Goal: Task Accomplishment & Management: Complete application form

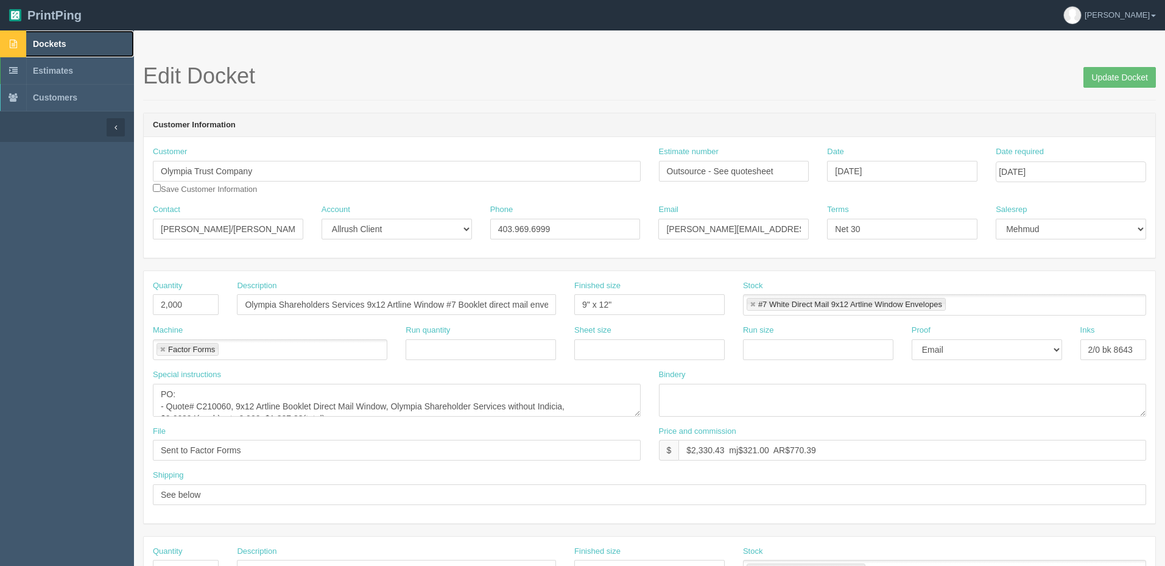
click at [72, 48] on link "Dockets" at bounding box center [67, 43] width 134 height 27
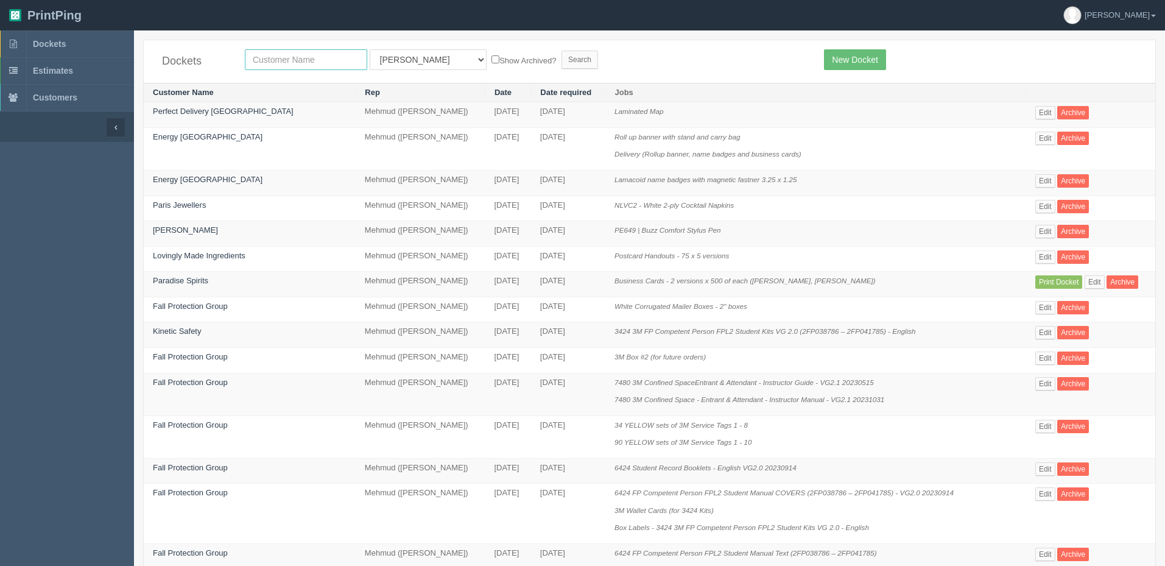
click at [266, 62] on input "text" at bounding box center [306, 59] width 122 height 21
type input "alethea"
click at [562, 51] on input "Search" at bounding box center [580, 60] width 37 height 18
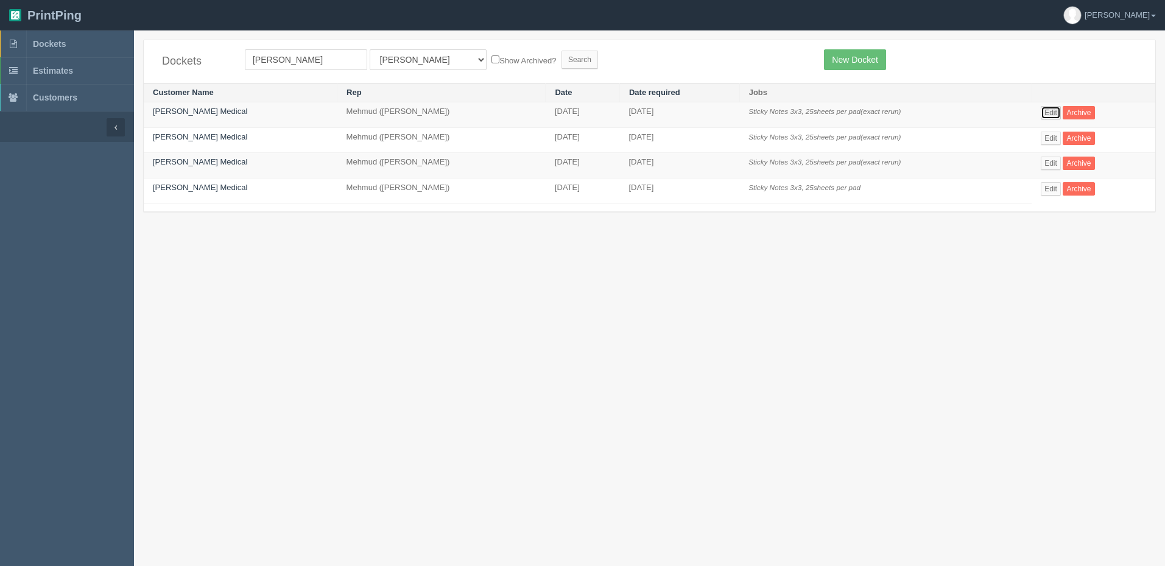
click at [1052, 109] on link "Edit" at bounding box center [1051, 112] width 20 height 13
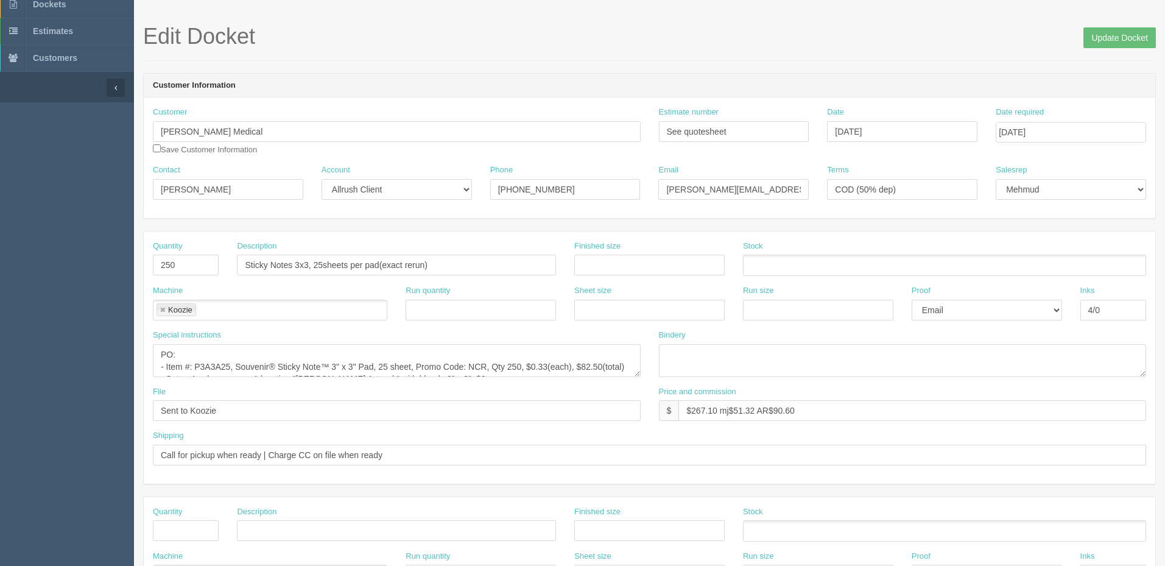
scroll to position [61, 0]
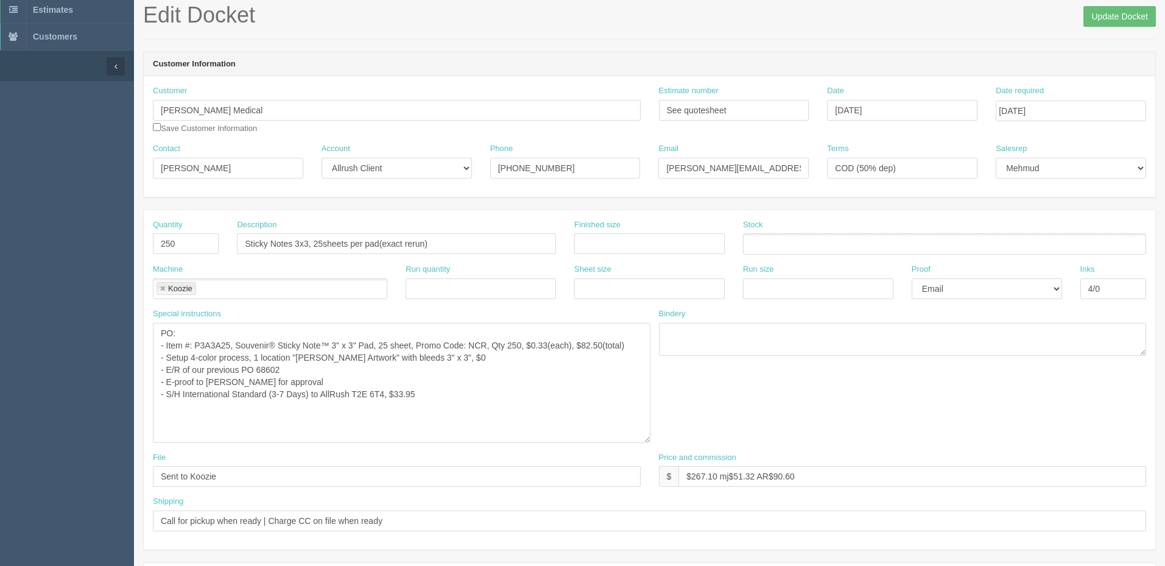
drag, startPoint x: 636, startPoint y: 351, endPoint x: 646, endPoint y: 439, distance: 87.6
click at [646, 439] on textarea "PO: - Item #: P3A3A25, Souvenir® Sticky Note™ 3" x 3" Pad, 25 sheet, Promo Code…" at bounding box center [402, 383] width 498 height 120
click at [541, 376] on textarea "PO: - Item #: P3A3A25, Souvenir® Sticky Note™ 3" x 3" Pad, 25 sheet, Promo Code…" at bounding box center [402, 383] width 498 height 120
drag, startPoint x: 350, startPoint y: 381, endPoint x: 338, endPoint y: 380, distance: 11.6
click at [350, 381] on textarea "PO: - Item #: P3A3A25, Souvenir® Sticky Note™ 3" x 3" Pad, 25 sheet, Promo Code…" at bounding box center [402, 383] width 498 height 120
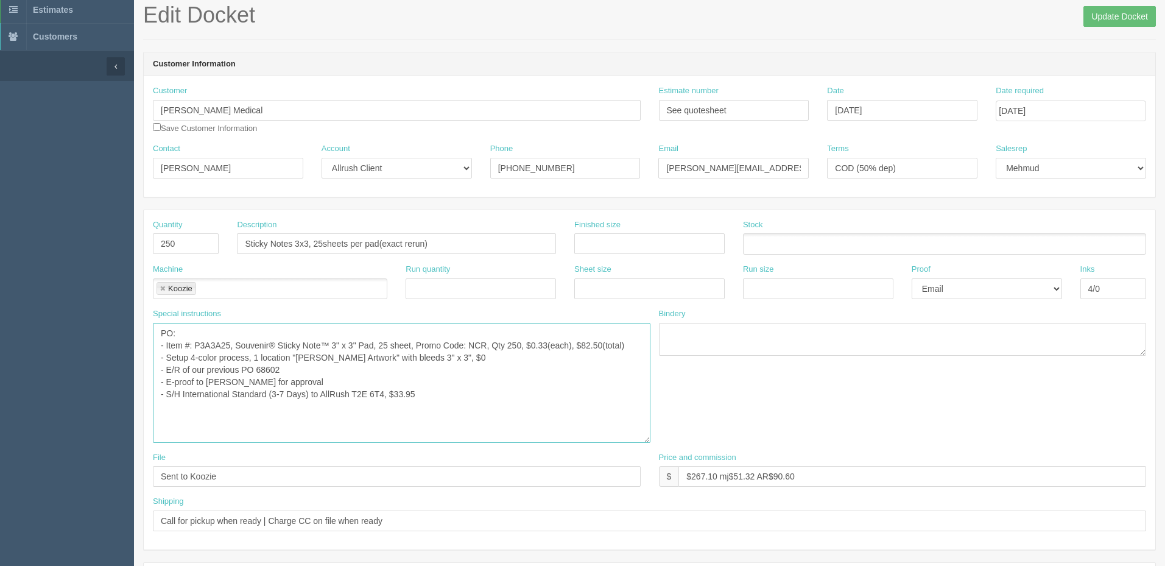
click at [534, 382] on textarea "PO: - Item #: P3A3A25, Souvenir® Sticky Note™ 3" x 3" Pad, 25 sheet, Promo Code…" at bounding box center [402, 383] width 498 height 120
click at [510, 423] on textarea "PO: - Item #: P3A3A25, Souvenir® Sticky Note™ 3" x 3" Pad, 25 sheet, Promo Code…" at bounding box center [402, 383] width 498 height 120
drag, startPoint x: 786, startPoint y: 110, endPoint x: 496, endPoint y: 123, distance: 290.2
click at [566, 127] on div "Customer Alethea Medical Save Customer Information Estimate number See quoteshe…" at bounding box center [650, 114] width 1012 height 58
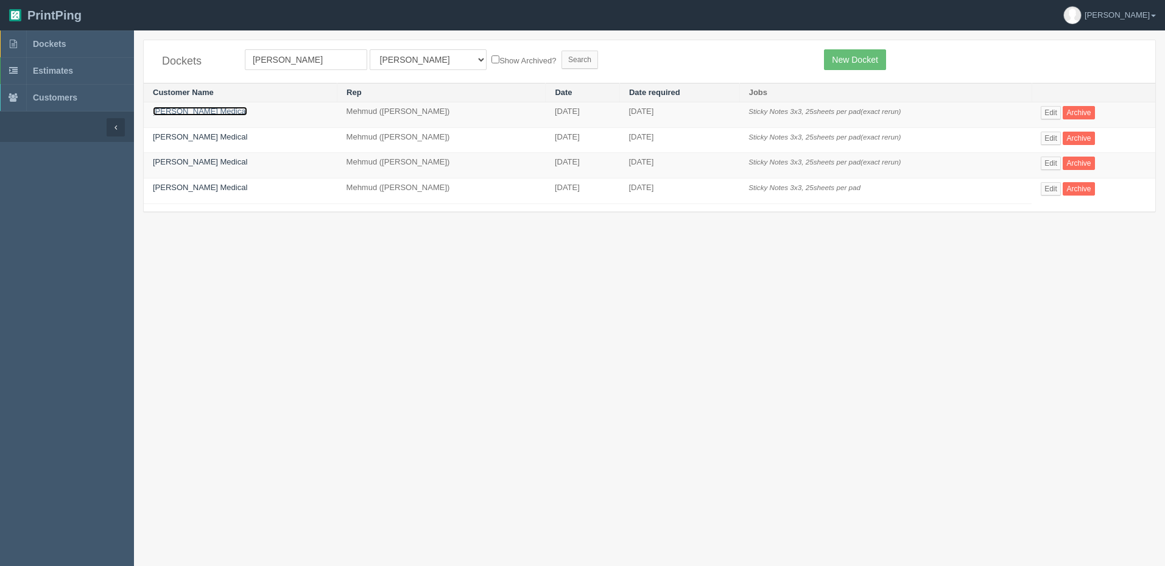
click at [195, 112] on link "[PERSON_NAME] Medical" at bounding box center [200, 111] width 94 height 9
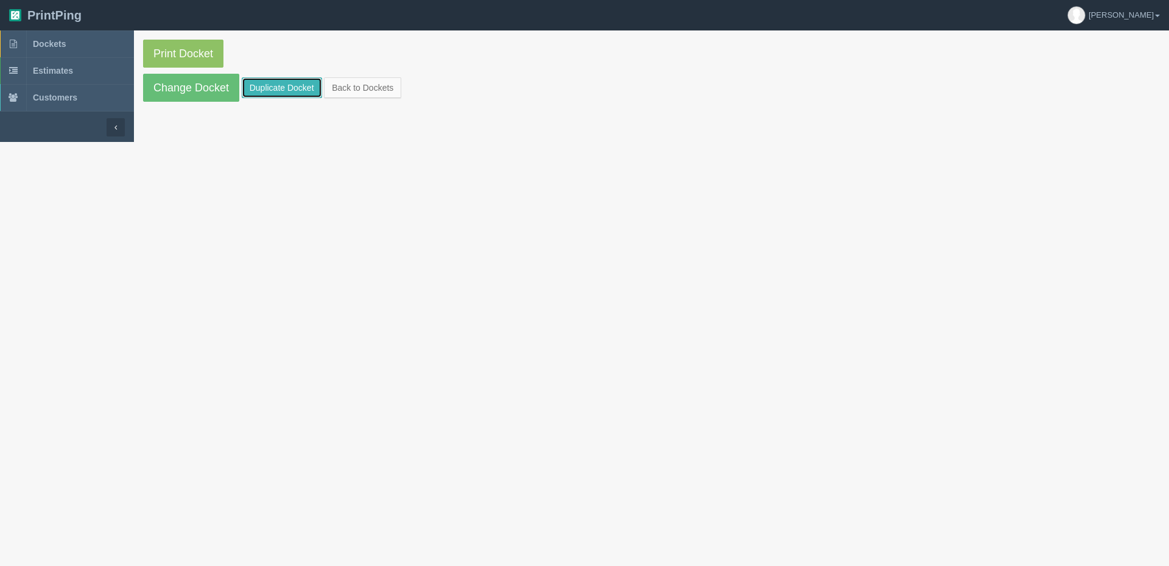
click at [301, 80] on link "Duplicate Docket" at bounding box center [282, 87] width 80 height 21
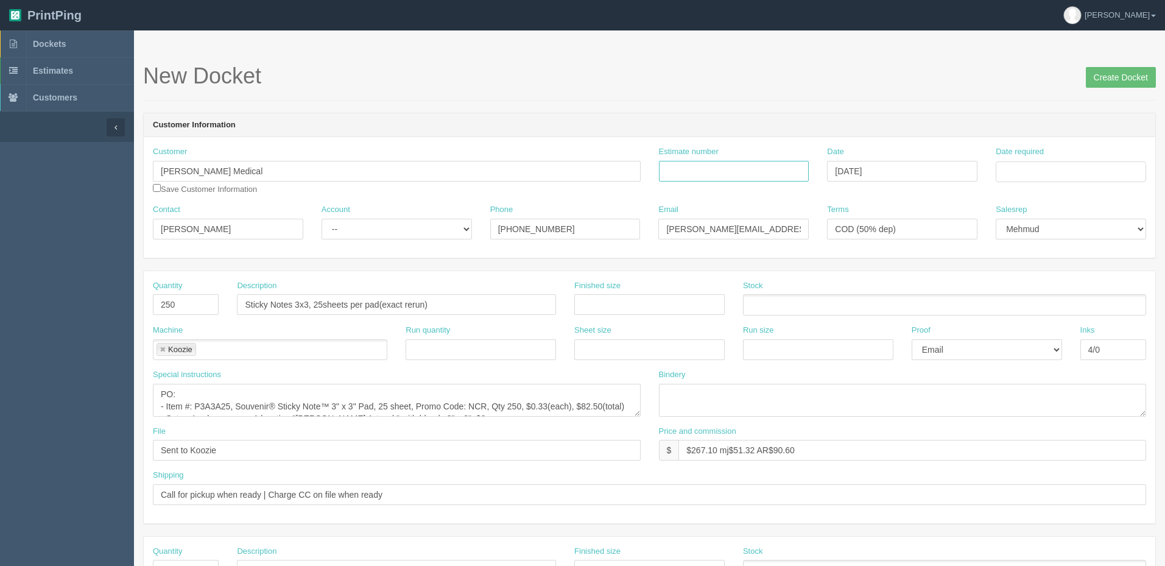
drag, startPoint x: 774, startPoint y: 166, endPoint x: 1001, endPoint y: 167, distance: 226.6
click at [774, 166] on input "Estimate number" at bounding box center [734, 171] width 150 height 21
paste input "See quotesheet"
type input "See quotesheet"
click at [1021, 163] on input "Date required" at bounding box center [1071, 171] width 150 height 21
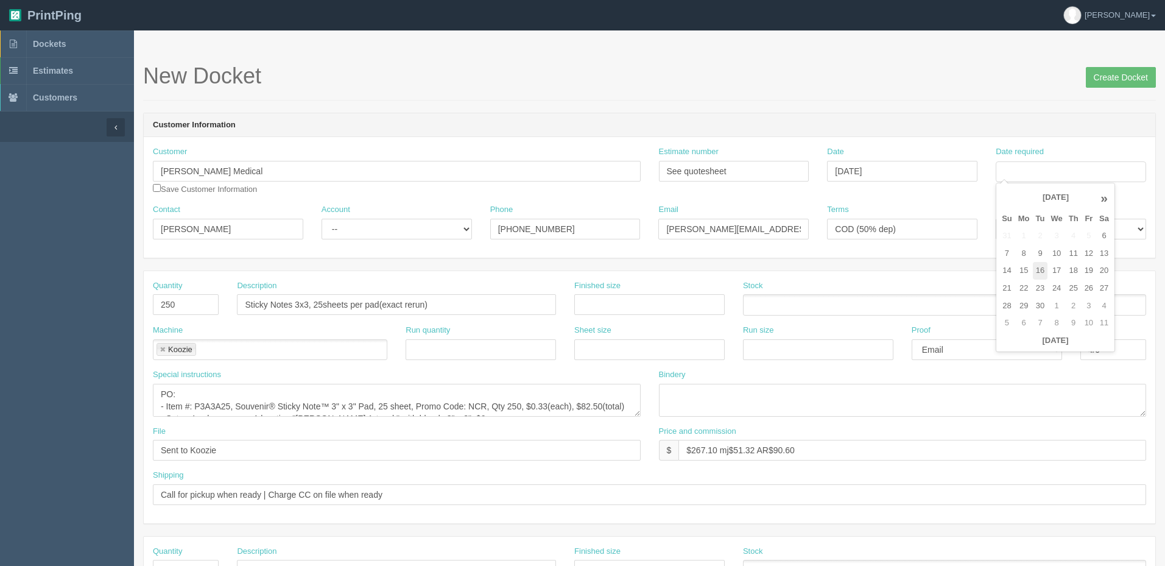
click at [1043, 268] on td "16" at bounding box center [1040, 271] width 15 height 18
click at [1077, 289] on td "25" at bounding box center [1074, 289] width 16 height 18
click at [1038, 308] on td "30" at bounding box center [1040, 306] width 15 height 18
type input "[DATE]"
click at [743, 94] on div "New Docket Create Docket" at bounding box center [649, 82] width 1013 height 37
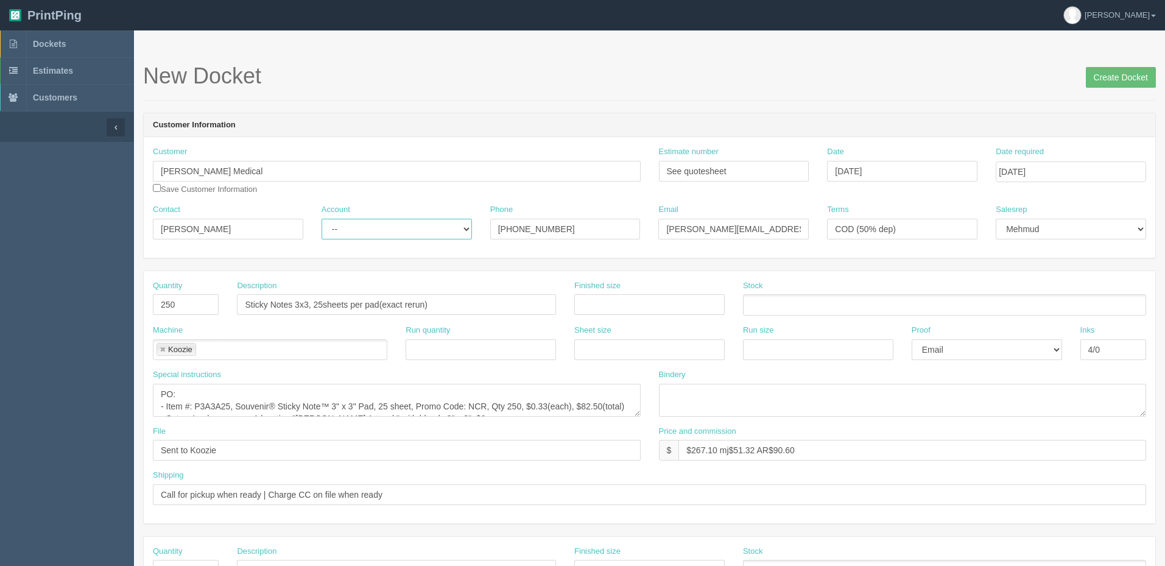
click at [350, 225] on select "-- Existing Client Allrush Client Rep Client" at bounding box center [397, 229] width 150 height 21
select select "Allrush Client"
click at [322, 219] on select "-- Existing Client Allrush Client Rep Client" at bounding box center [397, 229] width 150 height 21
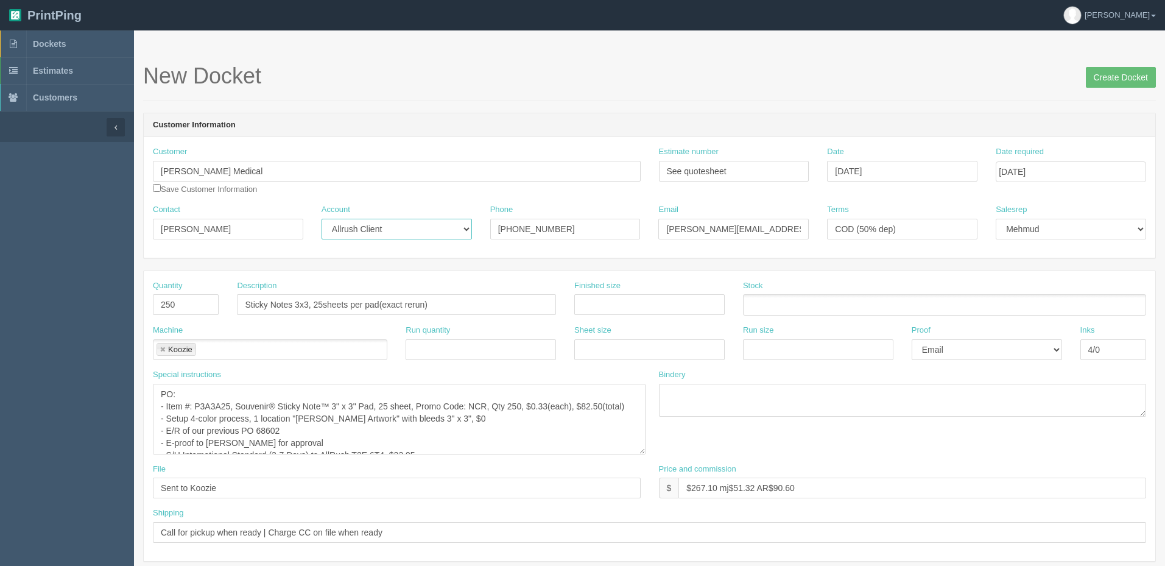
drag, startPoint x: 636, startPoint y: 414, endPoint x: 643, endPoint y: 474, distance: 61.3
click at [643, 454] on textarea "PO: - Item #: P3A3A25, Souvenir® Sticky Note™ 3" x 3" Pad, 25 sheet, Promo Code…" at bounding box center [399, 419] width 493 height 71
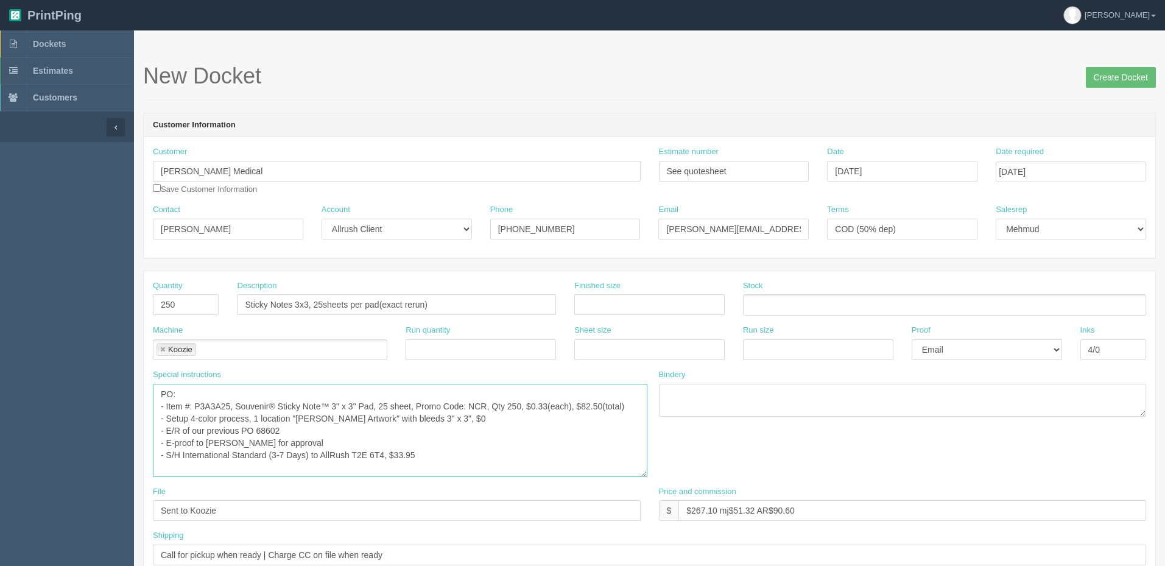
click at [541, 407] on textarea "PO: - Item #: P3A3A25, Souvenir® Sticky Note™ 3" x 3" Pad, 25 sheet, Promo Code…" at bounding box center [400, 430] width 495 height 93
drag, startPoint x: 548, startPoint y: 406, endPoint x: 689, endPoint y: 439, distance: 145.2
click at [548, 406] on textarea "PO: - Item #: P3A3A25, Souvenir® Sticky Note™ 3" x 3" Pad, 25 sheet, Promo Code…" at bounding box center [400, 430] width 495 height 93
click at [488, 414] on textarea "PO: - Item #: P3A3A25, Souvenir® Sticky Note™ 3" x 3" Pad, 25 sheet, Promo Code…" at bounding box center [400, 430] width 495 height 93
click at [297, 429] on textarea "PO: - Item #: P3A3A25, Souvenir® Sticky Note™ 3" x 3" Pad, 25 sheet, Promo Code…" at bounding box center [400, 430] width 495 height 93
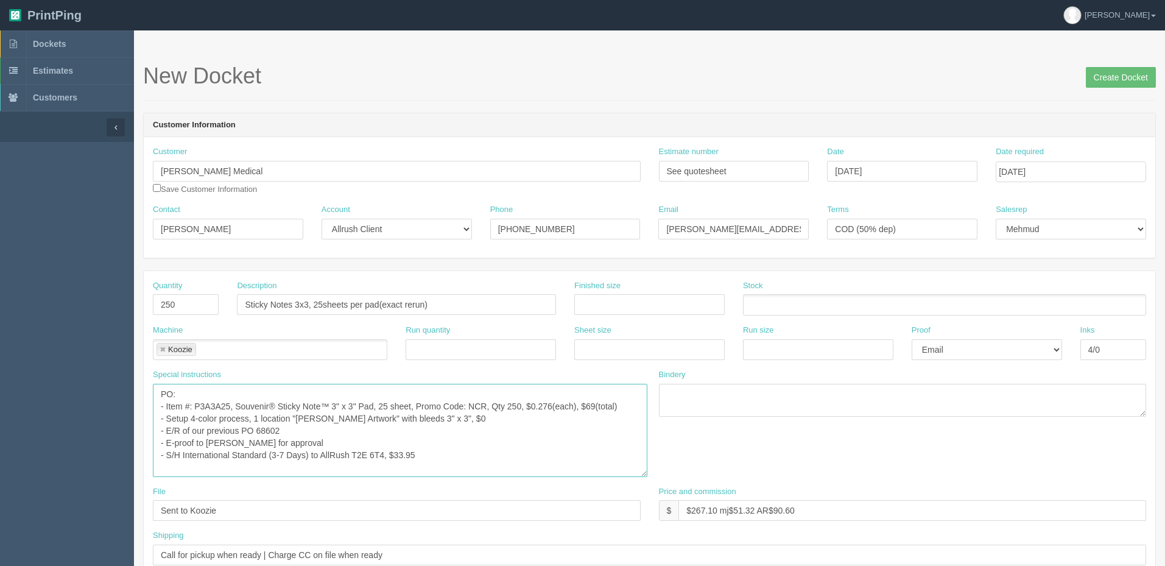
click at [326, 428] on textarea "PO: - Item #: P3A3A25, Souvenir® Sticky Note™ 3" x 3" Pad, 25 sheet, Promo Code…" at bounding box center [400, 430] width 495 height 93
drag, startPoint x: 468, startPoint y: 416, endPoint x: 506, endPoint y: 428, distance: 39.1
click at [468, 417] on textarea "PO: - Item #: P3A3A25, Souvenir® Sticky Note™ 3" x 3" Pad, 25 sheet, Promo Code…" at bounding box center [400, 430] width 495 height 93
click at [287, 426] on textarea "PO: - Item #: P3A3A25, Souvenir® Sticky Note™ 3" x 3" Pad, 25 sheet, Promo Code…" at bounding box center [400, 430] width 495 height 93
click at [488, 407] on textarea "PO: - Item #: P3A3A25, Souvenir® Sticky Note™ 3" x 3" Pad, 25 sheet, Promo Code…" at bounding box center [400, 430] width 495 height 93
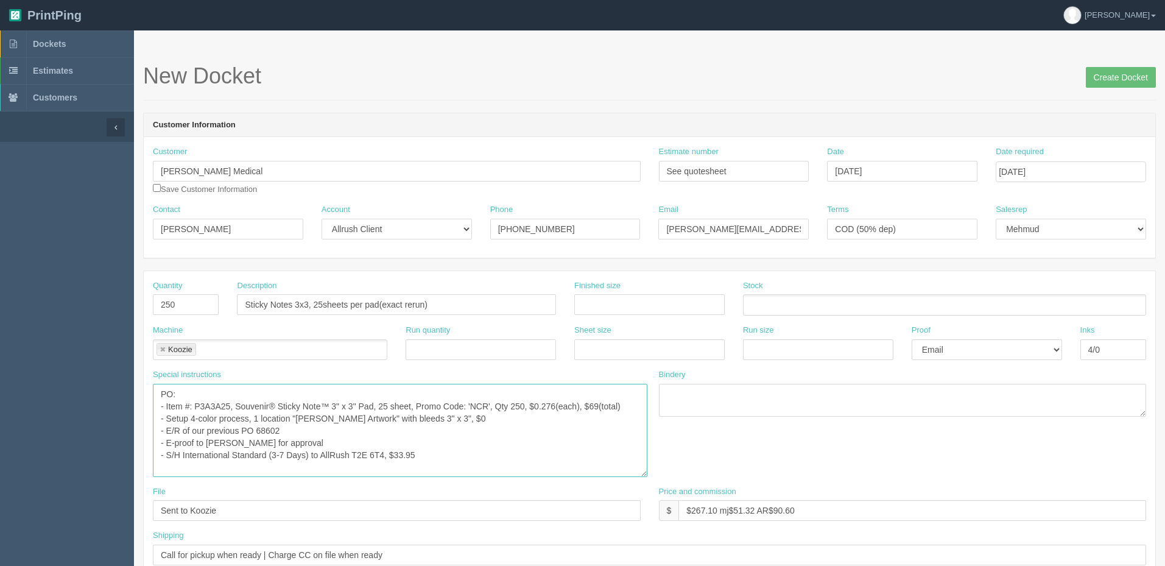
click at [368, 435] on textarea "PO: - Item #: P3A3A25, Souvenir® Sticky Note™ 3" x 3" Pad, 25 sheet, Promo Code…" at bounding box center [400, 430] width 495 height 93
paste textarea "70114"
click at [462, 456] on textarea "PO: - Item #: P3A3A25, Souvenir® Sticky Note™ 3" x 3" Pad, 25 sheet, Promo Code…" at bounding box center [400, 430] width 495 height 93
drag, startPoint x: 398, startPoint y: 453, endPoint x: 569, endPoint y: 419, distance: 174.5
click at [569, 419] on textarea "PO: - Item #: P3A3A25, Souvenir® Sticky Note™ 3" x 3" Pad, 25 sheet, Promo Code…" at bounding box center [400, 430] width 495 height 93
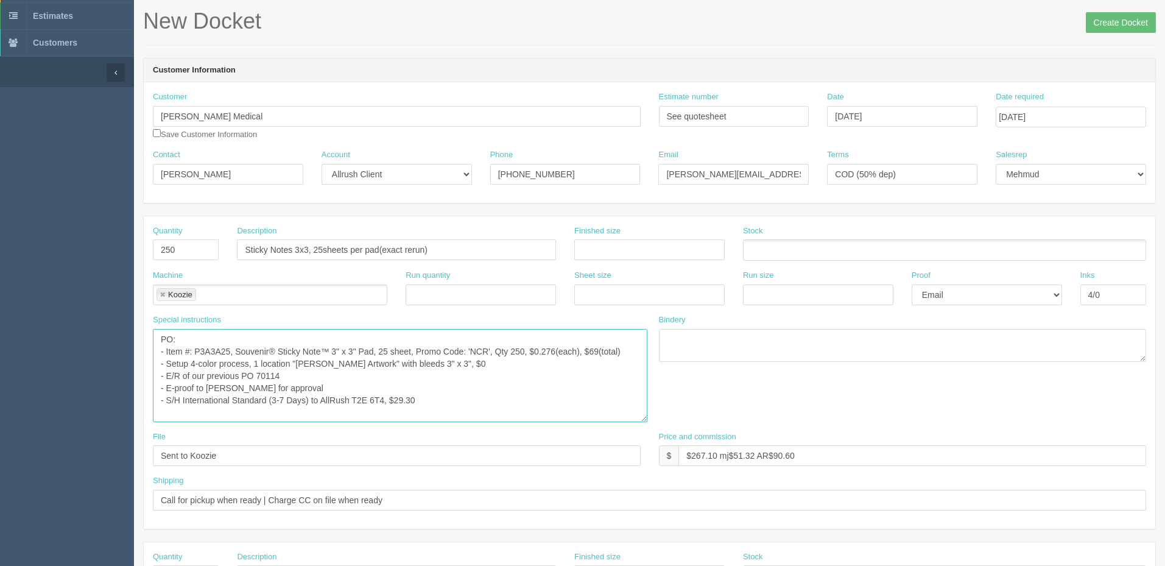
scroll to position [183, 0]
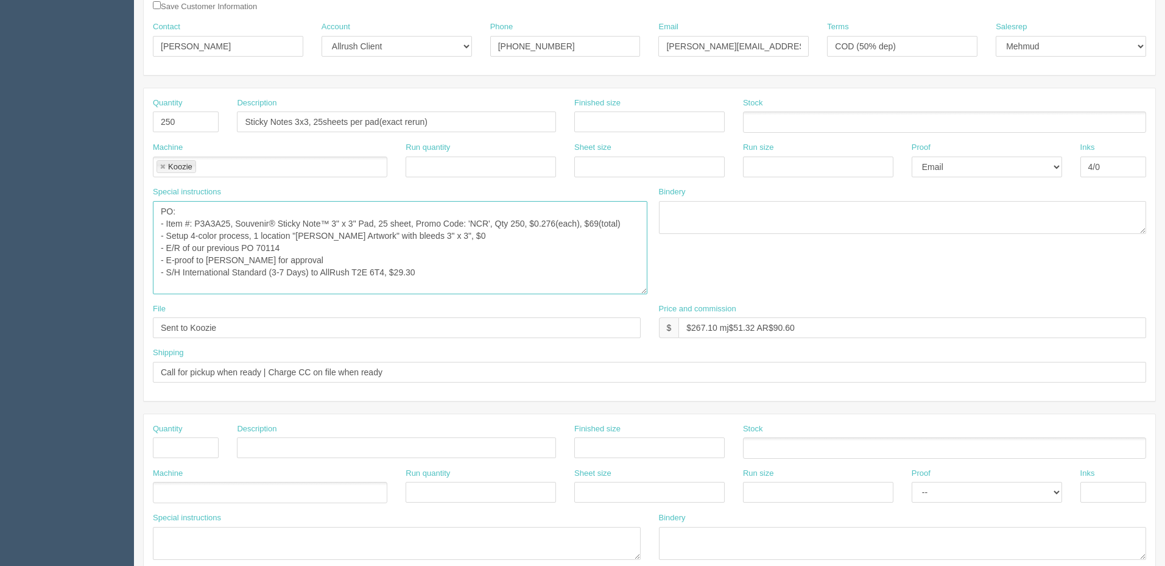
type textarea "PO: - Item #: P3A3A25, Souvenir® Sticky Note™ 3" x 3" Pad, 25 sheet, Promo Code…"
drag, startPoint x: 775, startPoint y: 322, endPoint x: 1087, endPoint y: 331, distance: 311.4
click at [1086, 332] on input "$267.10 mj$51.32 AR$90.60" at bounding box center [912, 327] width 468 height 21
type input "$267.10 mj$56.51 AR$104.92"
click at [295, 326] on input "Sent to Koozie" at bounding box center [397, 327] width 488 height 21
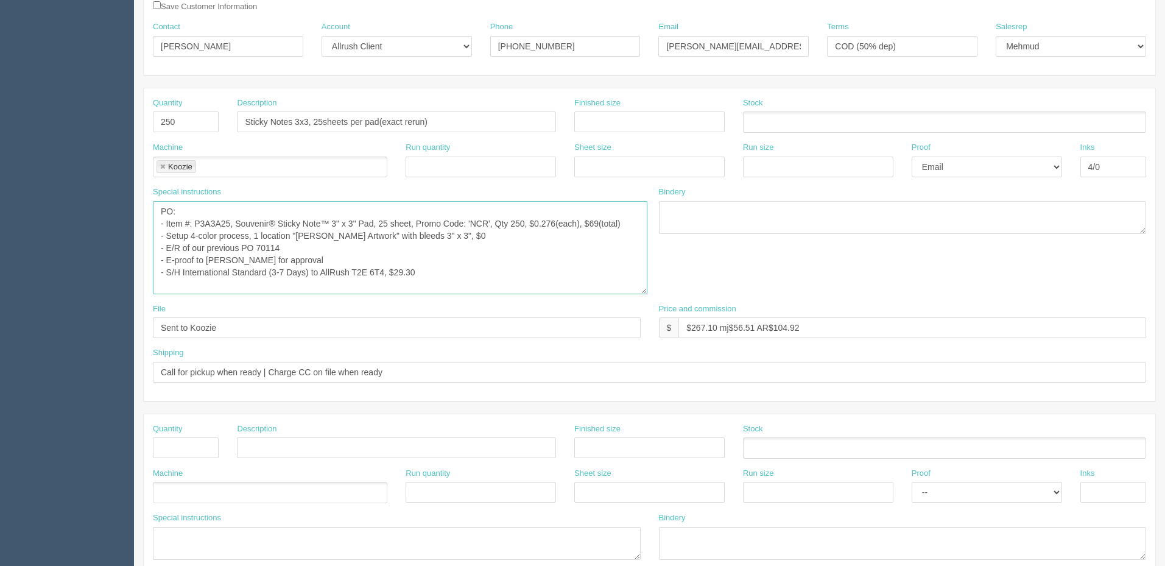
click at [488, 269] on textarea "PO: - Item #: P3A3A25, Souvenir® Sticky Note™ 3" x 3" Pad, 25 sheet, Promo Code…" at bounding box center [400, 247] width 495 height 93
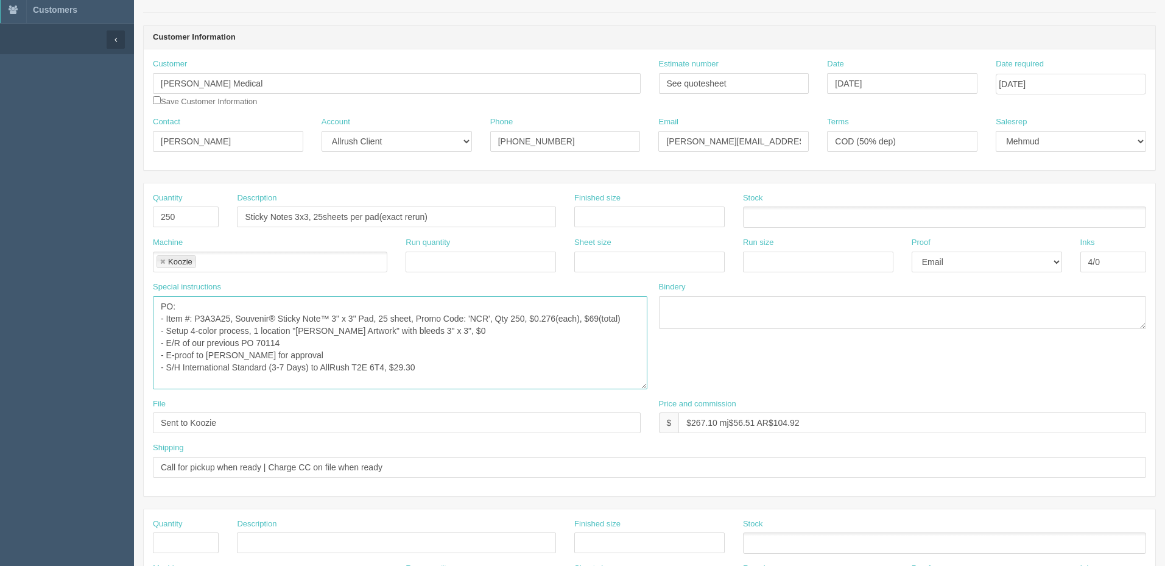
scroll to position [0, 0]
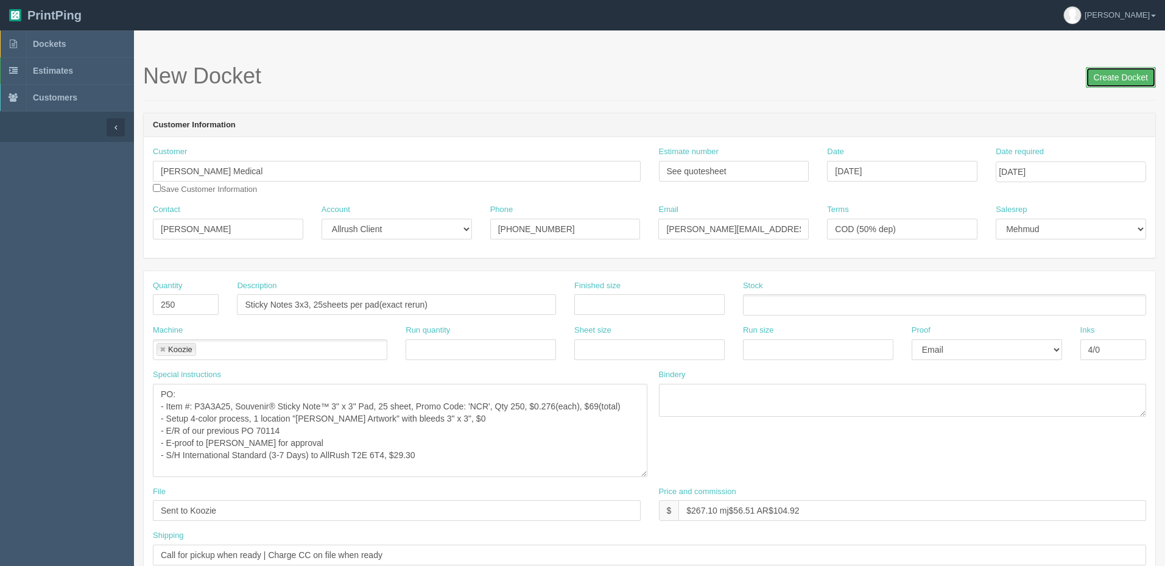
click at [1111, 76] on input "Create Docket" at bounding box center [1121, 77] width 70 height 21
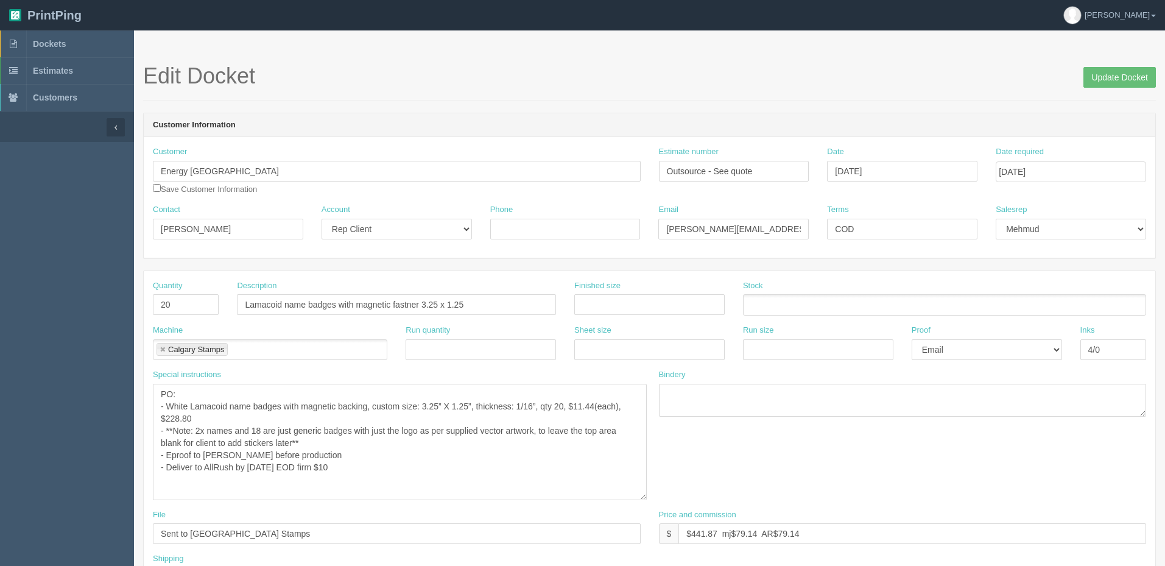
scroll to position [122, 0]
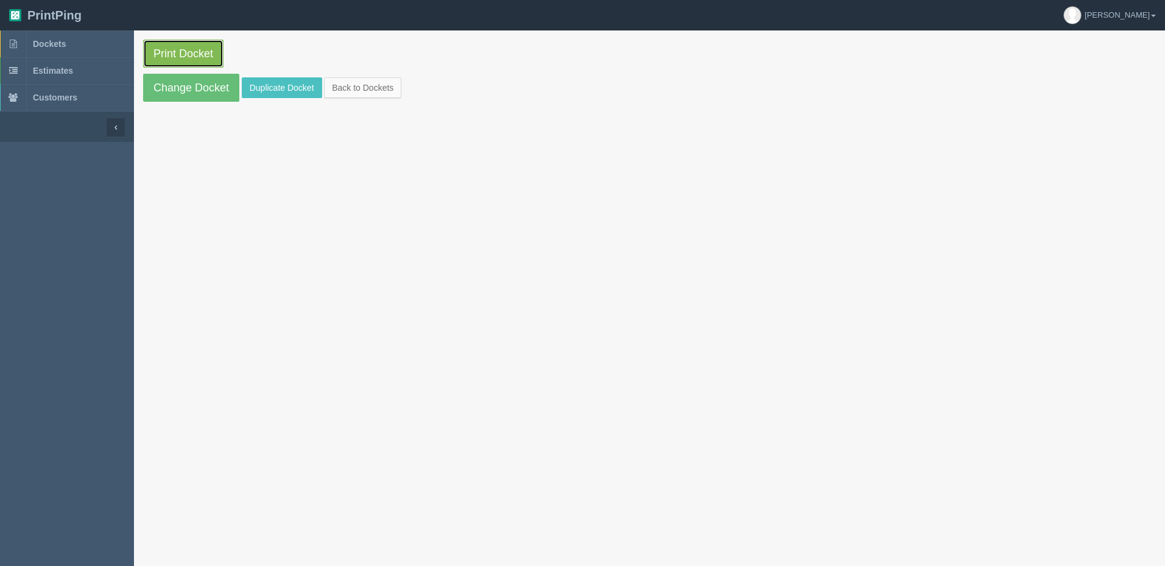
click at [189, 52] on link "Print Docket" at bounding box center [183, 54] width 80 height 28
click at [89, 47] on link "Dockets" at bounding box center [67, 43] width 134 height 27
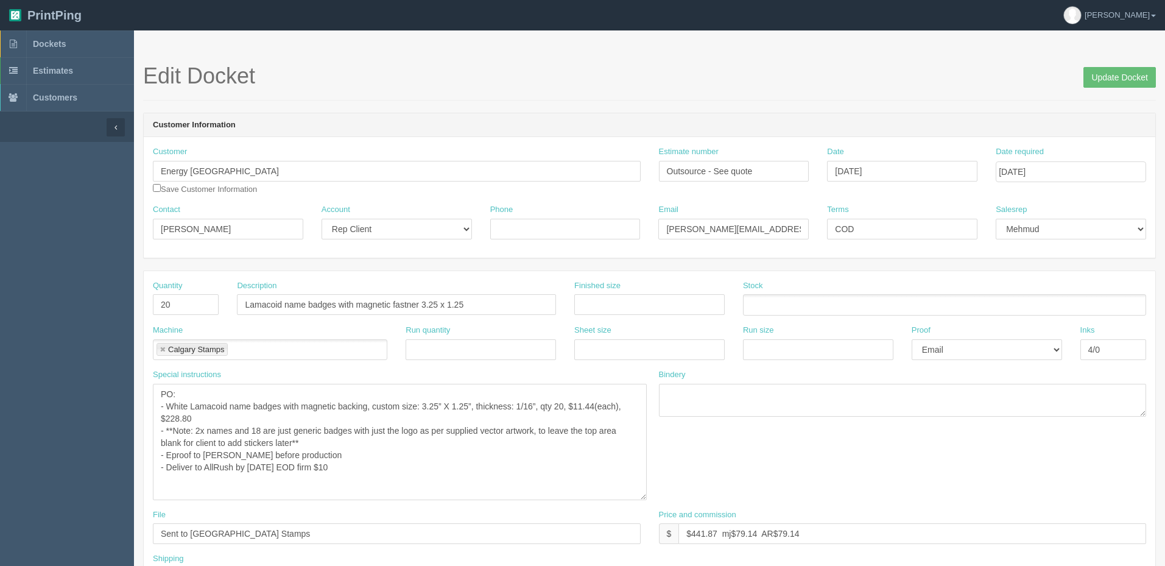
scroll to position [122, 0]
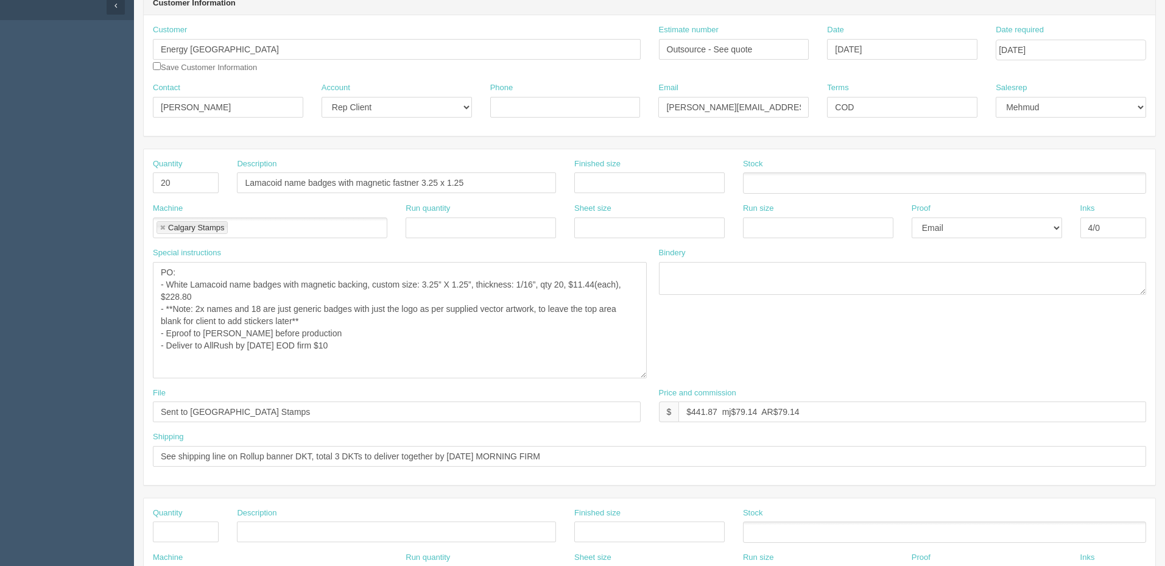
click at [389, 346] on textarea "PO: - White Lamacoid name badges with magnetic backing, custom size: 3.25” X 1.…" at bounding box center [400, 320] width 494 height 116
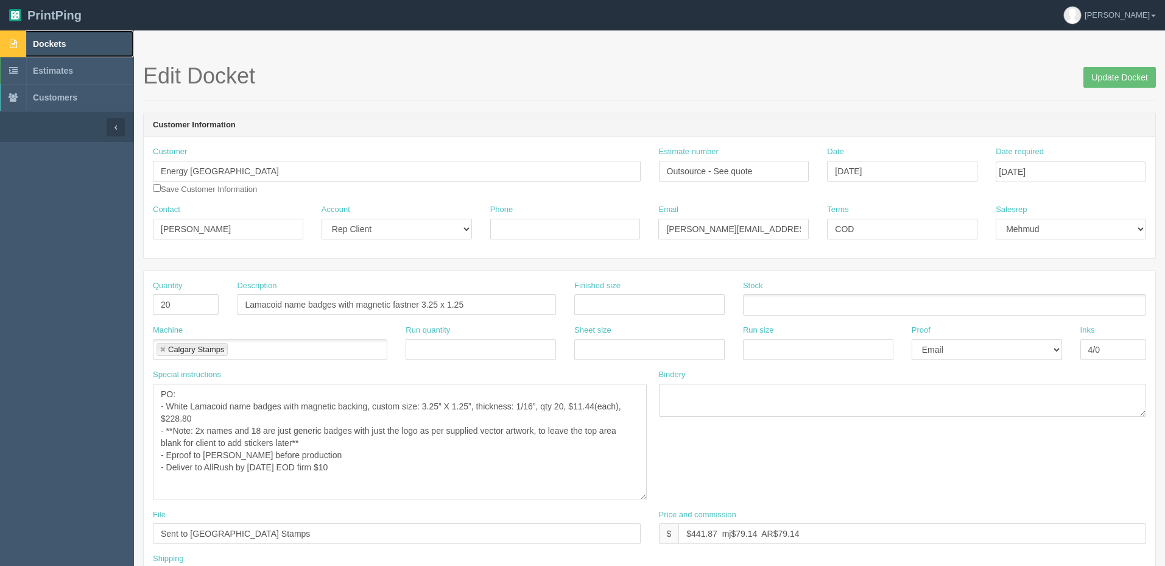
click at [80, 39] on link "Dockets" at bounding box center [67, 43] width 134 height 27
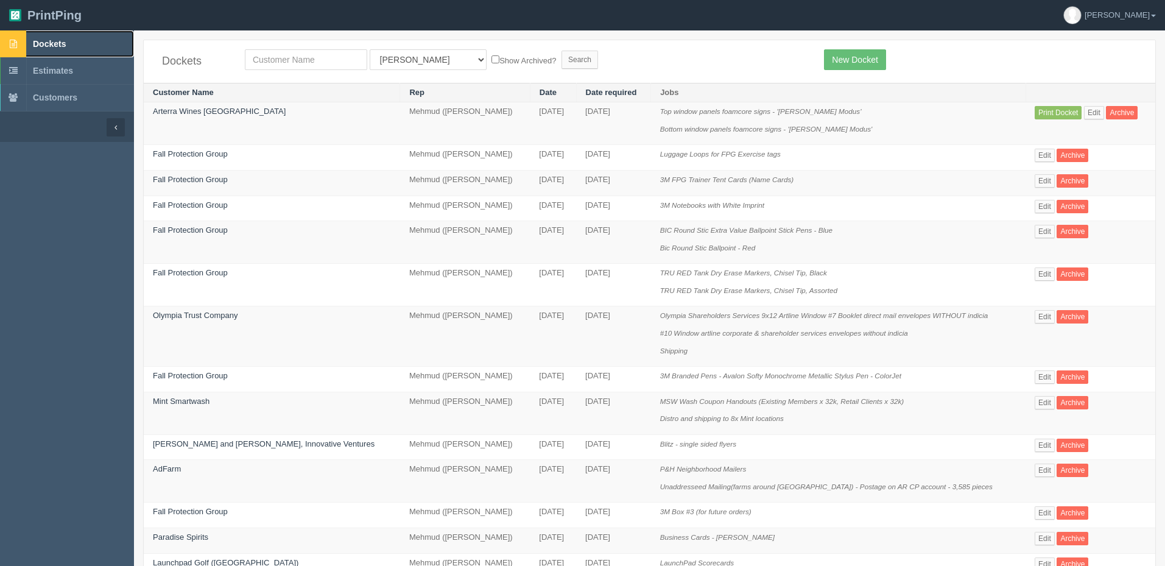
click at [66, 40] on span "Dockets" at bounding box center [49, 44] width 33 height 10
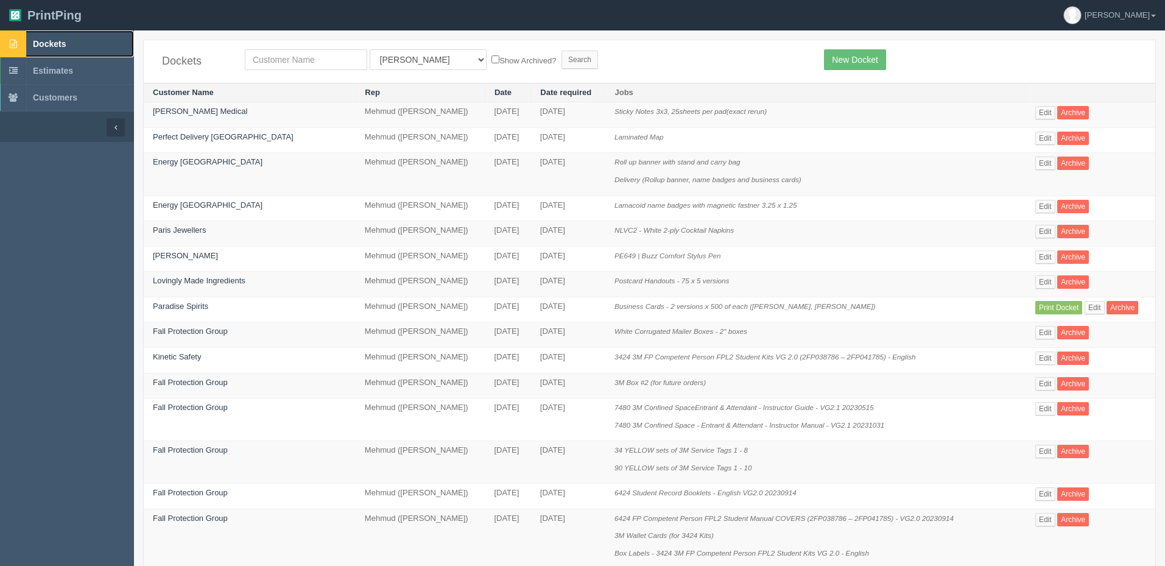
click at [77, 42] on link "Dockets" at bounding box center [67, 43] width 134 height 27
drag, startPoint x: 290, startPoint y: 63, endPoint x: 291, endPoint y: 48, distance: 15.3
click at [290, 63] on input "text" at bounding box center [306, 59] width 122 height 21
type input "paradise"
click at [562, 51] on input "Search" at bounding box center [580, 60] width 37 height 18
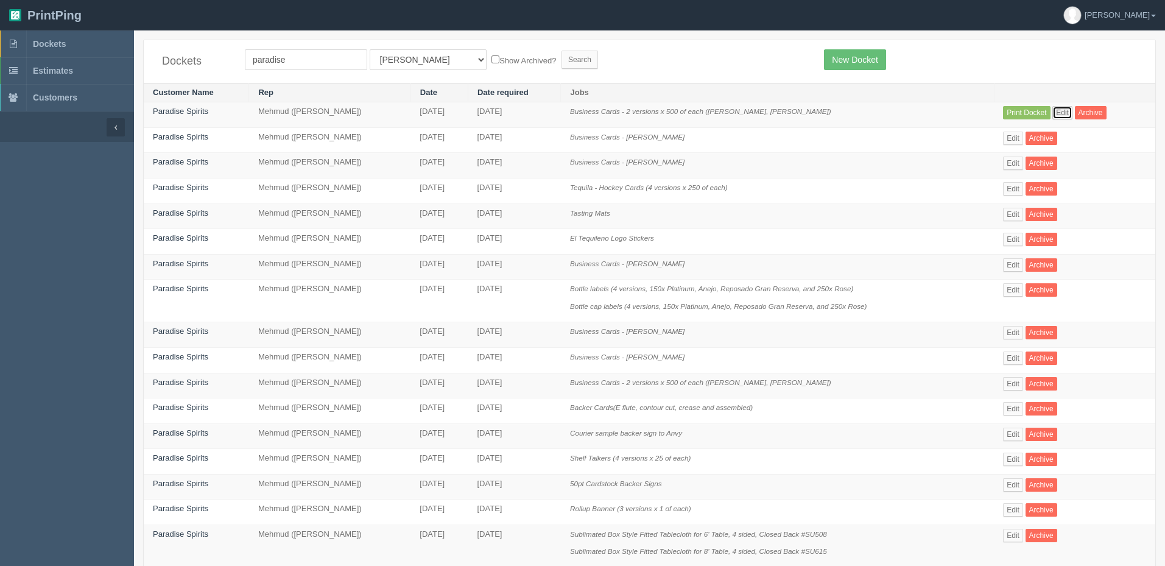
click at [1070, 109] on link "Edit" at bounding box center [1062, 112] width 20 height 13
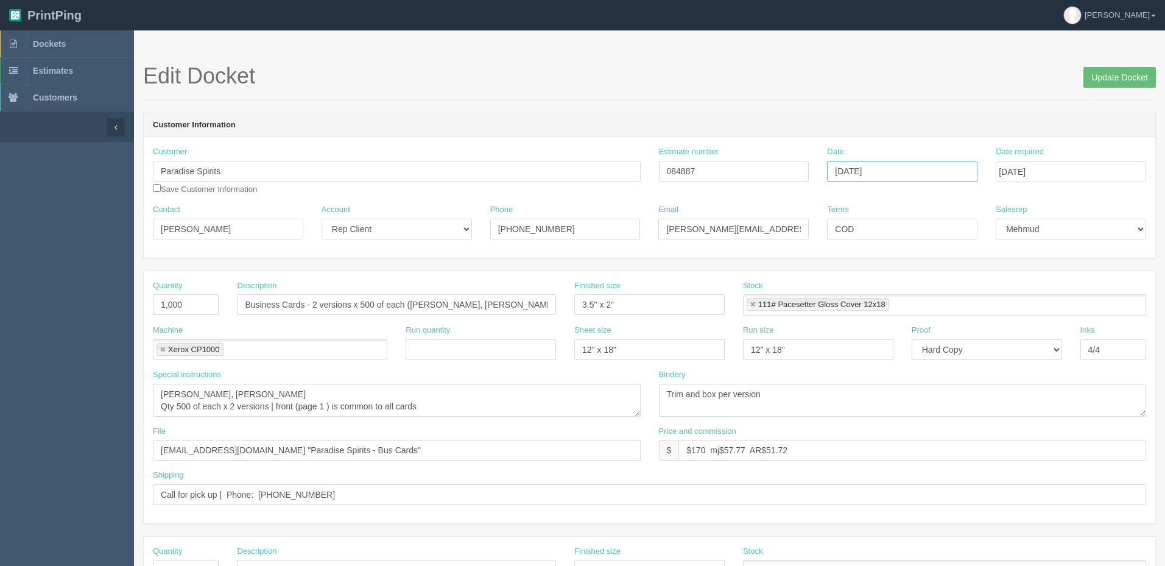
click at [928, 168] on input "[DATE]" at bounding box center [902, 171] width 150 height 21
click at [908, 251] on td "11" at bounding box center [905, 253] width 16 height 18
type input "[DATE]"
click at [1104, 169] on input "[DATE]" at bounding box center [1071, 171] width 150 height 21
click at [806, 118] on header "Customer Information" at bounding box center [650, 125] width 1012 height 24
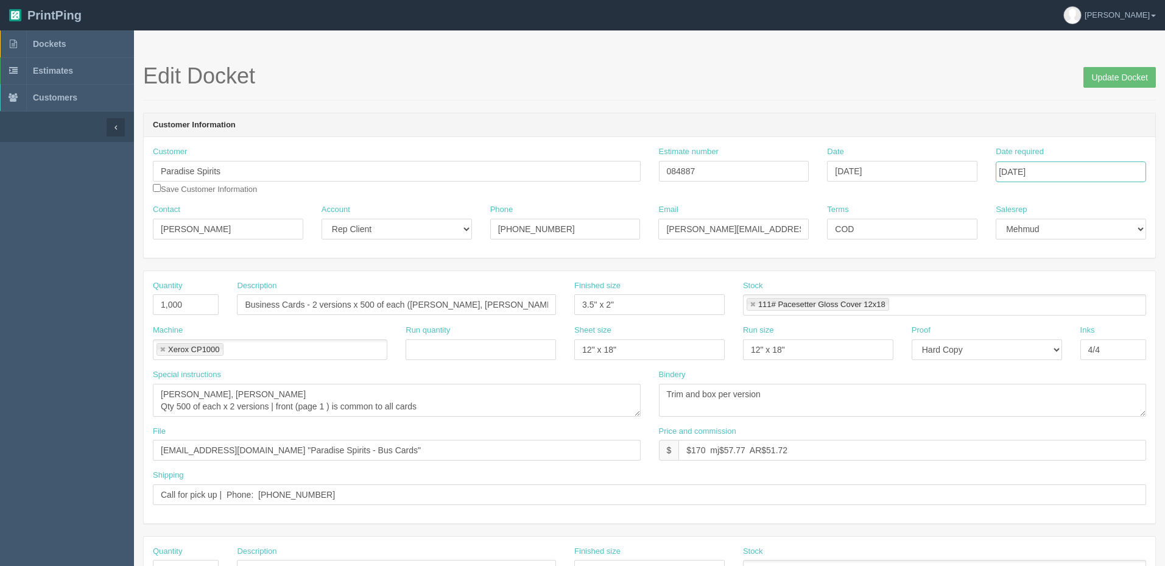
click at [1050, 172] on input "[DATE]" at bounding box center [1071, 171] width 150 height 21
click at [903, 113] on header "Customer Information" at bounding box center [650, 125] width 1012 height 24
click at [354, 446] on input "files@allrush.ca "Paradise Spirits - Bus Cards"" at bounding box center [397, 450] width 488 height 21
click at [1132, 80] on input "Update Docket" at bounding box center [1120, 77] width 72 height 21
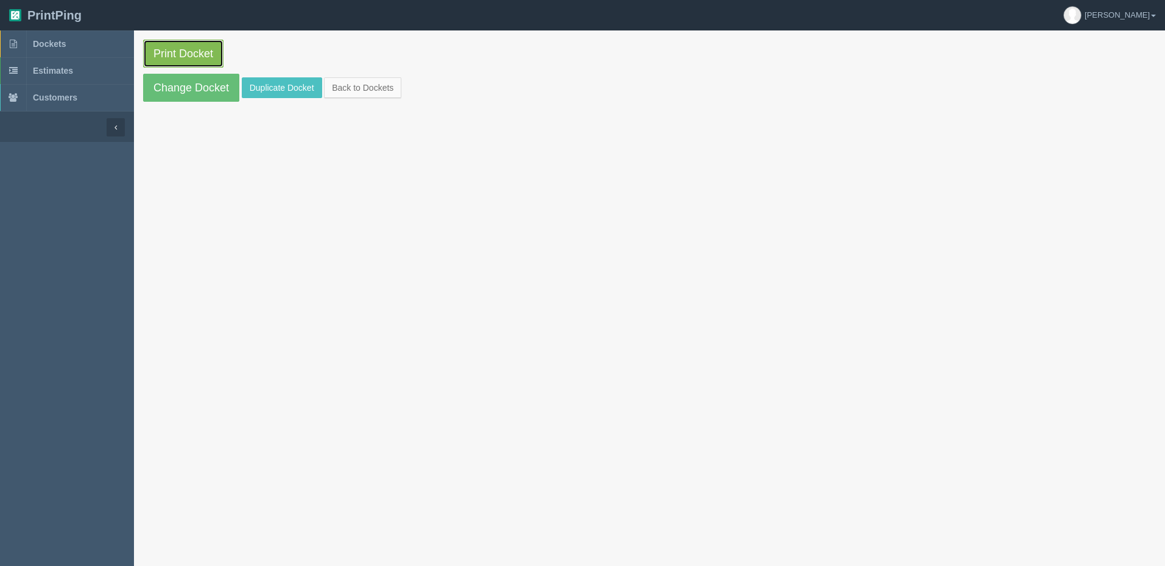
click at [203, 48] on link "Print Docket" at bounding box center [183, 54] width 80 height 28
click at [105, 41] on link "Dockets" at bounding box center [67, 43] width 134 height 27
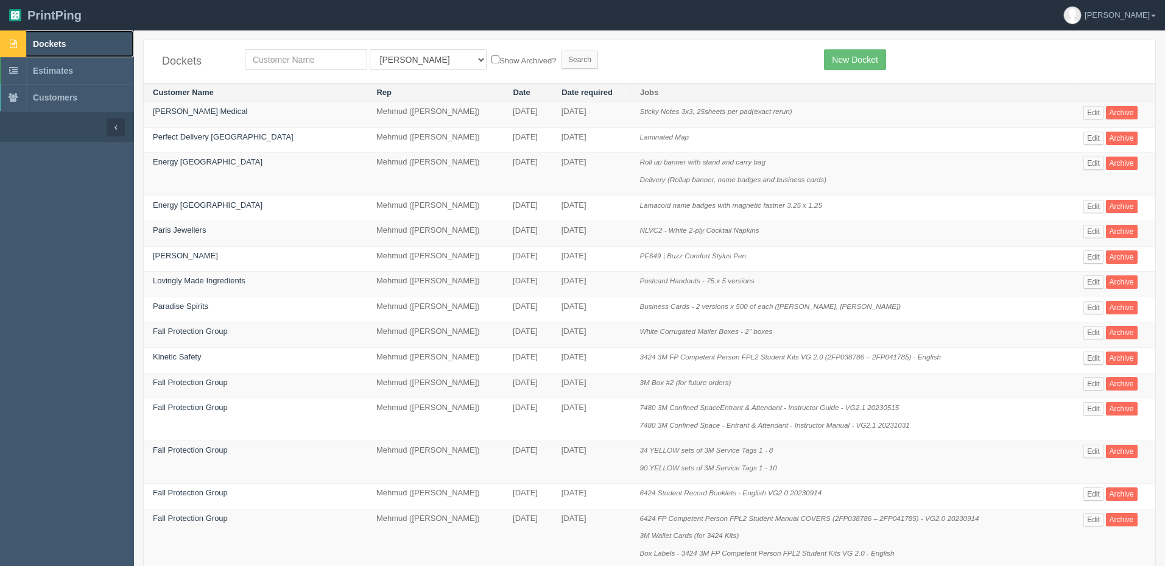
click at [46, 35] on link "Dockets" at bounding box center [67, 43] width 134 height 27
click at [300, 61] on input "text" at bounding box center [306, 59] width 122 height 21
type input "p"
type input "launch"
click at [562, 51] on input "Search" at bounding box center [580, 60] width 37 height 18
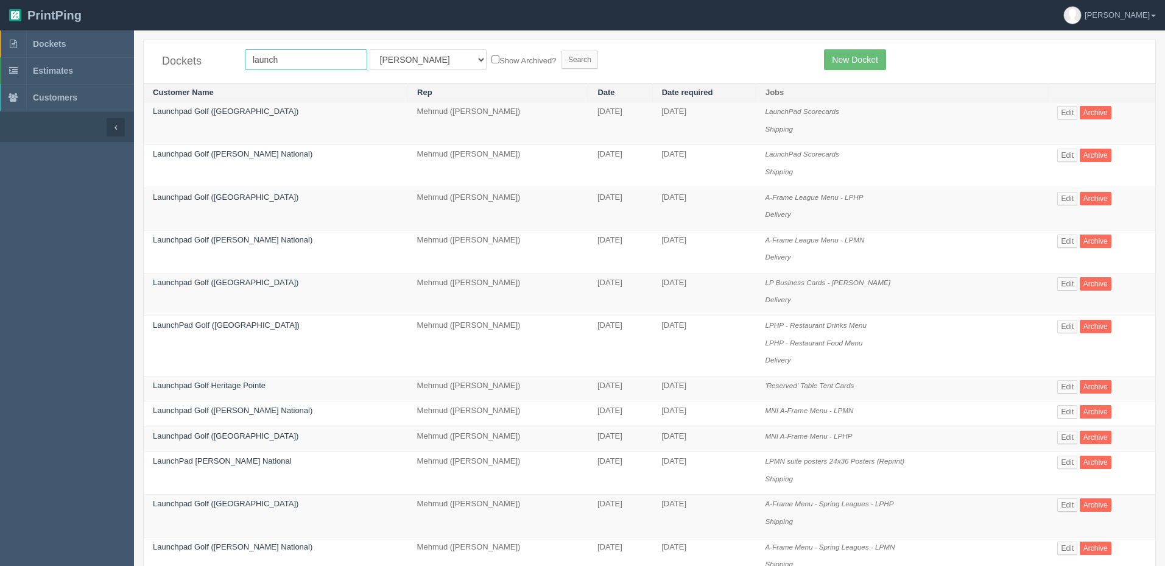
drag, startPoint x: 311, startPoint y: 60, endPoint x: 316, endPoint y: 70, distance: 10.9
click at [311, 60] on input "launch" at bounding box center [306, 59] width 122 height 21
click at [1066, 197] on link "Edit" at bounding box center [1067, 198] width 20 height 13
click at [205, 199] on link "Launchpad Golf ([GEOGRAPHIC_DATA])" at bounding box center [226, 196] width 146 height 9
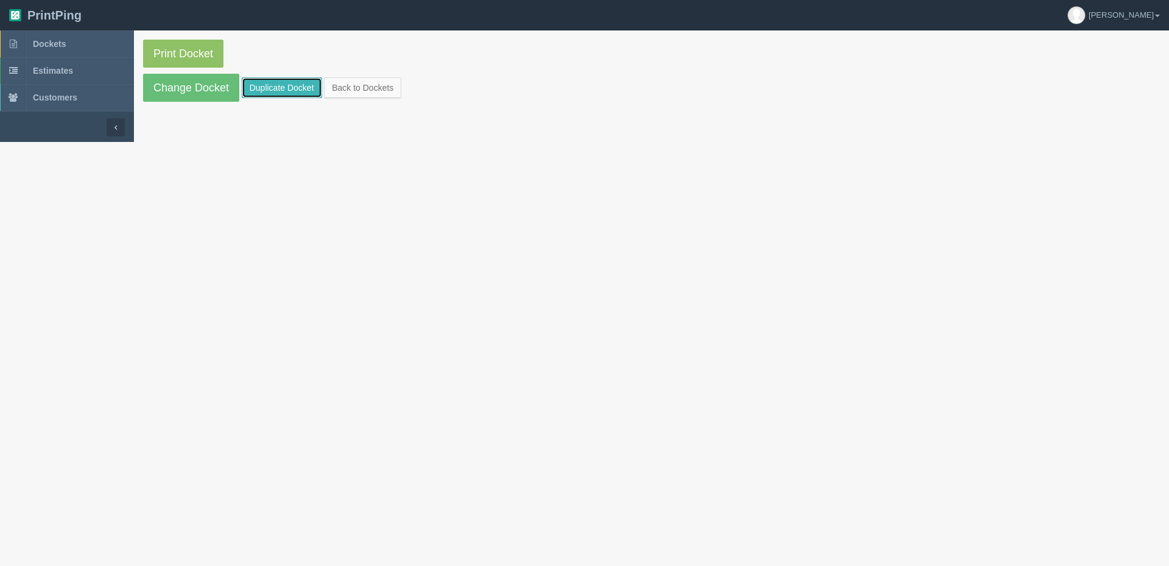
click at [286, 87] on link "Duplicate Docket" at bounding box center [282, 87] width 80 height 21
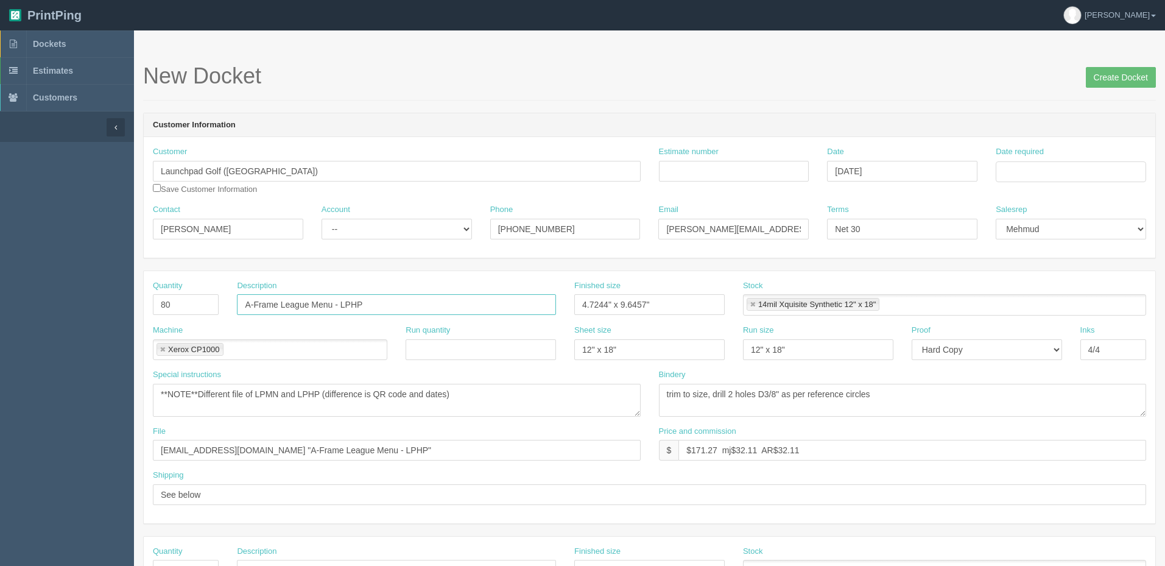
drag, startPoint x: 224, startPoint y: 304, endPoint x: 88, endPoint y: 236, distance: 152.5
click at [108, 299] on section "Dockets Estimates Customers" at bounding box center [582, 568] width 1165 height 1076
type input "League Menu - LPHP"
click at [102, 49] on link "Dockets" at bounding box center [67, 43] width 134 height 27
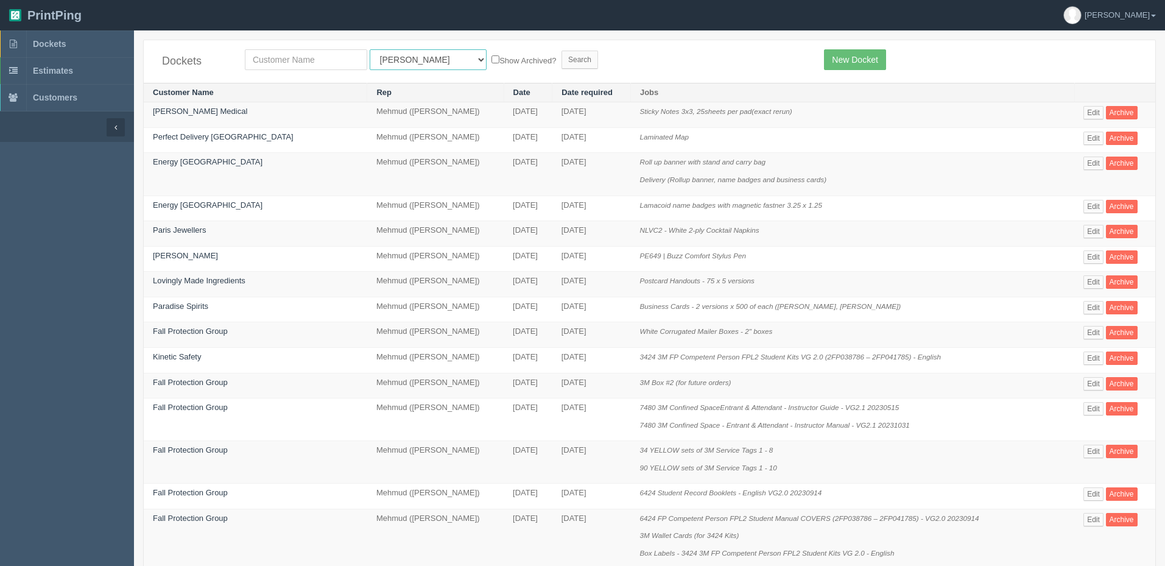
drag, startPoint x: 384, startPoint y: 54, endPoint x: 383, endPoint y: 64, distance: 10.4
click at [384, 54] on select "All Users [PERSON_NAME] Test 1 [PERSON_NAME] [PERSON_NAME] [PERSON_NAME] France…" at bounding box center [428, 59] width 117 height 21
select select "8"
click at [370, 49] on select "All Users [PERSON_NAME] Test 1 [PERSON_NAME] [PERSON_NAME] [PERSON_NAME] France…" at bounding box center [428, 59] width 117 height 21
click at [562, 58] on input "Search" at bounding box center [580, 60] width 37 height 18
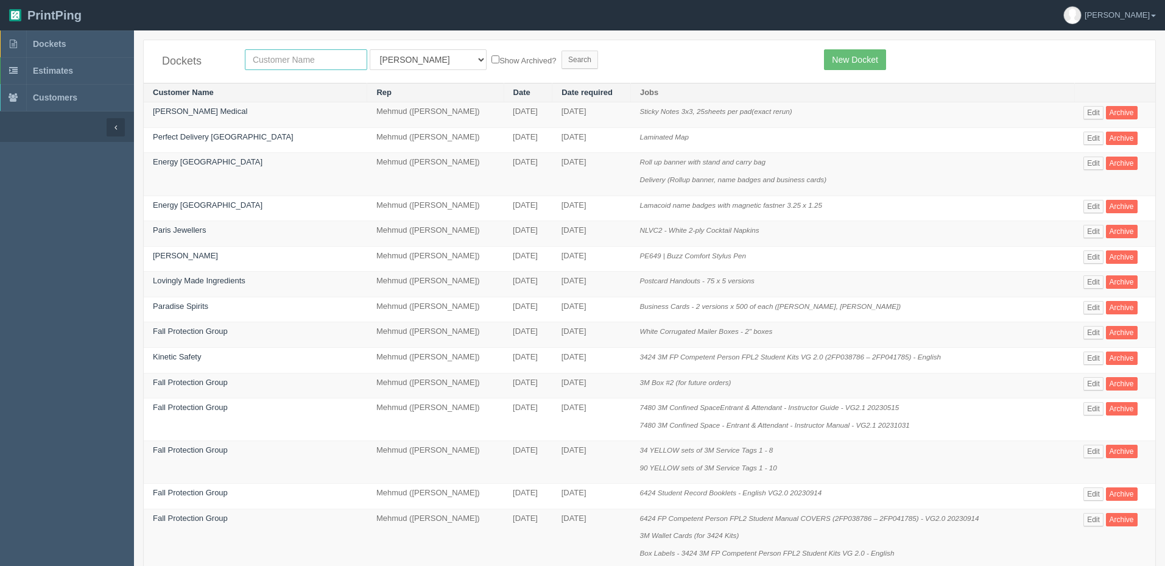
click at [269, 58] on input "text" at bounding box center [306, 59] width 122 height 21
type input "flooring"
click at [562, 51] on input "Search" at bounding box center [580, 60] width 37 height 18
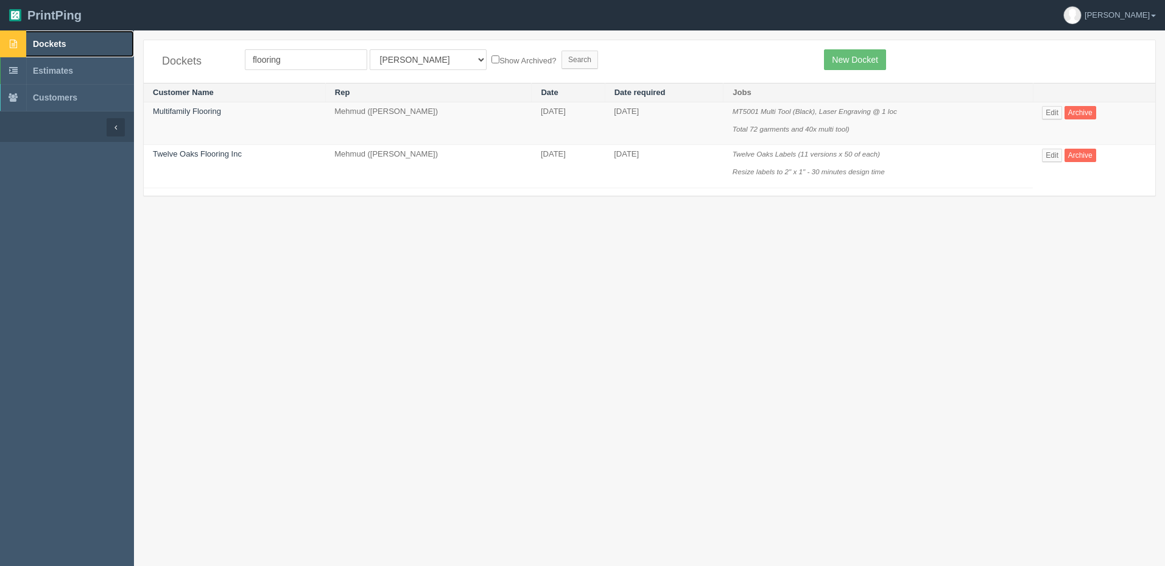
click at [80, 44] on link "Dockets" at bounding box center [67, 43] width 134 height 27
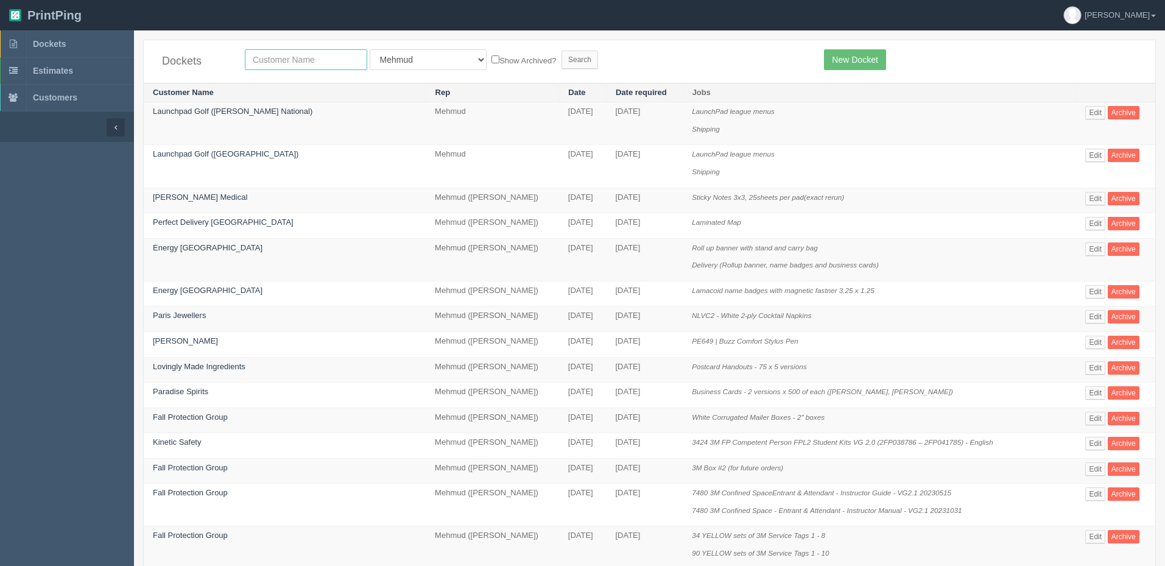
click at [303, 59] on input "text" at bounding box center [306, 59] width 122 height 21
type input "red water"
click at [562, 51] on input "Search" at bounding box center [580, 60] width 37 height 18
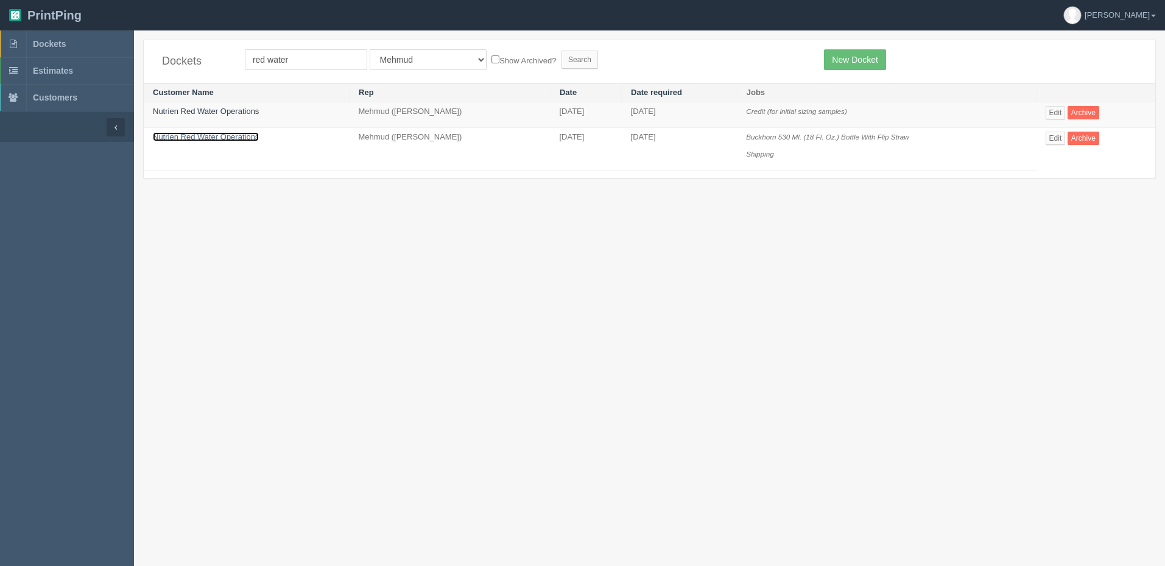
click at [206, 133] on link "Nutrien Red Water Operations" at bounding box center [206, 136] width 106 height 9
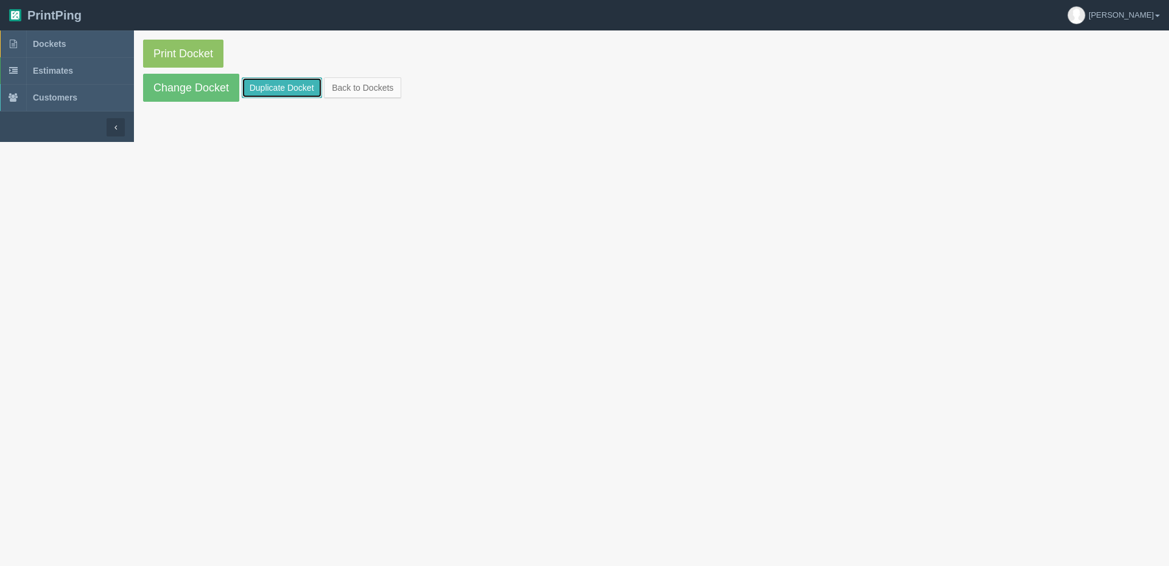
click at [274, 90] on link "Duplicate Docket" at bounding box center [282, 87] width 80 height 21
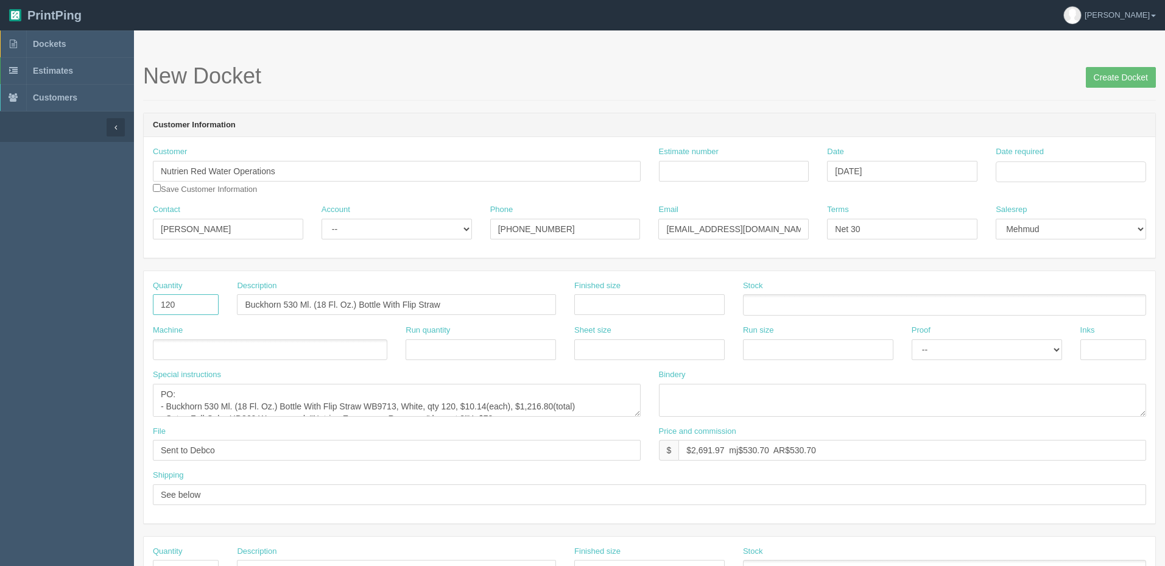
drag, startPoint x: 132, startPoint y: 300, endPoint x: 12, endPoint y: 308, distance: 120.8
click at [12, 308] on section "Dockets Estimates Customers" at bounding box center [582, 568] width 1165 height 1076
type input "60"
drag, startPoint x: 481, startPoint y: 309, endPoint x: 495, endPoint y: 307, distance: 14.2
click at [481, 309] on input "Buckhorn 530 Ml. (18 Fl. Oz.) Bottle With Flip Straw" at bounding box center [396, 304] width 319 height 21
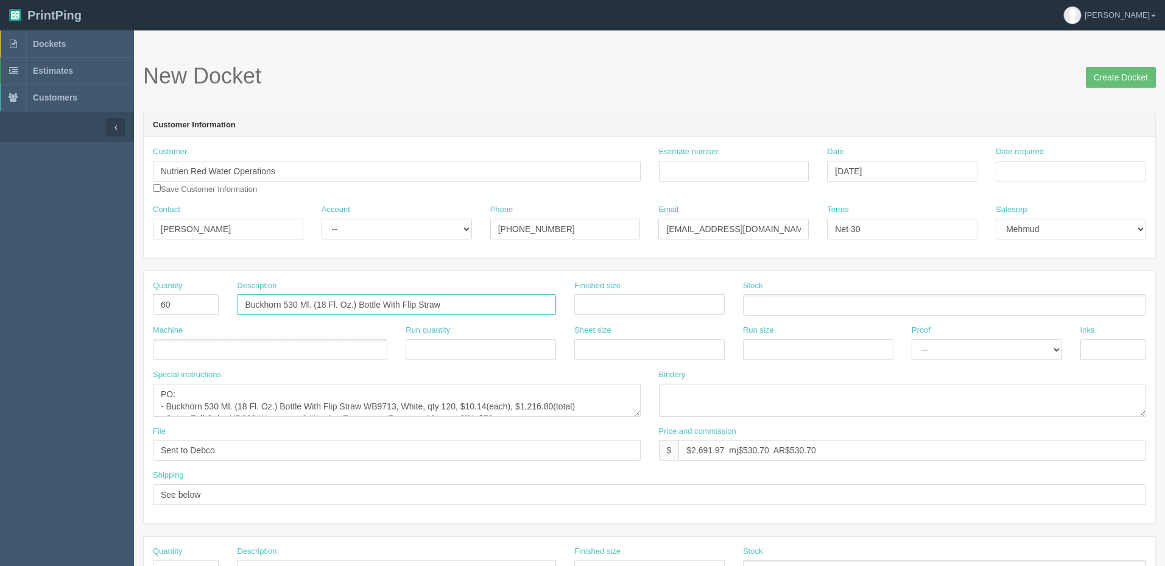
drag, startPoint x: 510, startPoint y: 301, endPoint x: 77, endPoint y: 291, distance: 433.2
click at [79, 291] on section "Dockets Estimates Customers" at bounding box center [582, 568] width 1165 height 1076
paste input "Nautilus Waterproof Duffel 110 — GBX-1L, Camel"
type input "Nautilus Waterproof Duffel 110 — GBX-1L, [GEOGRAPHIC_DATA], decorating 2 locati…"
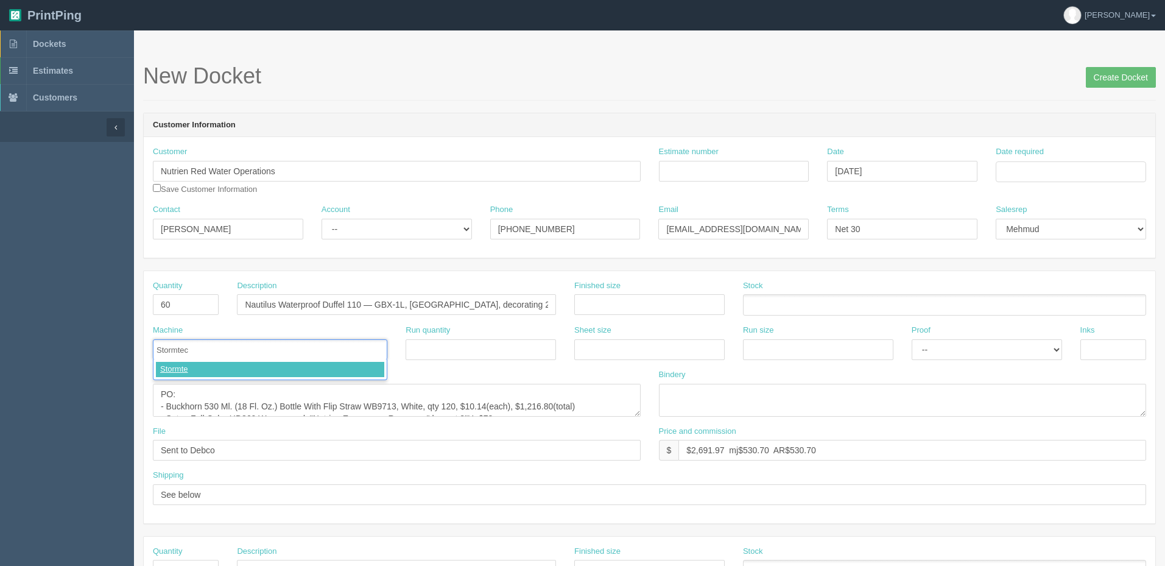
type input "Stormtech"
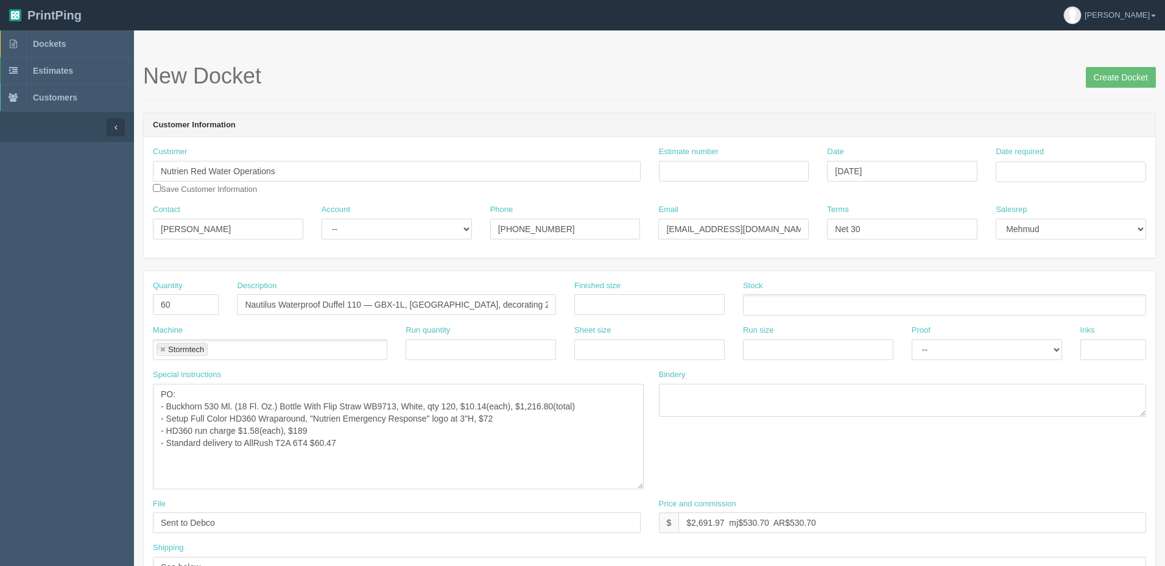
drag, startPoint x: 638, startPoint y: 413, endPoint x: 641, endPoint y: 485, distance: 72.5
click at [641, 485] on textarea "PO: - Buckhorn 530 Ml. (18 Fl. Oz.) Bottle With Flip Straw WB9713, White, qty 1…" at bounding box center [398, 436] width 491 height 105
click at [309, 428] on textarea "PO: - Buckhorn 530 Ml. (18 Fl. Oz.) Bottle With Flip Straw WB9713, White, qty 1…" at bounding box center [398, 436] width 491 height 105
drag, startPoint x: 166, startPoint y: 403, endPoint x: 666, endPoint y: 498, distance: 509.0
click at [666, 498] on div "Quantity 60 Description Nautilus Waterproof Duffel 110 — GBX-1L, Camel, decorat…" at bounding box center [650, 433] width 1012 height 325
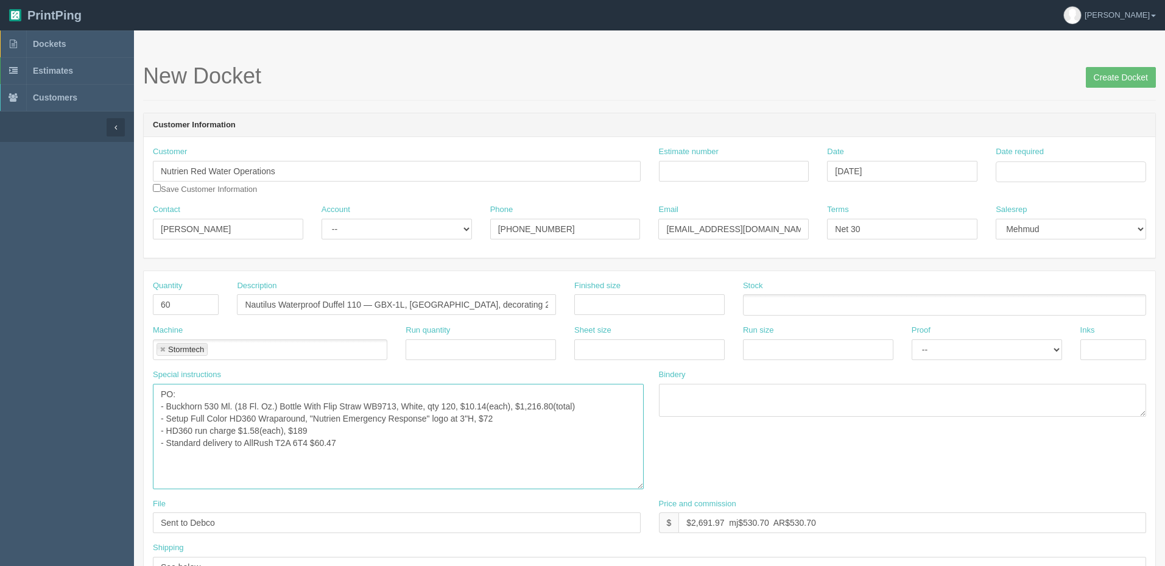
paste textarea "Nautilus Waterproof Duffel 110 — GBX-1L, Camel"
click at [551, 415] on textarea "PO: - Buckhorn 530 Ml. (18 Fl. Oz.) Bottle With Flip Straw WB9713, White, qty 1…" at bounding box center [398, 436] width 491 height 105
click at [224, 433] on textarea "PO: - Buckhorn 530 Ml. (18 Fl. Oz.) Bottle With Flip Straw WB9713, White, qty 1…" at bounding box center [398, 436] width 491 height 105
drag, startPoint x: 333, startPoint y: 423, endPoint x: 350, endPoint y: 423, distance: 17.1
click at [333, 423] on textarea "PO: - Buckhorn 530 Ml. (18 Fl. Oz.) Bottle With Flip Straw WB9713, White, qty 1…" at bounding box center [398, 436] width 491 height 105
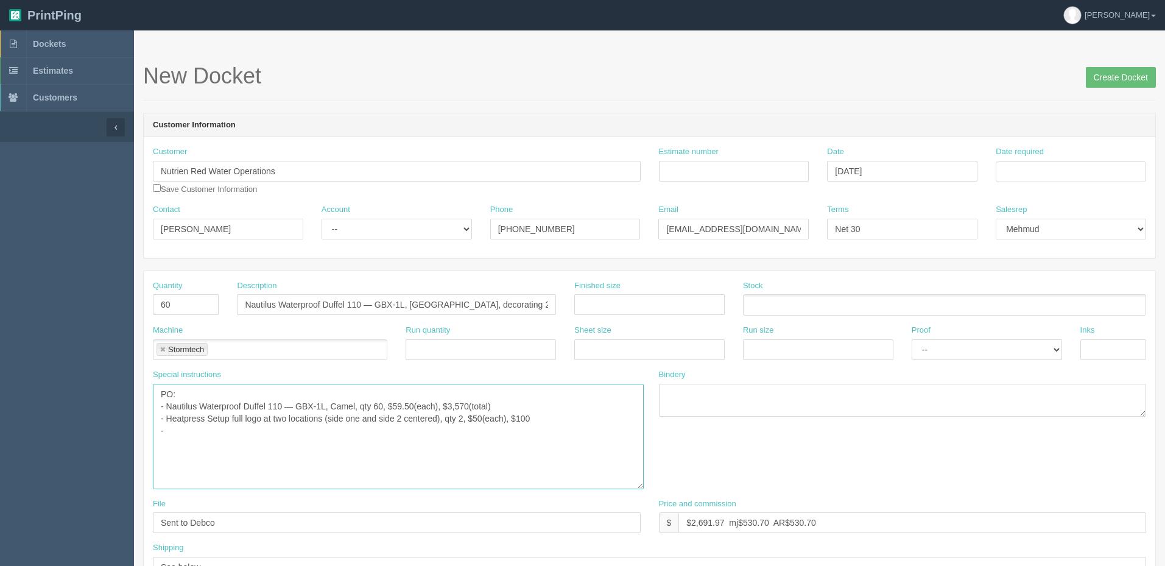
click at [392, 422] on textarea "PO: - Buckhorn 530 Ml. (18 Fl. Oz.) Bottle With Flip Straw WB9713, White, qty 1…" at bounding box center [398, 436] width 491 height 105
click at [453, 417] on textarea "PO: - Buckhorn 530 Ml. (18 Fl. Oz.) Bottle With Flip Straw WB9713, White, qty 1…" at bounding box center [398, 436] width 491 height 105
paste textarea "Front between straps 9"W x 5"H"
click at [297, 442] on textarea "PO: - Buckhorn 530 Ml. (18 Fl. Oz.) Bottle With Flip Straw WB9713, White, qty 1…" at bounding box center [398, 436] width 491 height 105
click at [277, 443] on textarea "PO: - Buckhorn 530 Ml. (18 Fl. Oz.) Bottle With Flip Straw WB9713, White, qty 1…" at bounding box center [398, 436] width 491 height 105
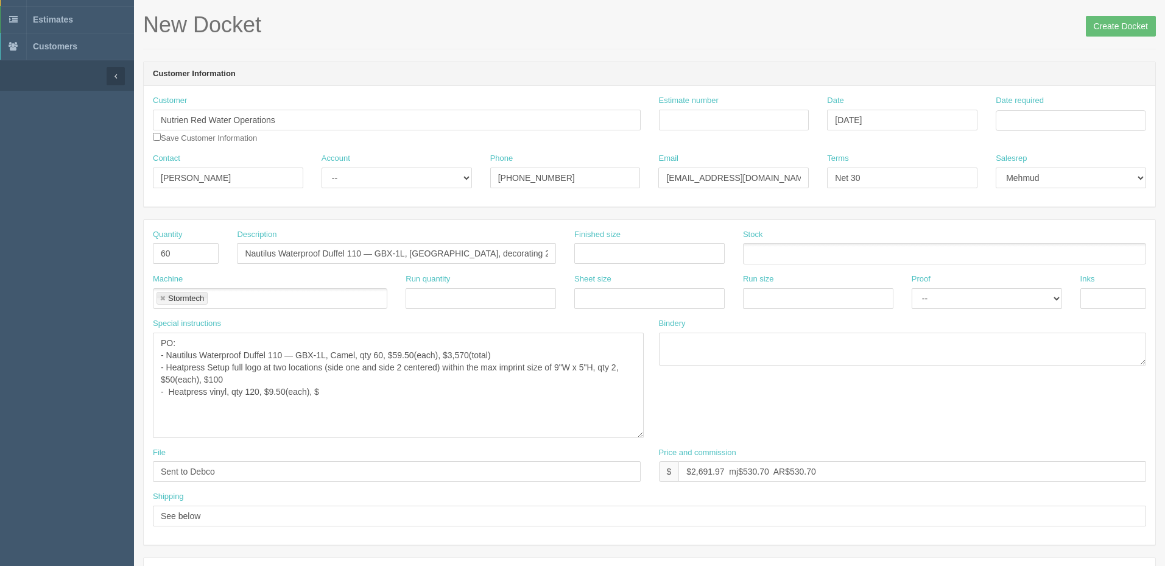
scroll to position [122, 0]
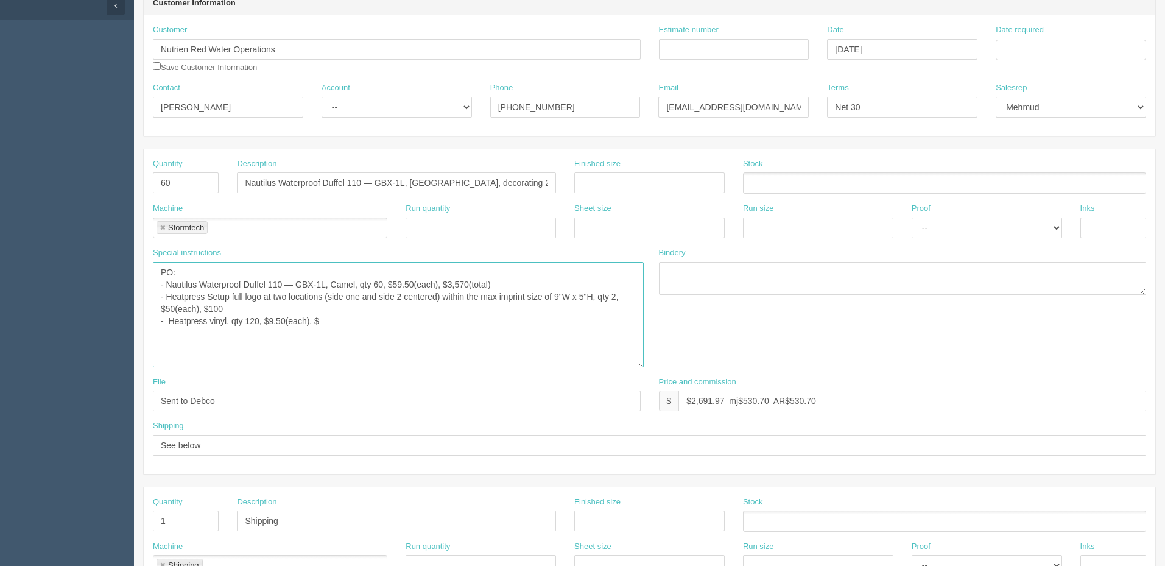
drag, startPoint x: 338, startPoint y: 320, endPoint x: 359, endPoint y: 320, distance: 21.3
click at [338, 319] on textarea "PO: - Buckhorn 530 Ml. (18 Fl. Oz.) Bottle With Flip Straw WB9713, White, qty 1…" at bounding box center [398, 314] width 491 height 105
click at [337, 319] on textarea "PO: - Buckhorn 530 Ml. (18 Fl. Oz.) Bottle With Flip Straw WB9713, White, qty 1…" at bounding box center [398, 314] width 491 height 105
type textarea "PO: - Nautilus Waterproof Duffel 110 — GBX-1L, Camel, qty 60, $59.50(each), $3,…"
drag, startPoint x: 784, startPoint y: 397, endPoint x: 1461, endPoint y: 397, distance: 676.7
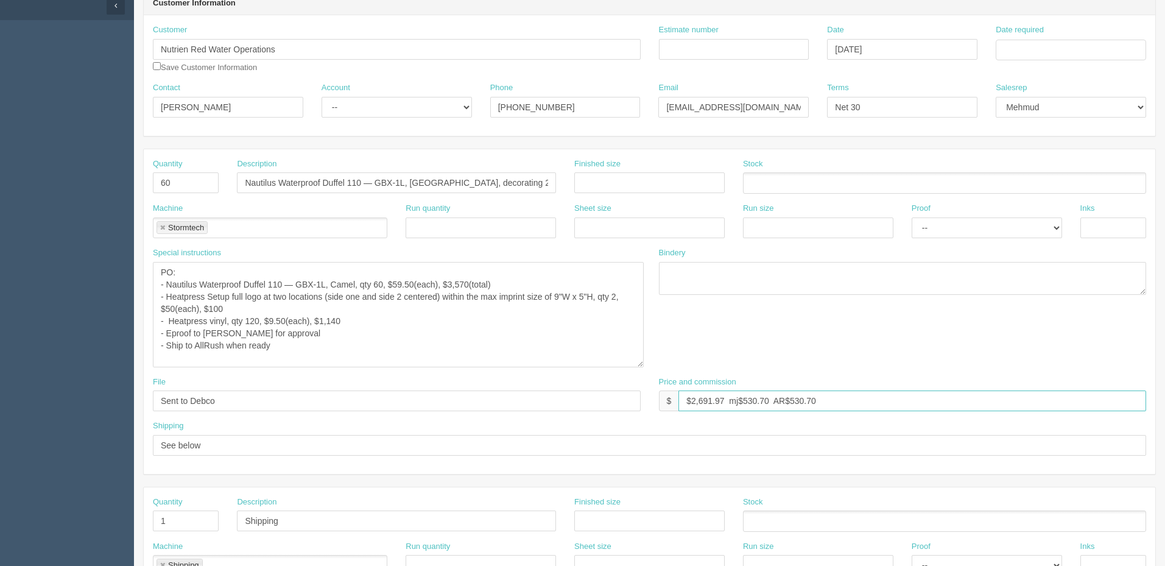
click at [1165, 397] on html "PrintPing Zack Edit account ( zack@allrush.ca ) Logout Dockets Estimates" at bounding box center [582, 467] width 1165 height 1179
type input "$8,578.84 mj$1,758.26 AR$1,649.83"
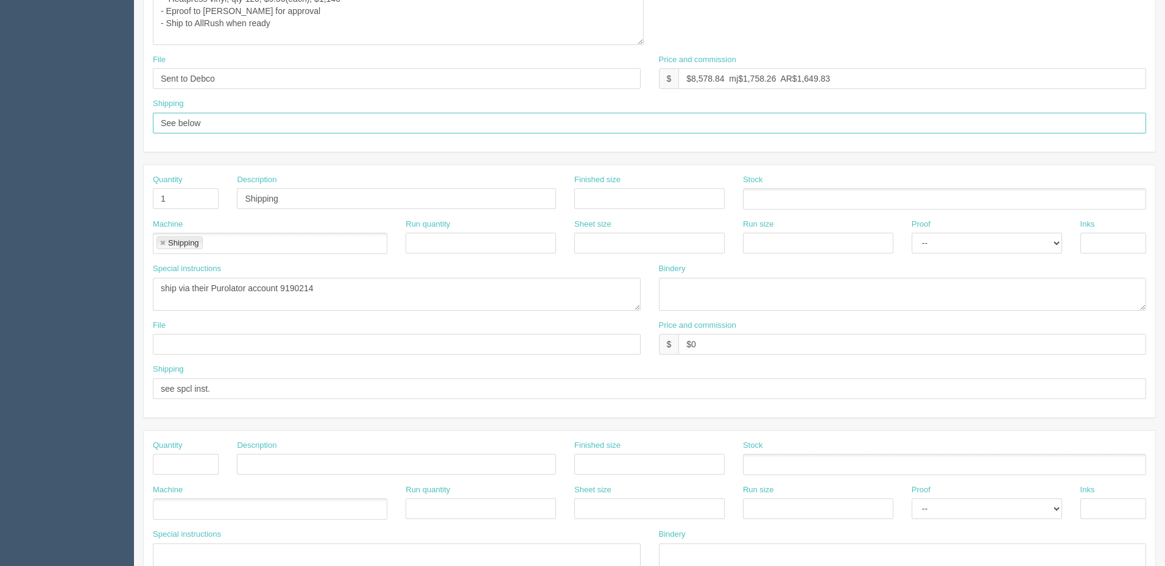
scroll to position [487, 0]
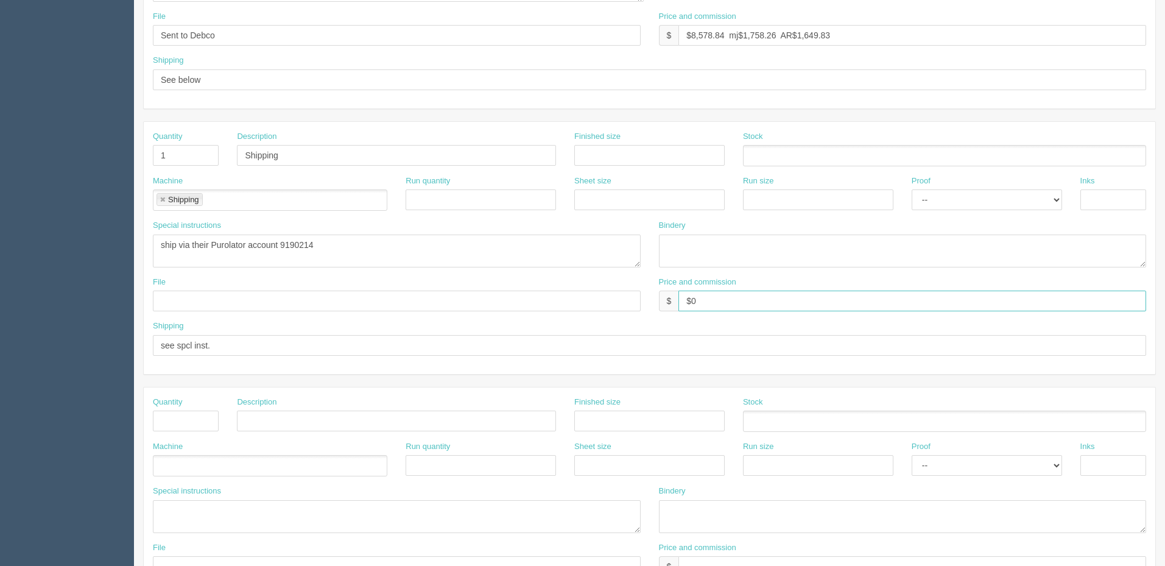
click at [743, 295] on input "$0" at bounding box center [912, 301] width 468 height 21
click at [374, 256] on textarea "ship via their Purolator account 9190214" at bounding box center [397, 250] width 488 height 33
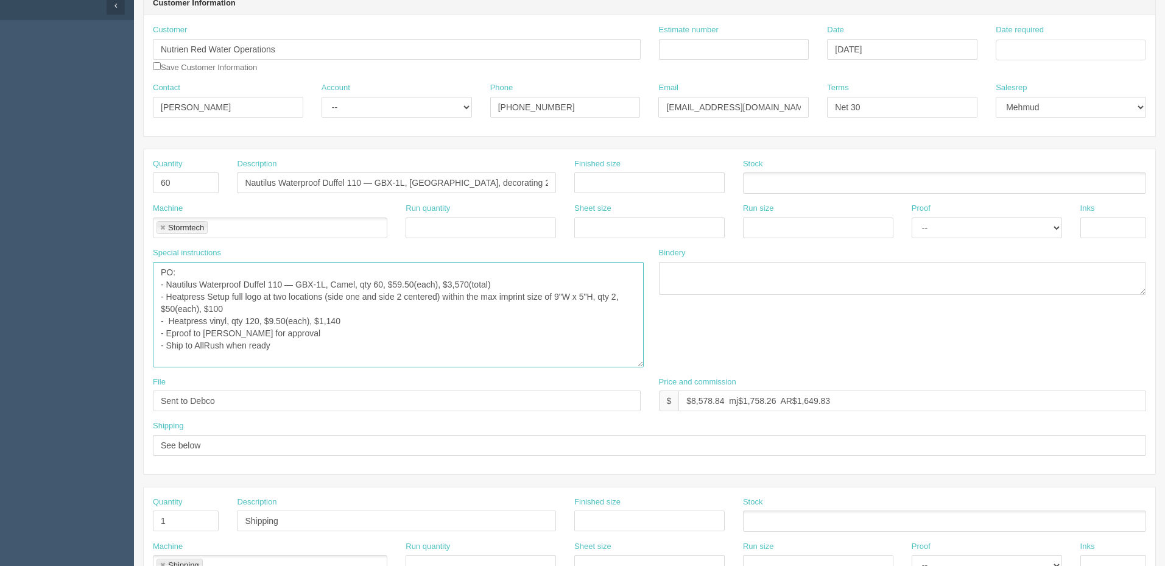
click at [248, 294] on textarea "PO: - Buckhorn 530 Ml. (18 Fl. Oz.) Bottle With Flip Straw WB9713, White, qty 1…" at bounding box center [398, 314] width 491 height 105
click at [385, 314] on textarea "PO: - Buckhorn 530 Ml. (18 Fl. Oz.) Bottle With Flip Straw WB9713, White, qty 1…" at bounding box center [398, 314] width 491 height 105
click at [266, 294] on textarea "PO: - Buckhorn 530 Ml. (18 Fl. Oz.) Bottle With Flip Straw WB9713, White, qty 1…" at bounding box center [398, 314] width 491 height 105
click at [389, 325] on textarea "PO: - Buckhorn 530 Ml. (18 Fl. Oz.) Bottle With Flip Straw WB9713, White, qty 1…" at bounding box center [398, 314] width 491 height 105
click at [442, 298] on textarea "PO: - Buckhorn 530 Ml. (18 Fl. Oz.) Bottle With Flip Straw WB9713, White, qty 1…" at bounding box center [398, 314] width 491 height 105
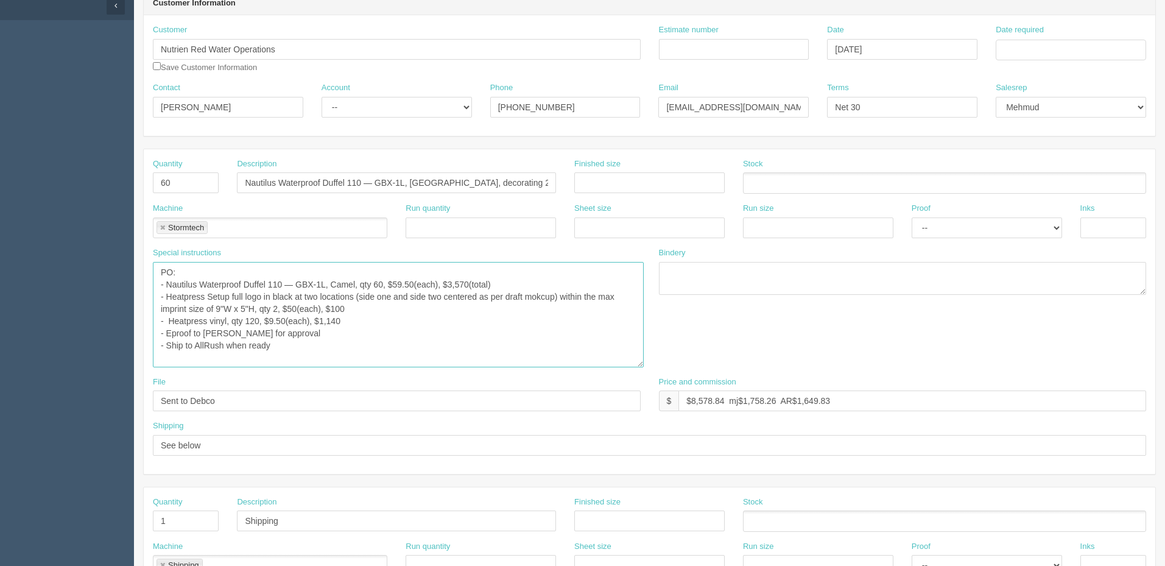
click at [442, 340] on textarea "PO: - Buckhorn 530 Ml. (18 Fl. Oz.) Bottle With Flip Straw WB9713, White, qty 1…" at bounding box center [398, 314] width 491 height 105
click at [296, 344] on textarea "PO: - Buckhorn 530 Ml. (18 Fl. Oz.) Bottle With Flip Straw WB9713, White, qty 1…" at bounding box center [398, 314] width 491 height 105
type textarea "PO: - Nautilus Waterproof Duffel 110 — GBX-1L, Camel, qty 60, $59.50(each), $3,…"
click at [382, 110] on select "-- Existing Client Allrush Client Rep Client" at bounding box center [397, 107] width 150 height 21
select select "Rep Client"
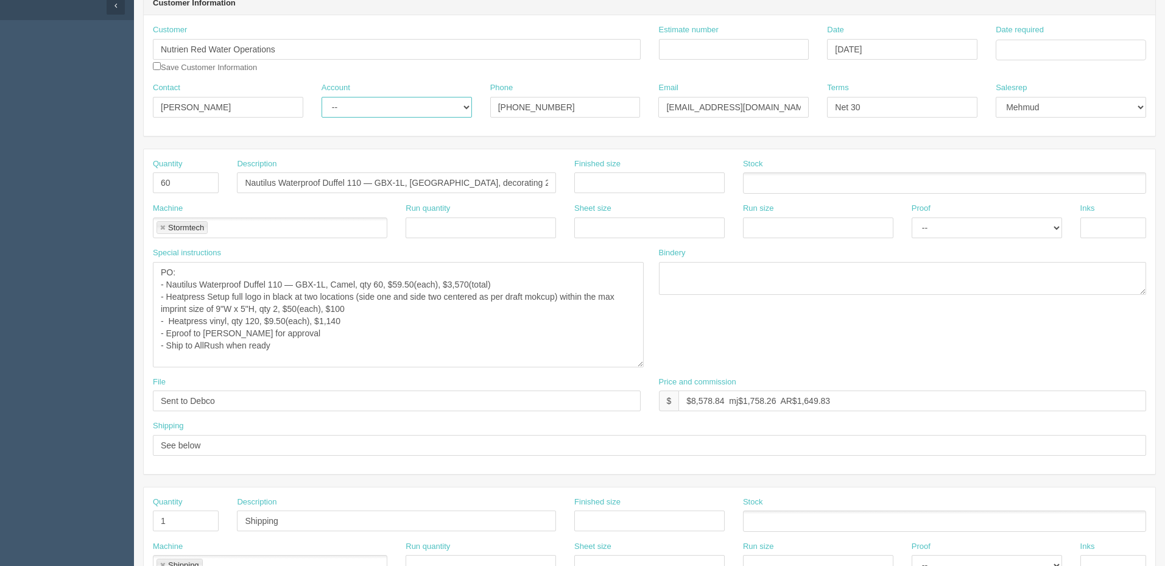
click at [322, 97] on select "-- Existing Client Allrush Client Rep Client" at bounding box center [397, 107] width 150 height 21
click at [711, 51] on input "Estimate number" at bounding box center [734, 49] width 150 height 21
type input "Outsource - See quotesheet"
click at [1087, 163] on td "26" at bounding box center [1089, 167] width 15 height 18
type input "September 26, 2025"
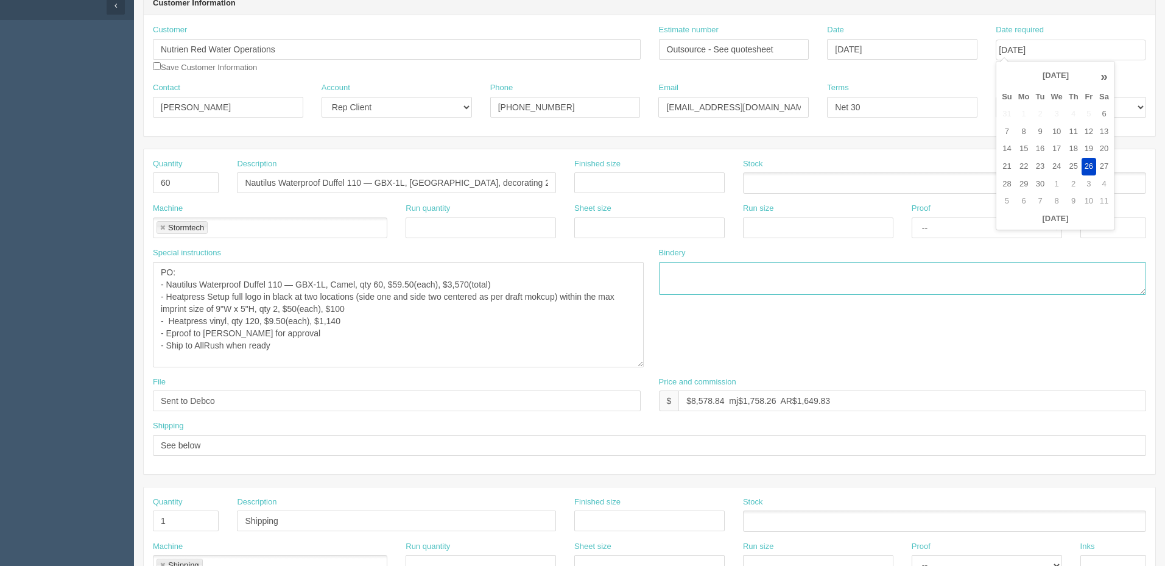
click at [701, 275] on textarea at bounding box center [903, 278] width 488 height 33
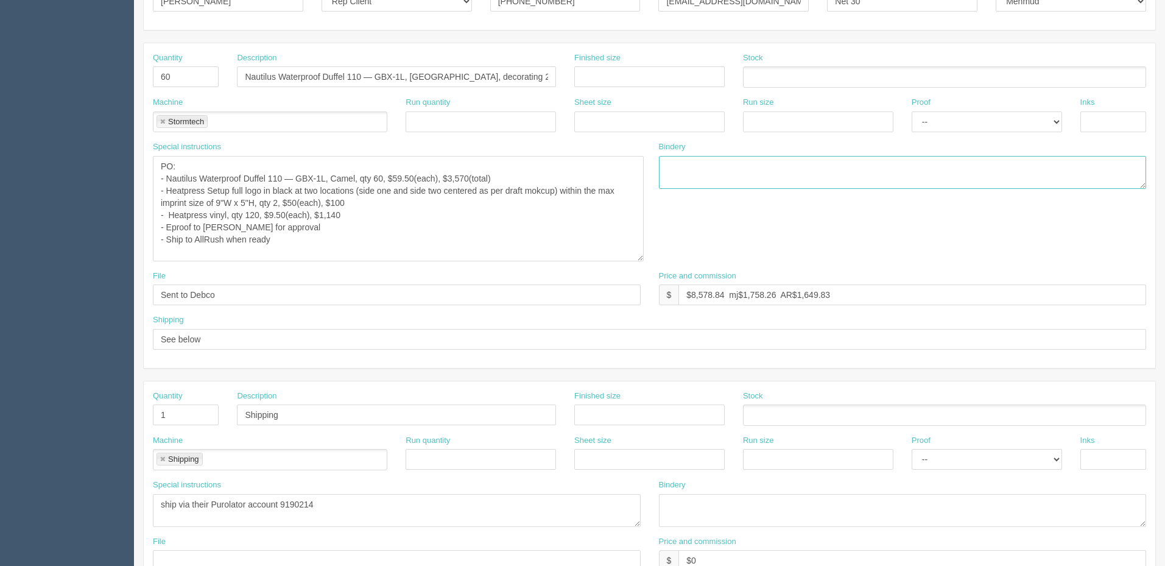
scroll to position [0, 0]
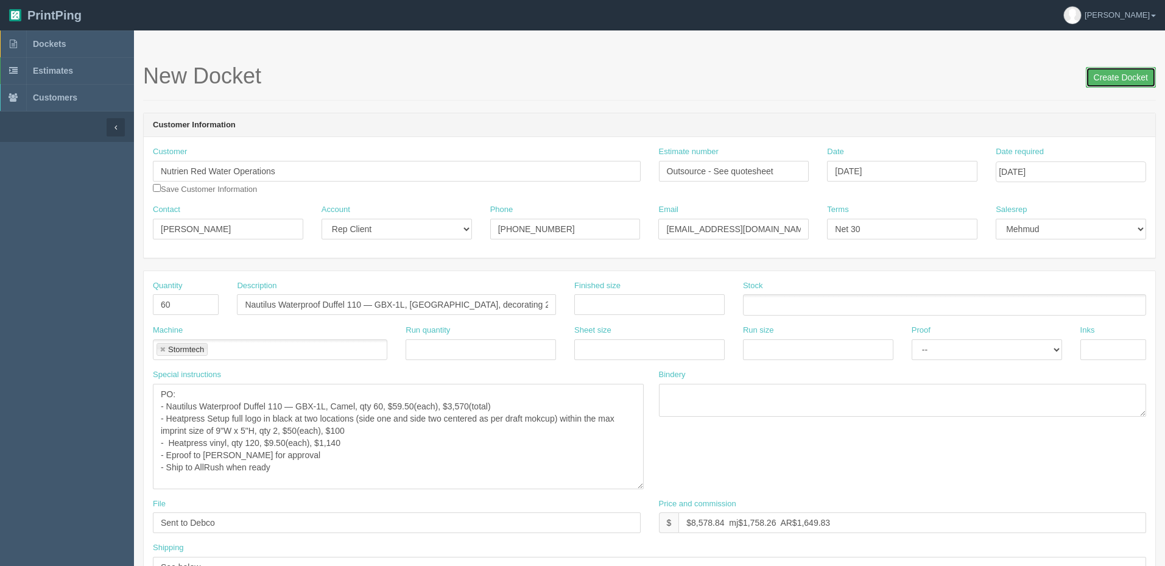
click at [1118, 83] on input "Create Docket" at bounding box center [1121, 77] width 70 height 21
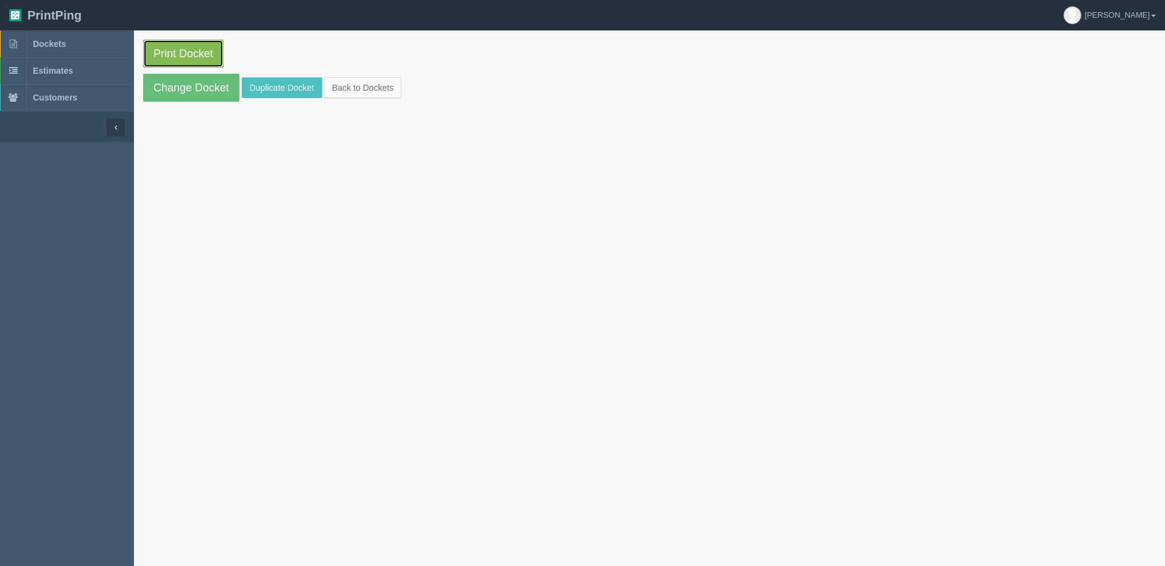
click at [211, 56] on link "Print Docket" at bounding box center [183, 54] width 80 height 28
drag, startPoint x: 84, startPoint y: 37, endPoint x: 135, endPoint y: 63, distance: 57.5
click at [84, 37] on link "Dockets" at bounding box center [67, 43] width 134 height 27
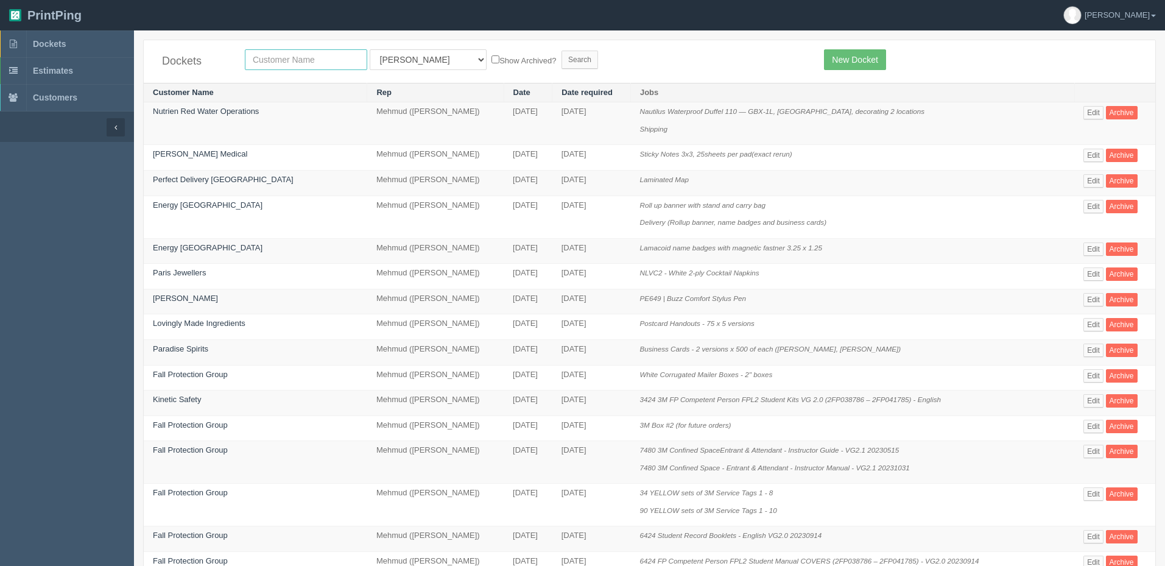
click at [275, 58] on input "text" at bounding box center [306, 59] width 122 height 21
type input "westj"
click at [562, 51] on input "Search" at bounding box center [580, 60] width 37 height 18
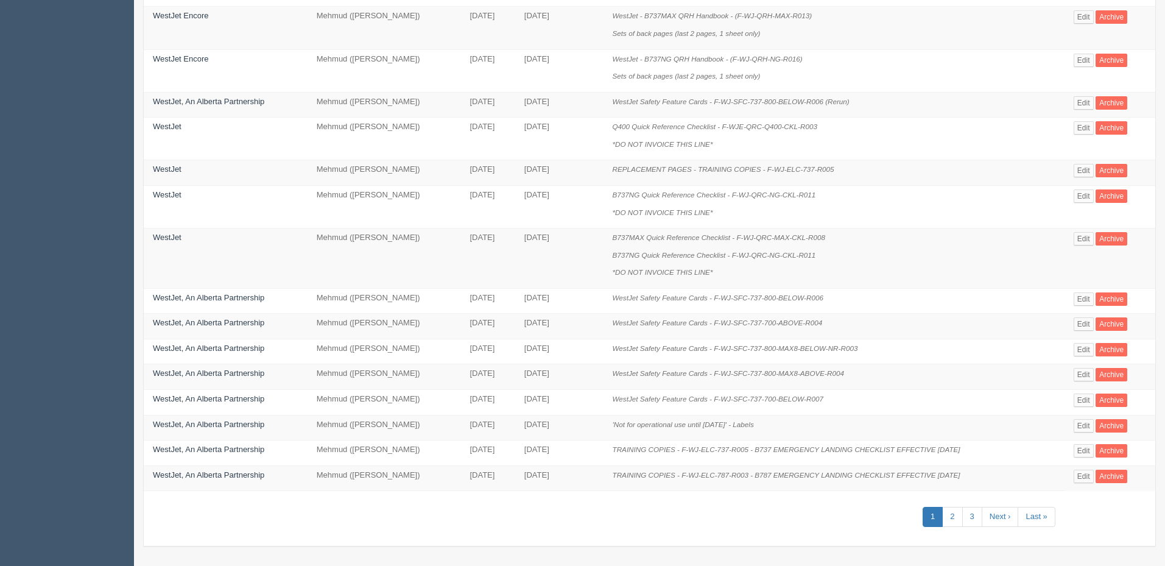
scroll to position [489, 0]
click at [947, 514] on link "2" at bounding box center [952, 516] width 20 height 20
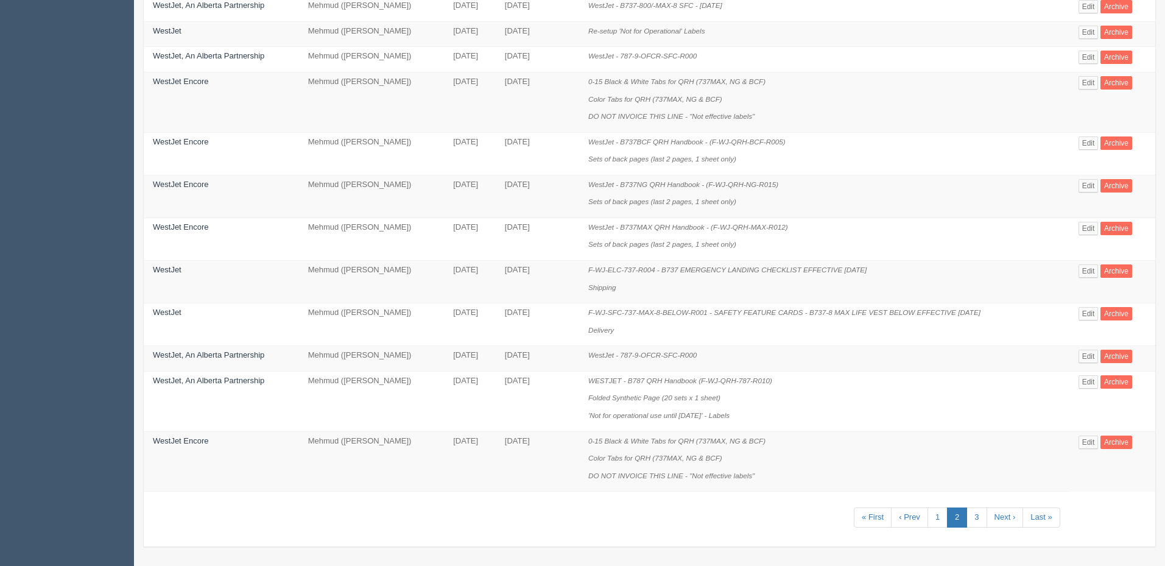
scroll to position [611, 0]
click at [977, 510] on link "3" at bounding box center [977, 516] width 20 height 20
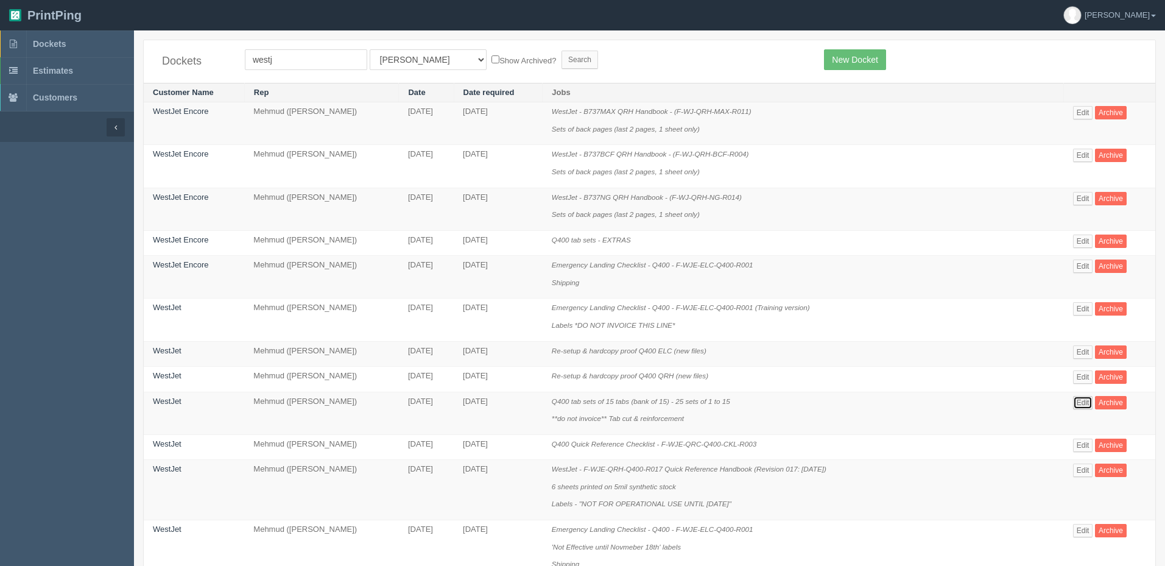
click at [1079, 398] on link "Edit" at bounding box center [1083, 402] width 20 height 13
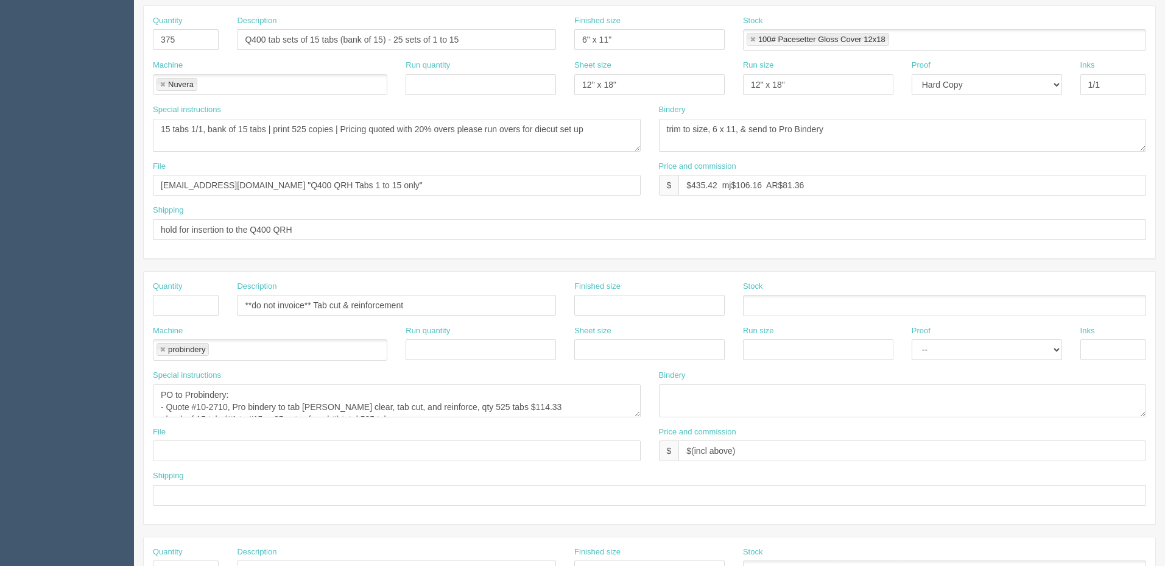
scroll to position [305, 0]
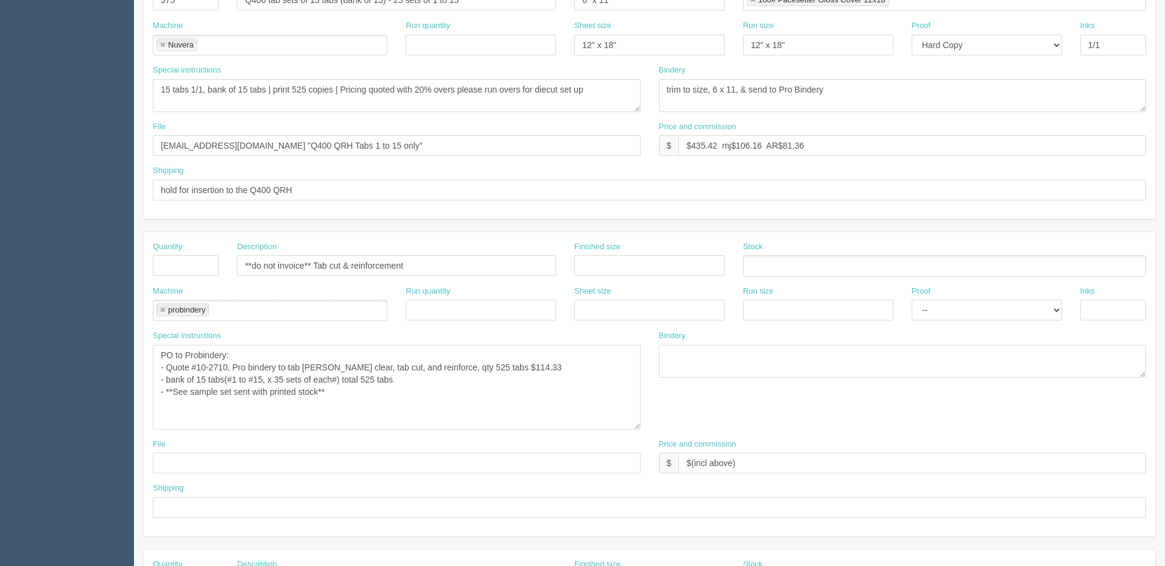
drag, startPoint x: 636, startPoint y: 374, endPoint x: 636, endPoint y: 426, distance: 51.8
click at [636, 426] on textarea "PO to Probindery: - Quote #10-2710, Pro bindery to tab lam clear, tab cut, and …" at bounding box center [397, 387] width 488 height 85
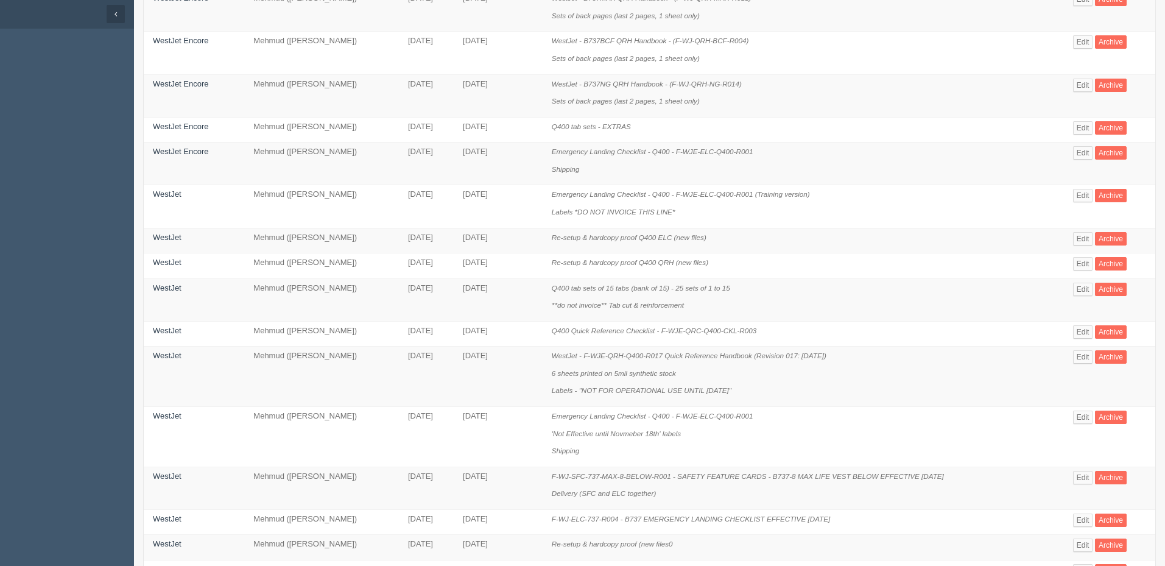
scroll to position [122, 0]
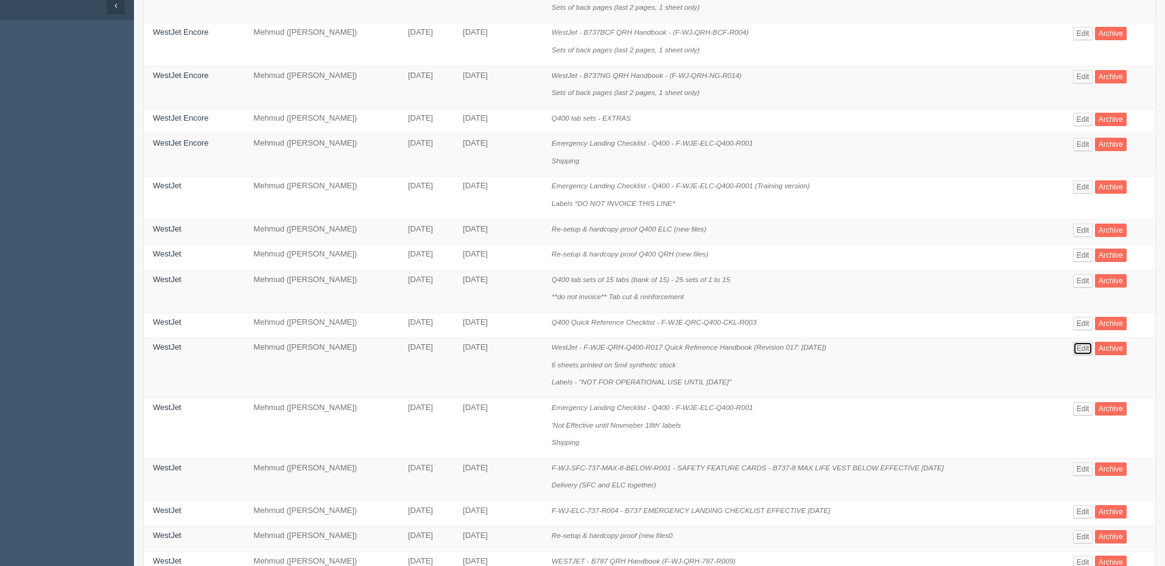
click at [1083, 354] on link "Edit" at bounding box center [1083, 348] width 20 height 13
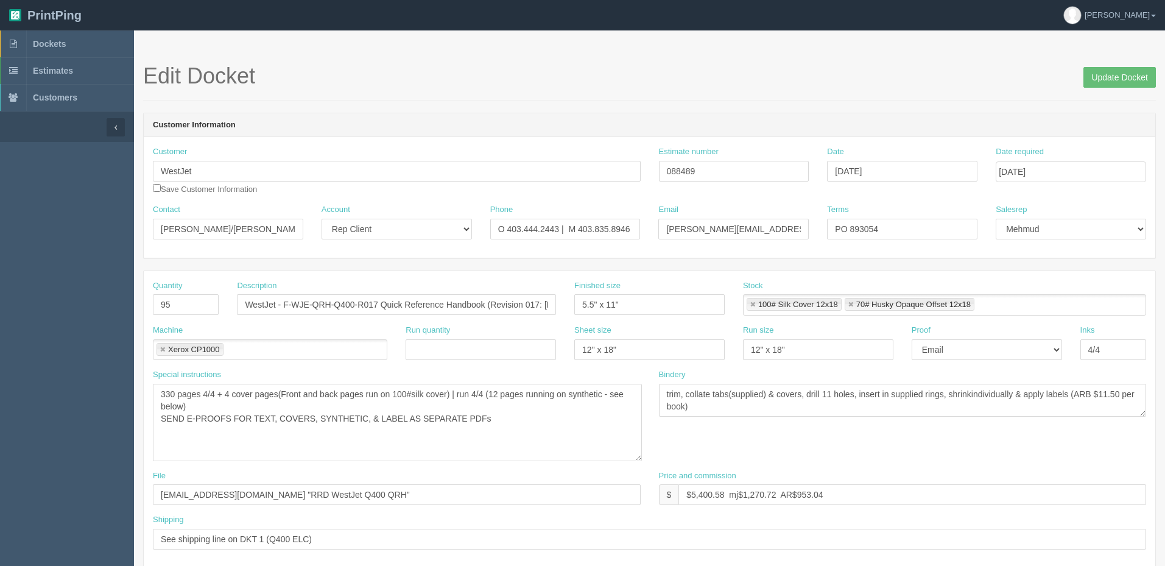
drag, startPoint x: 639, startPoint y: 412, endPoint x: 640, endPoint y: 456, distance: 44.5
click at [640, 456] on textarea "330 pages 4/4 + 4 cover pages(Front and back pages run on 100#silk cover) | run…" at bounding box center [397, 422] width 489 height 77
drag, startPoint x: 71, startPoint y: 41, endPoint x: 76, endPoint y: 34, distance: 9.1
click at [70, 40] on link "Dockets" at bounding box center [67, 43] width 134 height 27
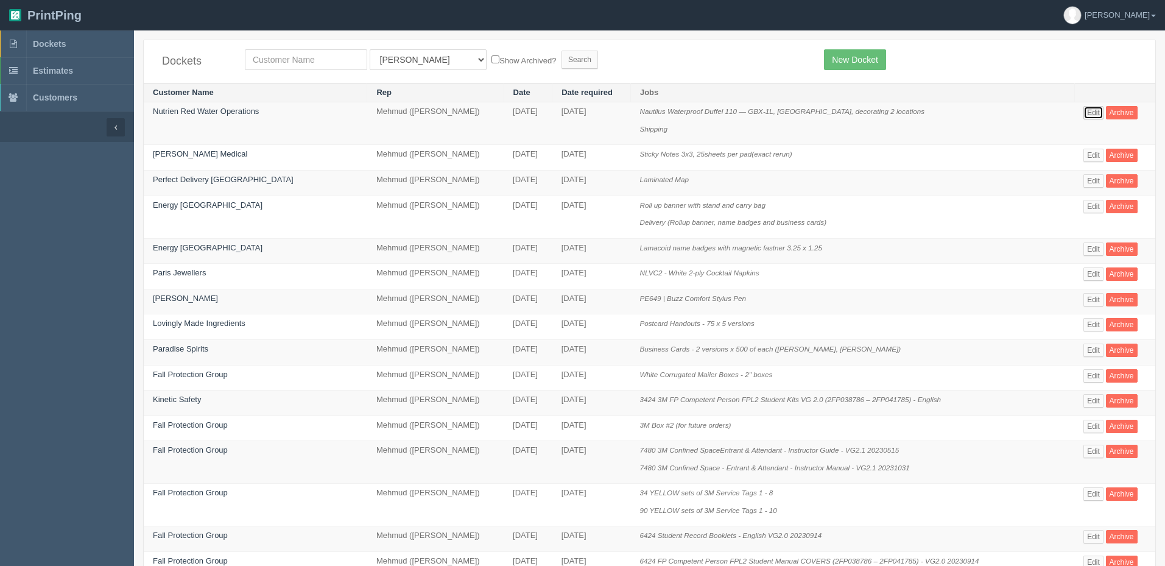
click at [1098, 111] on link "Edit" at bounding box center [1094, 112] width 20 height 13
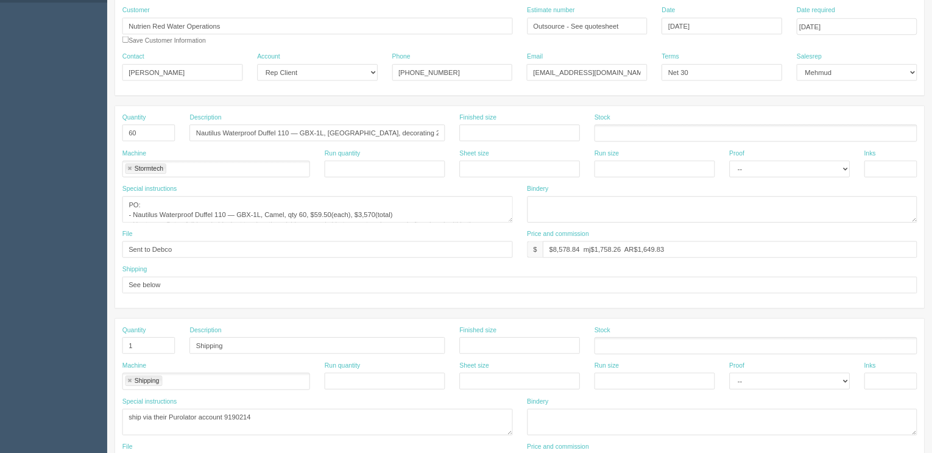
scroll to position [365, 0]
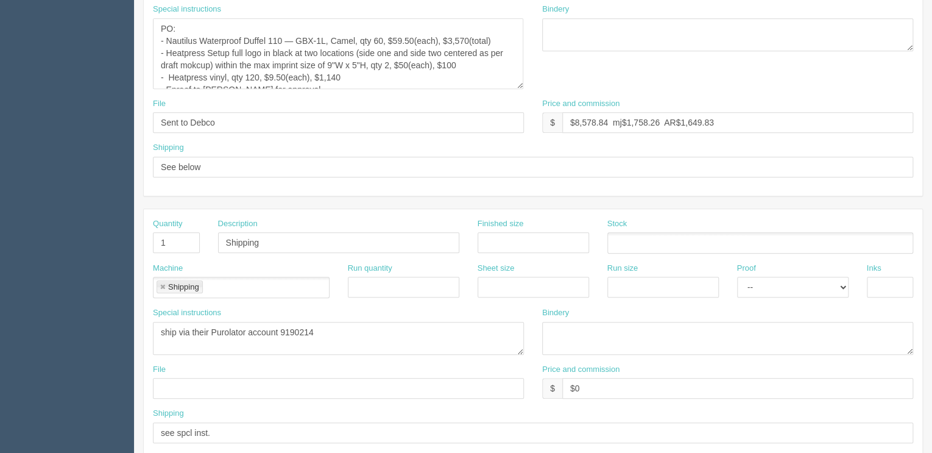
drag, startPoint x: 521, startPoint y: 46, endPoint x: 523, endPoint y: 110, distance: 63.4
click at [523, 89] on textarea "PO: - Nautilus Waterproof Duffel 110 — GBX-1L, Camel, qty 60, $59.50(each), $3,…" at bounding box center [338, 53] width 370 height 71
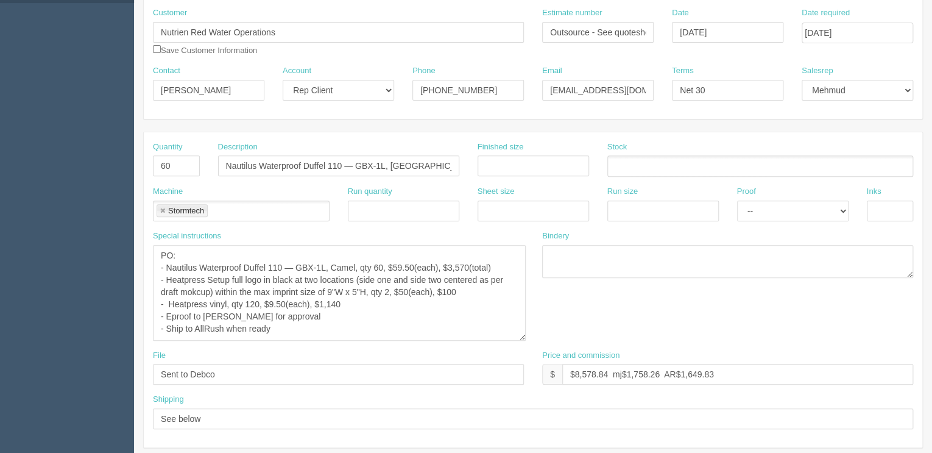
scroll to position [122, 0]
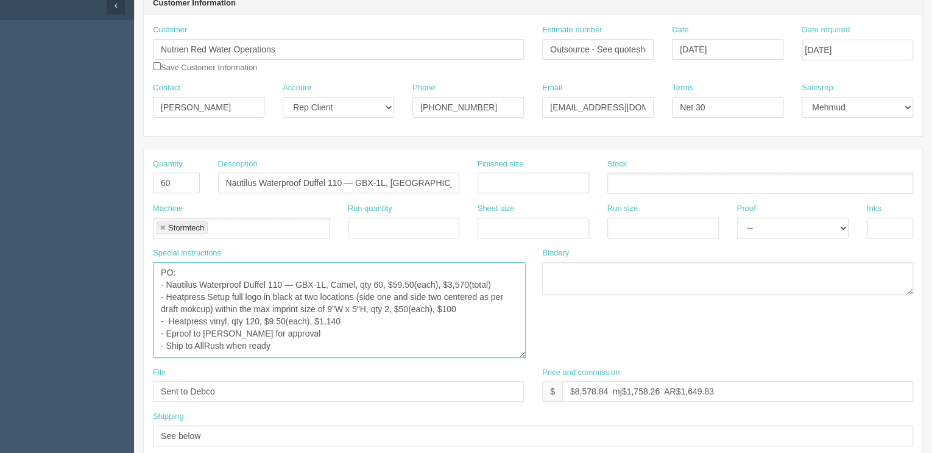
click at [340, 331] on textarea "PO: - Nautilus Waterproof Duffel 110 — GBX-1L, Camel, qty 60, $59.50(each), $3,…" at bounding box center [339, 310] width 373 height 96
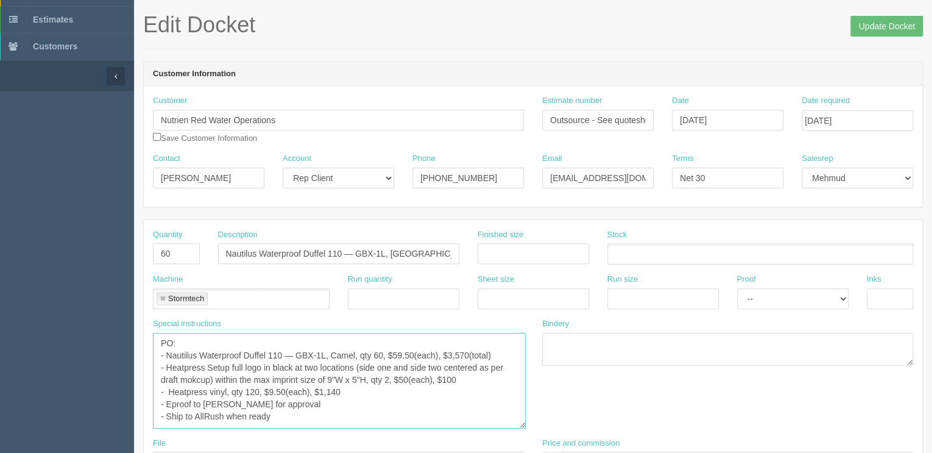
scroll to position [0, 0]
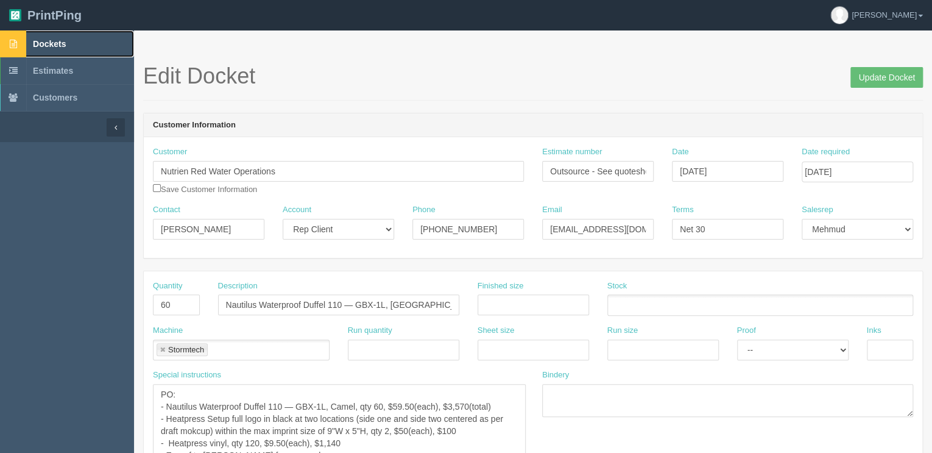
drag, startPoint x: 58, startPoint y: 46, endPoint x: 68, endPoint y: 46, distance: 9.2
click at [60, 46] on span "Dockets" at bounding box center [49, 44] width 33 height 10
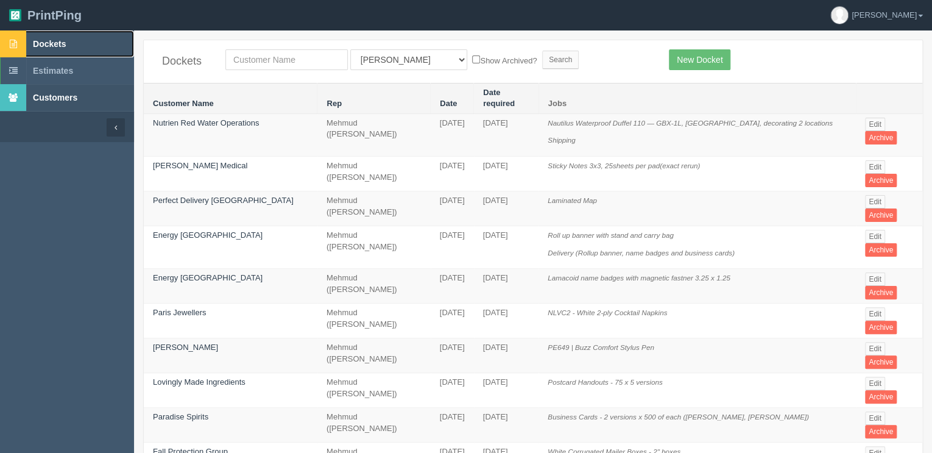
drag, startPoint x: 66, startPoint y: 46, endPoint x: 122, endPoint y: 97, distance: 75.9
click at [66, 46] on span "Dockets" at bounding box center [49, 44] width 33 height 10
click at [271, 54] on input "text" at bounding box center [286, 59] width 122 height 21
type input "westj"
click at [542, 51] on input "Search" at bounding box center [560, 60] width 37 height 18
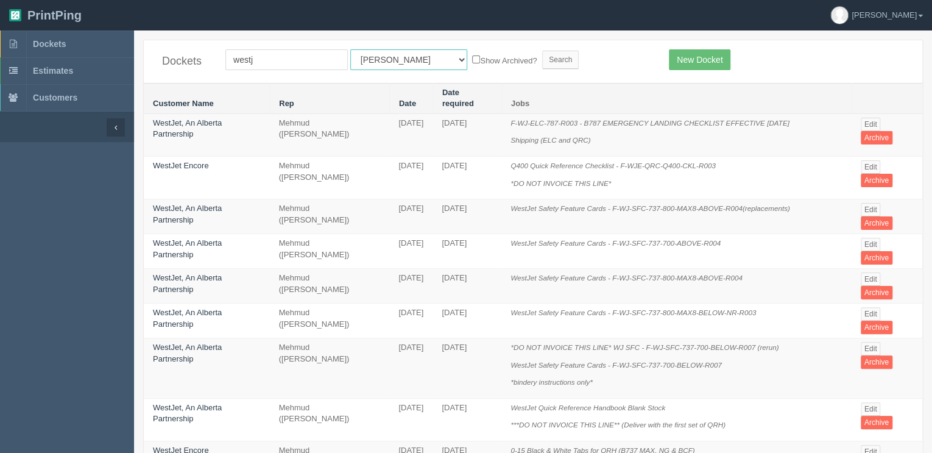
drag, startPoint x: 383, startPoint y: 53, endPoint x: 376, endPoint y: 69, distance: 17.2
click at [383, 52] on select "All Users Ali Ali Test 1 Aly Amy Ankit Arif Brandon Dan France Greg Jim Mark Ma…" at bounding box center [408, 59] width 117 height 21
select select "8"
click at [350, 49] on select "All Users Ali Ali Test 1 Aly Amy Ankit Arif Brandon Dan France Greg Jim Mark Ma…" at bounding box center [408, 59] width 117 height 21
click at [542, 60] on input "Search" at bounding box center [560, 60] width 37 height 18
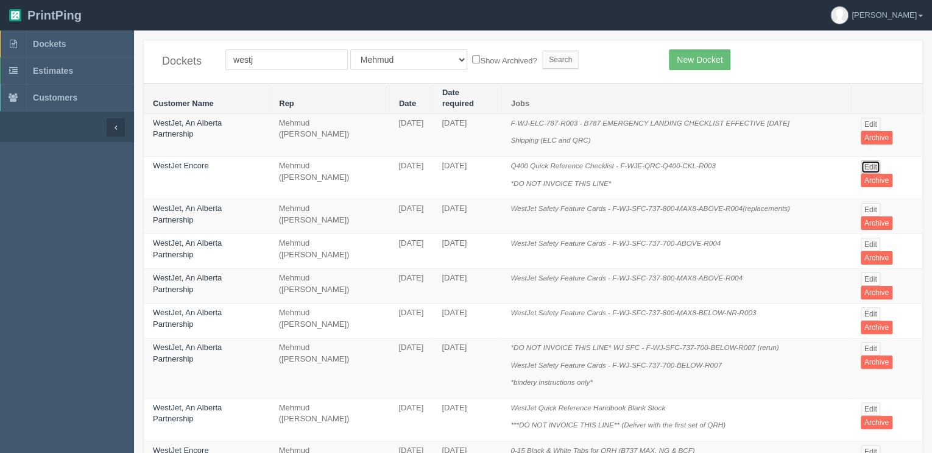
click at [869, 160] on link "Edit" at bounding box center [871, 166] width 20 height 13
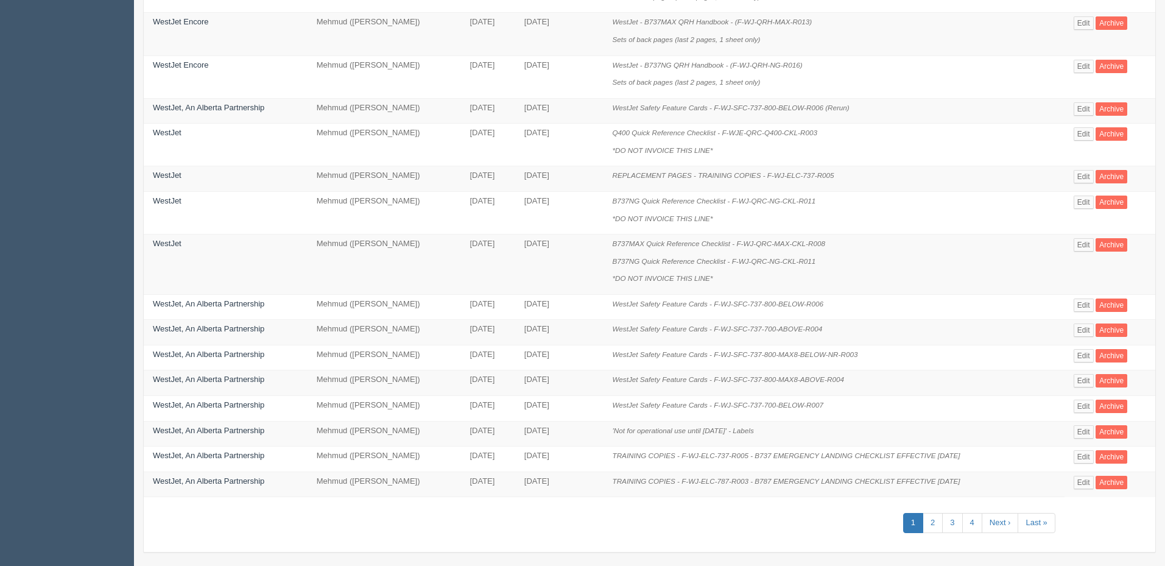
scroll to position [489, 0]
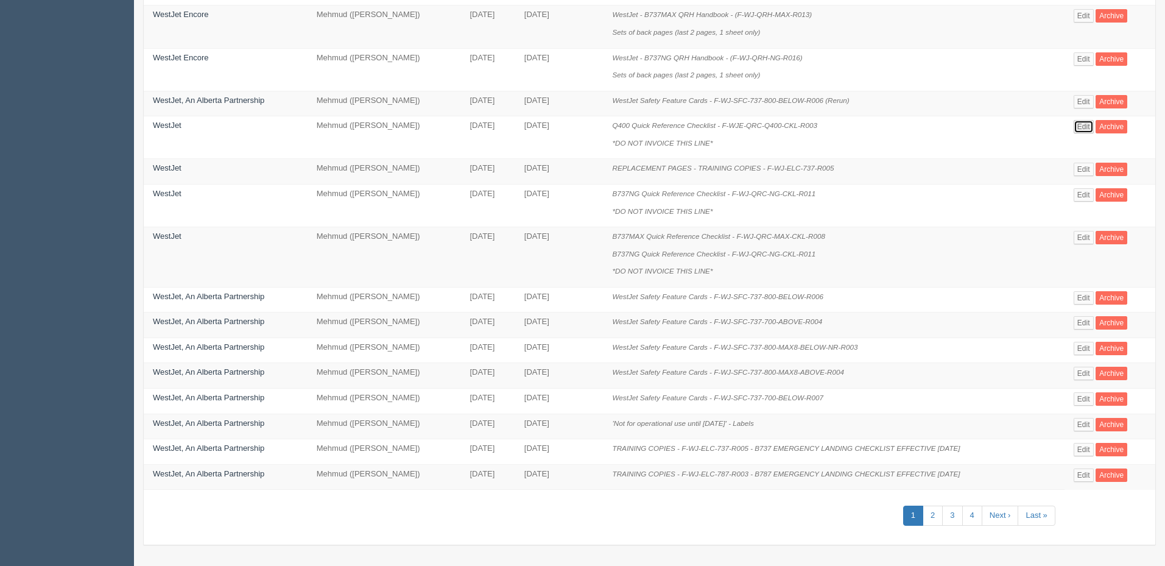
click at [931, 125] on link "Edit" at bounding box center [1084, 126] width 20 height 13
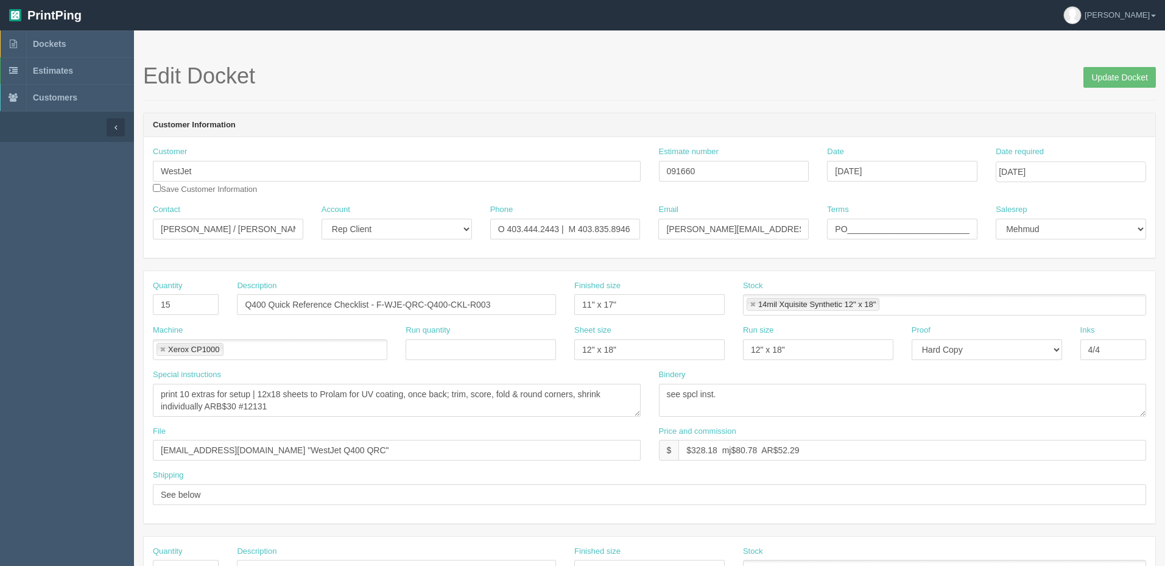
scroll to position [489, 0]
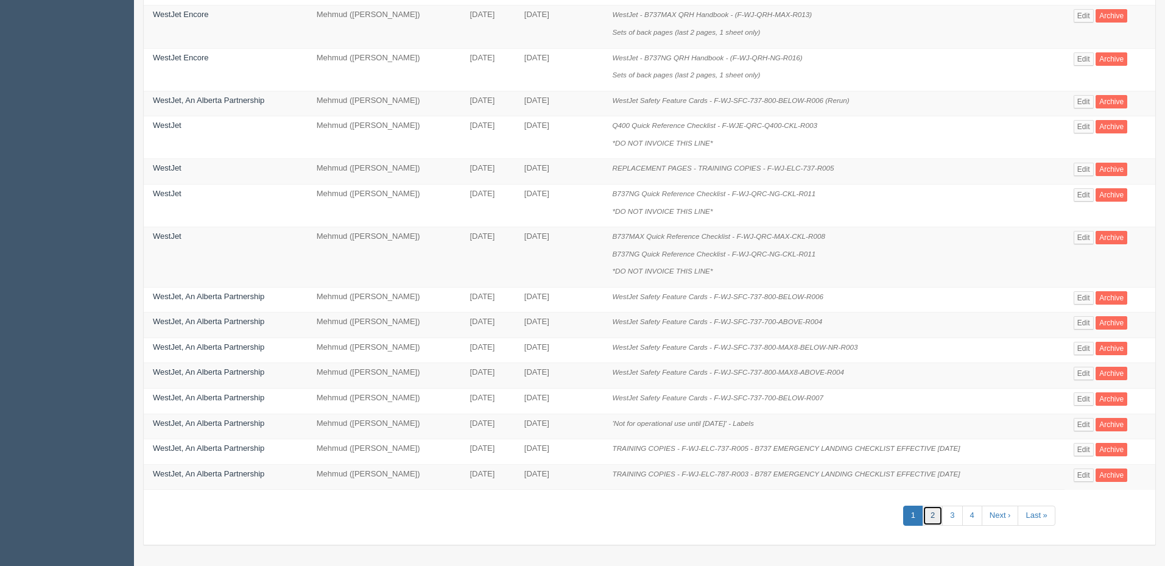
click at [931, 452] on link "2" at bounding box center [933, 516] width 20 height 20
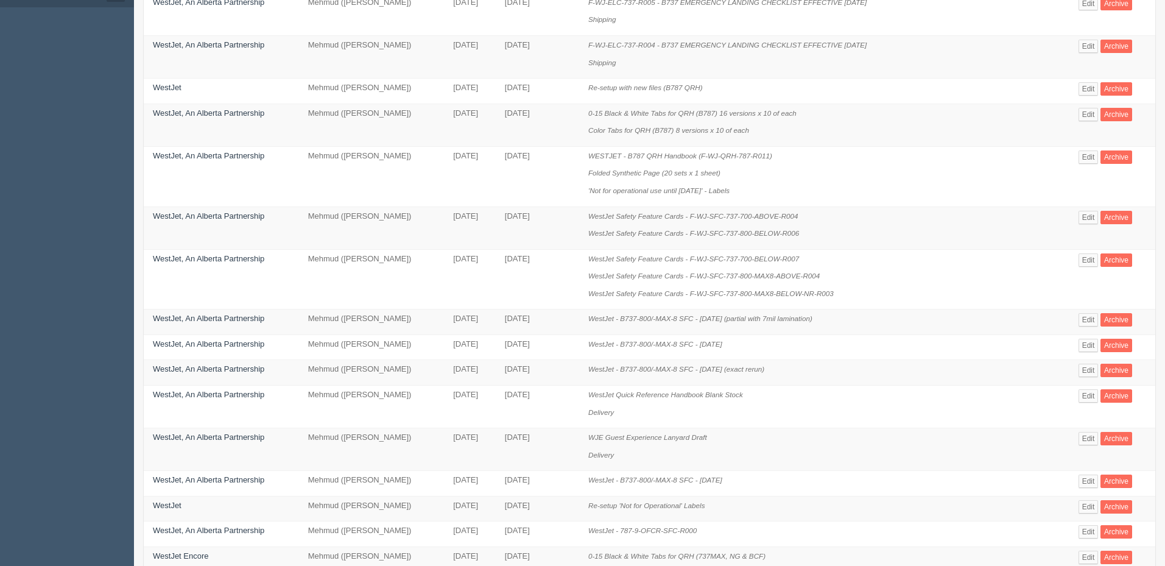
scroll to position [609, 0]
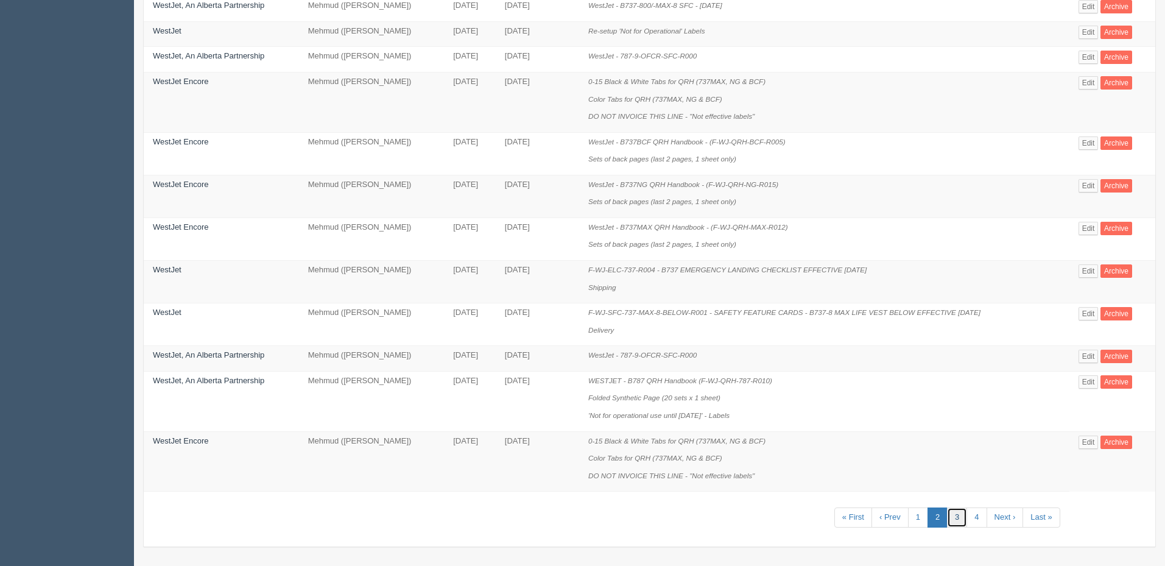
click at [931, 452] on link "3" at bounding box center [957, 517] width 20 height 20
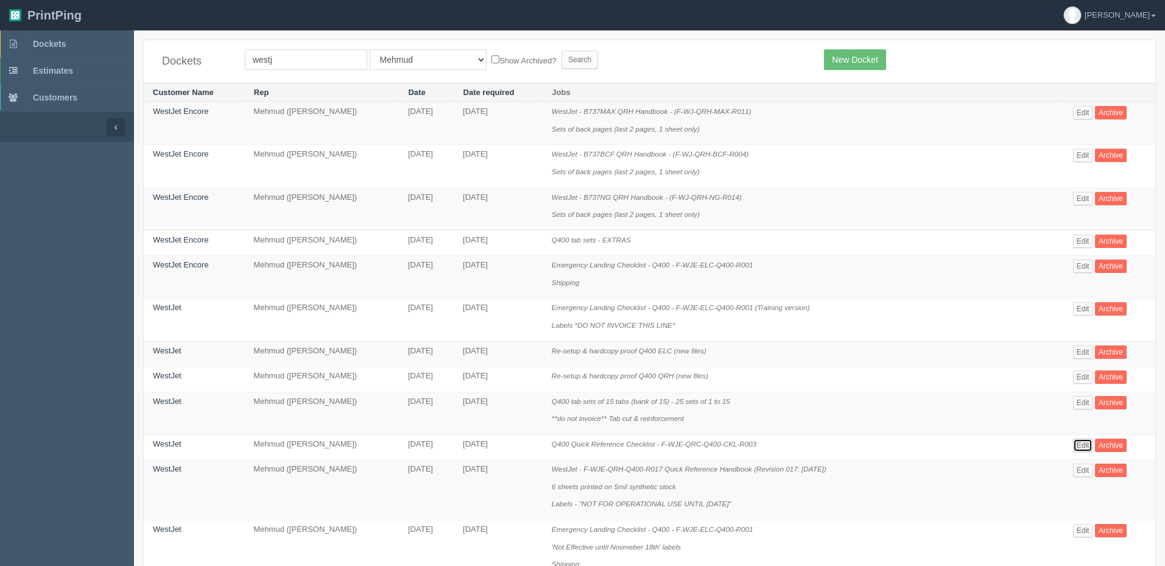
click at [931, 446] on link "Edit" at bounding box center [1083, 445] width 20 height 13
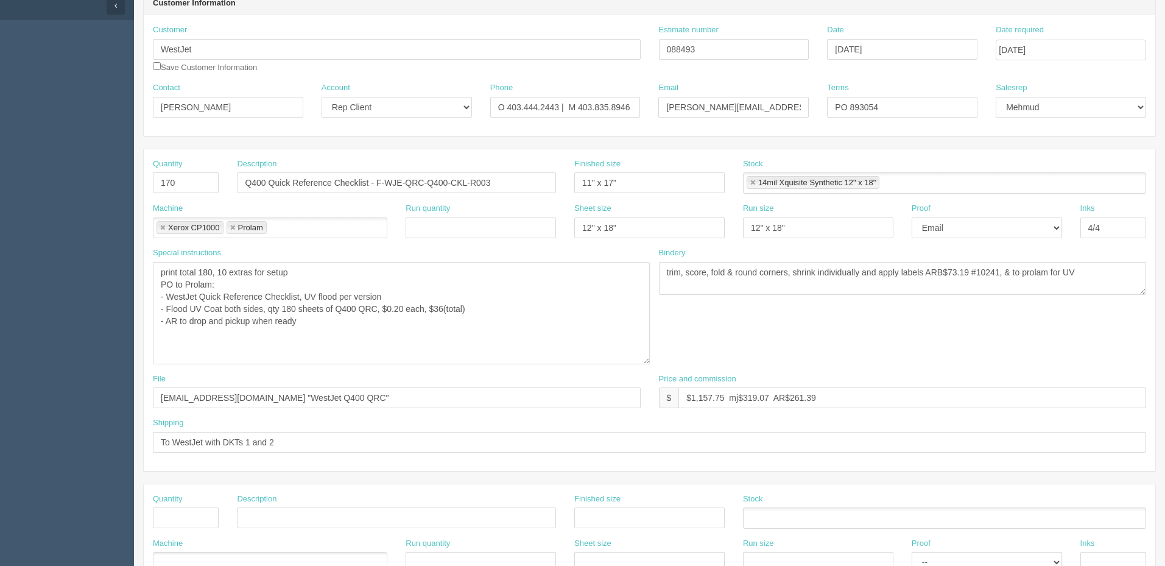
drag, startPoint x: 637, startPoint y: 291, endPoint x: 646, endPoint y: 361, distance: 70.0
click at [646, 361] on textarea "print total 180, 10 extras for setup PO to Prolam: - WestJet Quick Reference Ch…" at bounding box center [401, 313] width 497 height 102
click at [510, 327] on textarea "print total 180, 10 extras for setup PO to Prolam: - WestJet Quick Reference Ch…" at bounding box center [401, 313] width 497 height 102
click at [326, 322] on textarea "print total 180, 10 extras for setup PO to Prolam: - WestJet Quick Reference Ch…" at bounding box center [401, 313] width 497 height 102
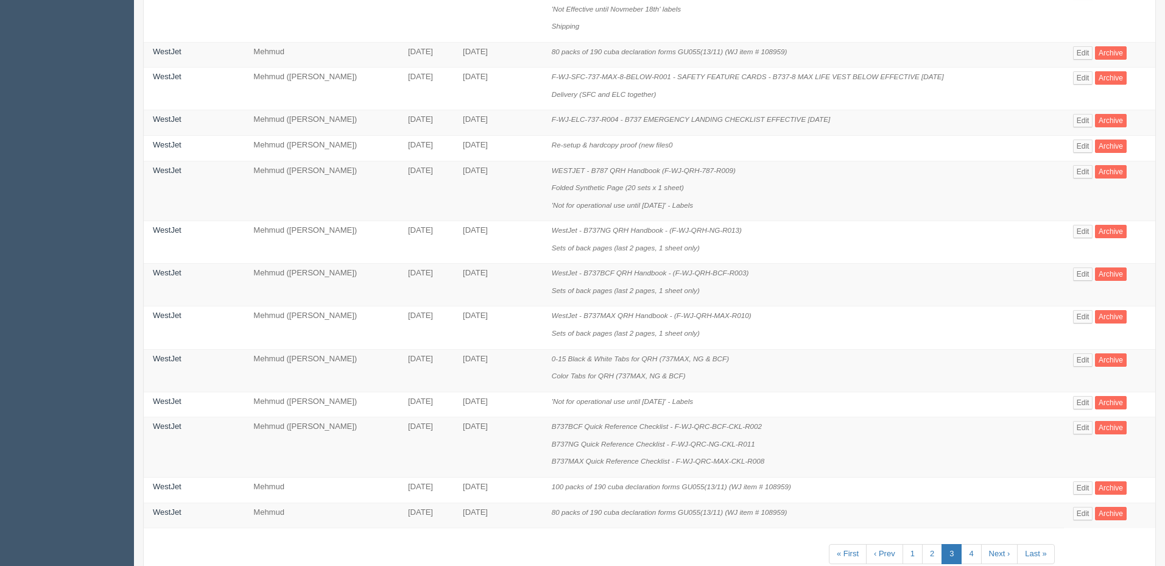
scroll to position [576, 0]
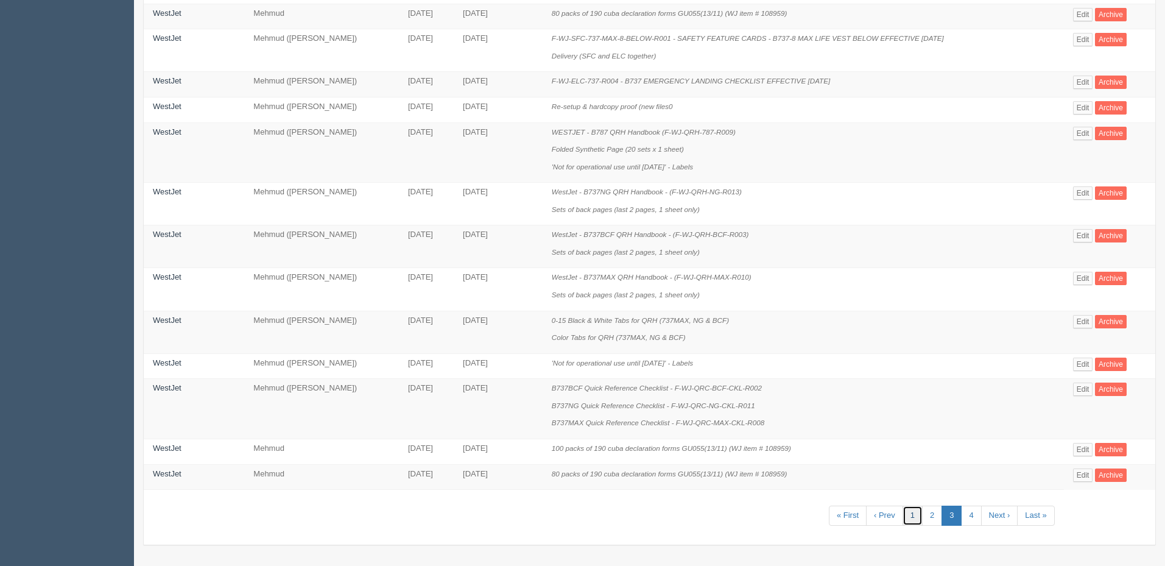
click at [913, 452] on link "1" at bounding box center [913, 516] width 20 height 20
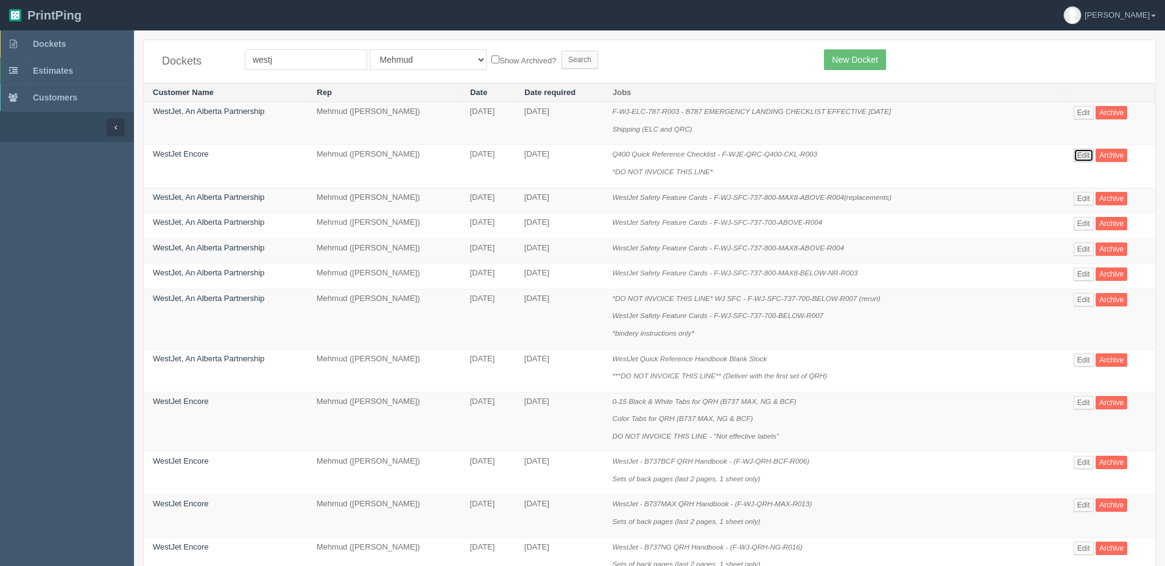
click at [931, 154] on link "Edit" at bounding box center [1084, 155] width 20 height 13
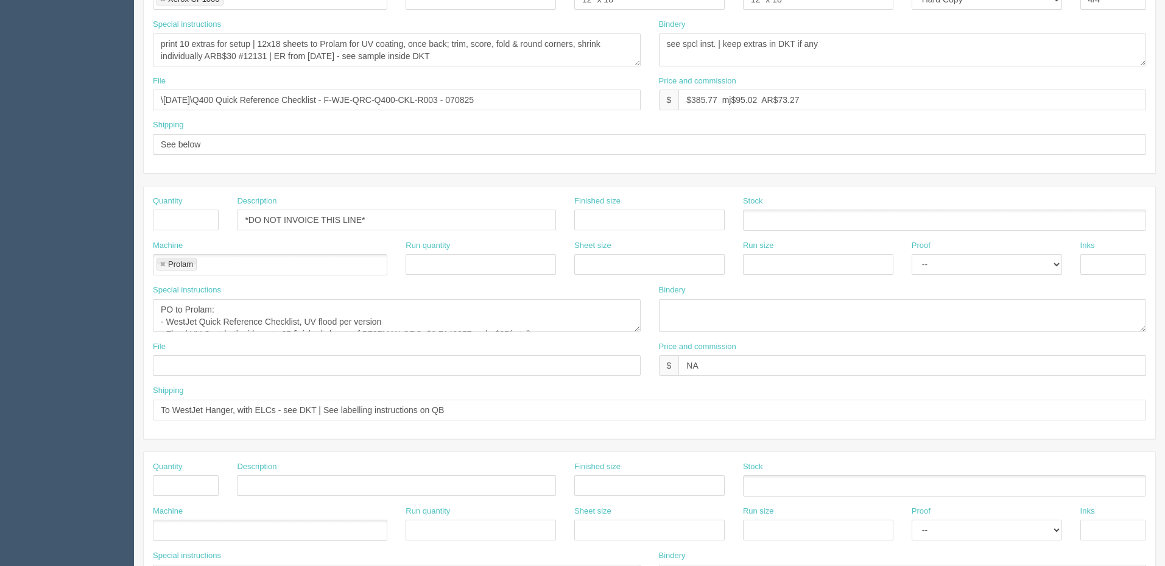
scroll to position [365, 0]
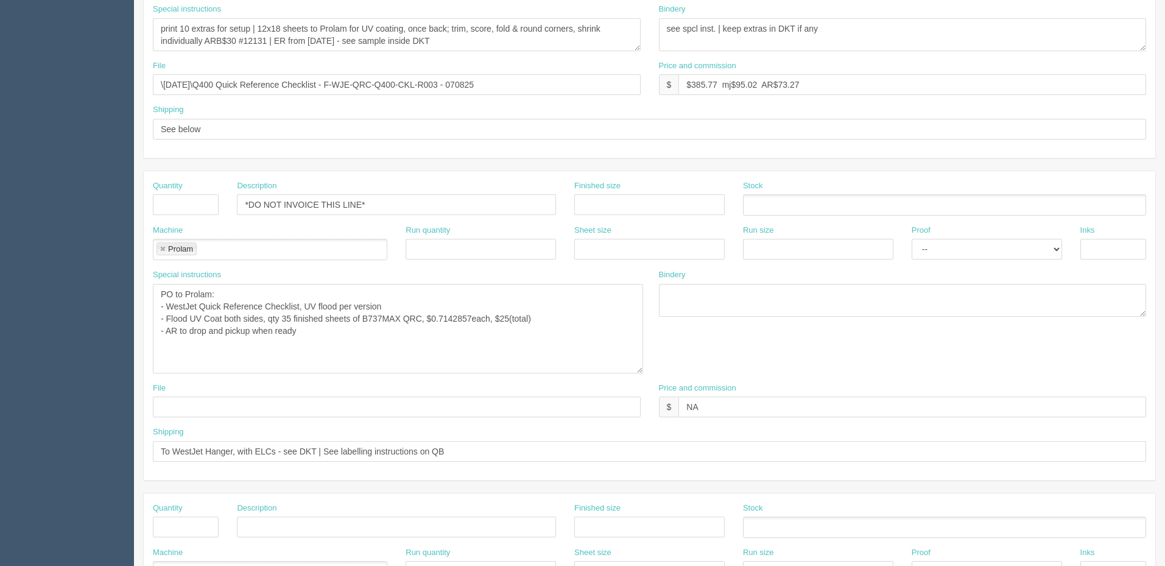
drag, startPoint x: 636, startPoint y: 314, endPoint x: 639, endPoint y: 386, distance: 71.9
click at [639, 373] on textarea "PO to Prolam: - WestJet Quick Reference Checklist, UV flood per version - Flood…" at bounding box center [398, 329] width 490 height 90
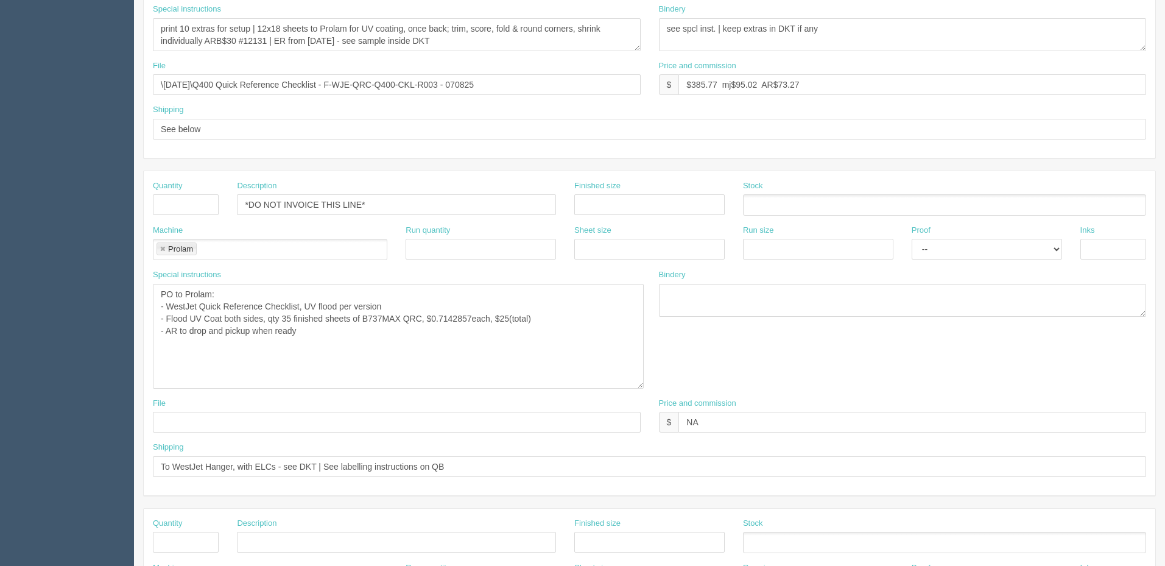
scroll to position [0, 0]
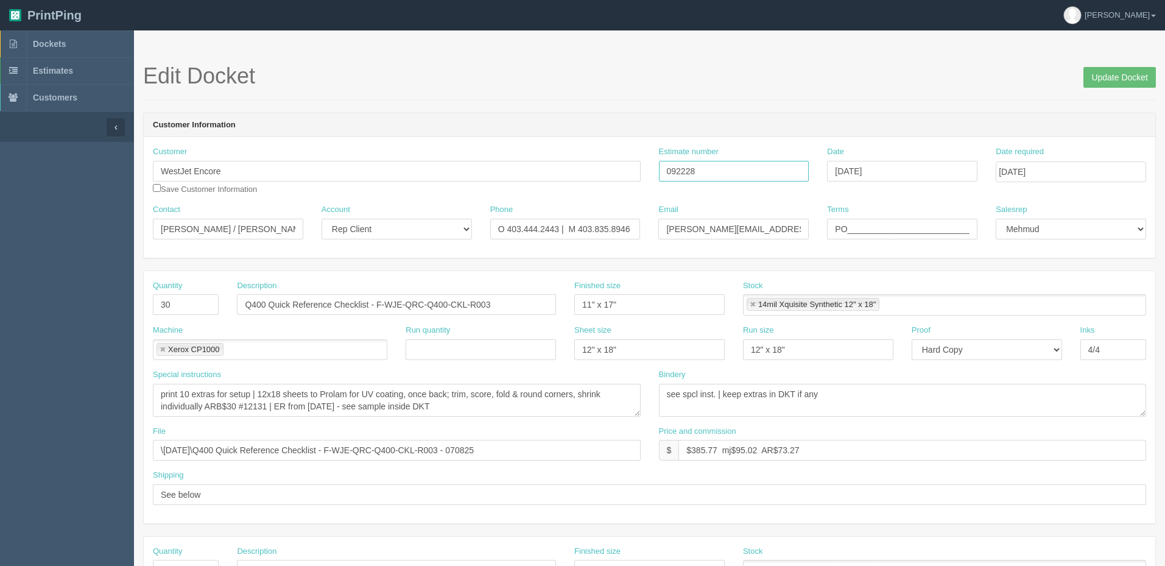
click at [682, 171] on input "092228" at bounding box center [734, 171] width 150 height 21
click at [83, 33] on link "Dockets" at bounding box center [67, 43] width 134 height 27
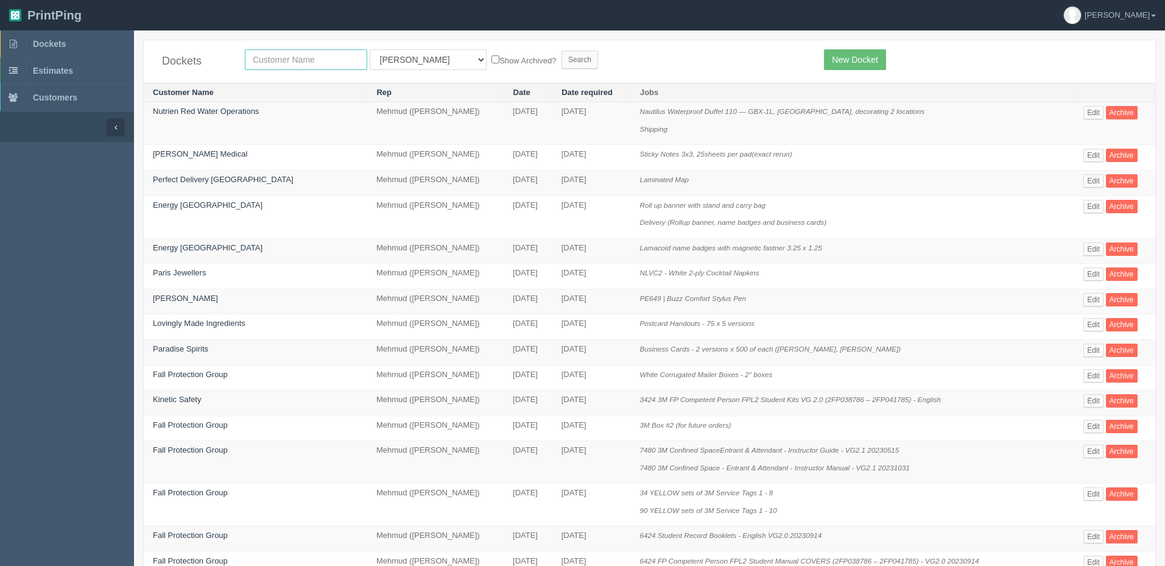
click at [328, 60] on input "text" at bounding box center [306, 59] width 122 height 21
type input "westj"
click at [562, 51] on input "Search" at bounding box center [580, 60] width 37 height 18
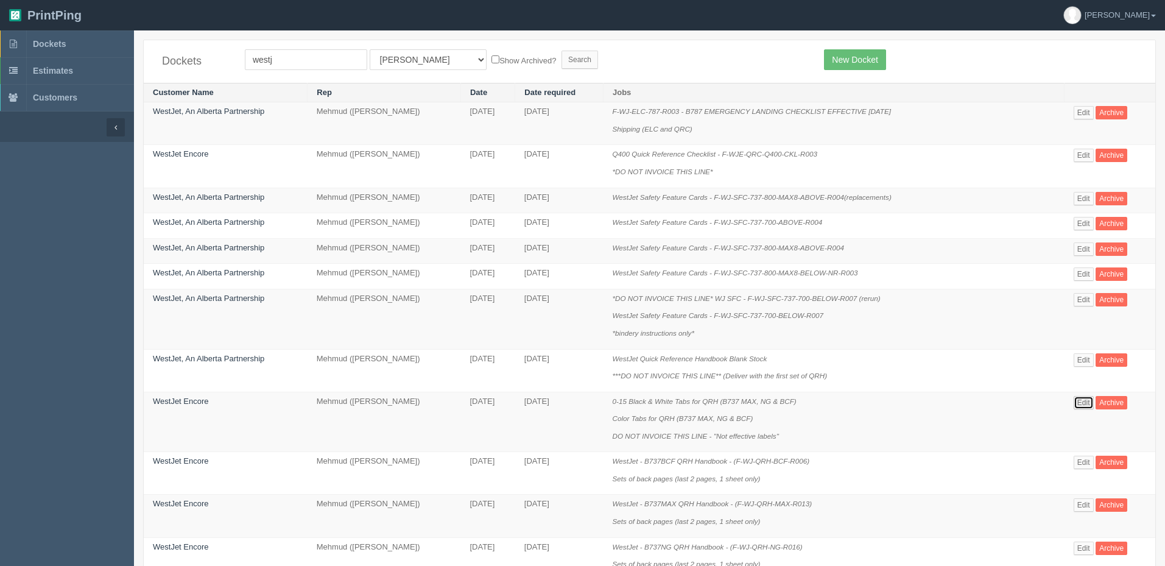
click at [1088, 398] on link "Edit" at bounding box center [1084, 402] width 20 height 13
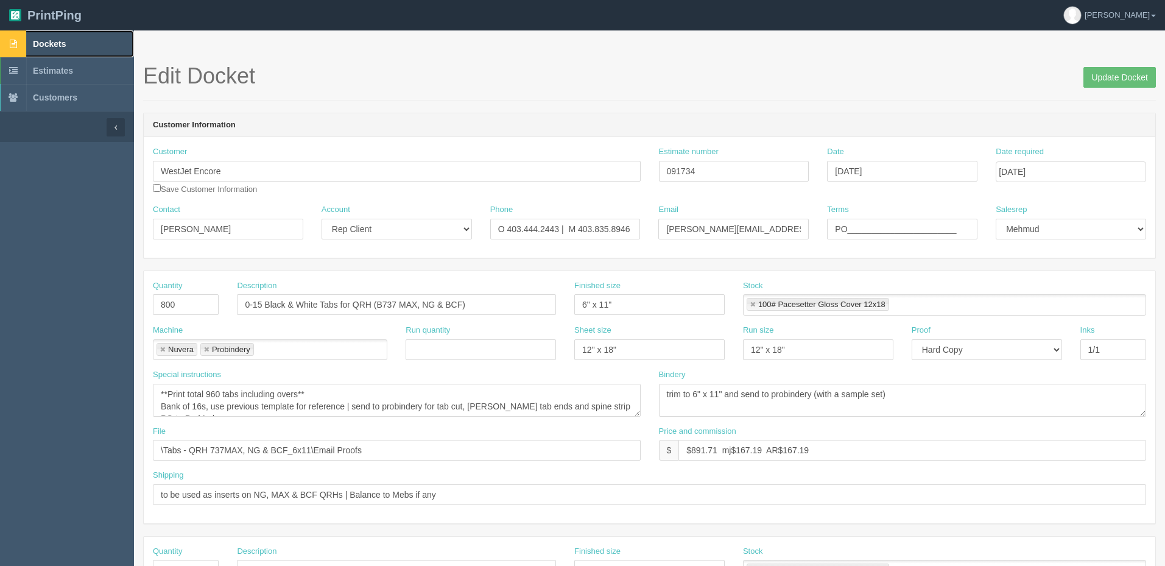
click at [85, 44] on link "Dockets" at bounding box center [67, 43] width 134 height 27
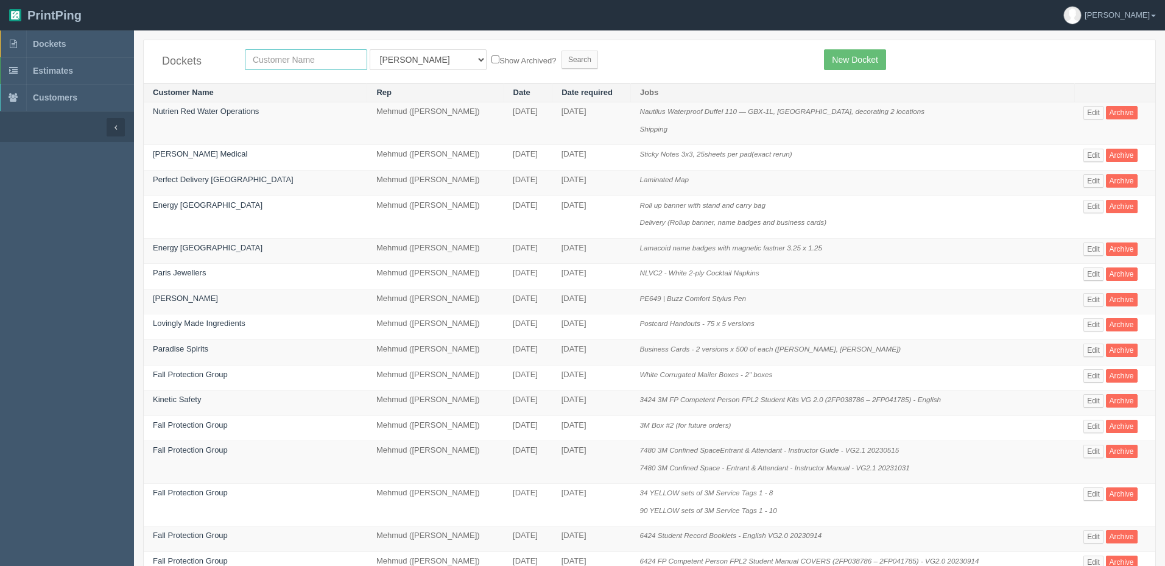
click at [309, 57] on input "text" at bounding box center [306, 59] width 122 height 21
type input "fall"
click at [562, 51] on input "Search" at bounding box center [580, 60] width 37 height 18
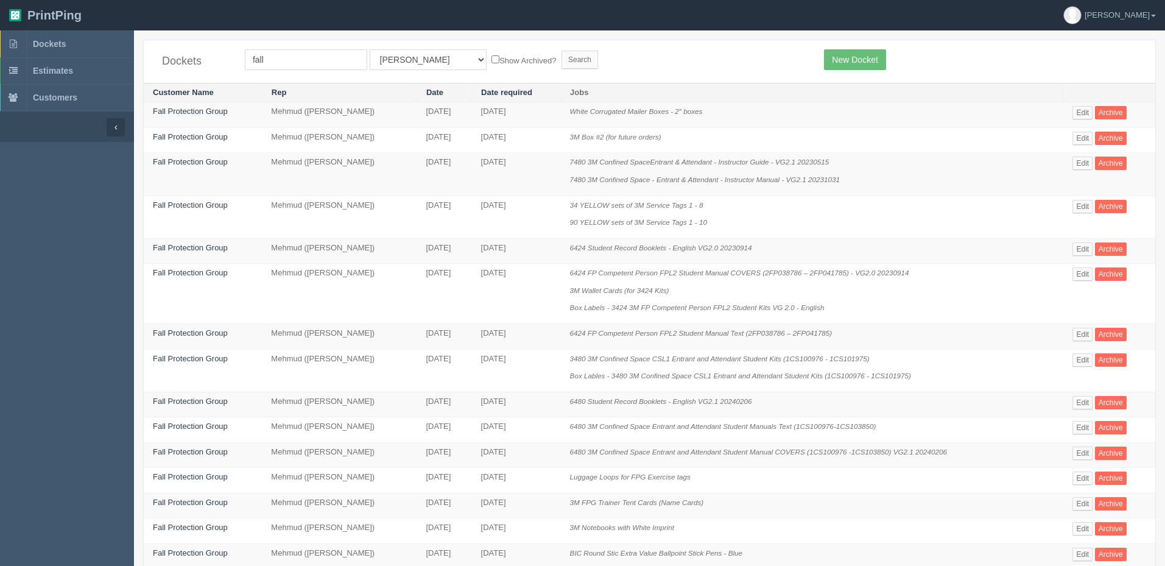
click at [603, 240] on td "6424 Student Record Booklets - English VG2.0 20230914" at bounding box center [812, 251] width 503 height 26
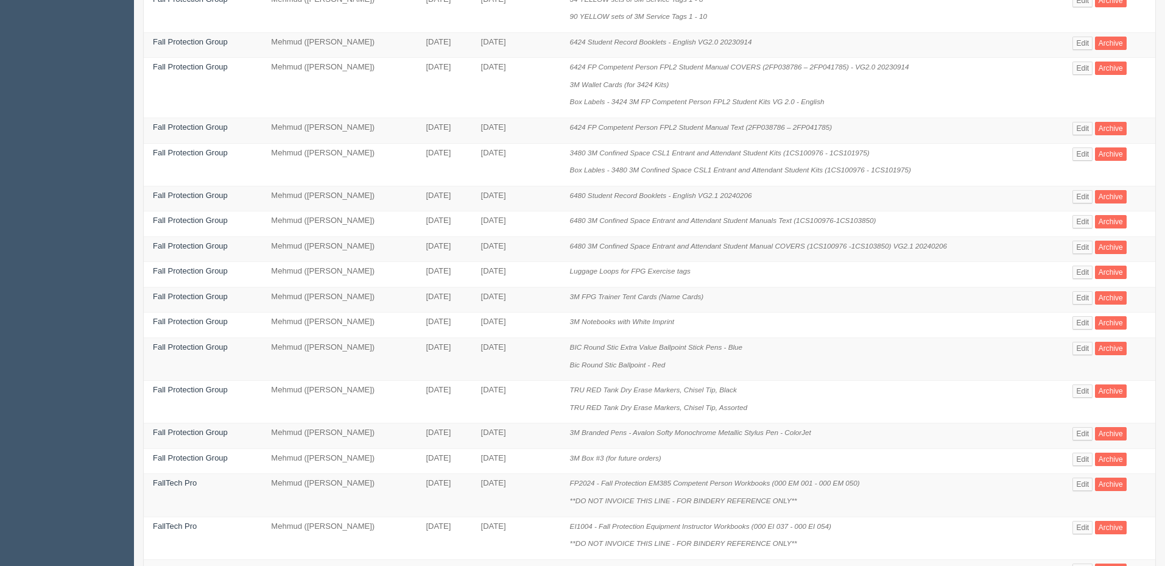
scroll to position [437, 0]
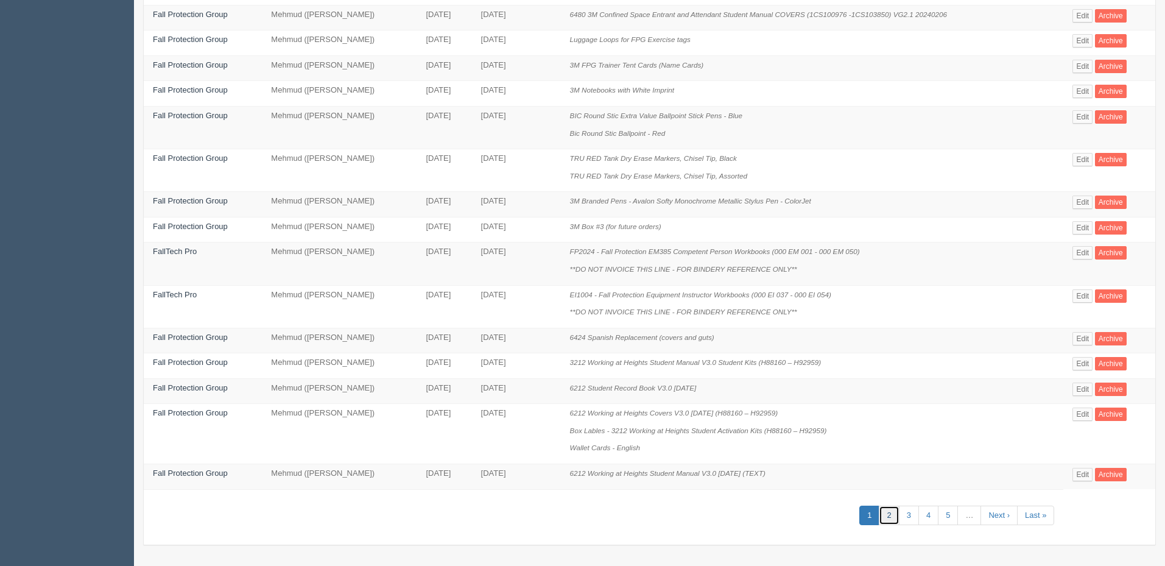
click at [894, 516] on link "2" at bounding box center [889, 516] width 20 height 20
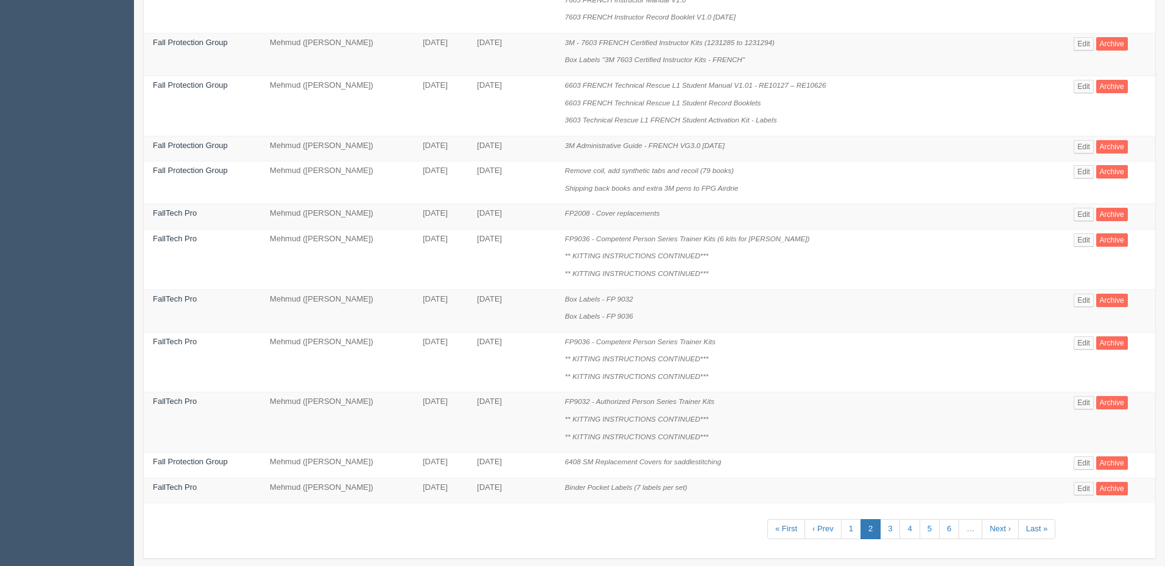
scroll to position [611, 0]
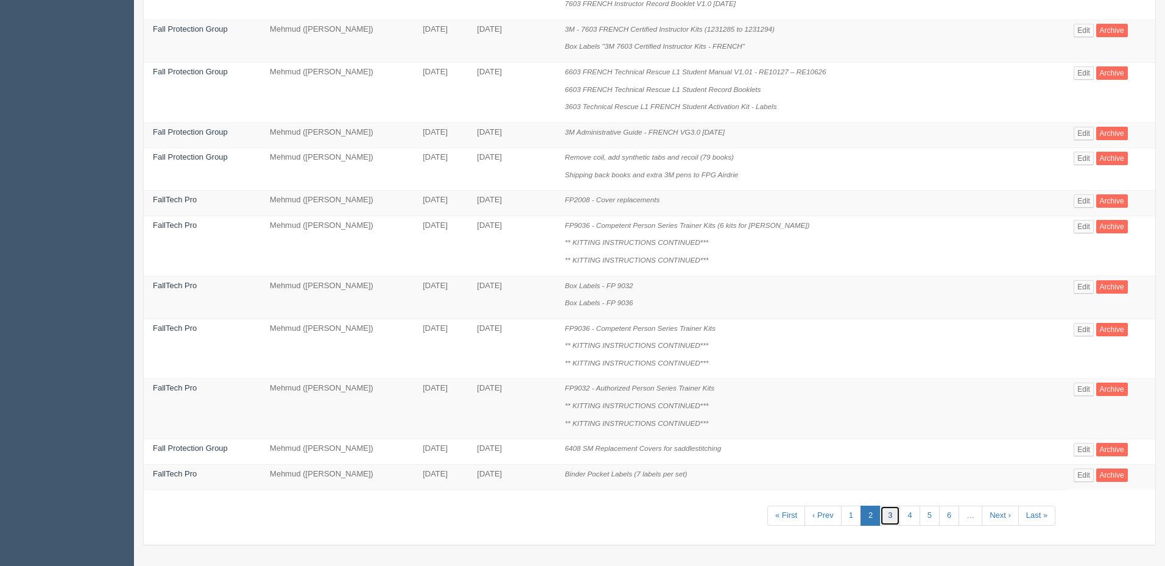
click at [891, 523] on link "3" at bounding box center [890, 516] width 20 height 20
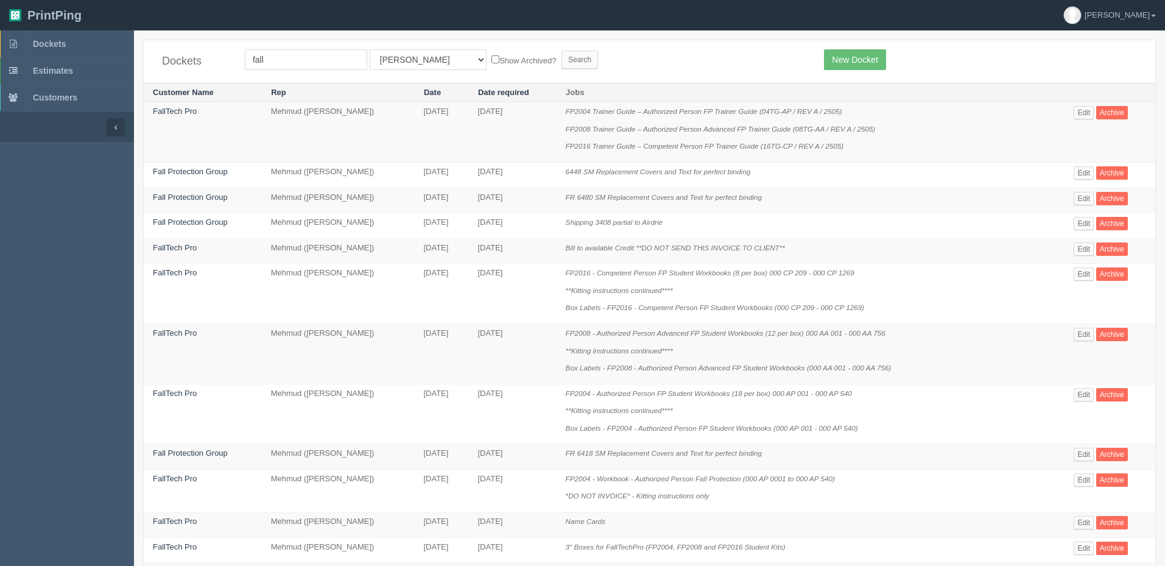
scroll to position [472, 0]
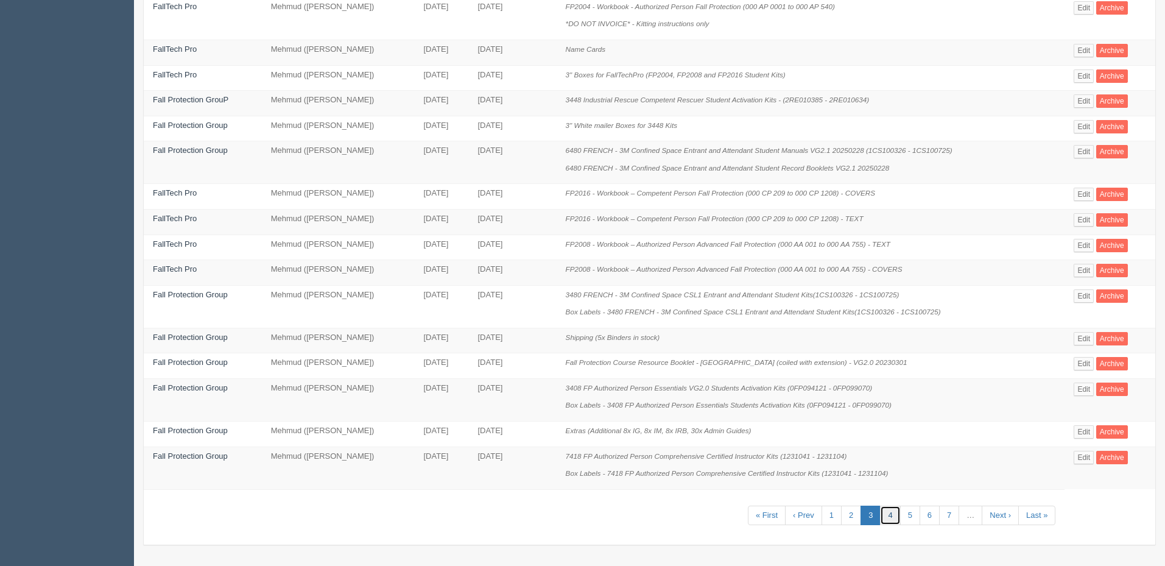
click at [889, 513] on link "4" at bounding box center [890, 516] width 20 height 20
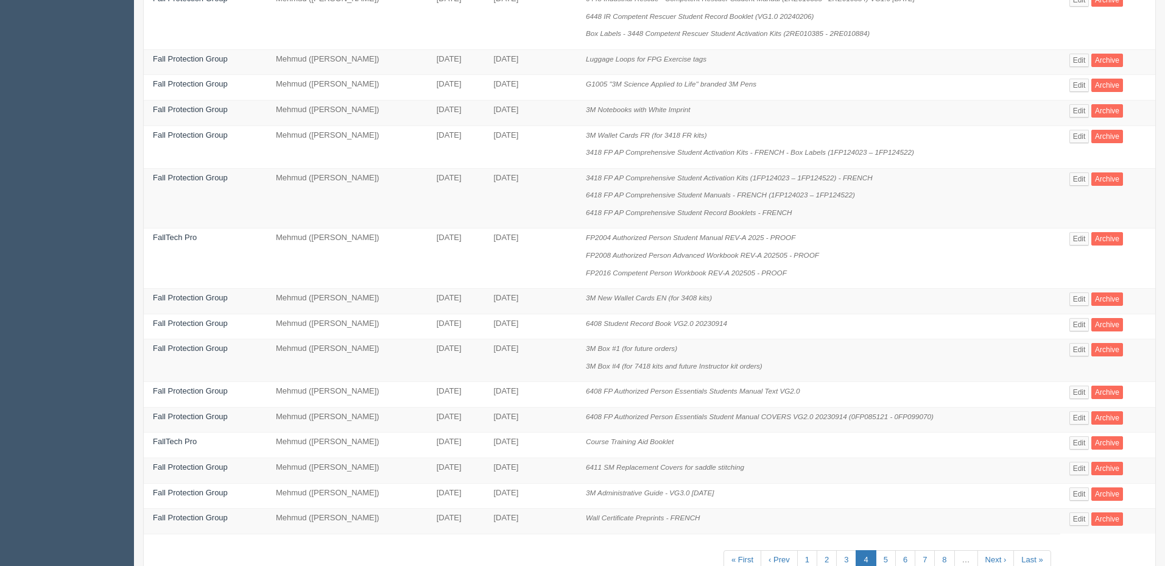
scroll to position [472, 0]
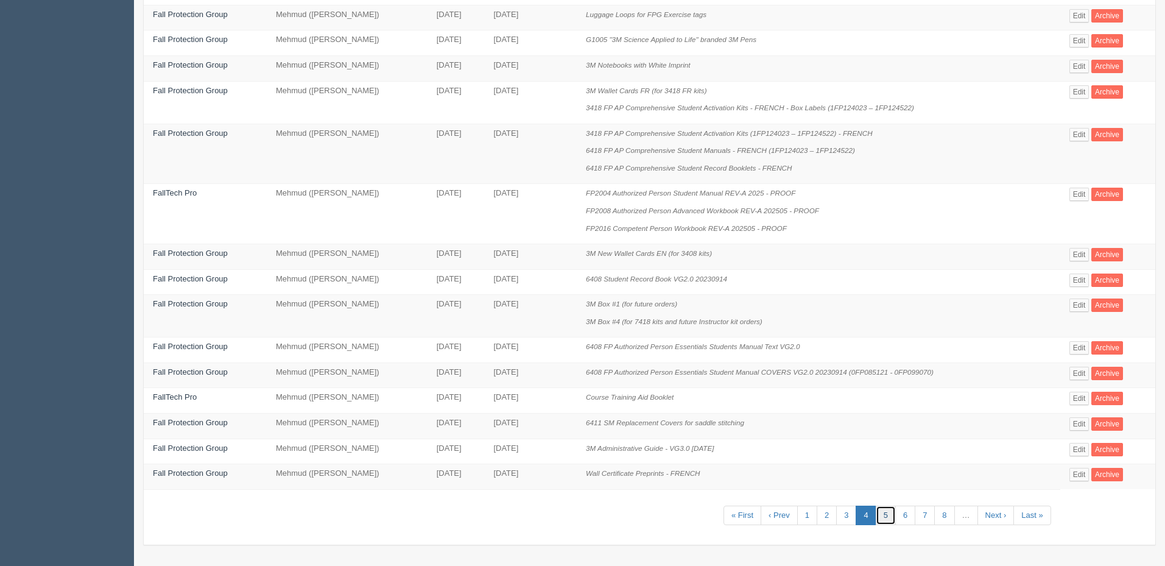
click at [890, 515] on link "5" at bounding box center [886, 516] width 20 height 20
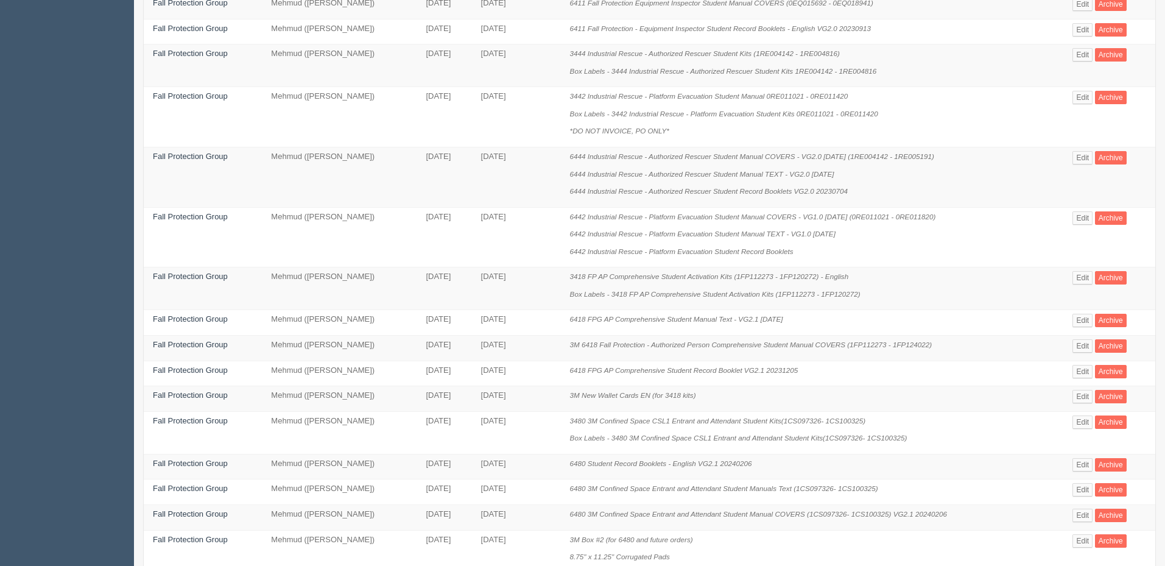
scroll to position [454, 0]
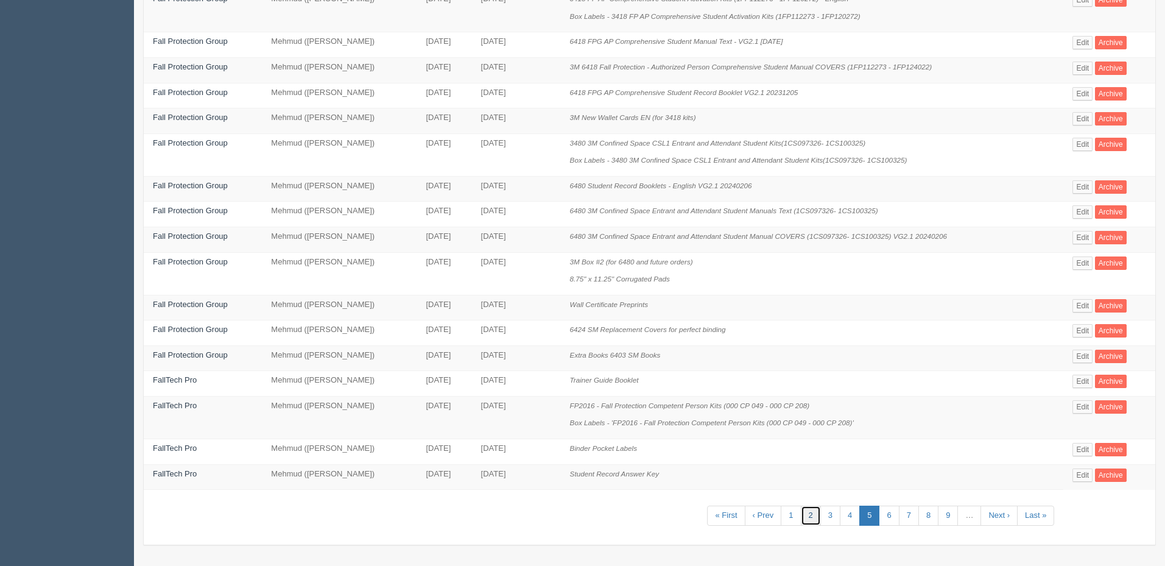
click at [815, 509] on link "2" at bounding box center [811, 516] width 20 height 20
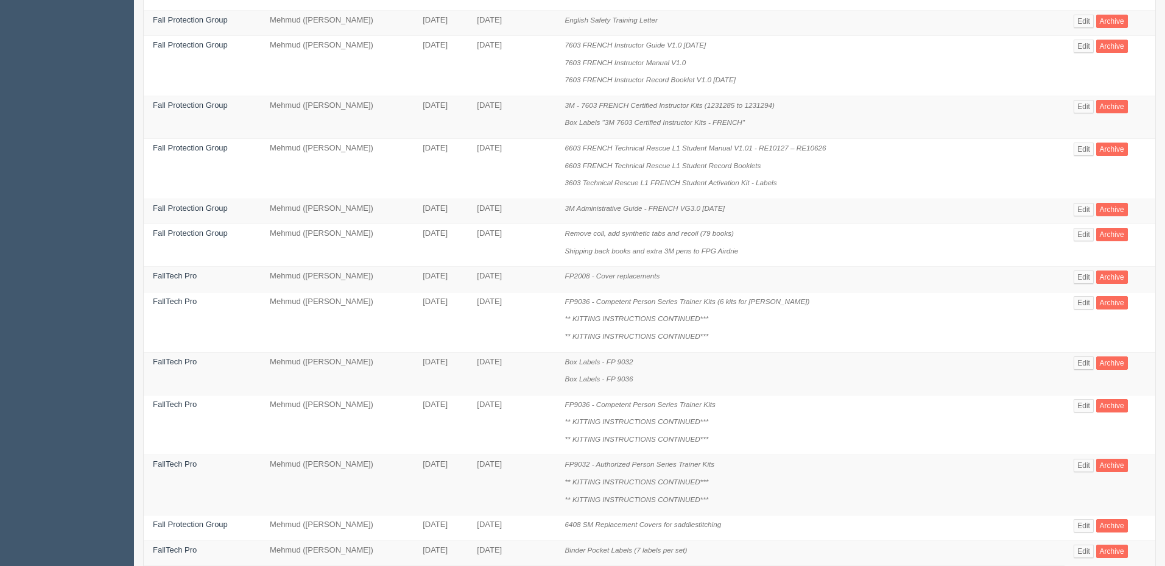
scroll to position [611, 0]
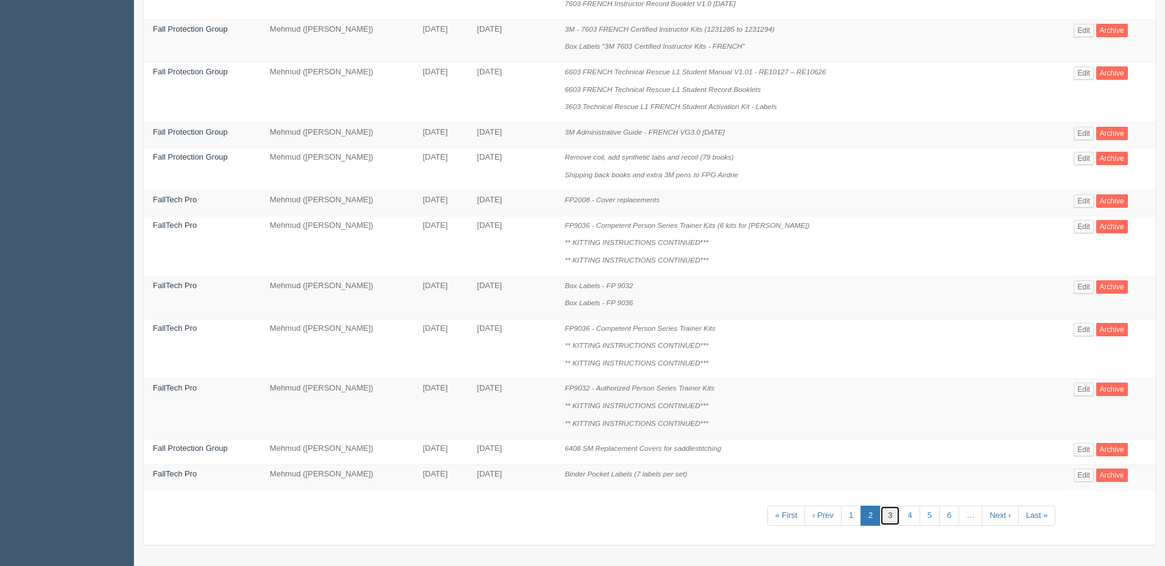
click at [890, 510] on link "3" at bounding box center [890, 516] width 20 height 20
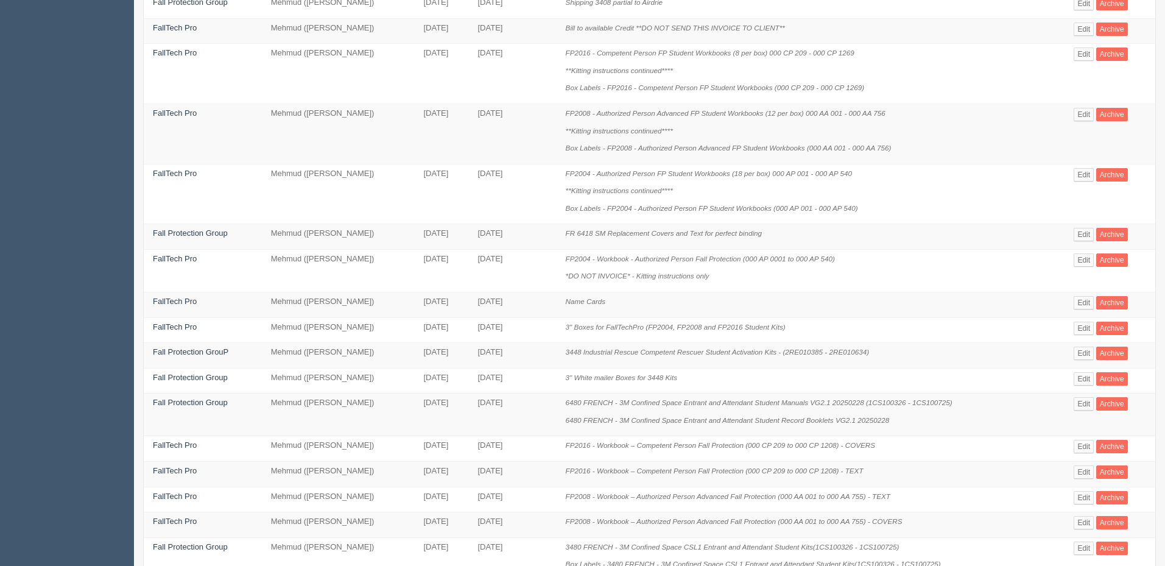
scroll to position [472, 0]
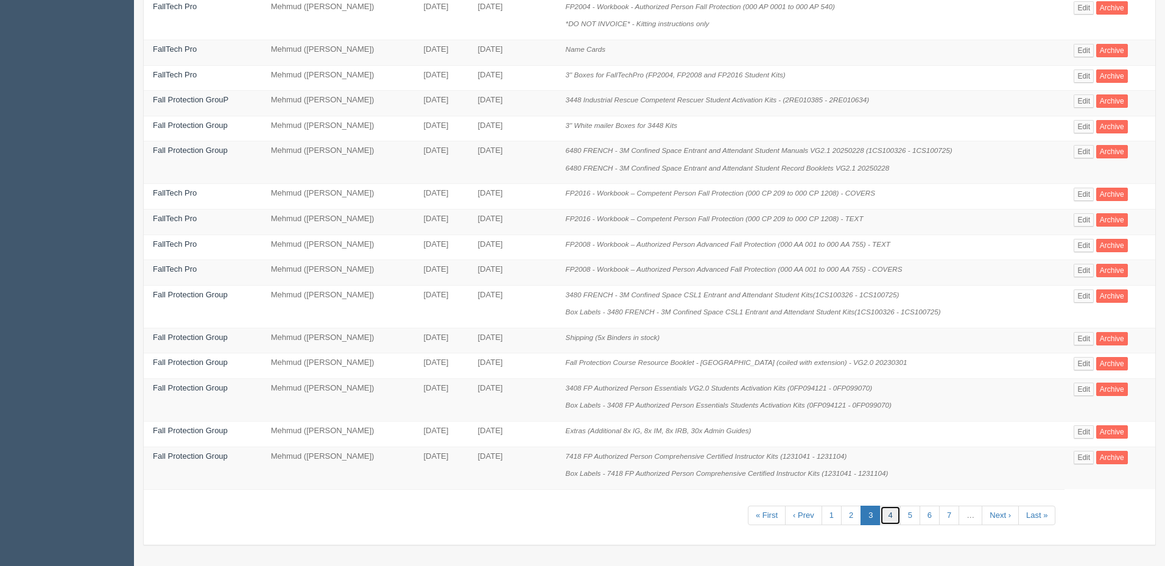
click at [892, 511] on link "4" at bounding box center [890, 516] width 20 height 20
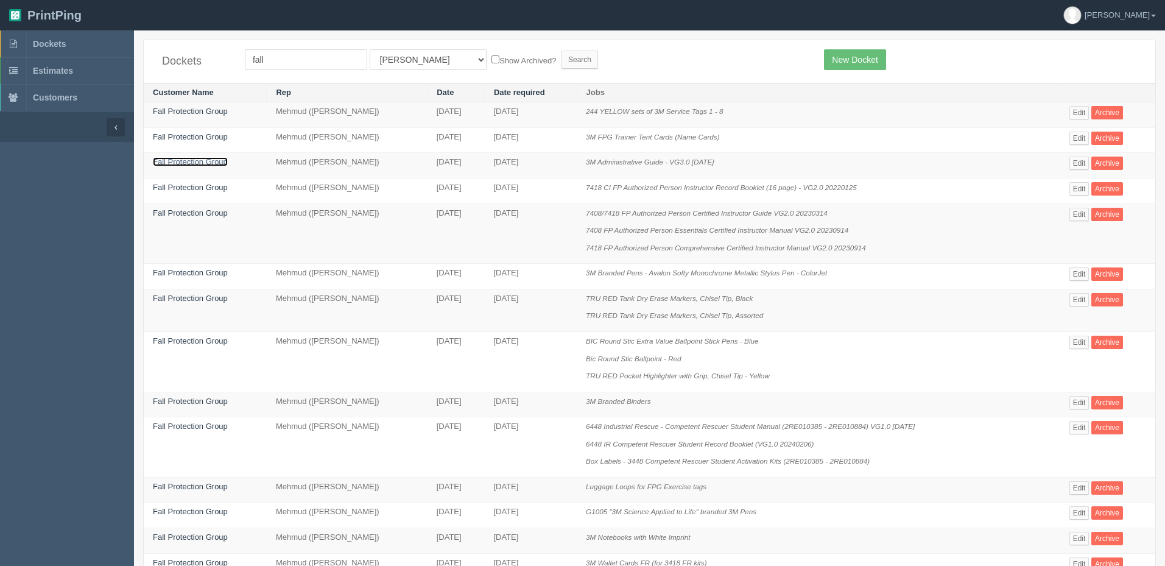
click at [186, 161] on link "Fall Protection Group" at bounding box center [190, 161] width 75 height 9
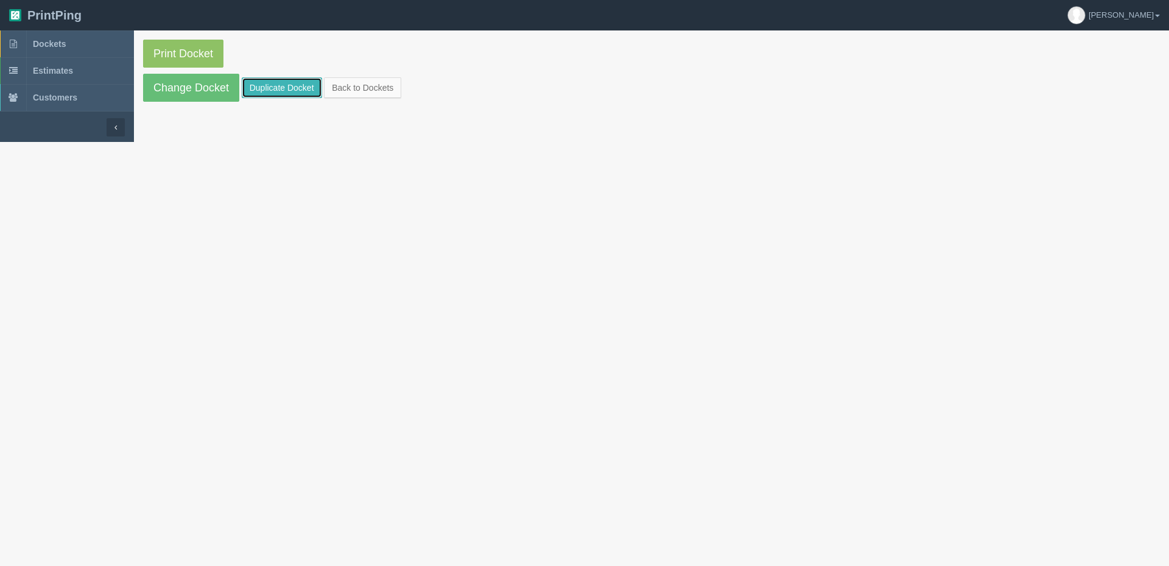
click at [266, 85] on link "Duplicate Docket" at bounding box center [282, 87] width 80 height 21
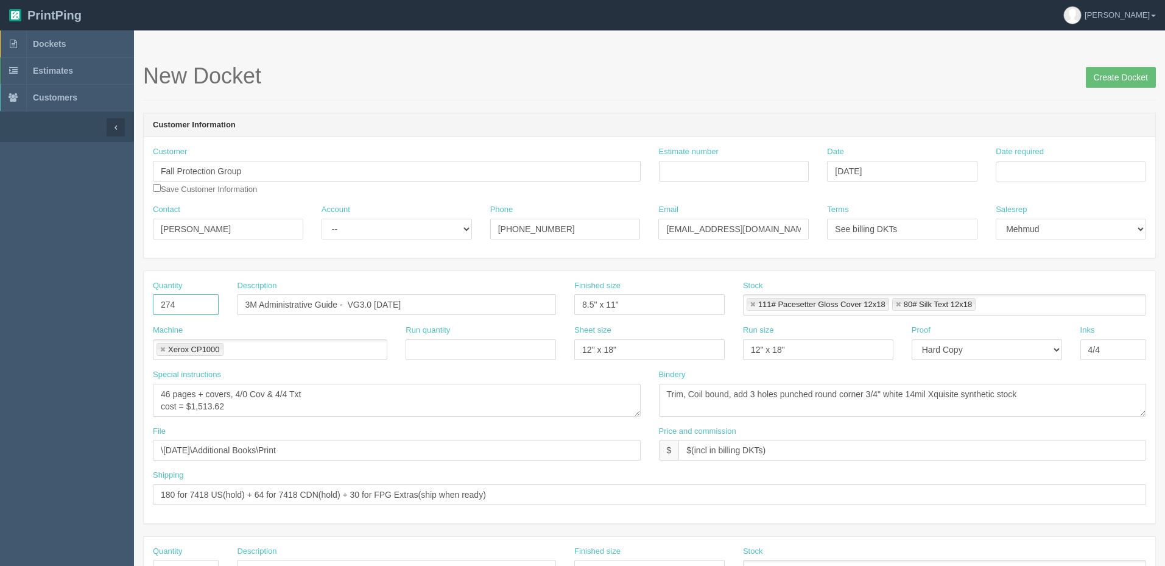
drag, startPoint x: 193, startPoint y: 305, endPoint x: 104, endPoint y: 275, distance: 93.8
click at [101, 299] on section "Dockets Estimates Customers" at bounding box center [582, 568] width 1165 height 1076
type input "178"
click at [337, 398] on textarea "46 pages + covers, 4/0 Cov & 4/4 Txt cost = $1,513.62" at bounding box center [397, 400] width 488 height 33
click at [728, 172] on input "Estimate number" at bounding box center [734, 171] width 150 height 21
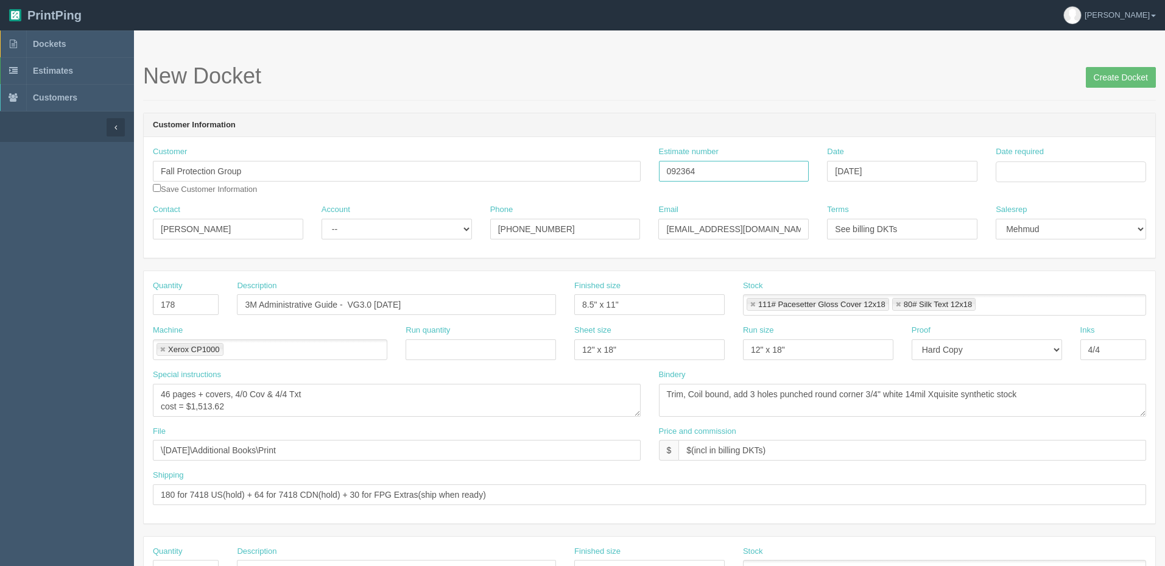
type input "092364"
click at [1050, 168] on input "Date required" at bounding box center [1071, 171] width 150 height 21
click at [1031, 272] on td "15" at bounding box center [1024, 271] width 18 height 18
click at [1088, 273] on td "19" at bounding box center [1089, 271] width 15 height 18
type input "[DATE]"
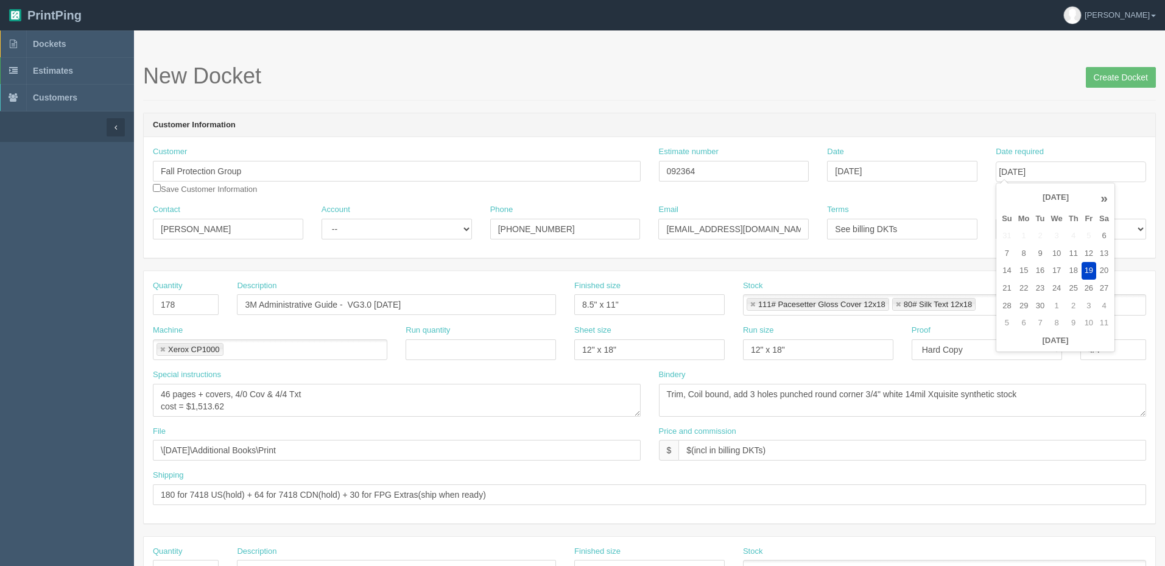
click at [848, 71] on h1 "New Docket Create Docket" at bounding box center [649, 76] width 1013 height 24
click at [359, 411] on textarea "46 pages + covers, 4/0 Cov & 4/4 Txt cost = $1,513.62" at bounding box center [397, 400] width 488 height 33
click at [329, 401] on textarea "46 pages + covers, 4/0 Cov & 4/4 Txt cost = $1,513.62" at bounding box center [397, 400] width 488 height 33
click at [312, 405] on textarea "46 pages + covers, 4/0 Cov & 4/4 Txt cost = $1,513.62" at bounding box center [397, 400] width 488 height 33
drag, startPoint x: 333, startPoint y: 449, endPoint x: 35, endPoint y: 463, distance: 298.1
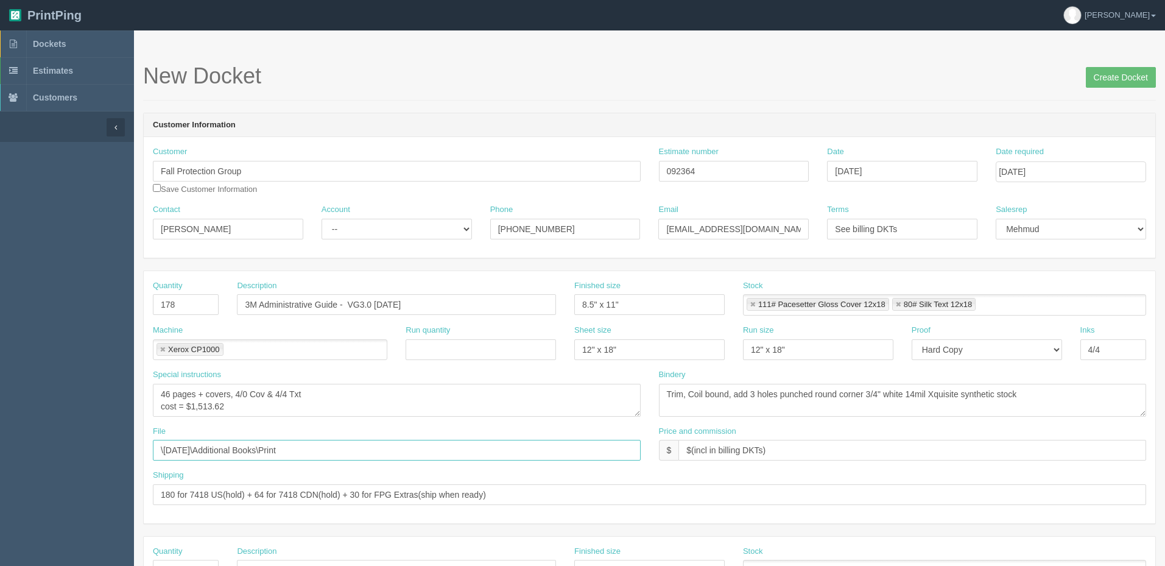
click at [2, 451] on section "Dockets Estimates Customers" at bounding box center [582, 568] width 1165 height 1076
paste input "Z:\F\Fall Protection Group\2025\September 2025\7424 Kits\Admin Guide"
drag, startPoint x: 263, startPoint y: 451, endPoint x: 30, endPoint y: 453, distance: 233.3
click at [19, 451] on section "Dockets Estimates Customers" at bounding box center [582, 568] width 1165 height 1076
type input "\September 2025\7424 Kits\Admin Guide"
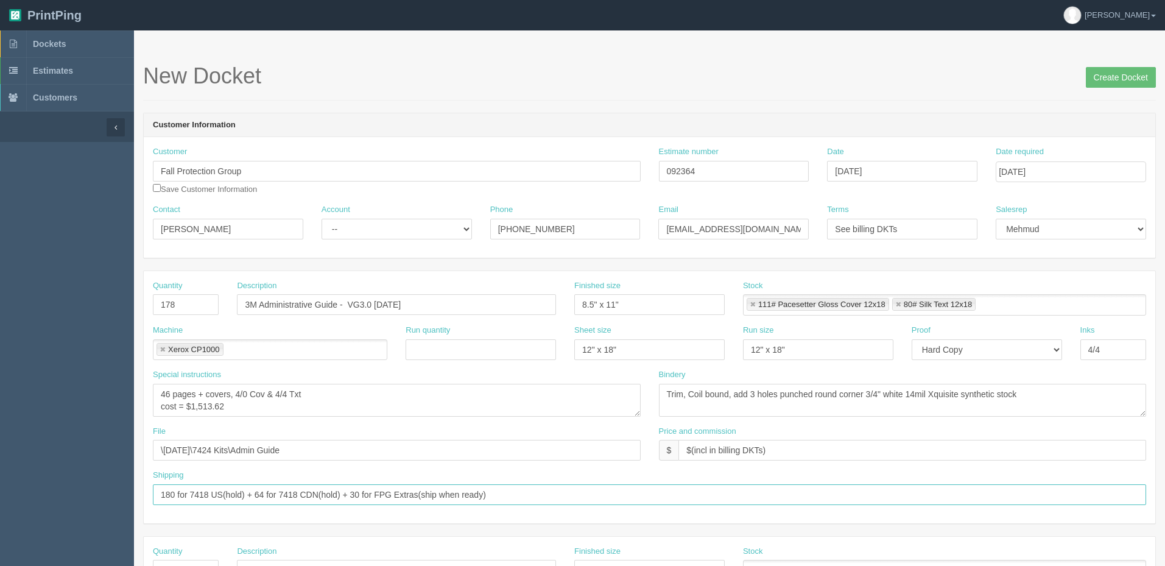
drag, startPoint x: 548, startPoint y: 492, endPoint x: 0, endPoint y: 430, distance: 551.6
click at [0, 430] on section "Dockets Estimates Customers" at bounding box center [582, 568] width 1165 height 1076
click at [294, 496] on input "7424(90) + 7480(24) + 7411(16" at bounding box center [649, 494] width 993 height 21
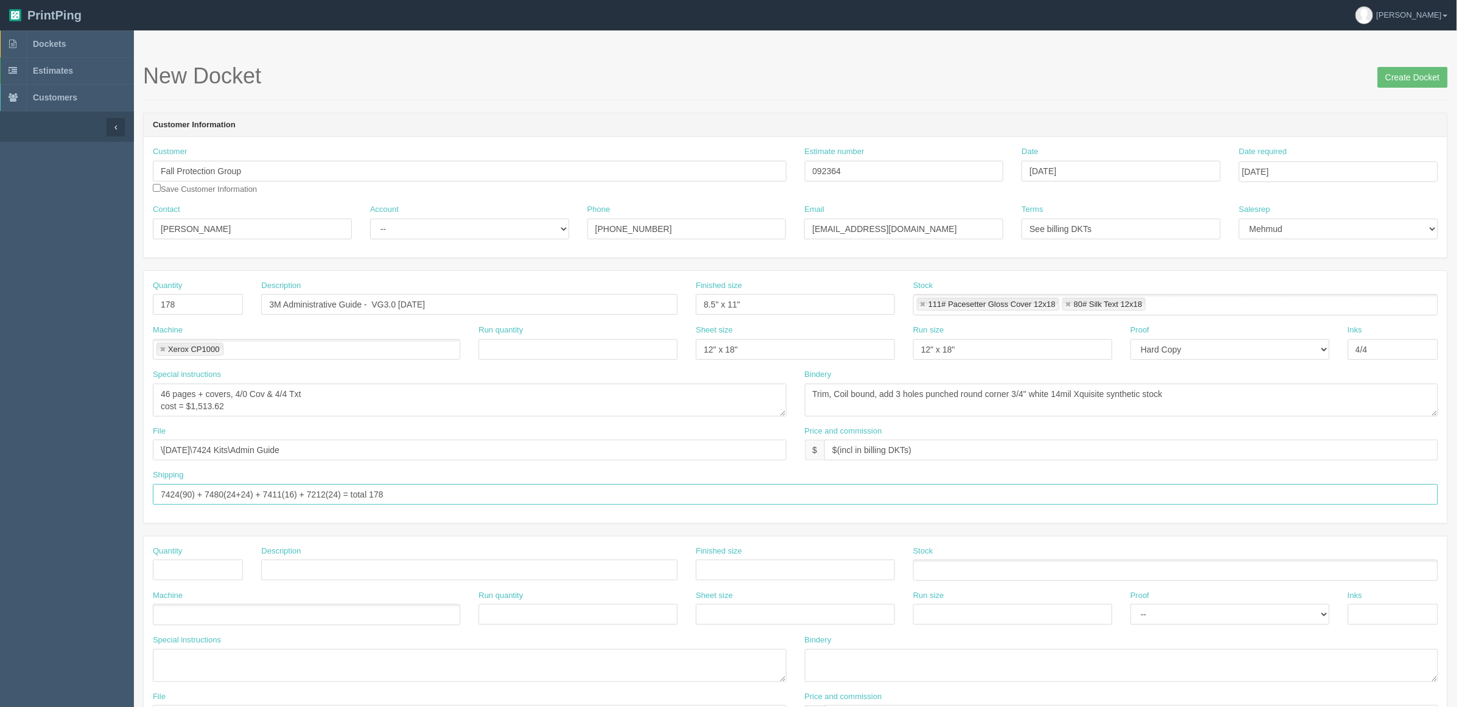
click at [422, 494] on input "7424(90) + 7480(24+24) + 7411(16) + 7212(24) = total 178" at bounding box center [796, 494] width 1286 height 21
type input "Hold for kitting | 7424(90) + 7480(24+24) + 7411(16) + 7212(24) = total 178"
click at [1165, 397] on textarea "Trim, Coil bound, add 3 holes punched round corner 3/4" white 14mil Xquisite sy…" at bounding box center [1122, 400] width 634 height 33
drag, startPoint x: 862, startPoint y: 168, endPoint x: 479, endPoint y: 166, distance: 383.1
click at [479, 166] on div "Customer Fall Protection Group Save Customer Information Estimate number 092364…" at bounding box center [796, 175] width 1304 height 58
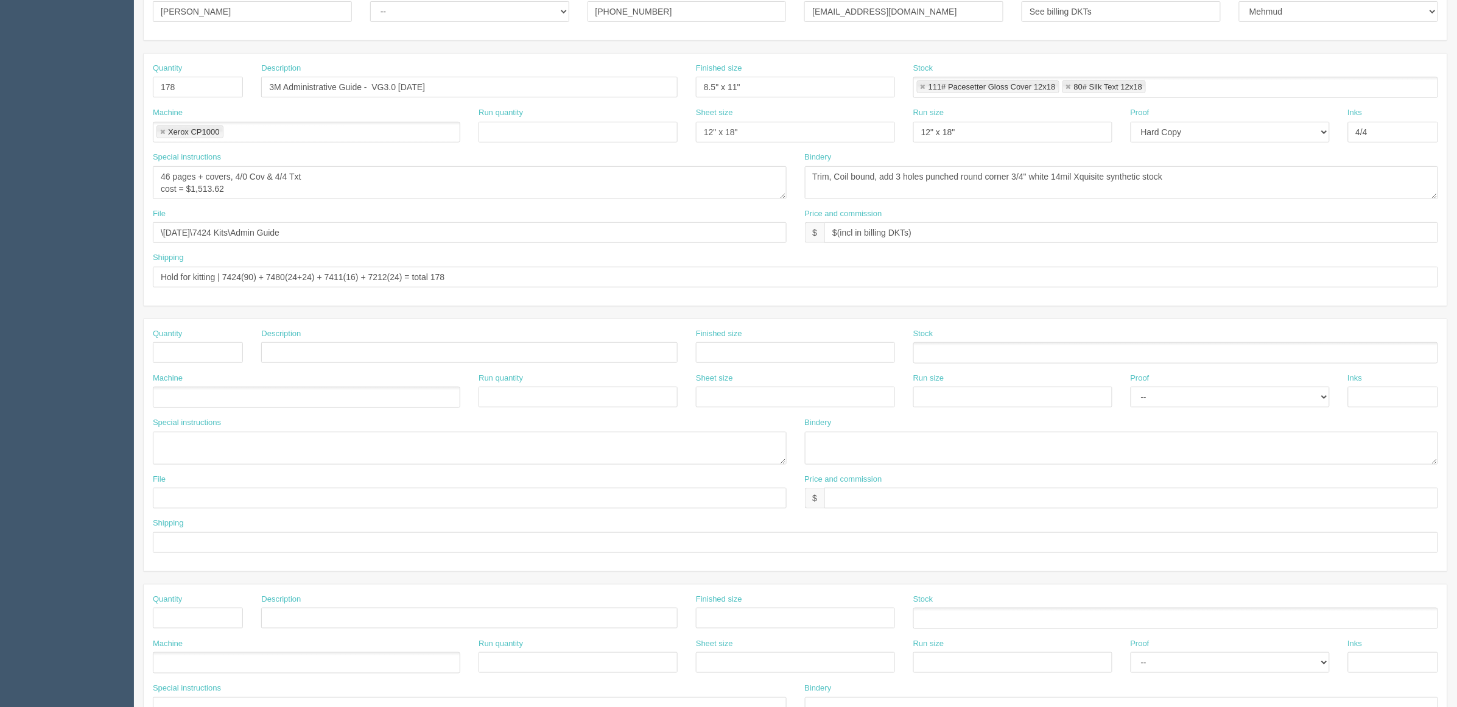
scroll to position [403, 0]
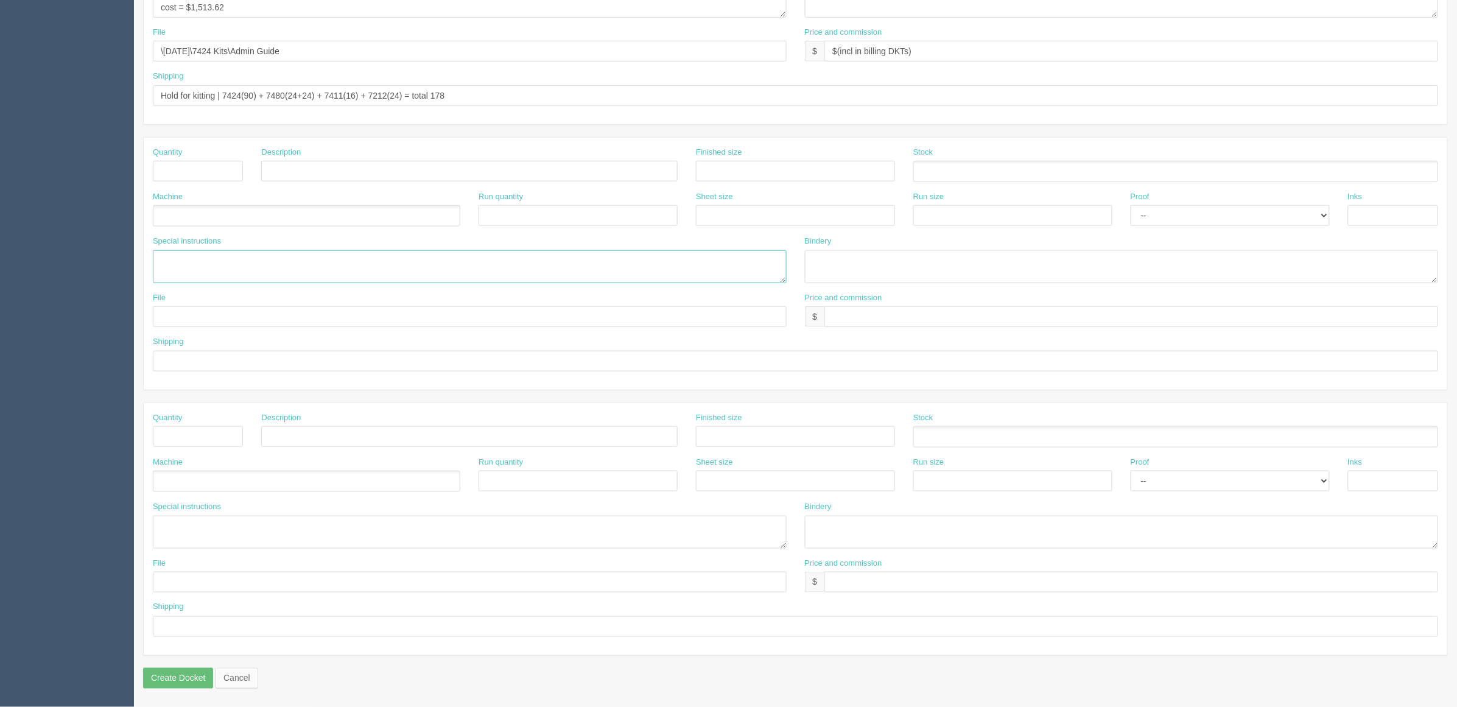
click at [213, 261] on textarea at bounding box center [470, 266] width 634 height 33
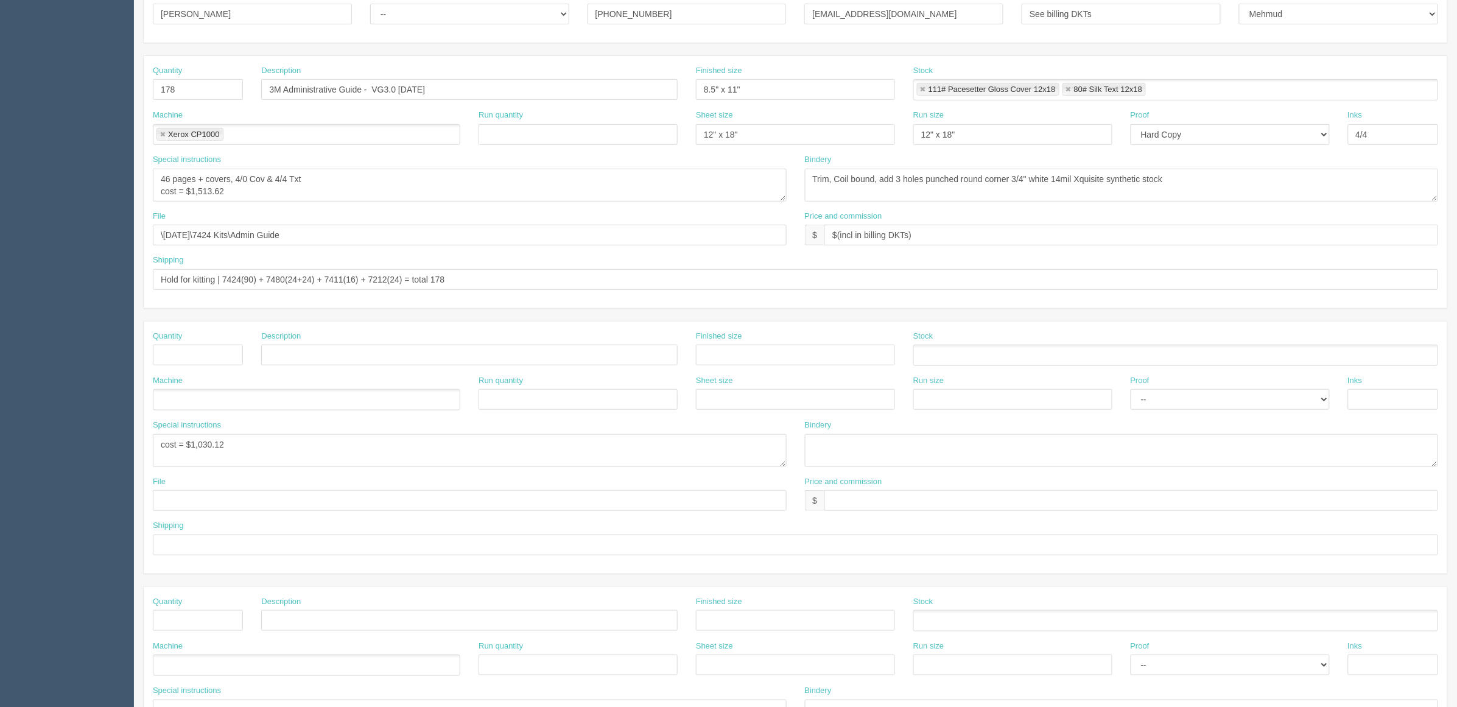
scroll to position [98, 0]
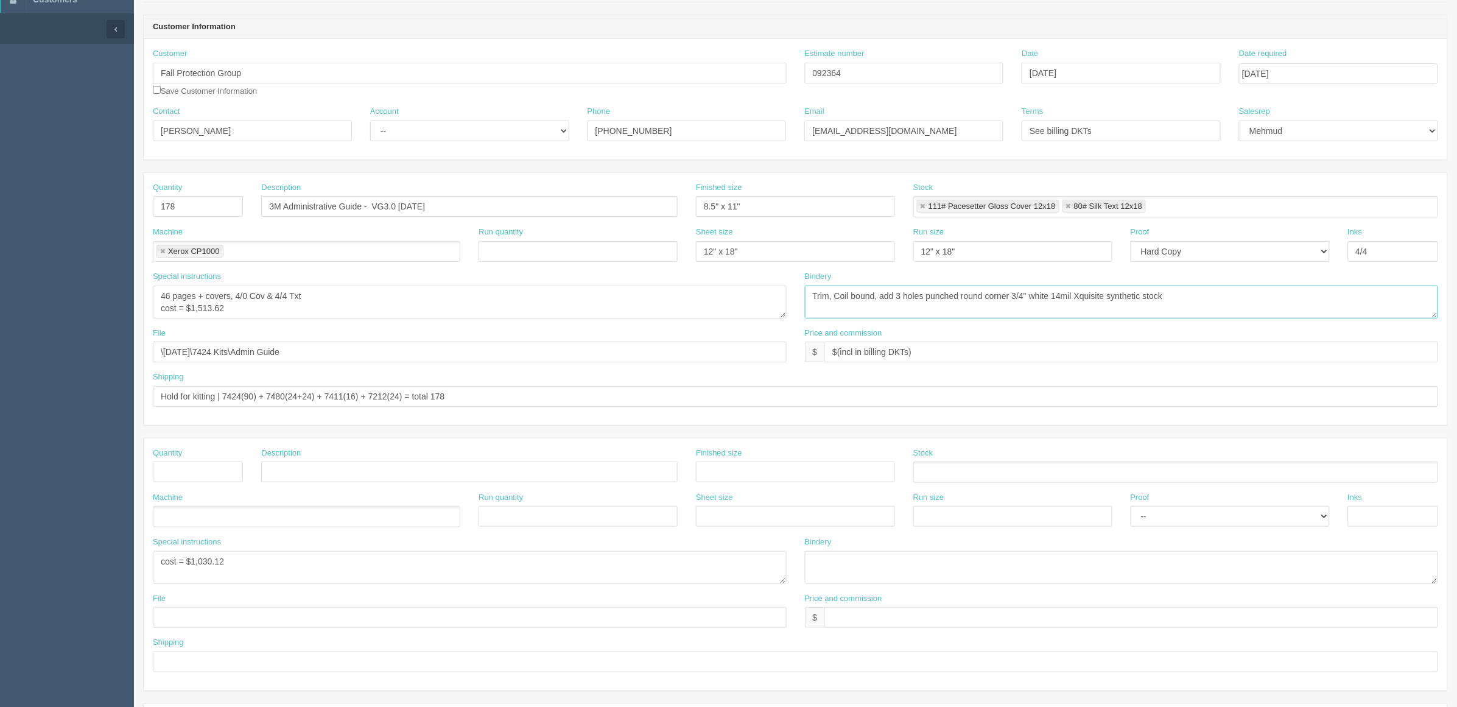
click at [1165, 297] on textarea "Trim, Coil bound, add 3 holes punched round corner 3/4" white 14mil Xquisite sy…" at bounding box center [1122, 302] width 634 height 33
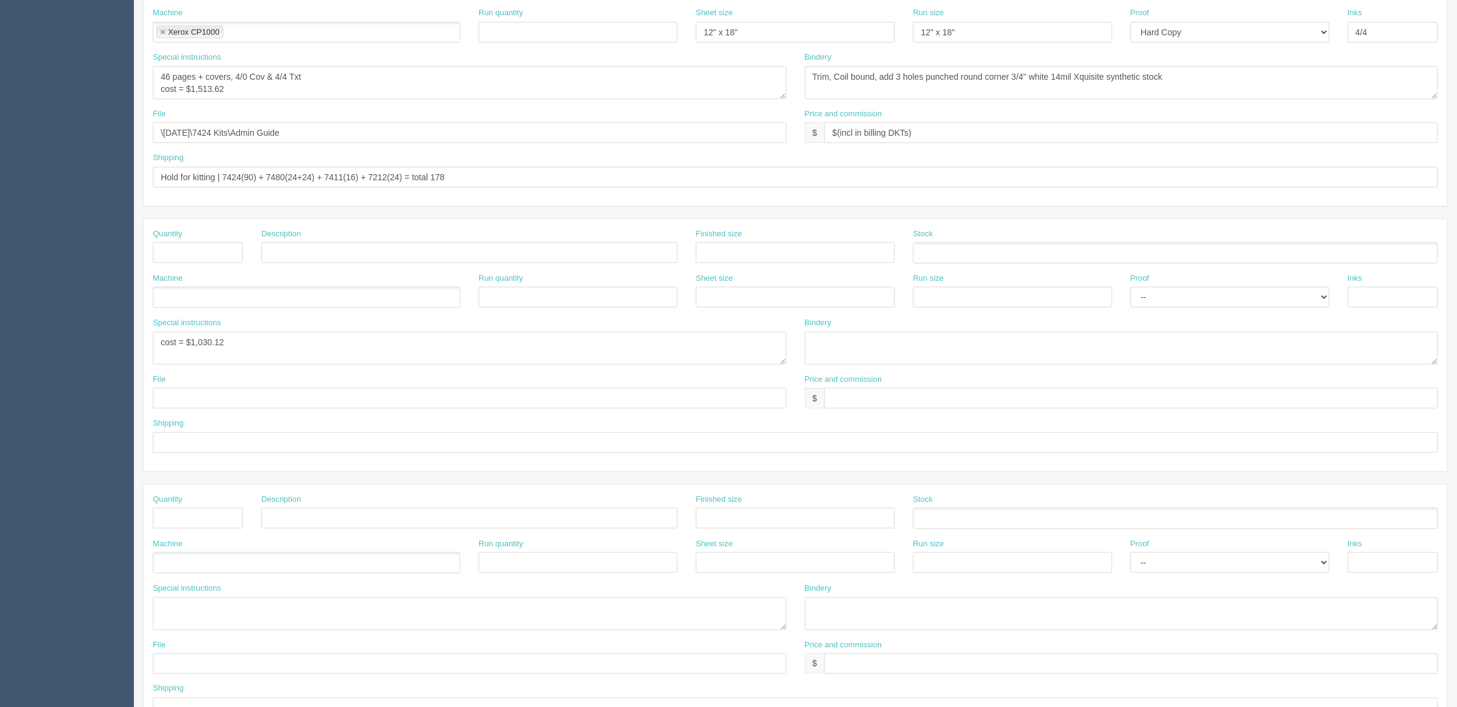
scroll to position [326, 0]
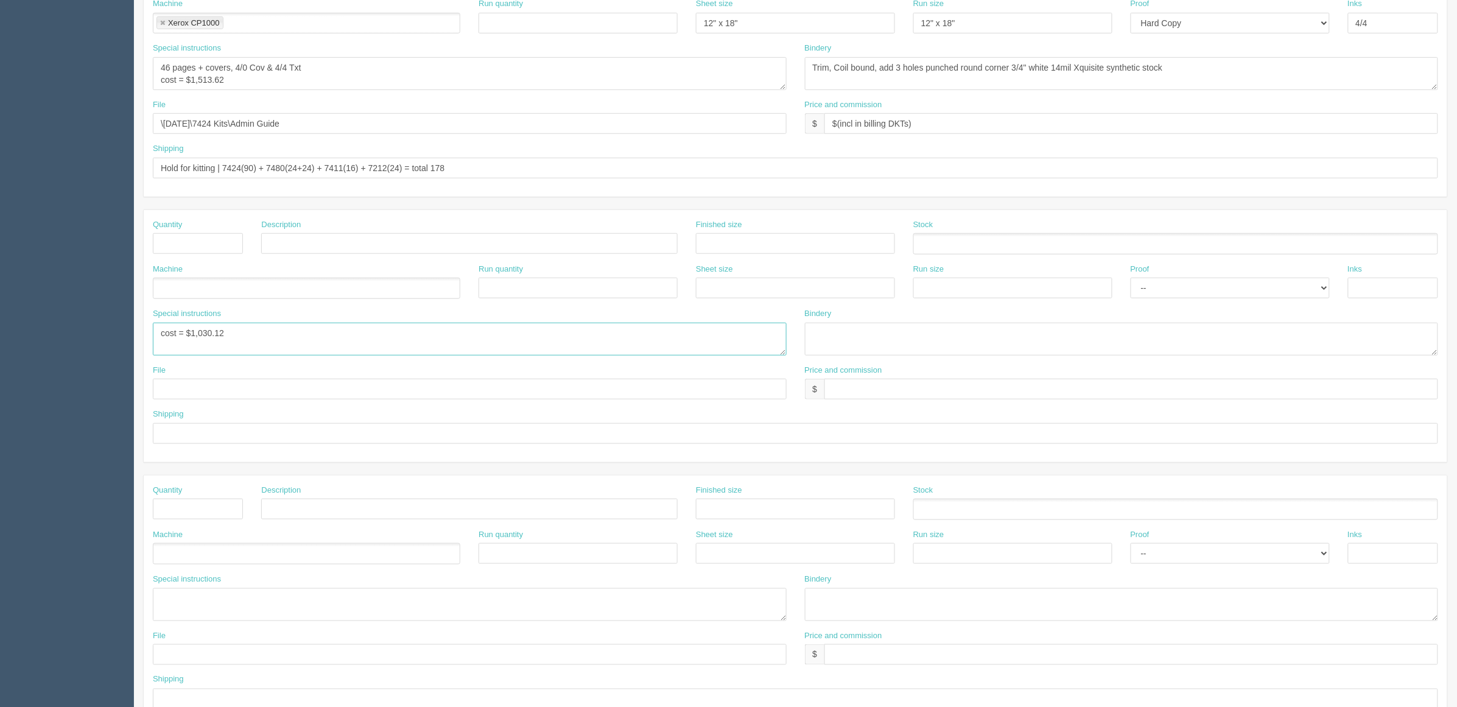
drag, startPoint x: 204, startPoint y: 333, endPoint x: 735, endPoint y: 301, distance: 531.4
click at [728, 314] on div "Special instructions cost = $1,030.12" at bounding box center [470, 332] width 634 height 48
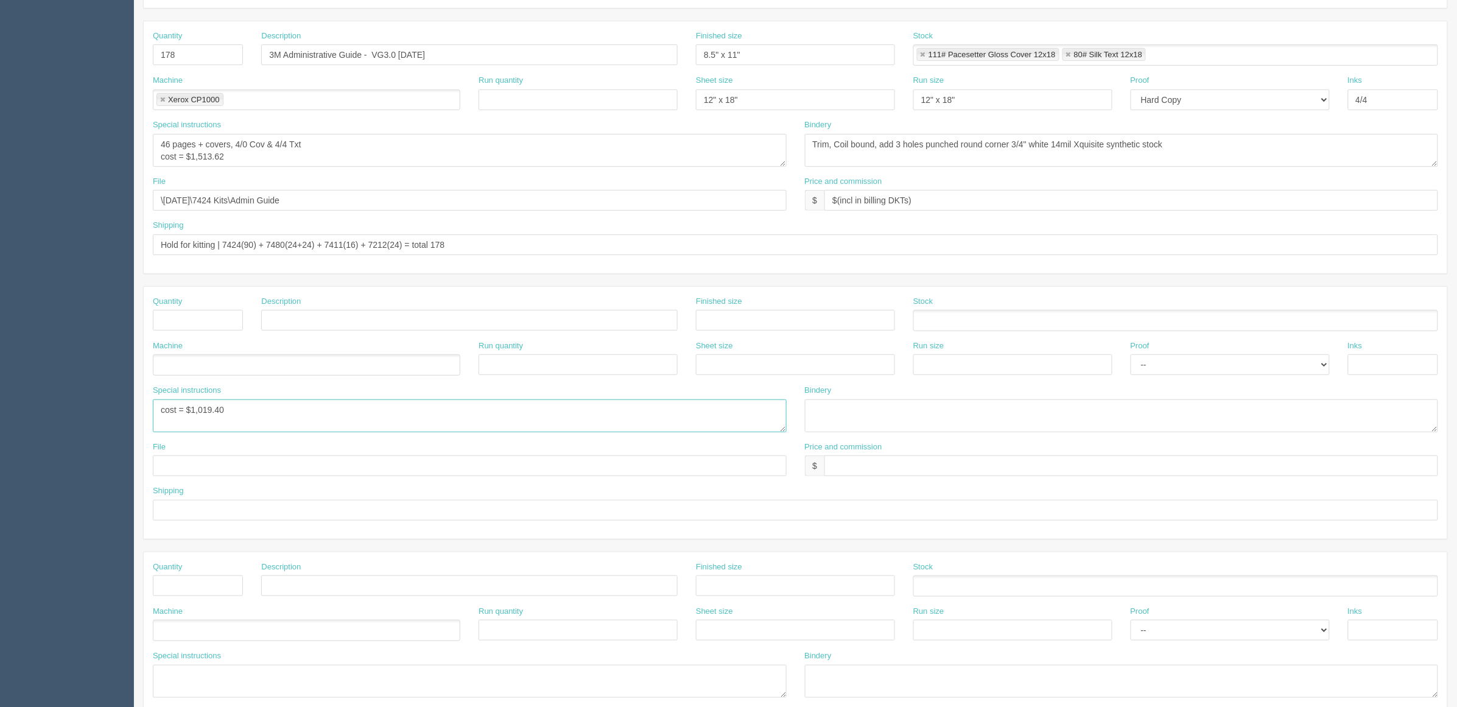
scroll to position [98, 0]
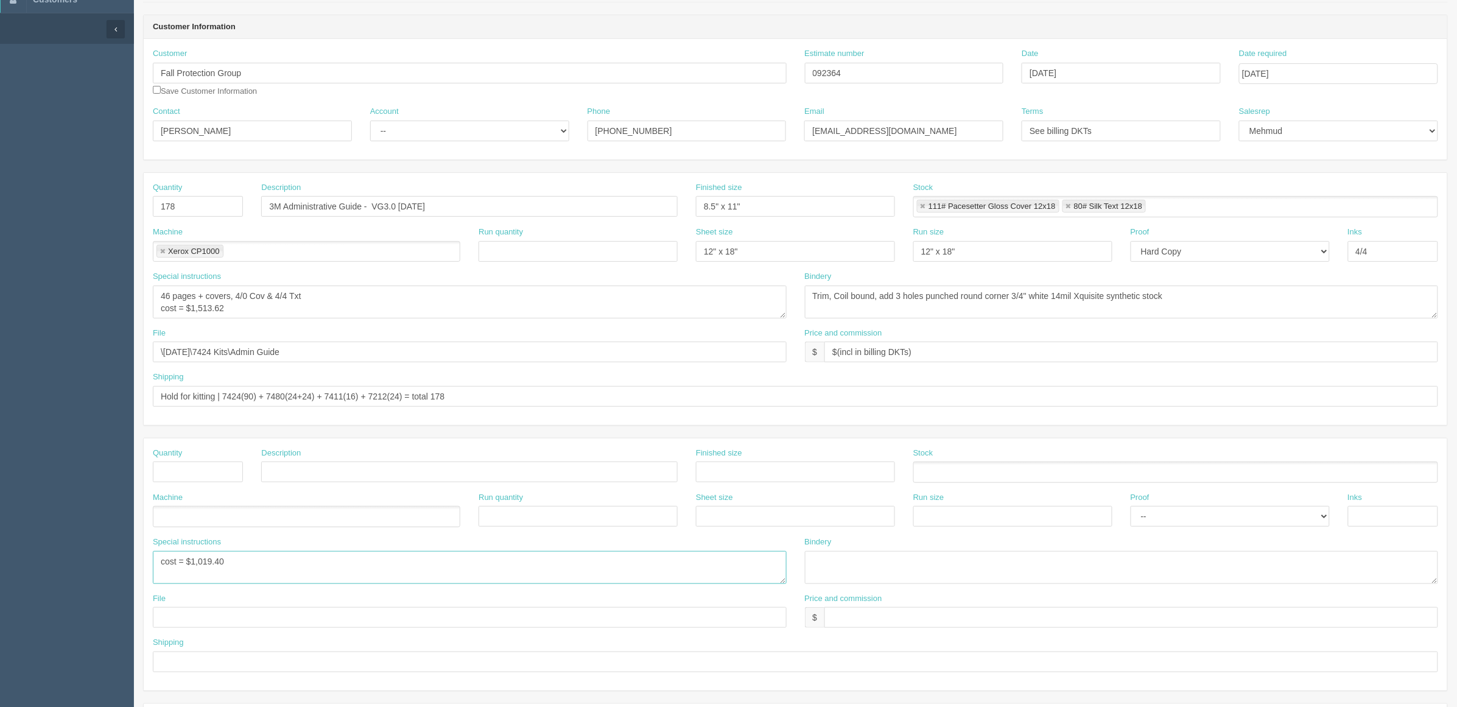
type textarea "cost = $1,019.40"
click at [382, 565] on textarea "cost = $1,019.40" at bounding box center [470, 567] width 634 height 33
click at [427, 132] on select "-- Existing Client Allrush Client Rep Client" at bounding box center [469, 131] width 199 height 21
select select "Rep Client"
click at [370, 121] on select "-- Existing Client Allrush Client Rep Client" at bounding box center [469, 131] width 199 height 21
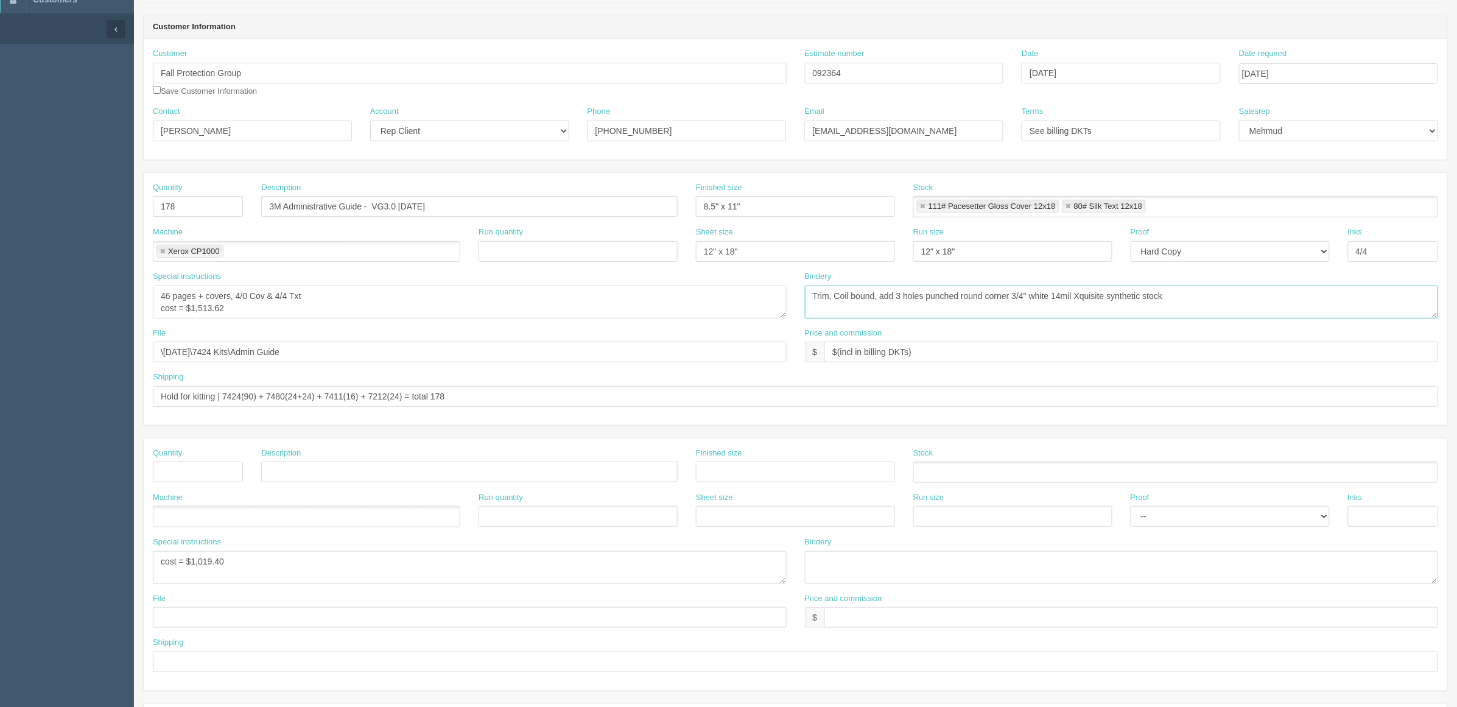
click at [1165, 289] on textarea "Trim, Coil bound, add 3 holes punched round corner 3/4" white 14mil Xquisite sy…" at bounding box center [1122, 302] width 634 height 33
drag, startPoint x: 238, startPoint y: 562, endPoint x: 89, endPoint y: 555, distance: 148.8
click at [89, 555] on section "Dockets Estimates Customers" at bounding box center [728, 470] width 1457 height 1076
drag, startPoint x: 165, startPoint y: 312, endPoint x: 51, endPoint y: 333, distance: 116.4
click at [64, 328] on section "Dockets Estimates Customers" at bounding box center [728, 470] width 1457 height 1076
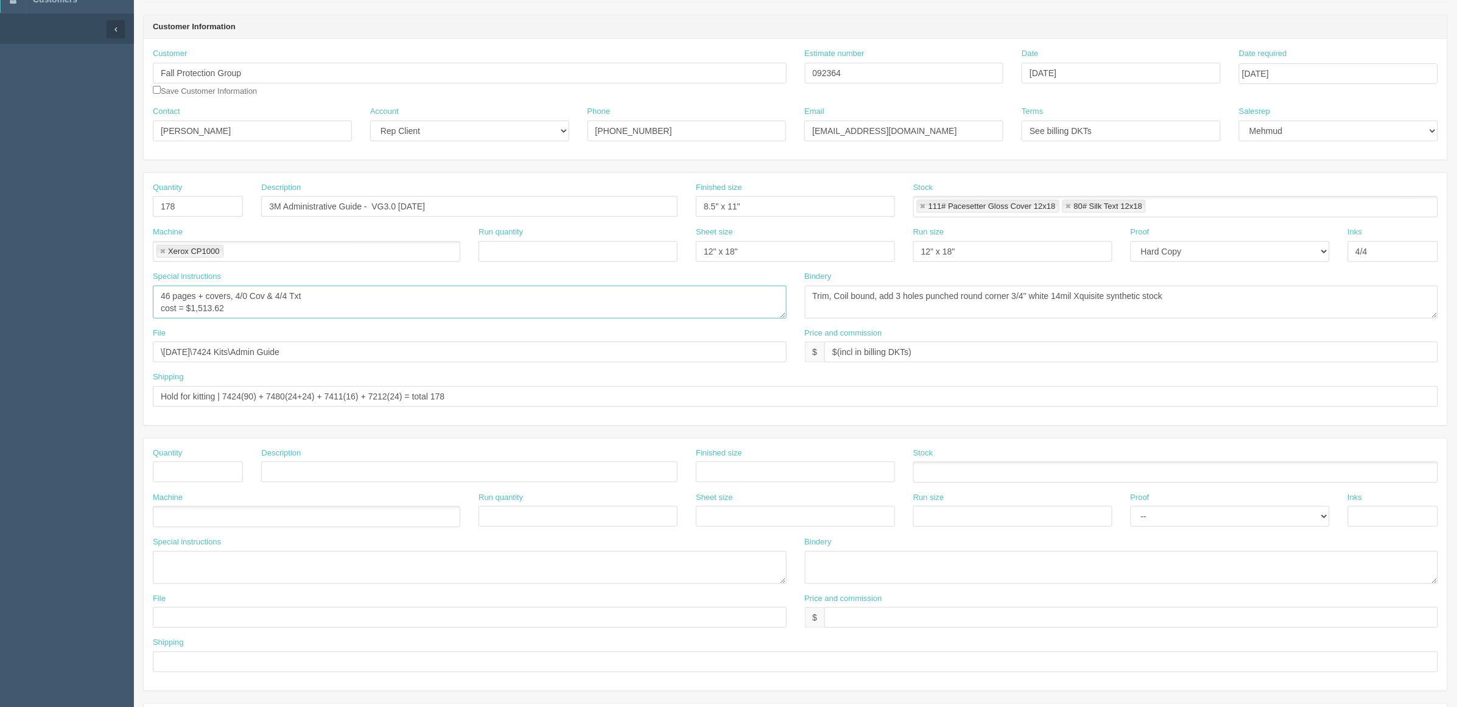
paste textarea "019.40"
type textarea "46 pages + covers, 4/0 Cov & 4/4 Txt cost = $1,019.40"
click at [216, 564] on textarea at bounding box center [470, 567] width 634 height 33
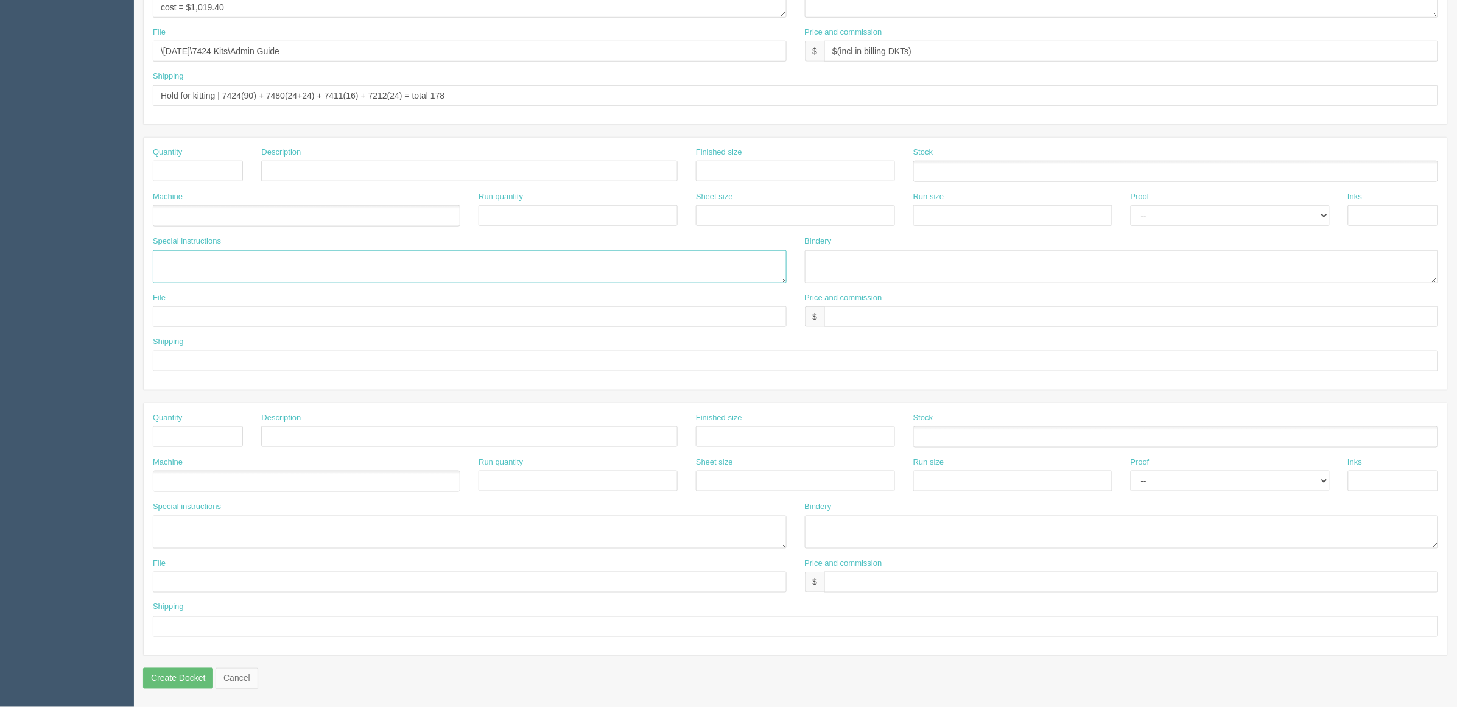
scroll to position [0, 0]
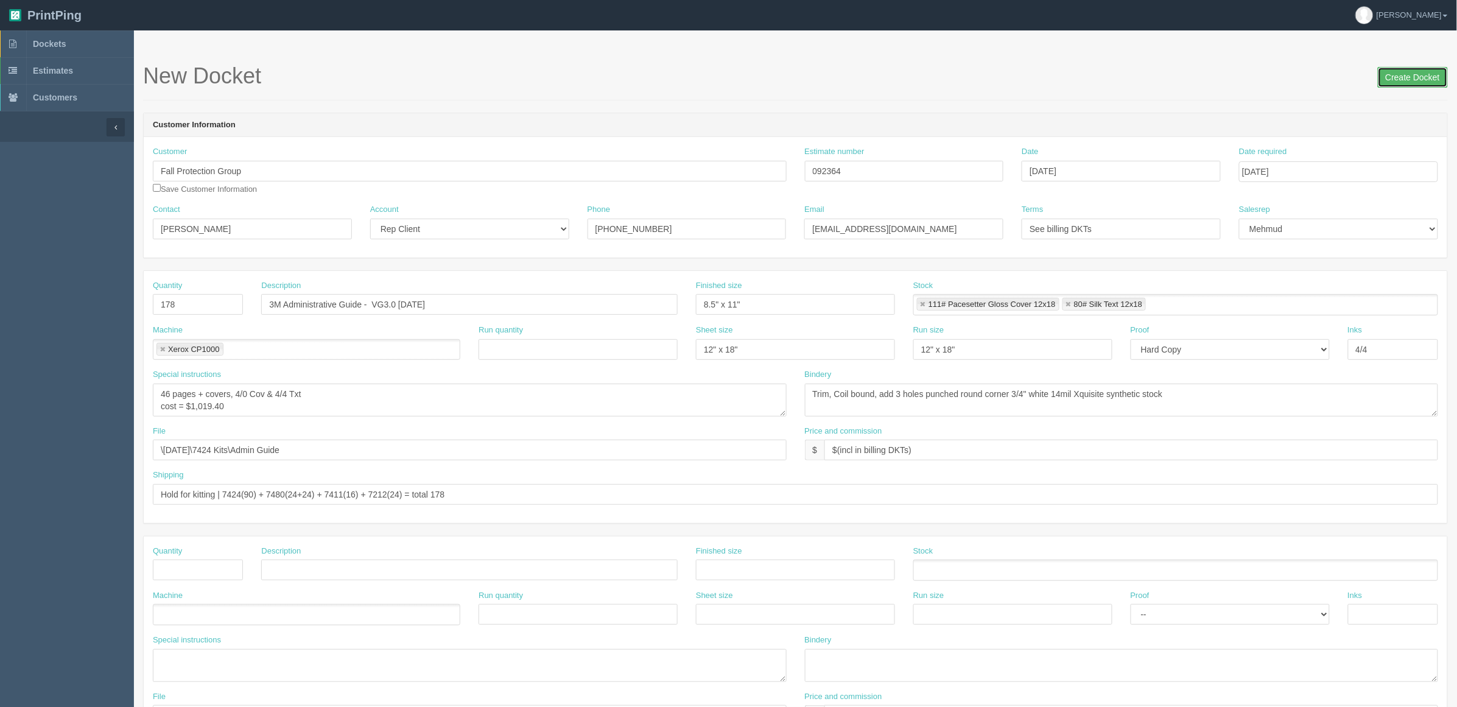
click at [1165, 72] on input "Create Docket" at bounding box center [1413, 77] width 70 height 21
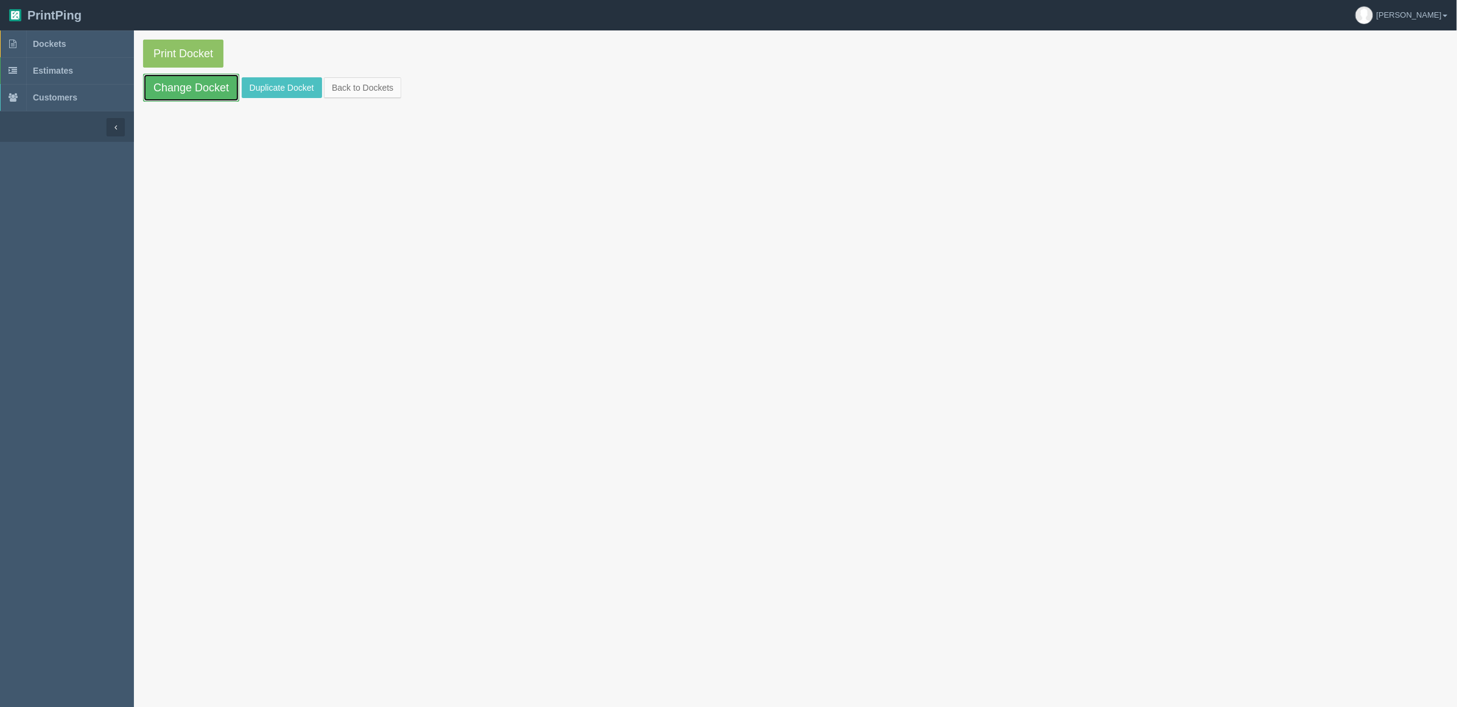
click at [209, 86] on link "Change Docket" at bounding box center [191, 88] width 96 height 28
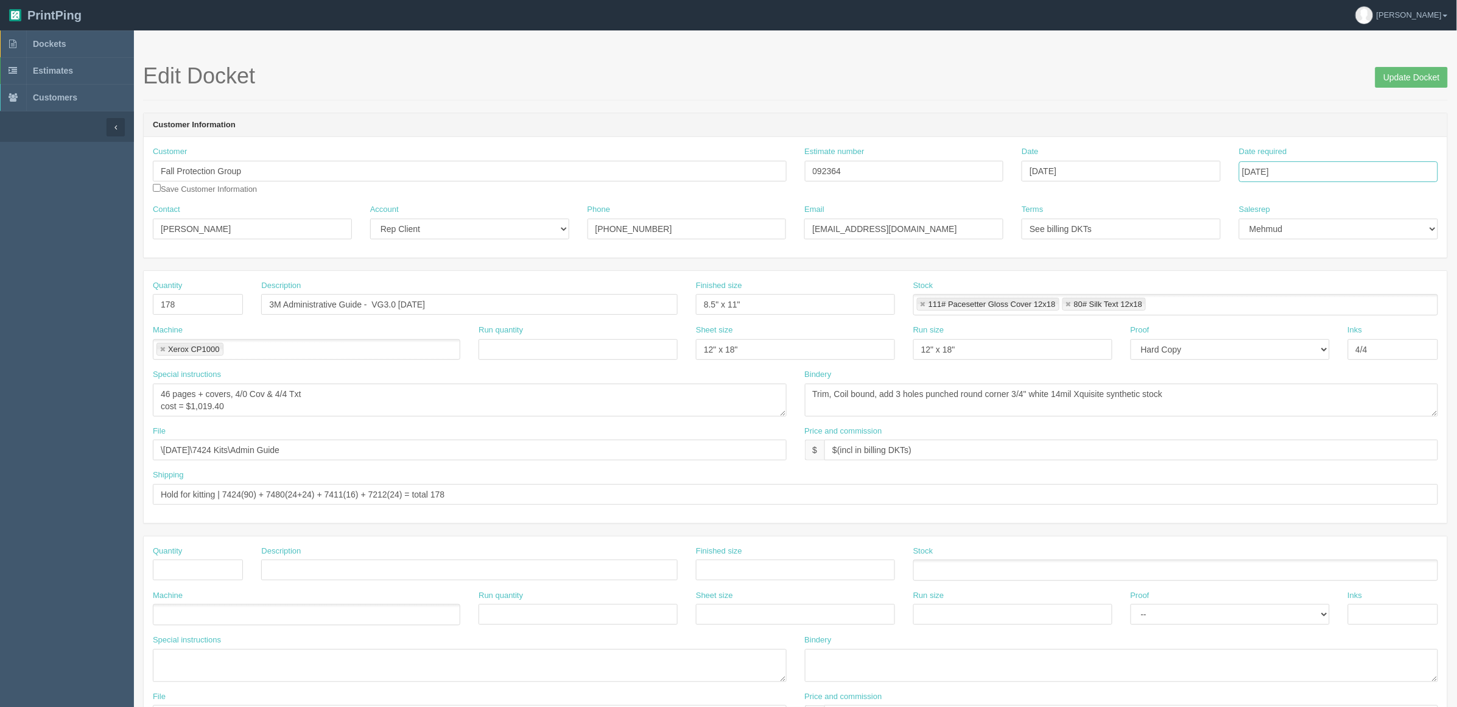
click at [1289, 174] on input "[DATE]" at bounding box center [1338, 171] width 199 height 21
click at [1303, 290] on td "24" at bounding box center [1301, 289] width 18 height 18
type input "[DATE]"
click at [1304, 70] on h1 "Edit Docket Update Docket" at bounding box center [795, 76] width 1305 height 24
click at [1387, 83] on input "Update Docket" at bounding box center [1412, 77] width 72 height 21
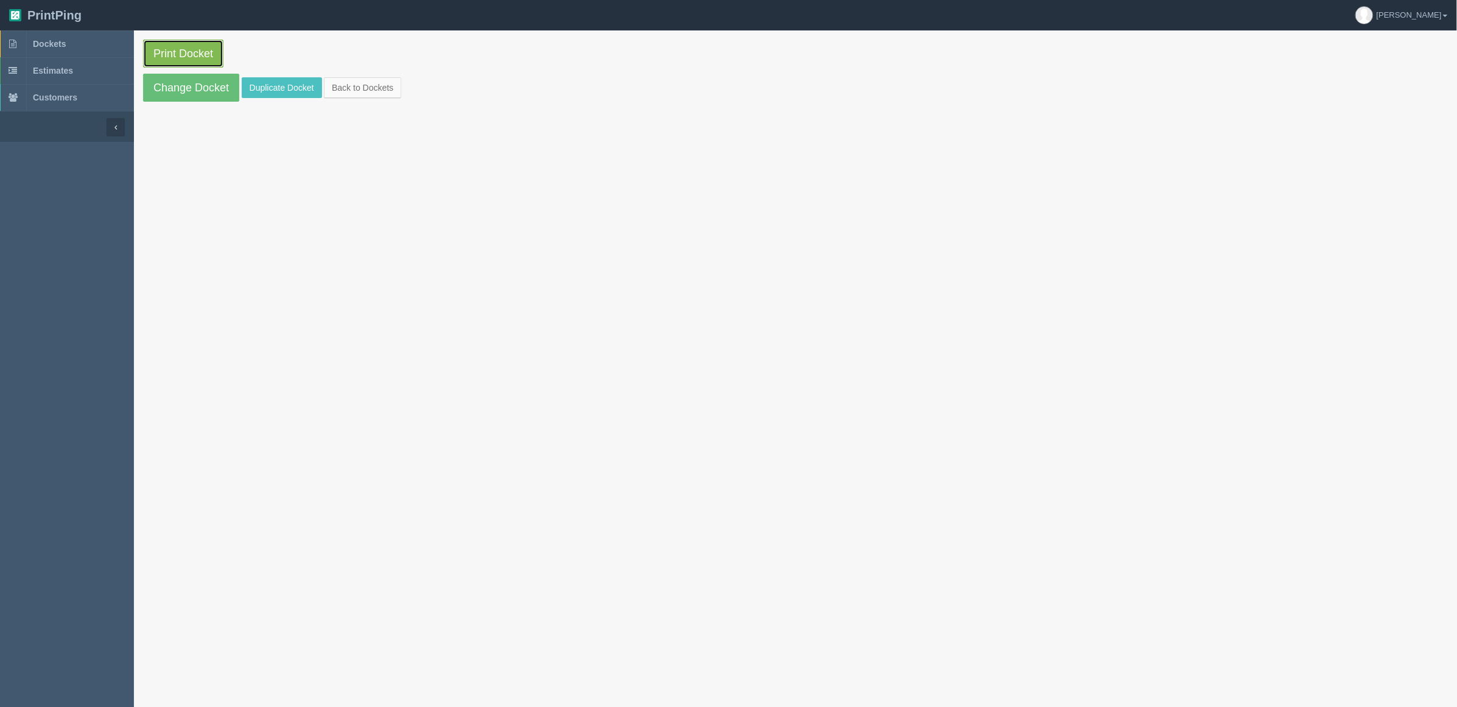
click at [186, 62] on link "Print Docket" at bounding box center [183, 54] width 80 height 28
drag, startPoint x: 72, startPoint y: 46, endPoint x: 94, endPoint y: 56, distance: 24.6
click at [72, 46] on link "Dockets" at bounding box center [67, 43] width 134 height 27
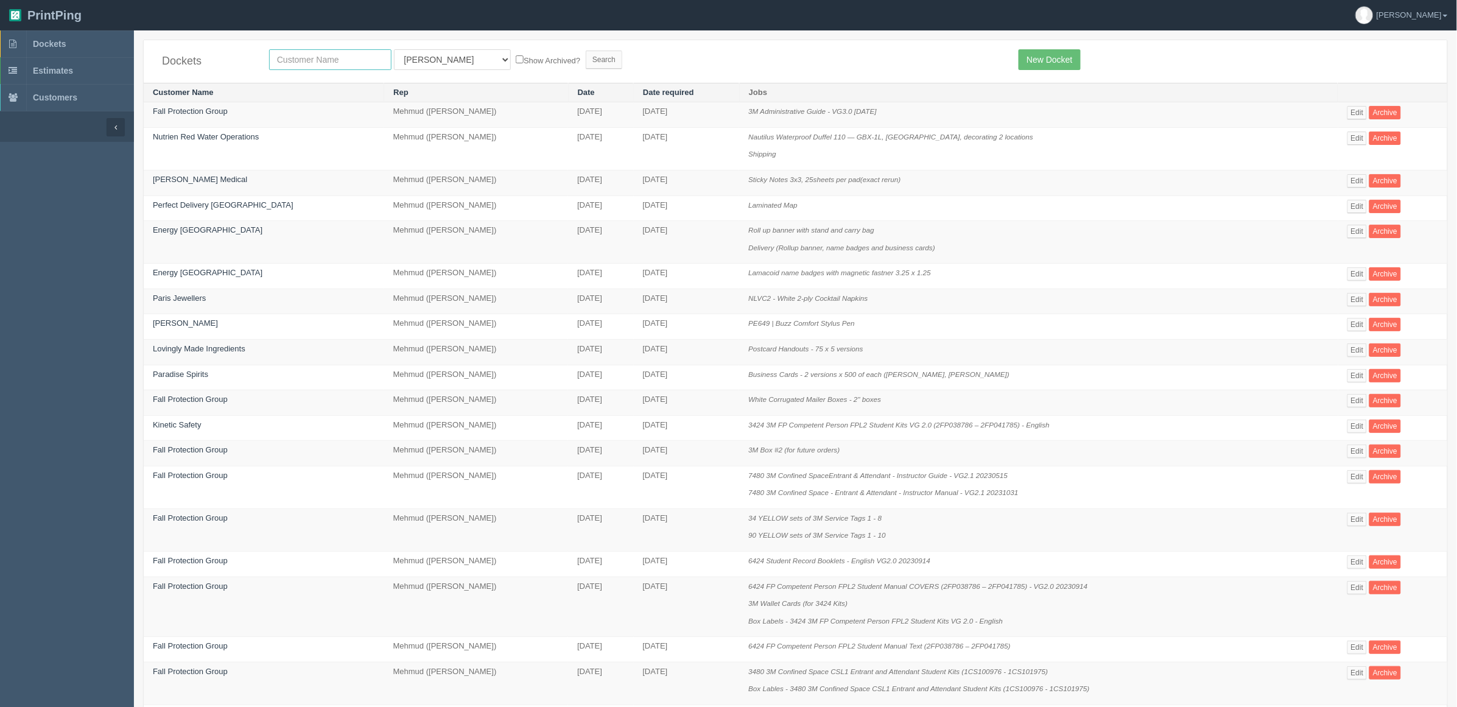
click at [358, 58] on input "text" at bounding box center [330, 59] width 122 height 21
type input "fall"
click at [586, 51] on input "Search" at bounding box center [604, 60] width 37 height 18
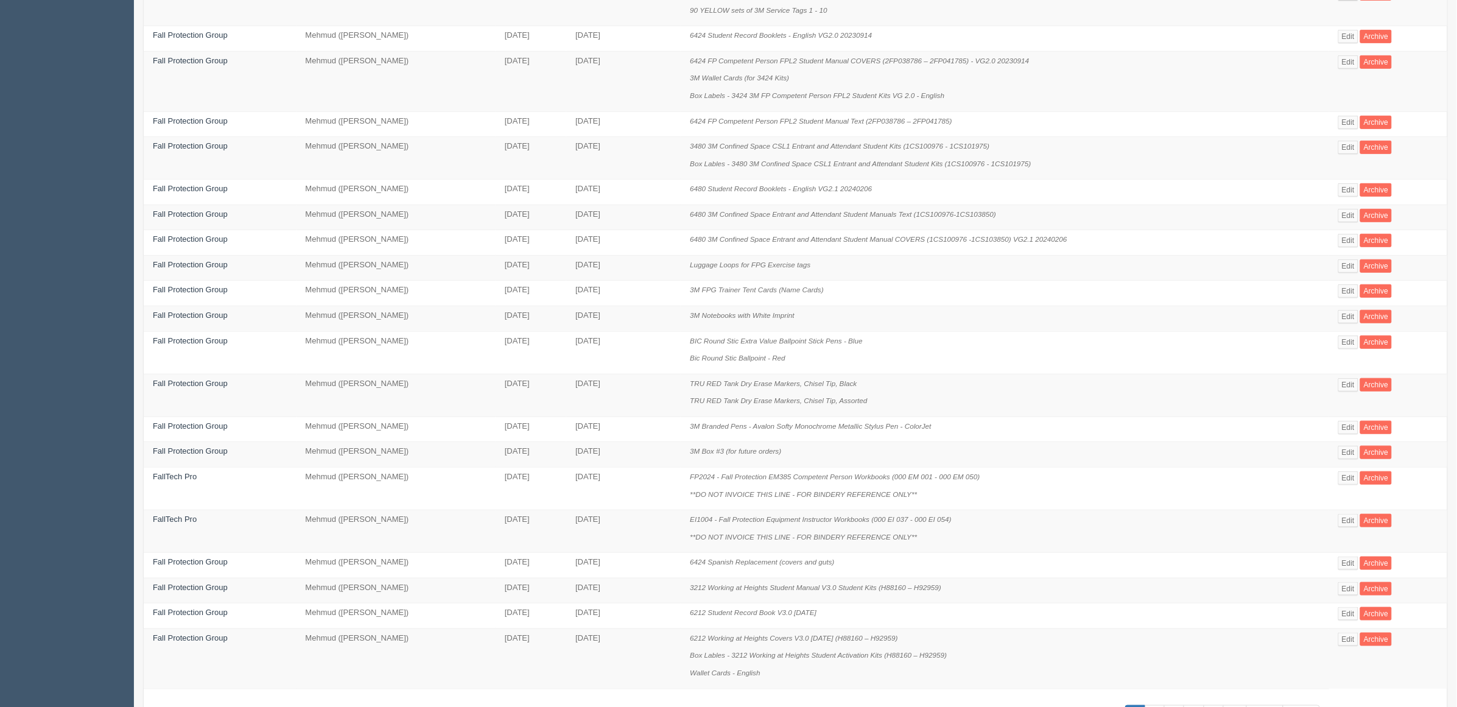
scroll to position [300, 0]
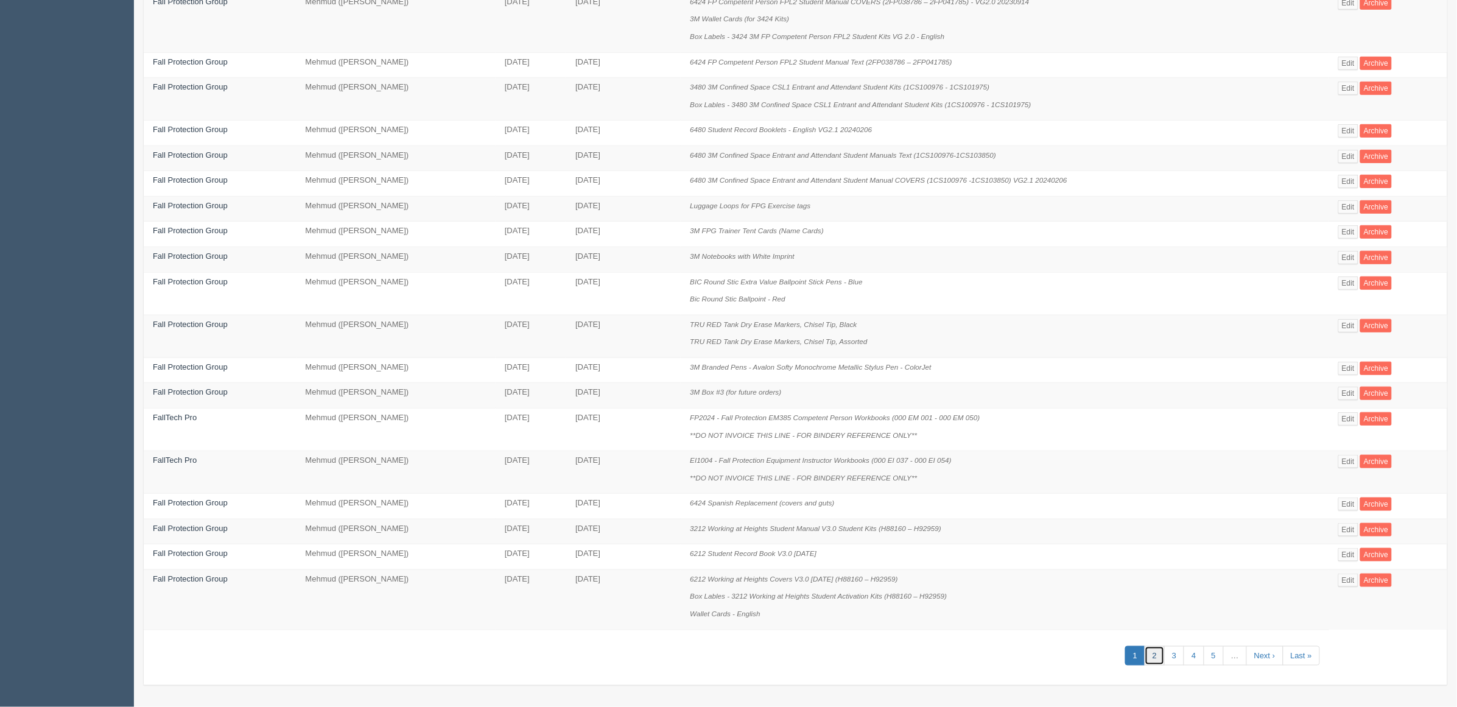
click at [1161, 652] on link "2" at bounding box center [1155, 656] width 20 height 20
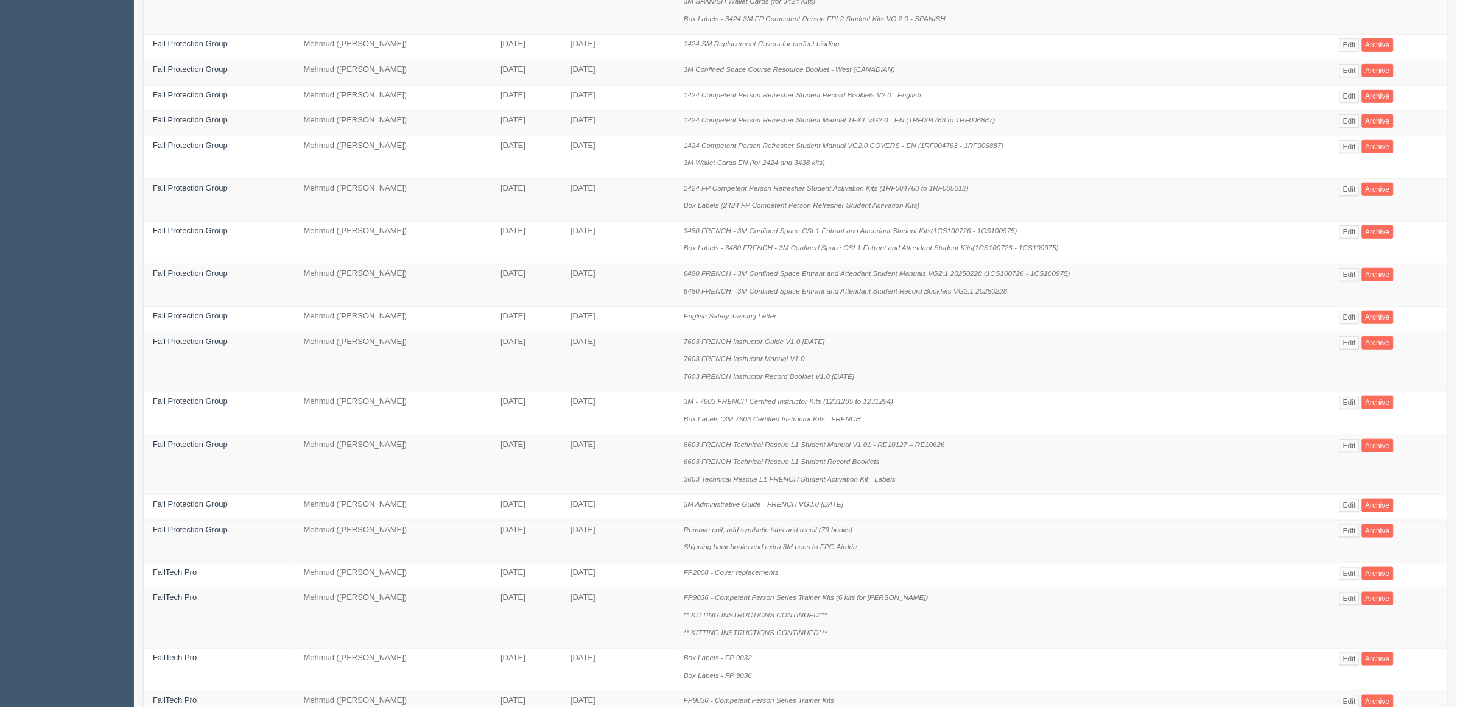
scroll to position [475, 0]
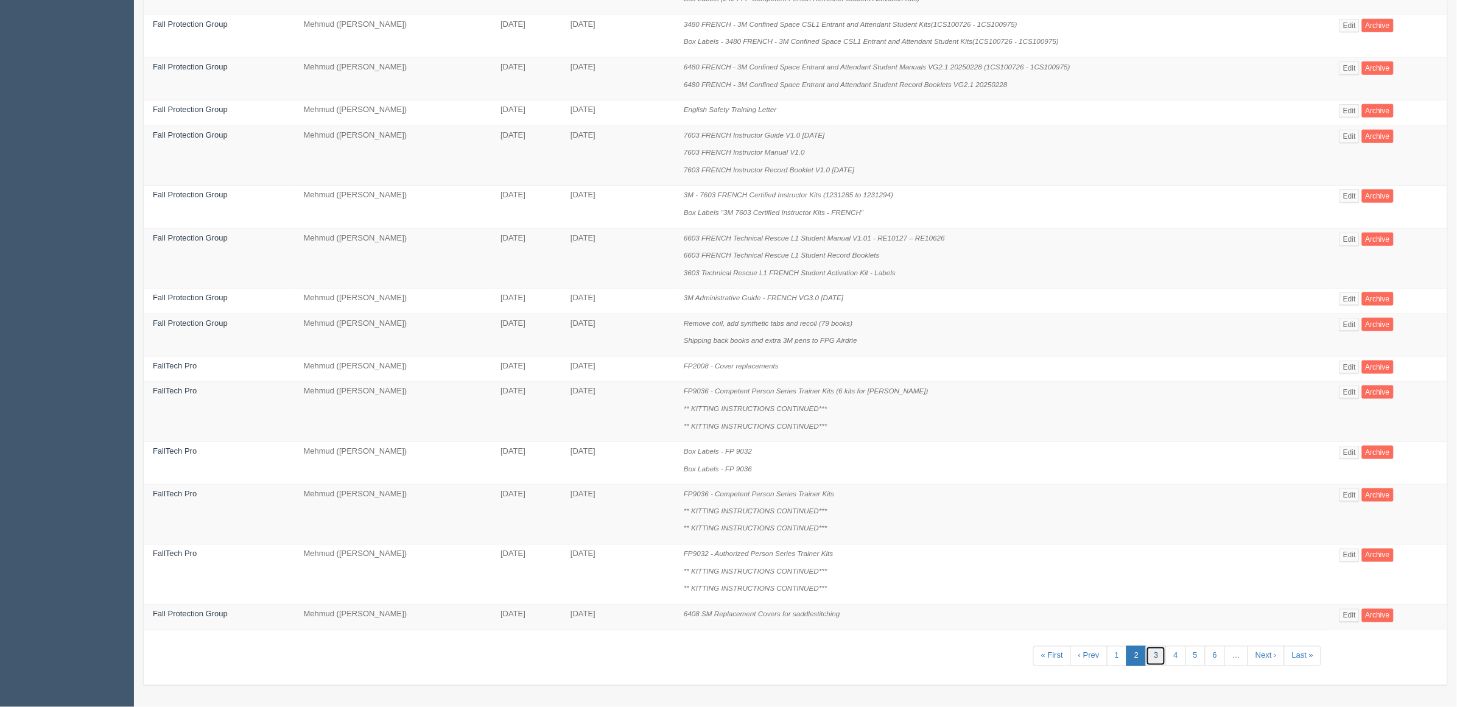
click at [1157, 659] on link "3" at bounding box center [1156, 656] width 20 height 20
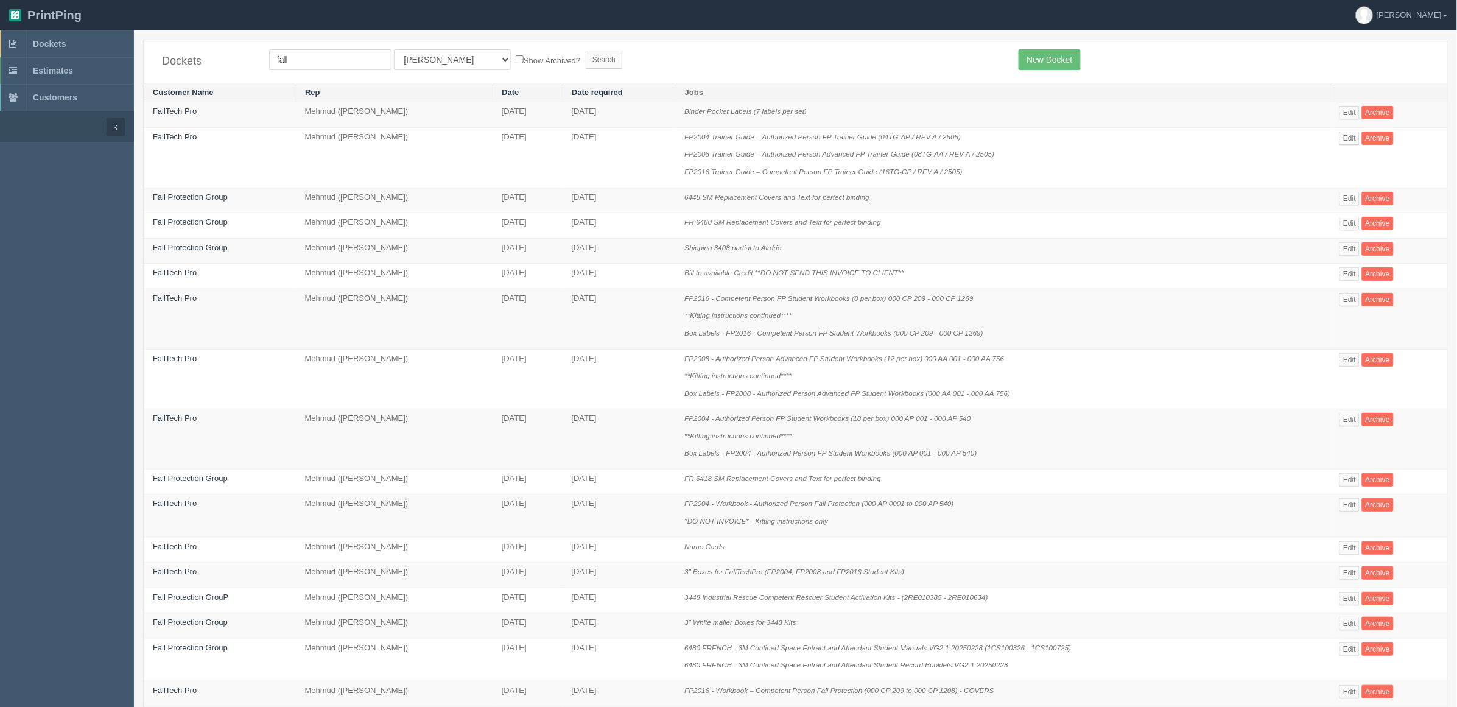
scroll to position [318, 0]
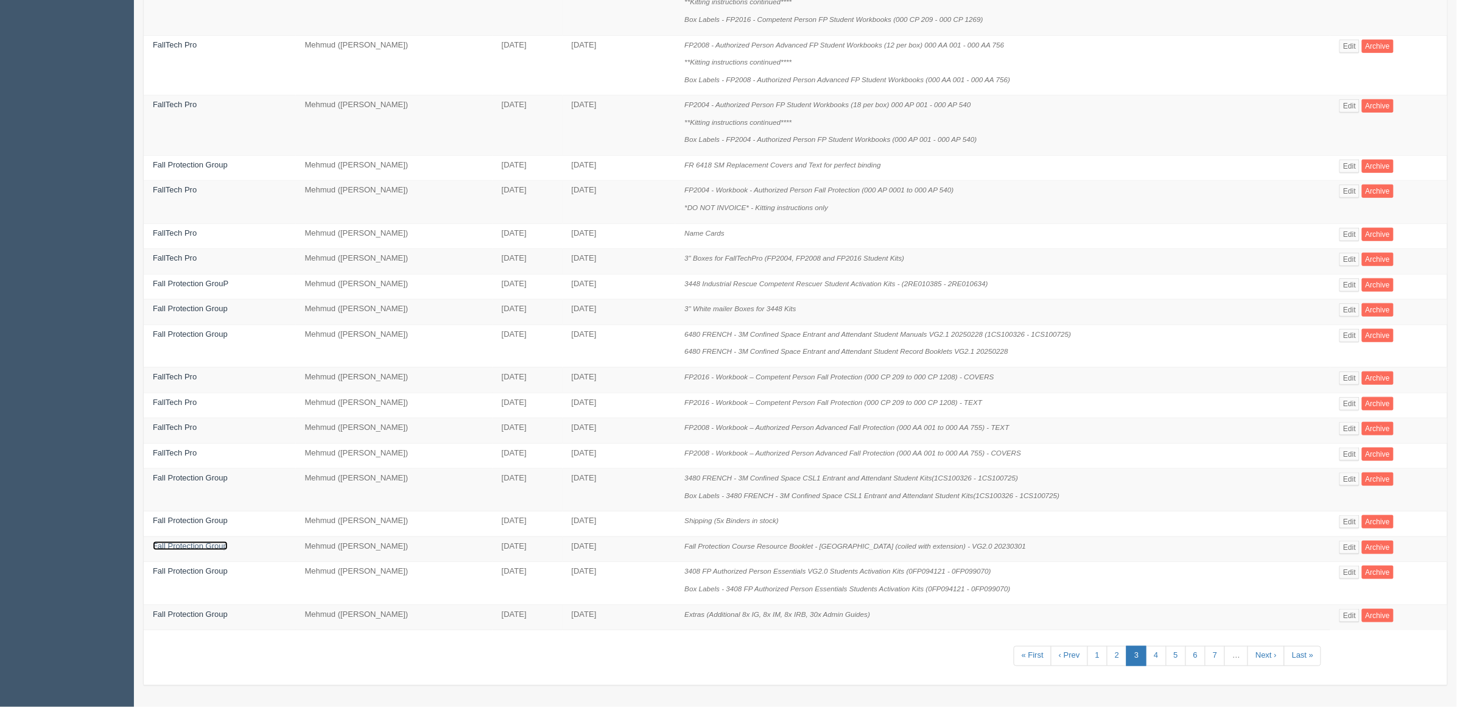
click at [220, 545] on link "Fall Protection Group" at bounding box center [190, 545] width 75 height 9
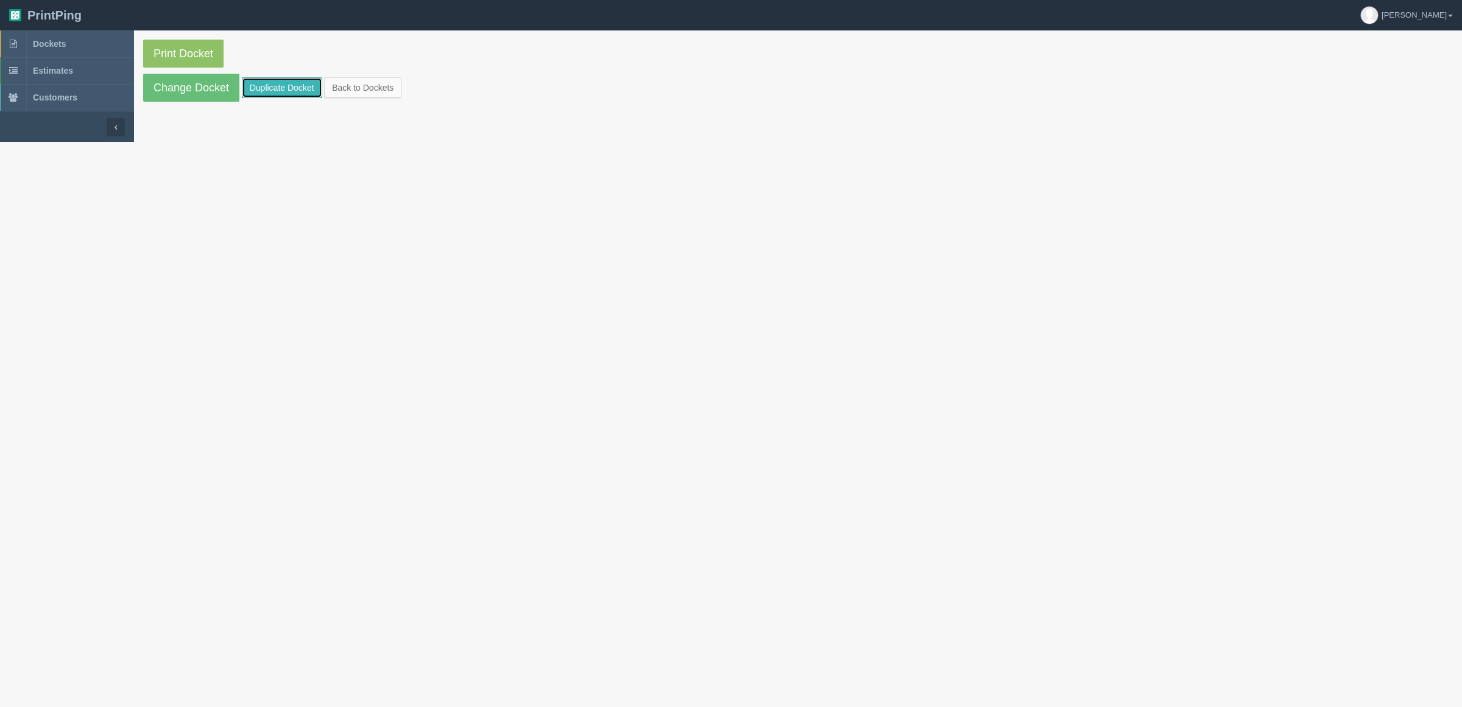
click at [278, 89] on link "Duplicate Docket" at bounding box center [282, 87] width 80 height 21
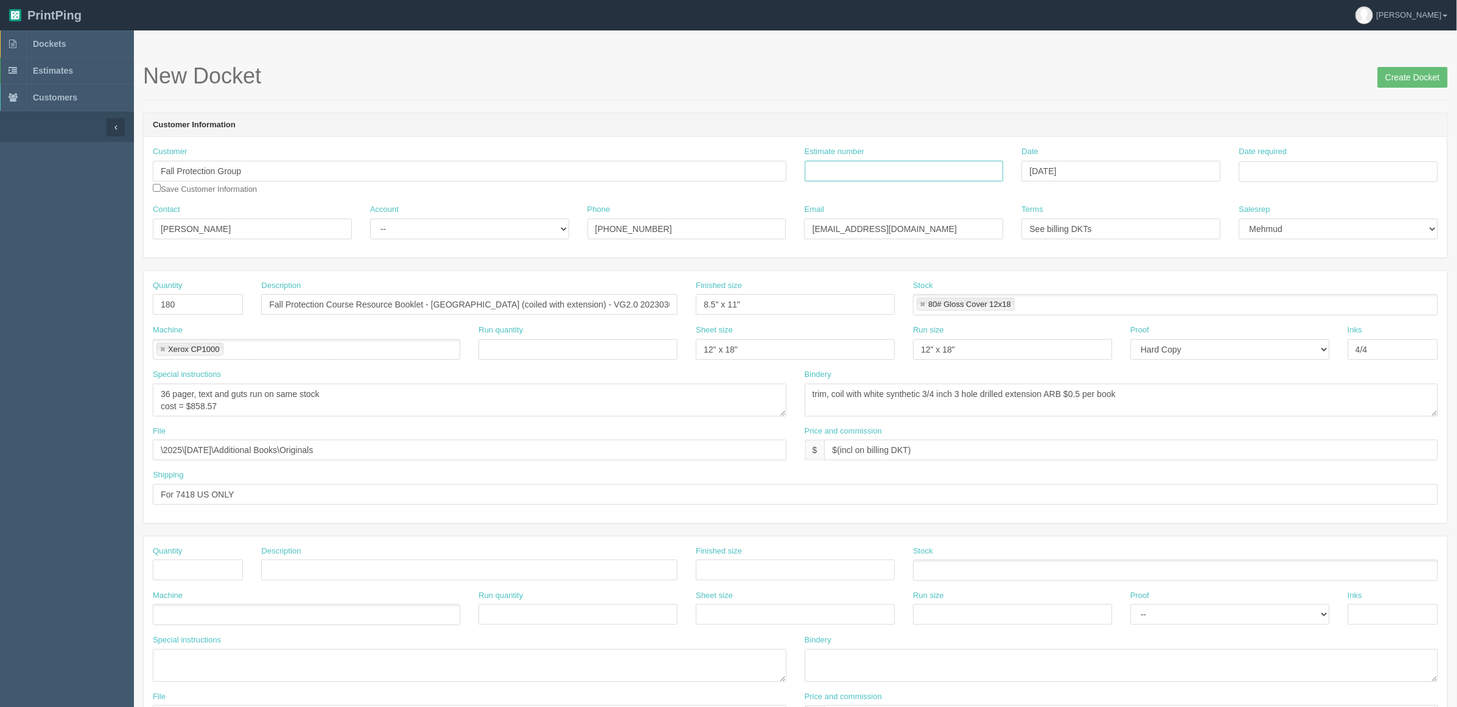
click at [951, 167] on input "Estimate number" at bounding box center [904, 171] width 199 height 21
paste input "92365"
type input "092365"
click at [1271, 290] on td "22" at bounding box center [1268, 289] width 18 height 18
type input "[DATE]"
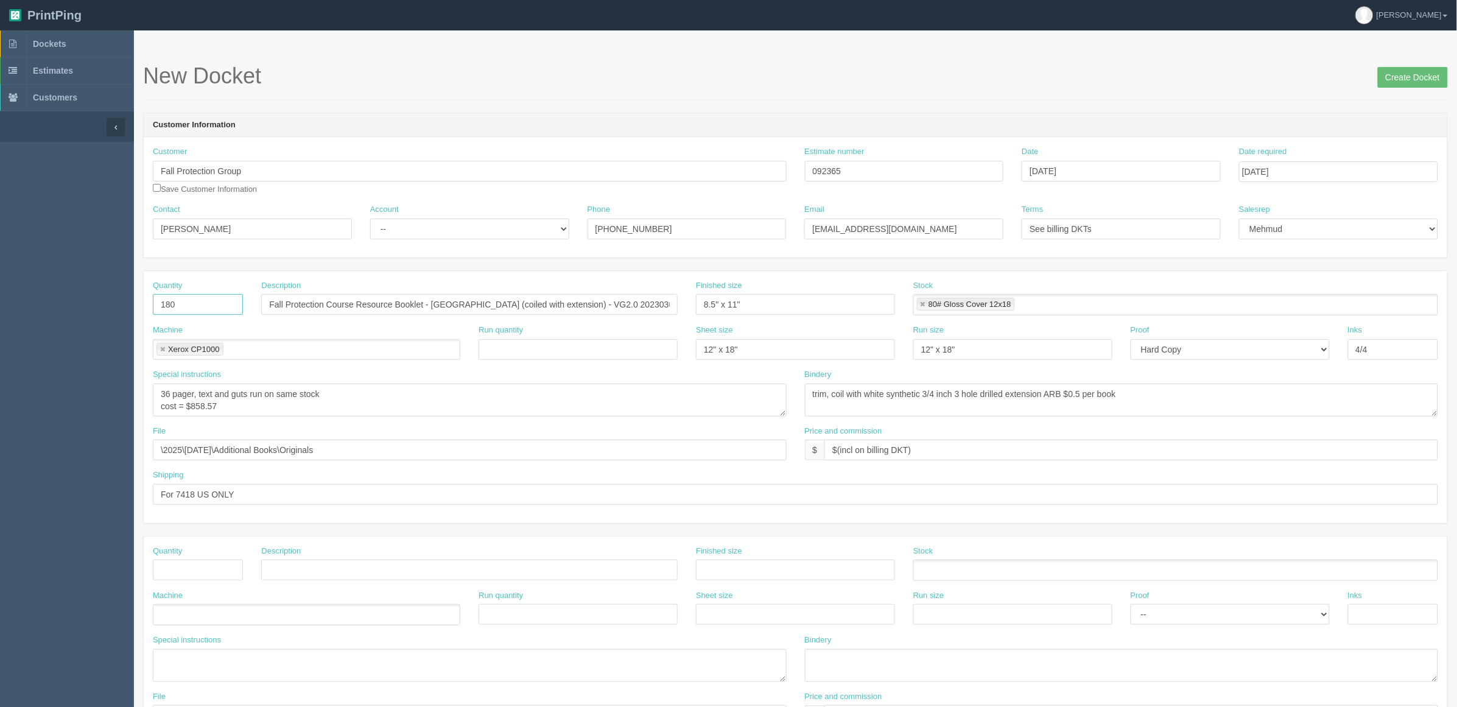
drag, startPoint x: 202, startPoint y: 303, endPoint x: 41, endPoint y: 241, distance: 172.4
click at [0, 284] on section "Dockets Estimates Customers" at bounding box center [728, 568] width 1457 height 1076
type input "90"
drag, startPoint x: 802, startPoint y: 166, endPoint x: 524, endPoint y: 166, distance: 277.1
click at [524, 166] on div "Customer Fall Protection Group Save Customer Information Estimate number 092365…" at bounding box center [796, 175] width 1304 height 58
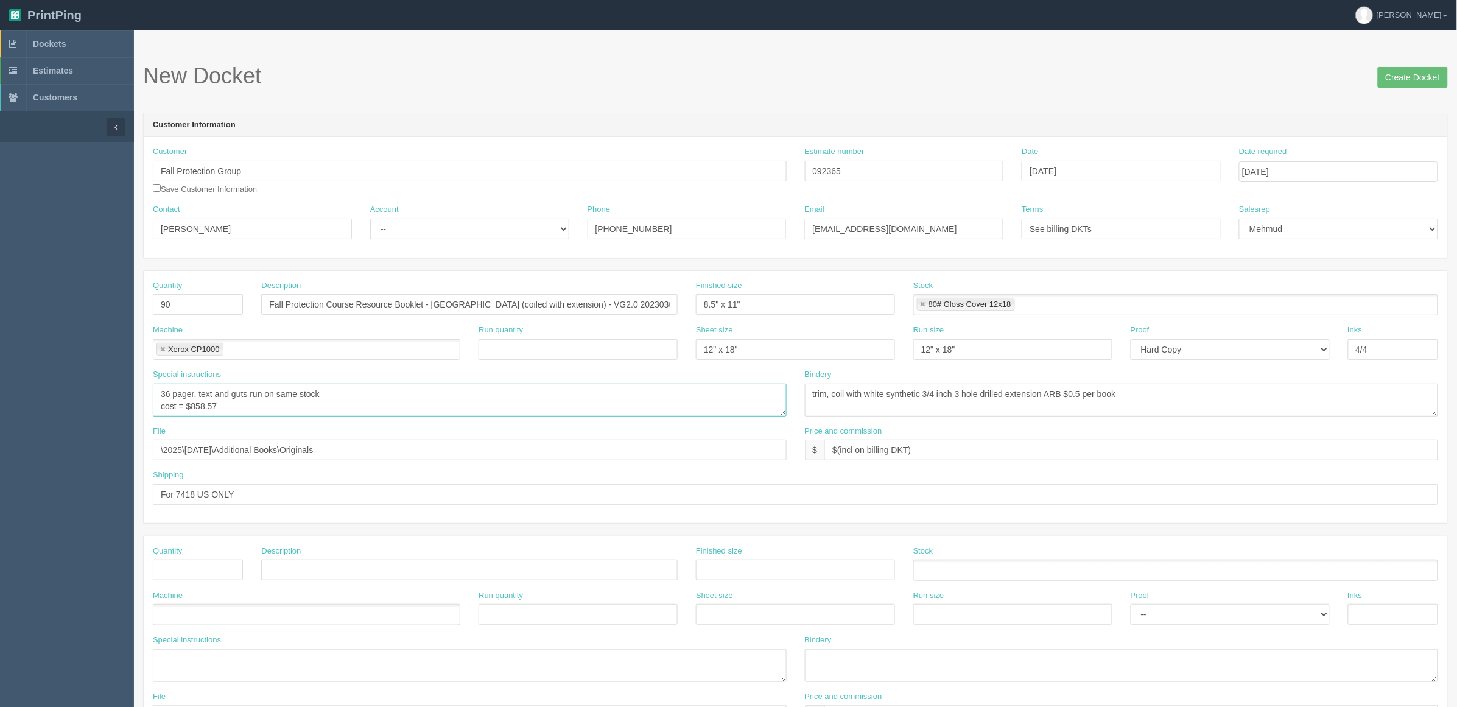
drag, startPoint x: 192, startPoint y: 407, endPoint x: 546, endPoint y: 407, distance: 354.5
click at [546, 407] on textarea "36 pager, text and guts run on same stock cost = $858.57" at bounding box center [470, 400] width 634 height 33
type textarea "36 pager, text and guts run on same stock cost = $462.53"
click at [0, 433] on section "Dockets Estimates Customers" at bounding box center [728, 568] width 1457 height 1076
paste input "Z:\F\Fall Protection Group\2025\September 2025\7424 Kits\Course Resource Booklet"
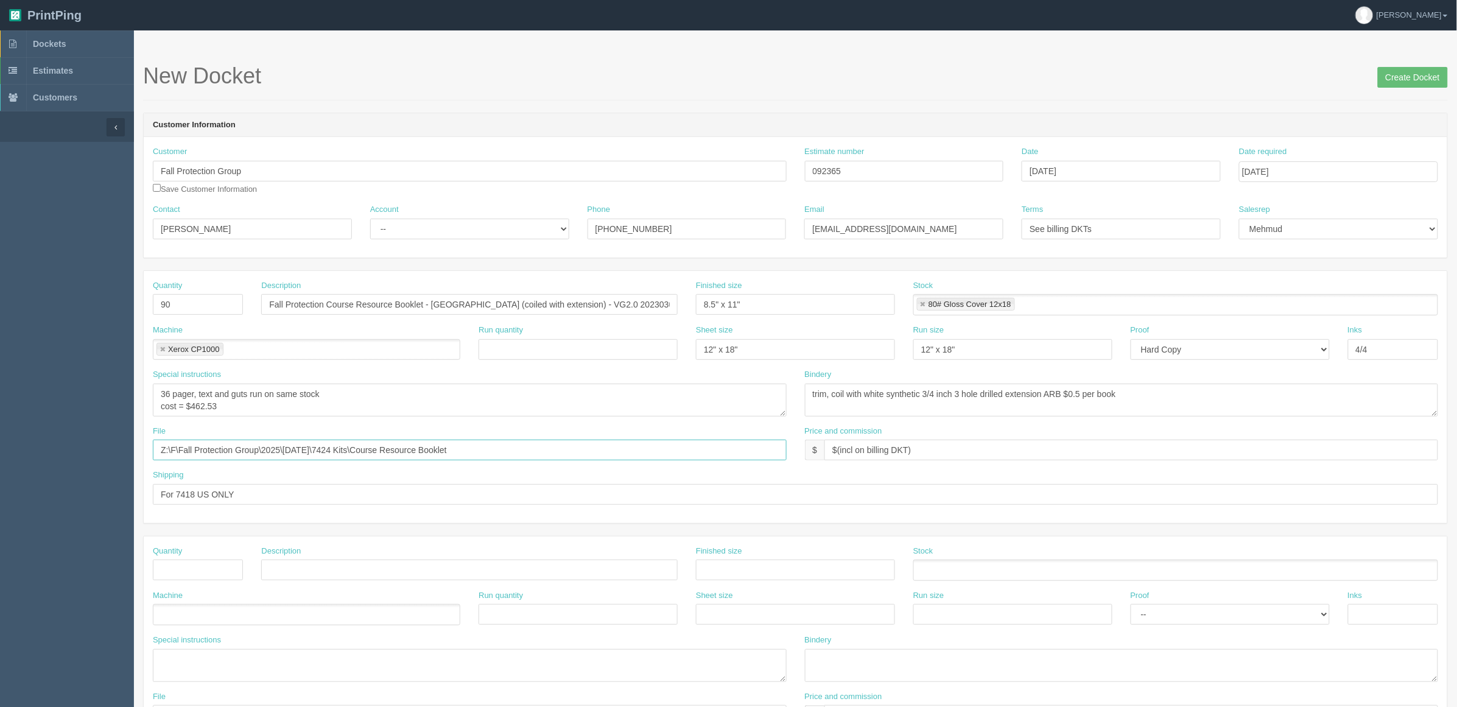
drag, startPoint x: 282, startPoint y: 449, endPoint x: 0, endPoint y: 443, distance: 282.1
click at [0, 443] on section "Dockets Estimates Customers" at bounding box center [728, 568] width 1457 height 1076
type input "\September 2025\7424 Kits\Course Resource Booklet"
click at [284, 495] on input "For 7418 US ONLY" at bounding box center [796, 494] width 1286 height 21
click at [1163, 391] on textarea "trim, coil with white synthetic 3/4 inch 3 hole drilled extension ARB $0.5 per …" at bounding box center [1122, 400] width 634 height 33
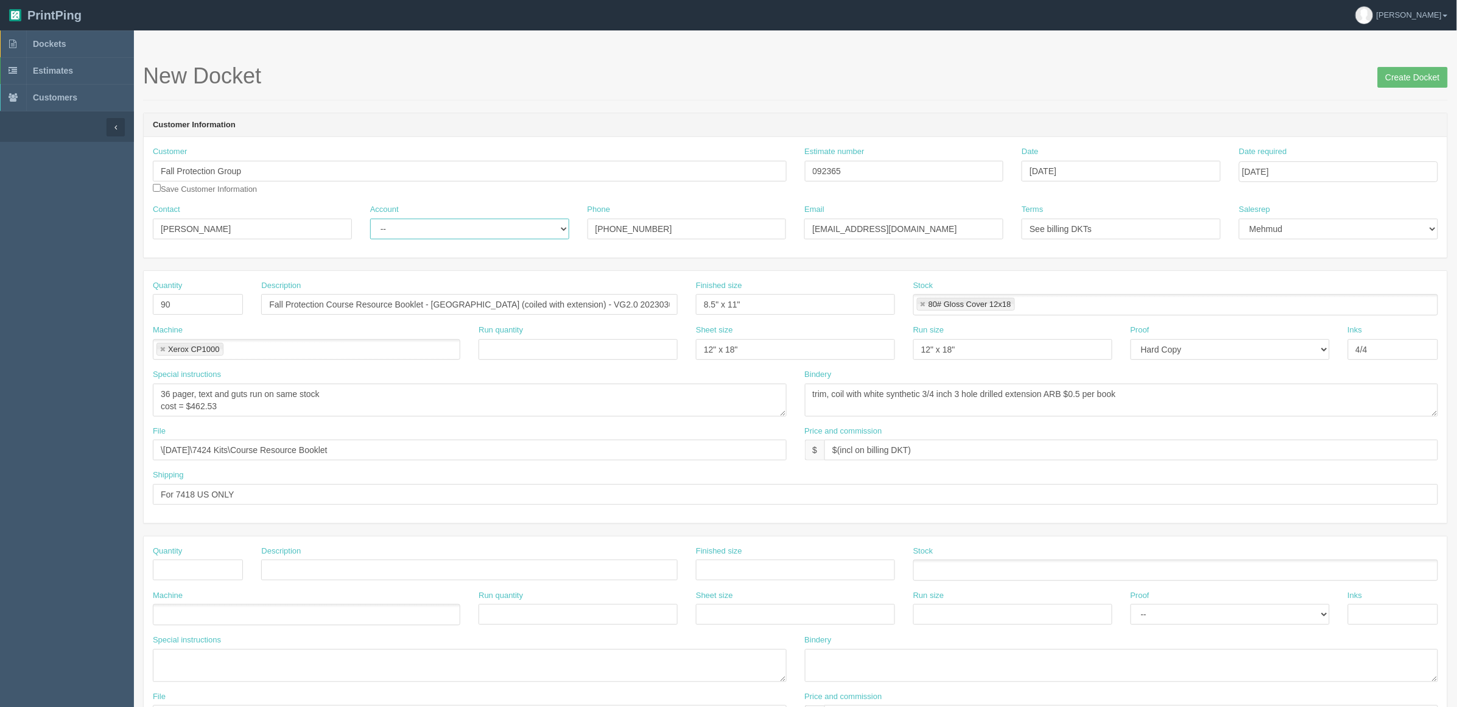
drag, startPoint x: 396, startPoint y: 227, endPoint x: 396, endPoint y: 236, distance: 8.5
click at [396, 227] on select "-- Existing Client Allrush Client Rep Client" at bounding box center [469, 229] width 199 height 21
select select "Rep Client"
click at [370, 219] on select "-- Existing Client Allrush Client Rep Client" at bounding box center [469, 229] width 199 height 21
click at [627, 301] on input "Fall Protection Course Resource Booklet - [GEOGRAPHIC_DATA] (coiled with extens…" at bounding box center [469, 304] width 417 height 21
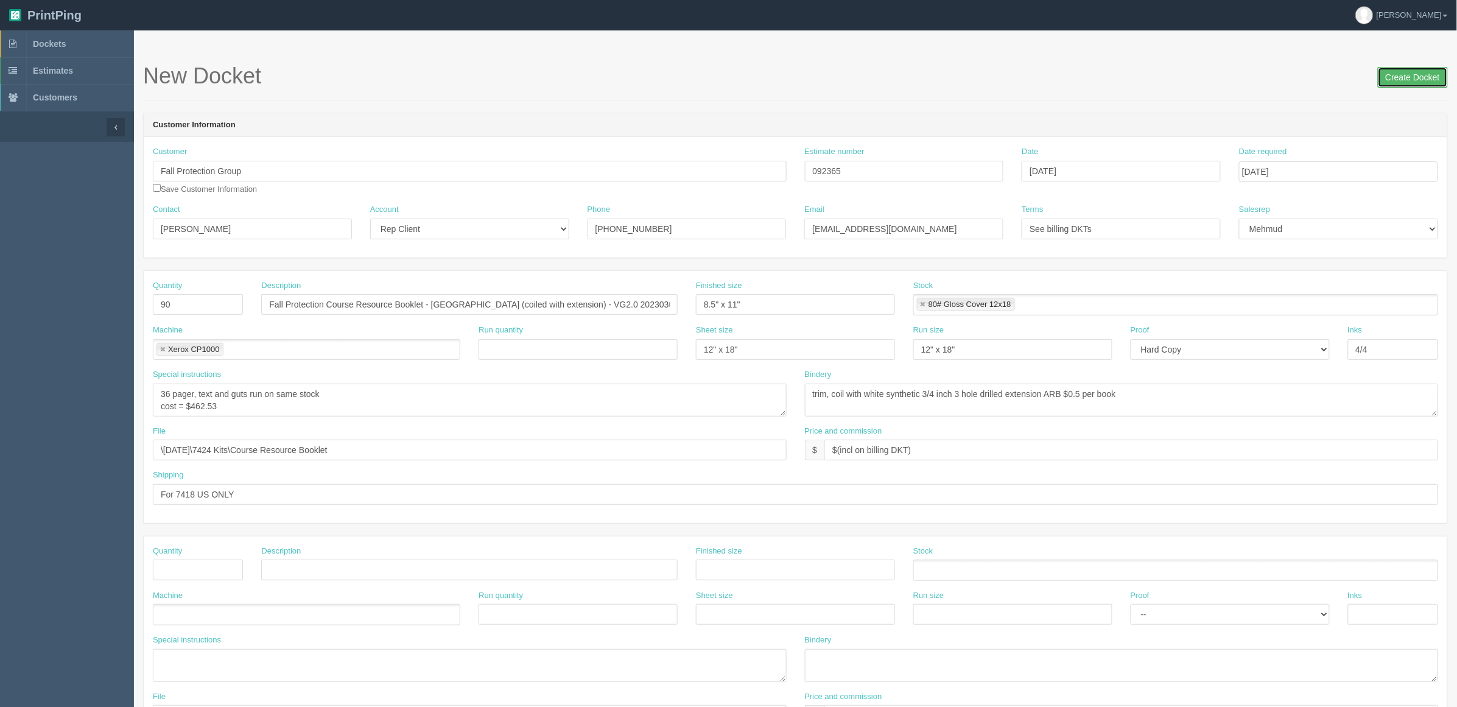
click at [1398, 77] on input "Create Docket" at bounding box center [1413, 77] width 70 height 21
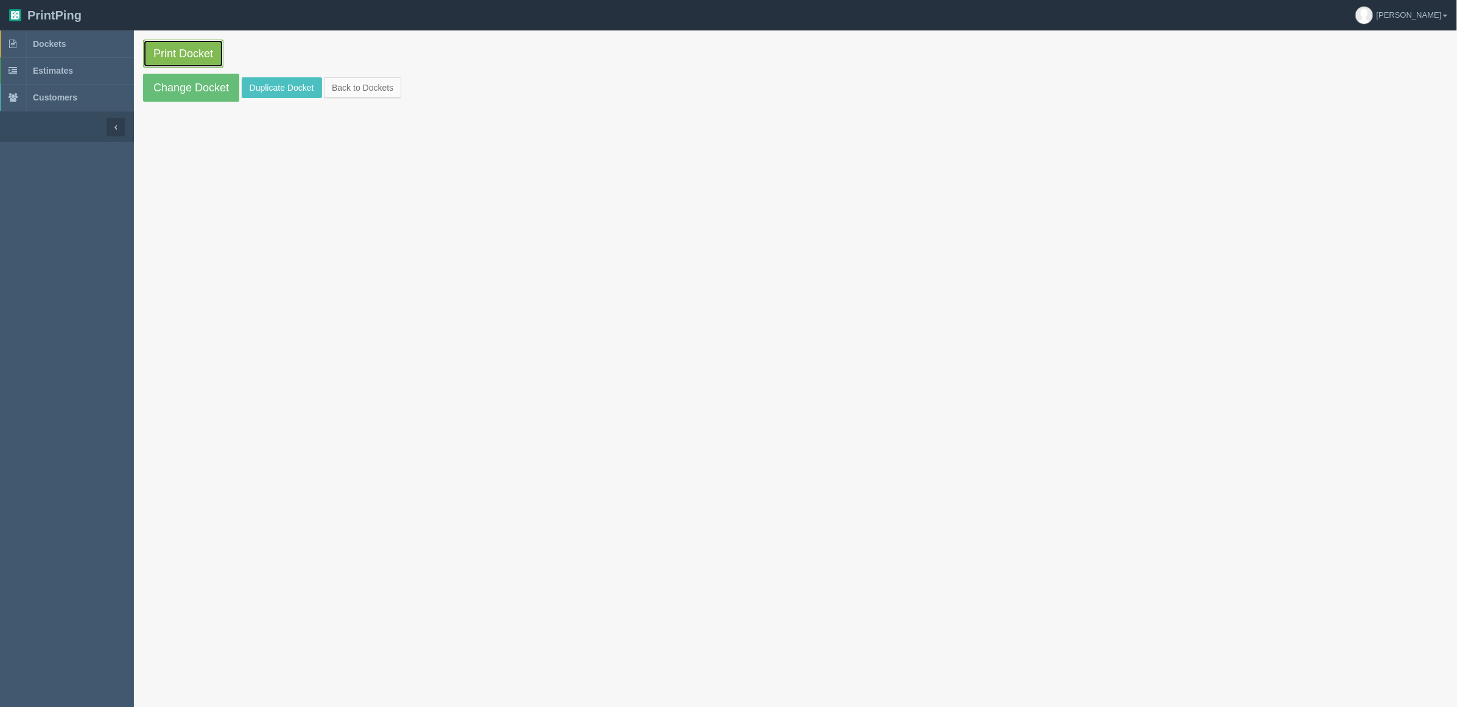
click at [202, 54] on link "Print Docket" at bounding box center [183, 54] width 80 height 28
click at [74, 43] on link "Dockets" at bounding box center [67, 43] width 134 height 27
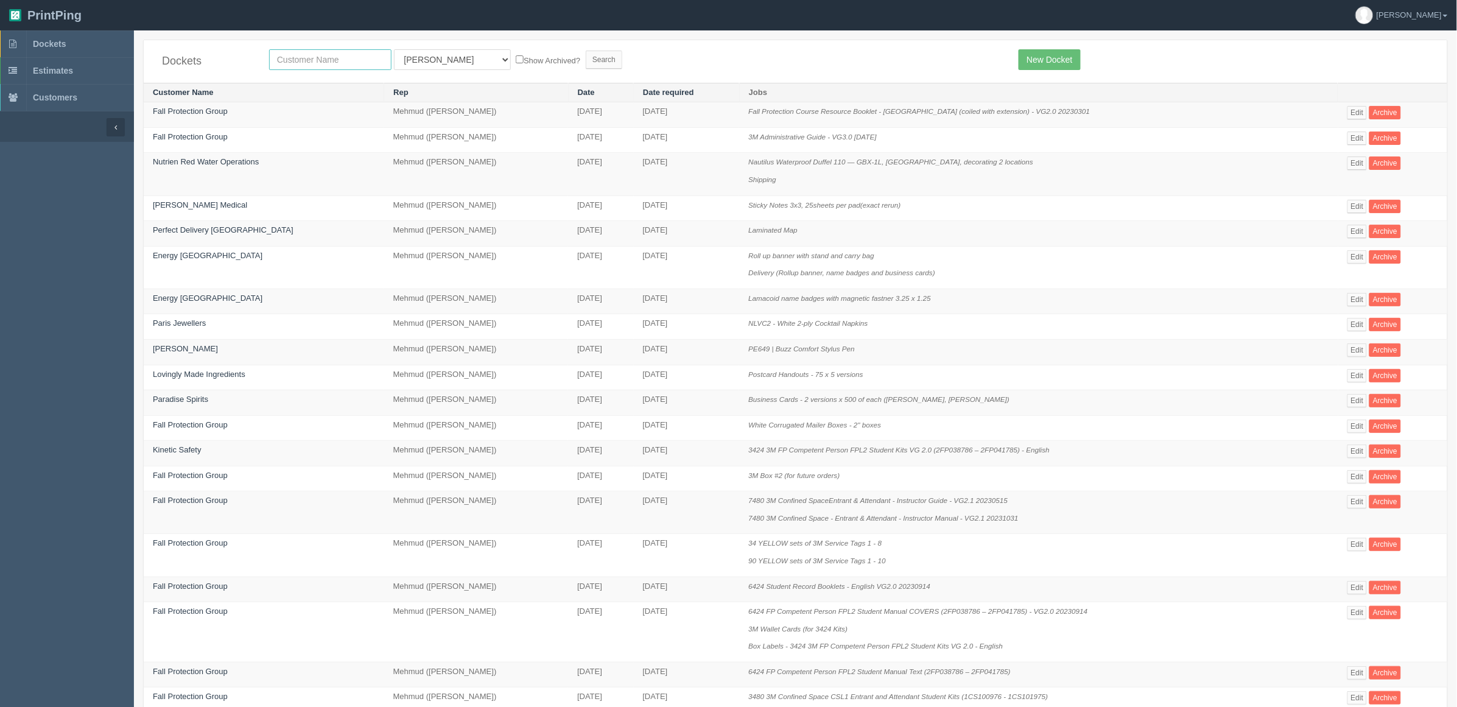
click at [315, 59] on input "text" at bounding box center [330, 59] width 122 height 21
type input "fall"
click at [586, 51] on input "Search" at bounding box center [604, 60] width 37 height 18
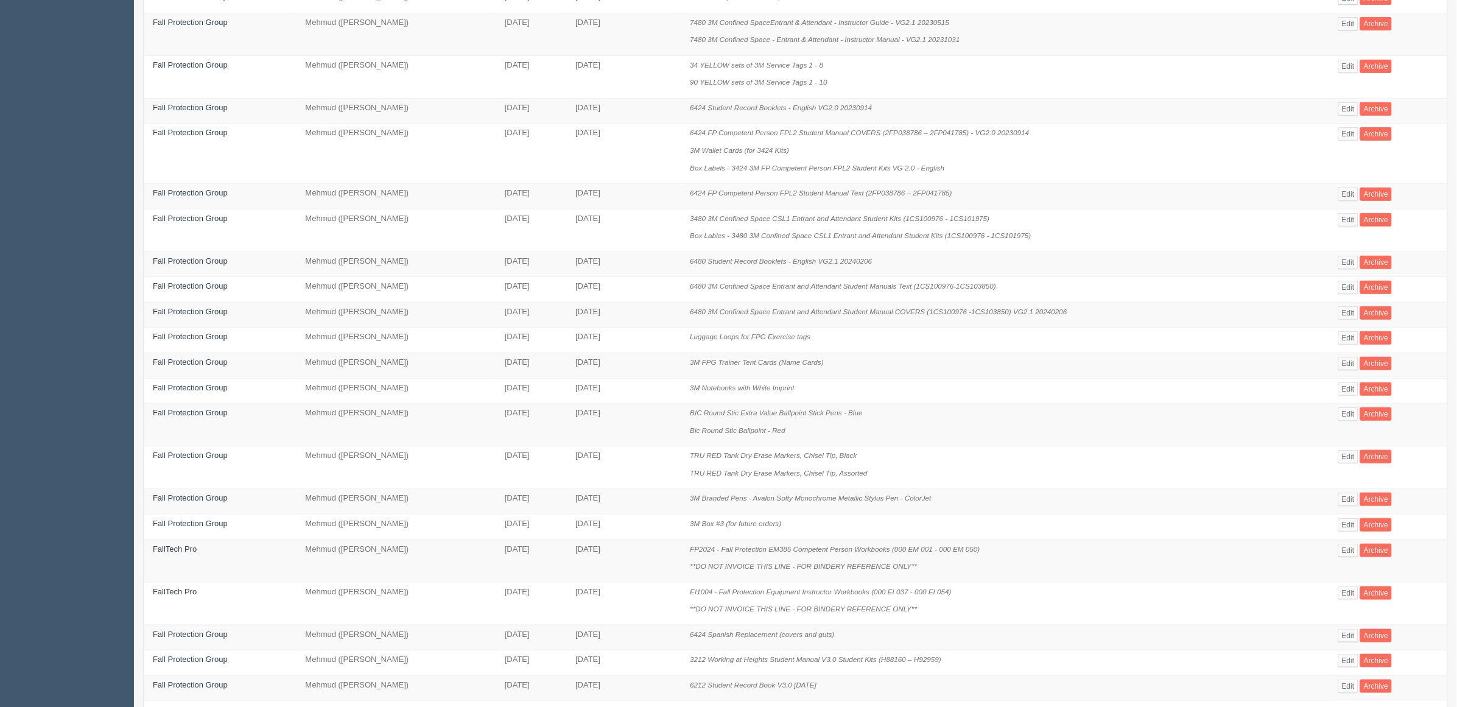
scroll to position [266, 0]
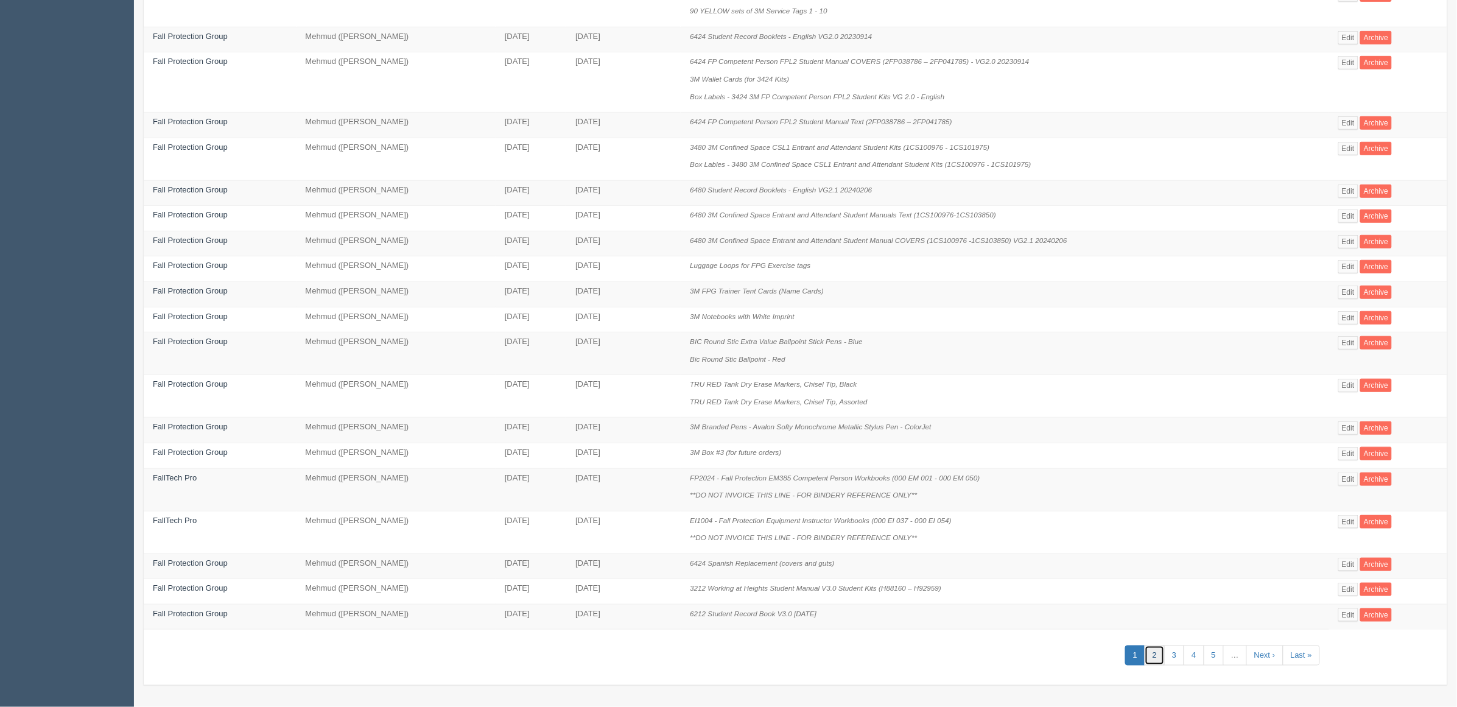
click at [1158, 656] on link "2" at bounding box center [1155, 656] width 20 height 20
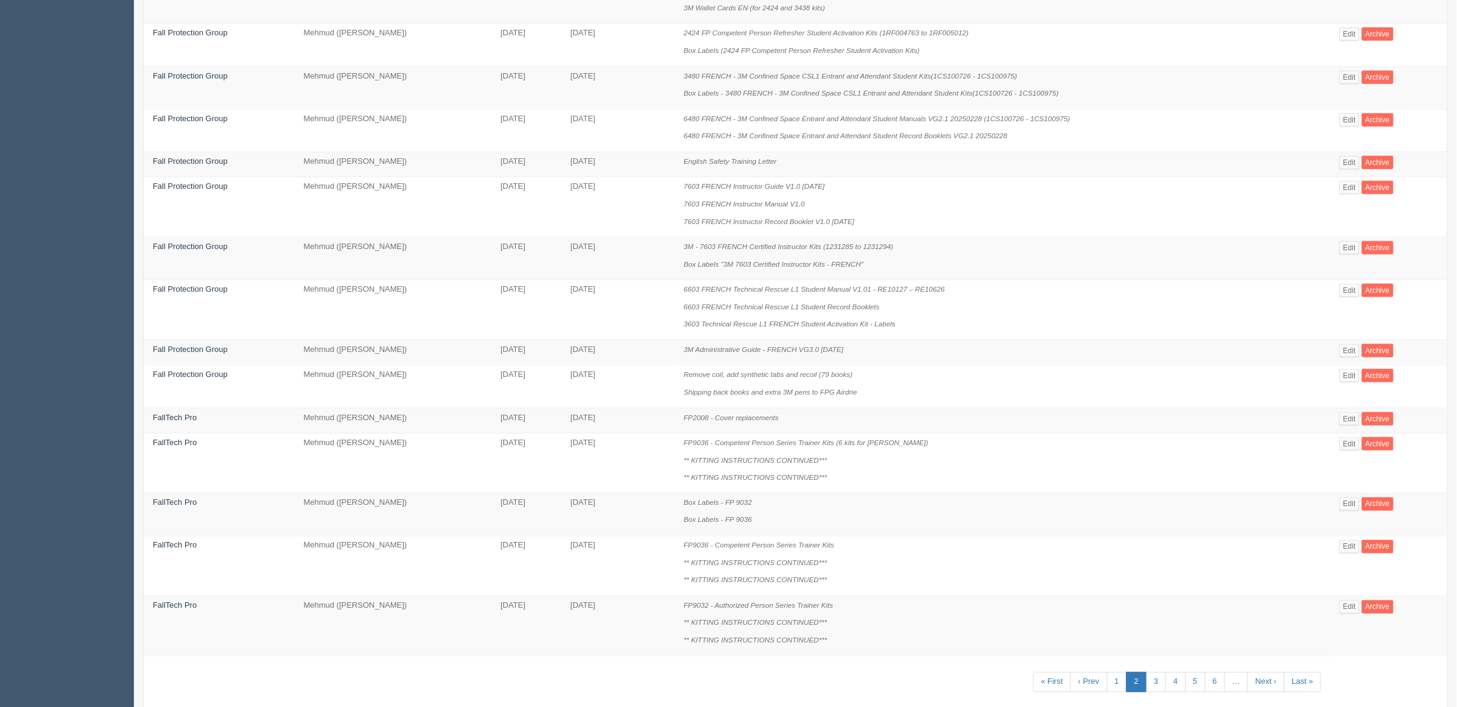
scroll to position [509, 0]
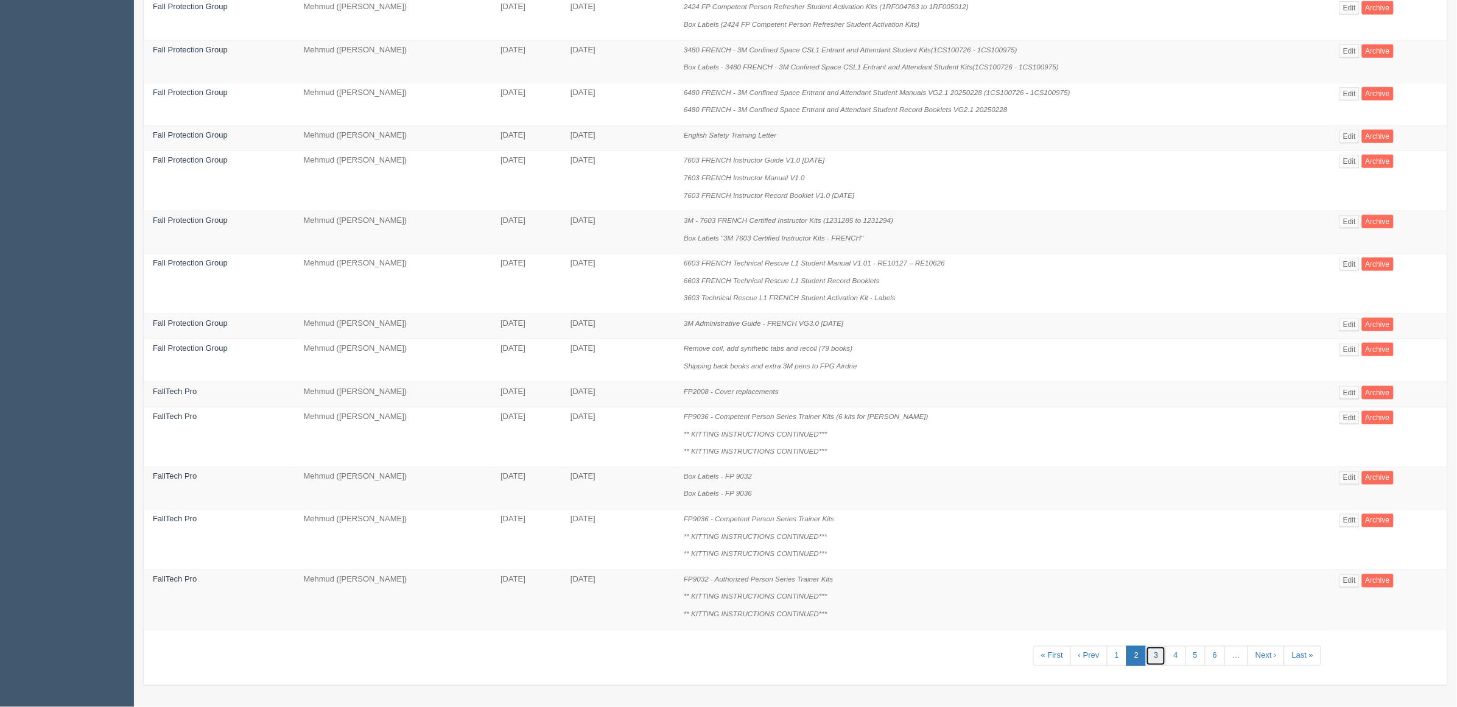
click at [1161, 655] on link "3" at bounding box center [1156, 656] width 20 height 20
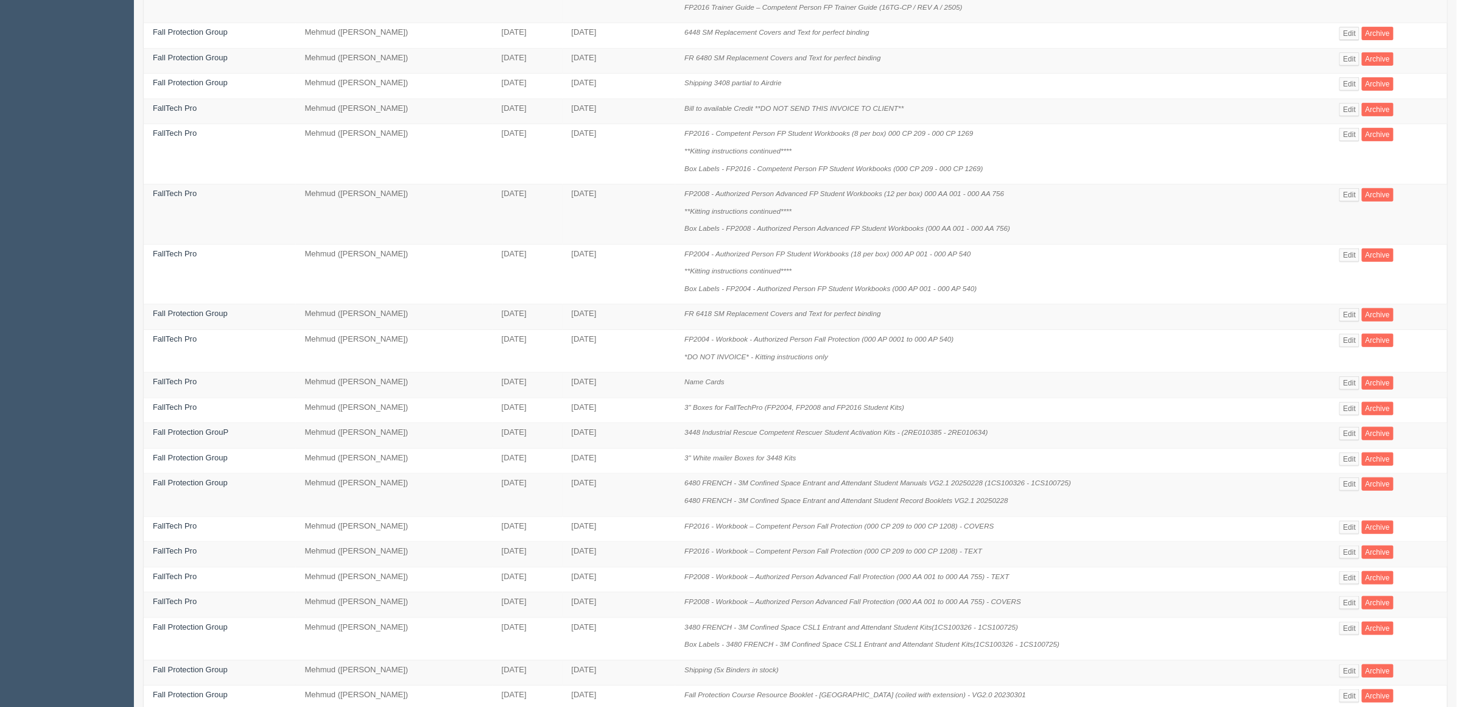
scroll to position [318, 0]
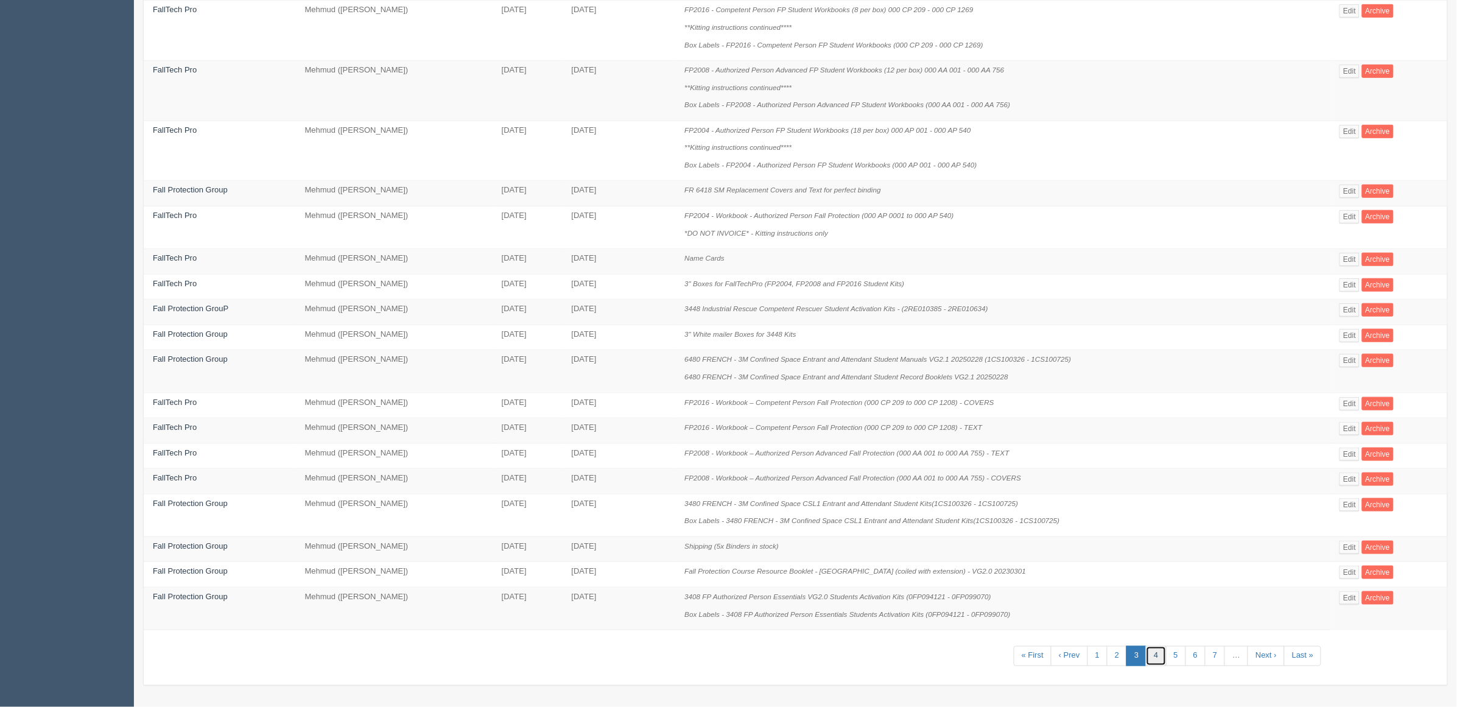
click at [1152, 654] on link "4" at bounding box center [1156, 656] width 20 height 20
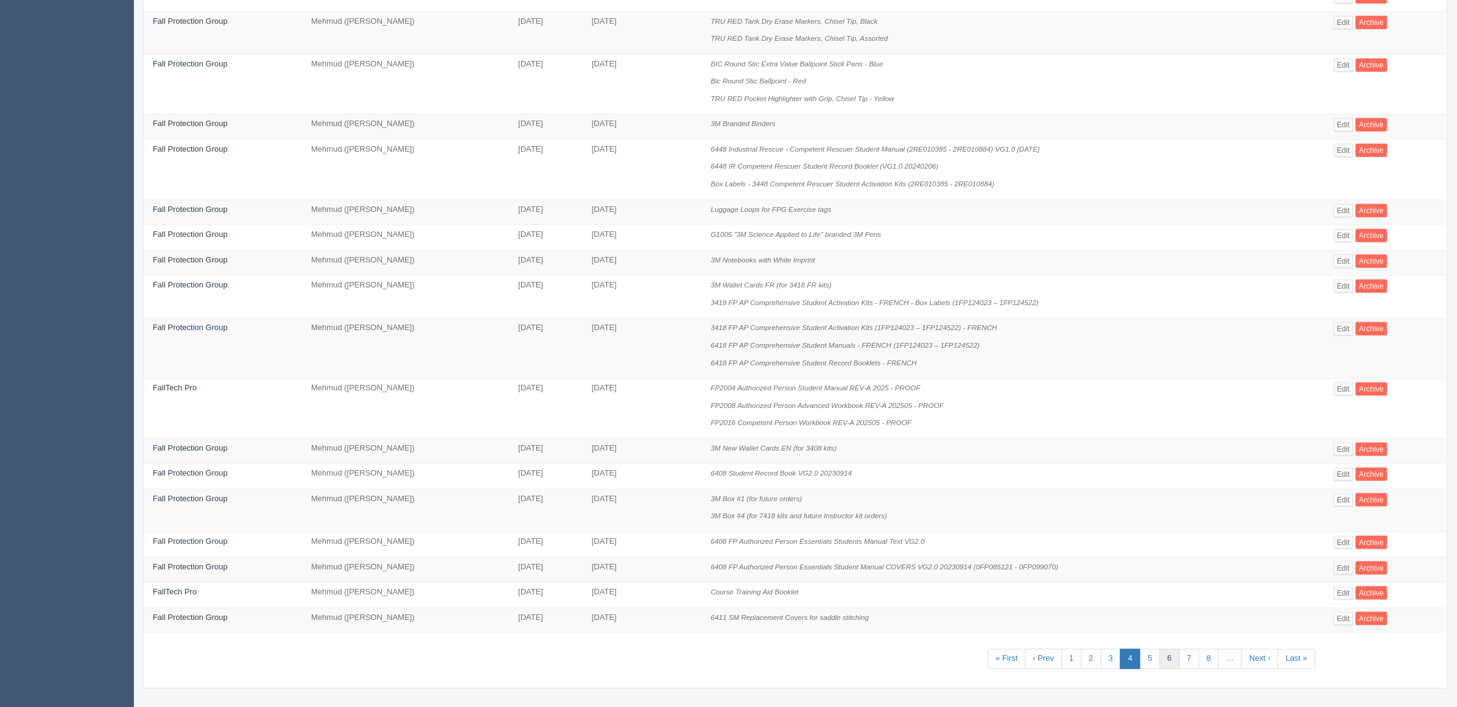
scroll to position [353, 0]
click at [1149, 656] on link "5" at bounding box center [1150, 656] width 20 height 20
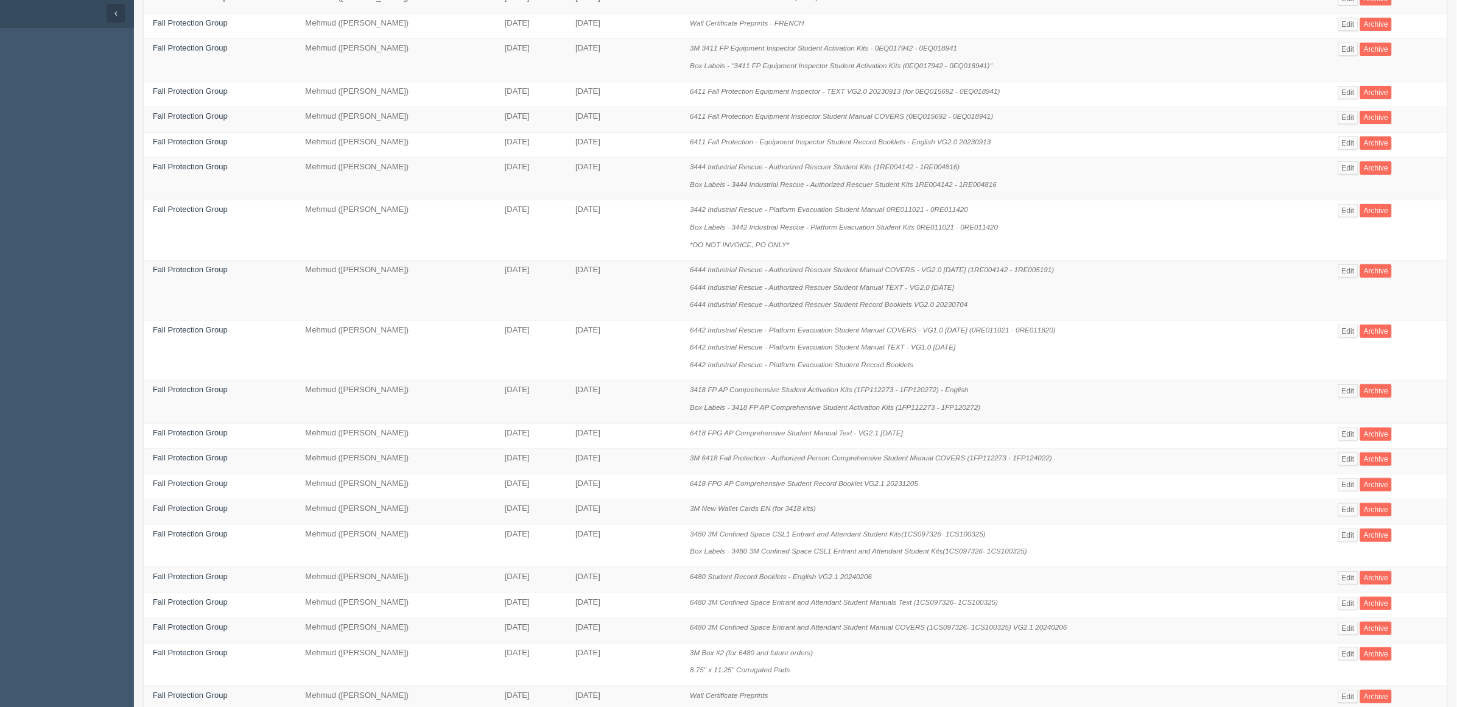
scroll to position [318, 0]
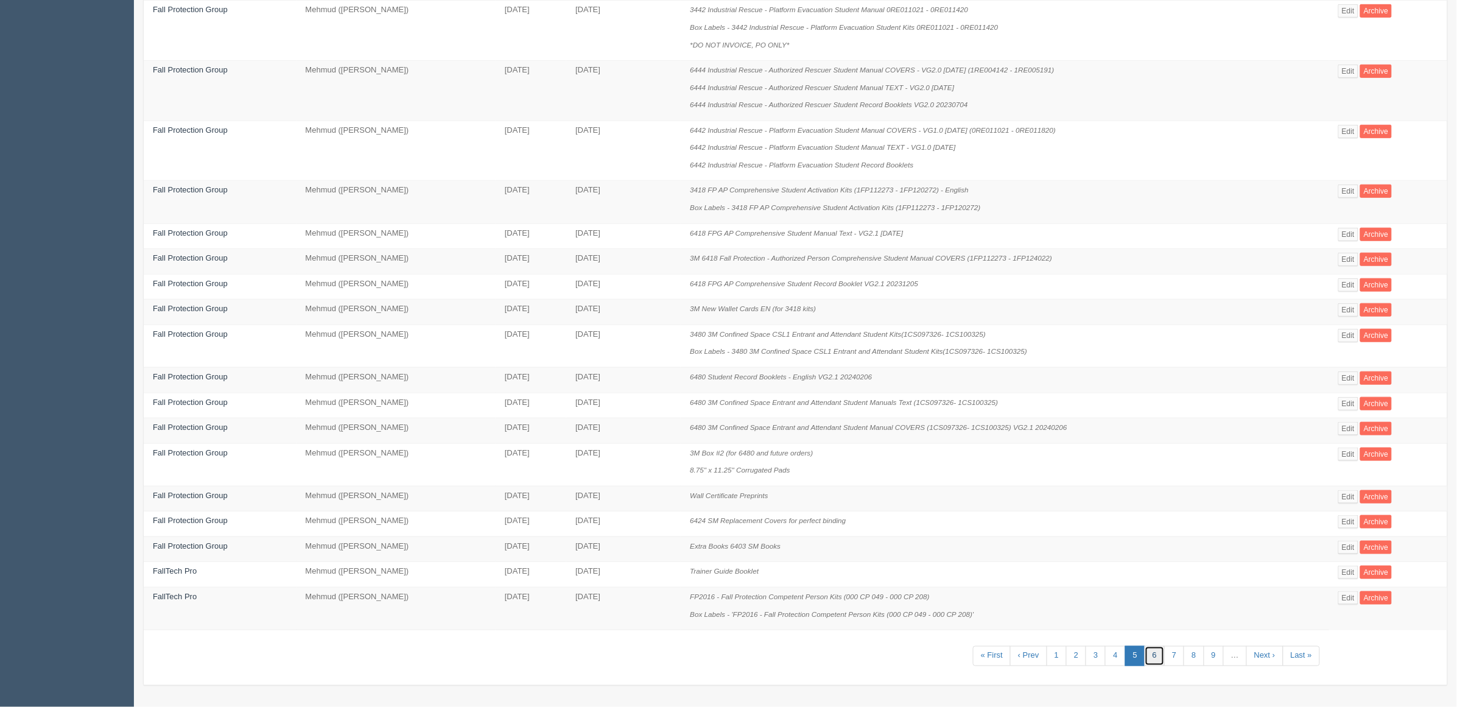
click at [1149, 658] on link "6" at bounding box center [1155, 656] width 20 height 20
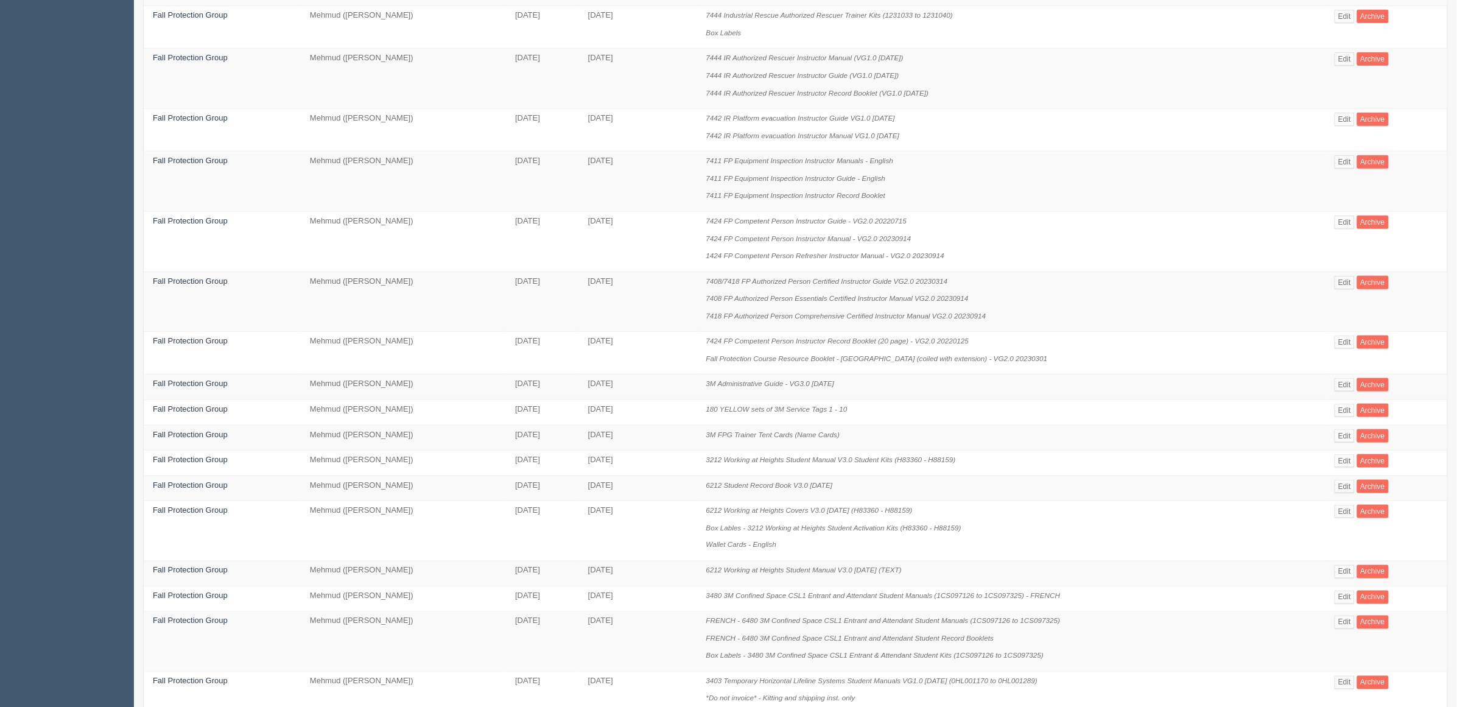
scroll to position [457, 0]
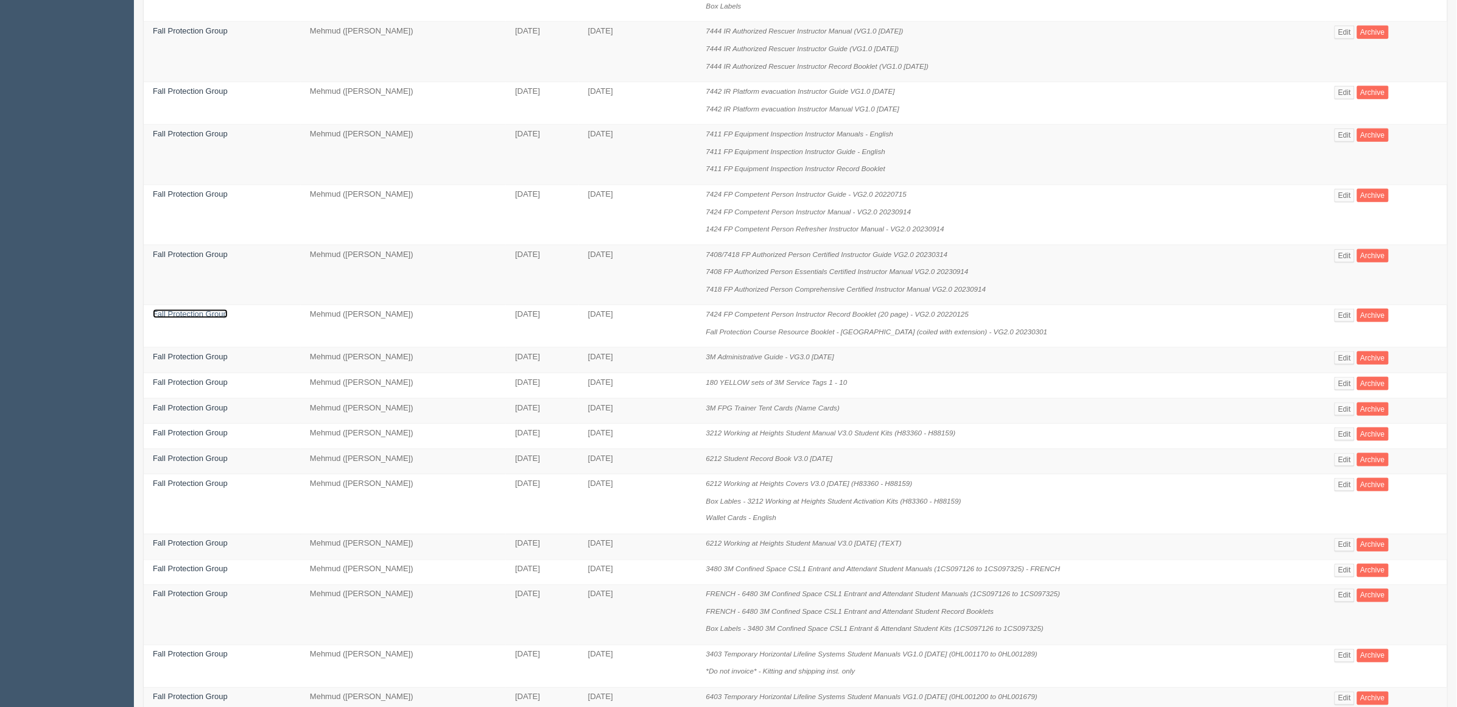
click at [205, 315] on link "Fall Protection Group" at bounding box center [190, 313] width 75 height 9
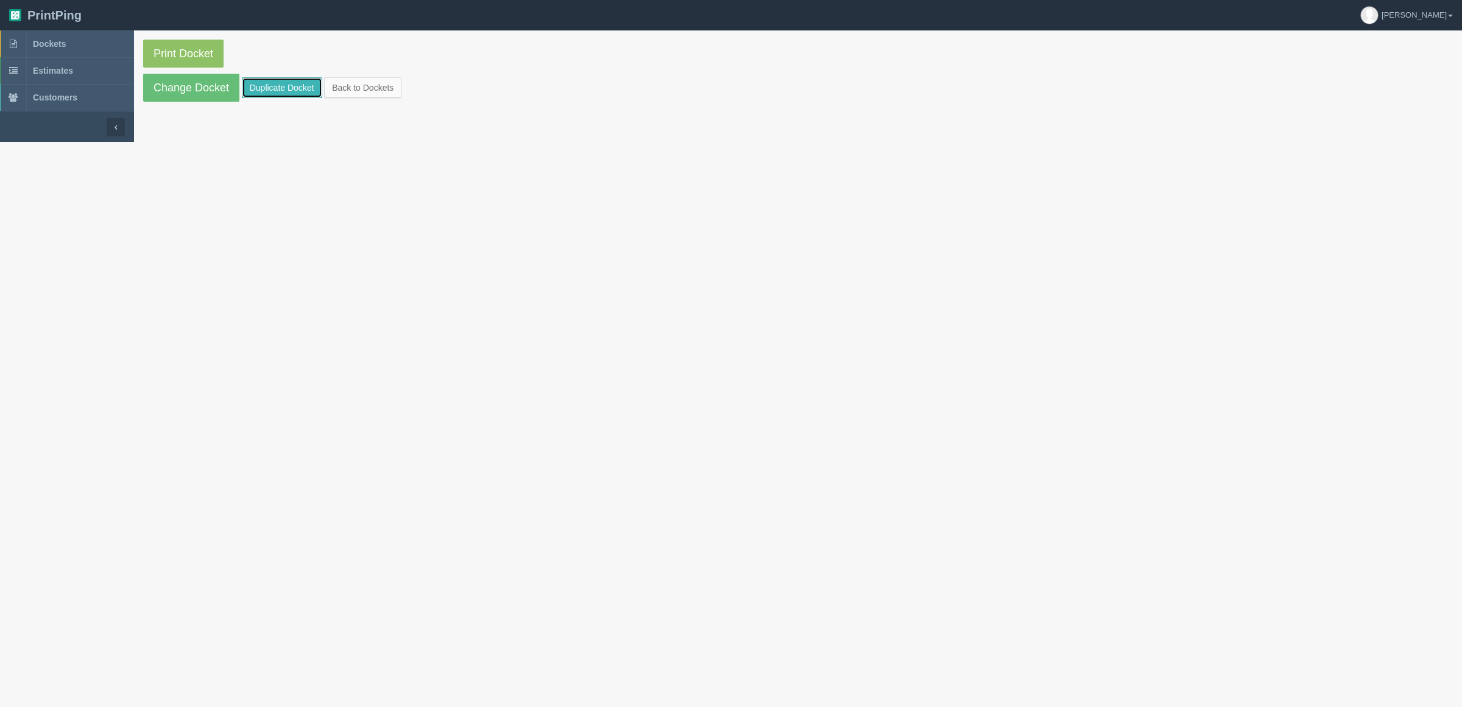
click at [277, 86] on link "Duplicate Docket" at bounding box center [282, 87] width 80 height 21
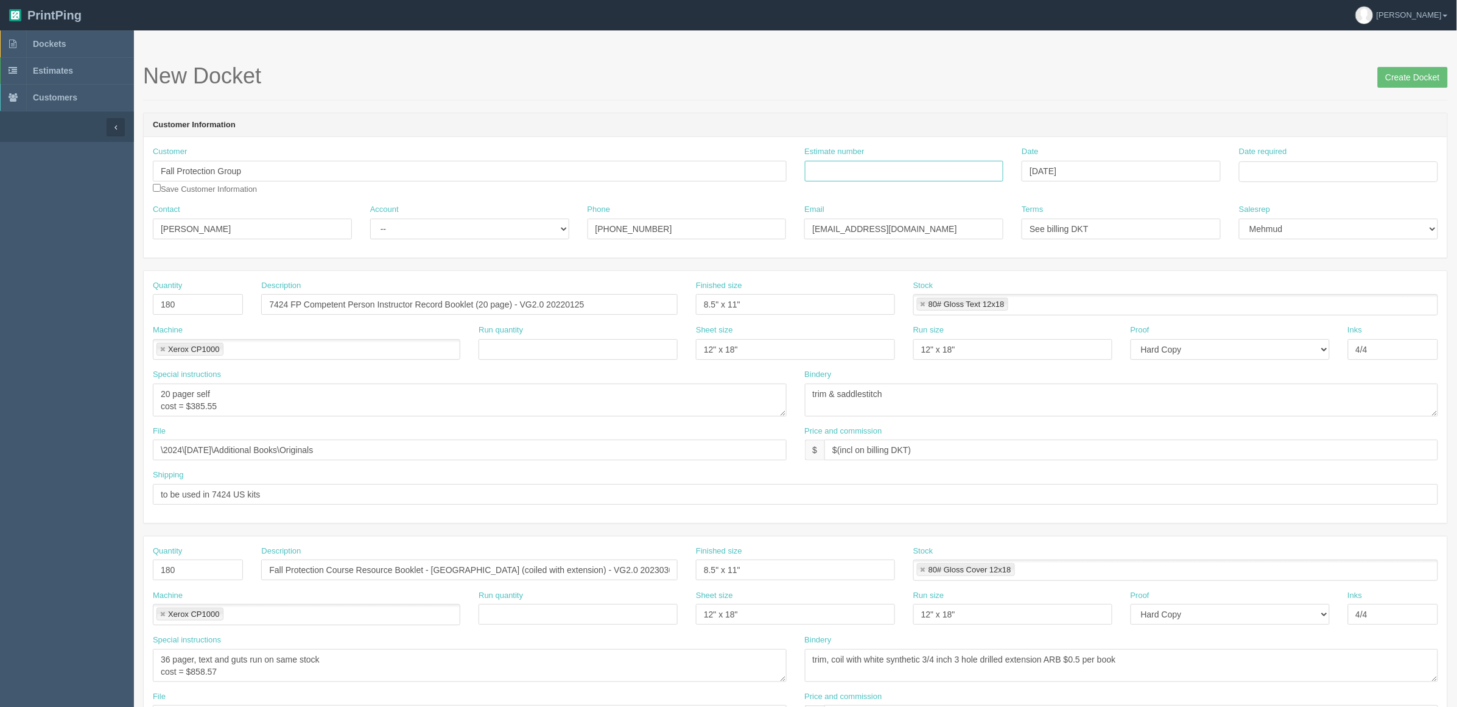
click at [851, 169] on input "Estimate number" at bounding box center [904, 171] width 199 height 21
paste input "92366"
type input "092366"
click at [1269, 288] on td "22" at bounding box center [1268, 289] width 18 height 18
type input "September 22, 2025"
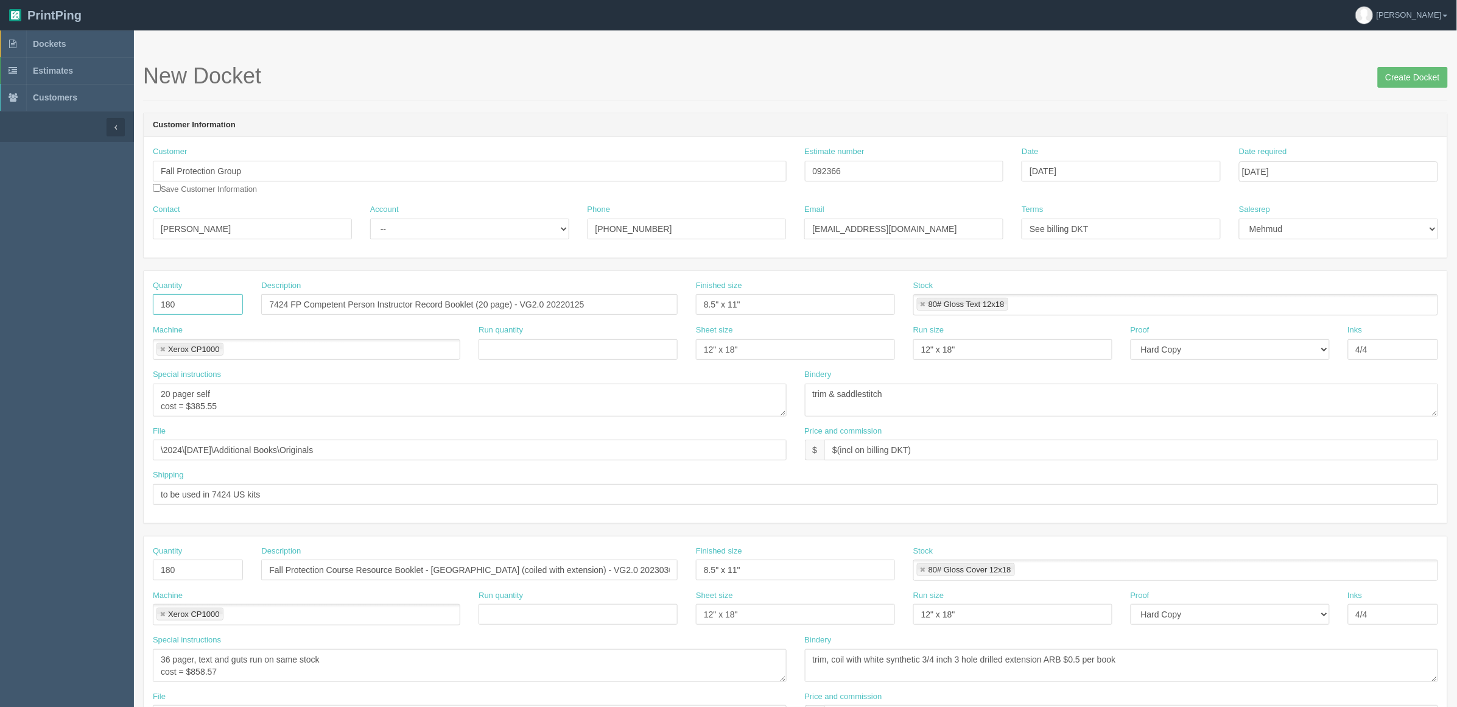
drag, startPoint x: 192, startPoint y: 301, endPoint x: 26, endPoint y: 301, distance: 165.7
click at [26, 301] on section "Dockets Estimates Customers" at bounding box center [728, 568] width 1457 height 1076
type input "90"
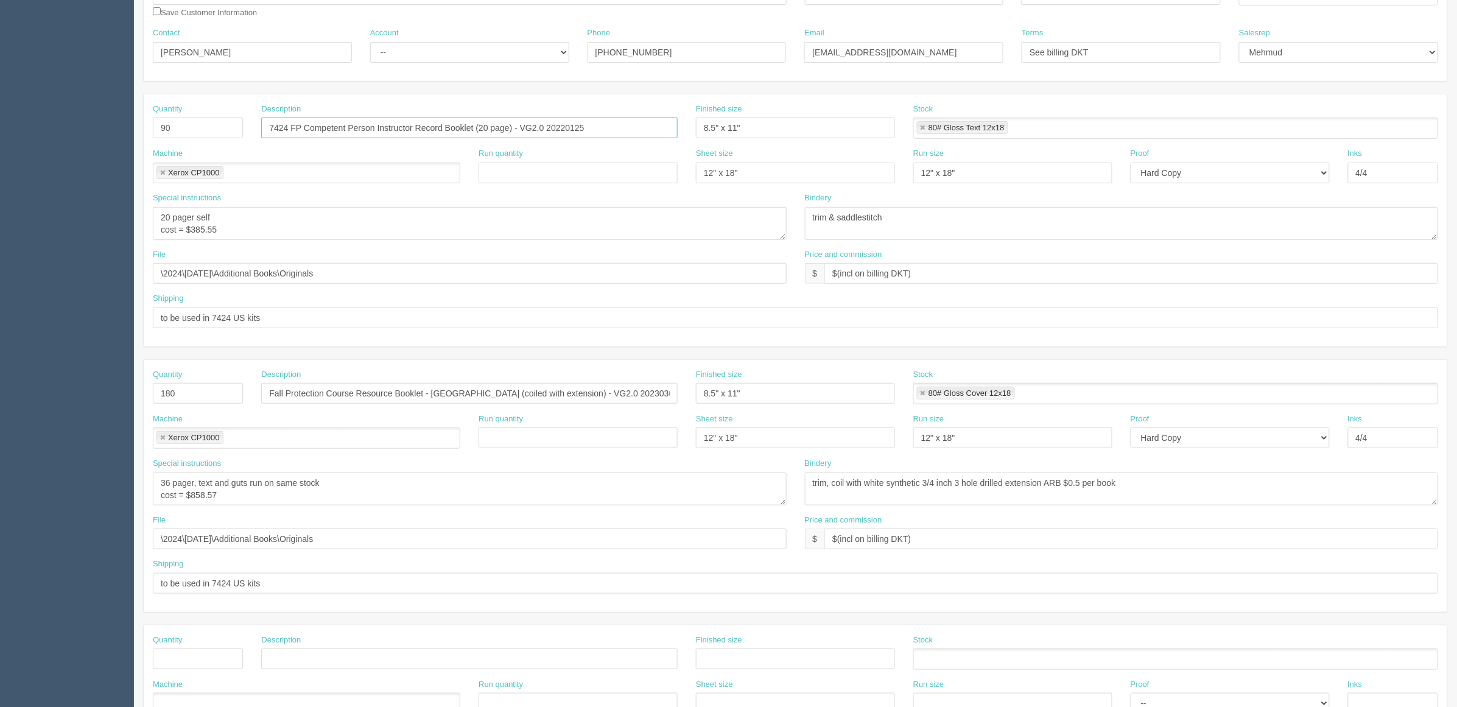
scroll to position [228, 0]
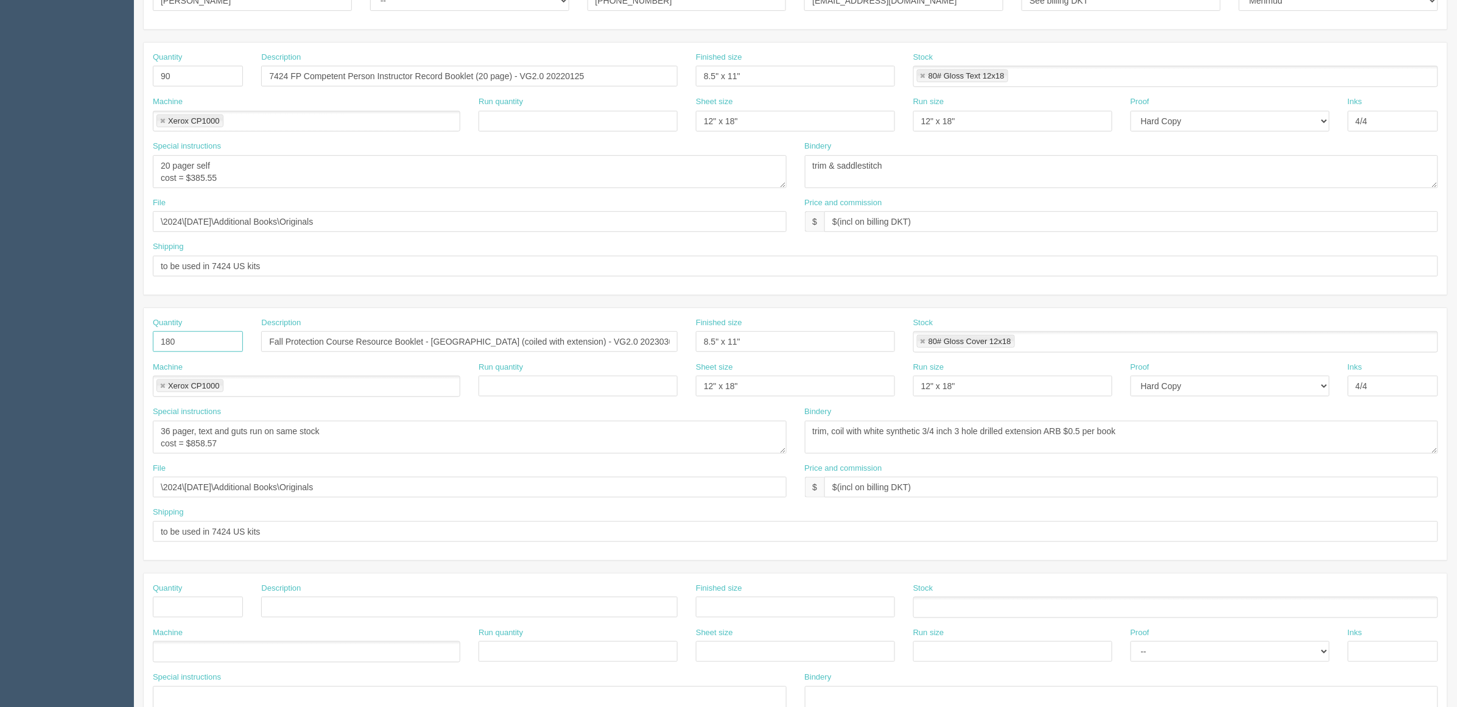
drag, startPoint x: 130, startPoint y: 342, endPoint x: 9, endPoint y: 346, distance: 120.7
click at [9, 350] on section "Dockets Estimates Customers" at bounding box center [728, 340] width 1457 height 1076
click at [923, 342] on link at bounding box center [923, 342] width 7 height 8
drag, startPoint x: 774, startPoint y: 387, endPoint x: 479, endPoint y: 386, distance: 295.4
click at [527, 386] on div "Machine Xerox CP1000 Xerox CP1000 Run quantity Sheet size 12" x 18" Run size 12…" at bounding box center [796, 384] width 1304 height 44
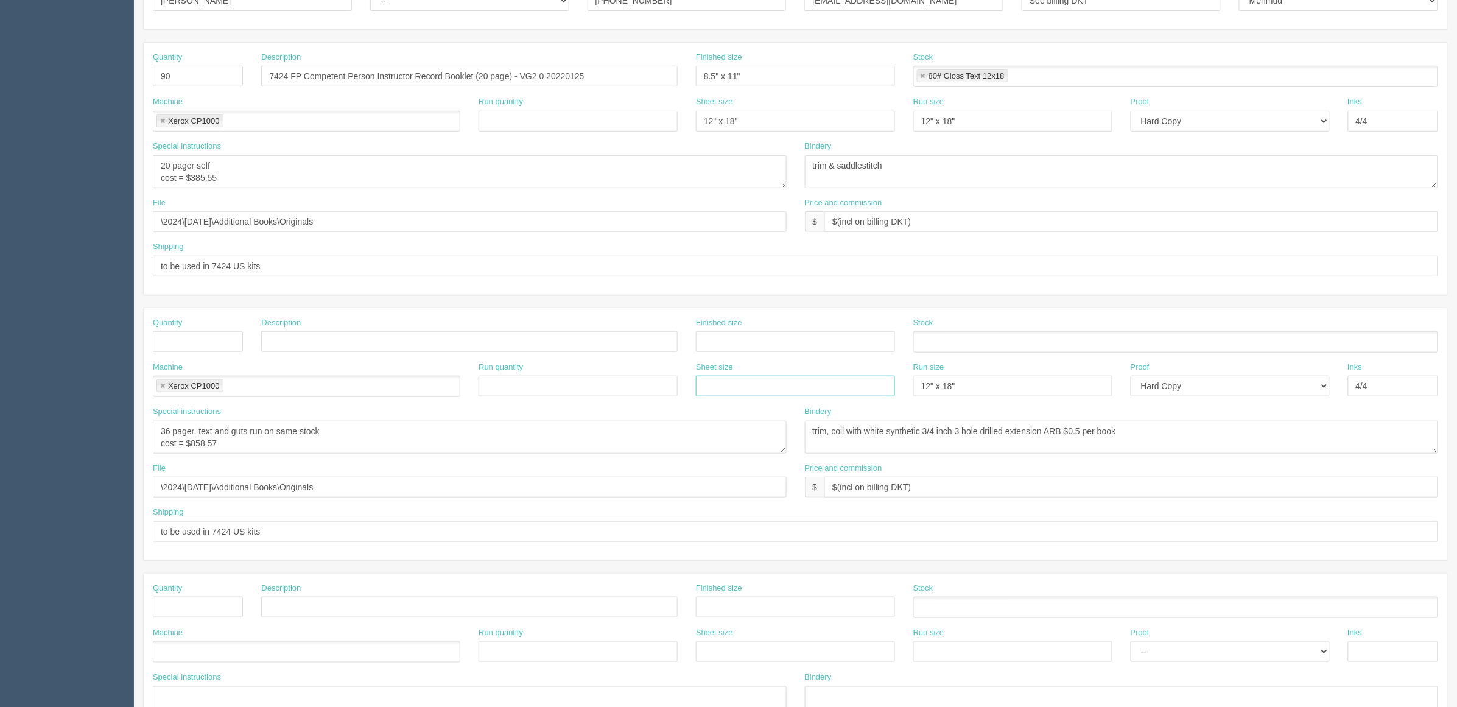
click at [162, 389] on link at bounding box center [162, 386] width 7 height 8
drag, startPoint x: 54, startPoint y: 416, endPoint x: 32, endPoint y: 416, distance: 21.9
click at [32, 416] on section "Dockets Estimates Customers" at bounding box center [728, 340] width 1457 height 1076
drag, startPoint x: 430, startPoint y: 491, endPoint x: 0, endPoint y: 448, distance: 432.1
click at [0, 448] on section "Dockets Estimates Customers" at bounding box center [728, 340] width 1457 height 1076
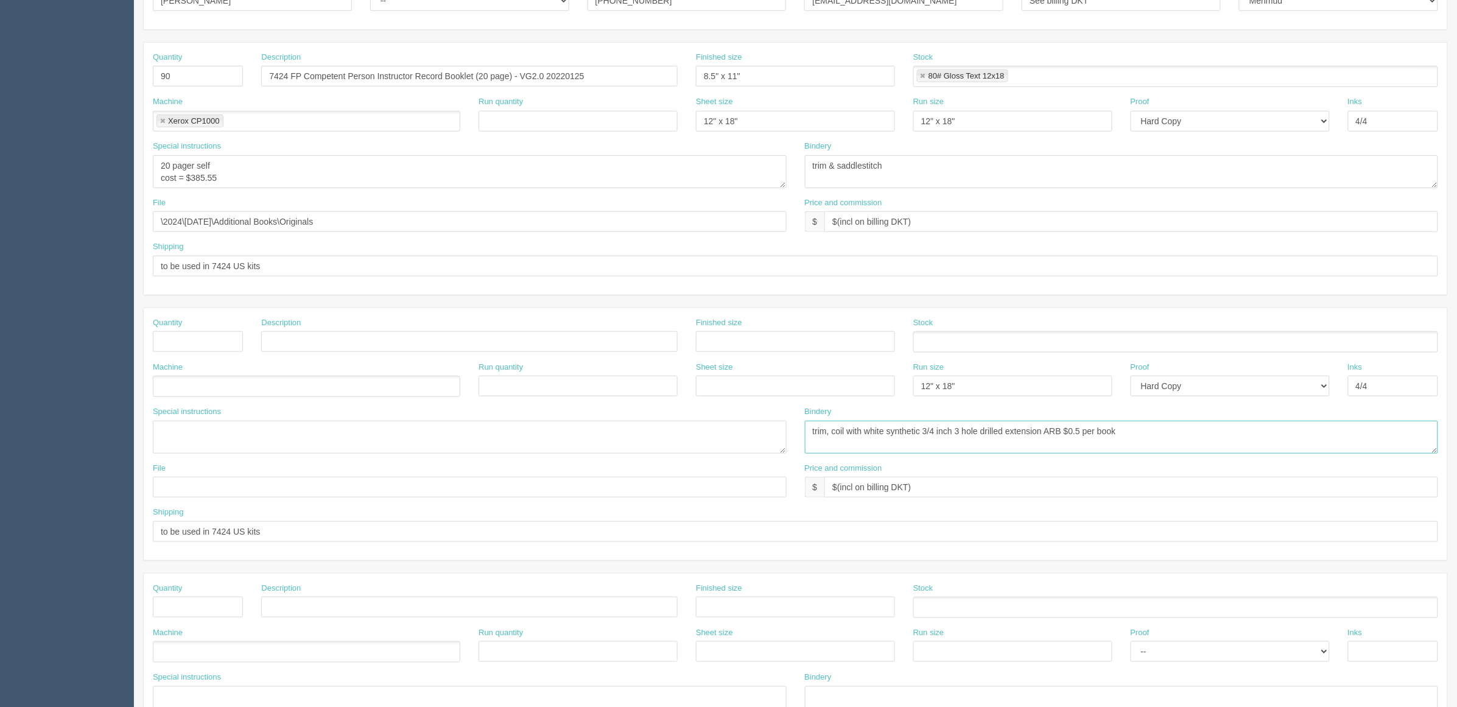
drag, startPoint x: 1173, startPoint y: 437, endPoint x: 620, endPoint y: 502, distance: 556.9
click at [579, 487] on div "Quantity Description Finished size Stock Machine Run quantity Sheet size Run si…" at bounding box center [796, 434] width 1304 height 252
drag, startPoint x: 946, startPoint y: 497, endPoint x: 258, endPoint y: 501, distance: 688.2
click at [266, 494] on div "File Price and commission $ $(incl on billing DKT)" at bounding box center [796, 485] width 1304 height 44
drag, startPoint x: 273, startPoint y: 534, endPoint x: 536, endPoint y: 527, distance: 263.2
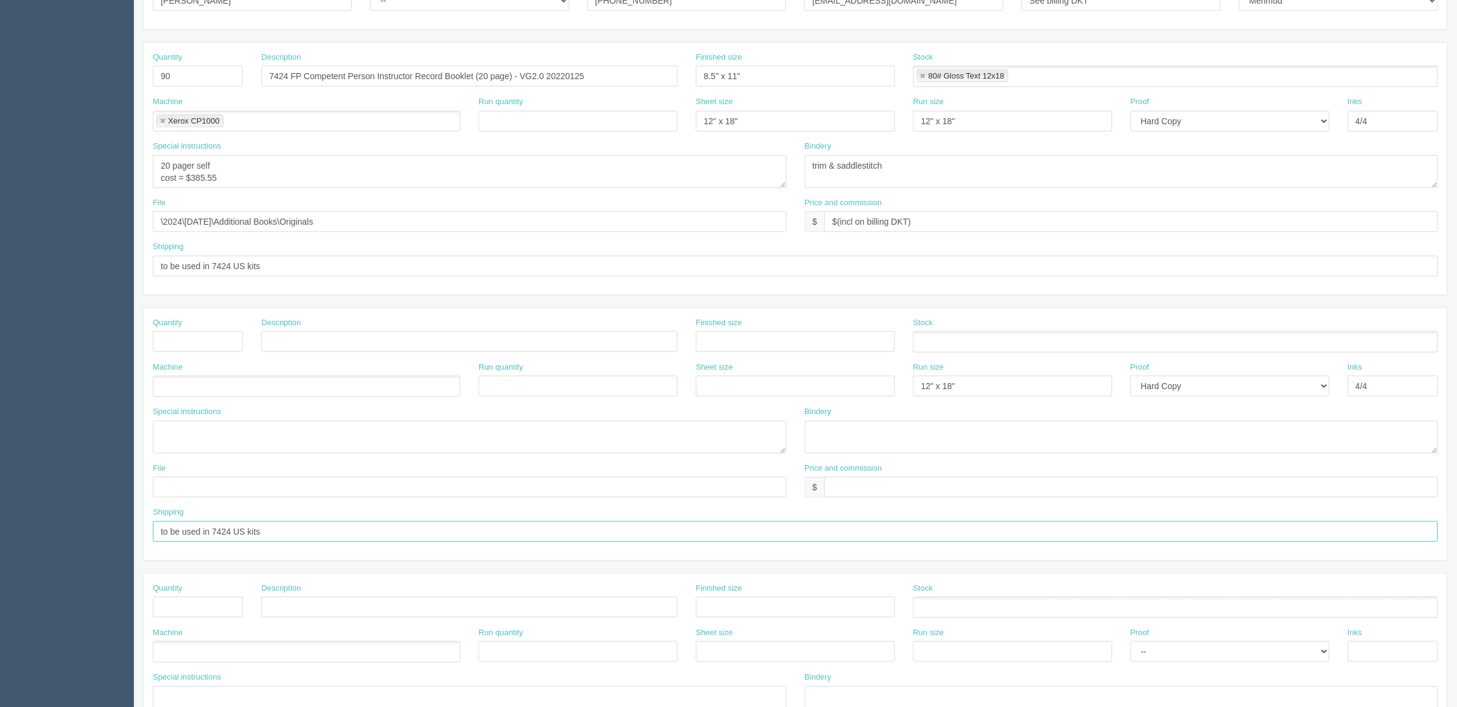
click at [0, 534] on section "Dockets Estimates Customers" at bounding box center [728, 340] width 1457 height 1076
drag, startPoint x: 984, startPoint y: 385, endPoint x: 683, endPoint y: 384, distance: 300.3
click at [683, 384] on div "Machine Run quantity Sheet size Run size 12" x 18" Proof -- Email Hard Copy Ink…" at bounding box center [796, 384] width 1304 height 44
drag, startPoint x: 1210, startPoint y: 393, endPoint x: 1216, endPoint y: 397, distance: 7.9
click at [1210, 393] on select "-- Email Hard Copy" at bounding box center [1230, 386] width 199 height 21
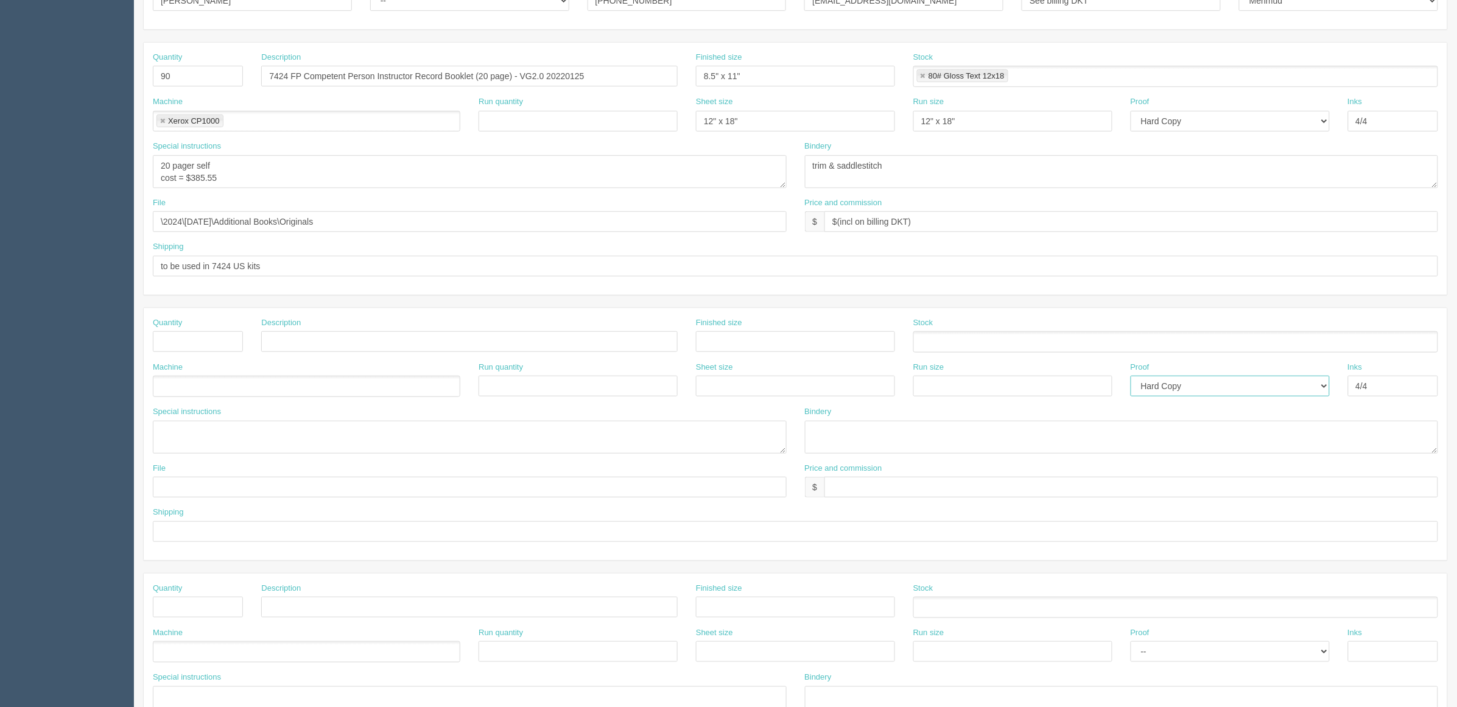
select select
click at [1131, 378] on select "-- Email Hard Copy" at bounding box center [1230, 386] width 199 height 21
drag, startPoint x: 1387, startPoint y: 379, endPoint x: 1188, endPoint y: 391, distance: 200.1
click at [1207, 389] on div "Machine Run quantity Sheet size Run size Proof -- Email Hard Copy Inks 4/4" at bounding box center [796, 384] width 1304 height 44
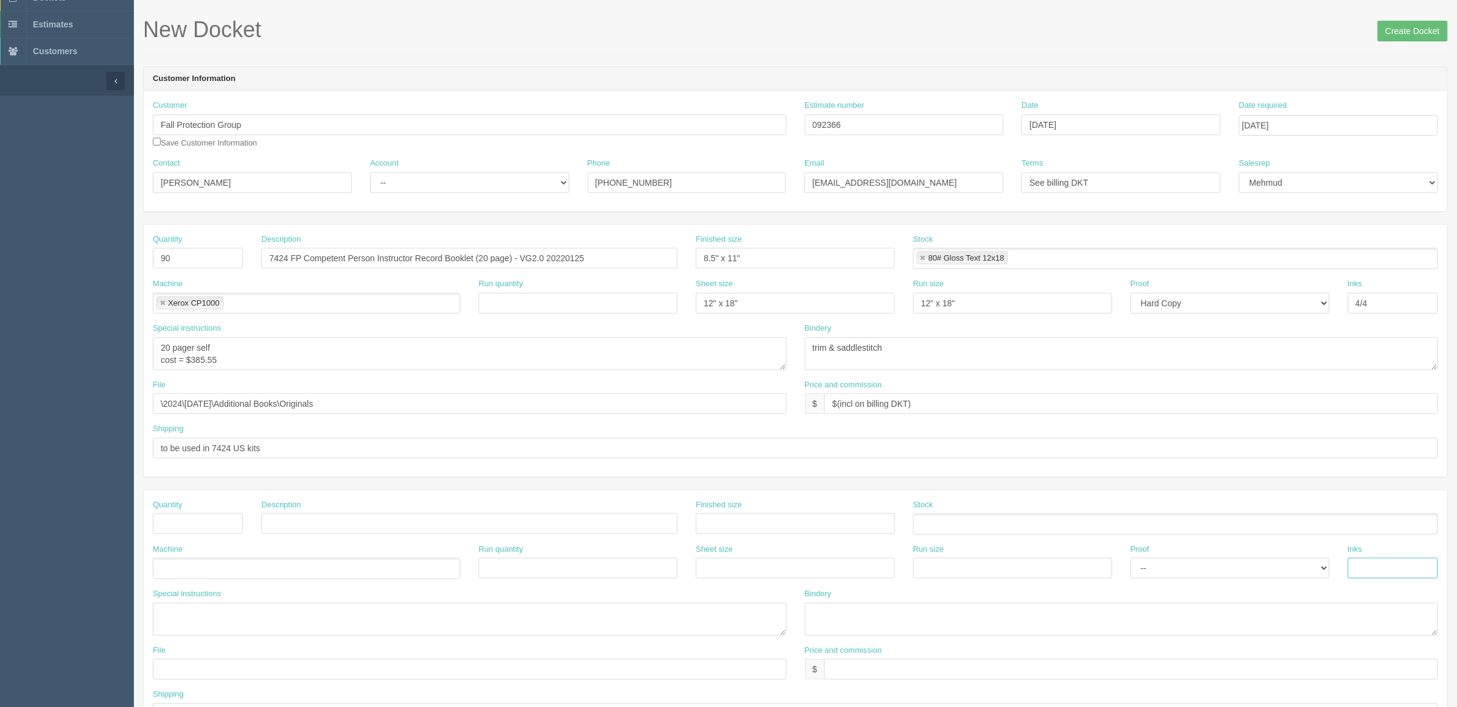
scroll to position [0, 0]
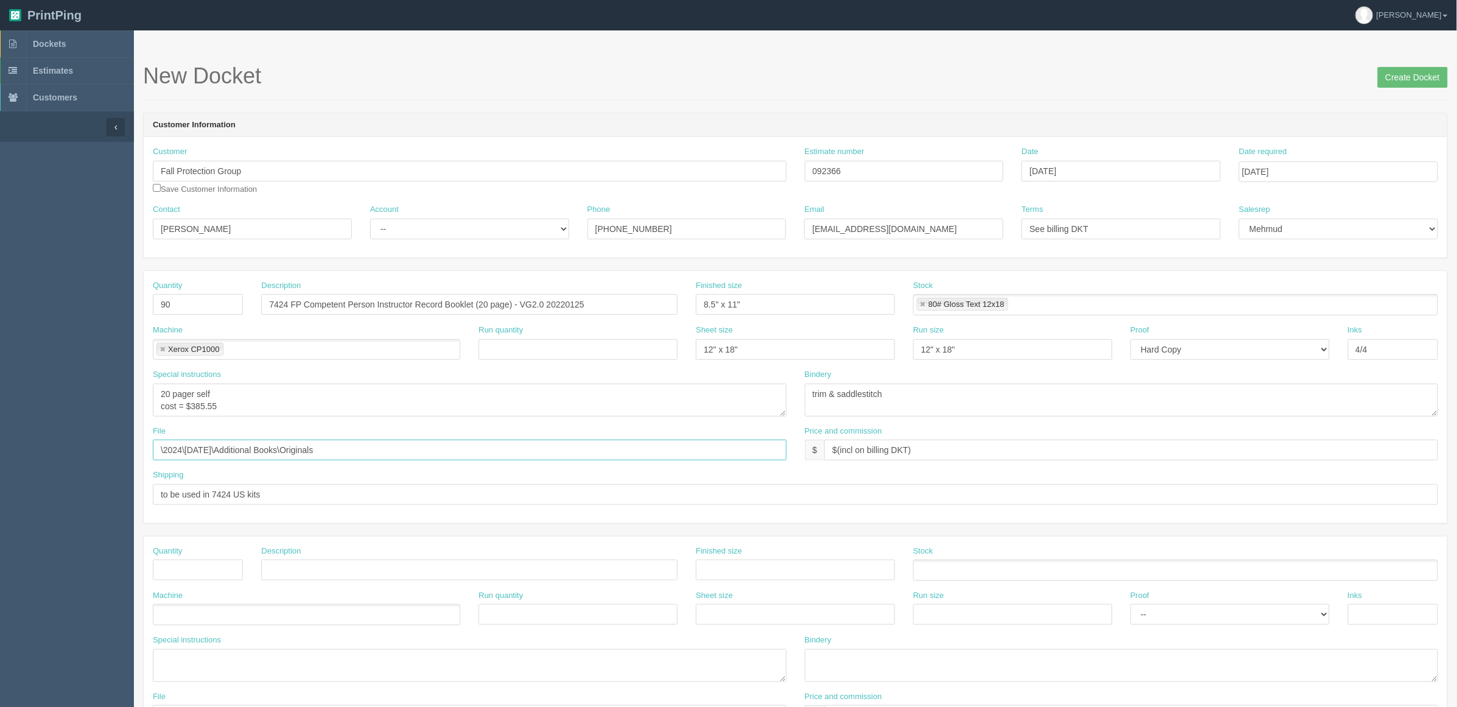
drag, startPoint x: 418, startPoint y: 449, endPoint x: 0, endPoint y: 407, distance: 419.9
click at [0, 407] on section "Dockets Estimates Customers" at bounding box center [728, 568] width 1457 height 1076
paste input "Z:\F\Fall Protection Group\2025\September 2025\7424 Kit"
type input "Z:\F\Fall Protection Group\2025\September 2025\7424 Kits"
click at [915, 394] on textarea "trim & saddlestitch" at bounding box center [1122, 400] width 634 height 33
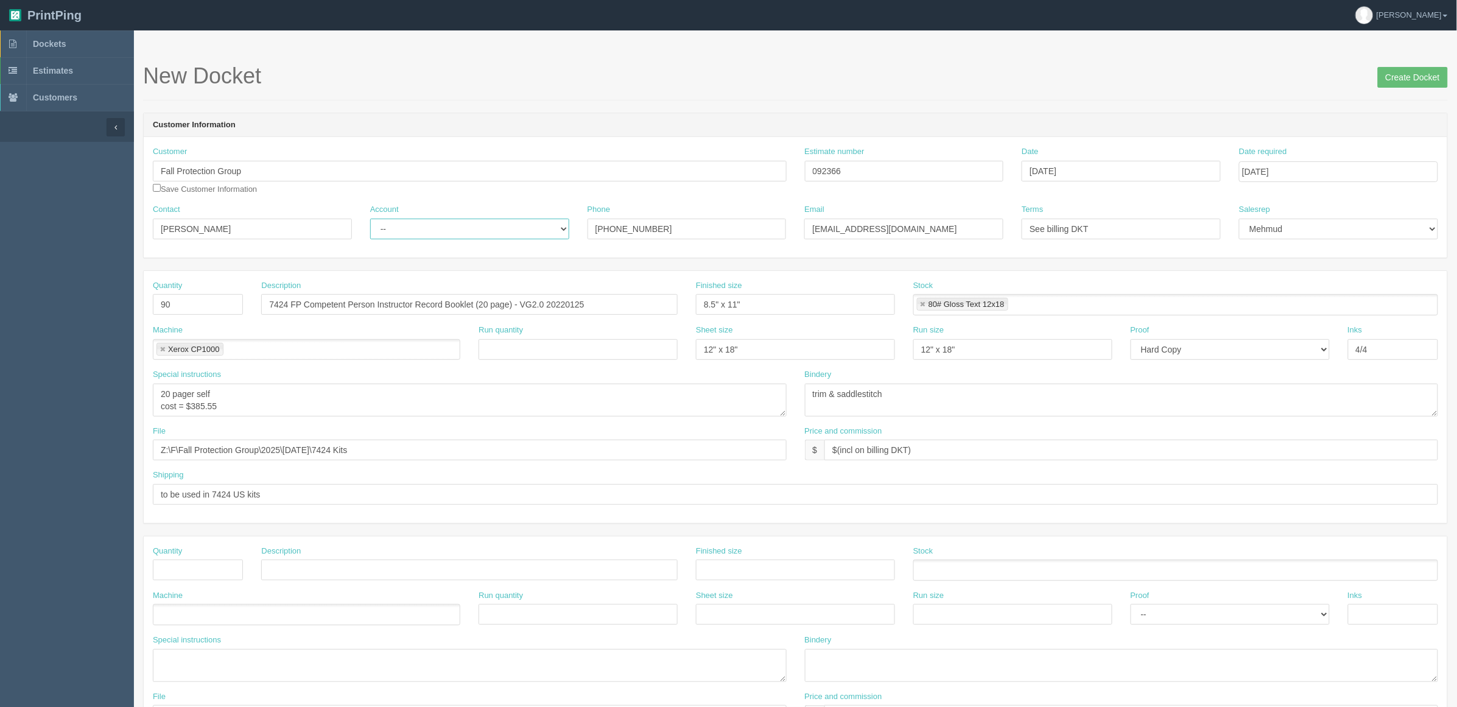
drag, startPoint x: 439, startPoint y: 229, endPoint x: 437, endPoint y: 238, distance: 8.6
click at [439, 229] on select "-- Existing Client Allrush Client Rep Client" at bounding box center [469, 229] width 199 height 21
select select "Rep Client"
click at [370, 219] on select "-- Existing Client Allrush Client Rep Client" at bounding box center [469, 229] width 199 height 21
click at [922, 302] on link at bounding box center [923, 305] width 7 height 8
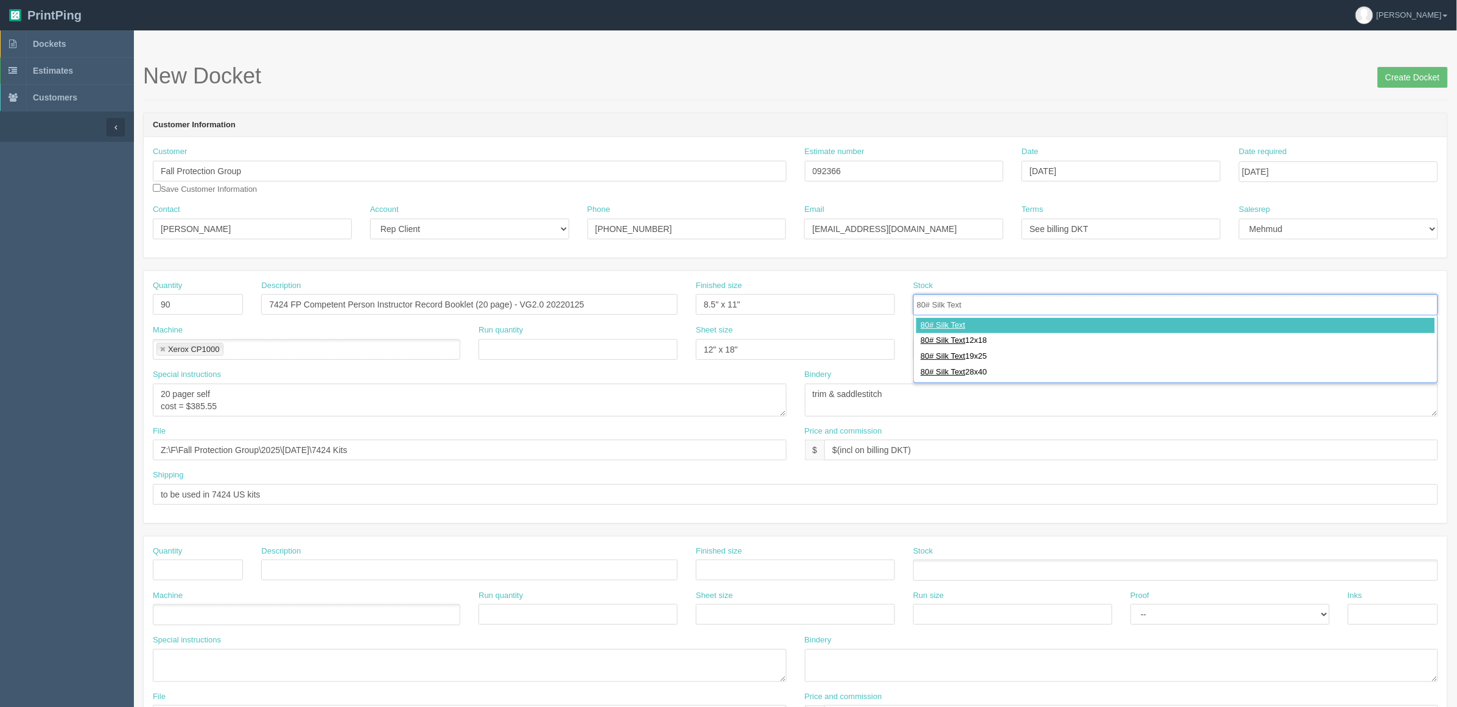
type input "80# Silk Text"
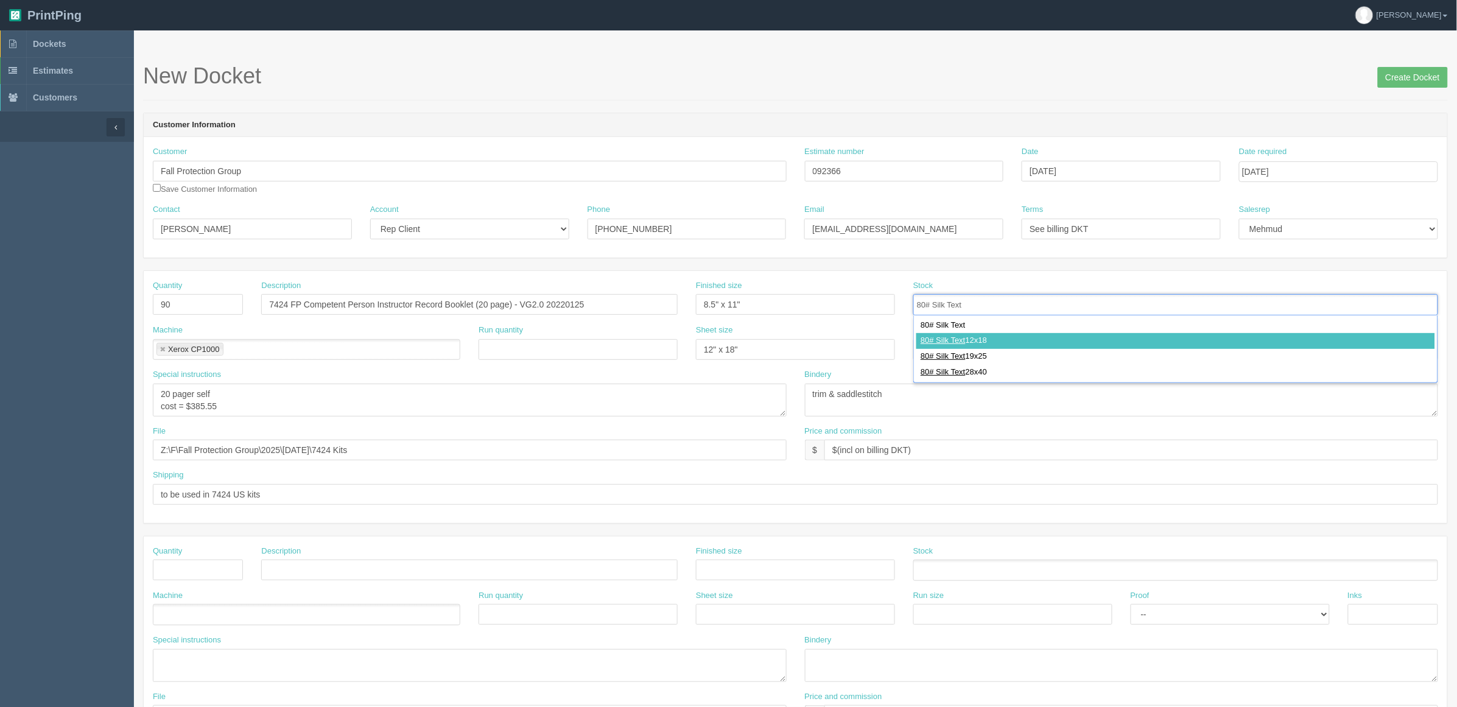
type input "80# Silk Text 12x18"
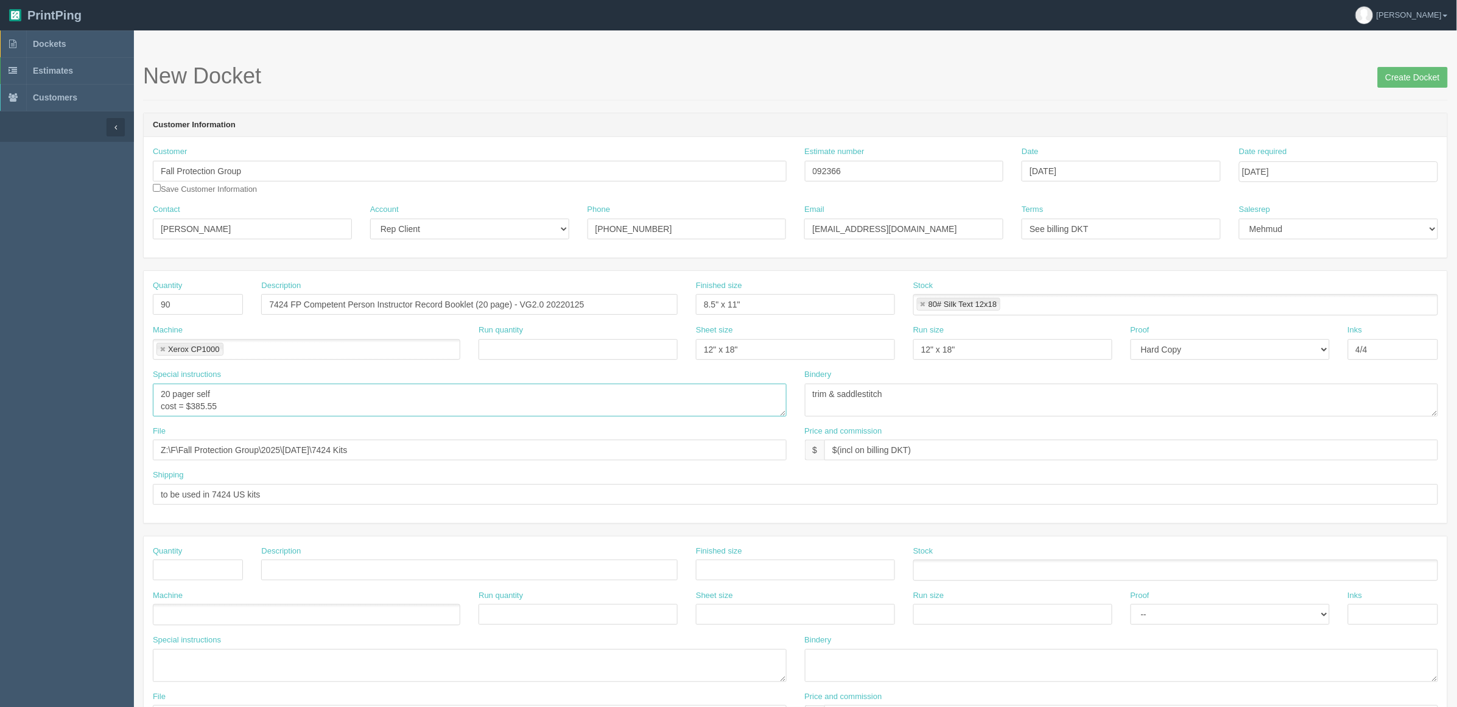
drag, startPoint x: 192, startPoint y: 404, endPoint x: 700, endPoint y: 403, distance: 508.6
click at [660, 404] on textarea "20 pager self cost = $385.55" at bounding box center [470, 400] width 634 height 33
type textarea "20 pager self cost = $242.18"
click at [1393, 79] on input "Create Docket" at bounding box center [1413, 77] width 70 height 21
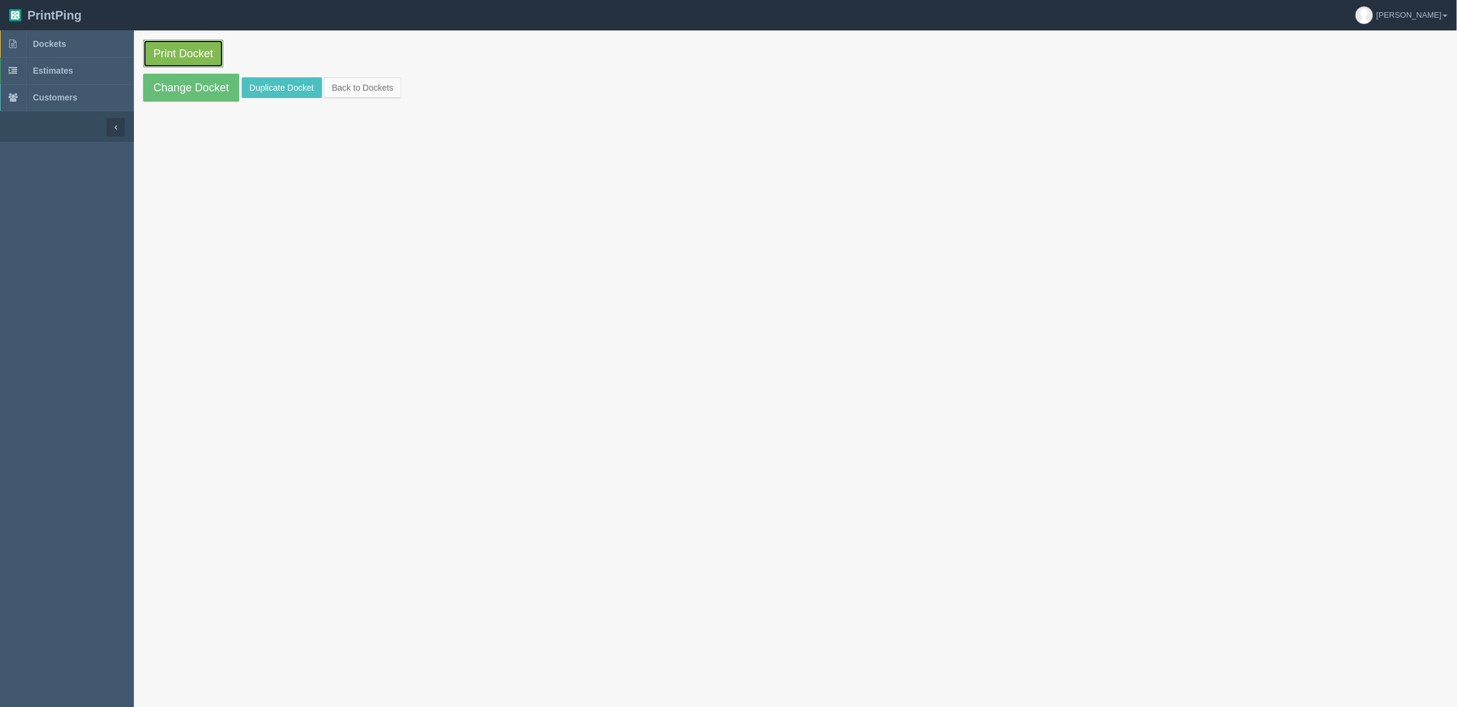
click at [189, 55] on link "Print Docket" at bounding box center [183, 54] width 80 height 28
click at [46, 41] on span "Dockets" at bounding box center [49, 44] width 33 height 10
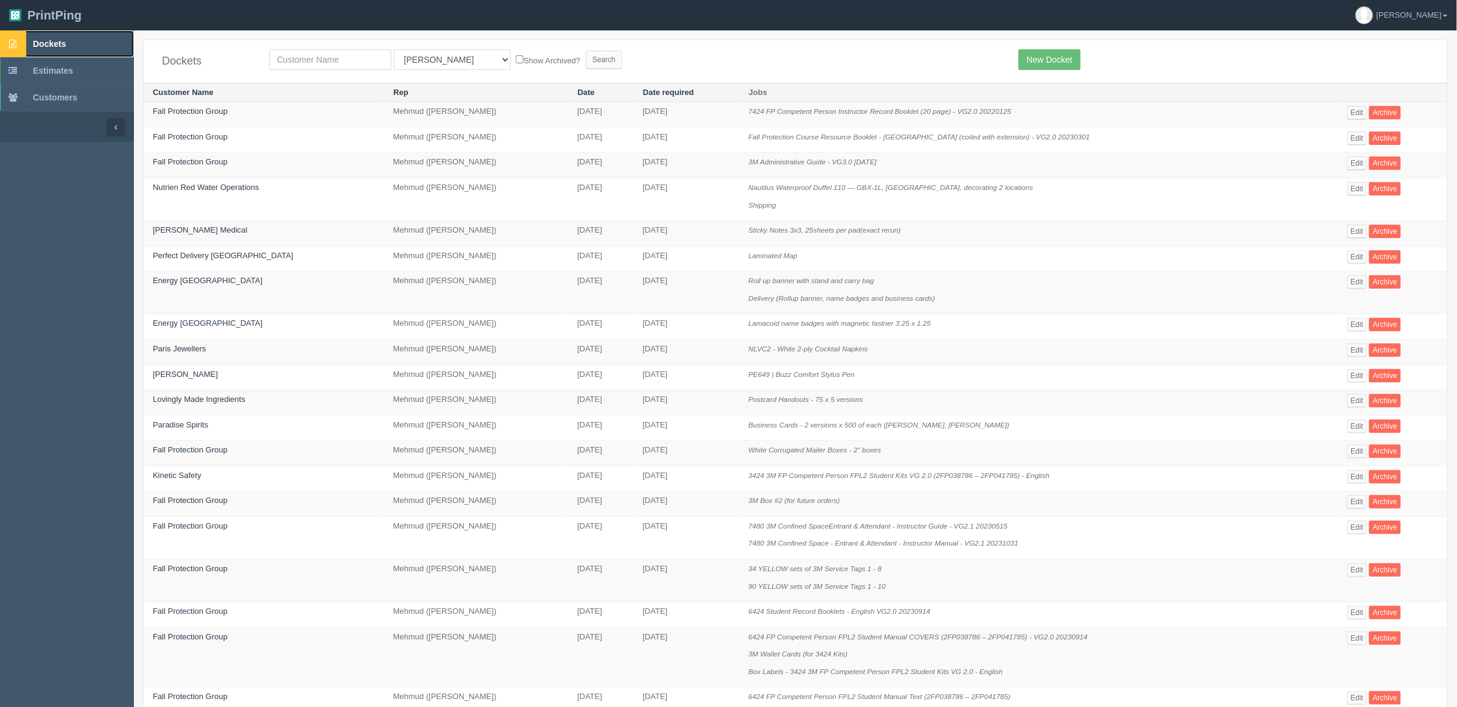
click at [96, 43] on link "Dockets" at bounding box center [67, 43] width 134 height 27
click at [309, 55] on input "text" at bounding box center [330, 59] width 122 height 21
type input "fall"
click at [586, 51] on input "Search" at bounding box center [604, 60] width 37 height 18
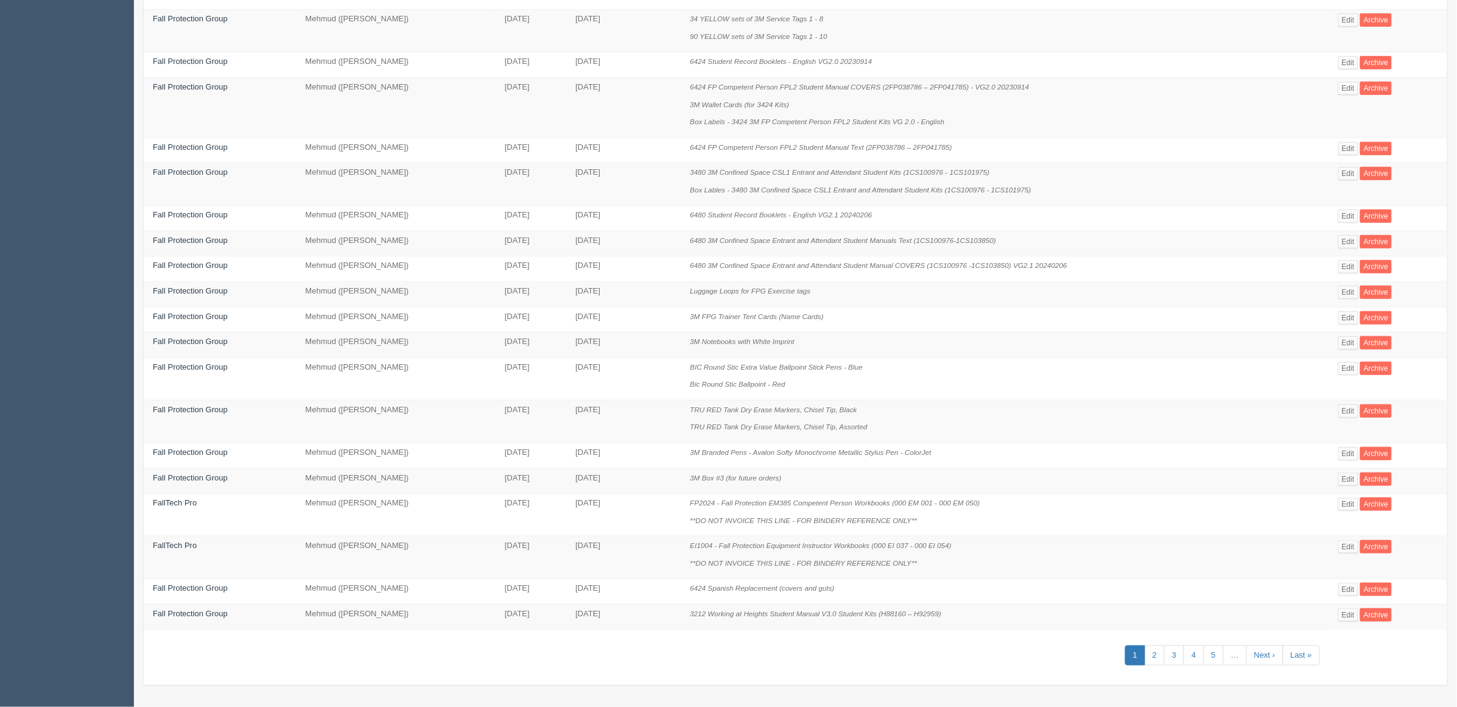
scroll to position [266, 0]
click at [1158, 655] on link "2" at bounding box center [1155, 656] width 20 height 20
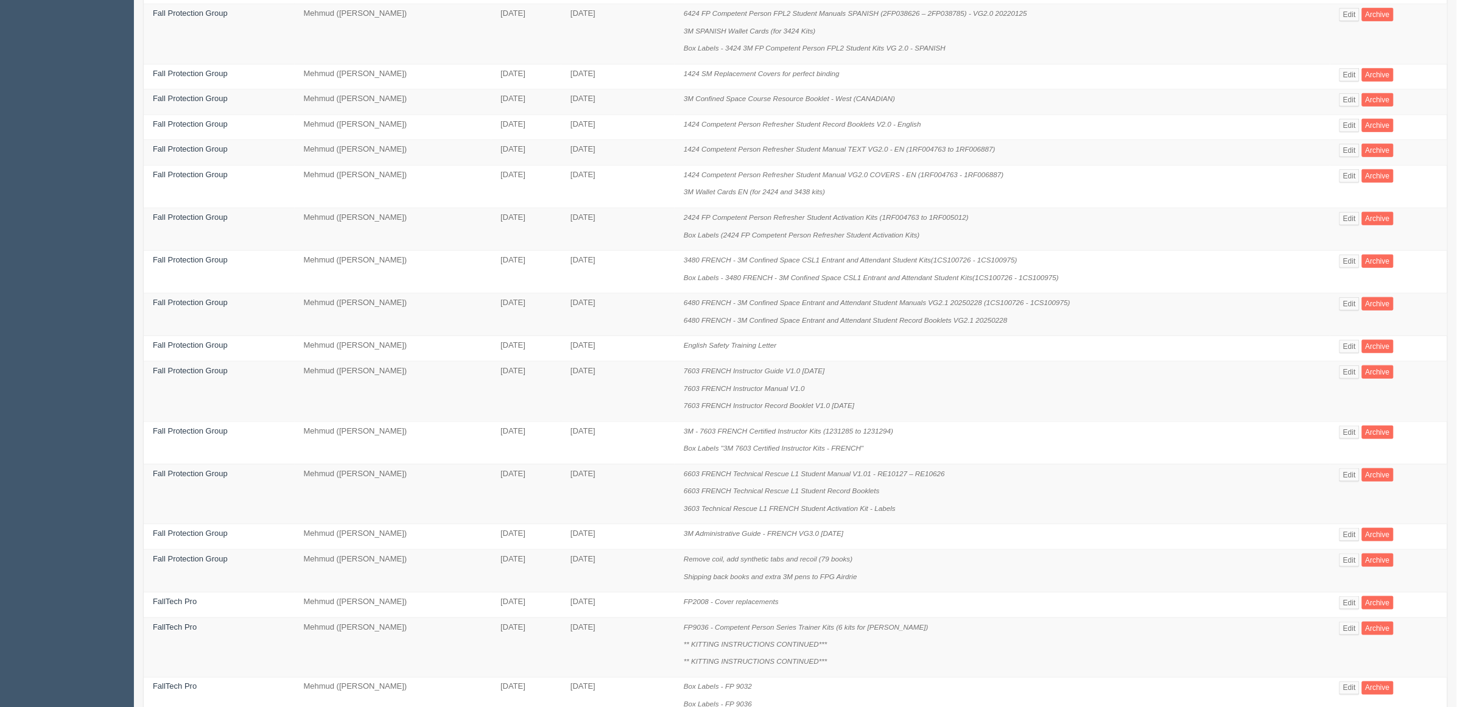
scroll to position [475, 0]
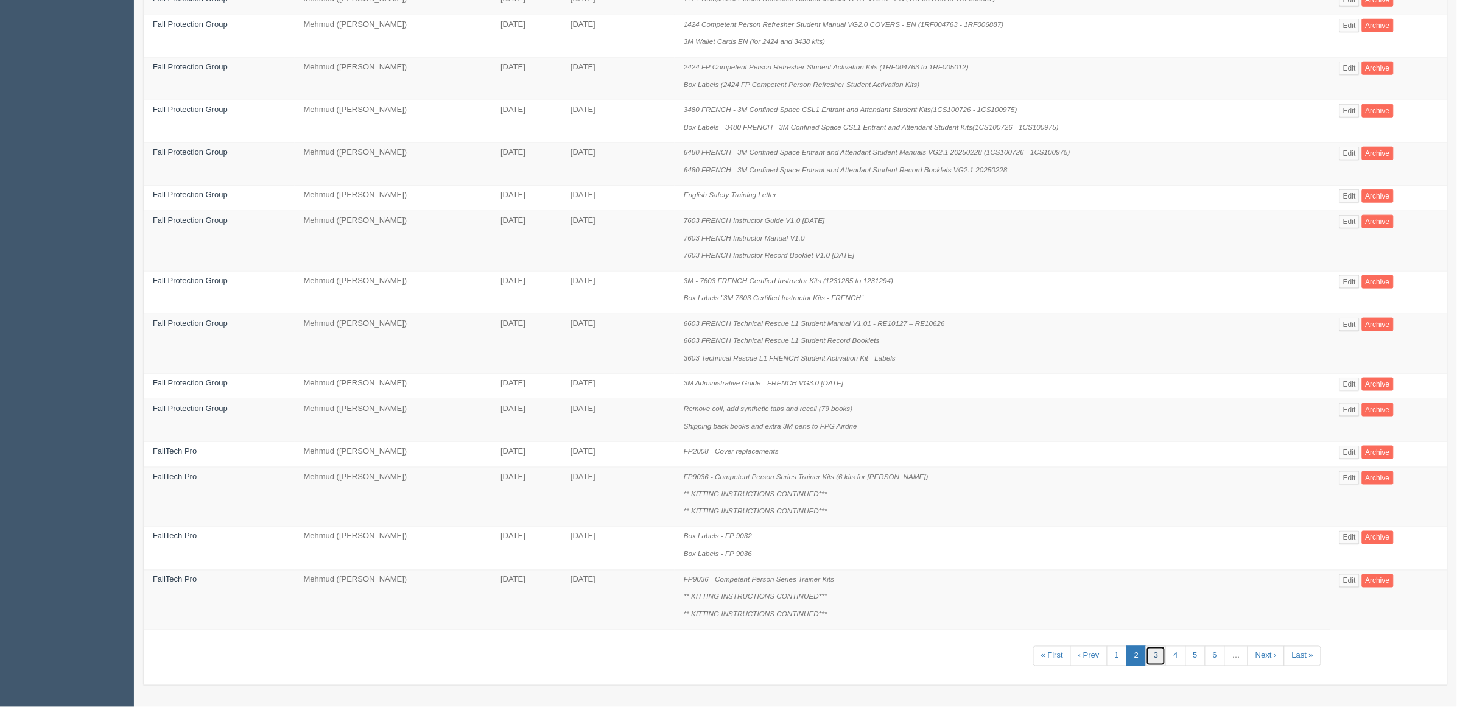
click at [1161, 655] on link "3" at bounding box center [1156, 656] width 20 height 20
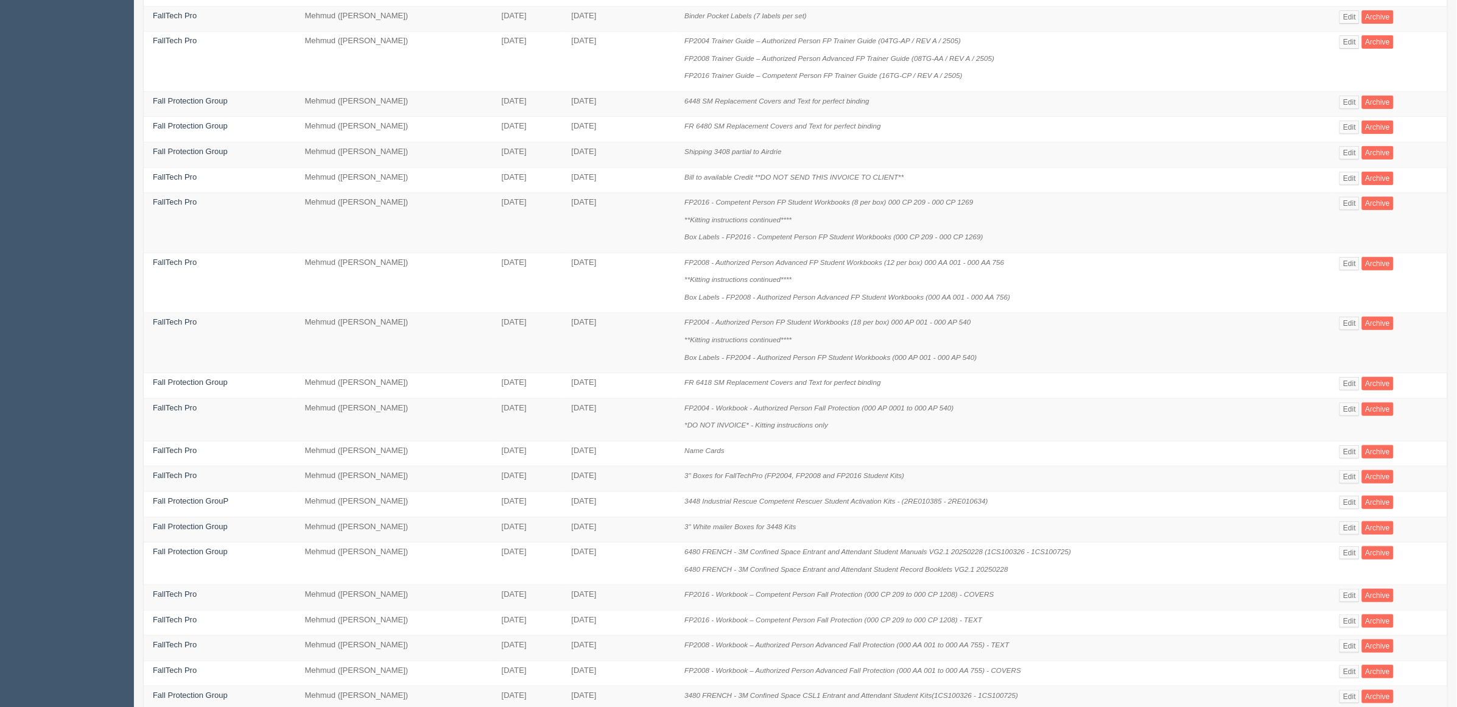
scroll to position [336, 0]
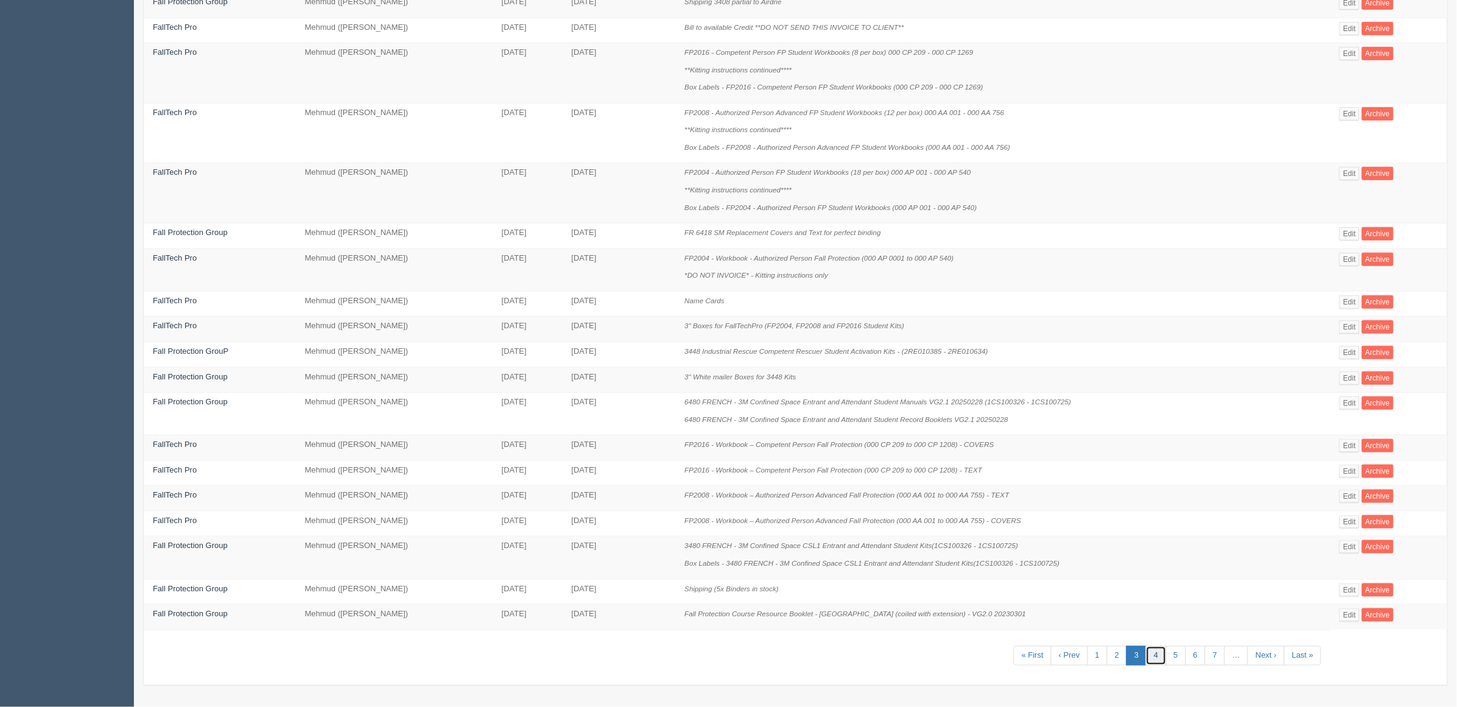
click at [1153, 653] on link "4" at bounding box center [1156, 656] width 20 height 20
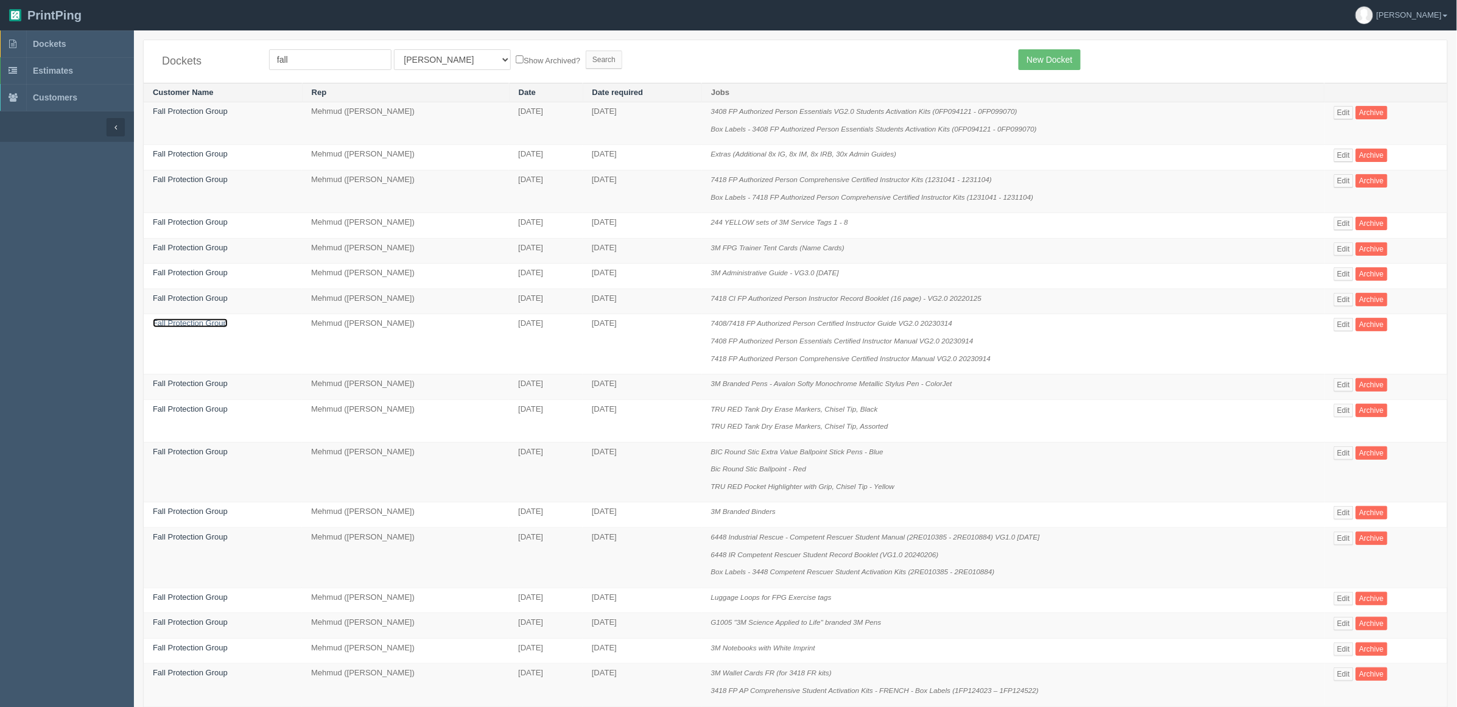
click at [196, 327] on link "Fall Protection Group" at bounding box center [190, 323] width 75 height 9
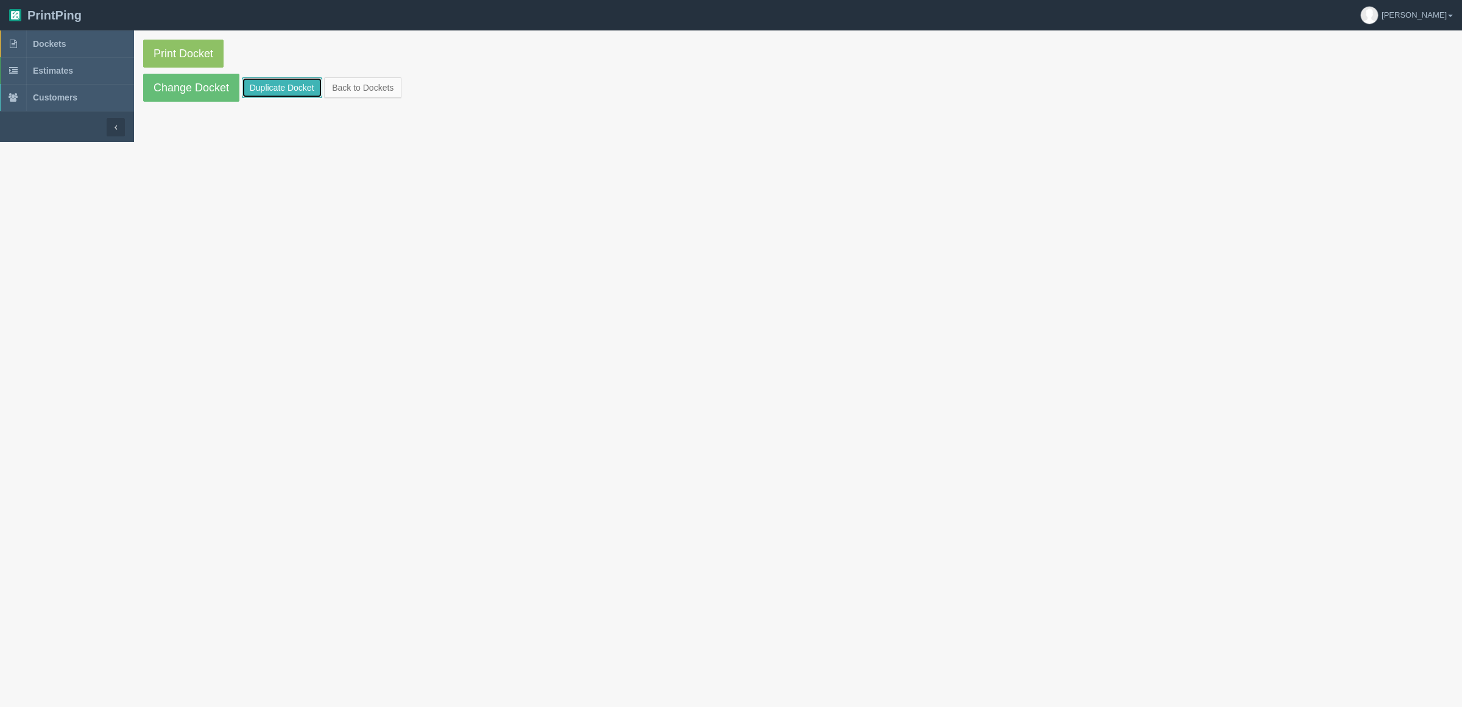
click at [272, 89] on link "Duplicate Docket" at bounding box center [282, 87] width 80 height 21
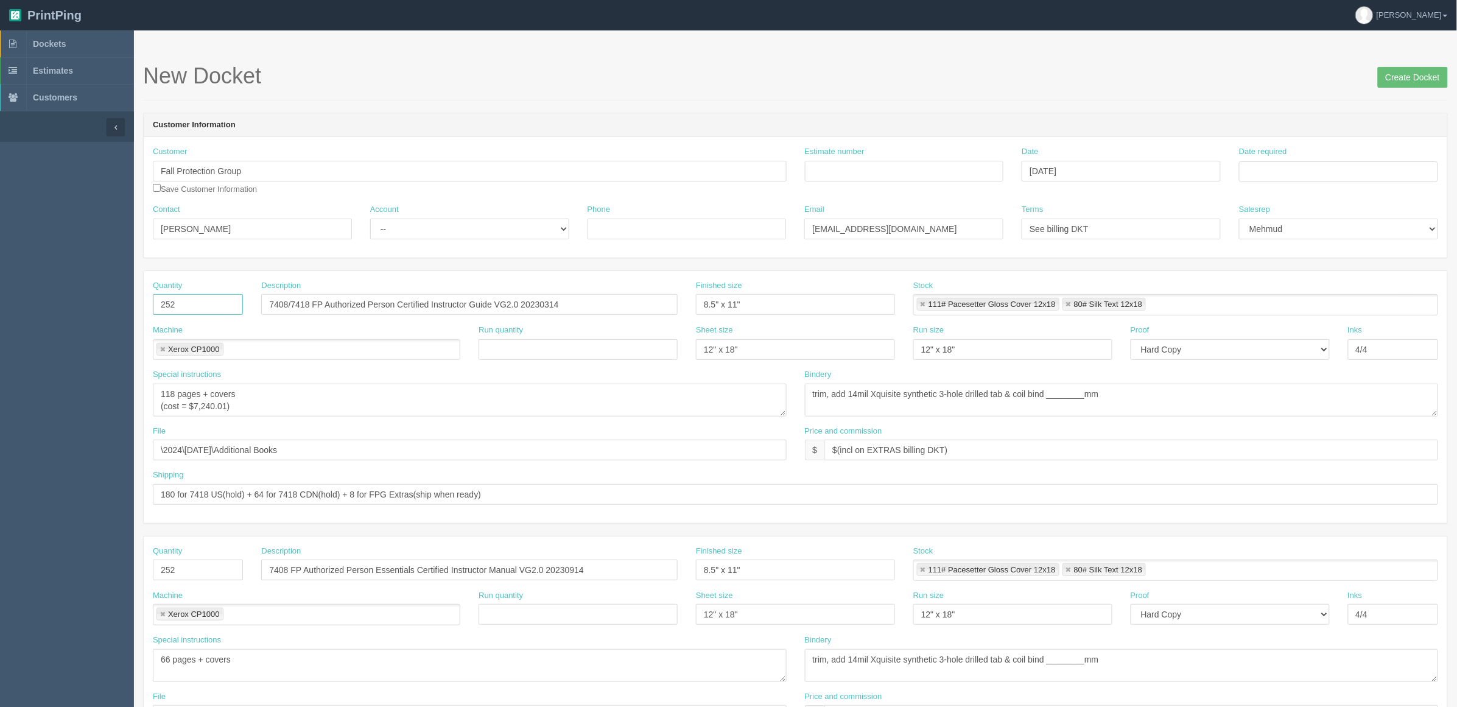
drag, startPoint x: 196, startPoint y: 309, endPoint x: 0, endPoint y: 286, distance: 196.9
click at [0, 286] on section "Dockets Estimates Customers" at bounding box center [728, 568] width 1457 height 1076
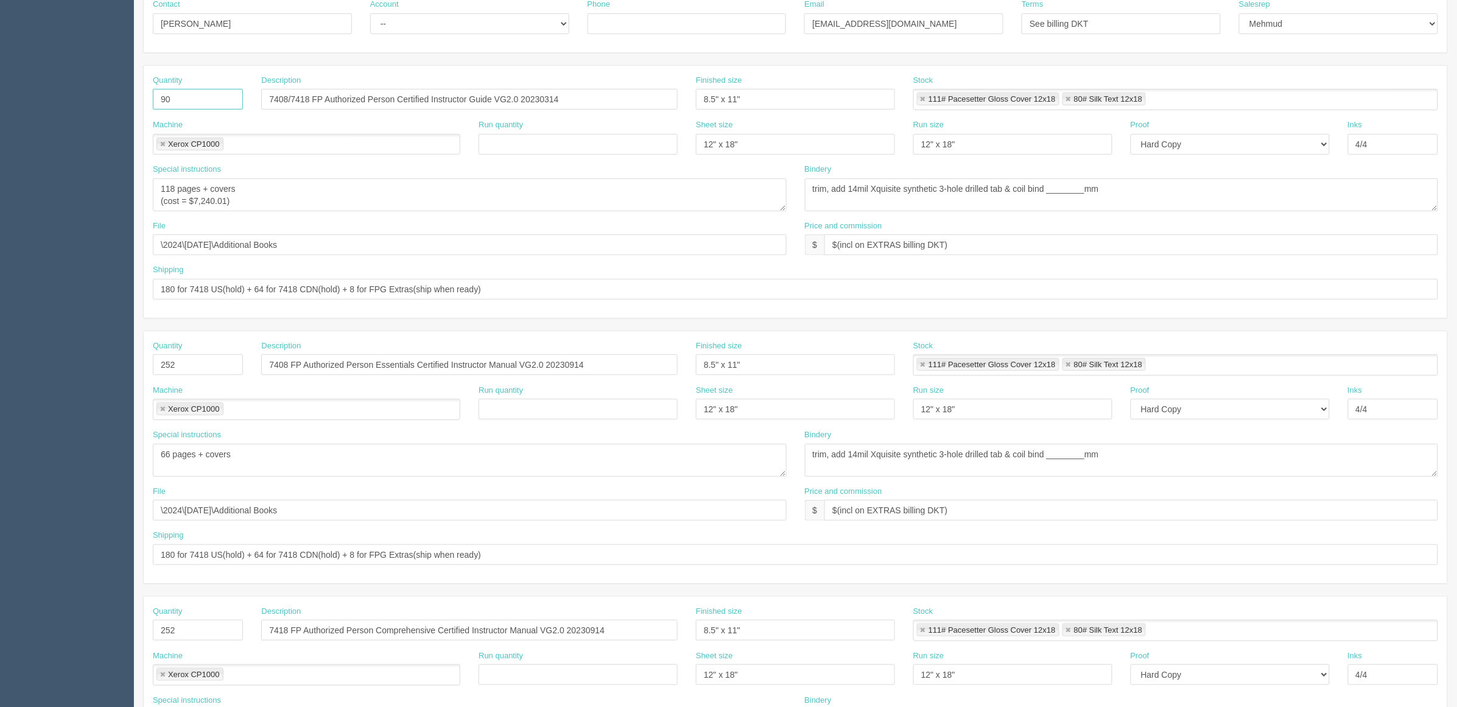
scroll to position [228, 0]
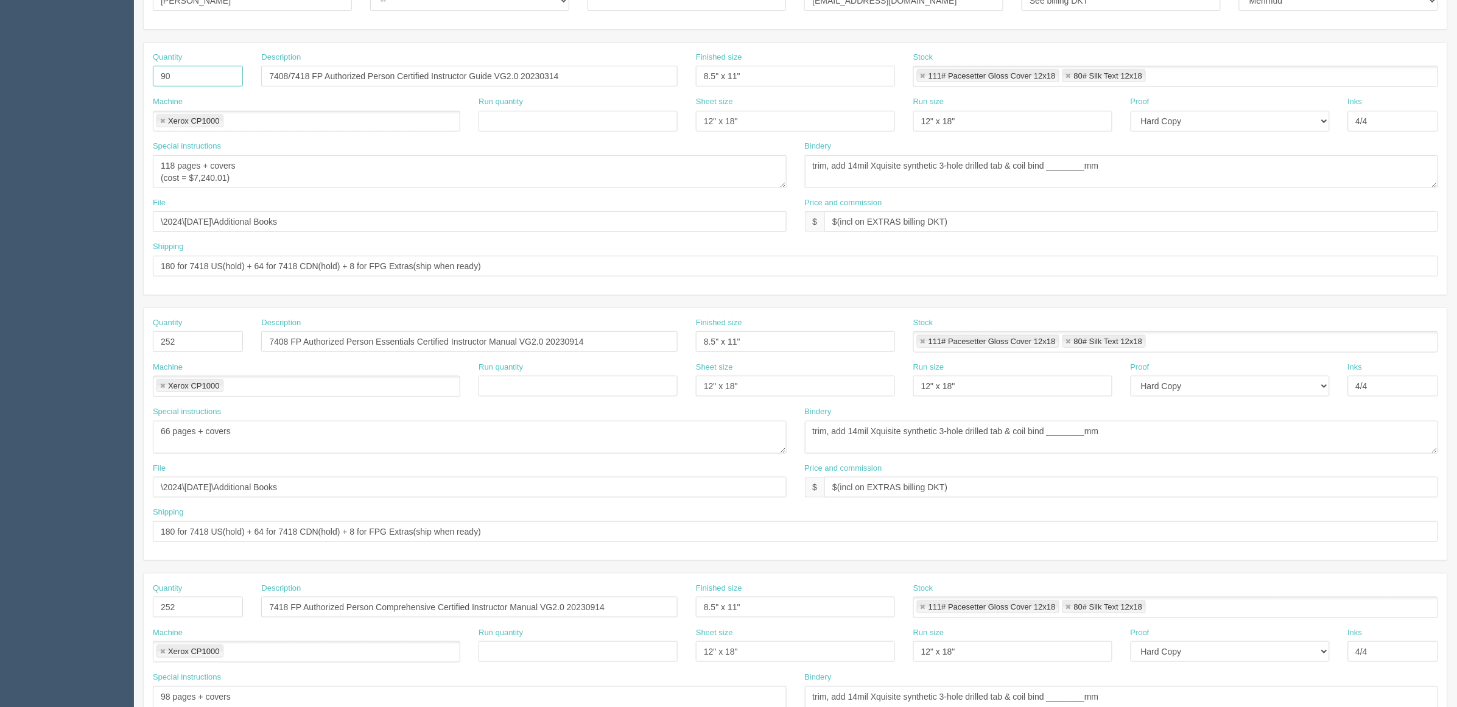
type input "90"
drag, startPoint x: 25, startPoint y: 339, endPoint x: 0, endPoint y: 336, distance: 25.1
click at [0, 336] on section "Dockets Estimates Customers" at bounding box center [728, 340] width 1457 height 1076
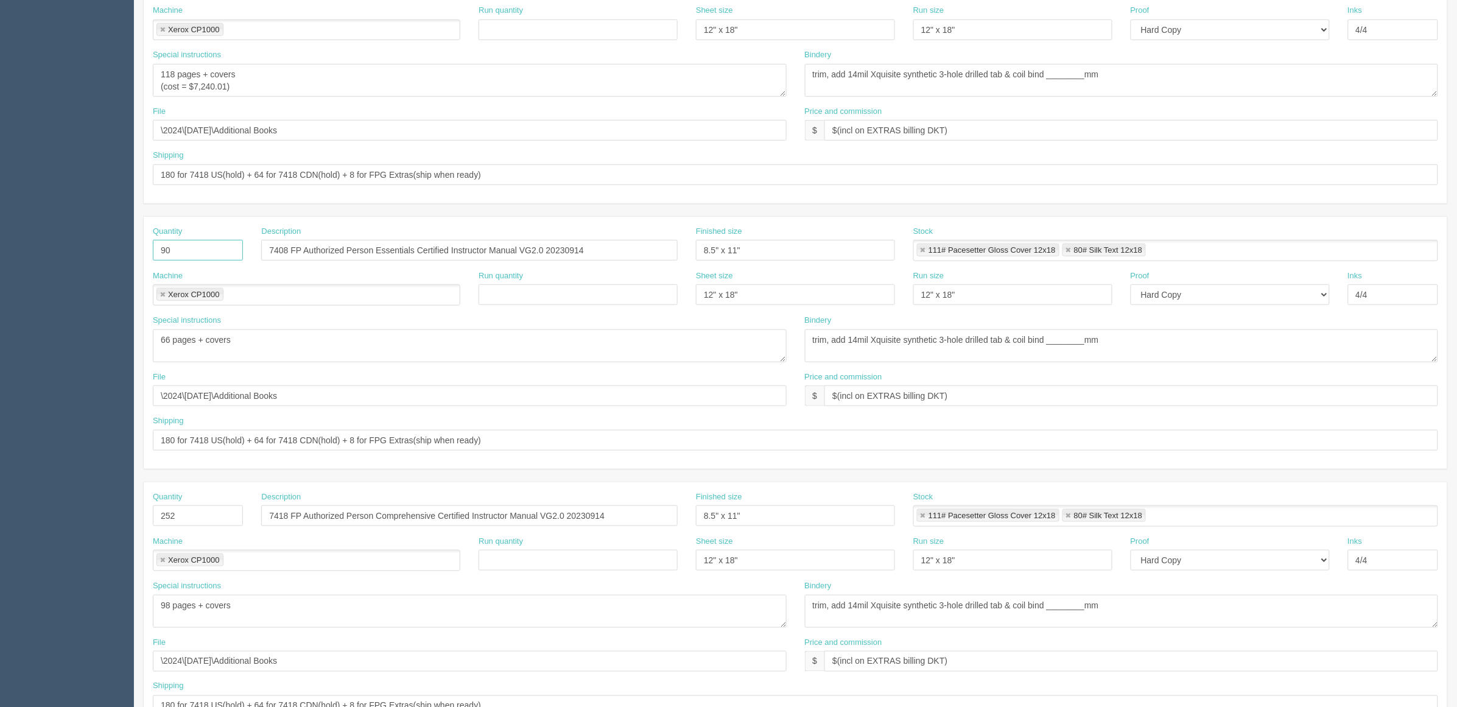
scroll to position [403, 0]
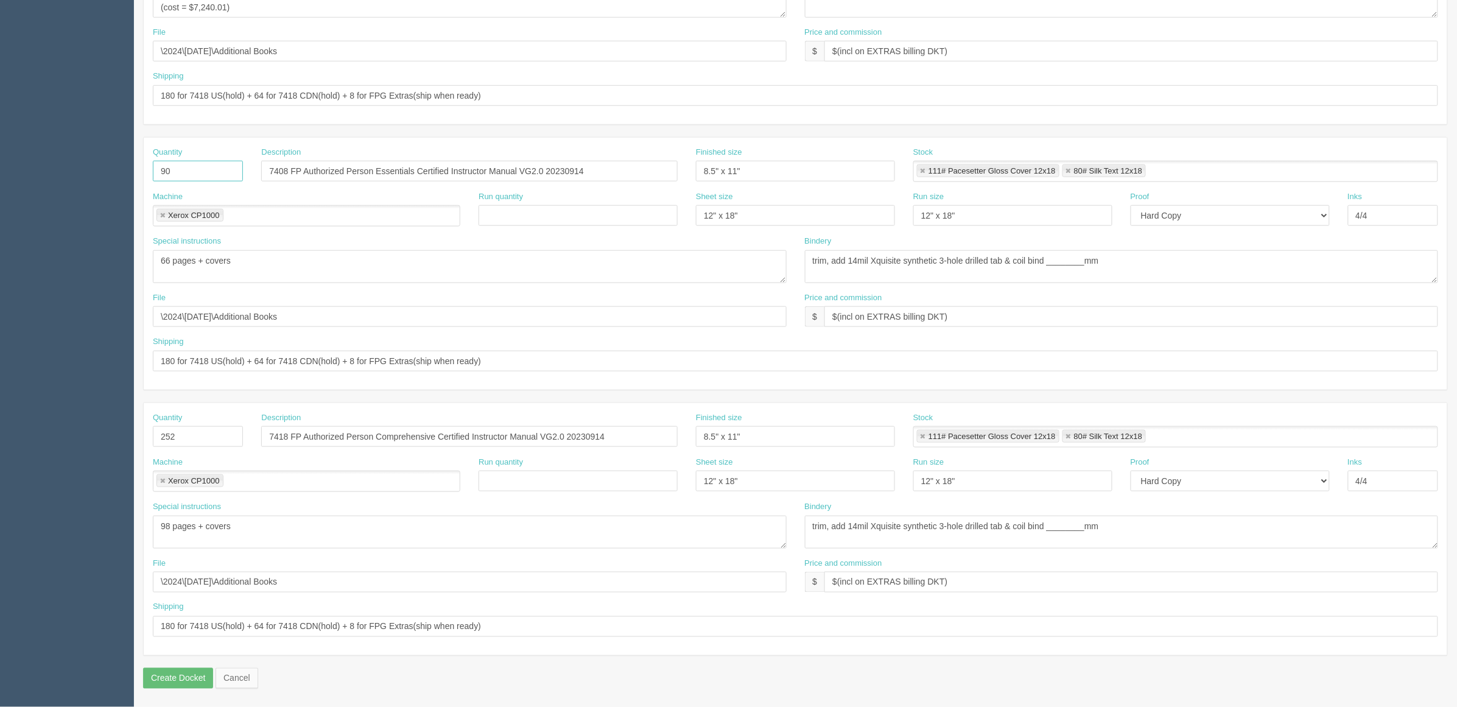
type input "90"
drag, startPoint x: 0, startPoint y: 432, endPoint x: 0, endPoint y: 417, distance: 15.2
click at [0, 431] on section "Dockets Estimates Customers" at bounding box center [728, 170] width 1457 height 1076
type input "0"
type input "90"
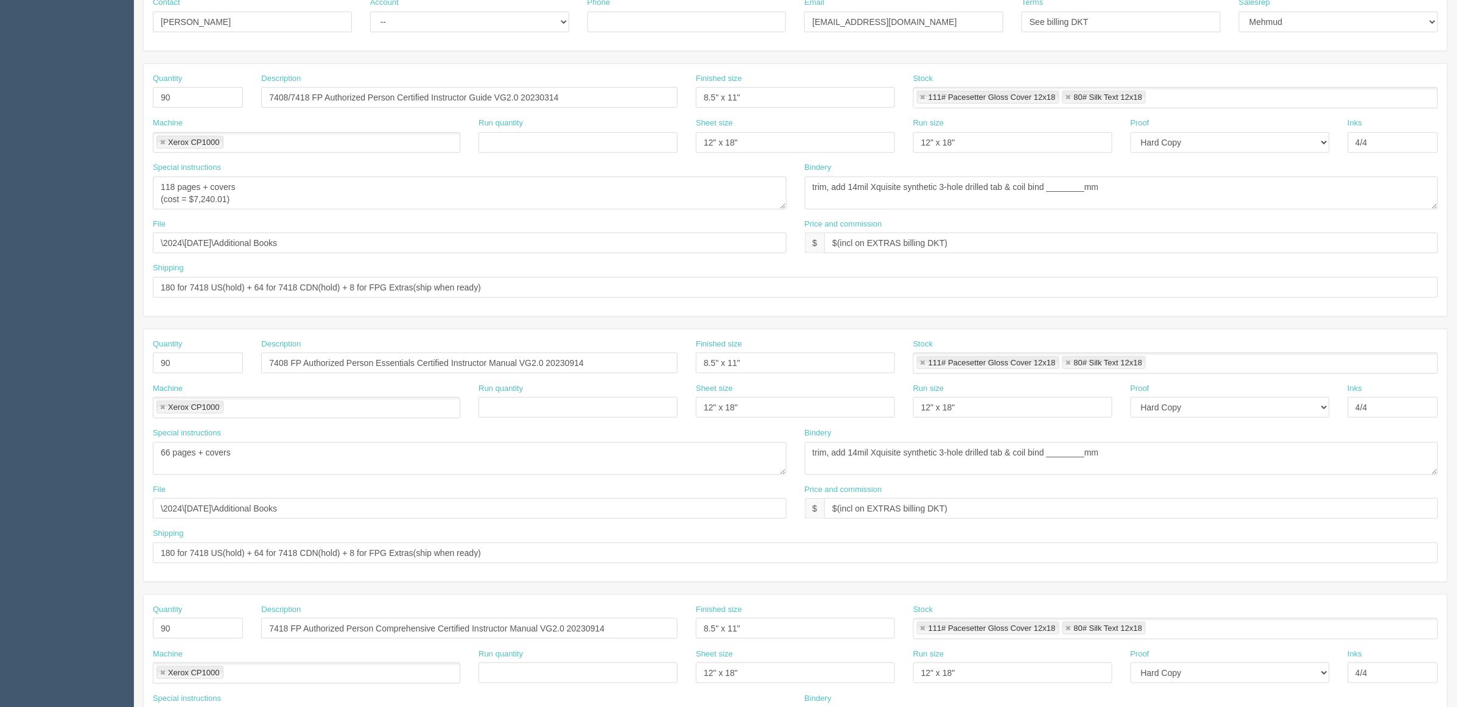
scroll to position [0, 0]
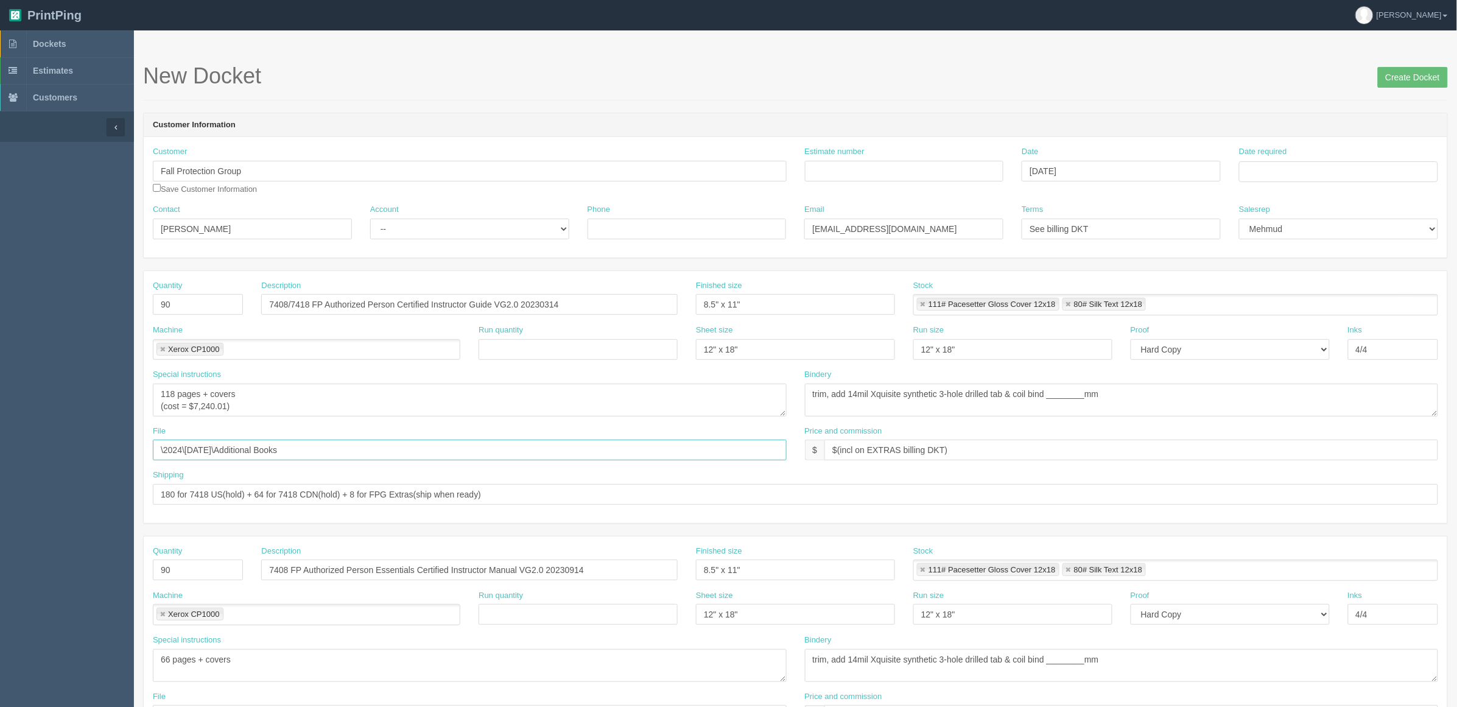
drag, startPoint x: 345, startPoint y: 452, endPoint x: 0, endPoint y: 442, distance: 345.5
click at [0, 442] on section "Dockets Estimates Customers" at bounding box center [728, 568] width 1457 height 1076
paste input "Z:\F\Fall Protection Group\2025\[DATE]\7424 Kit"
drag, startPoint x: 284, startPoint y: 446, endPoint x: 0, endPoint y: 445, distance: 284.4
click at [0, 445] on section "Dockets Estimates Customers" at bounding box center [728, 568] width 1457 height 1076
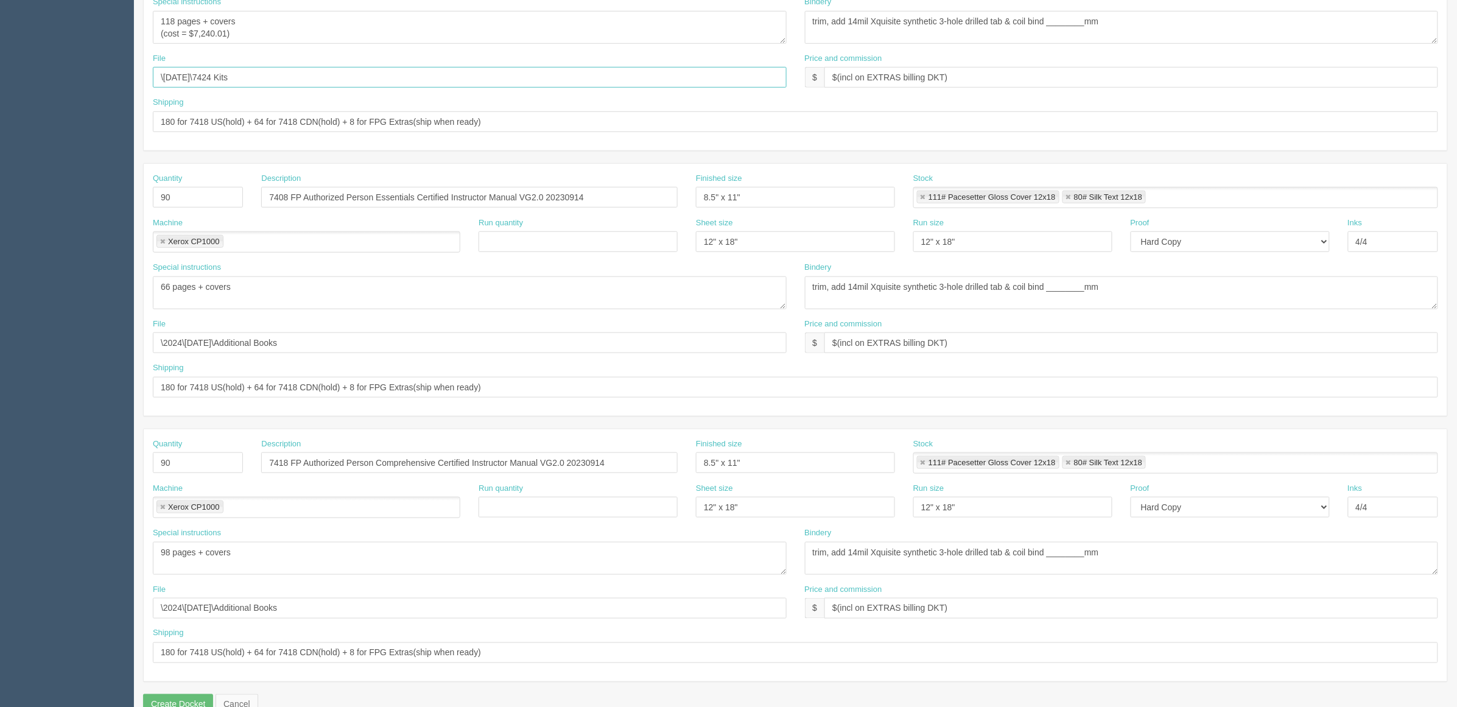
scroll to position [381, 0]
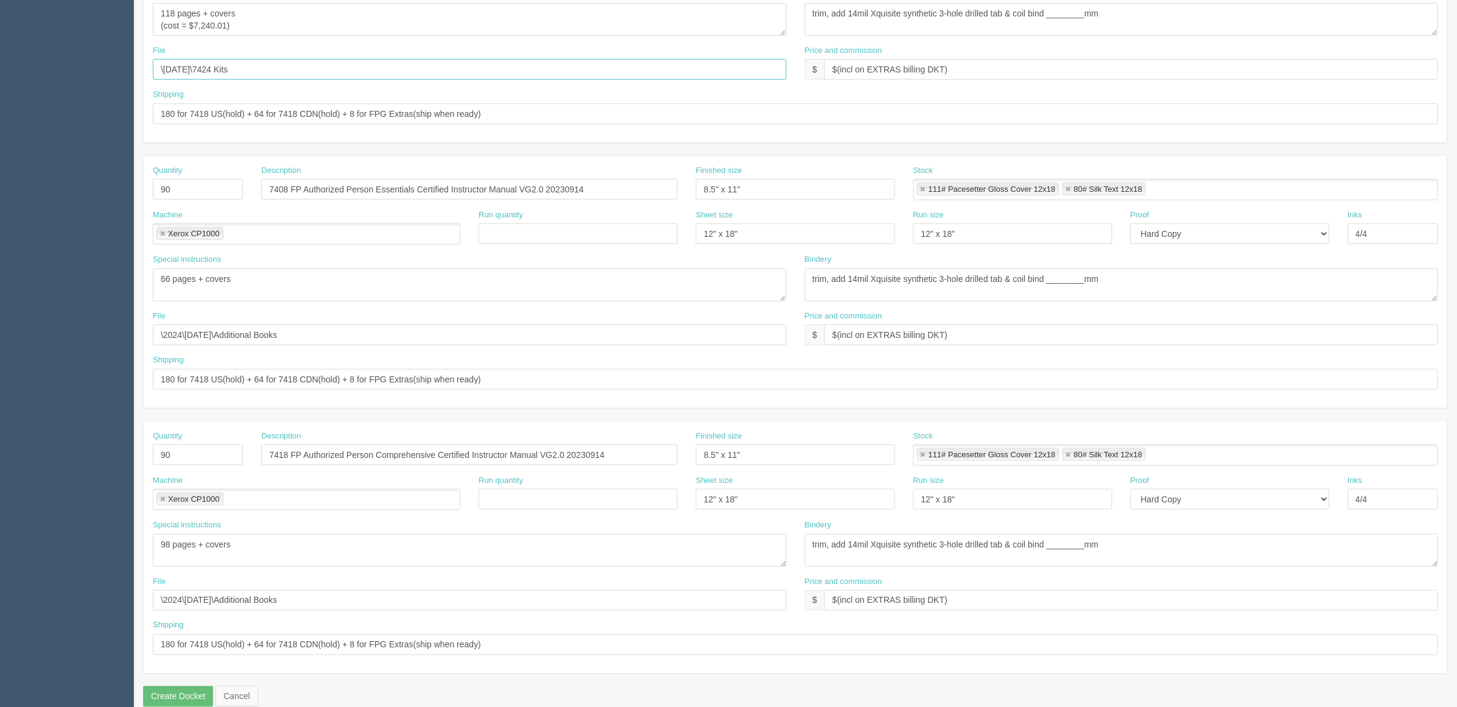
type input "\September 2025\7424 Kits"
drag, startPoint x: 357, startPoint y: 342, endPoint x: 0, endPoint y: 348, distance: 357.0
click at [0, 348] on section "Dockets Estimates Customers" at bounding box center [728, 188] width 1457 height 1076
paste input "September 2025\7424 Kit"
type input "\September 2025\7424 Kits"
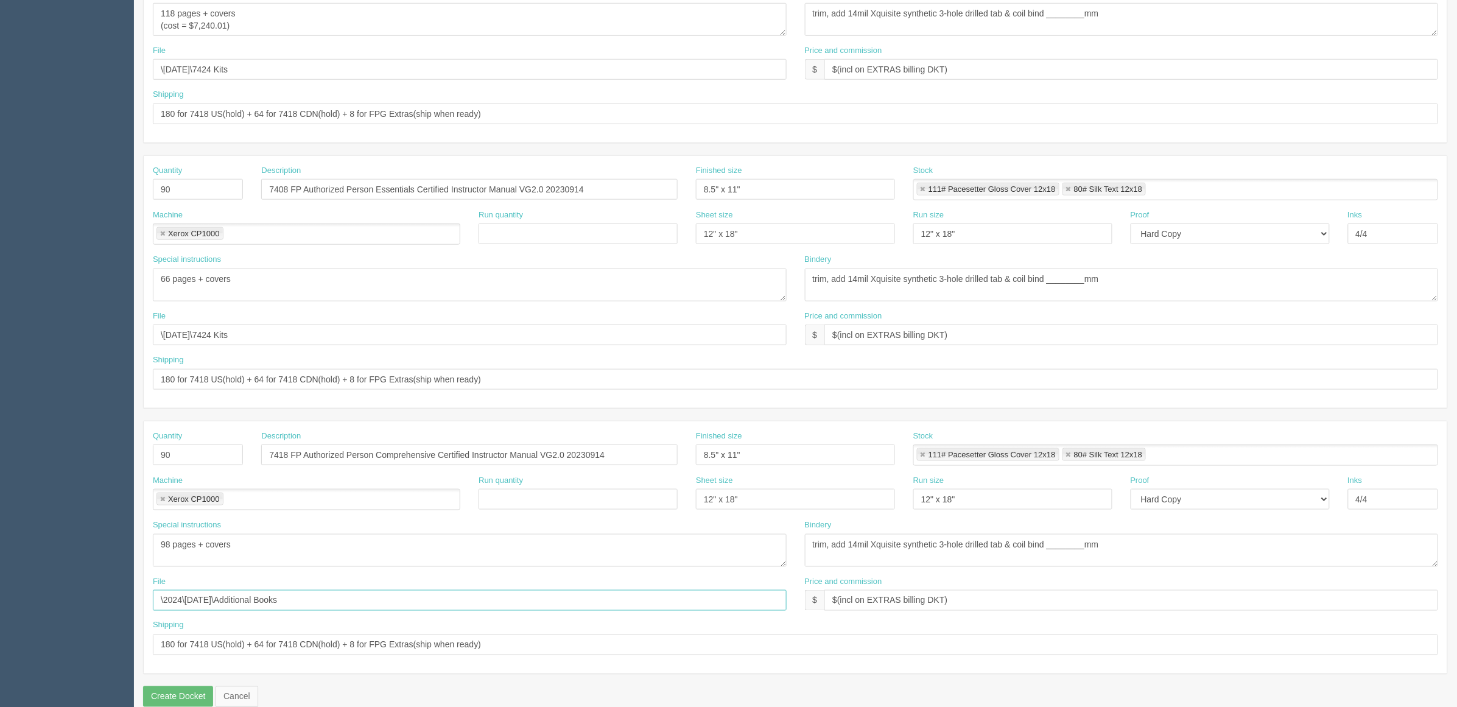
drag, startPoint x: 315, startPoint y: 603, endPoint x: 0, endPoint y: 601, distance: 315.5
click at [0, 601] on section "Dockets Estimates Customers" at bounding box center [728, 188] width 1457 height 1076
paste input "September 2025\7424 Kit"
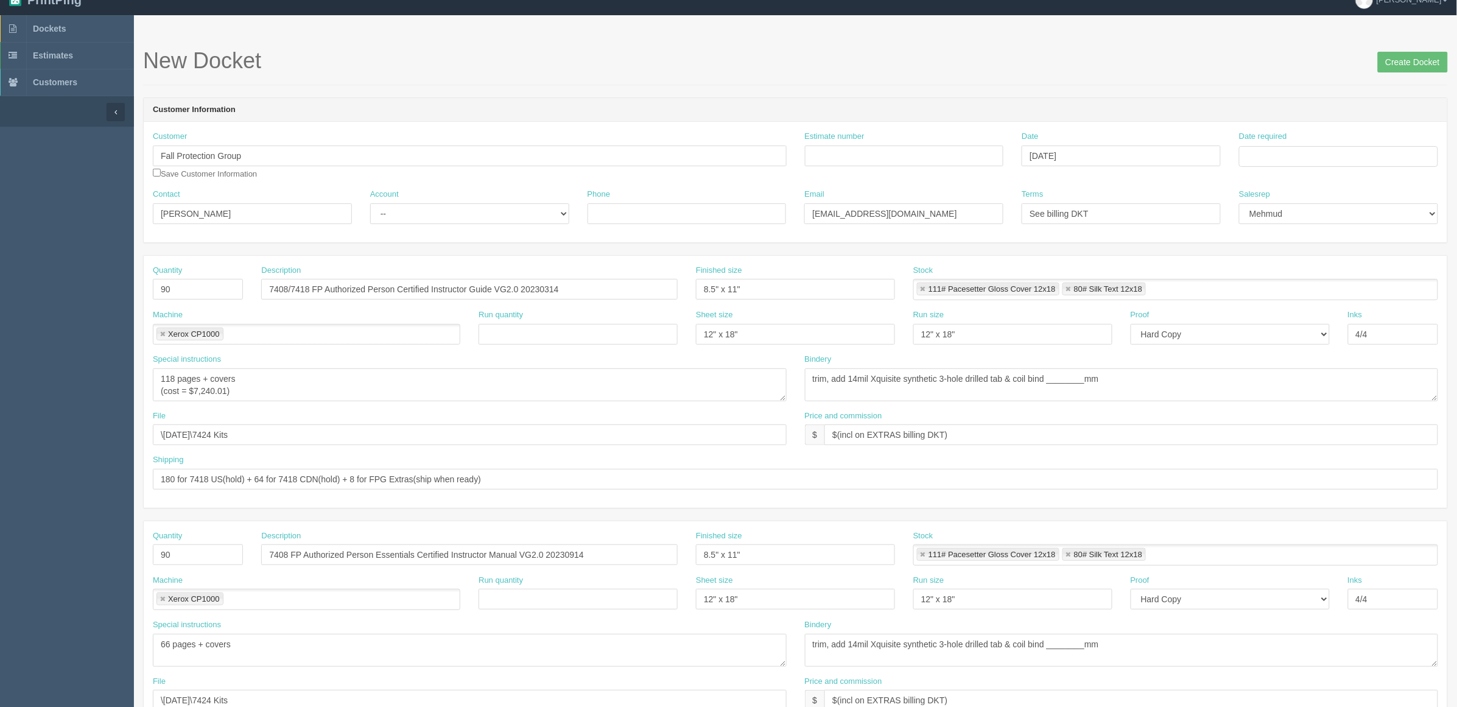
scroll to position [0, 0]
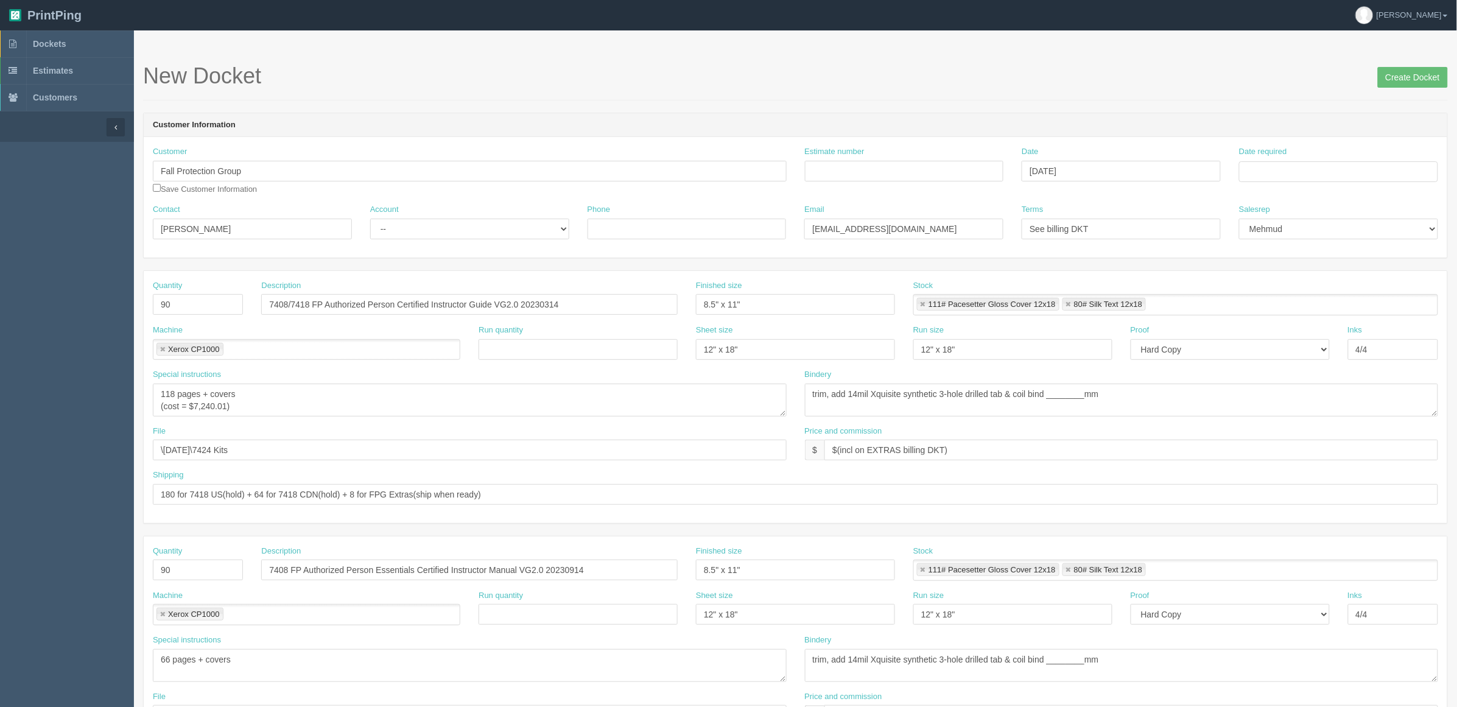
type input "\September 2025\7424 Kits"
click at [410, 230] on select "-- Existing Client Allrush Client Rep Client" at bounding box center [469, 229] width 199 height 21
select select "Rep Client"
click at [370, 219] on select "-- Existing Client Allrush Client Rep Client" at bounding box center [469, 229] width 199 height 21
click at [909, 171] on input "Estimate number" at bounding box center [904, 171] width 199 height 21
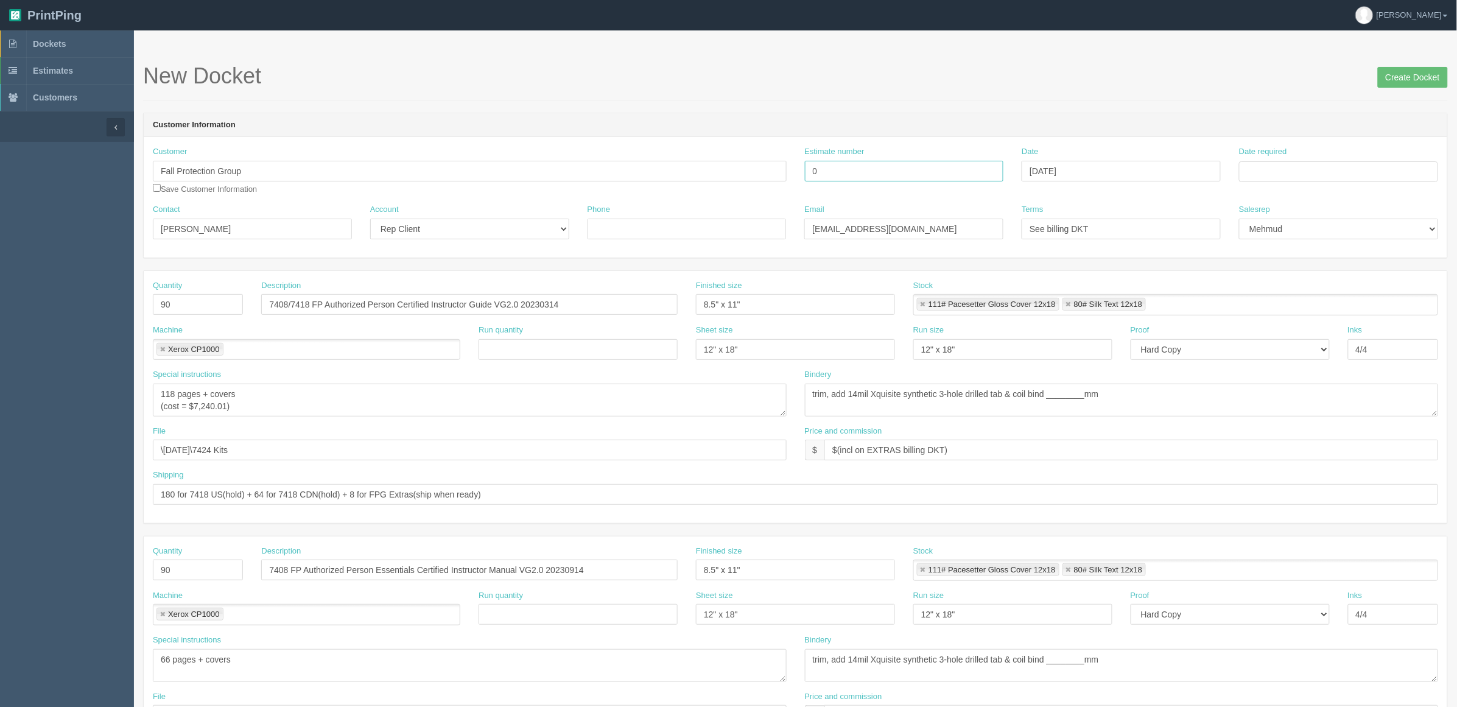
paste input "92367"
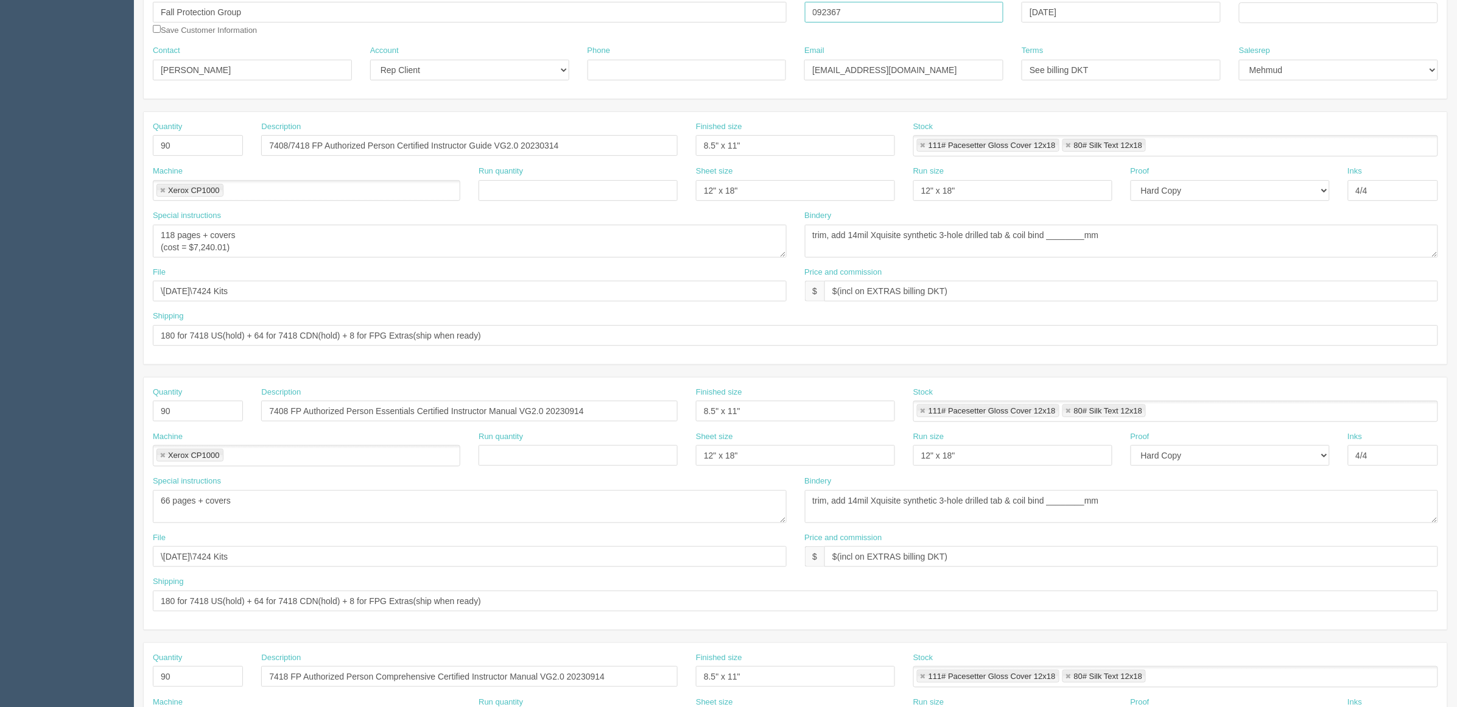
scroll to position [152, 0]
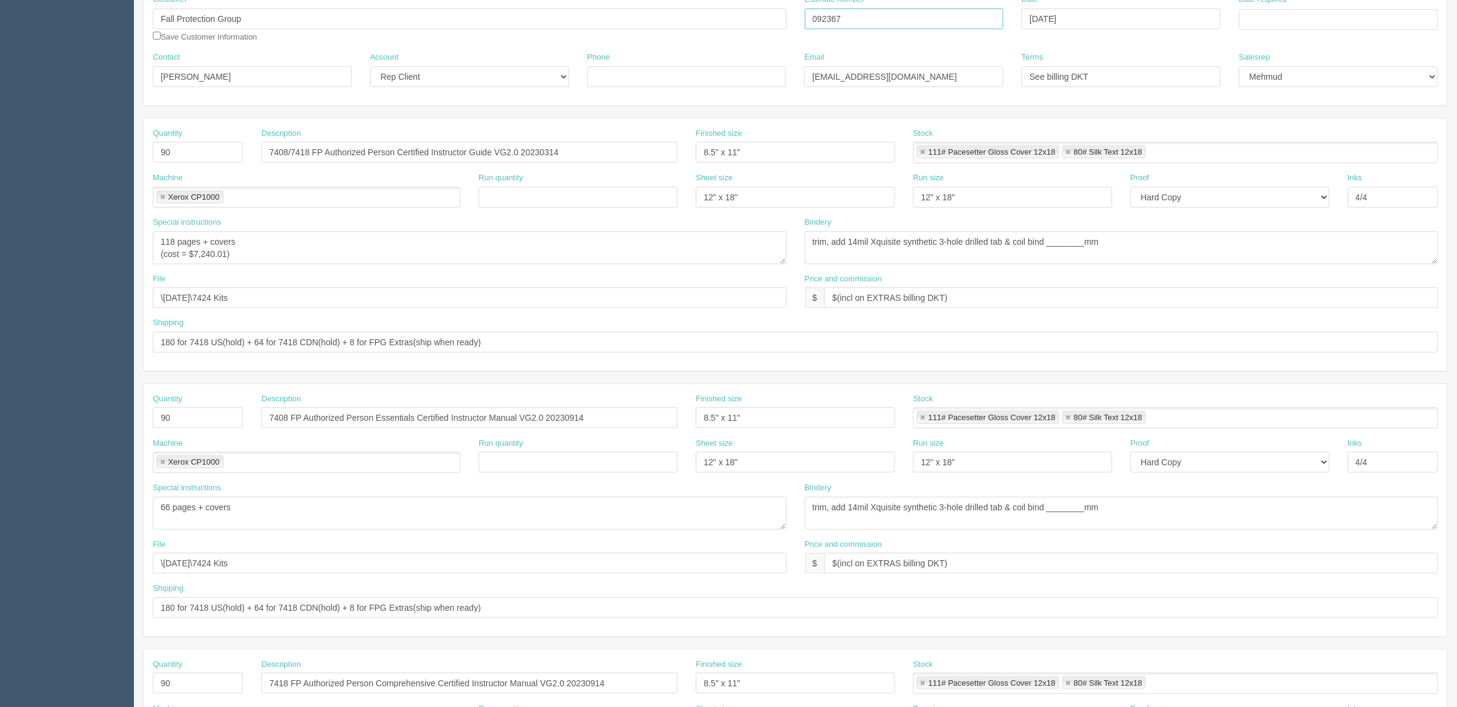
type input "092367"
drag, startPoint x: 195, startPoint y: 255, endPoint x: 294, endPoint y: 256, distance: 98.7
click at [294, 256] on textarea "118 pages + covers (cost = $7,240.01)" at bounding box center [470, 247] width 634 height 33
type textarea "118 pages + covers (cost = $2,798.47)"
click at [345, 245] on textarea "118 pages + covers (cost = $7,240.01)" at bounding box center [470, 247] width 634 height 33
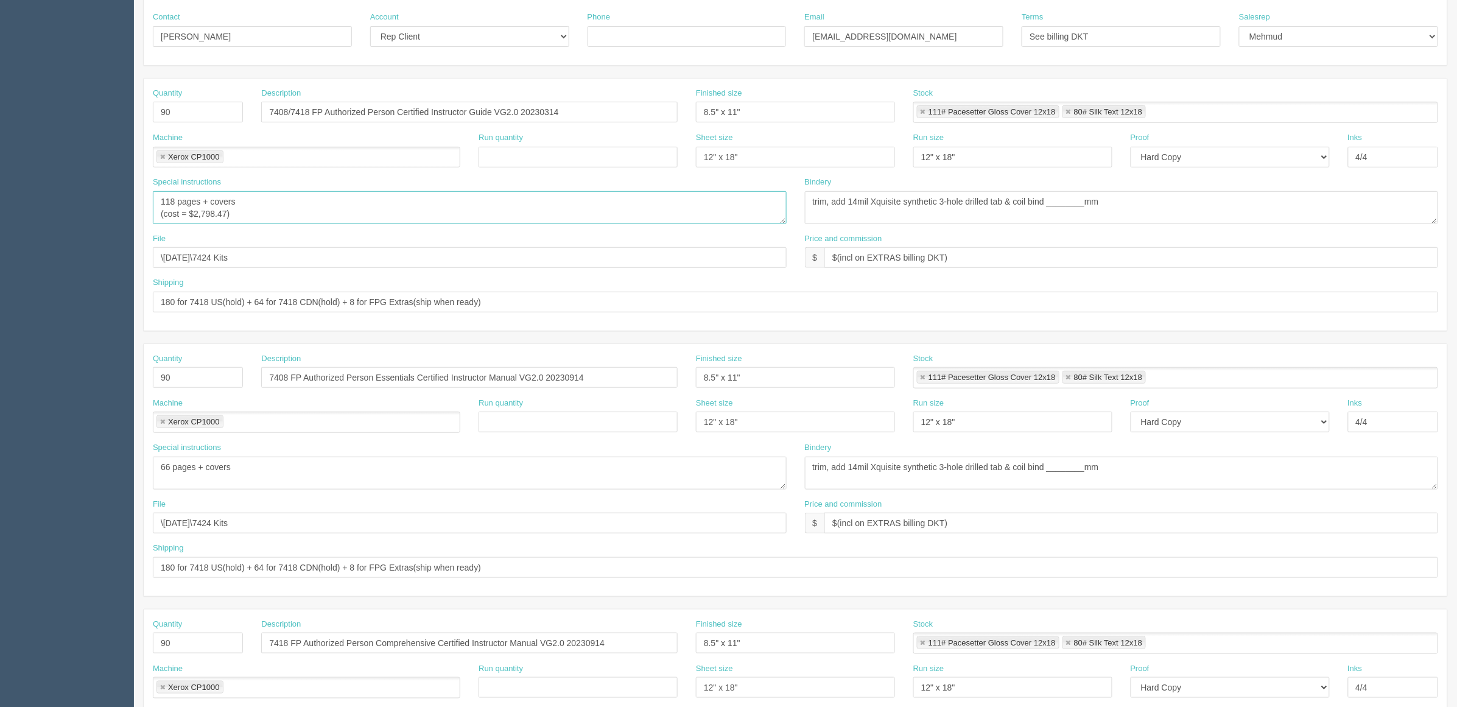
scroll to position [228, 0]
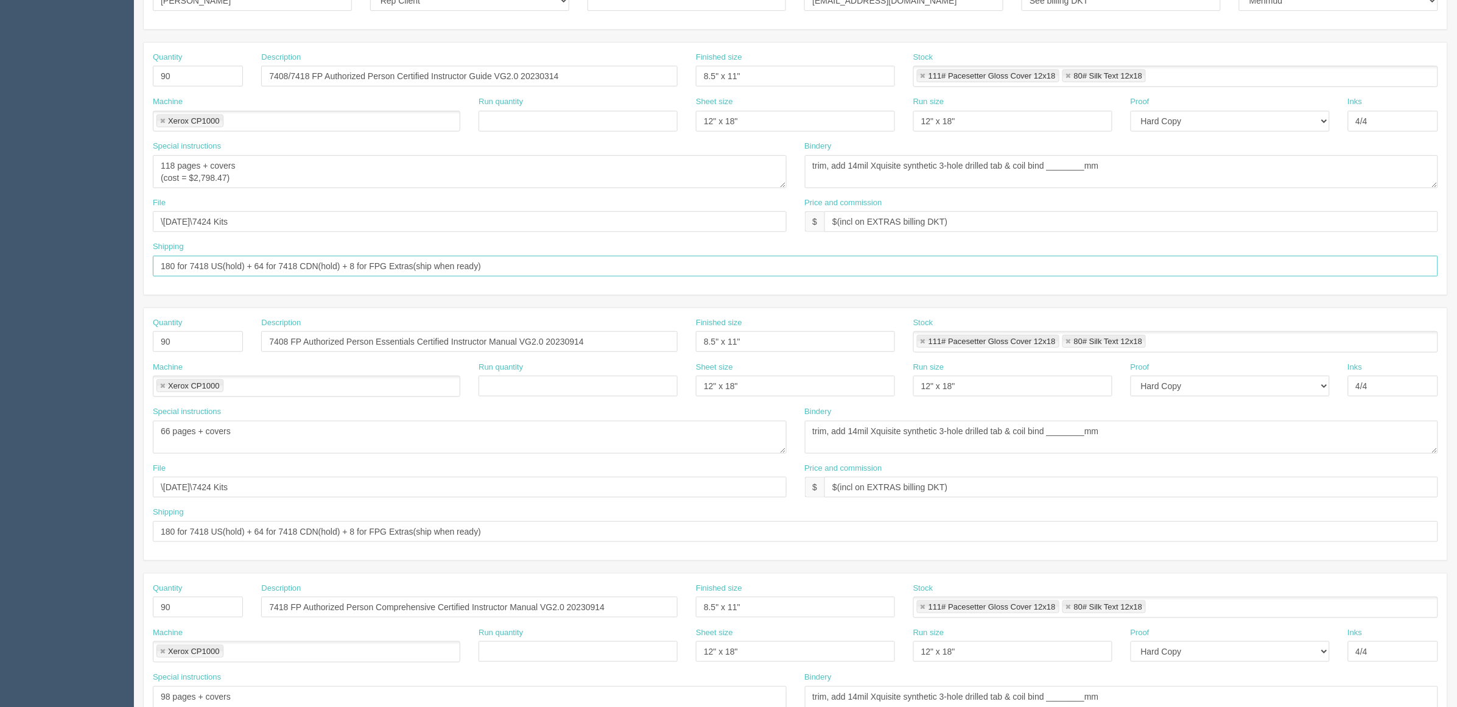
drag, startPoint x: 570, startPoint y: 263, endPoint x: 0, endPoint y: 260, distance: 570.1
click at [0, 260] on section "Dockets Estimates Customers" at bounding box center [728, 340] width 1457 height 1076
type input "For 7424 US Kits"
click at [516, 358] on div "Description 7408 FP Authorized Person Essentials Certified Instructor Manual VG…" at bounding box center [469, 339] width 435 height 44
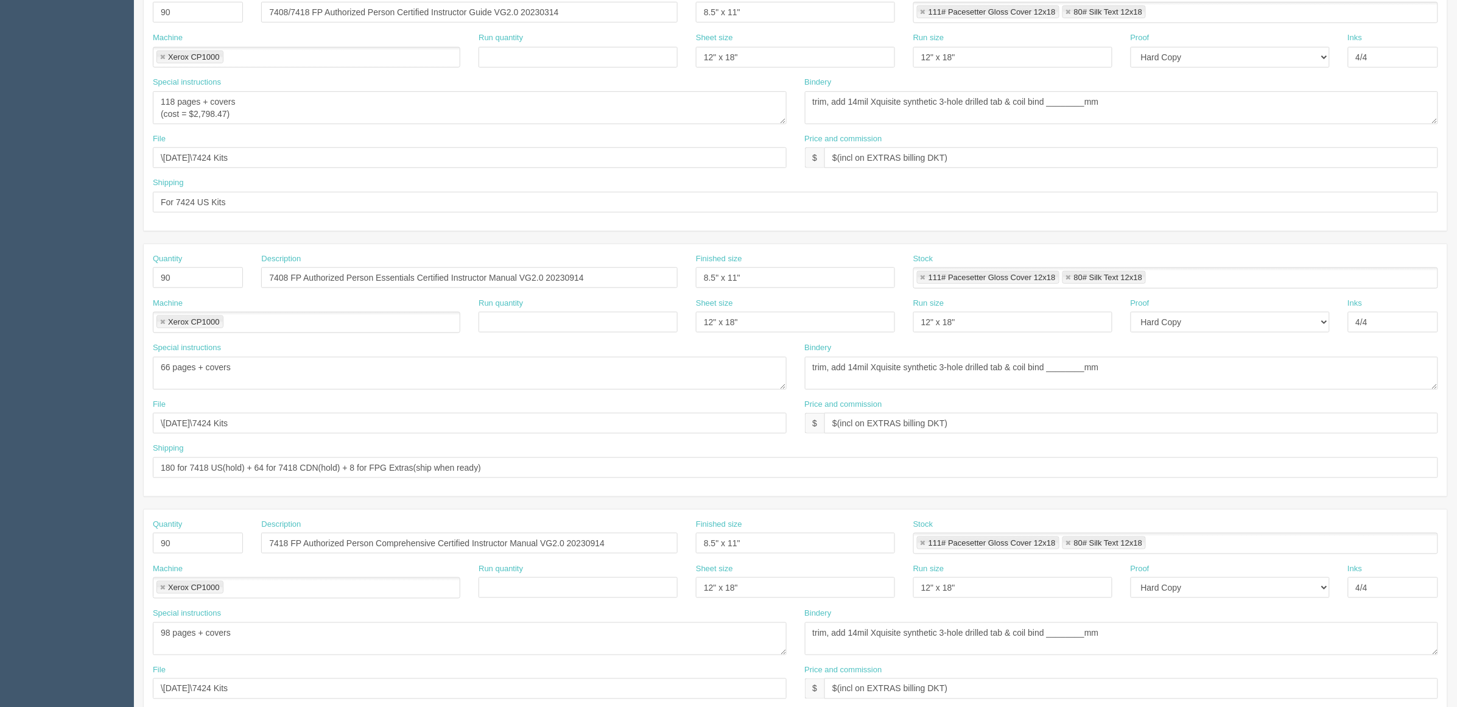
scroll to position [381, 0]
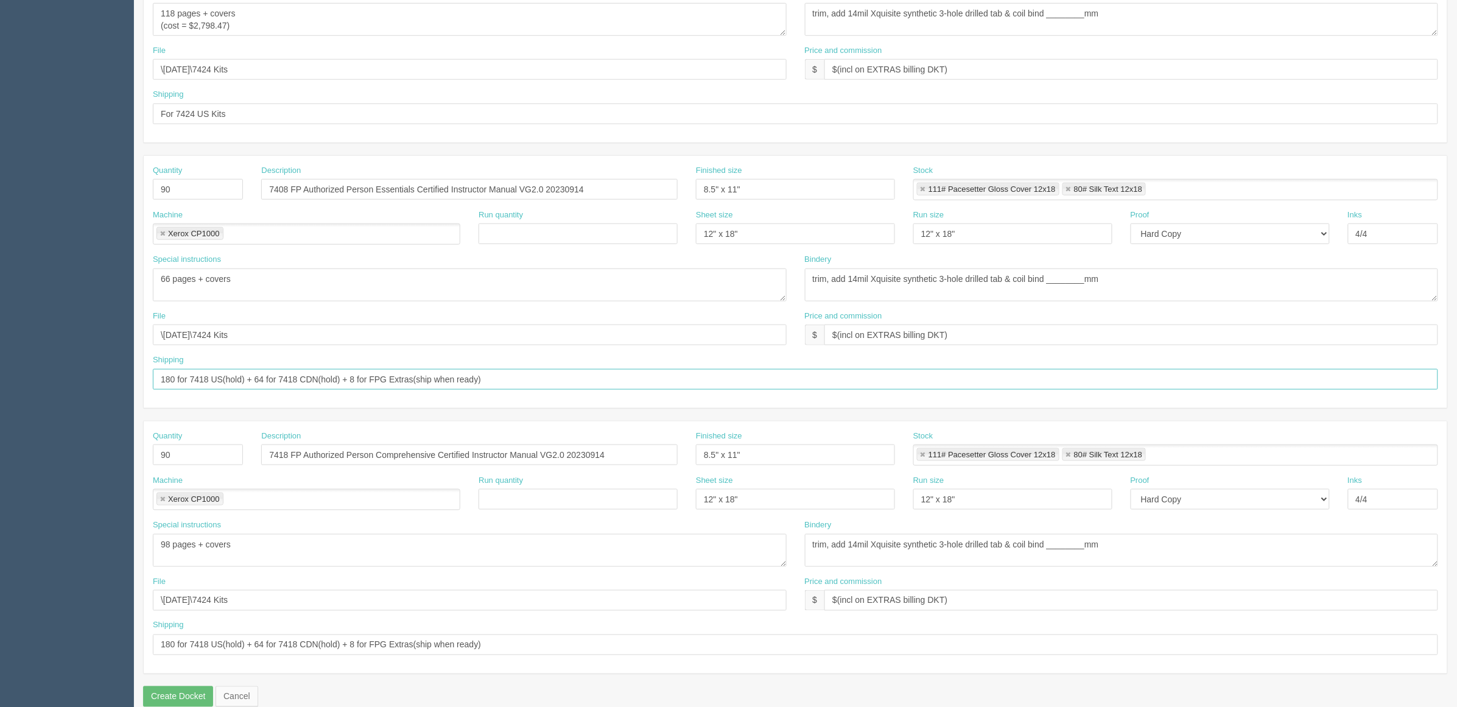
drag, startPoint x: 583, startPoint y: 384, endPoint x: 0, endPoint y: 342, distance: 584.4
click at [0, 342] on section "Dockets Estimates Customers" at bounding box center [728, 188] width 1457 height 1076
paste input "For 7424 US Kits"
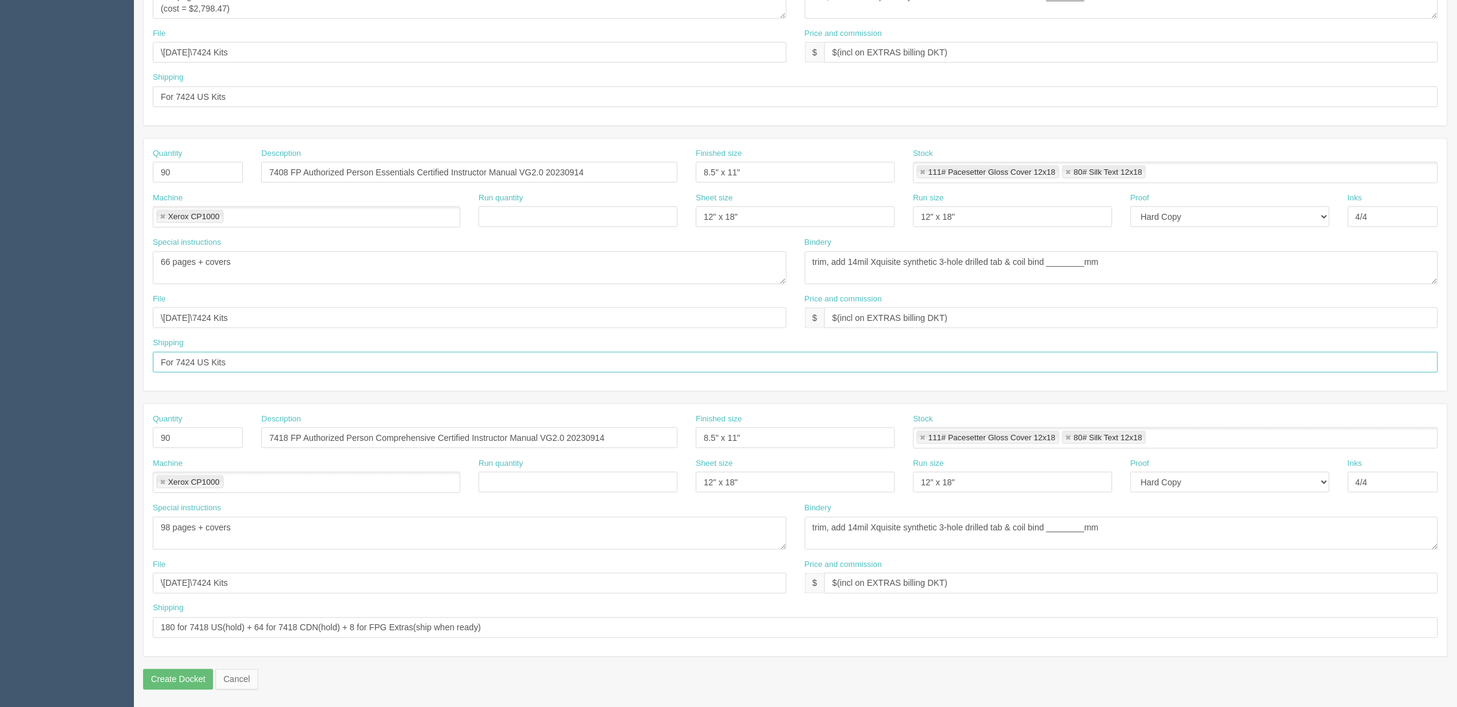
scroll to position [403, 0]
type input "For 7424 US Kits"
drag, startPoint x: 556, startPoint y: 622, endPoint x: 83, endPoint y: 613, distance: 472.7
click at [80, 615] on section "Dockets Estimates Customers" at bounding box center [728, 170] width 1457 height 1076
paste input "For 7424 US Kits"
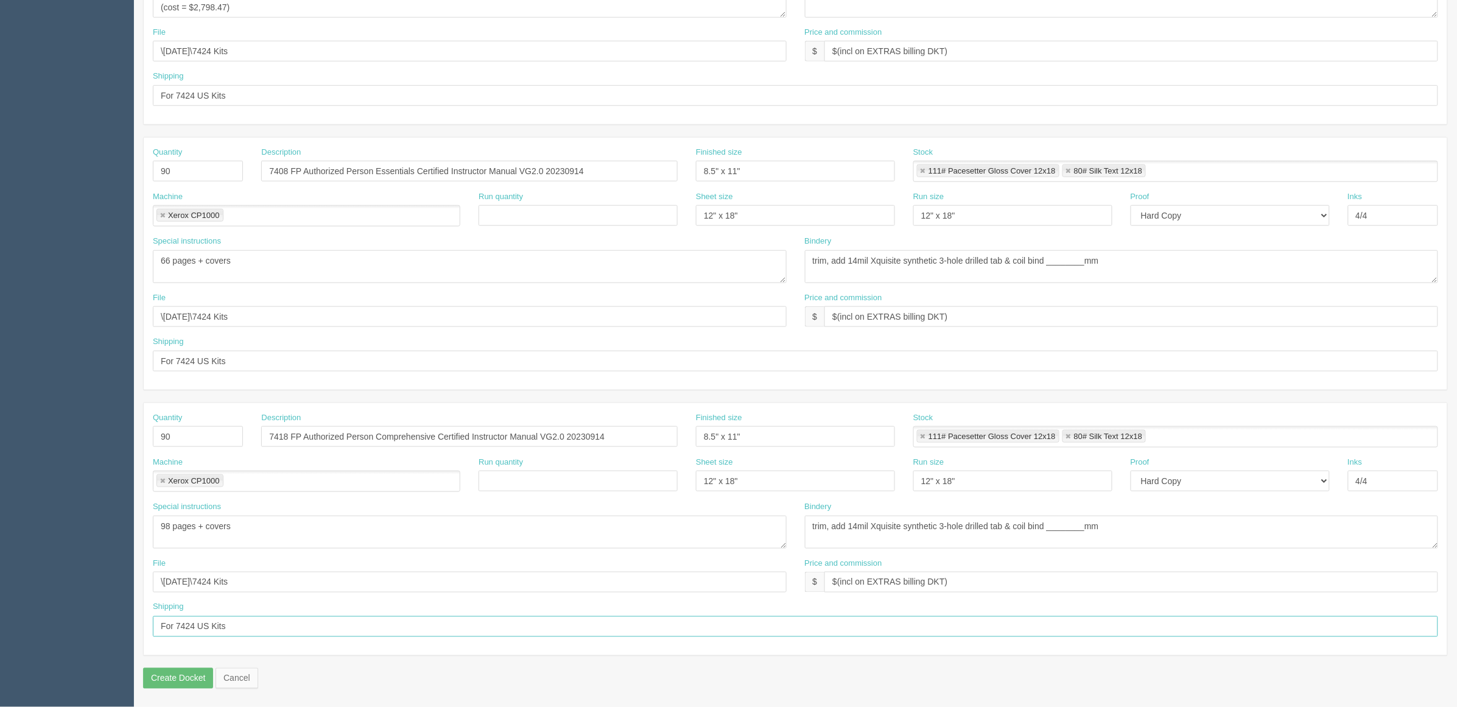
type input "For 7424 US Kits"
click at [161, 363] on input "For 7424 US Kits" at bounding box center [796, 361] width 1286 height 21
type input "Hold fir kitting | 7424 US Kits"
drag, startPoint x: 239, startPoint y: 626, endPoint x: 0, endPoint y: 617, distance: 239.5
click at [0, 617] on section "Dockets Estimates Customers" at bounding box center [728, 170] width 1457 height 1076
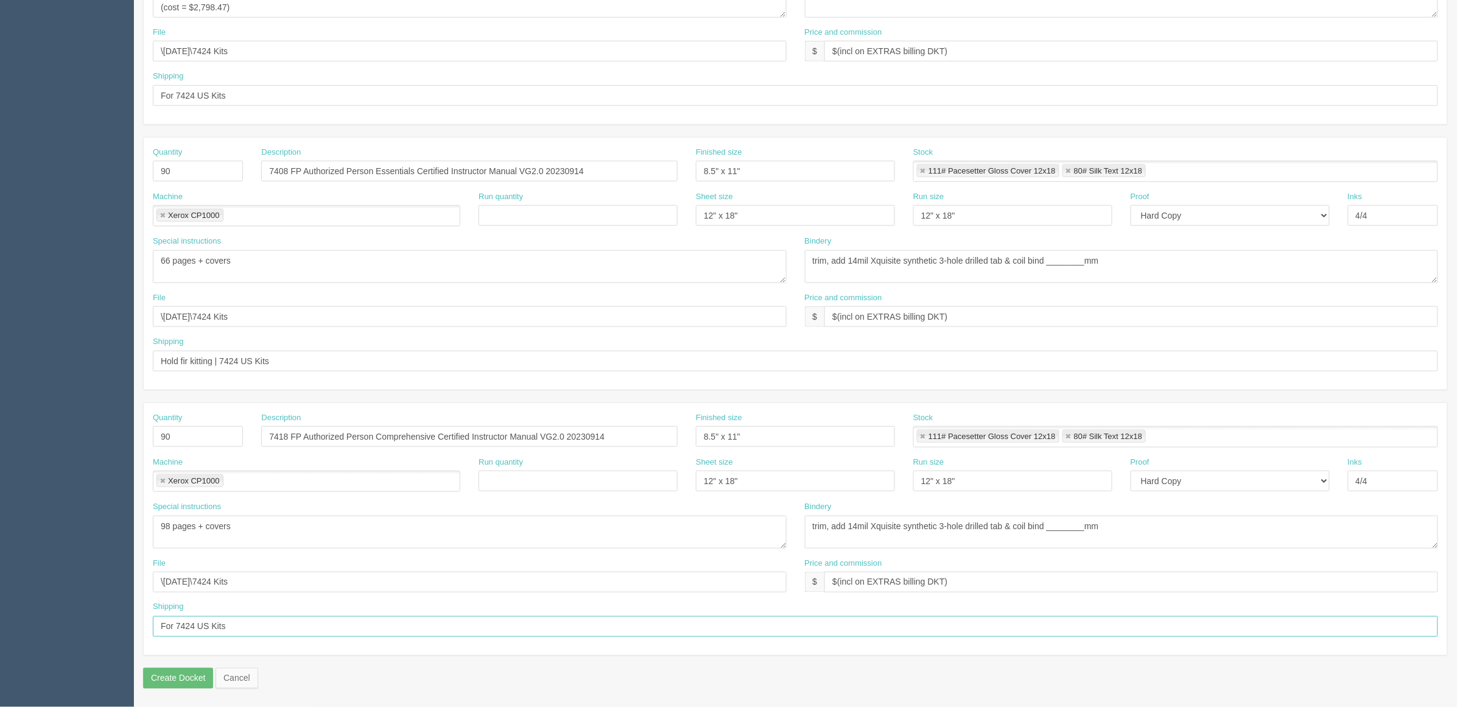
paste input "Hold fir kitting |"
type input "Hold fir kitting | 7424 US Kits"
drag, startPoint x: 0, startPoint y: 89, endPoint x: 500, endPoint y: 192, distance: 510.5
click at [0, 90] on section "Dockets Estimates Customers" at bounding box center [728, 170] width 1457 height 1076
paste input "Hold fir kitting |"
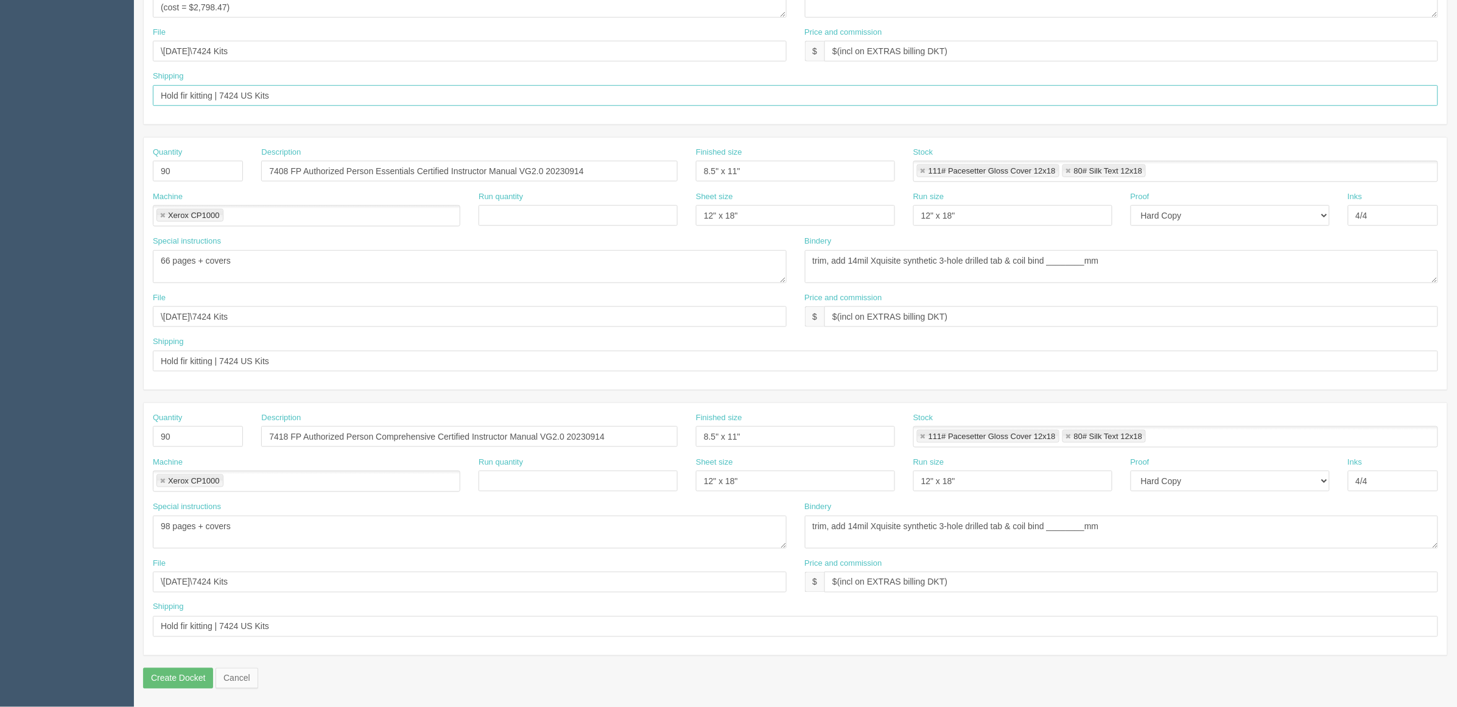
type input "Hold fir kitting | 7424 US Kits"
click at [330, 526] on textarea "98 pages + covers" at bounding box center [470, 532] width 634 height 33
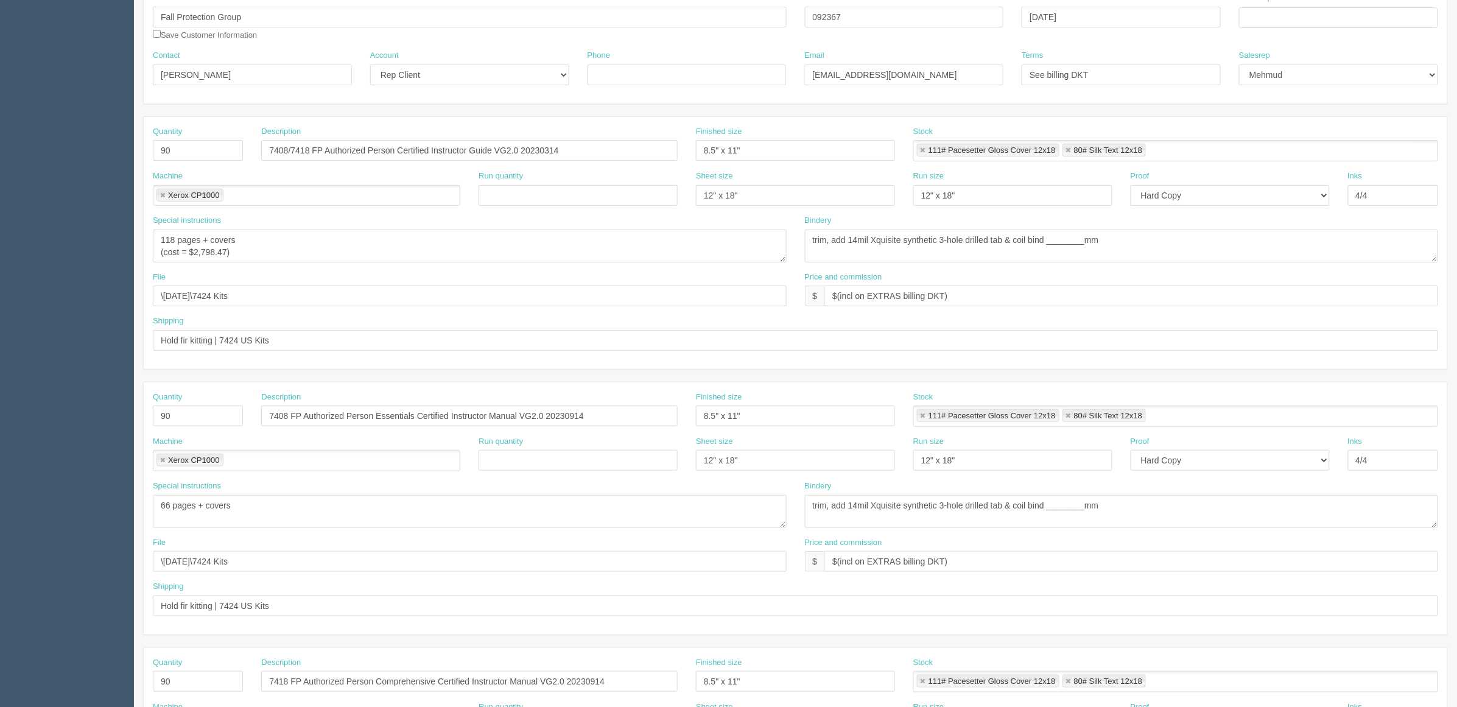
scroll to position [0, 0]
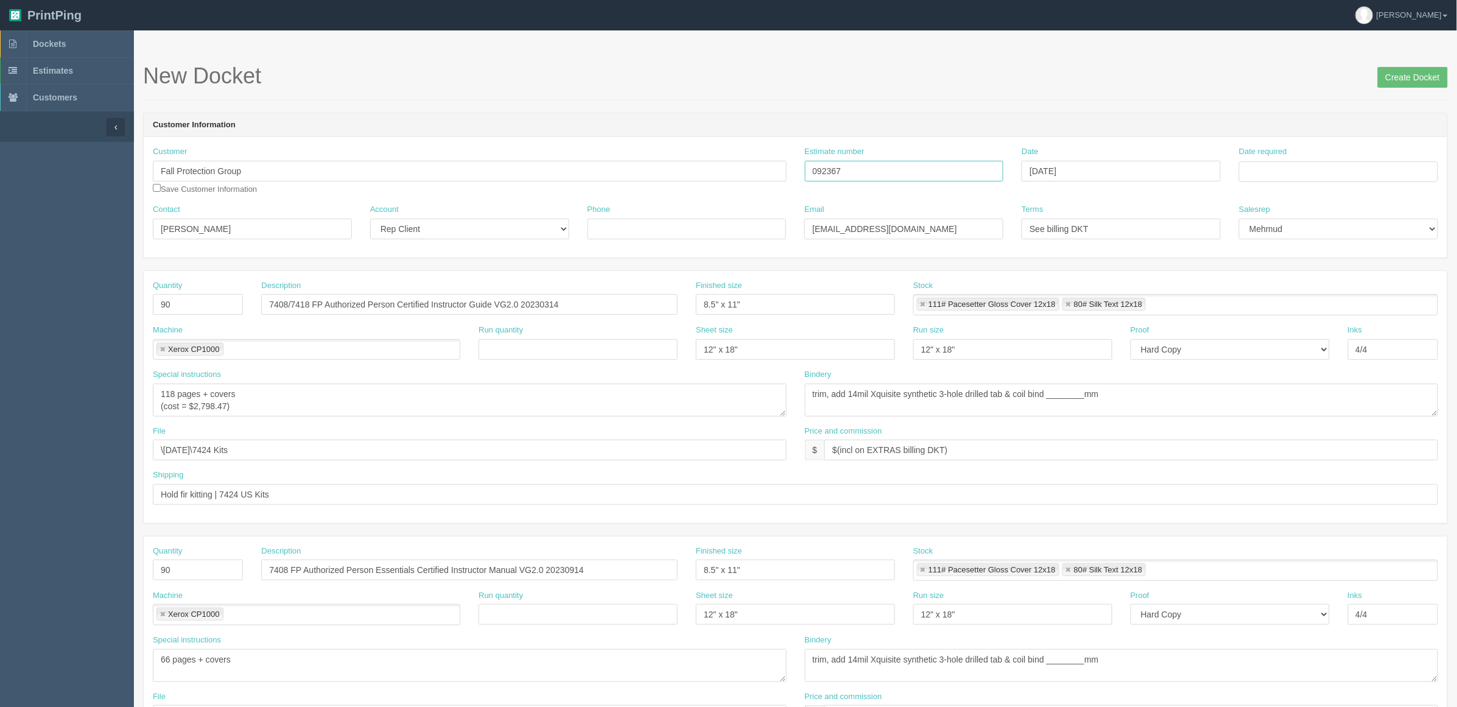
drag, startPoint x: 857, startPoint y: 171, endPoint x: 546, endPoint y: 178, distance: 311.3
click at [546, 178] on div "Customer Fall Protection Group Save Customer Information Estimate number 092367…" at bounding box center [796, 175] width 1304 height 58
click at [1277, 171] on input "Date required" at bounding box center [1338, 171] width 199 height 21
click at [1270, 289] on td "22" at bounding box center [1268, 289] width 18 height 18
type input "[DATE]"
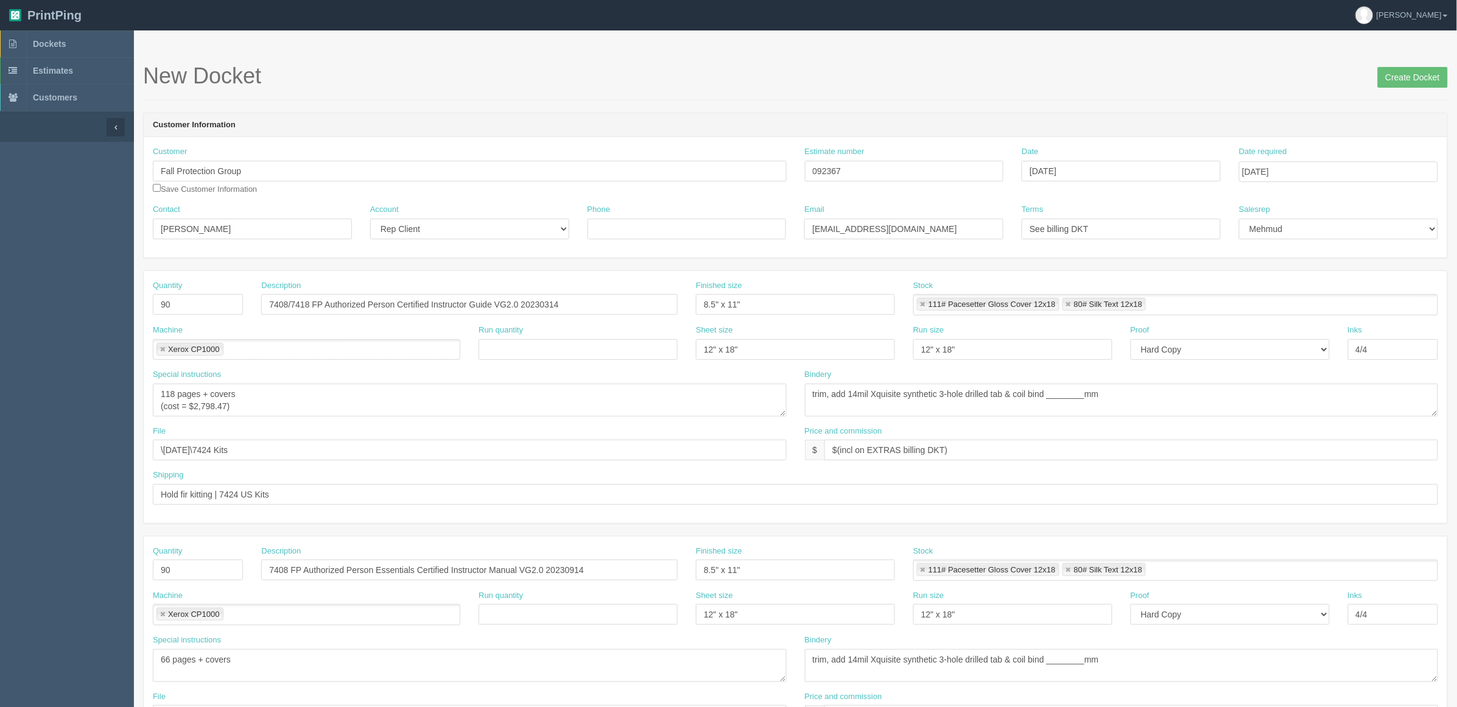
click at [1158, 149] on div "Date September 11, 2025" at bounding box center [1121, 163] width 199 height 35
click at [605, 567] on input "7408 FP Authorized Person Essentials Certified Instructor Manual VG2.0 20230914" at bounding box center [469, 570] width 417 height 21
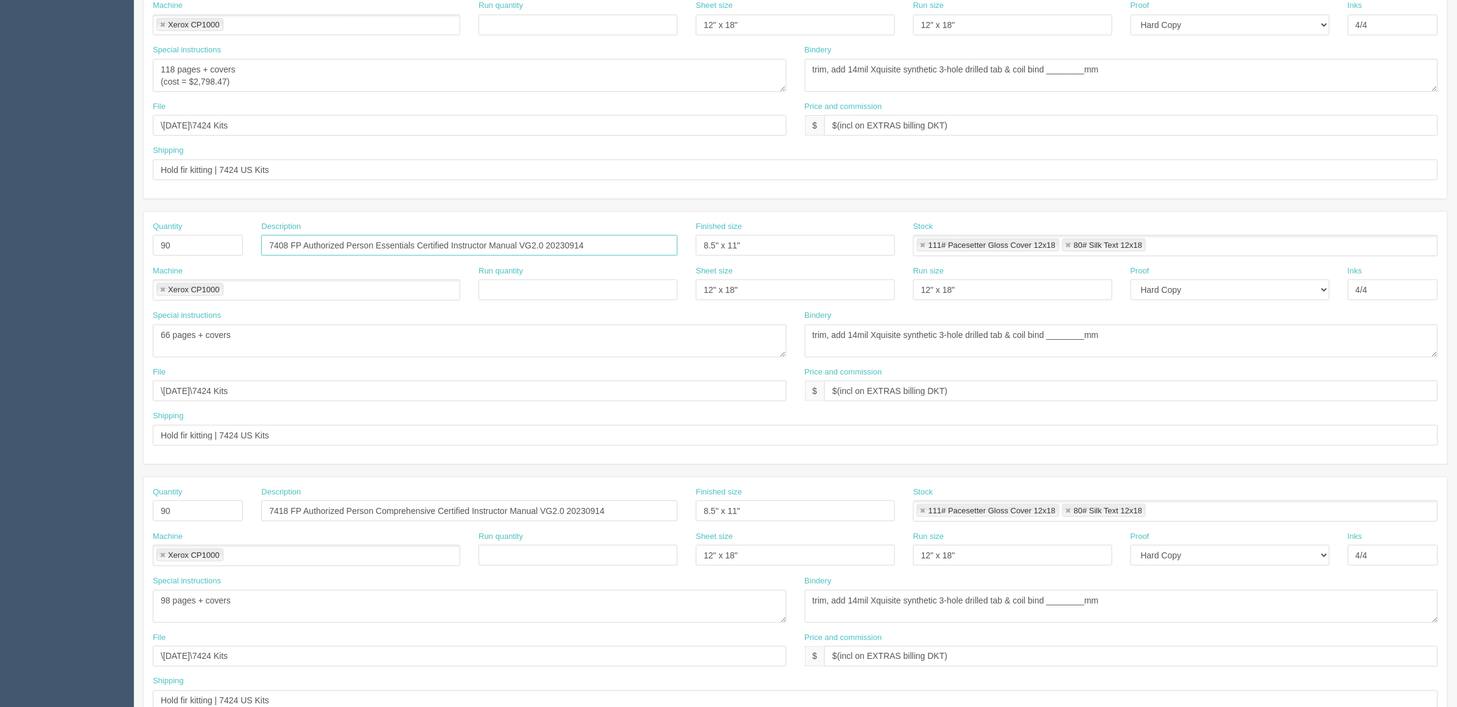
scroll to position [403, 0]
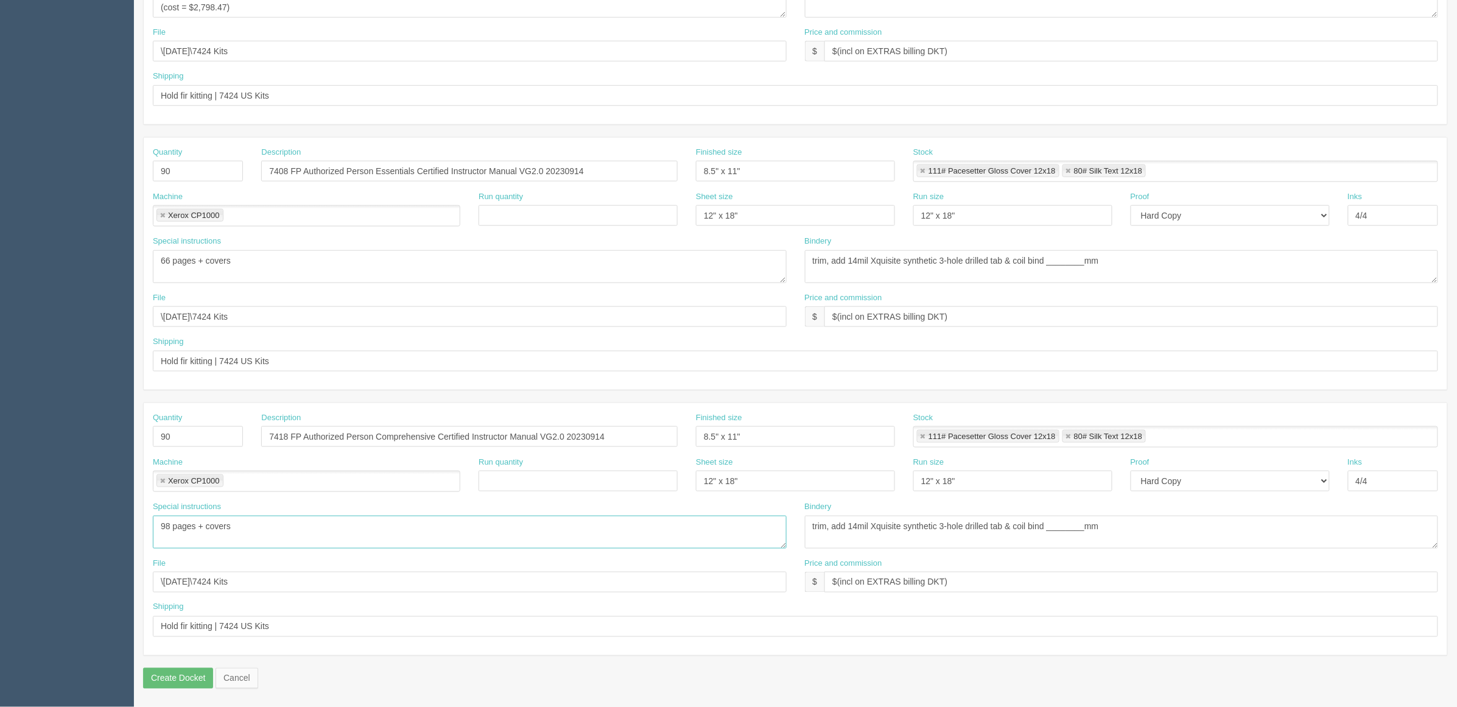
click at [322, 527] on textarea "98 pages + covers" at bounding box center [470, 532] width 634 height 33
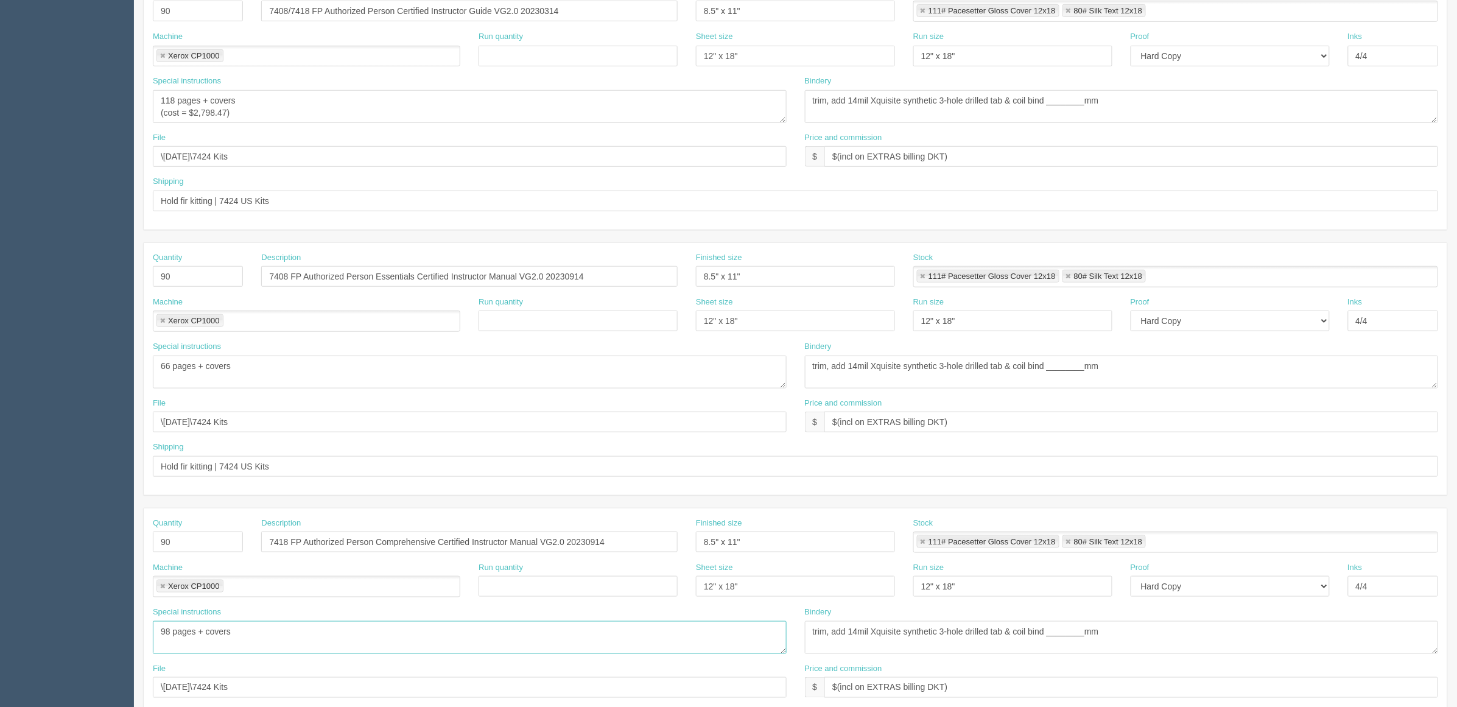
scroll to position [0, 0]
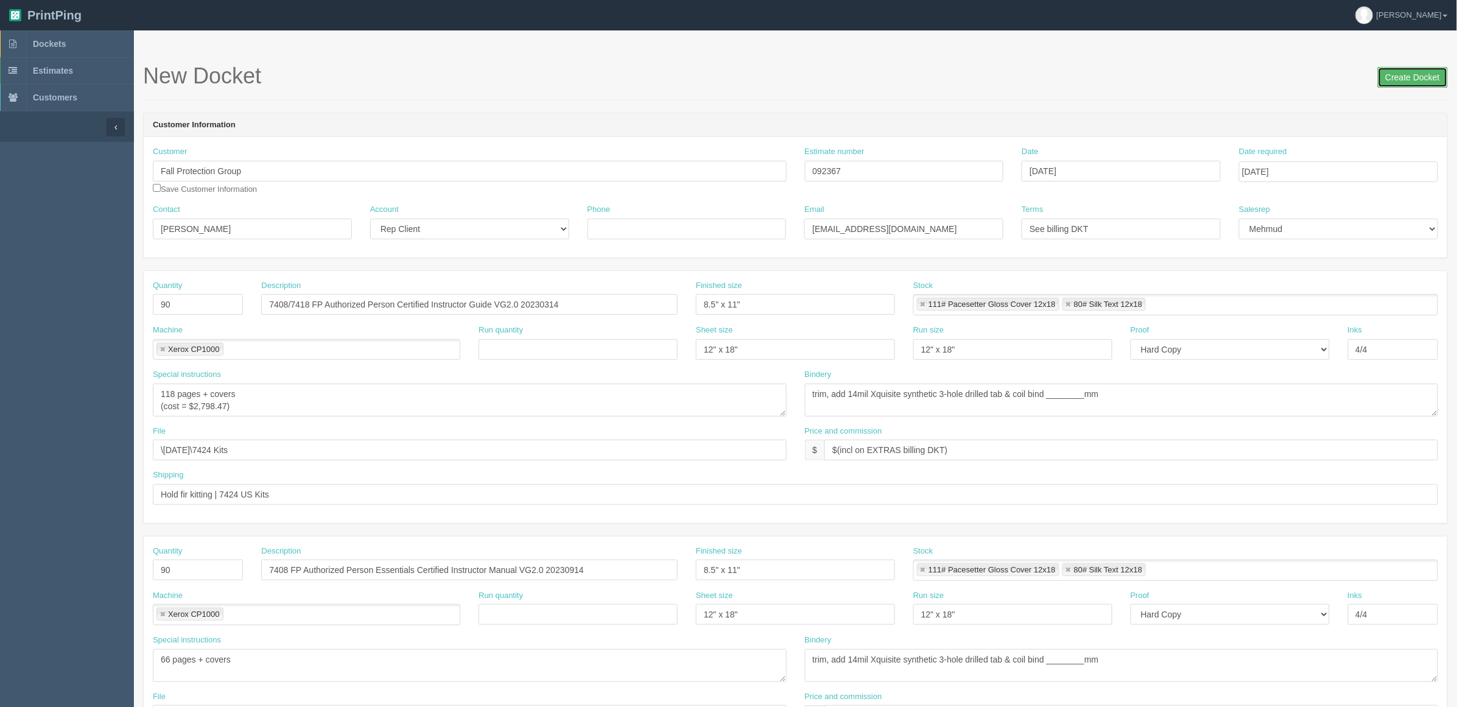
click at [1396, 75] on input "Create Docket" at bounding box center [1413, 77] width 70 height 21
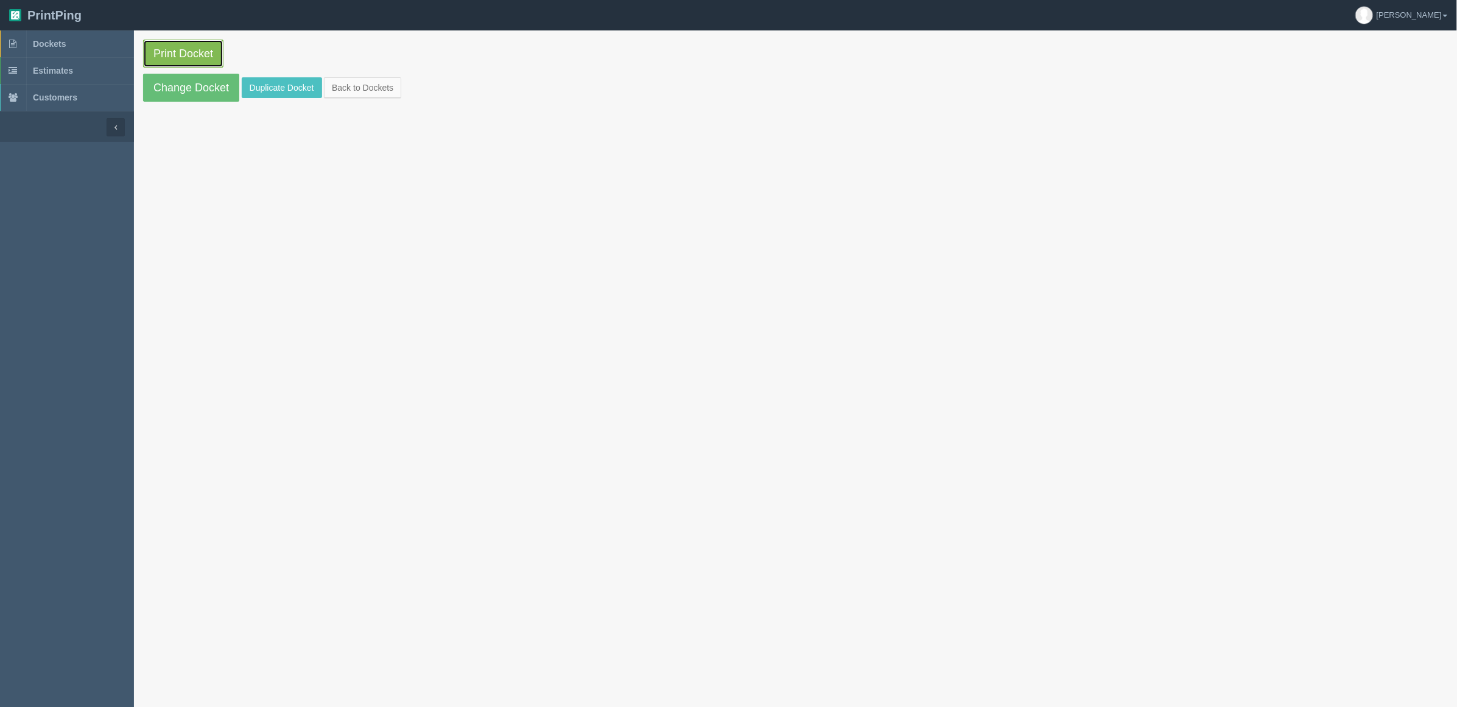
click at [216, 49] on link "Print Docket" at bounding box center [183, 54] width 80 height 28
click at [88, 49] on link "Dockets" at bounding box center [67, 43] width 134 height 27
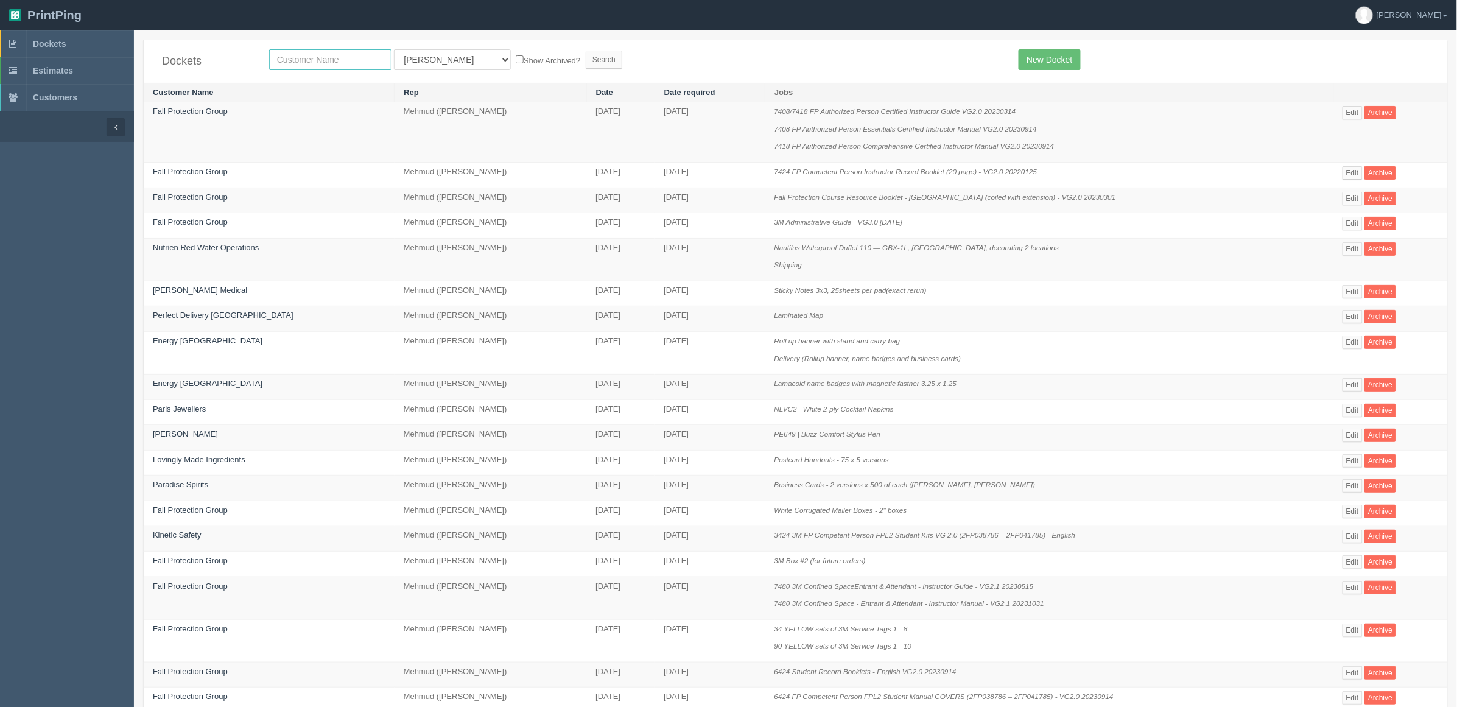
drag, startPoint x: 350, startPoint y: 55, endPoint x: 360, endPoint y: 51, distance: 10.9
click at [350, 55] on input "text" at bounding box center [330, 59] width 122 height 21
type input "fall"
click at [586, 51] on input "Search" at bounding box center [604, 60] width 37 height 18
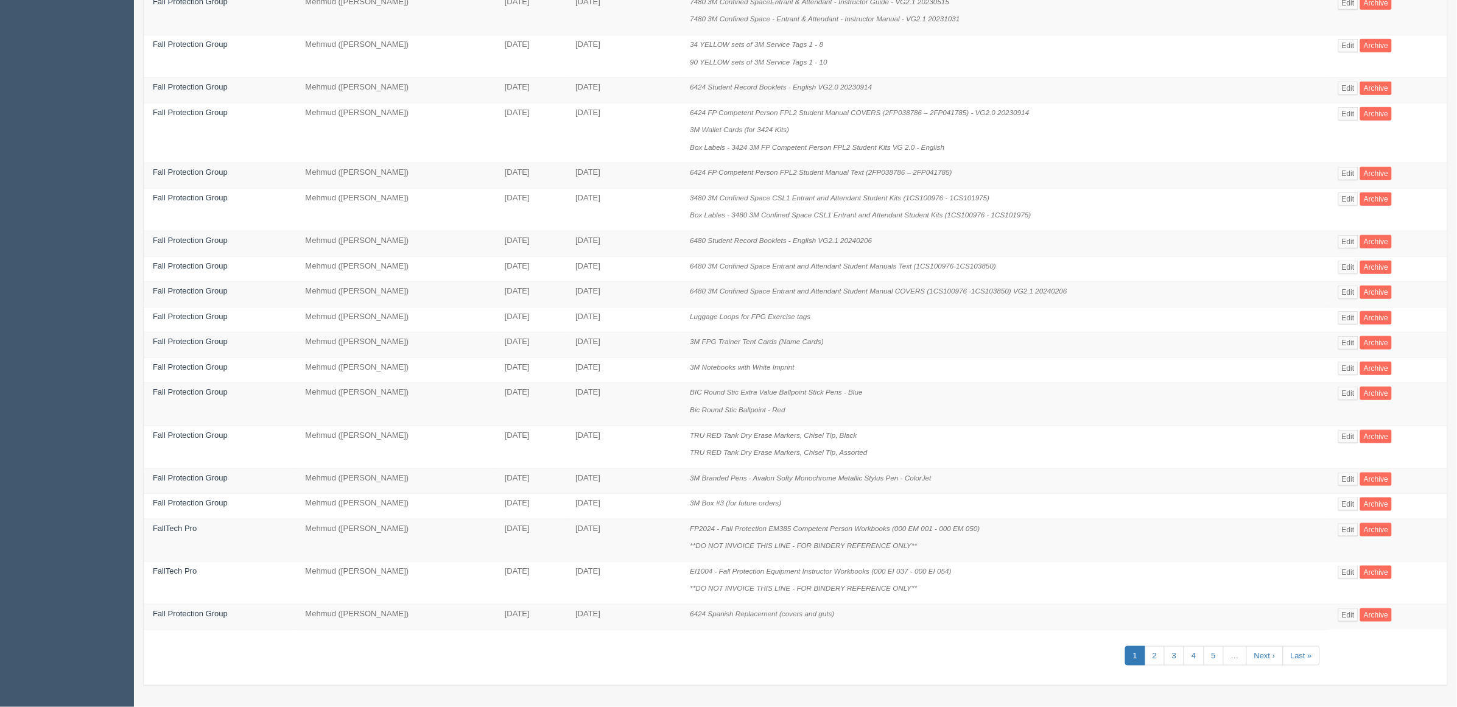
scroll to position [300, 0]
click at [1158, 653] on link "2" at bounding box center [1155, 656] width 20 height 20
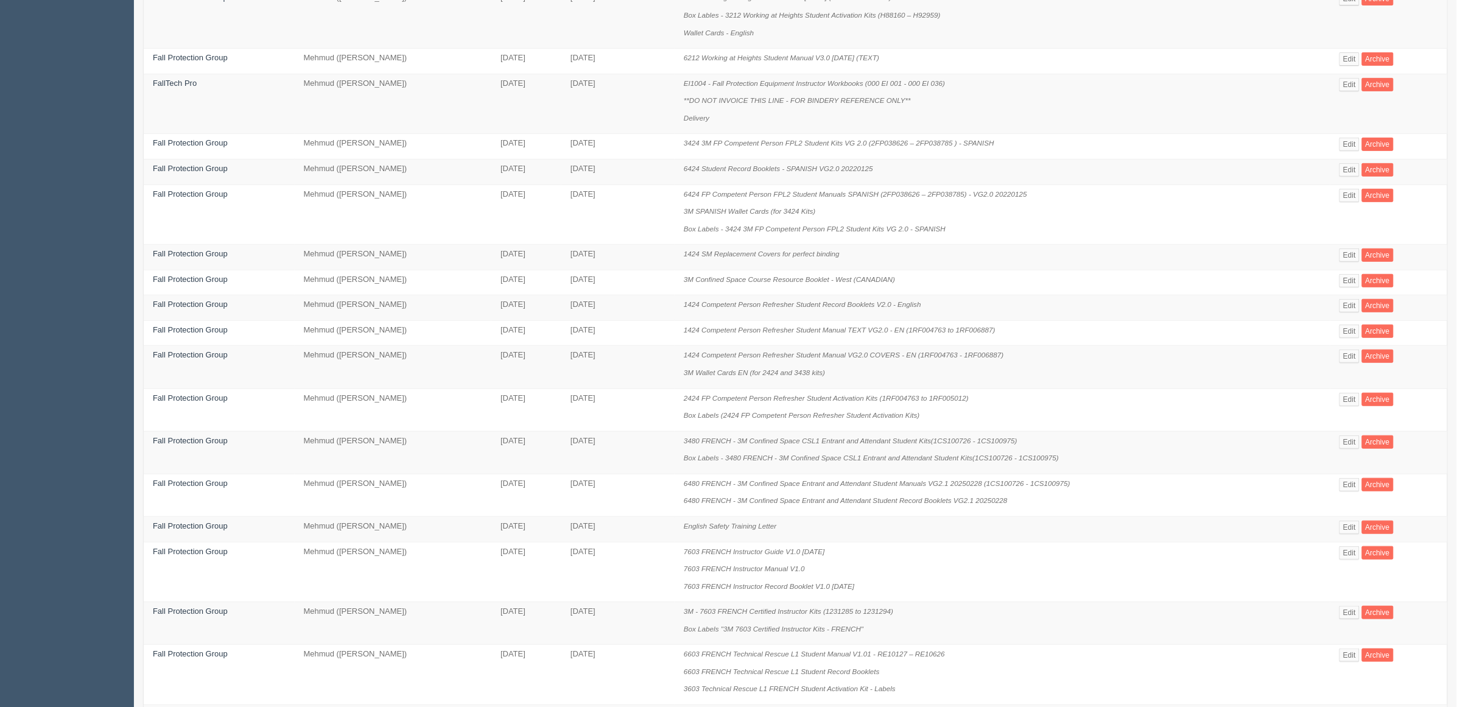
scroll to position [440, 0]
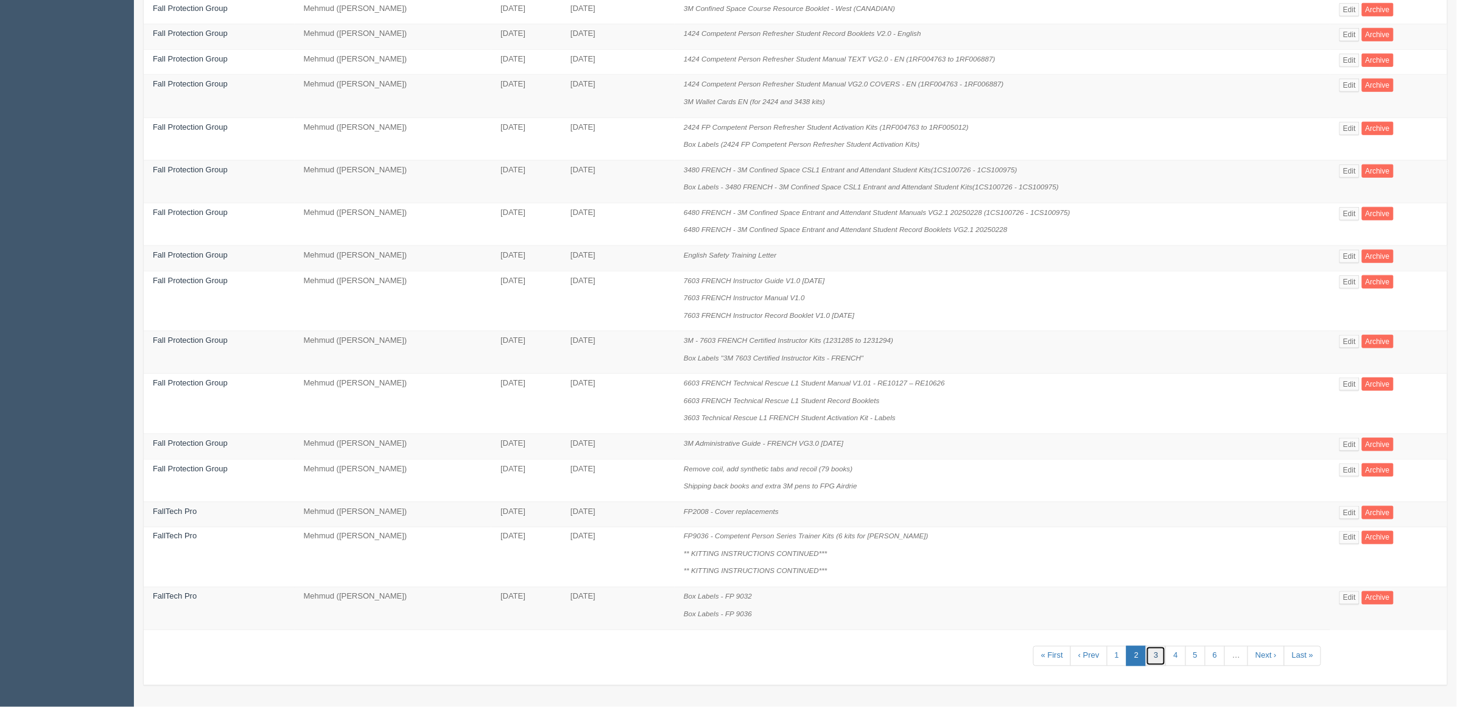
click at [1162, 655] on link "3" at bounding box center [1156, 656] width 20 height 20
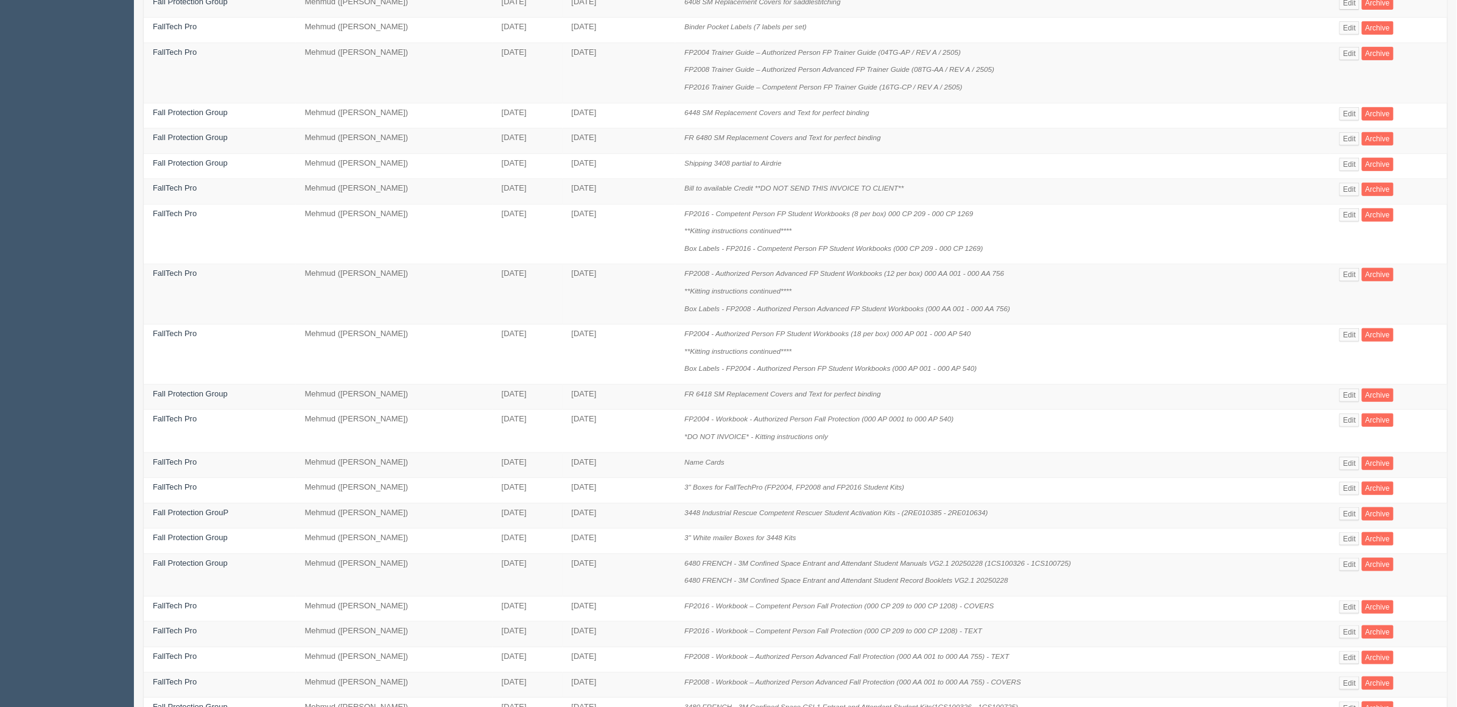
scroll to position [370, 0]
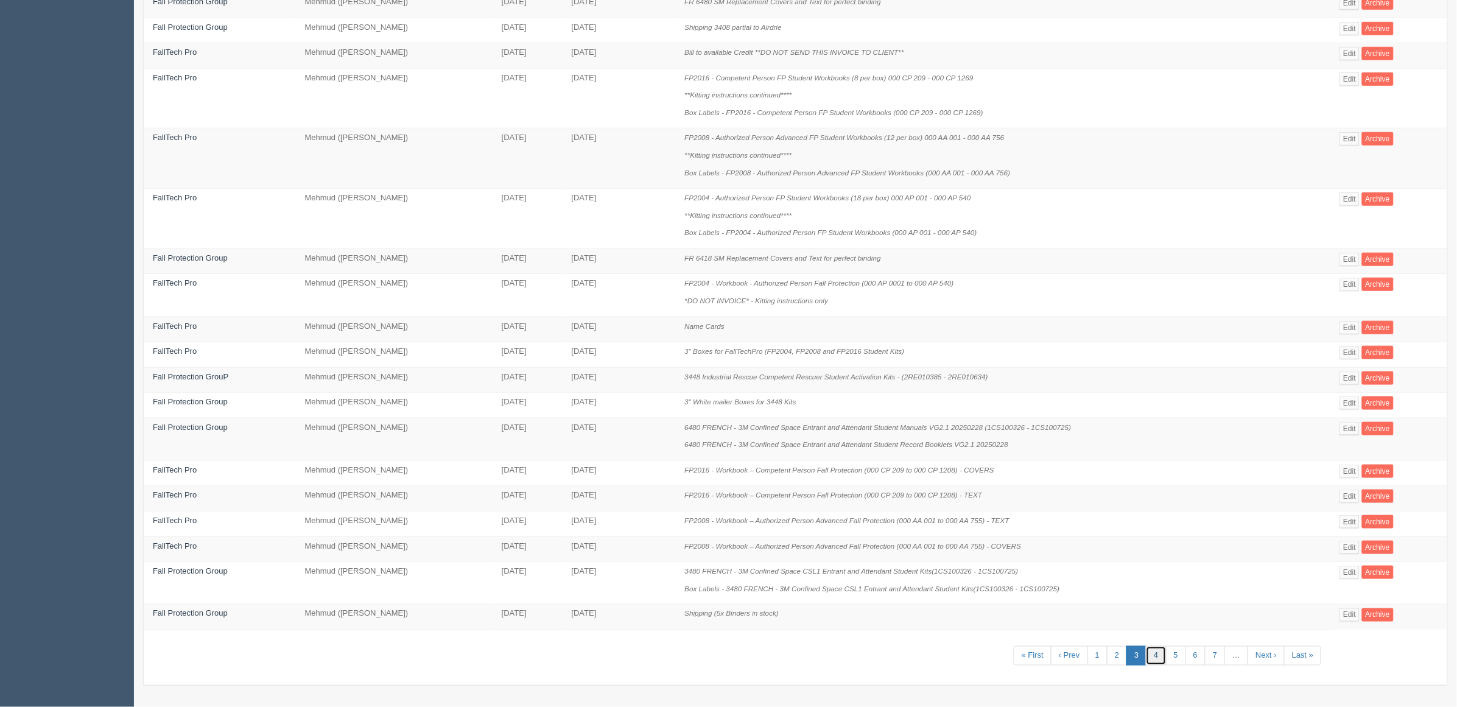
click at [1152, 655] on link "4" at bounding box center [1156, 656] width 20 height 20
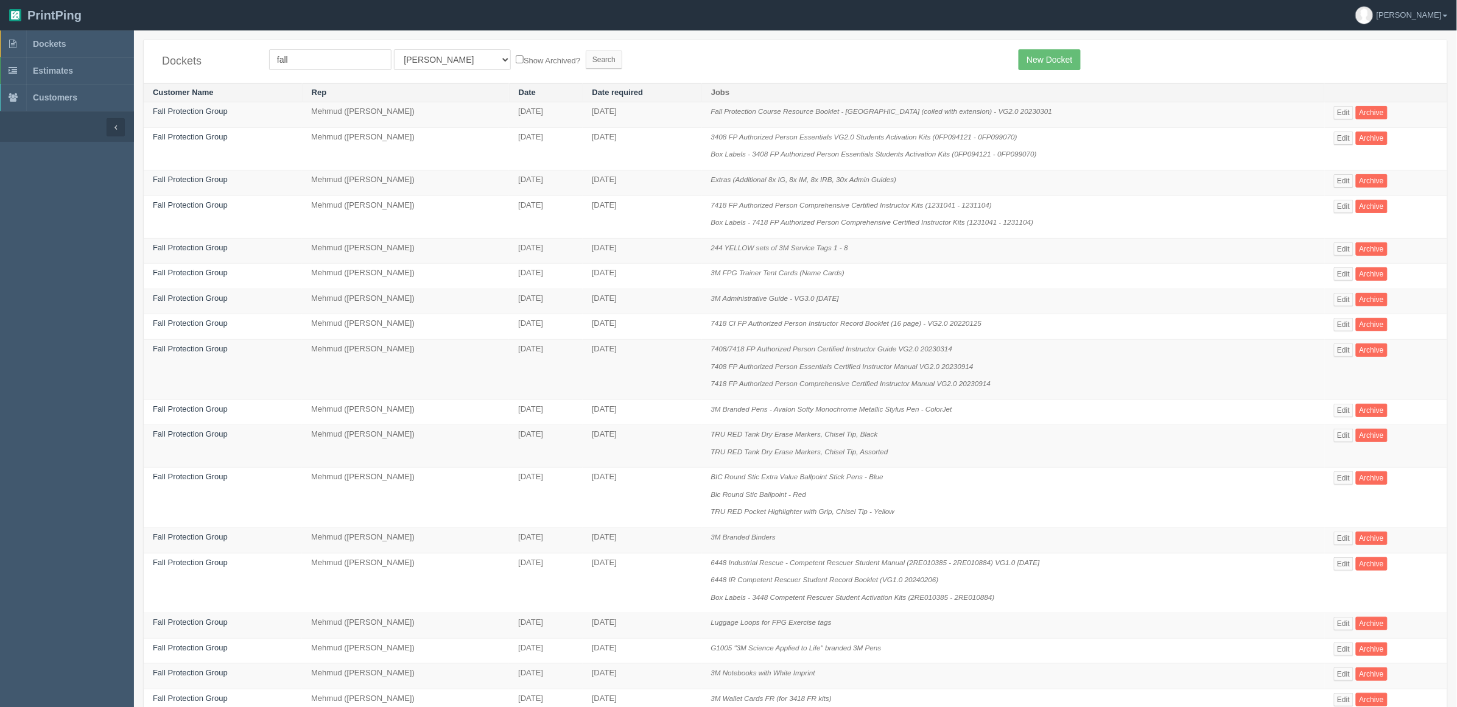
scroll to position [370, 0]
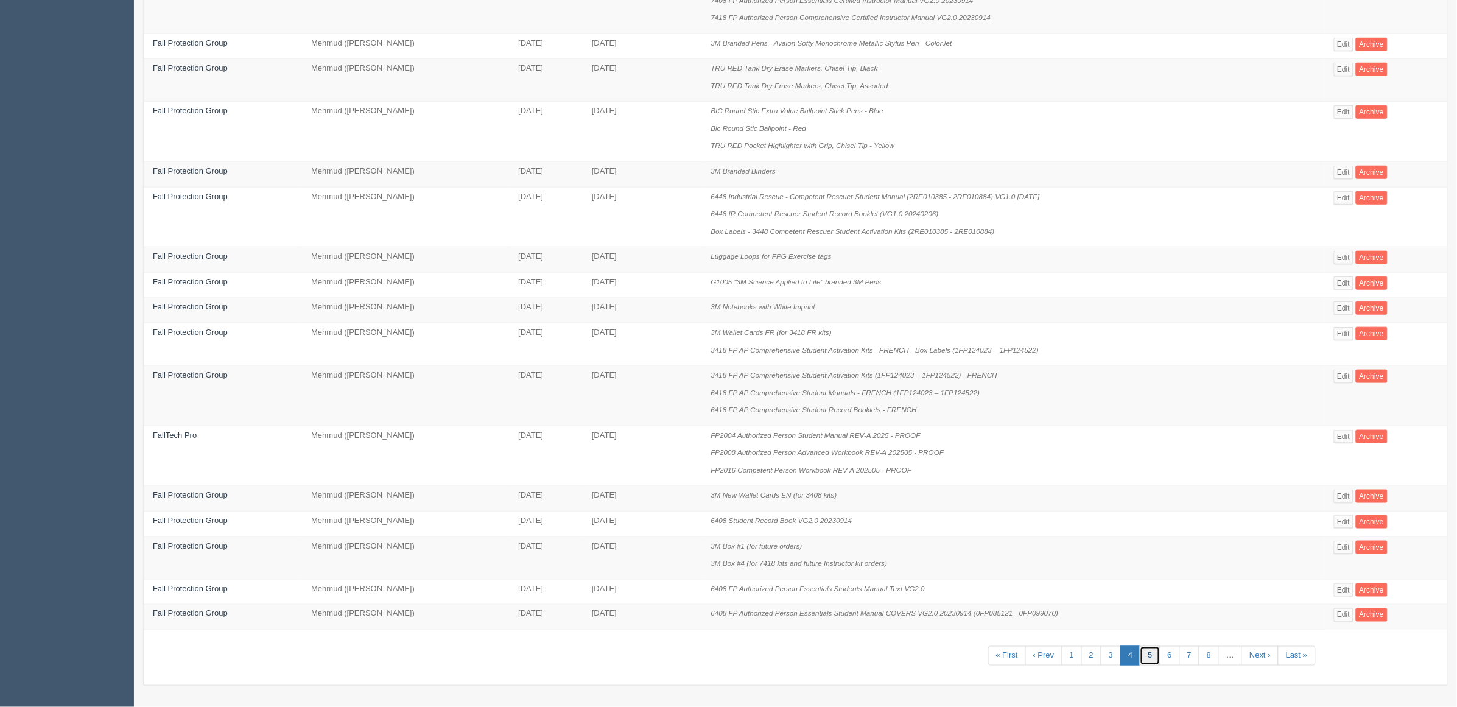
click at [1152, 655] on link "5" at bounding box center [1150, 656] width 20 height 20
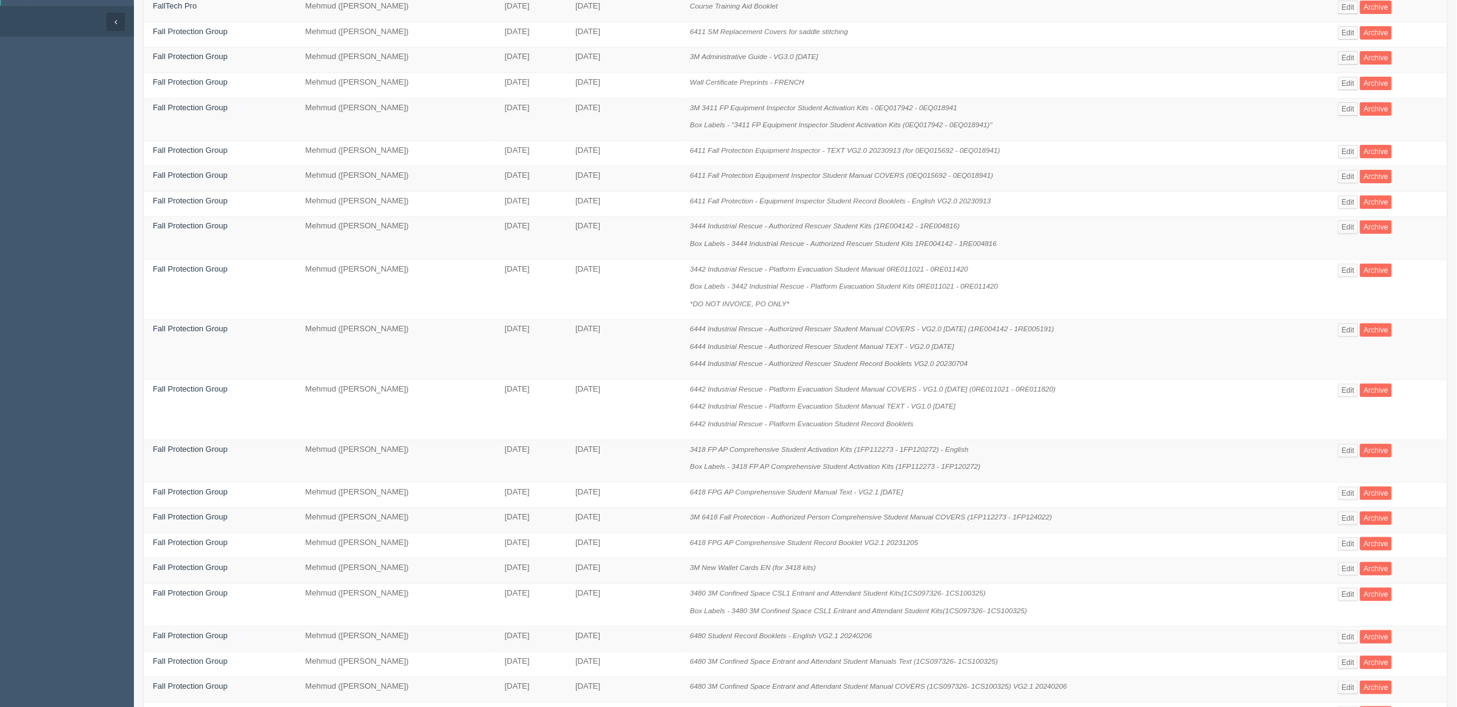
scroll to position [300, 0]
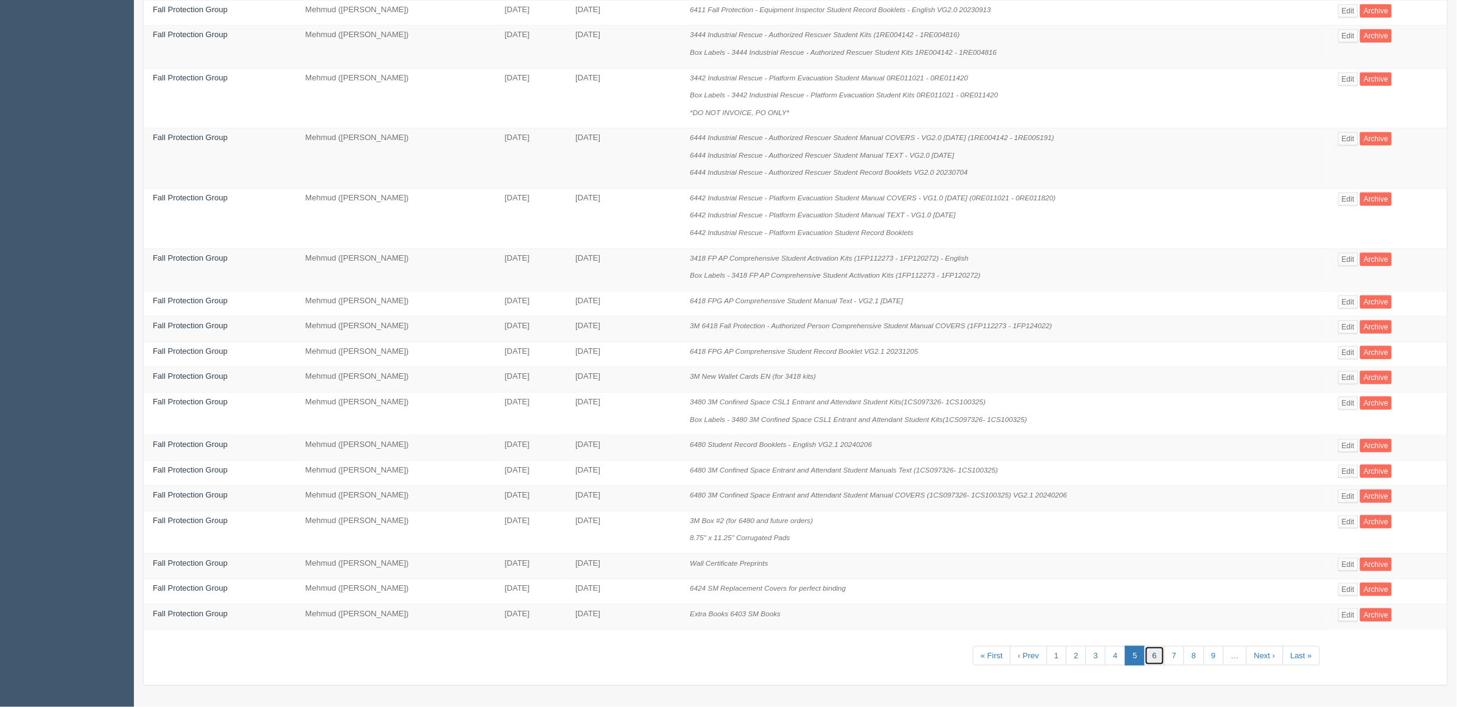
click at [1146, 657] on link "6" at bounding box center [1155, 656] width 20 height 20
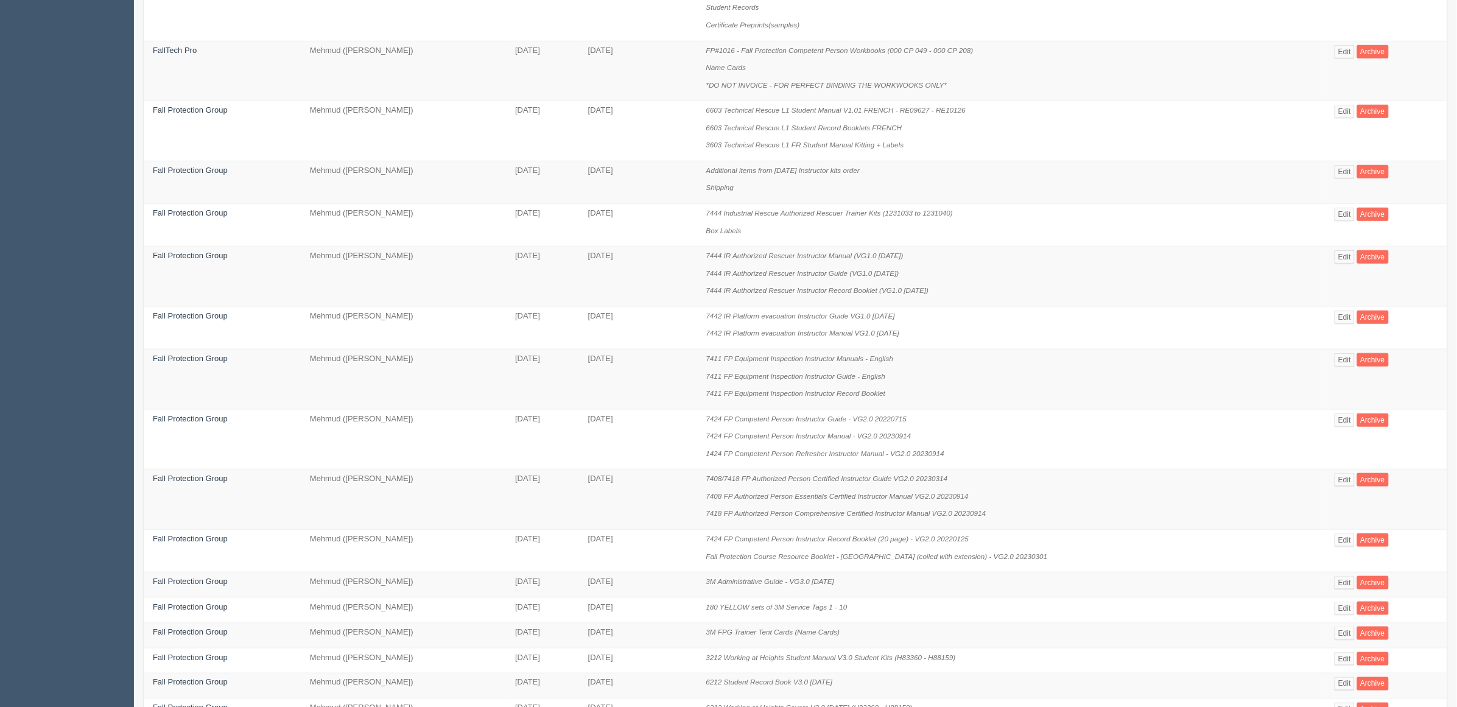
scroll to position [368, 0]
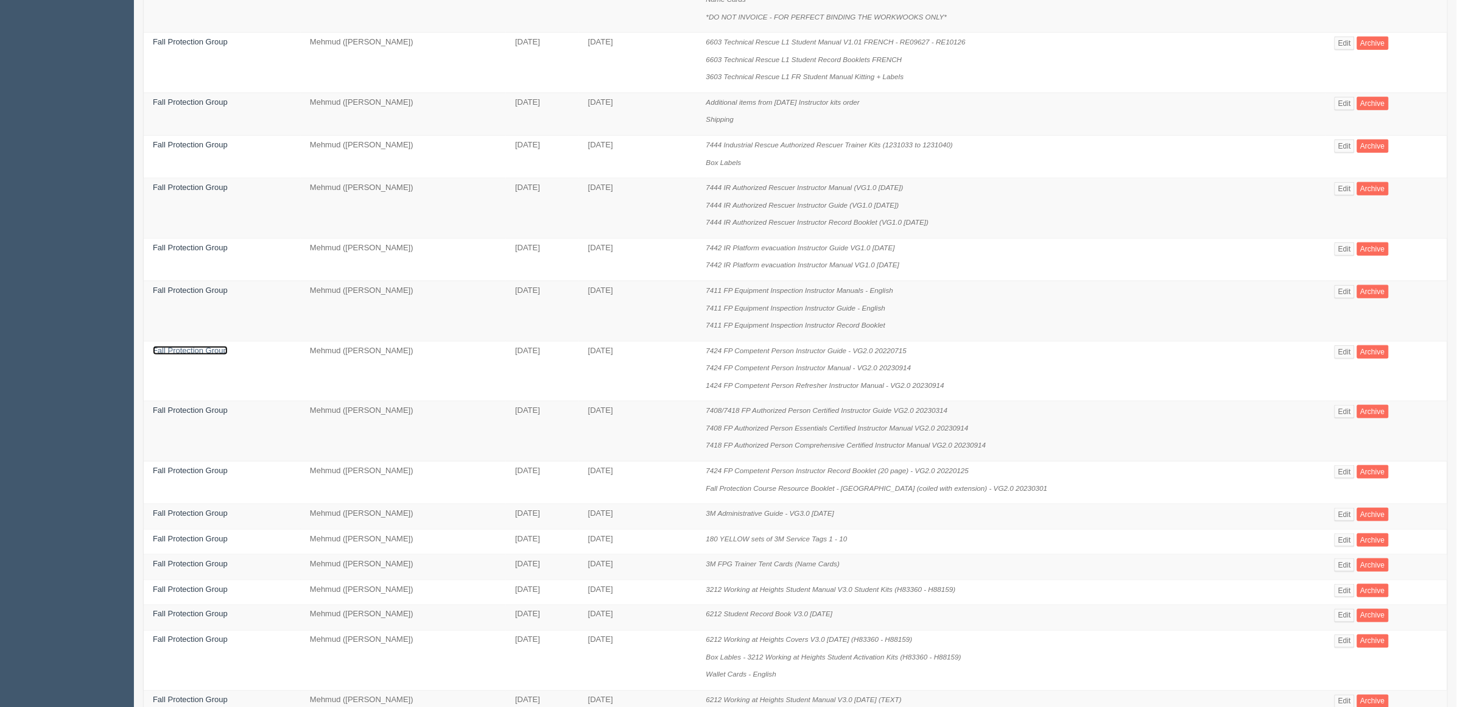
click at [156, 351] on link "Fall Protection Group" at bounding box center [190, 350] width 75 height 9
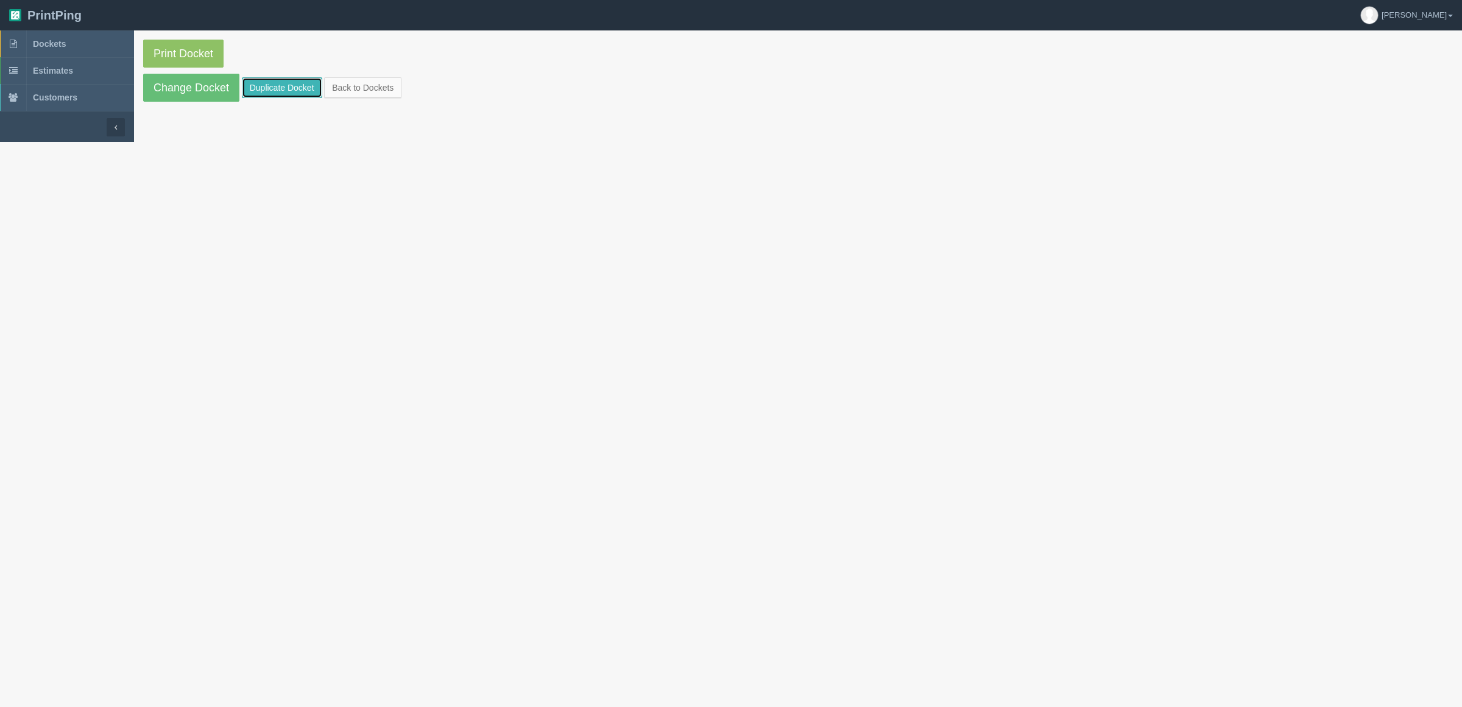
click at [283, 84] on link "Duplicate Docket" at bounding box center [282, 87] width 80 height 21
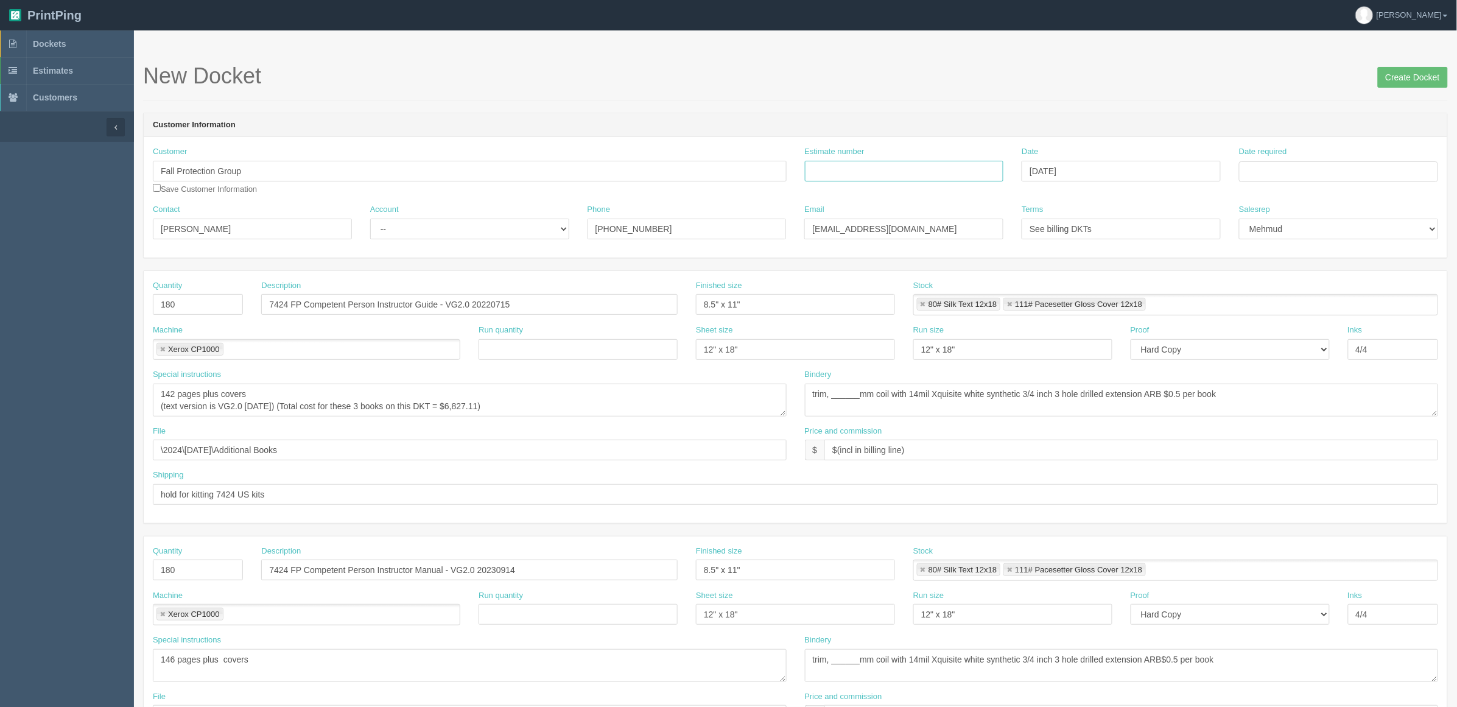
click at [887, 172] on input "Estimate number" at bounding box center [904, 171] width 199 height 21
paste input "92370"
type input "092370"
click at [1299, 169] on input "Date required" at bounding box center [1338, 171] width 199 height 21
click at [1270, 290] on td "22" at bounding box center [1268, 289] width 18 height 18
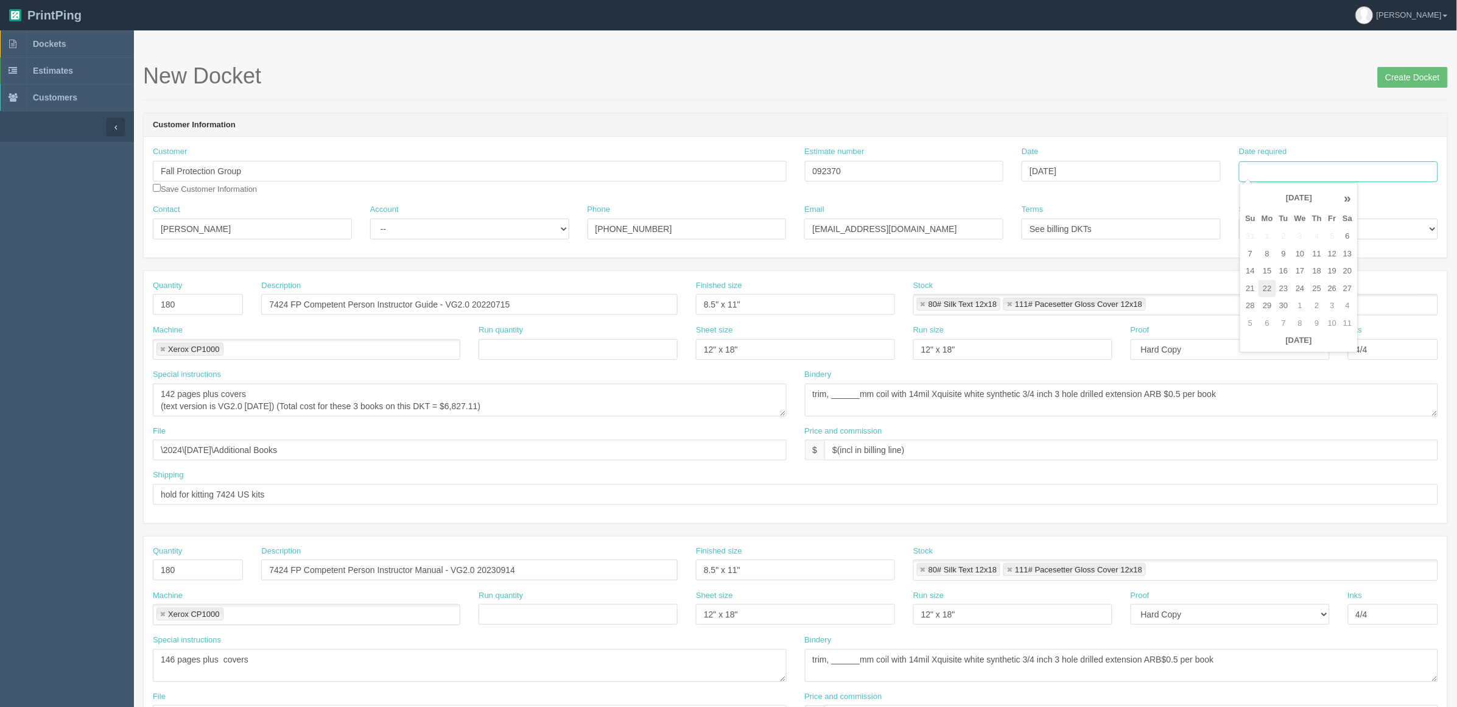
type input "[DATE]"
drag, startPoint x: 208, startPoint y: 308, endPoint x: 29, endPoint y: 273, distance: 181.8
click at [0, 303] on section "Dockets Estimates Customers" at bounding box center [728, 568] width 1457 height 1076
type input "90"
drag, startPoint x: 196, startPoint y: 579, endPoint x: 75, endPoint y: 573, distance: 120.7
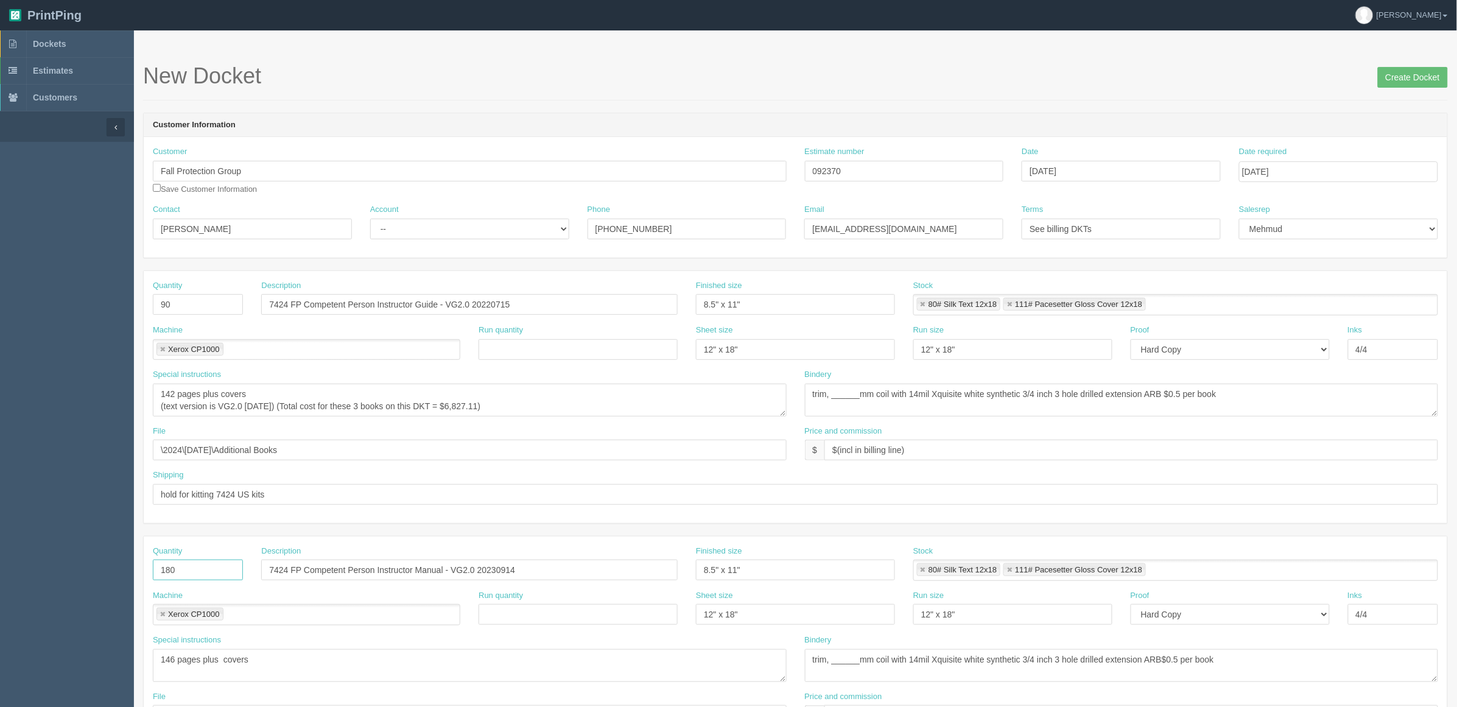
click at [80, 573] on section "Dockets Estimates Customers" at bounding box center [728, 568] width 1457 height 1076
type input "90"
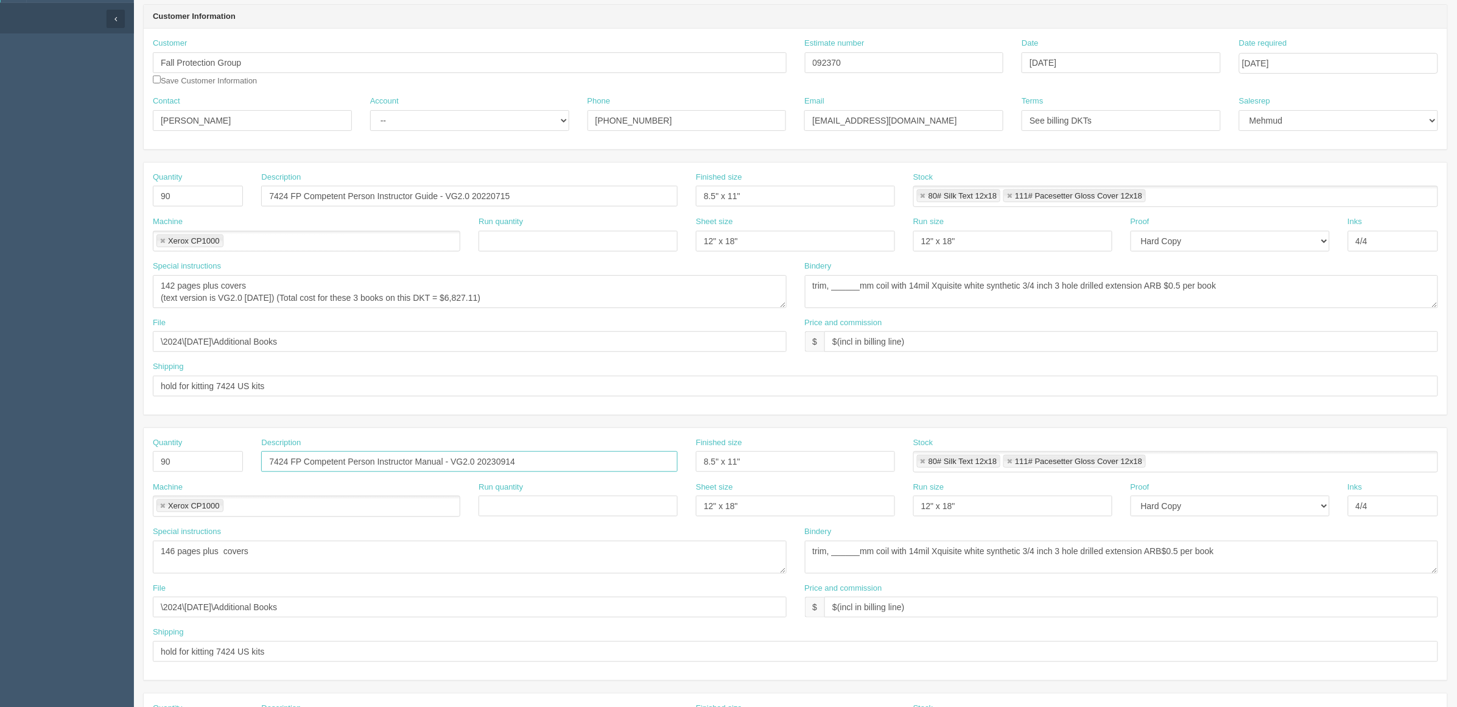
scroll to position [381, 0]
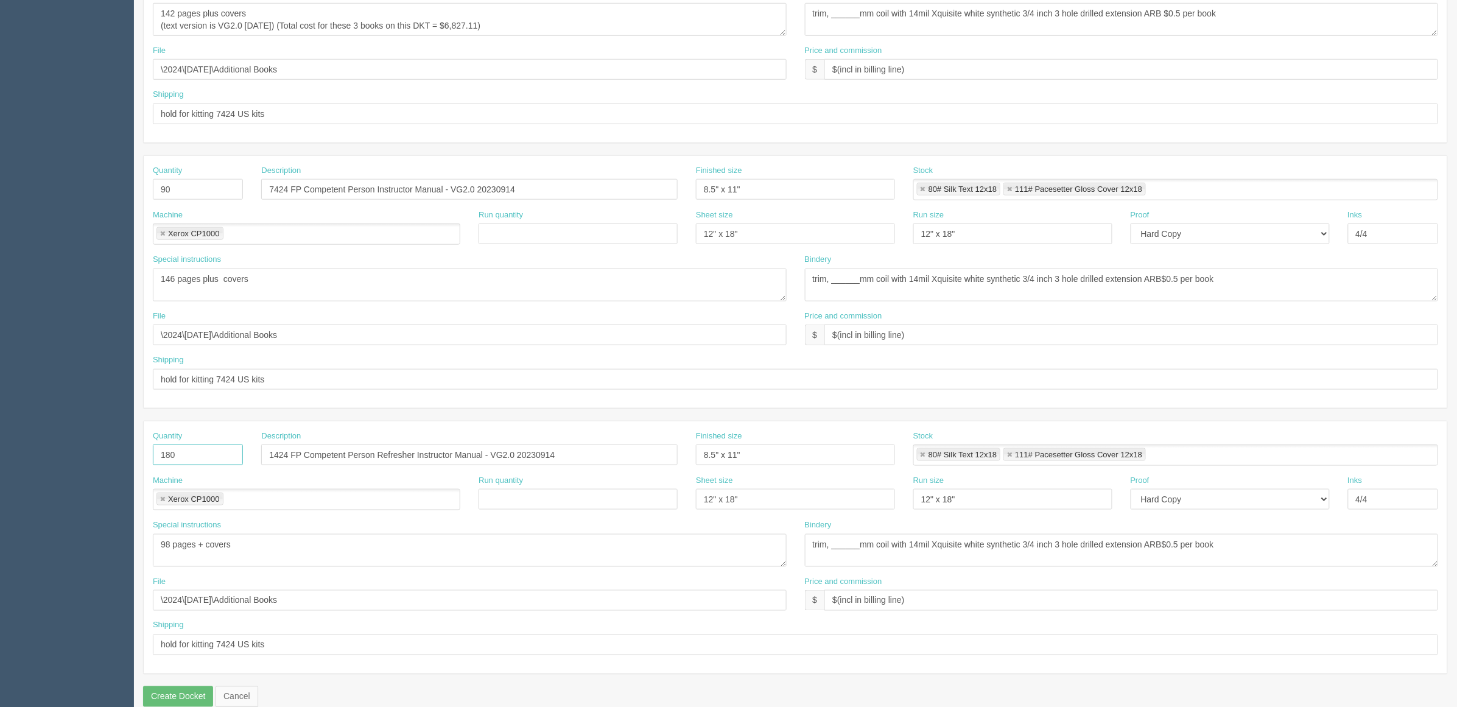
drag, startPoint x: 181, startPoint y: 454, endPoint x: 43, endPoint y: 384, distance: 154.7
click at [0, 445] on section "Dockets Estimates Customers" at bounding box center [728, 188] width 1457 height 1076
type input "90"
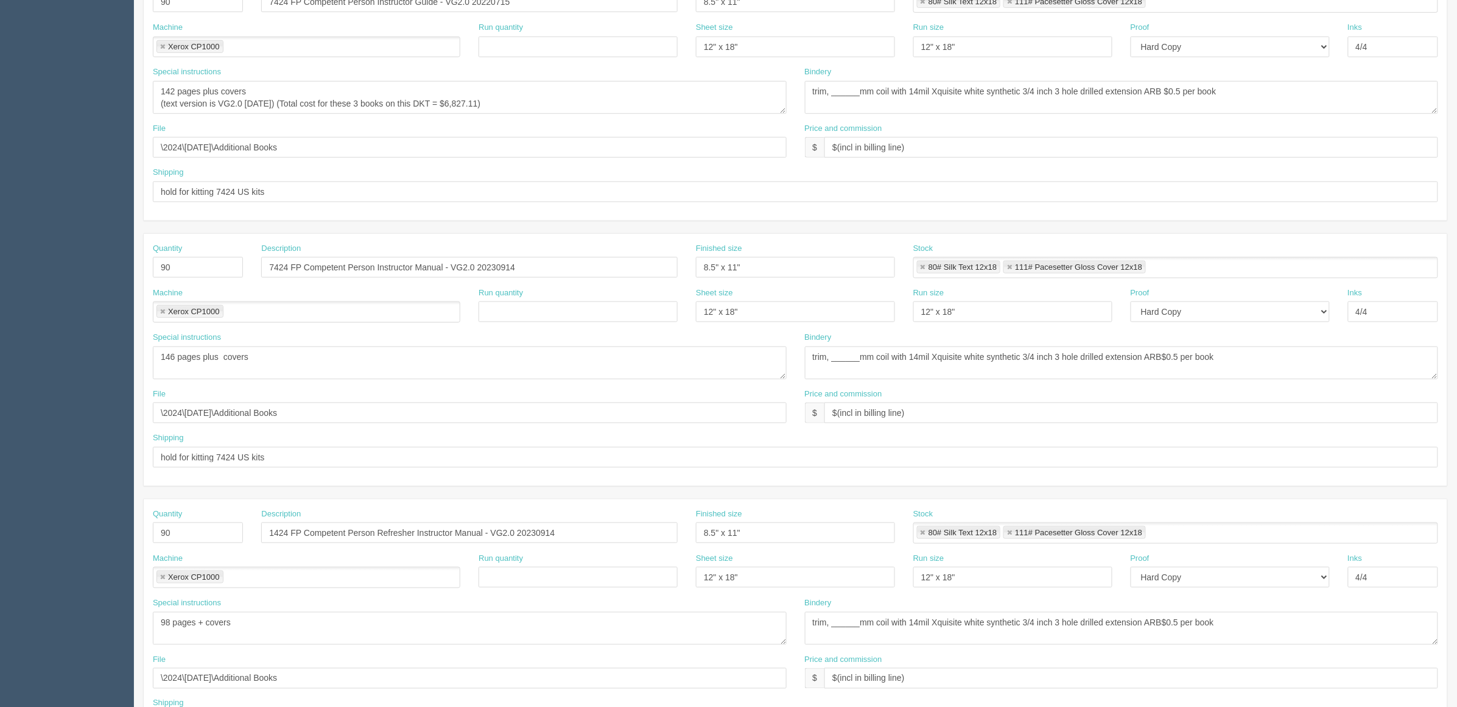
scroll to position [228, 0]
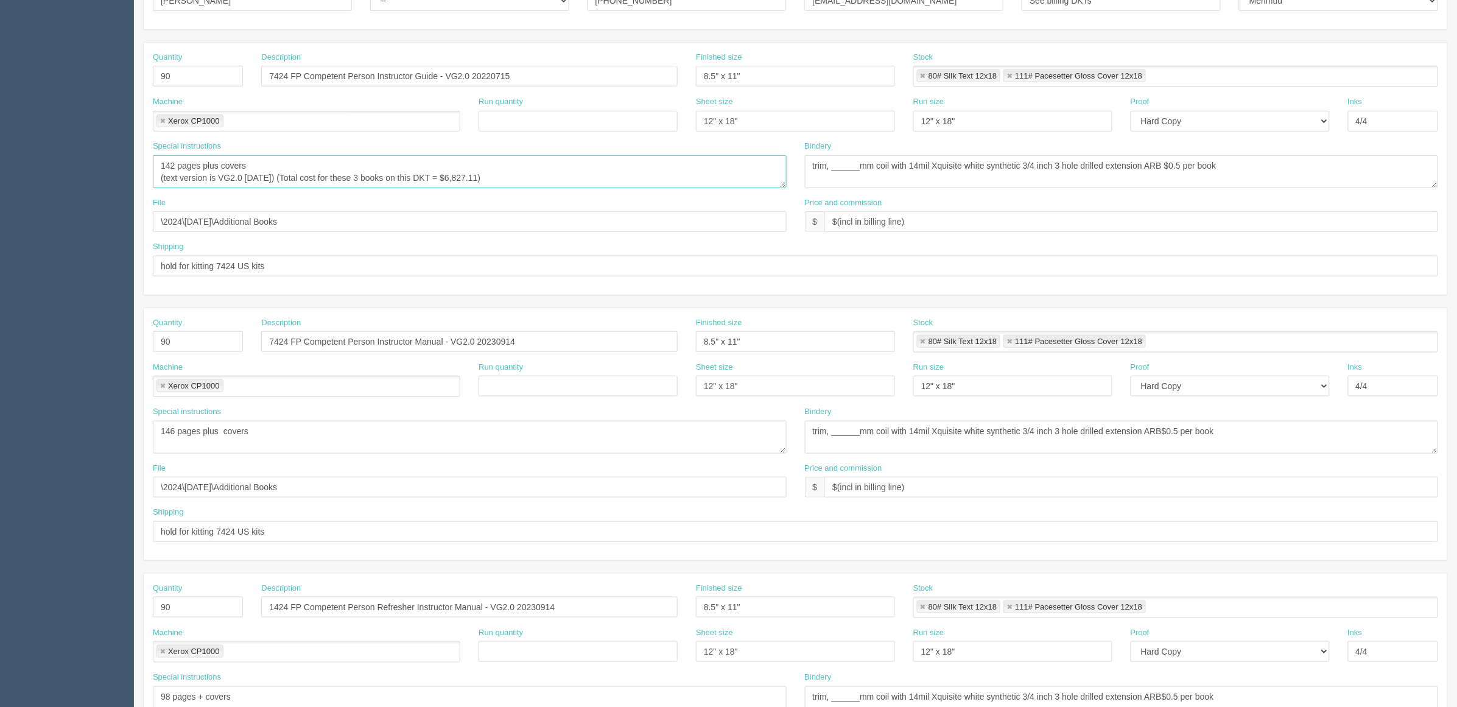
drag, startPoint x: 467, startPoint y: 177, endPoint x: 502, endPoint y: 177, distance: 35.3
click at [502, 177] on textarea "142 pages plus covers (text version is VG2.0 2023.11.28) (Total cost for these …" at bounding box center [470, 171] width 634 height 33
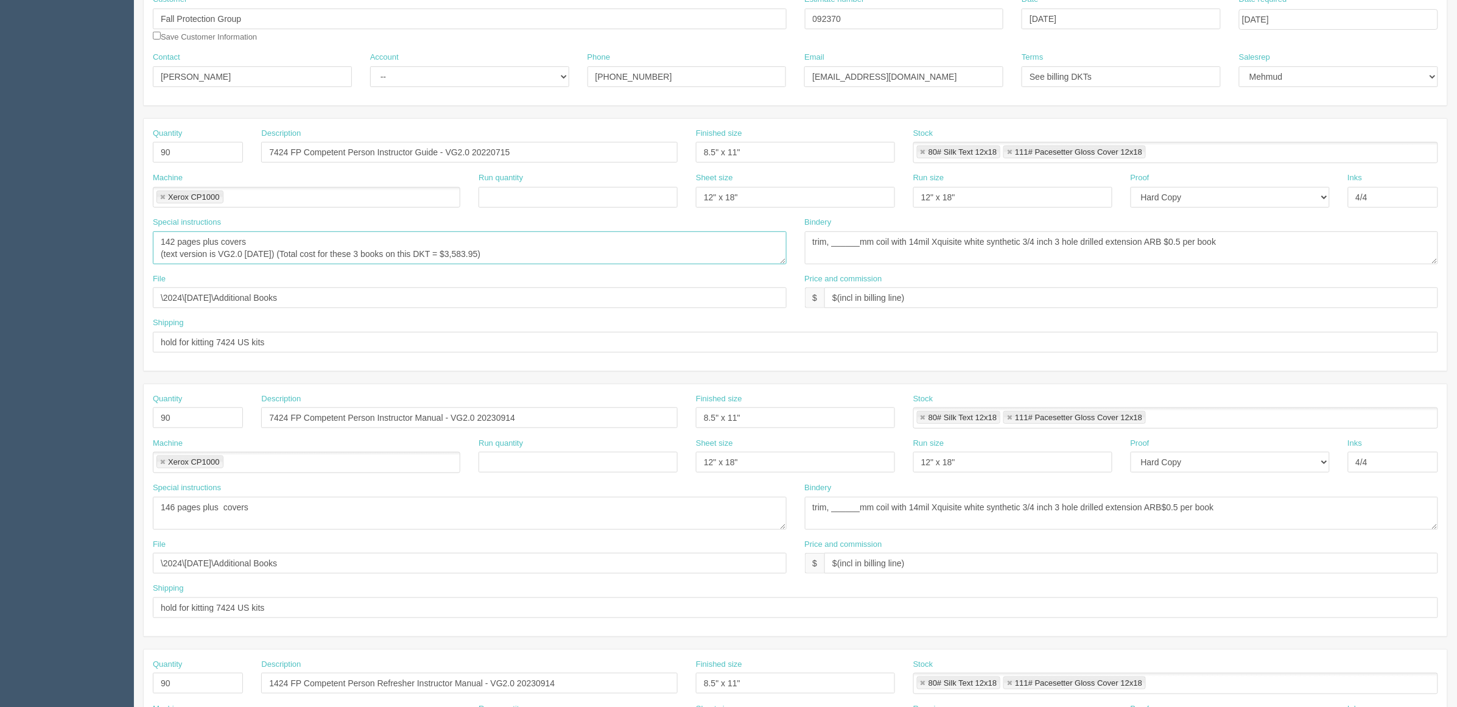
type textarea "142 pages plus covers (text version is VG2.0 2023.11.28) (Total cost for these …"
click at [467, 76] on select "-- Existing Client Allrush Client Rep Client" at bounding box center [469, 76] width 199 height 21
select select "Rep Client"
click at [370, 66] on select "-- Existing Client Allrush Client Rep Client" at bounding box center [469, 76] width 199 height 21
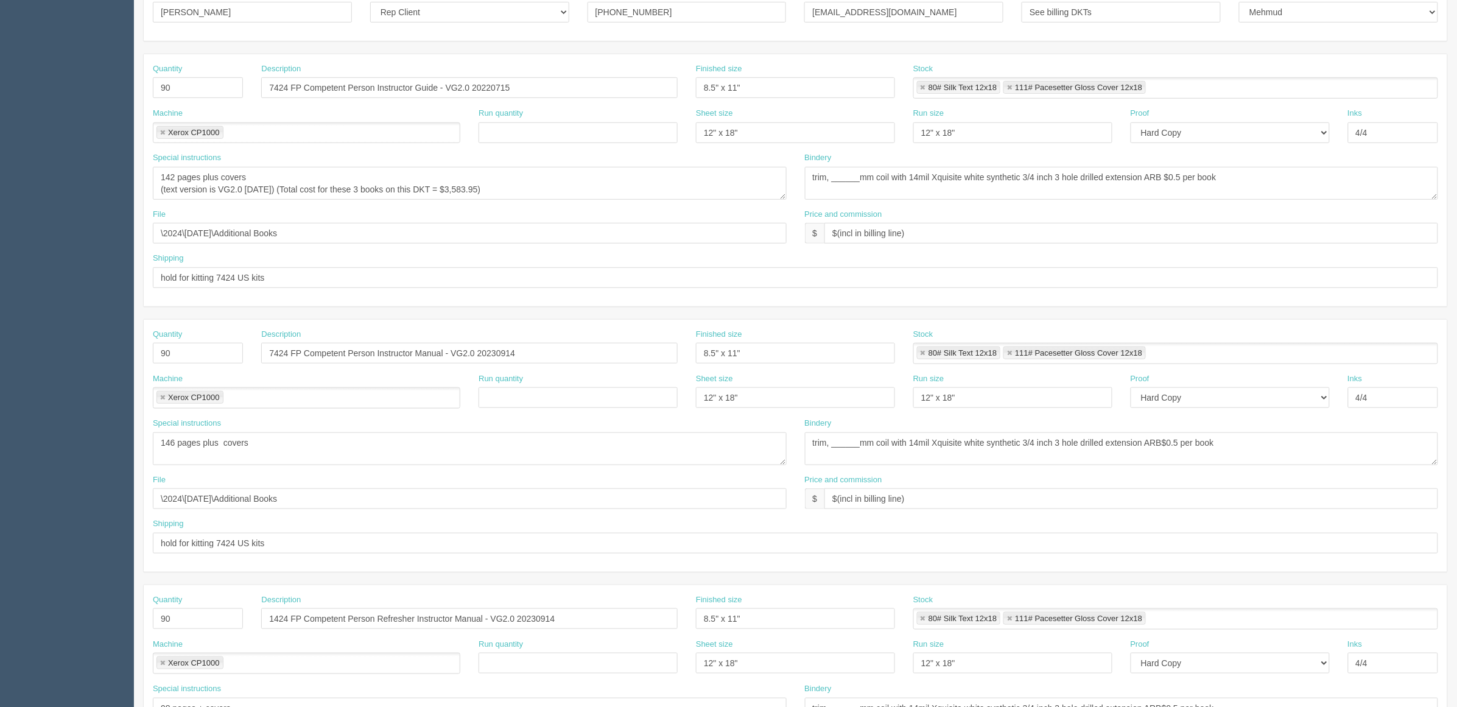
scroll to position [228, 0]
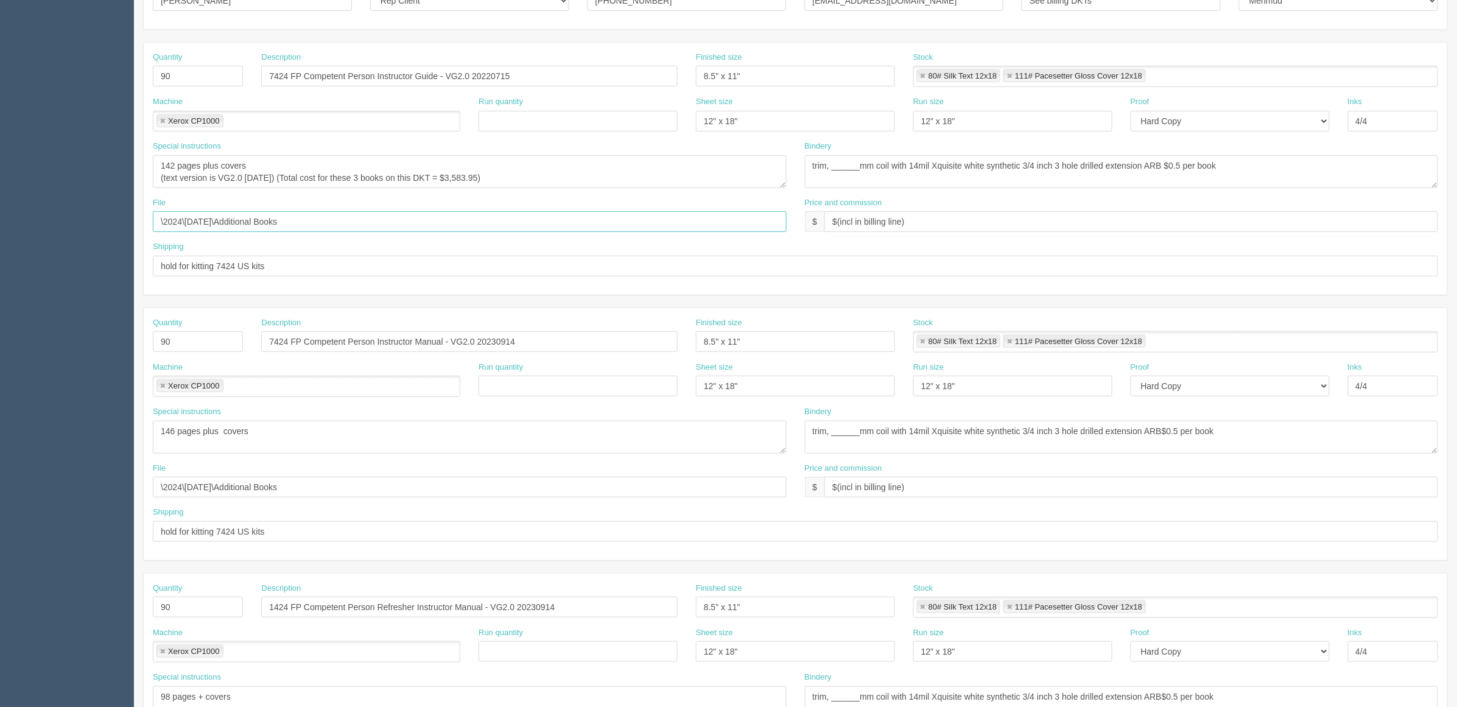
drag, startPoint x: 340, startPoint y: 224, endPoint x: 98, endPoint y: 222, distance: 241.8
click at [88, 224] on section "Dockets Estimates Customers" at bounding box center [728, 340] width 1457 height 1076
paste input "Z:\F\Fall Protection Group\2025\September 2025\7424 Kit"
drag, startPoint x: 283, startPoint y: 223, endPoint x: 35, endPoint y: 214, distance: 248.0
click at [41, 213] on section "Dockets Estimates Customers" at bounding box center [728, 340] width 1457 height 1076
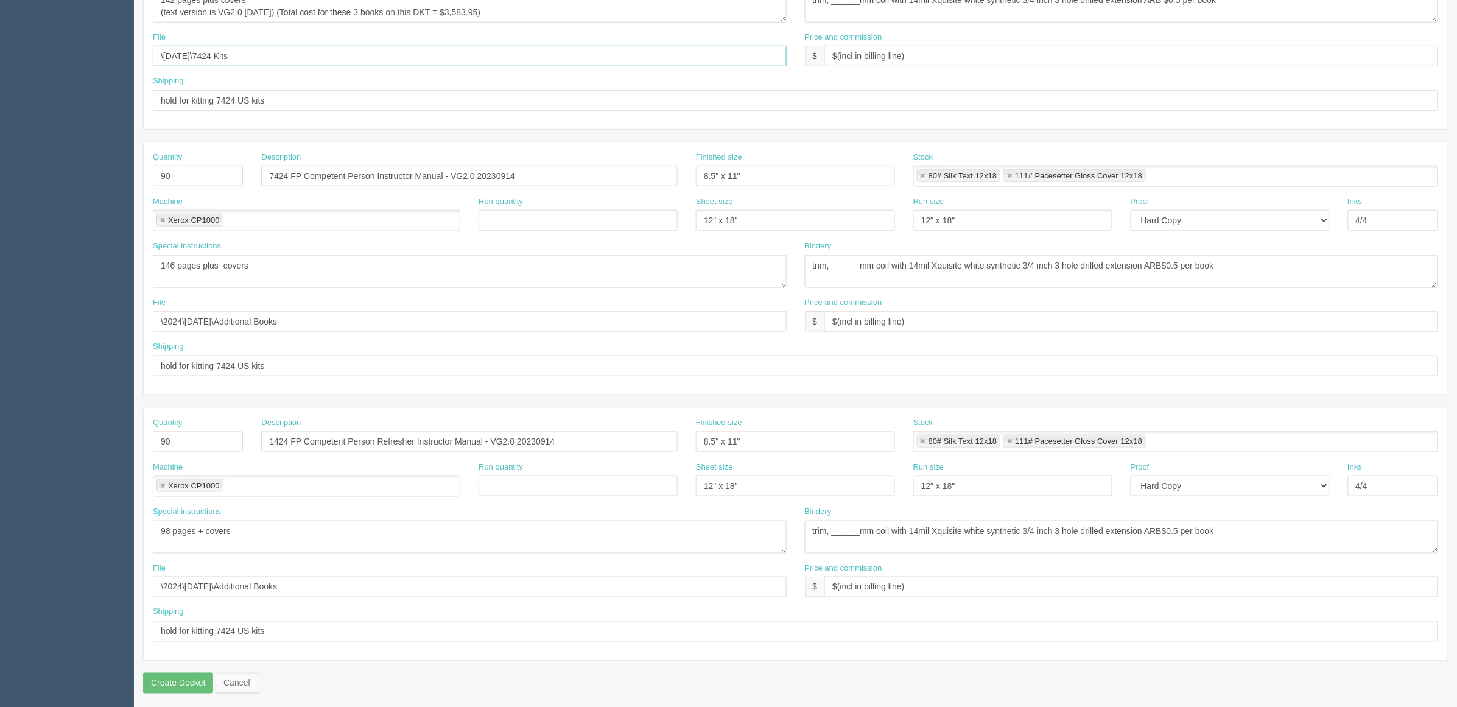
scroll to position [403, 0]
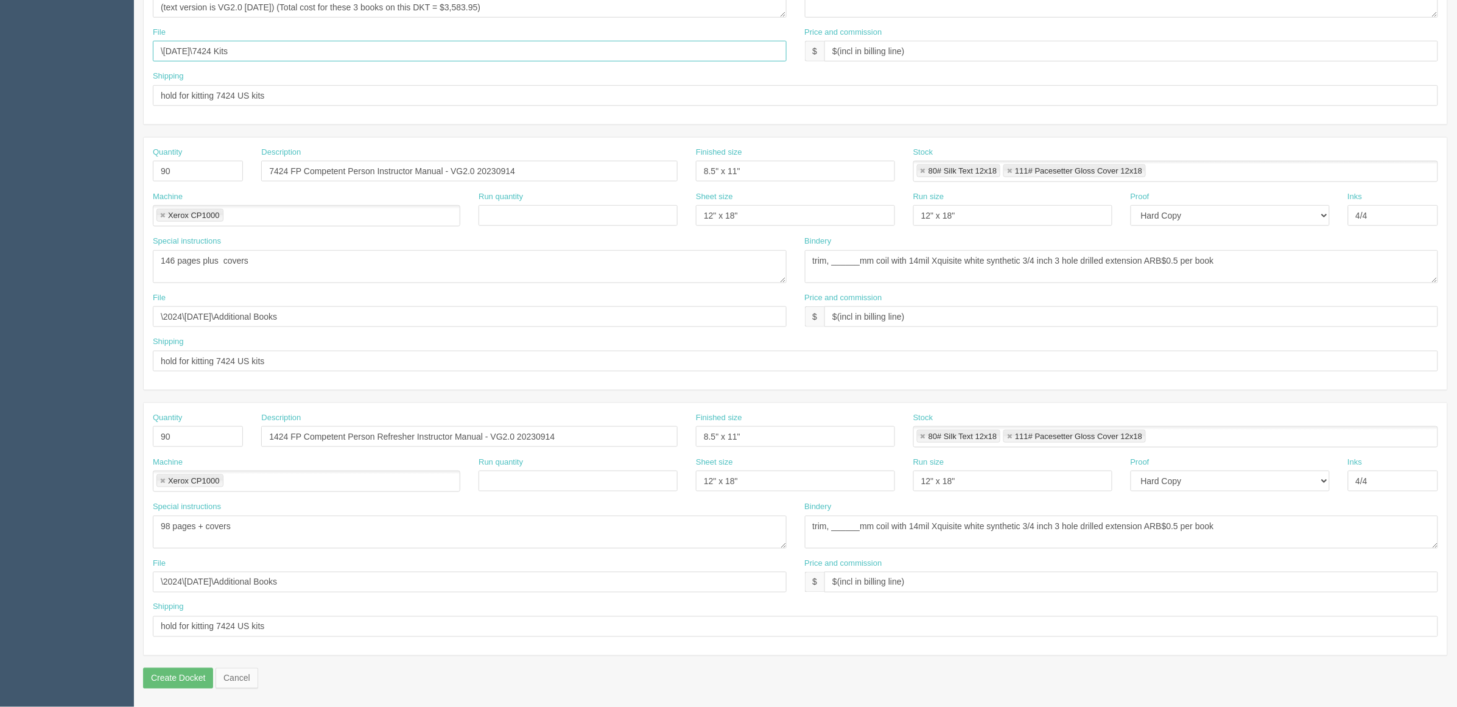
type input "\September 2025\7424 Kits"
drag, startPoint x: 333, startPoint y: 315, endPoint x: 15, endPoint y: 303, distance: 317.6
click at [16, 302] on section "Dockets Estimates Customers" at bounding box center [728, 170] width 1457 height 1076
paste input "September 2025\7424 Kit"
type input "\September 2025\7424 Kits"
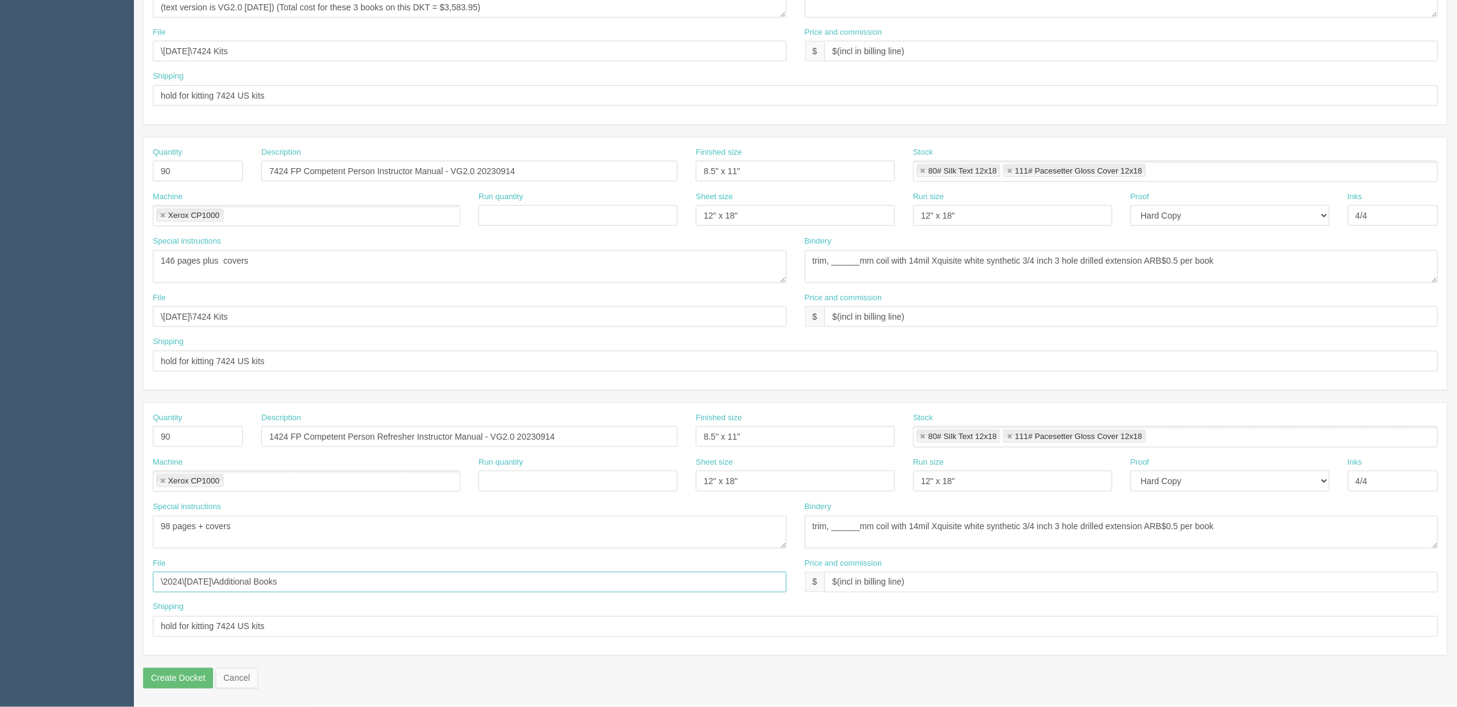
drag, startPoint x: 328, startPoint y: 580, endPoint x: 0, endPoint y: 577, distance: 327.7
click at [0, 577] on section "Dockets Estimates Customers" at bounding box center [728, 170] width 1457 height 1076
paste input "September 2025\7424 Kit"
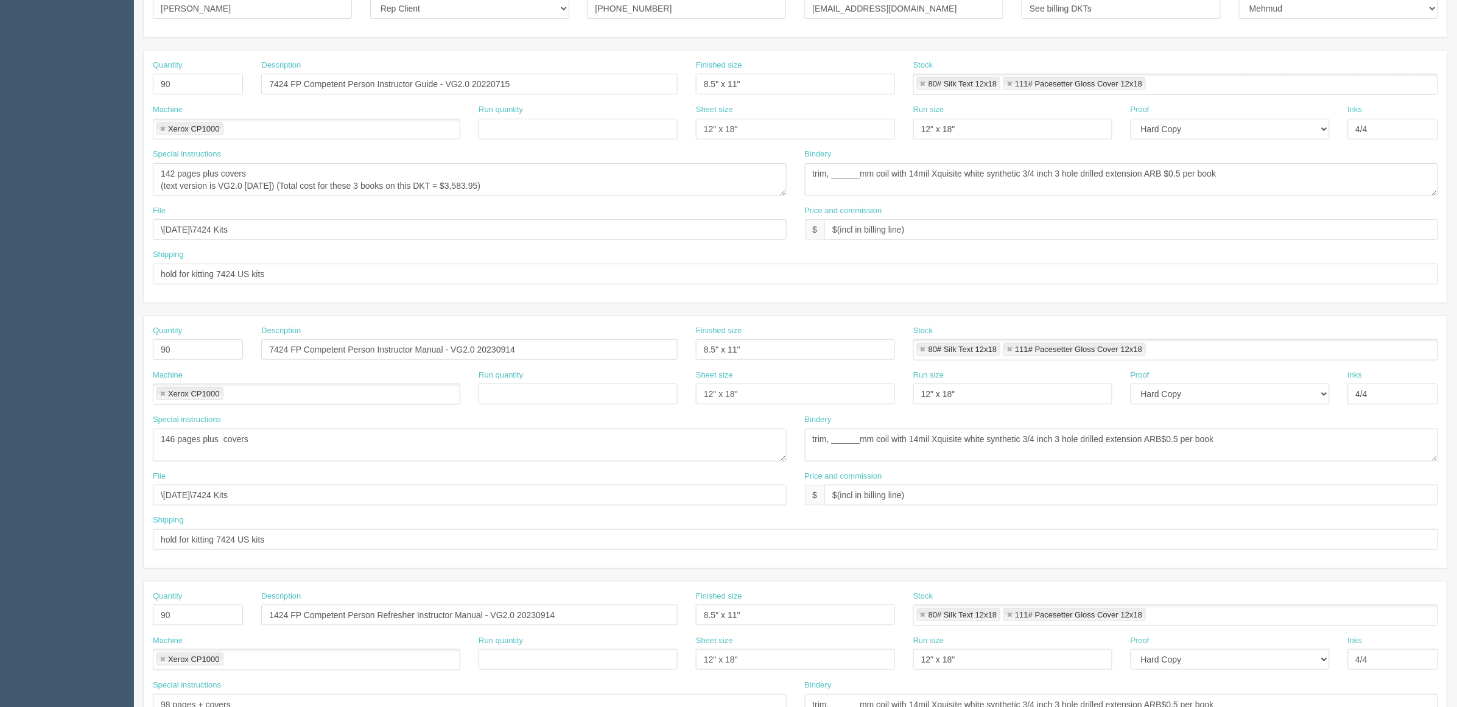
scroll to position [0, 0]
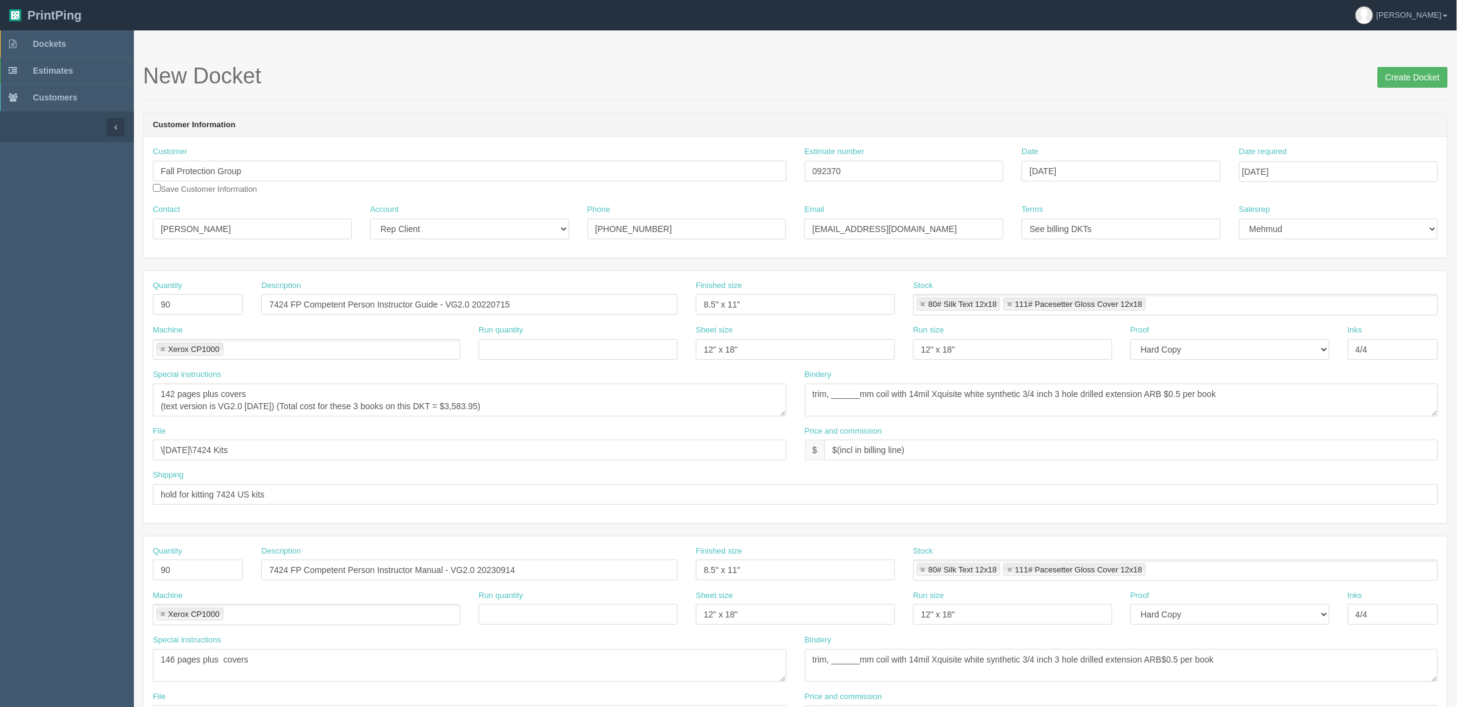
type input "\September 2025\7424 Kits"
click at [1395, 72] on input "Create Docket" at bounding box center [1413, 77] width 70 height 21
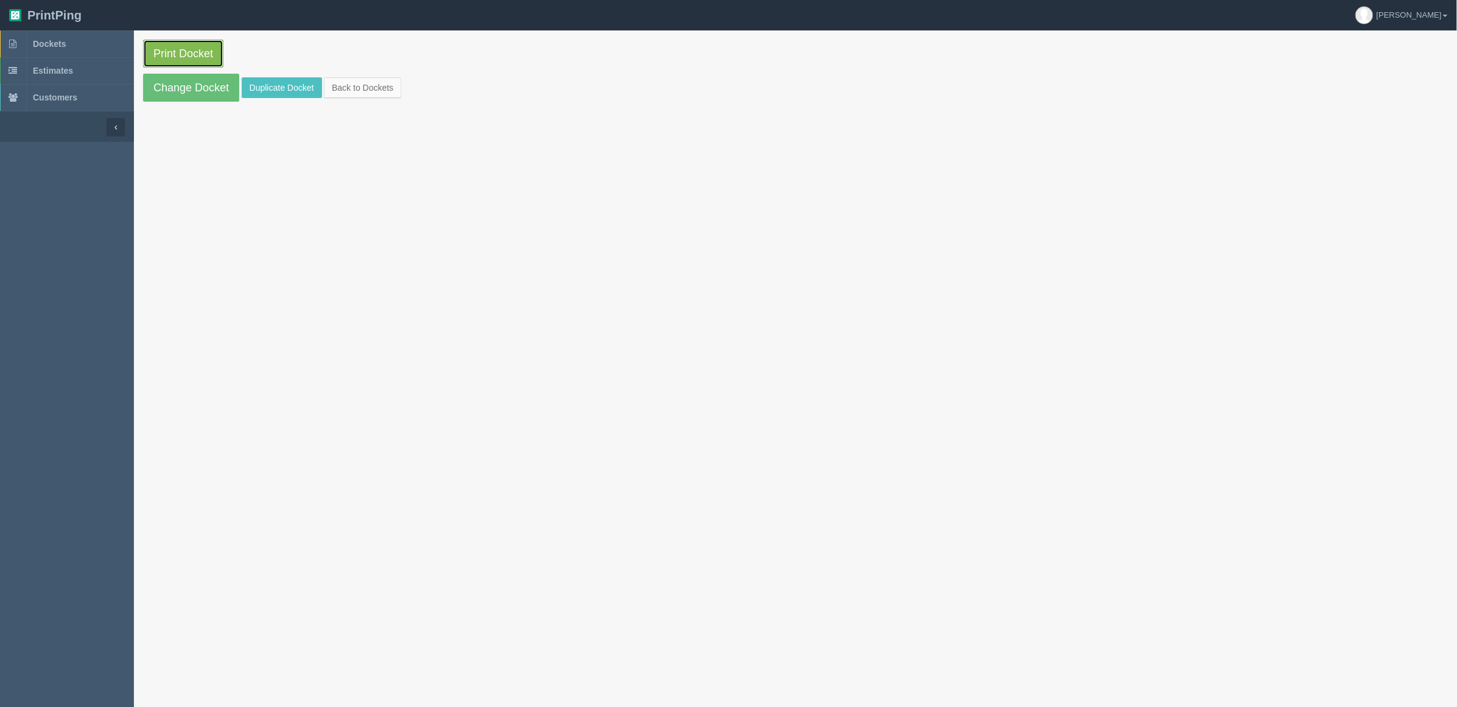
click at [206, 52] on link "Print Docket" at bounding box center [183, 54] width 80 height 28
click at [86, 43] on link "Dockets" at bounding box center [67, 43] width 134 height 27
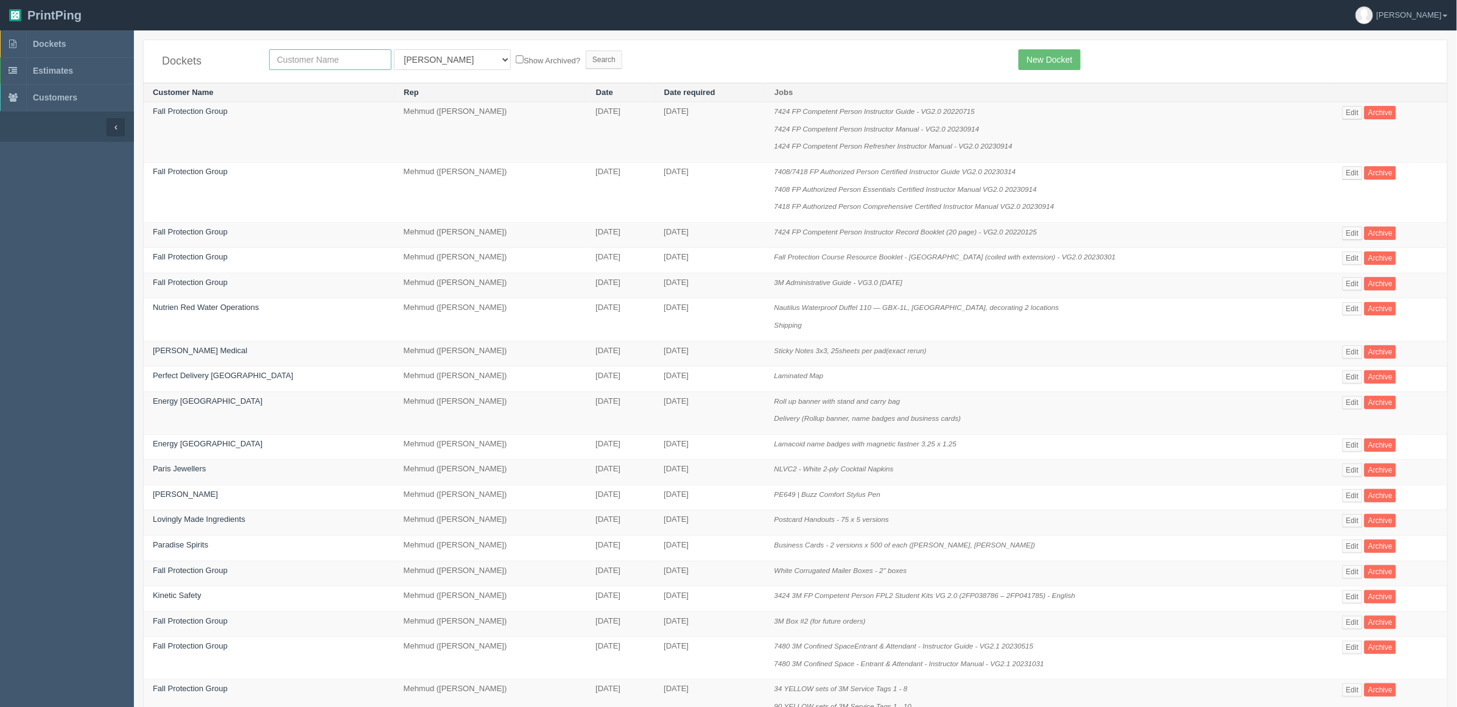
click at [360, 59] on input "text" at bounding box center [330, 59] width 122 height 21
type input "fall"
click at [586, 51] on input "Search" at bounding box center [604, 60] width 37 height 18
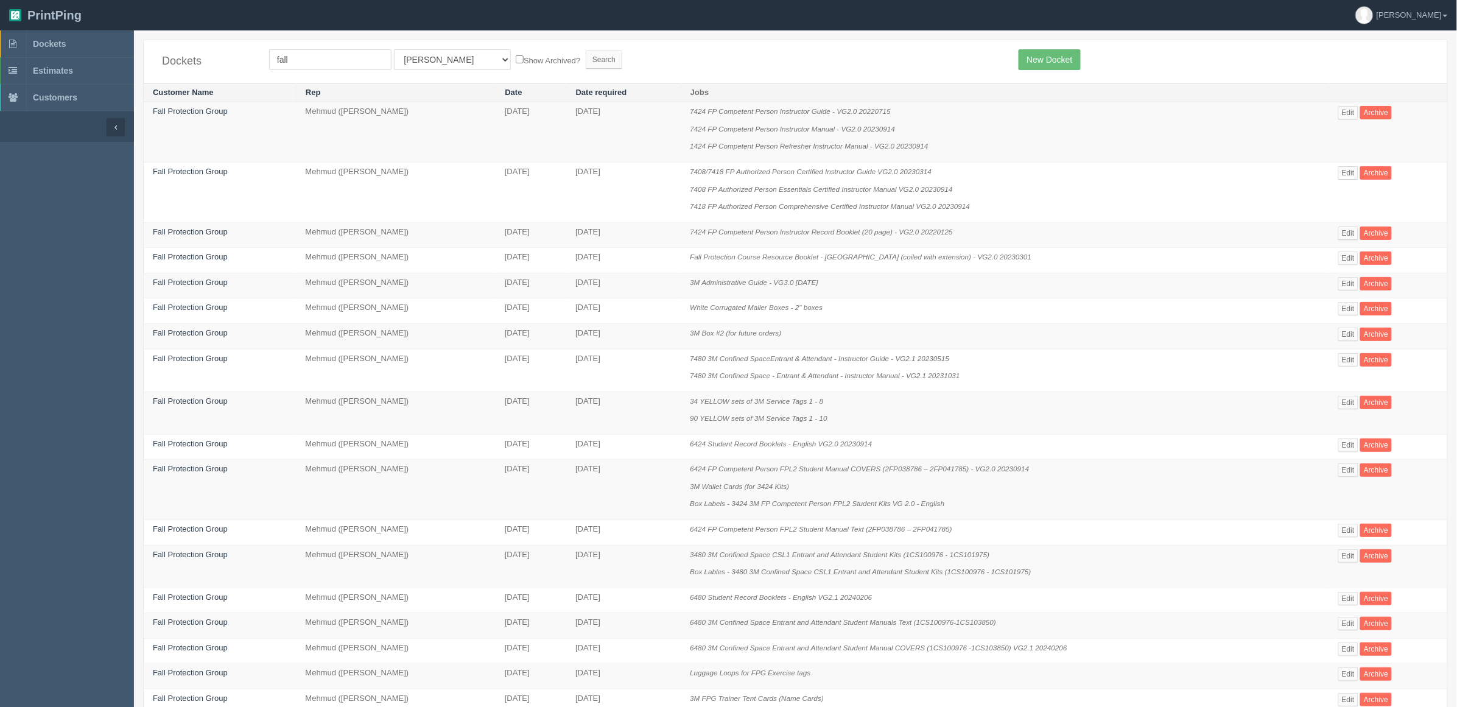
click at [649, 41] on div "Dockets fall All Users [PERSON_NAME] Test 1 [PERSON_NAME] [PERSON_NAME] [PERSON…" at bounding box center [796, 61] width 1304 height 43
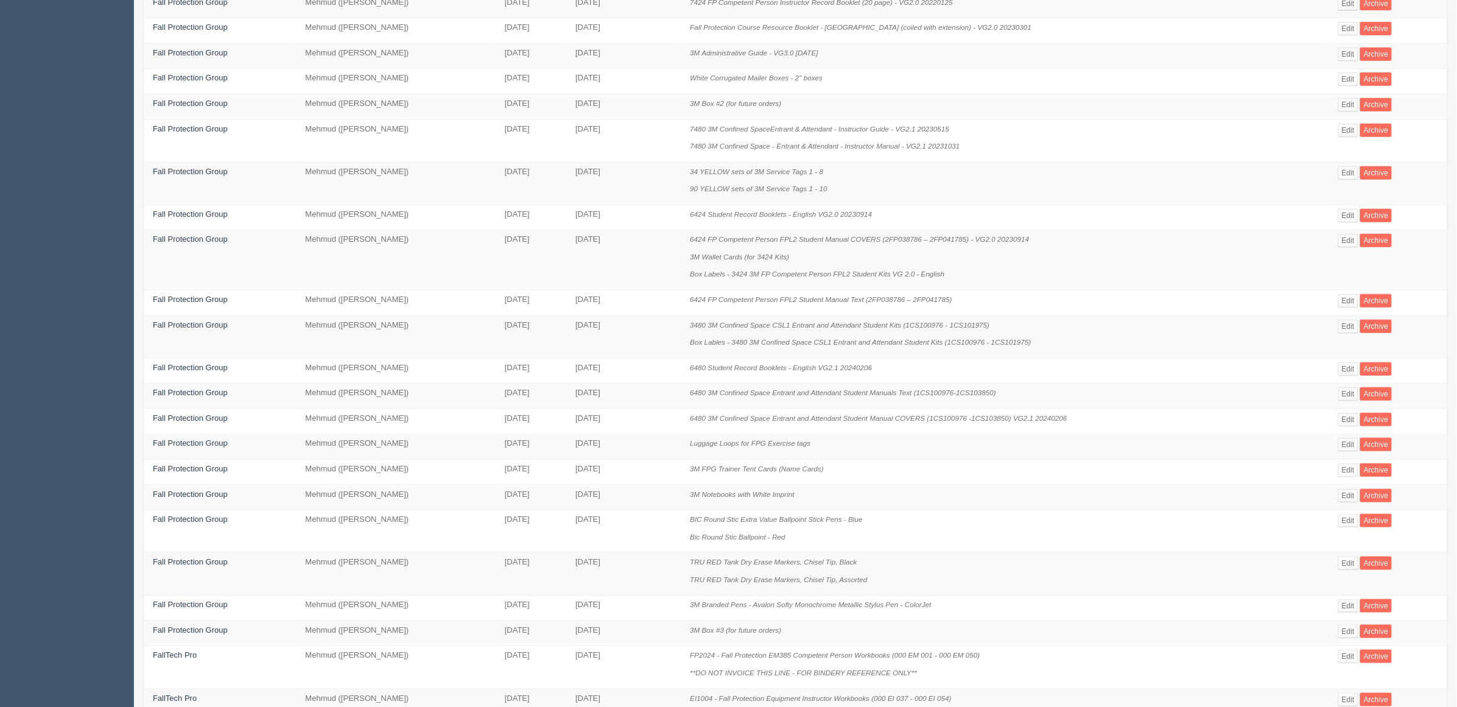
scroll to position [336, 0]
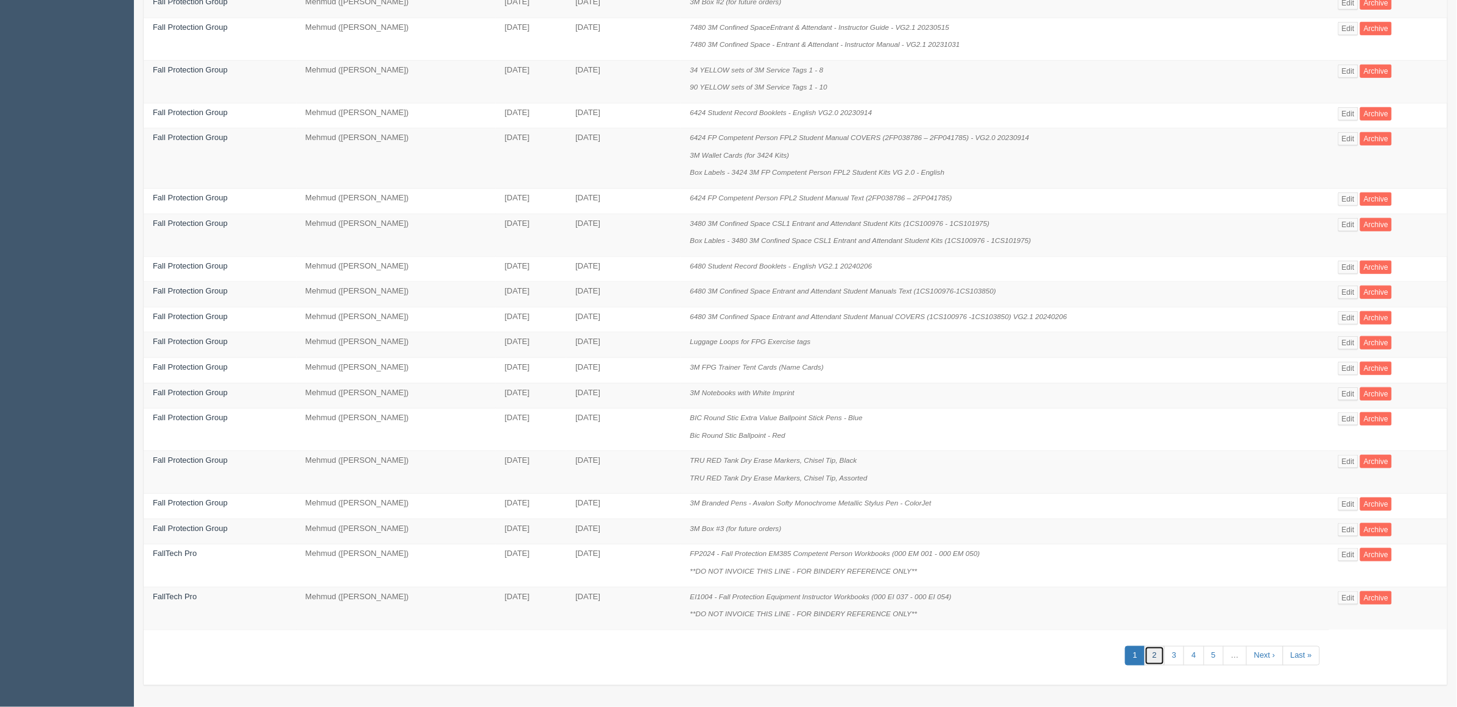
click at [1156, 649] on link "2" at bounding box center [1155, 656] width 20 height 20
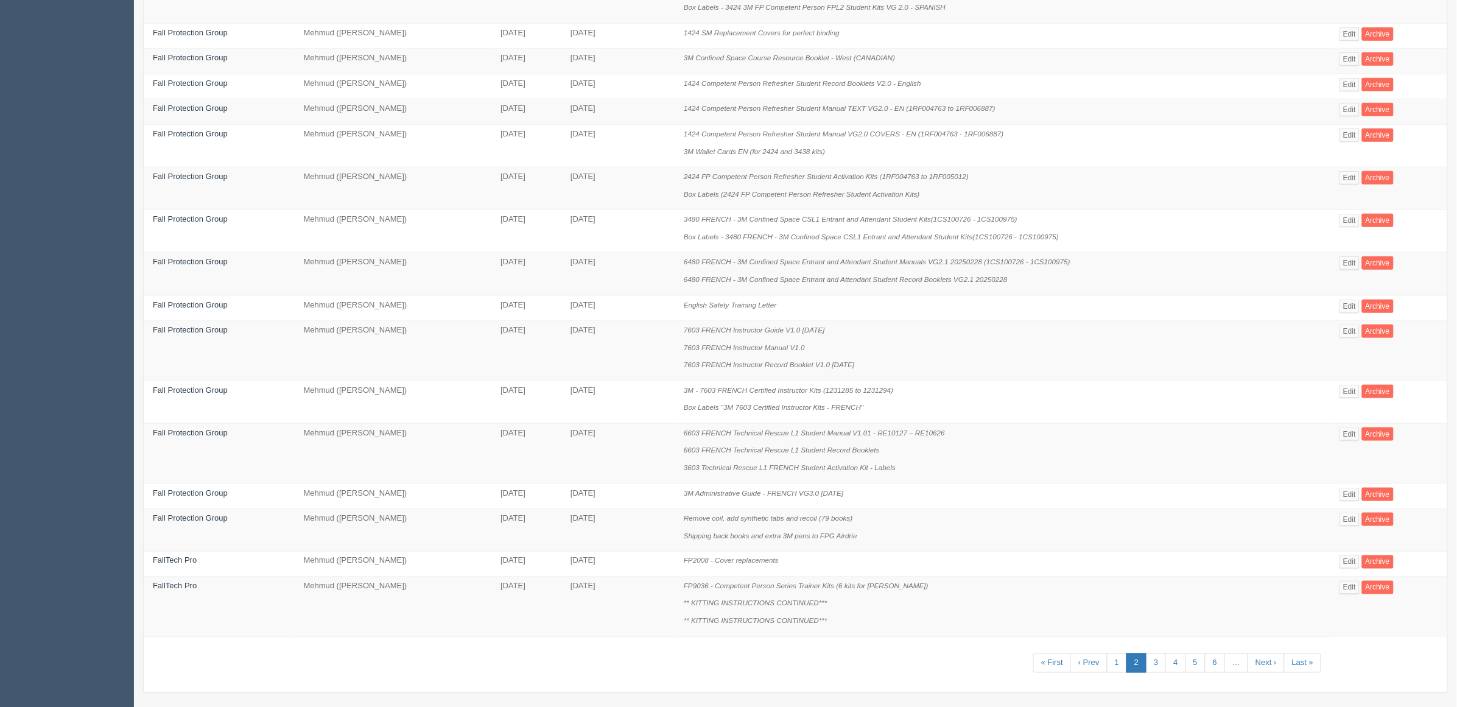
scroll to position [422, 0]
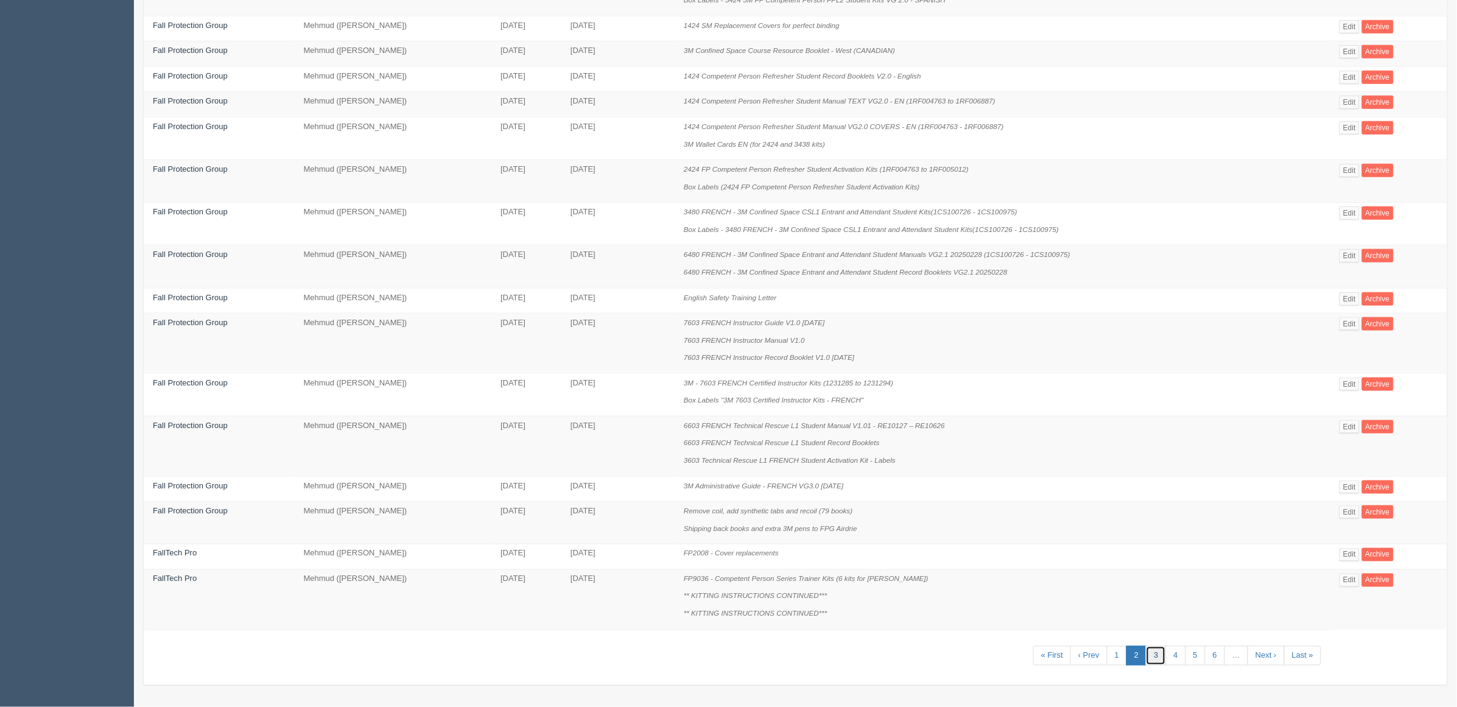
click at [1156, 655] on link "3" at bounding box center [1156, 656] width 20 height 20
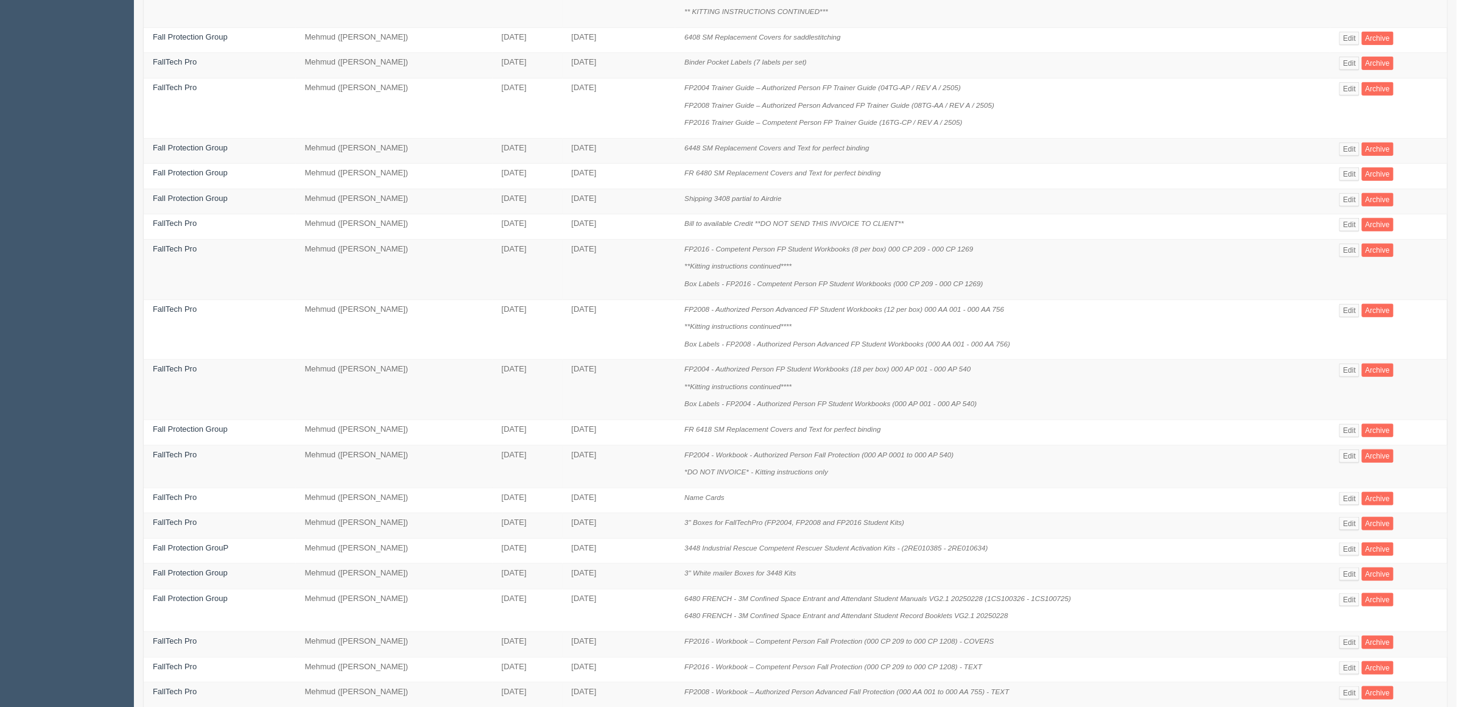
scroll to position [387, 0]
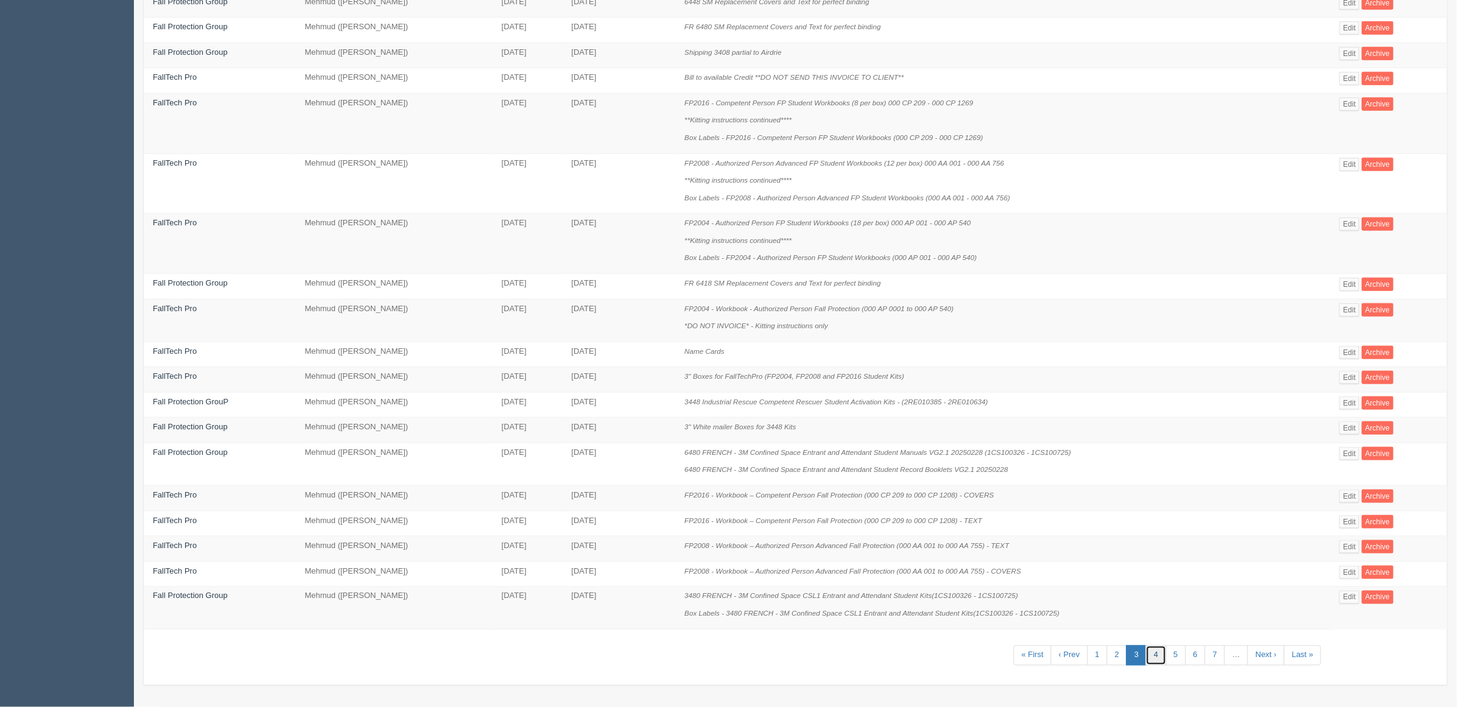
click at [1149, 655] on link "4" at bounding box center [1156, 656] width 20 height 20
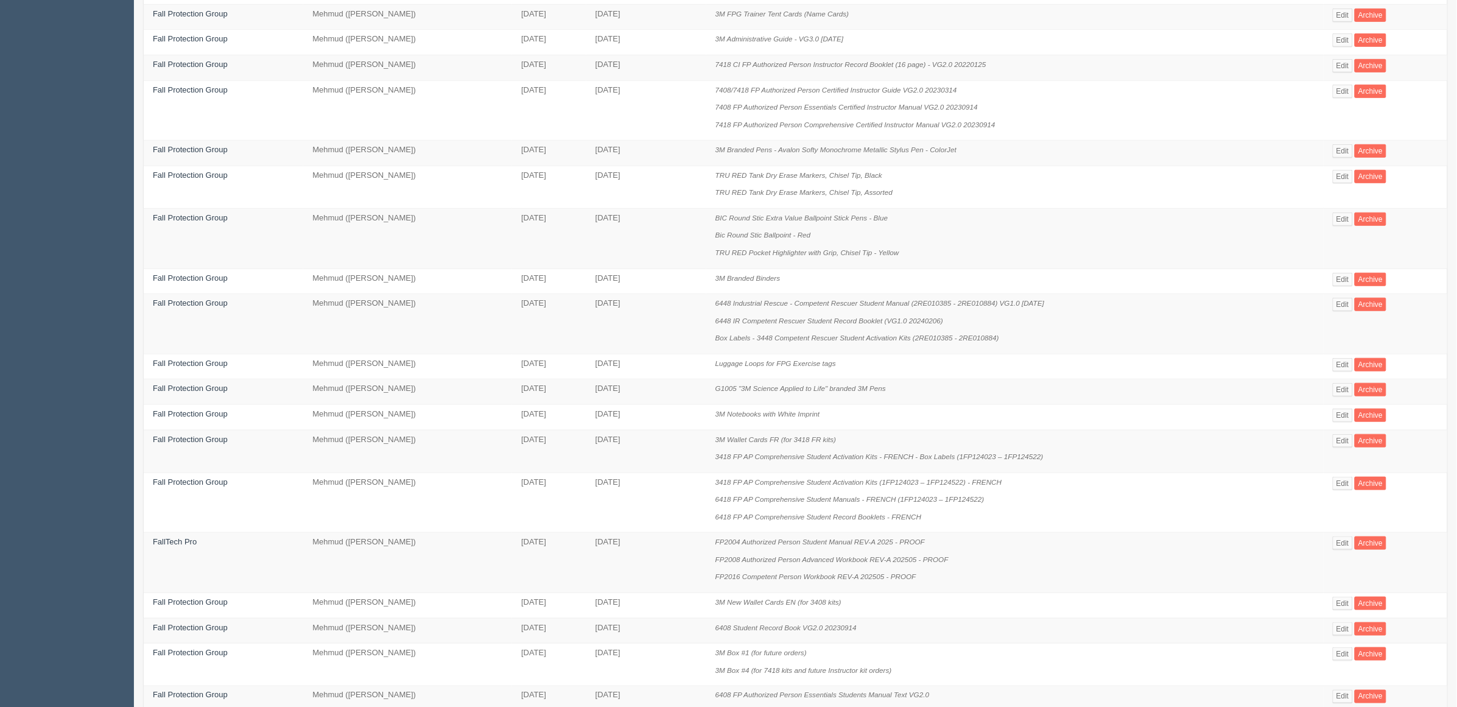
scroll to position [370, 0]
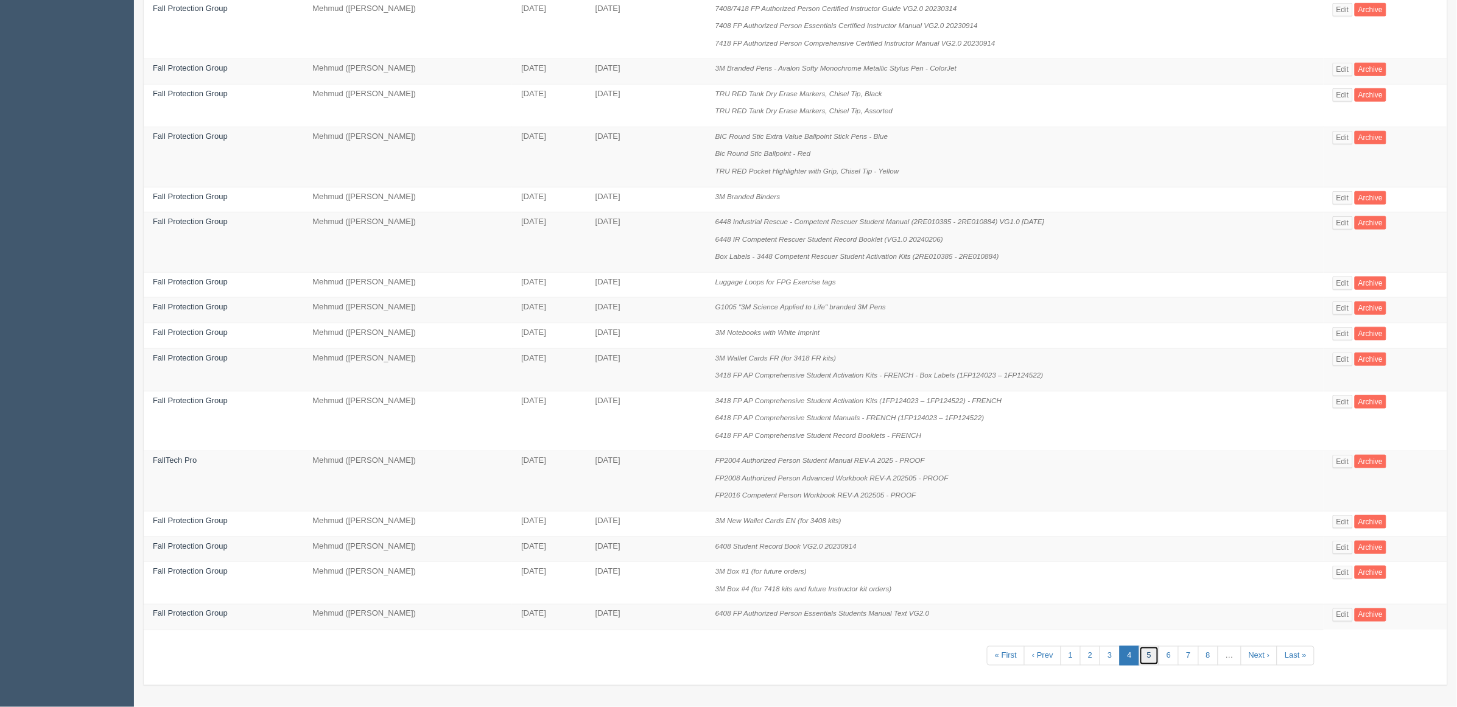
click at [1140, 652] on link "5" at bounding box center [1150, 656] width 20 height 20
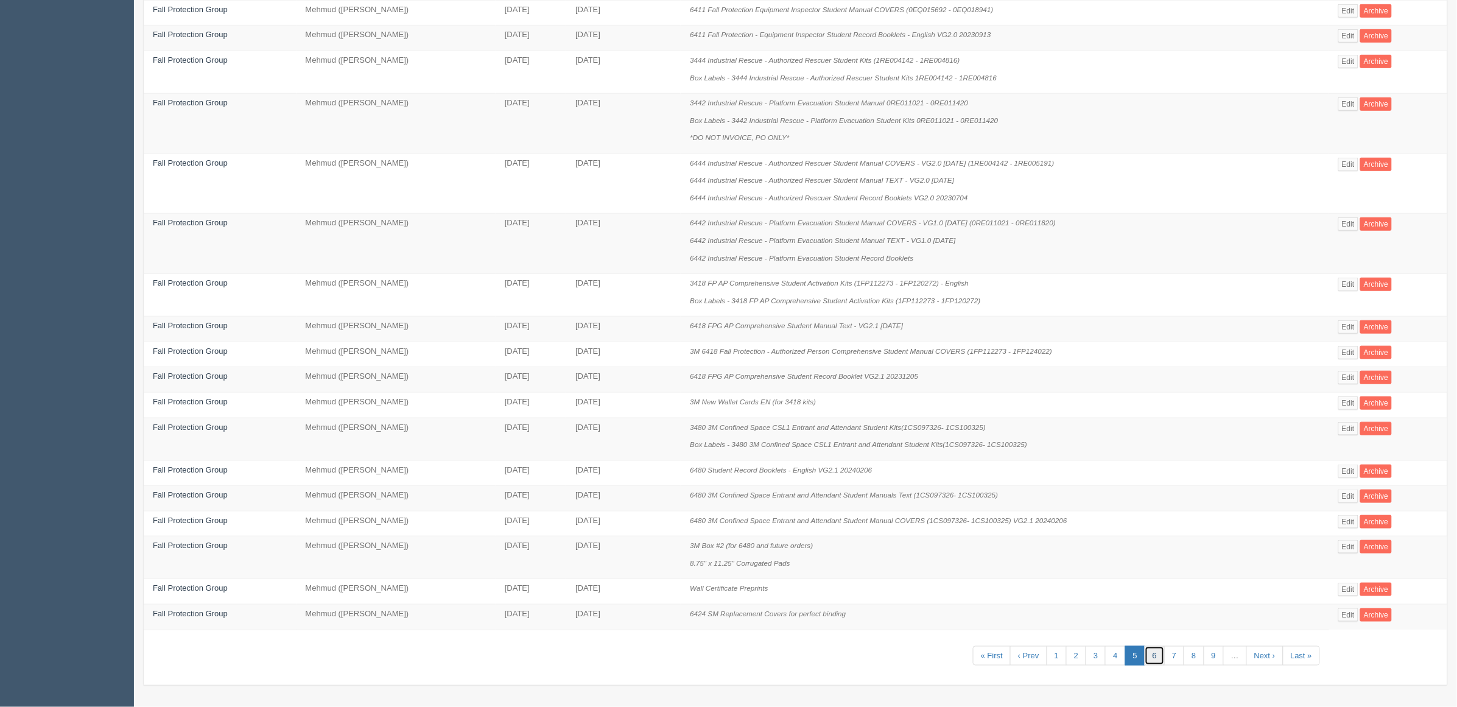
click at [1151, 654] on link "6" at bounding box center [1155, 656] width 20 height 20
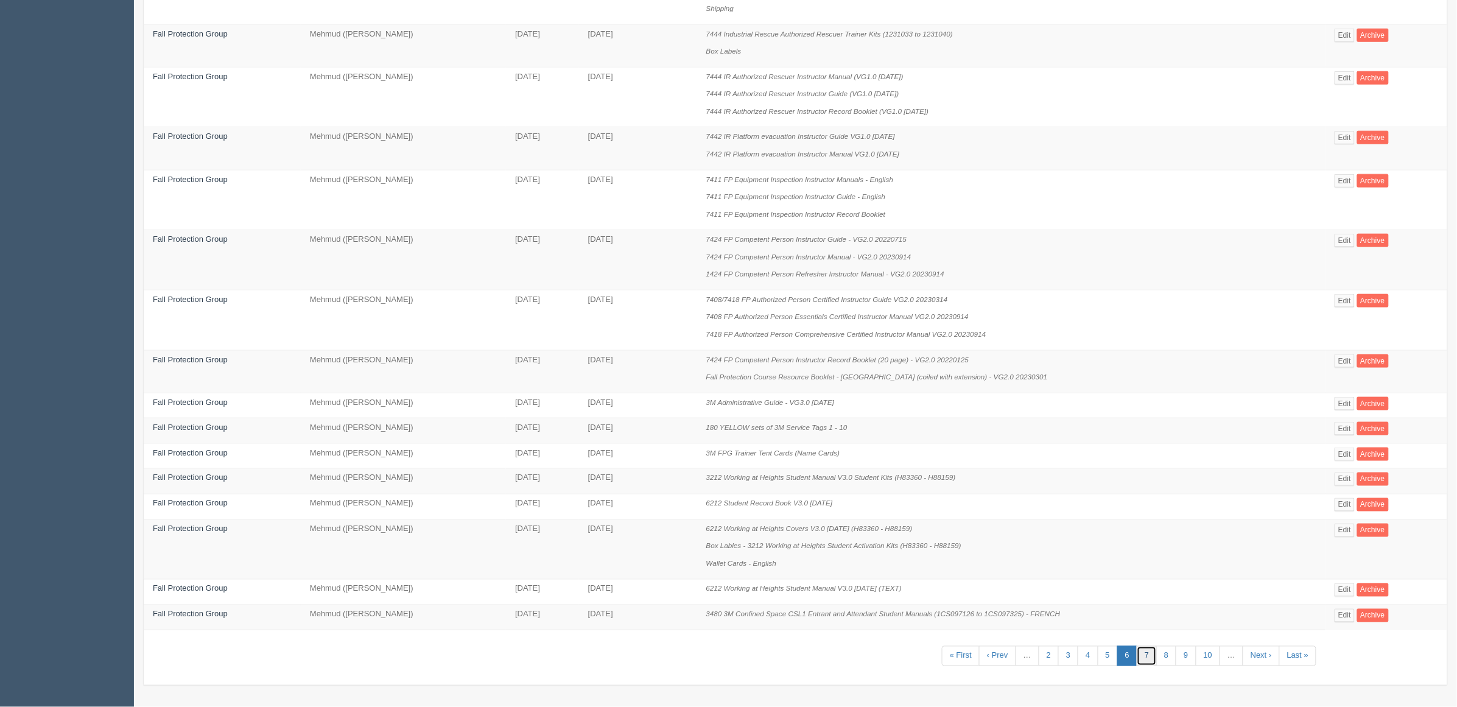
click at [1143, 658] on link "7" at bounding box center [1147, 656] width 20 height 20
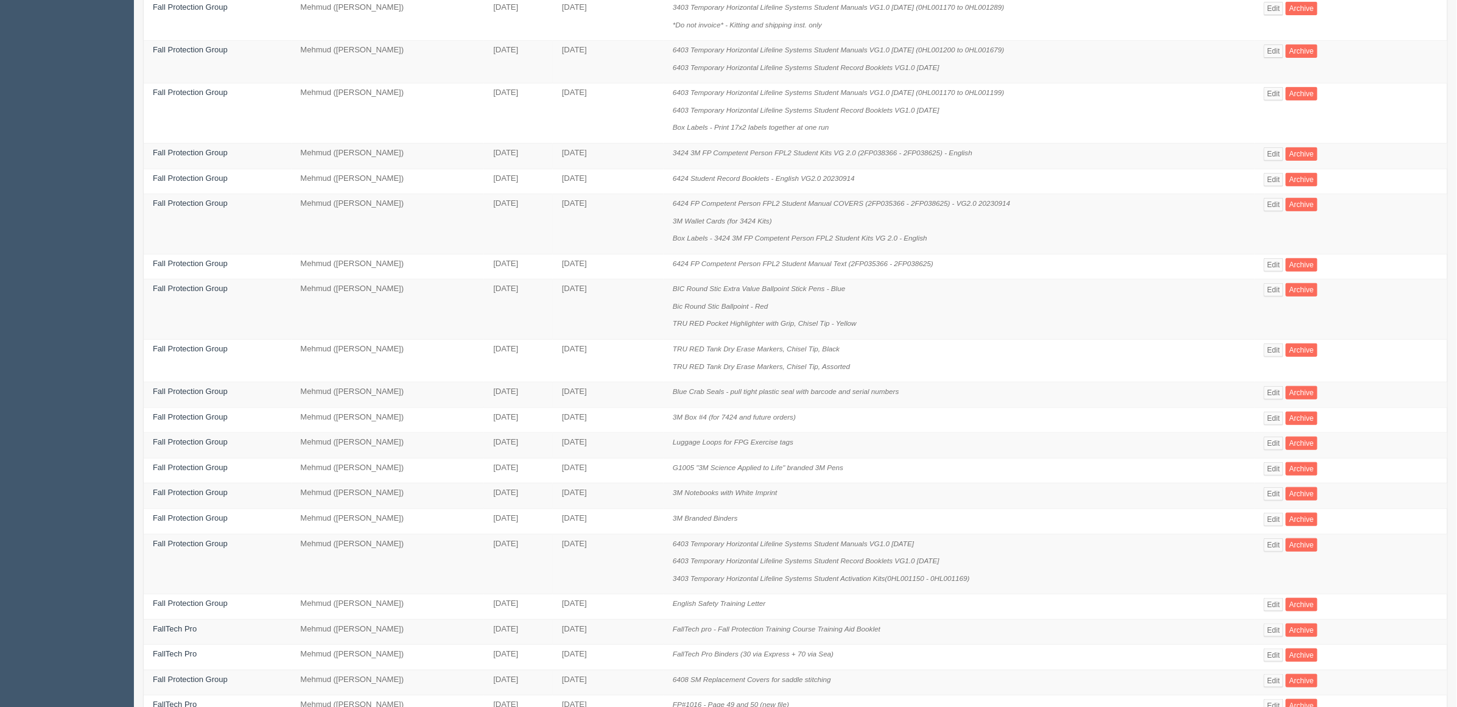
scroll to position [353, 0]
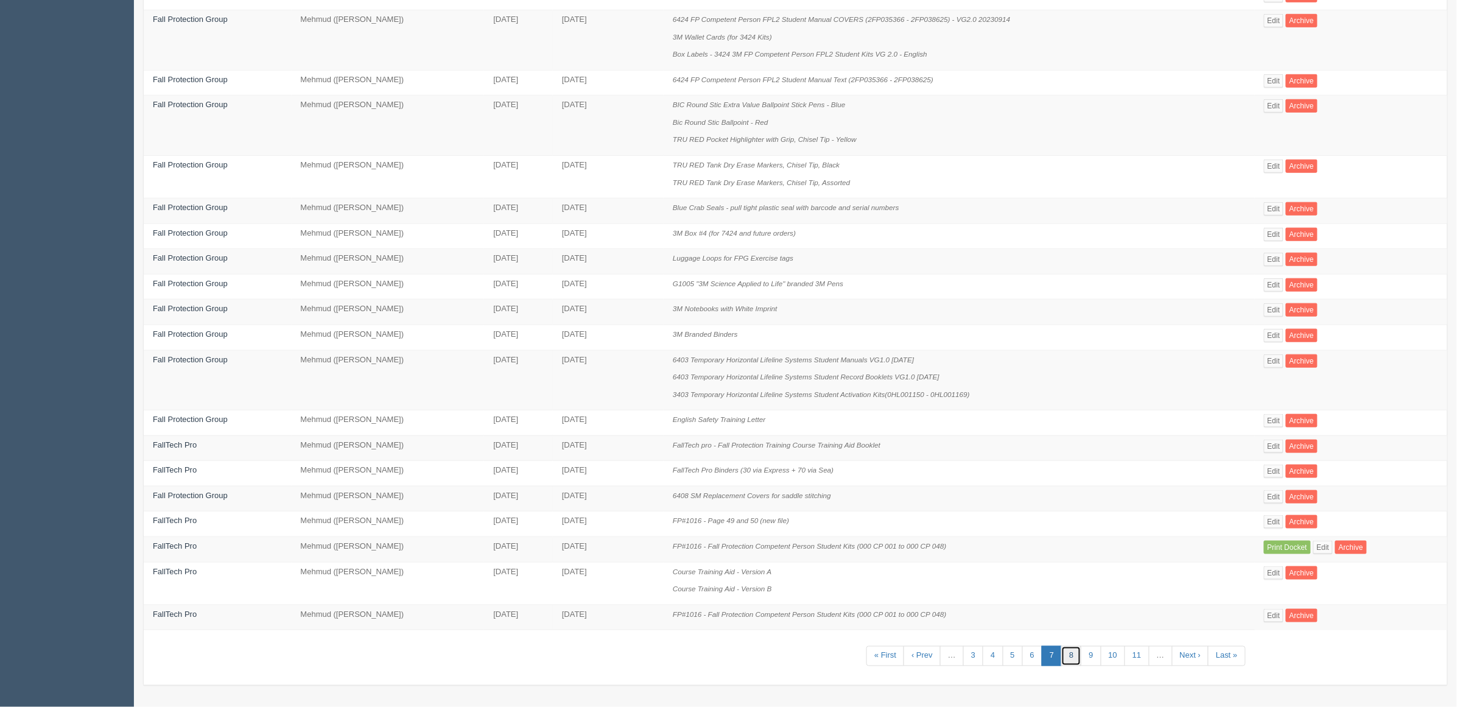
click at [1074, 654] on link "8" at bounding box center [1072, 656] width 20 height 20
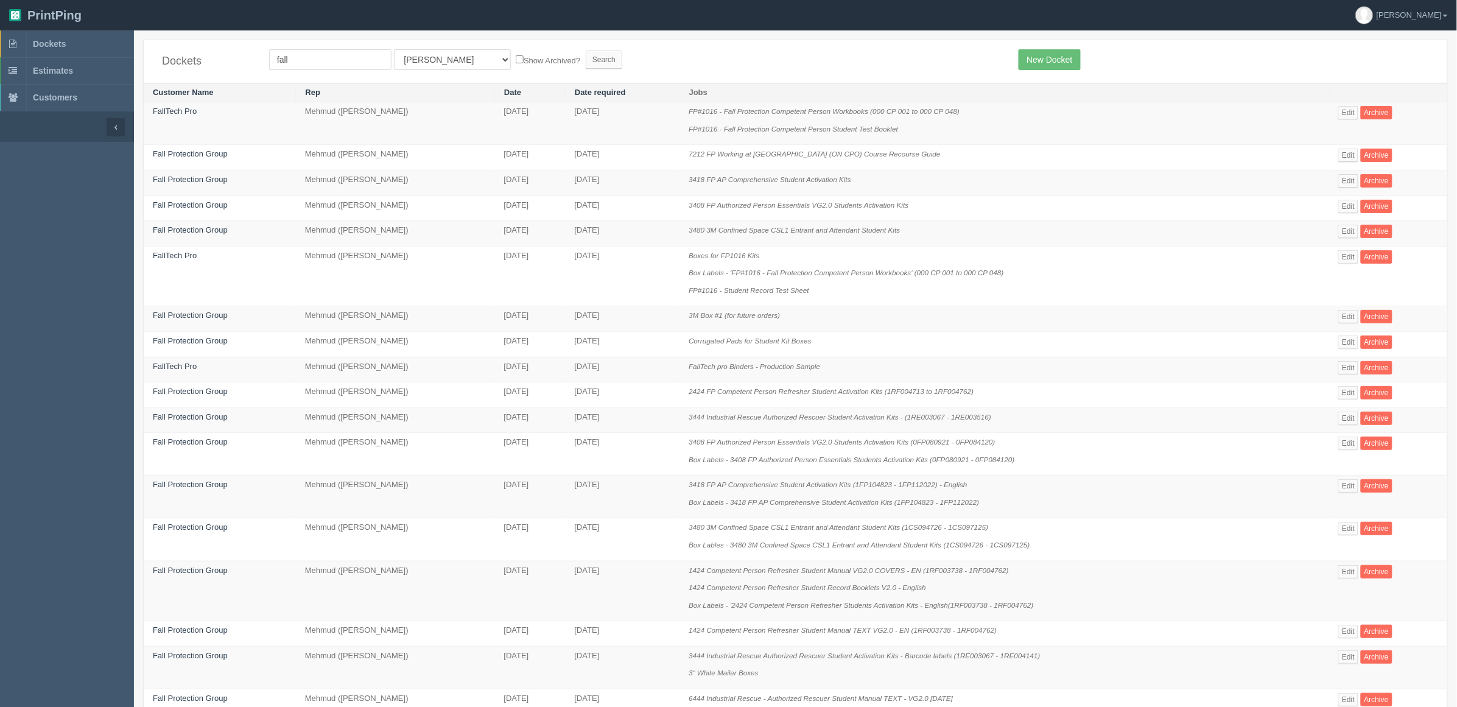
scroll to position [300, 0]
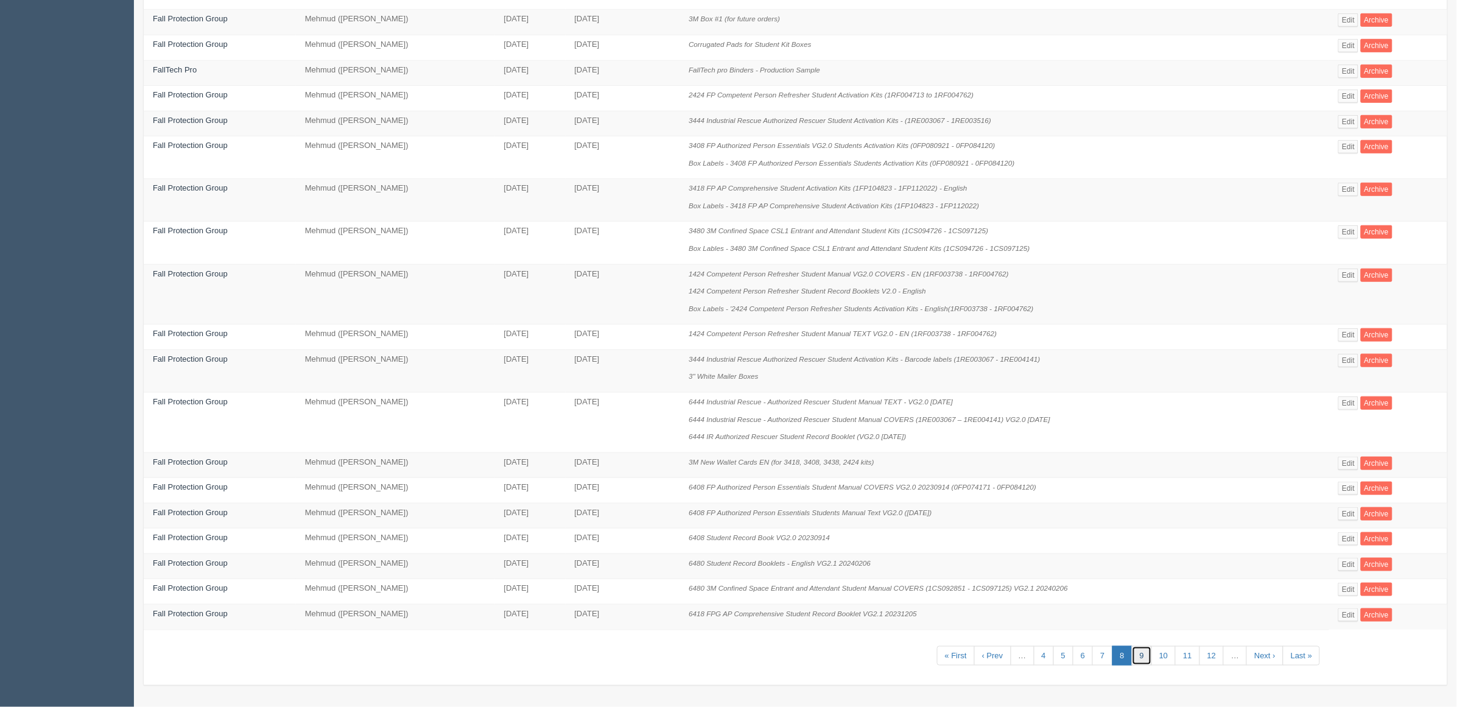
click at [1138, 654] on link "9" at bounding box center [1142, 656] width 20 height 20
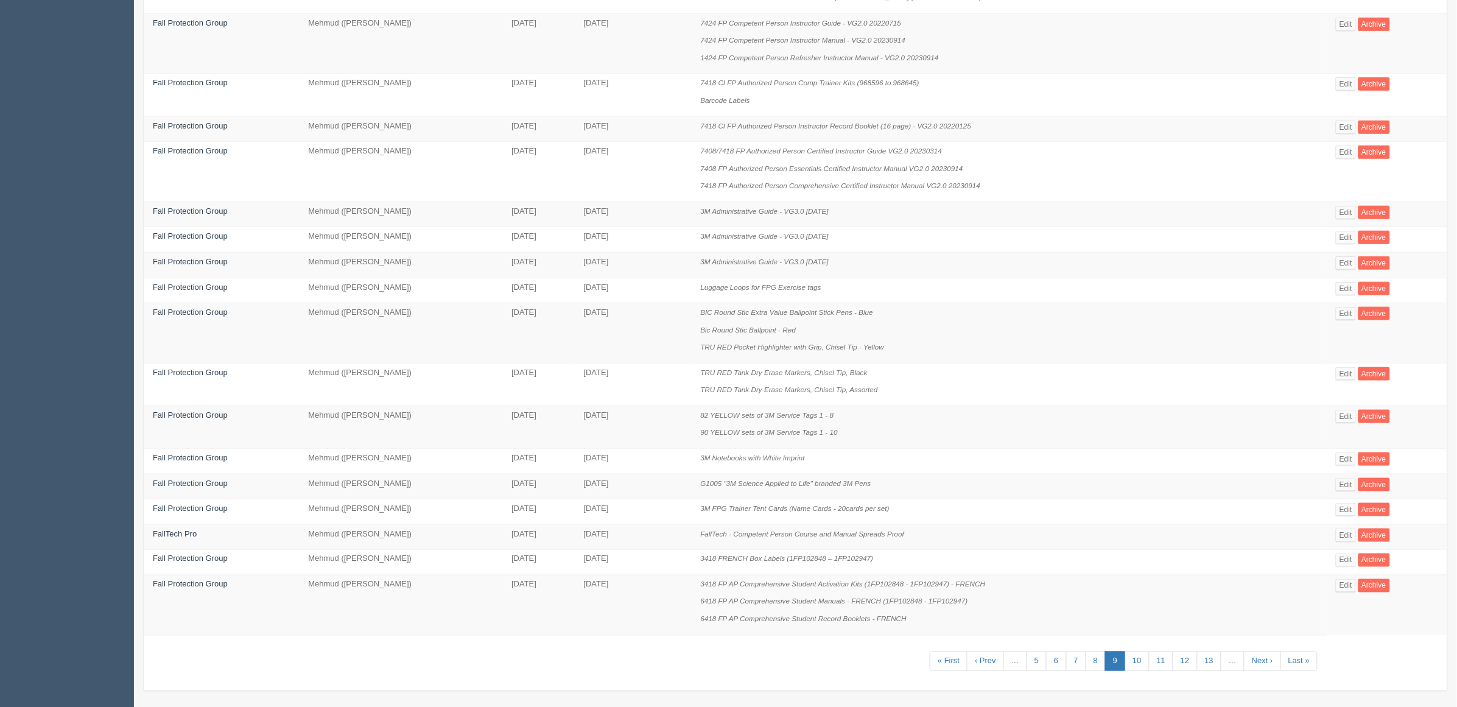
scroll to position [422, 0]
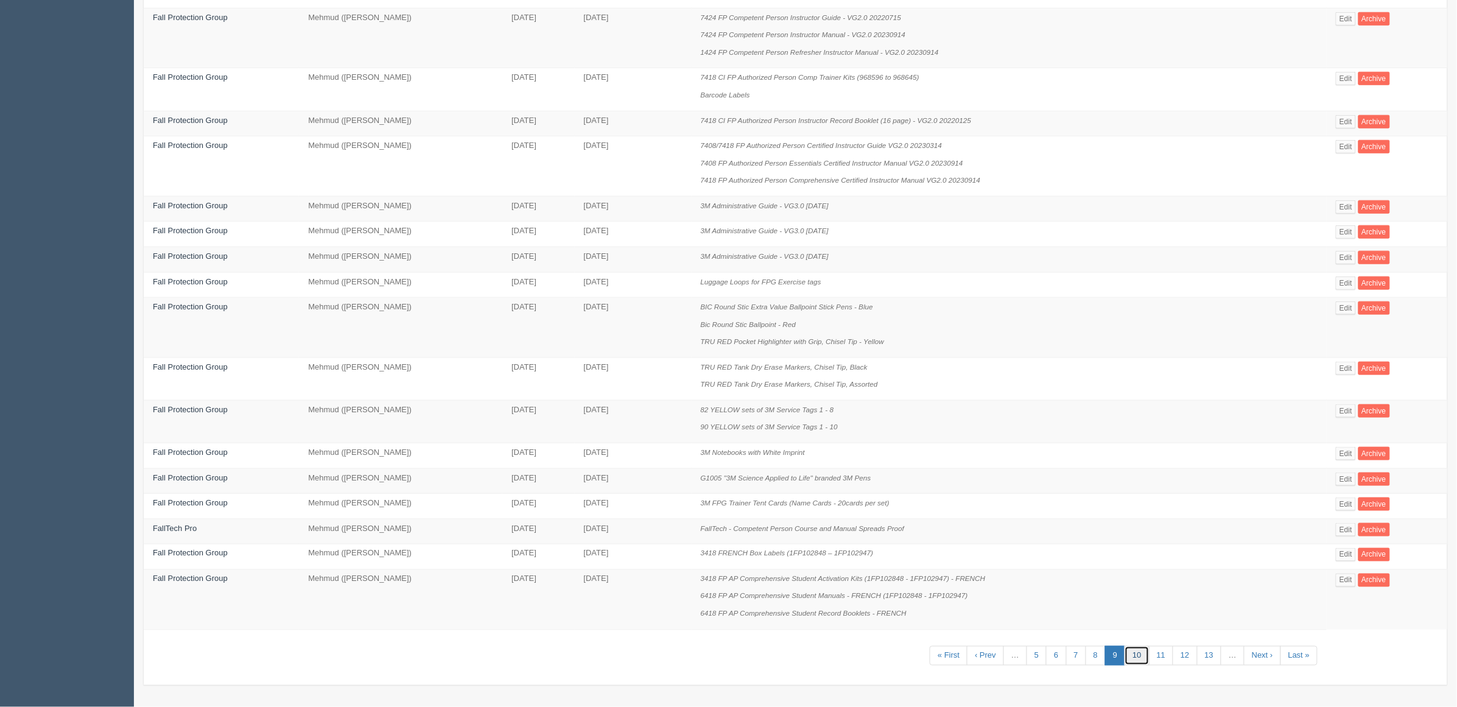
click at [1139, 658] on link "10" at bounding box center [1137, 656] width 24 height 20
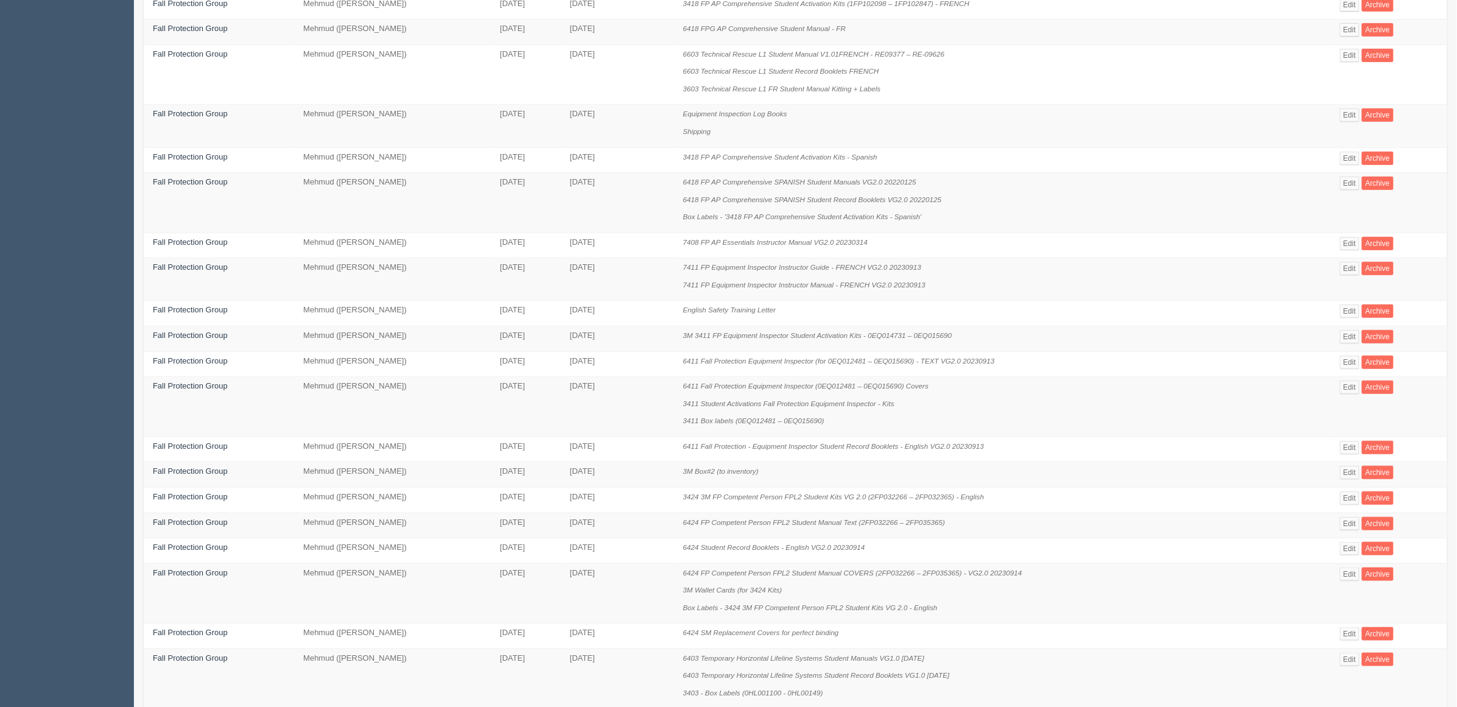
scroll to position [353, 0]
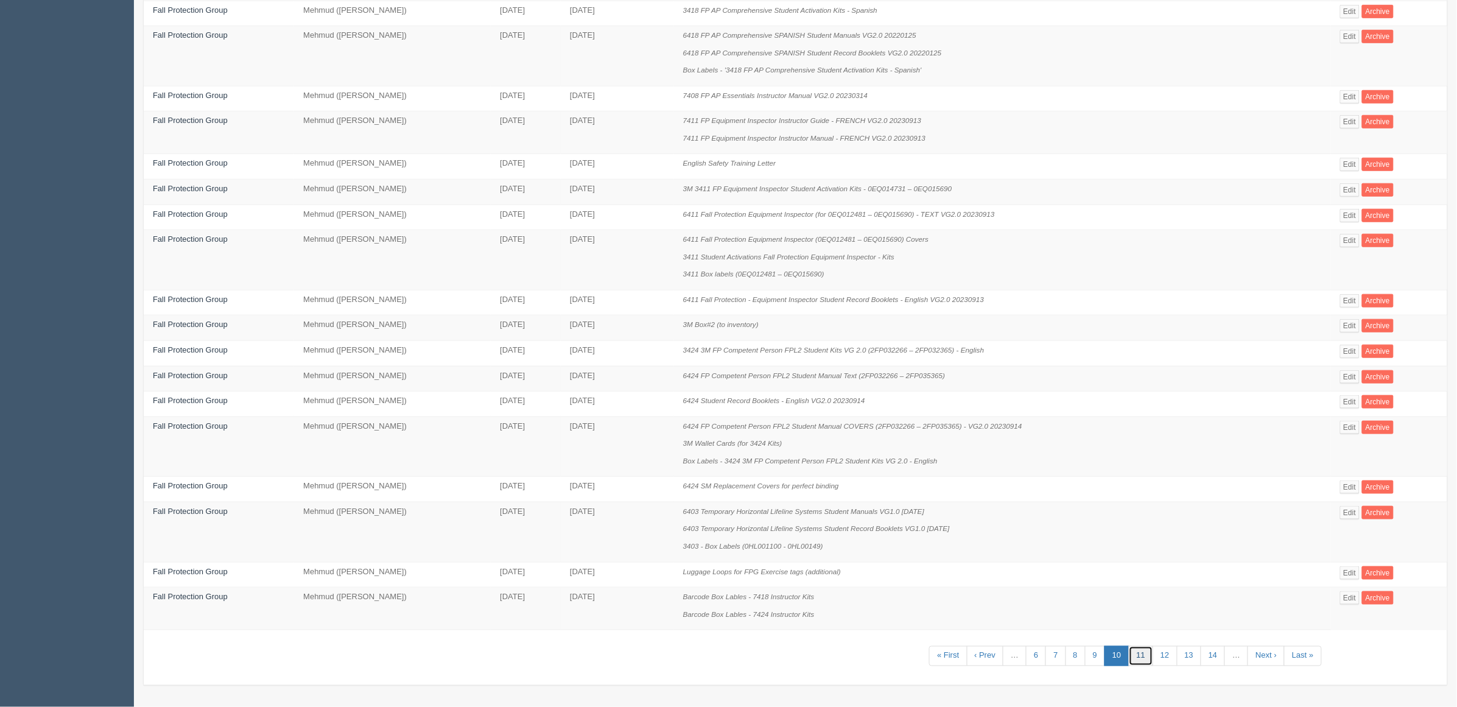
click at [1137, 652] on link "11" at bounding box center [1141, 656] width 24 height 20
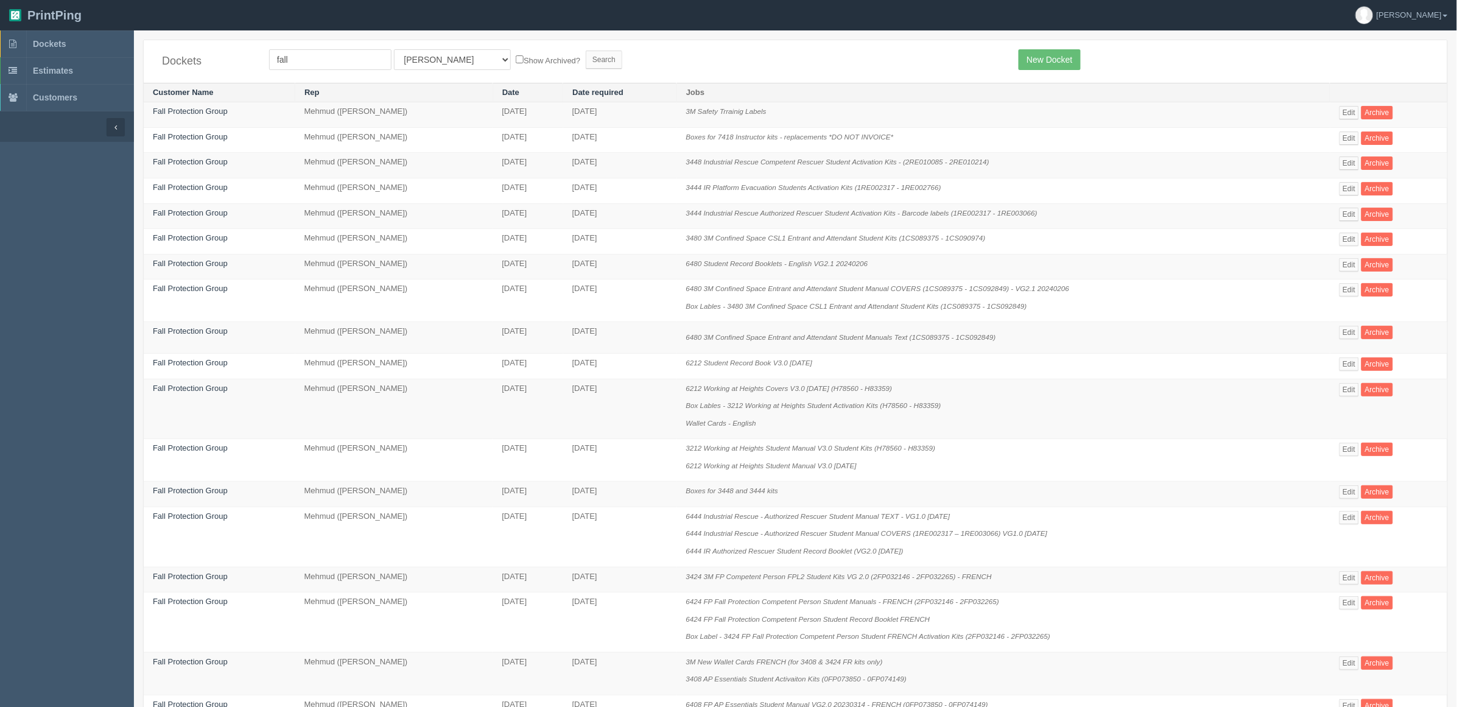
scroll to position [446, 0]
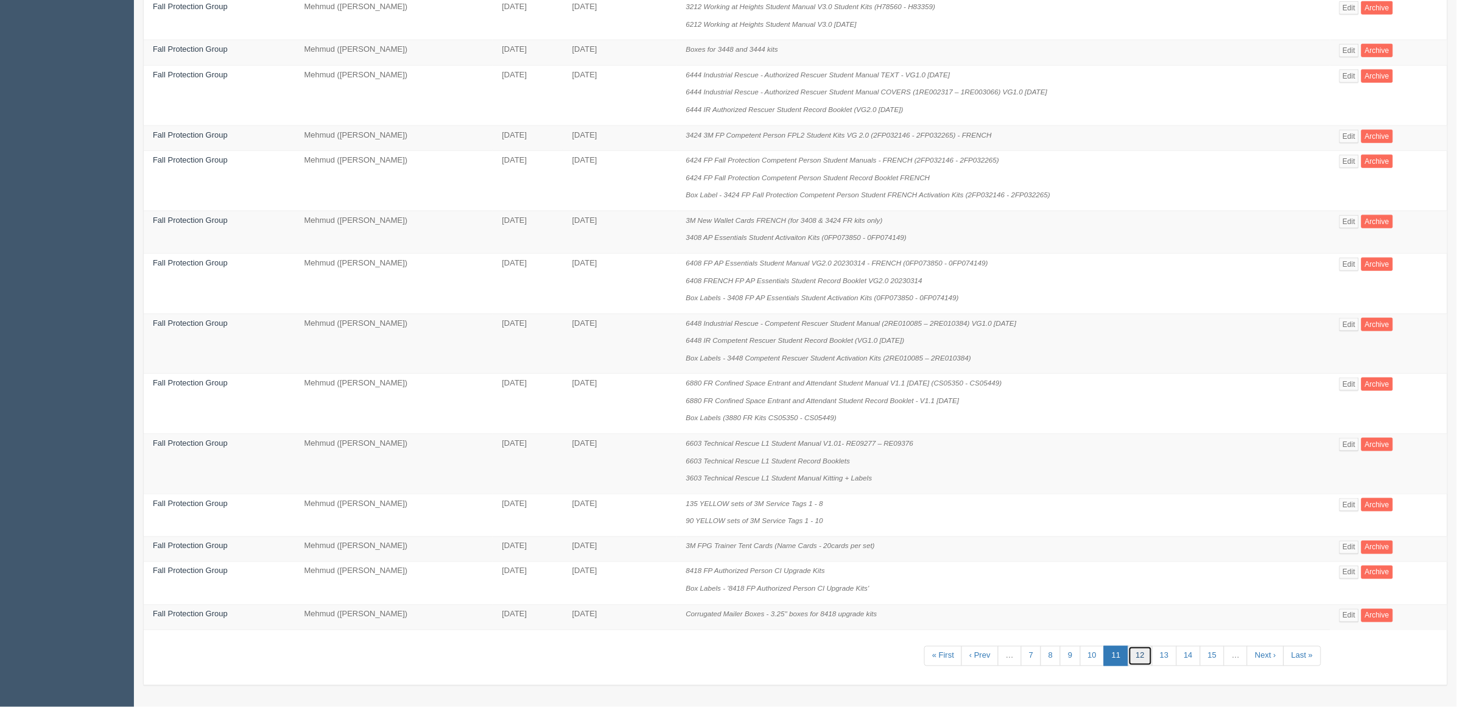
click at [1133, 655] on link "12" at bounding box center [1141, 656] width 24 height 20
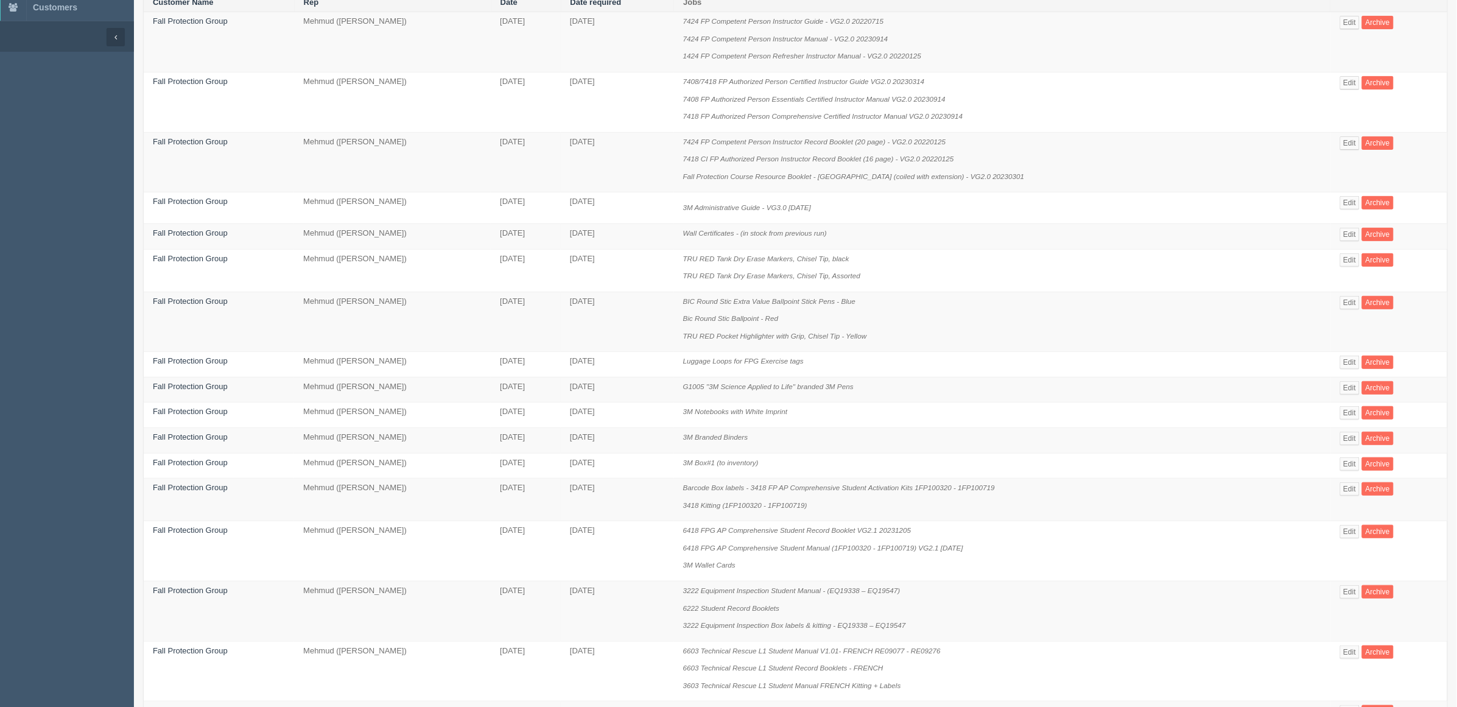
scroll to position [411, 0]
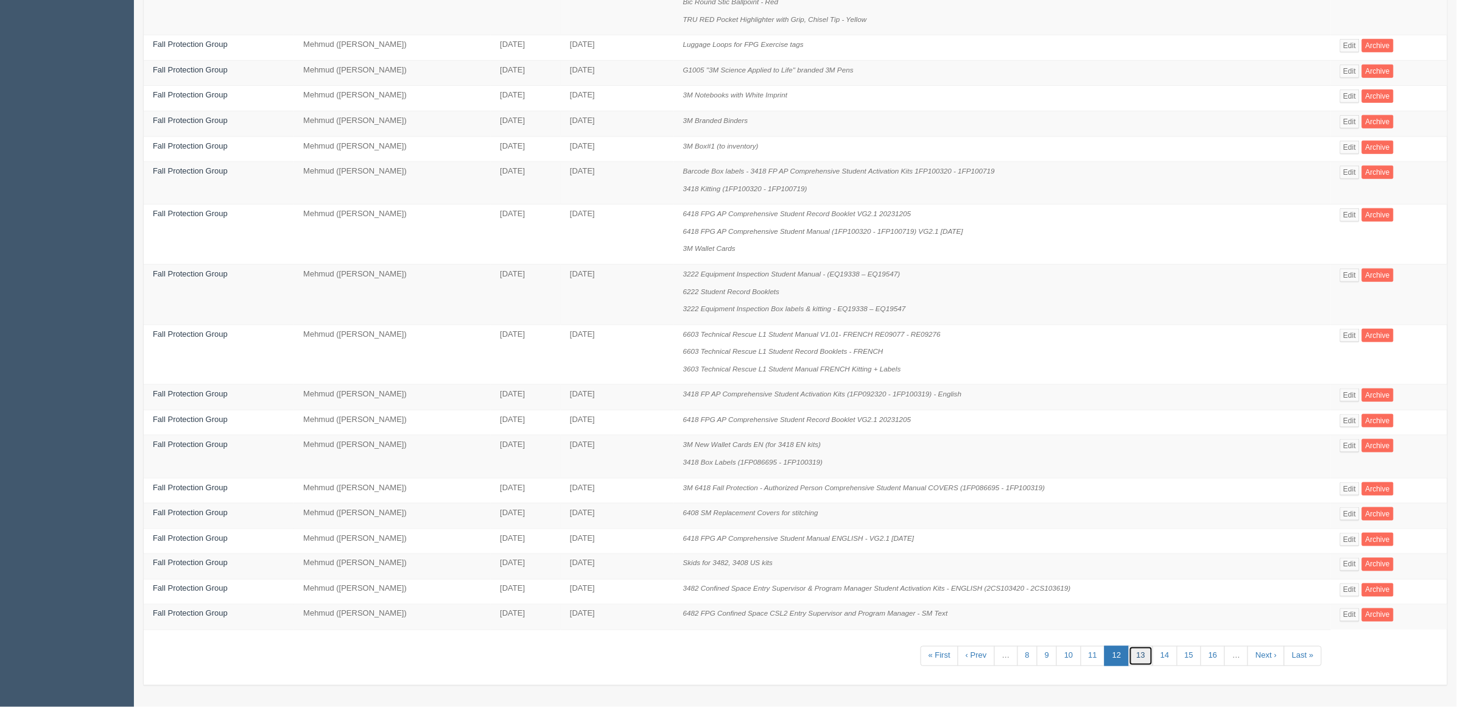
click at [1134, 656] on link "13" at bounding box center [1141, 656] width 24 height 20
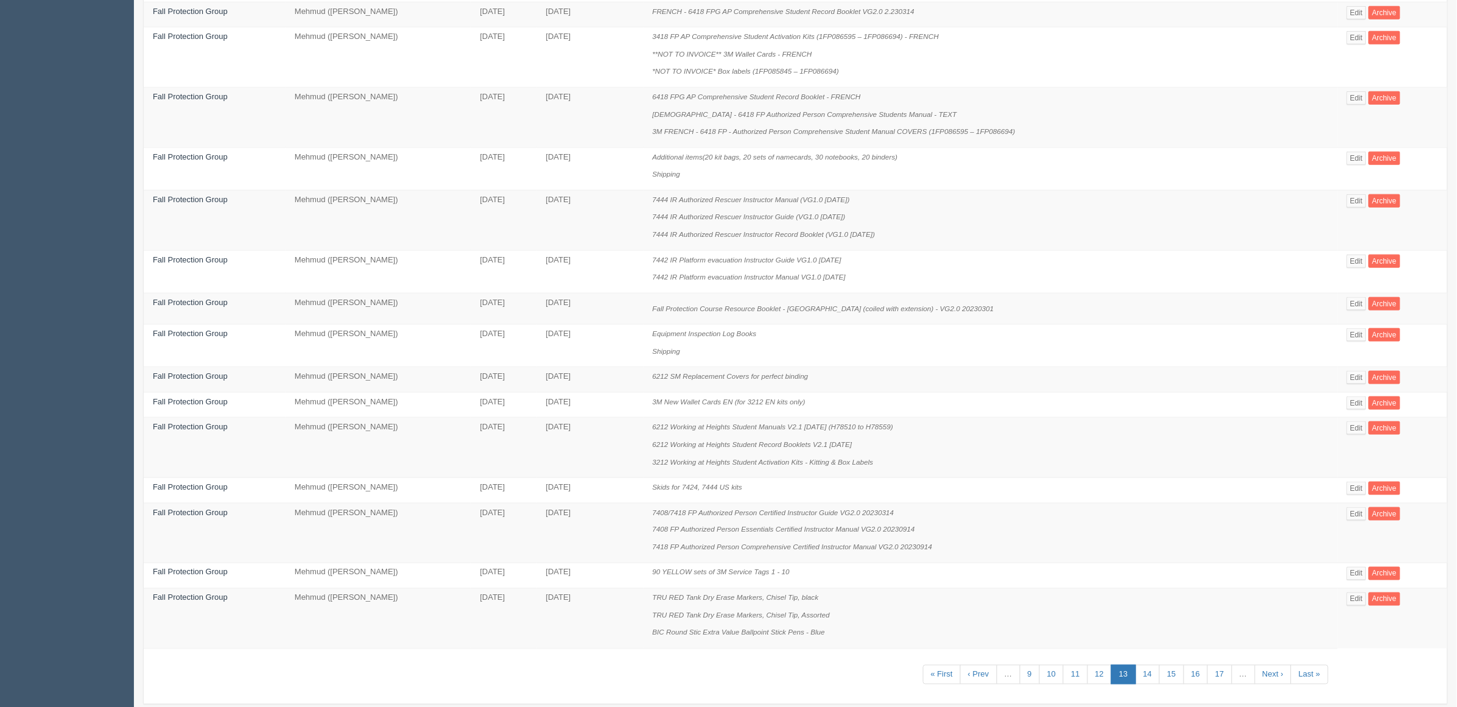
scroll to position [463, 0]
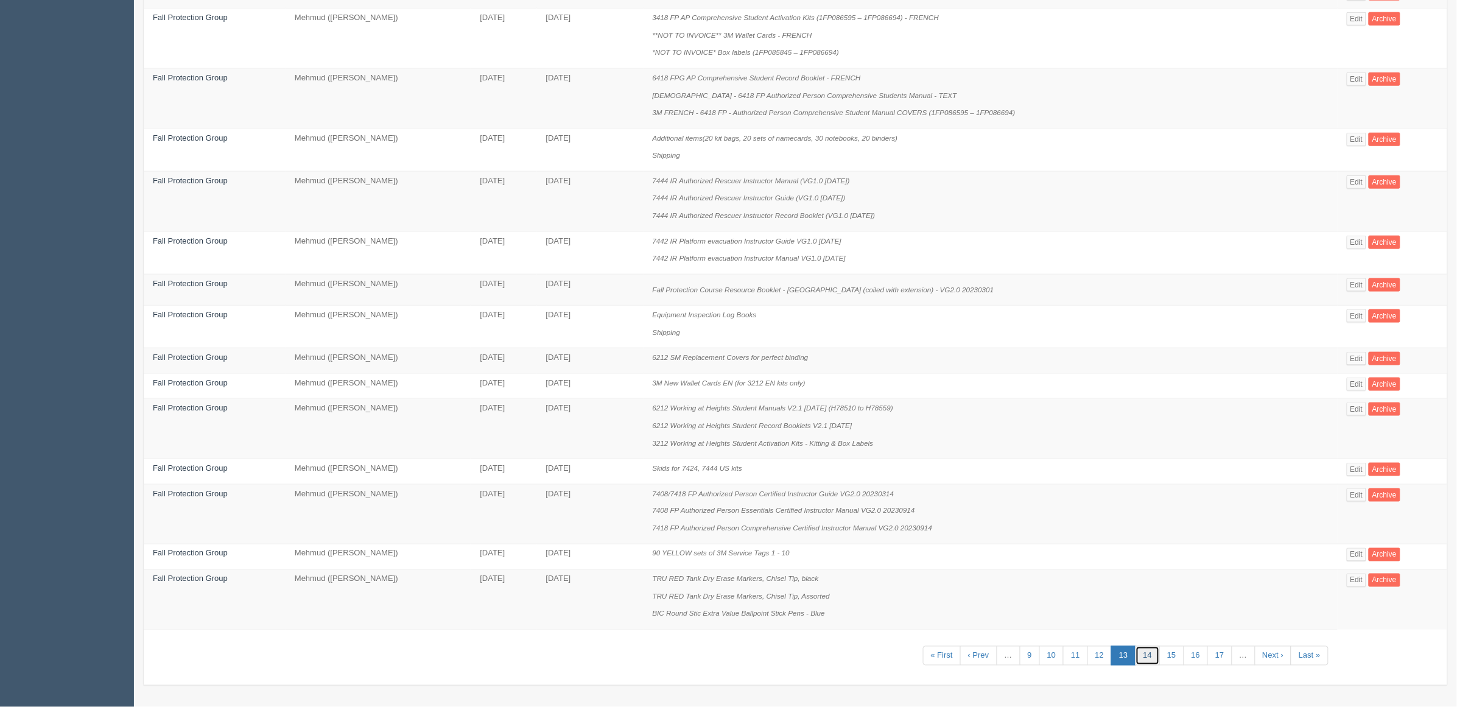
click at [1143, 655] on link "14" at bounding box center [1148, 656] width 24 height 20
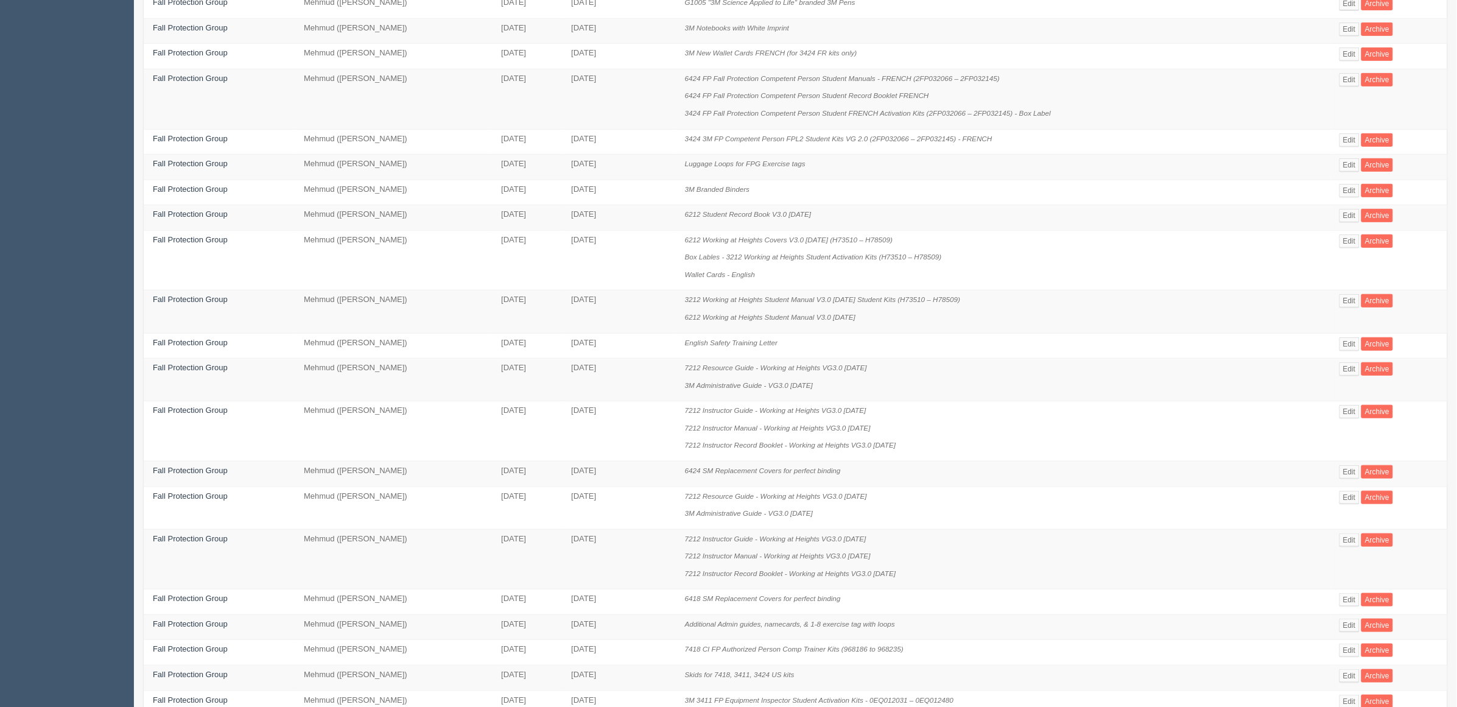
scroll to position [342, 0]
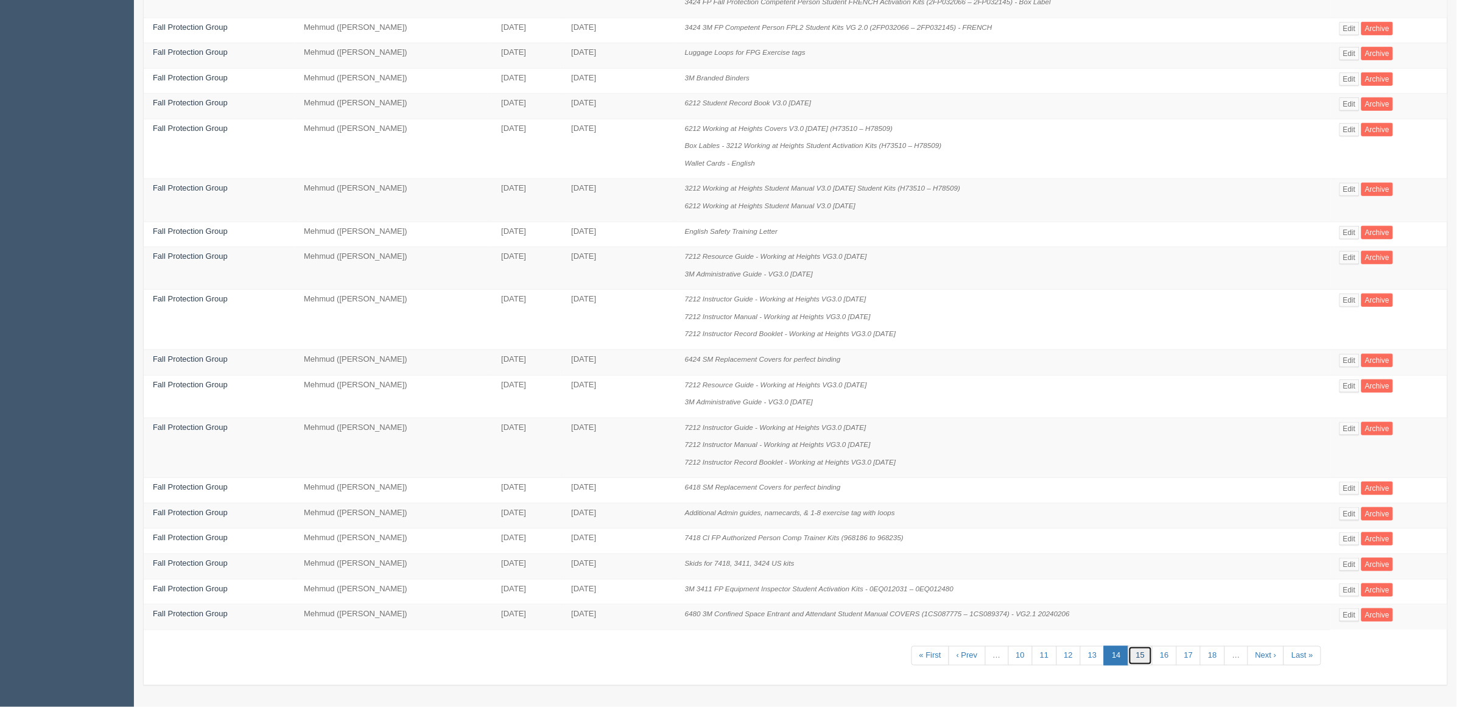
click at [1141, 652] on link "15" at bounding box center [1141, 656] width 24 height 20
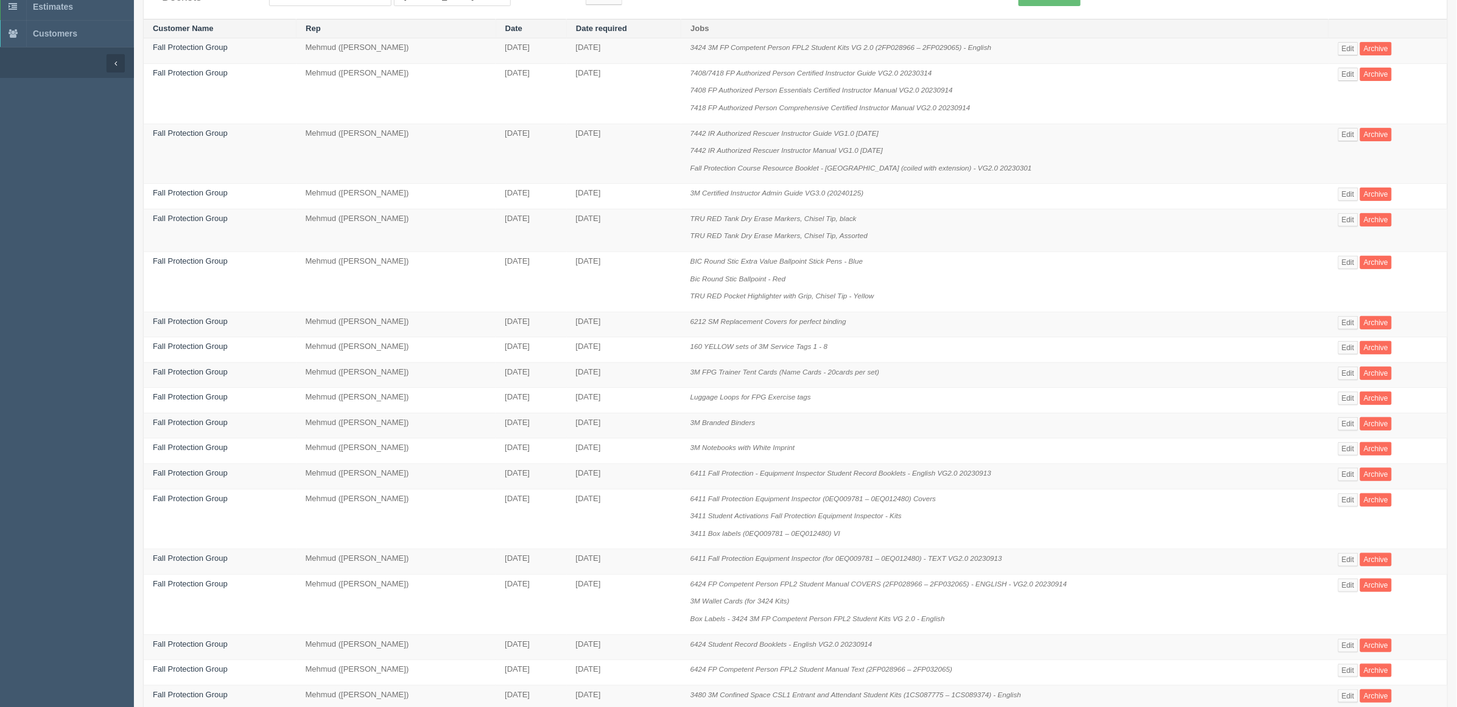
scroll to position [318, 0]
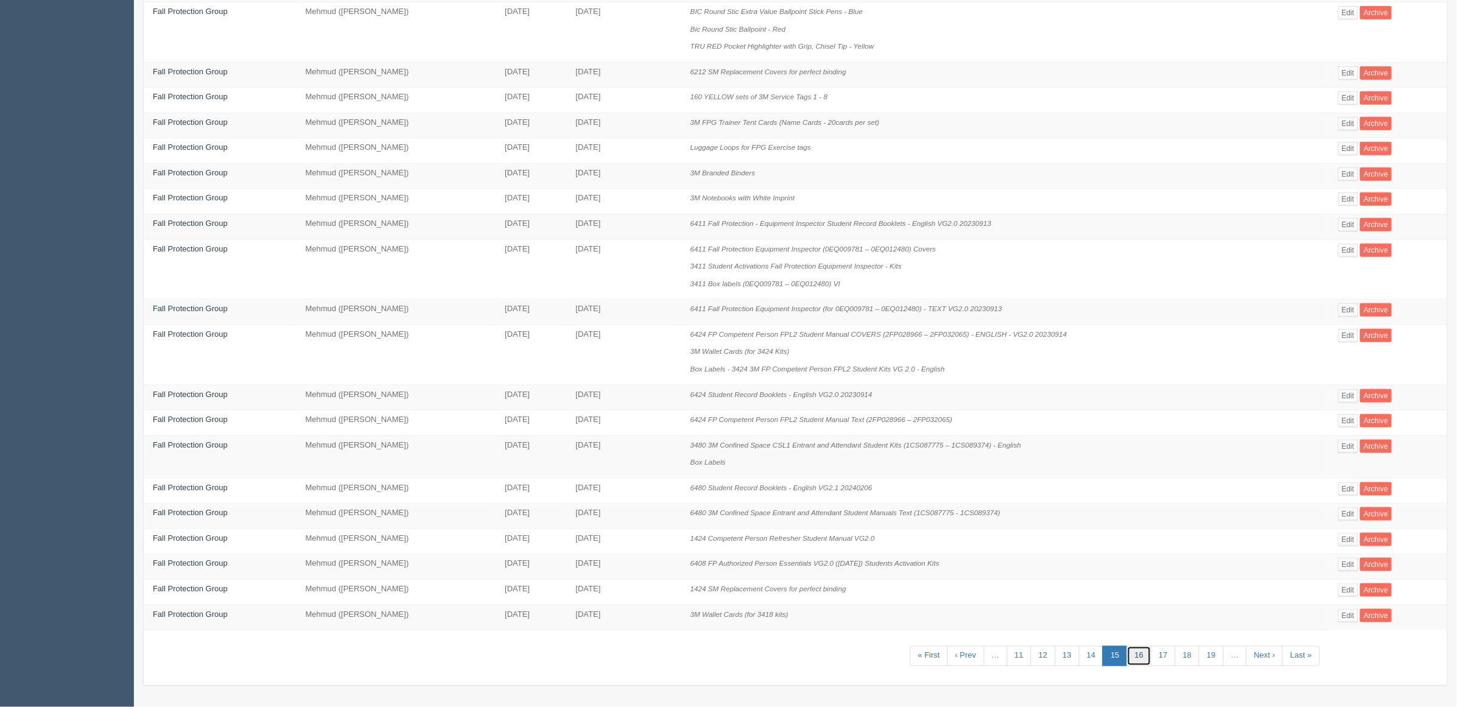
click at [1135, 657] on link "16" at bounding box center [1139, 656] width 24 height 20
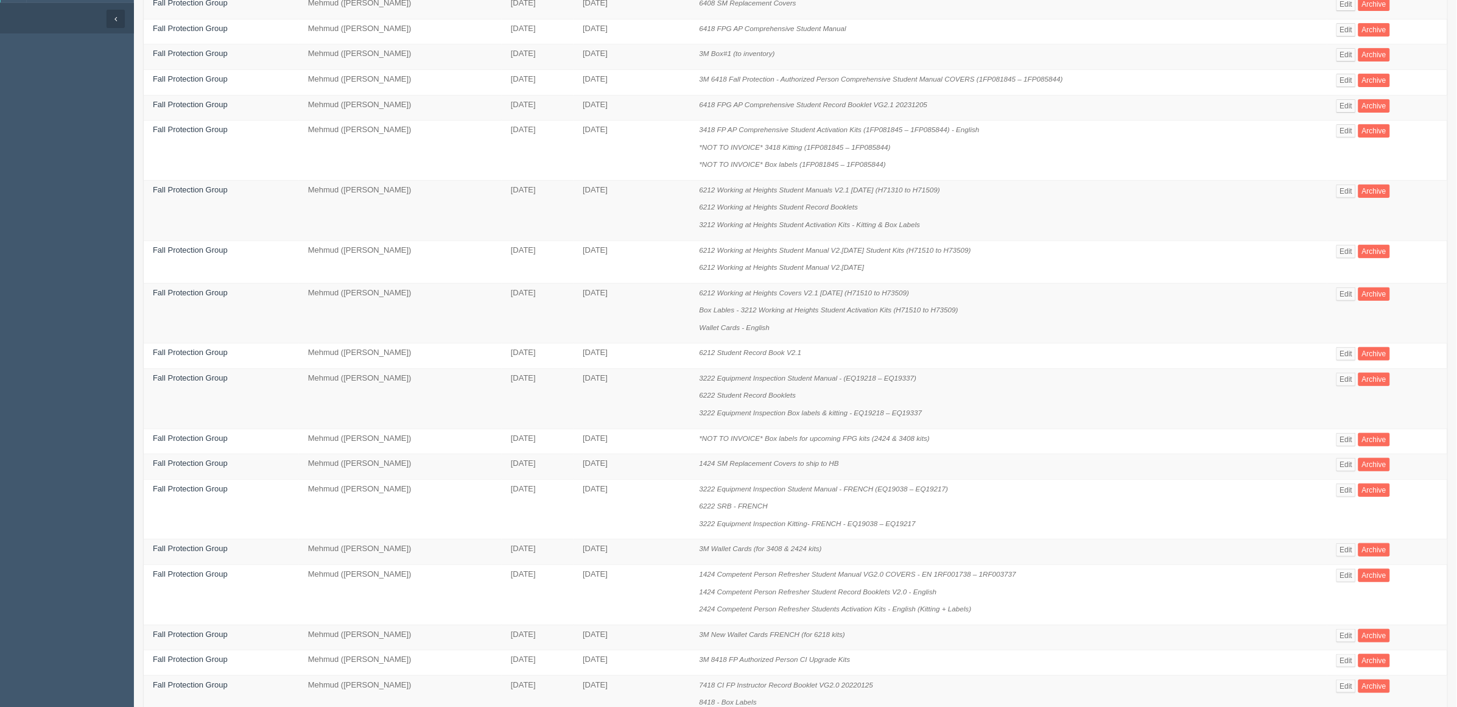
scroll to position [492, 0]
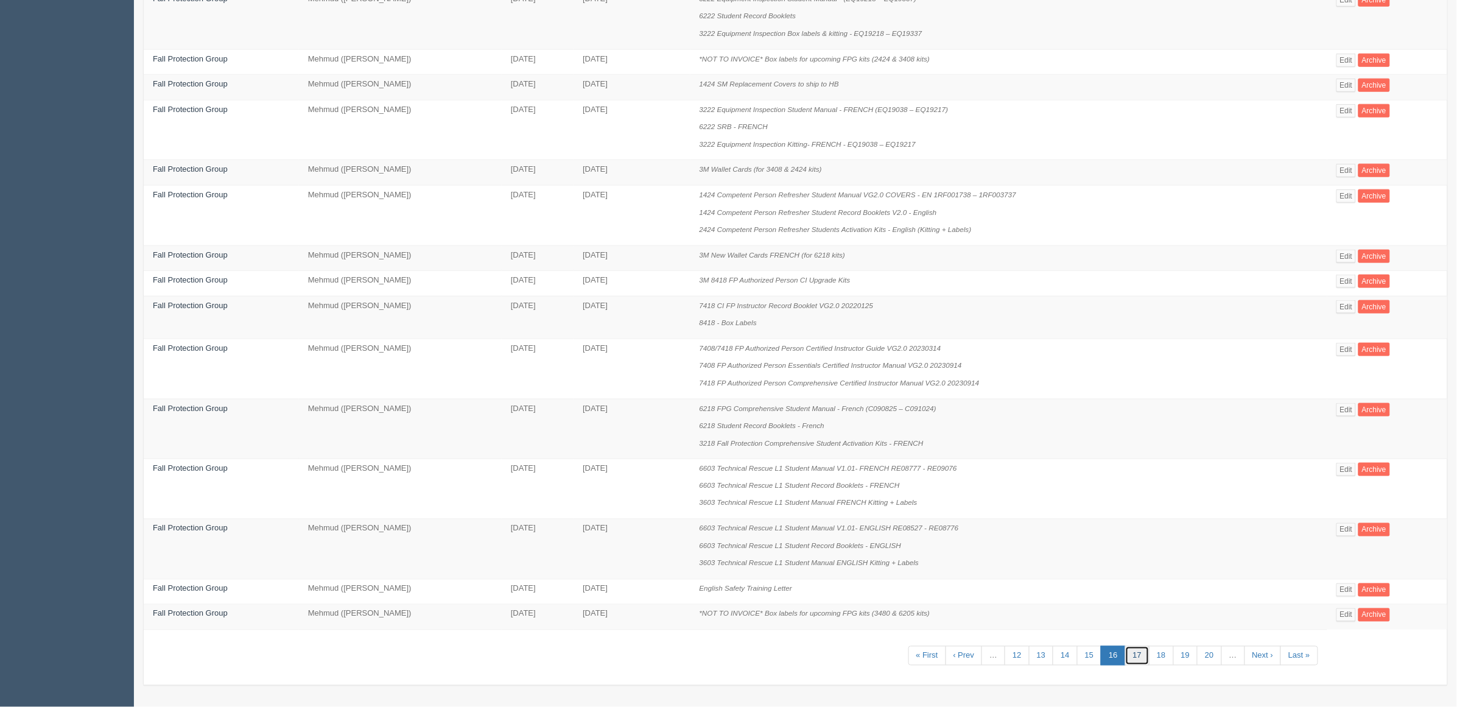
click at [1137, 652] on link "17" at bounding box center [1138, 656] width 24 height 20
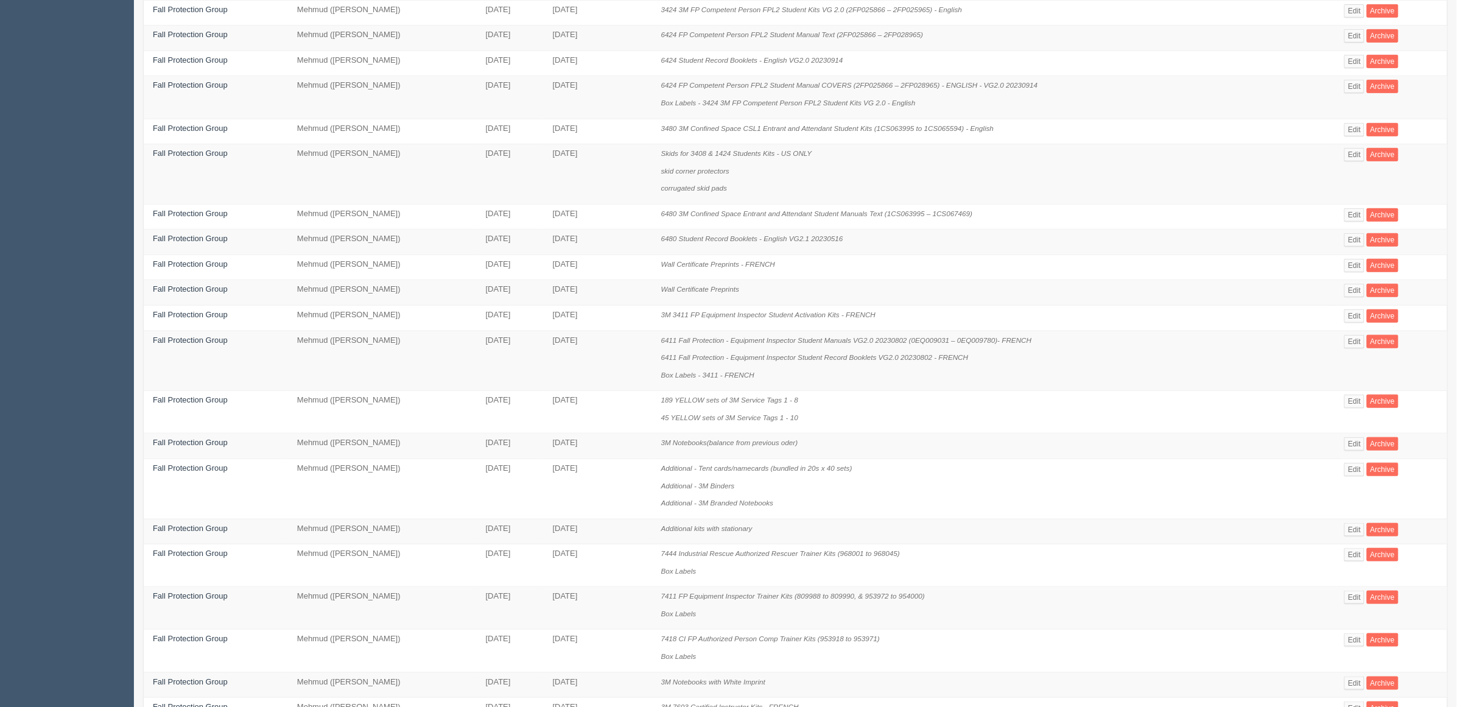
scroll to position [387, 0]
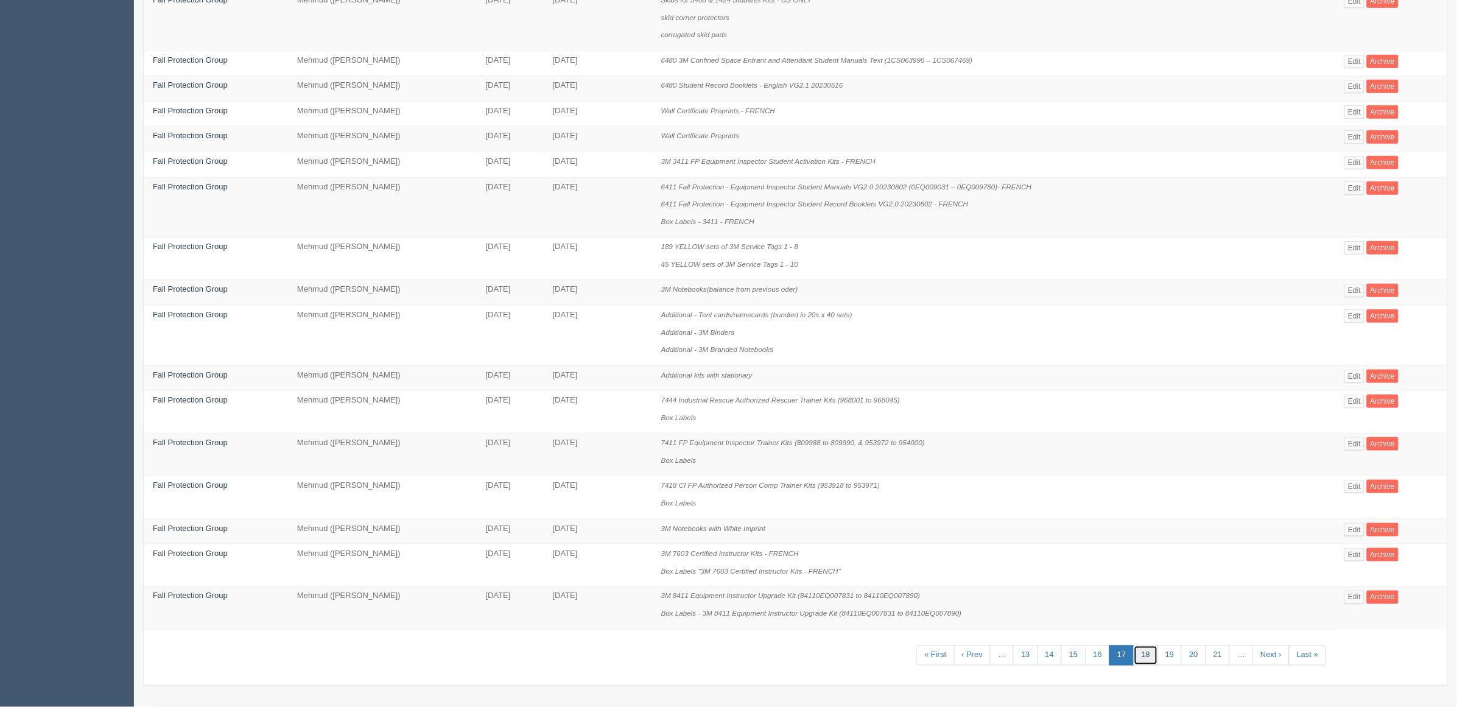
click at [1143, 654] on link "18" at bounding box center [1146, 656] width 24 height 20
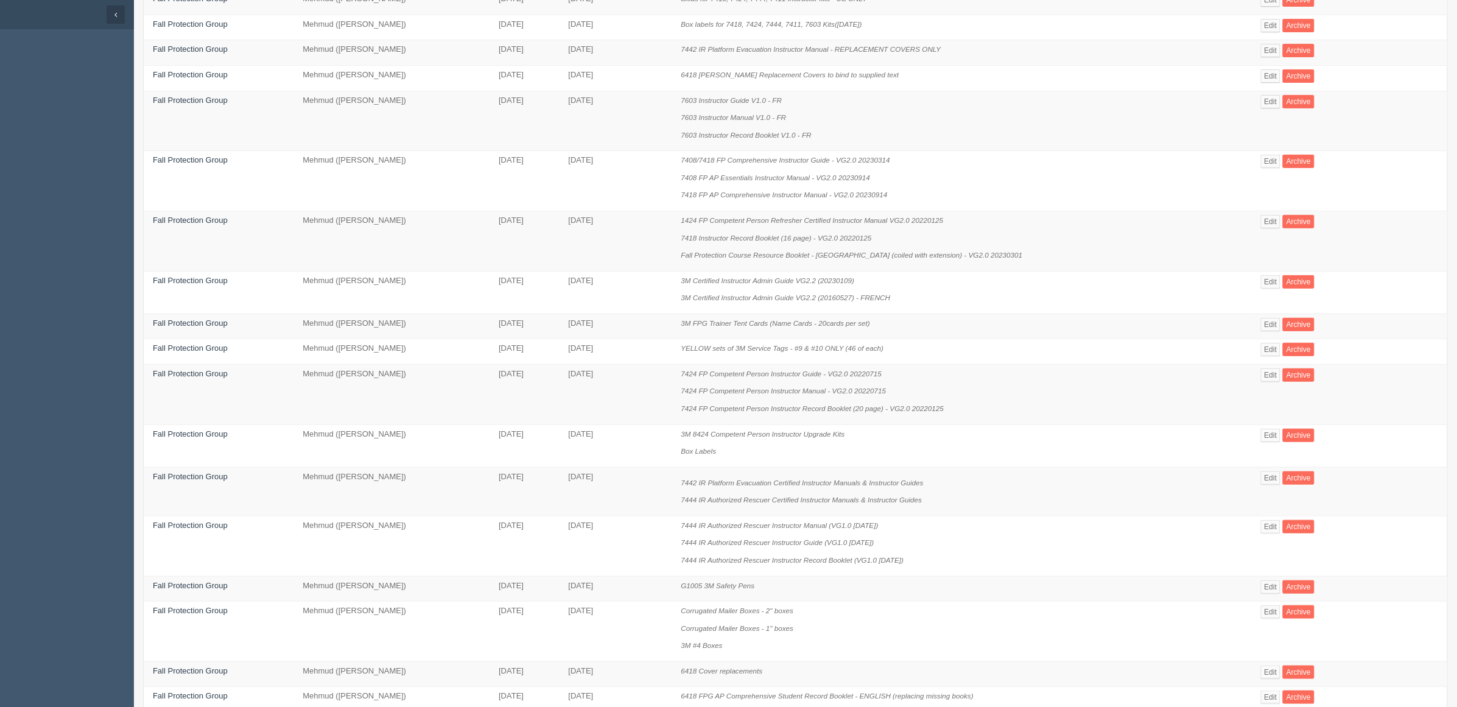
scroll to position [446, 0]
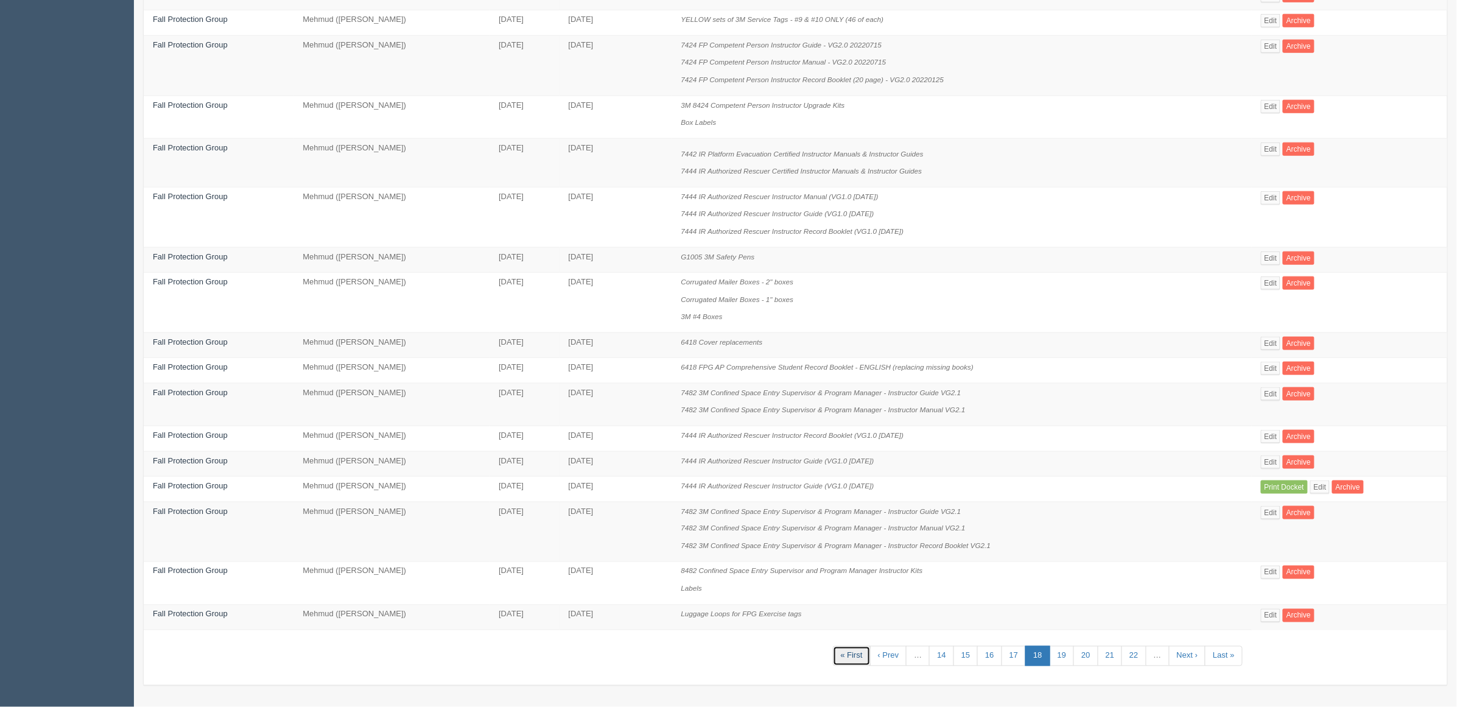
click at [844, 649] on link "« First" at bounding box center [852, 656] width 38 height 20
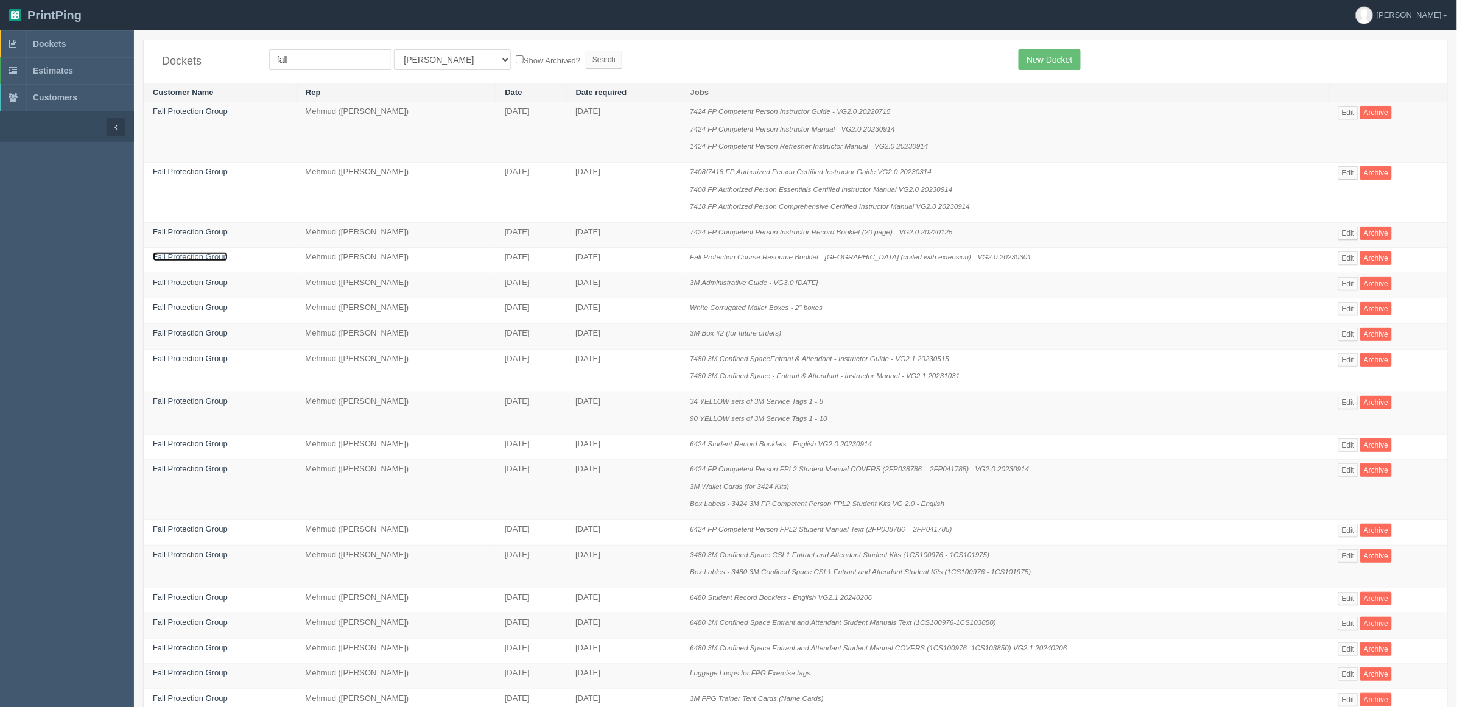
click at [196, 254] on link "Fall Protection Group" at bounding box center [190, 256] width 75 height 9
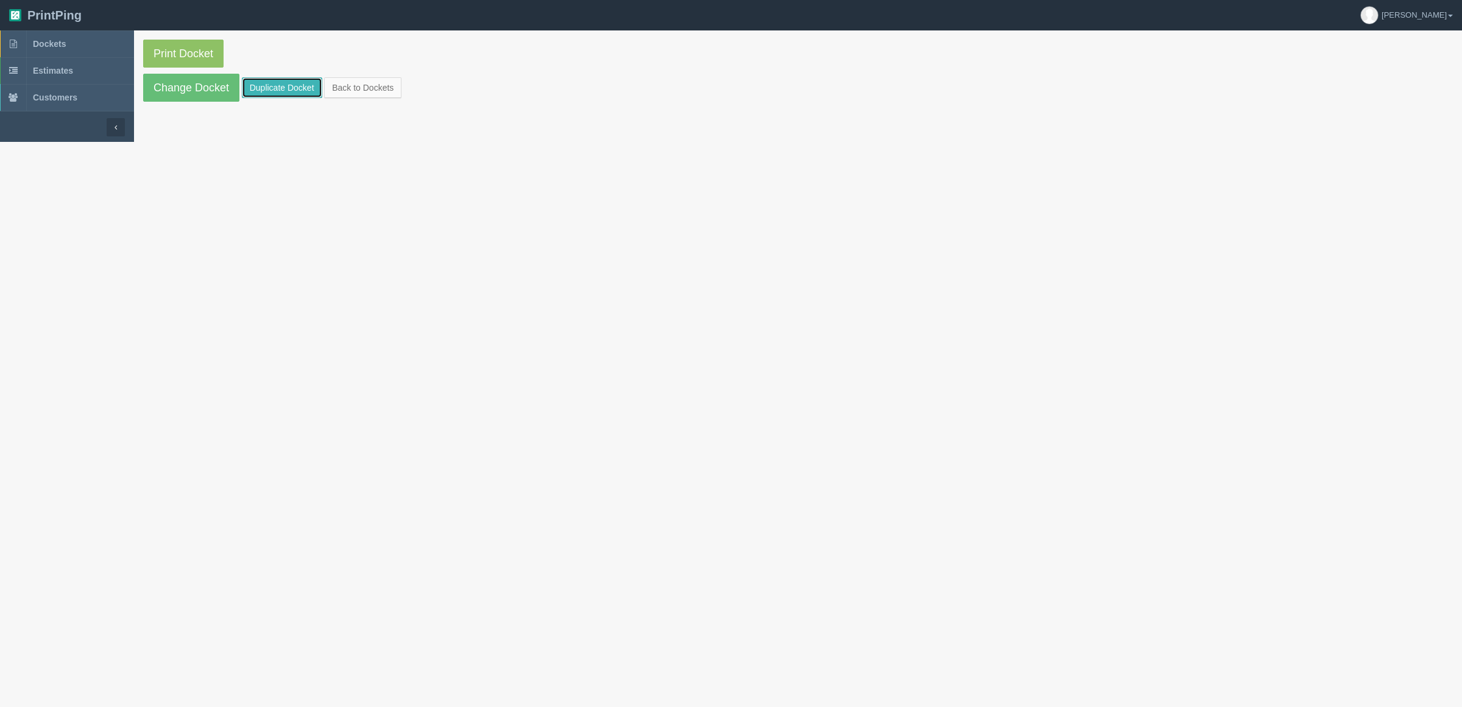
click at [294, 87] on link "Duplicate Docket" at bounding box center [282, 87] width 80 height 21
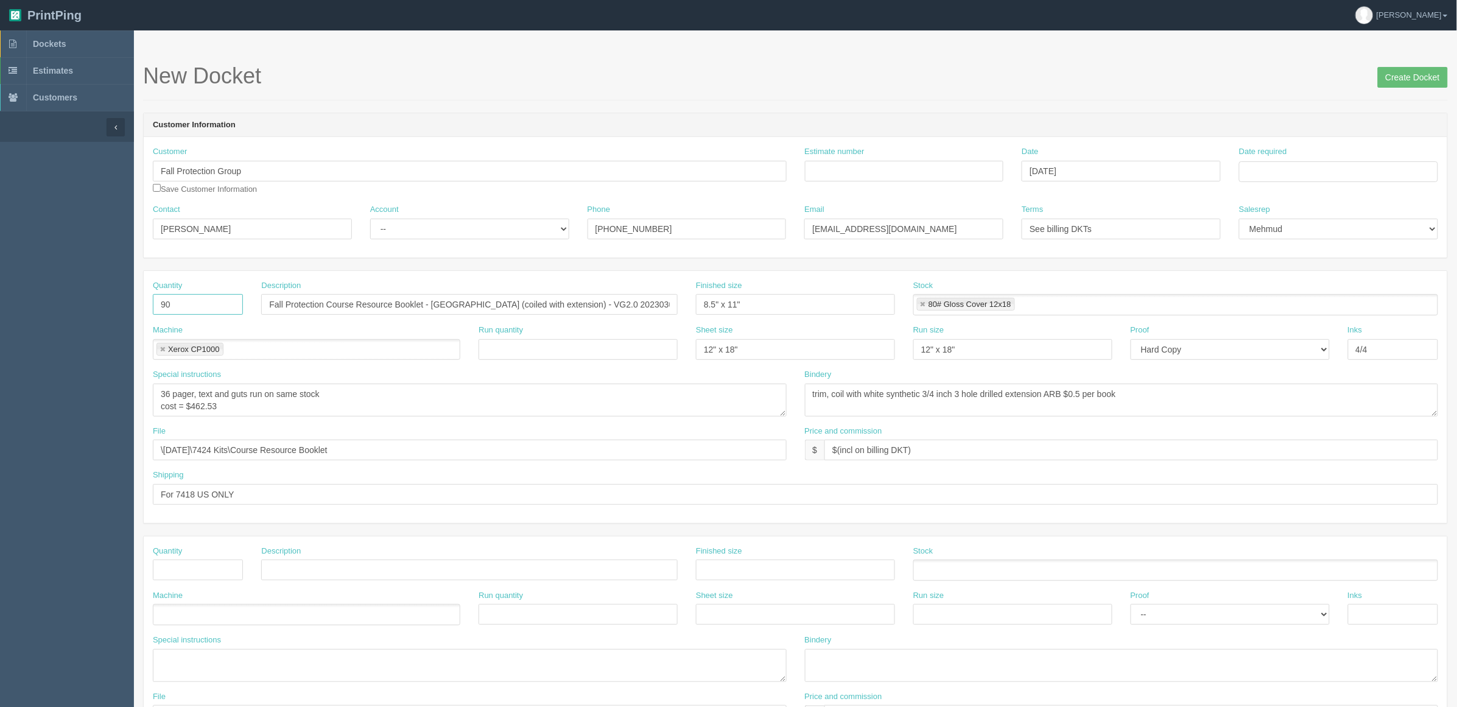
drag, startPoint x: 203, startPoint y: 305, endPoint x: 5, endPoint y: 299, distance: 198.0
click at [5, 299] on section "Dockets Estimates Customers" at bounding box center [728, 568] width 1457 height 1076
type input "216"
click at [381, 403] on textarea "36 pager, text and guts run on same stock cost = $462.53" at bounding box center [470, 400] width 634 height 33
click at [381, 400] on textarea "36 pager, text and guts run on same stock cost = $462.53" at bounding box center [470, 400] width 634 height 33
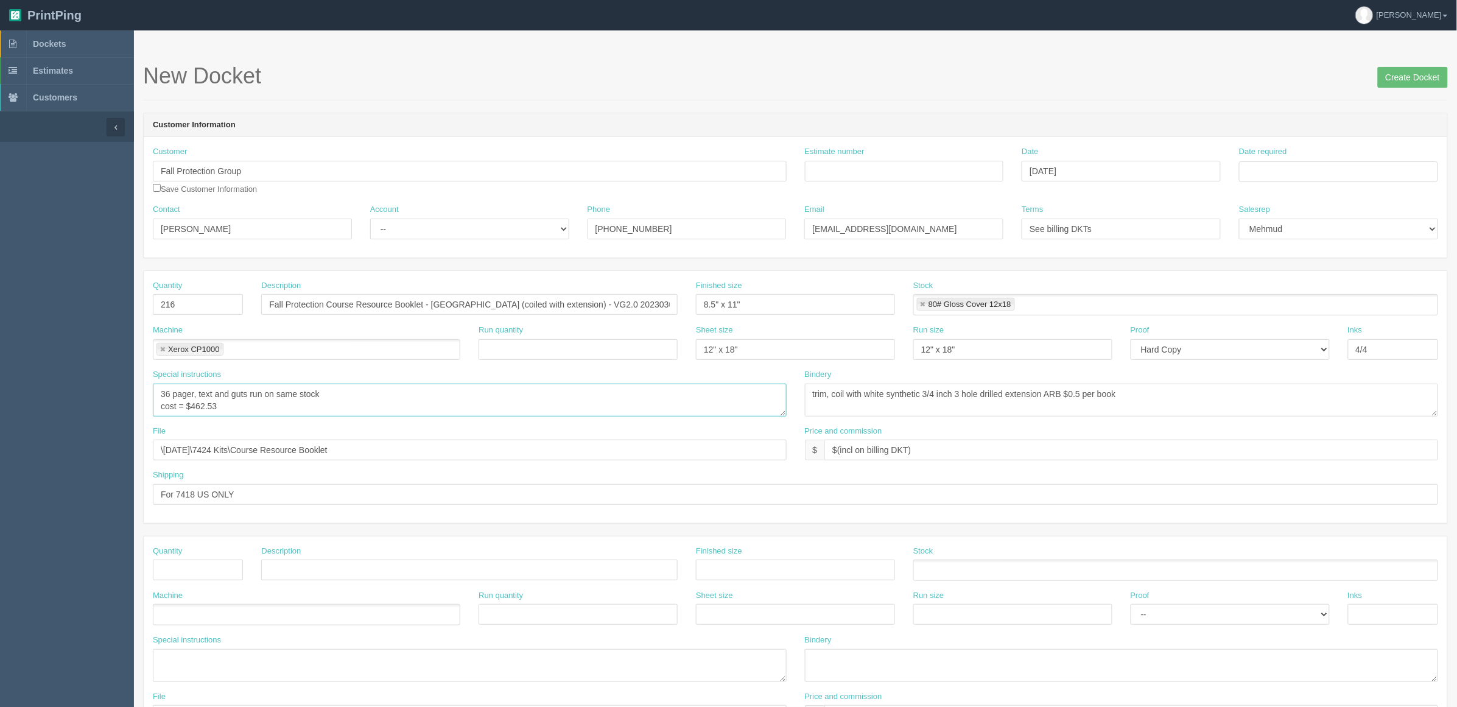
click at [233, 406] on textarea "36 pager, text and guts run on same stock cost = $462.53" at bounding box center [470, 400] width 634 height 33
click at [948, 171] on input "Estimate number" at bounding box center [904, 171] width 199 height 21
paste input "92371"
type input "092371"
click at [326, 303] on input "Fall Protection Course Resource Booklet - [GEOGRAPHIC_DATA] (coiled with extens…" at bounding box center [469, 304] width 417 height 21
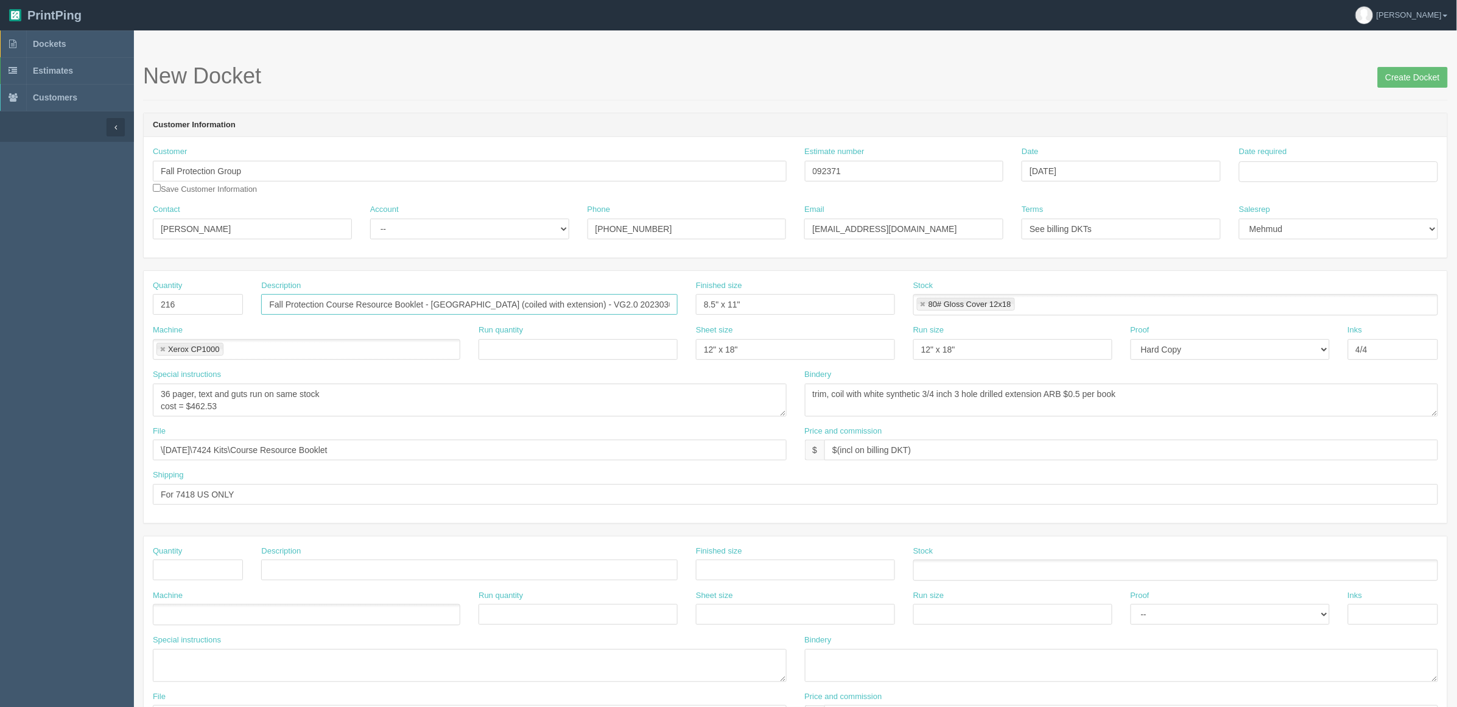
drag, startPoint x: 288, startPoint y: 312, endPoint x: 121, endPoint y: 297, distance: 168.2
click at [153, 319] on div "Quantity 216 Description Fall Protection Course Resource Booklet - USA (coiled …" at bounding box center [796, 302] width 1304 height 44
drag, startPoint x: 603, startPoint y: 301, endPoint x: 817, endPoint y: 309, distance: 213.9
click at [804, 308] on div "Quantity 216 Description Confined Space Course Resource Booklet - USA (coiled w…" at bounding box center [796, 302] width 1304 height 44
type input "Confined Space Course Resource Booklet - [GEOGRAPHIC_DATA] (coiled with extensi…"
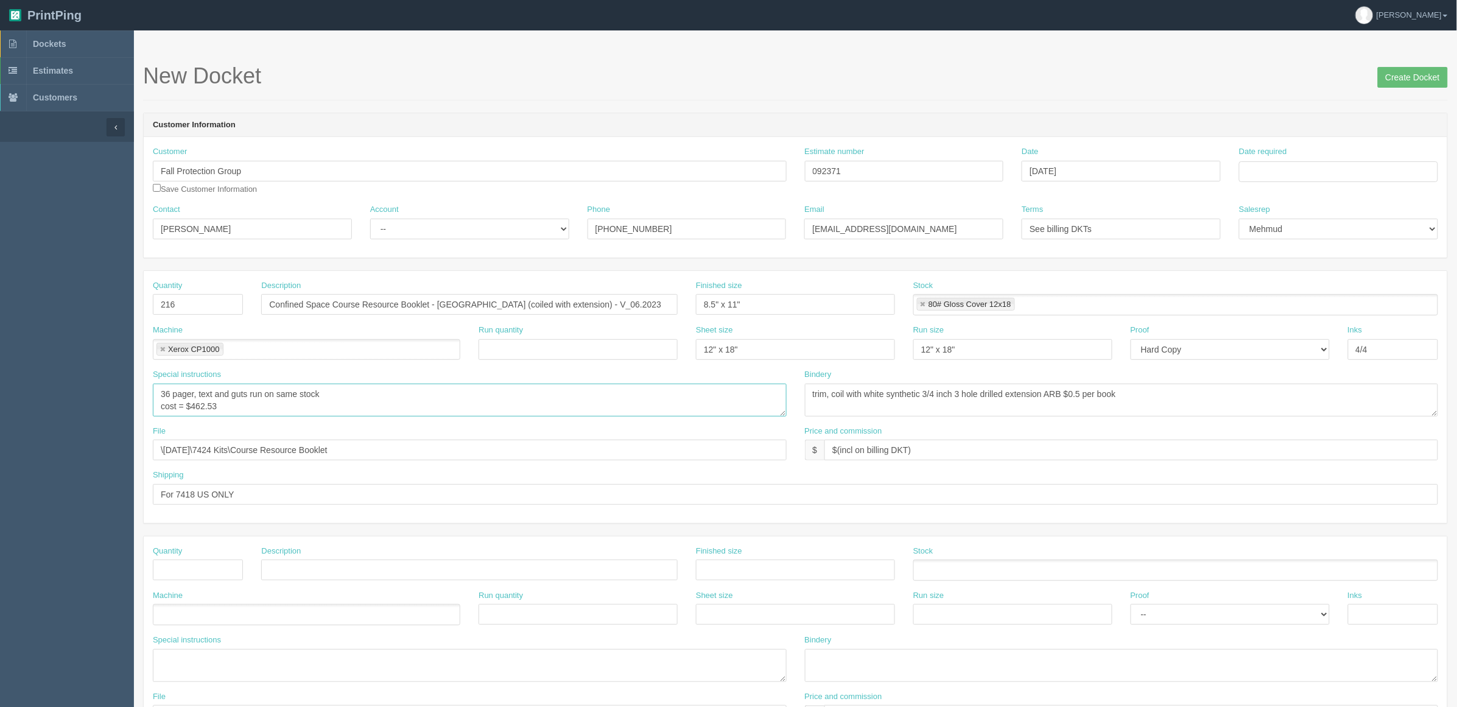
click at [165, 390] on textarea "36 pager, text and guts run on same stock cost = $462.53" at bounding box center [470, 400] width 634 height 33
drag, startPoint x: 193, startPoint y: 407, endPoint x: 467, endPoint y: 420, distance: 274.4
click at [465, 420] on div "Special instructions 36 pager, text and guts run on same stock cost = $462.53" at bounding box center [470, 397] width 652 height 57
type textarea "32 pager, text and guts run on same stock cost = $934.77"
click at [315, 410] on textarea "36 pager, text and guts run on same stock cost = $462.53" at bounding box center [470, 400] width 634 height 33
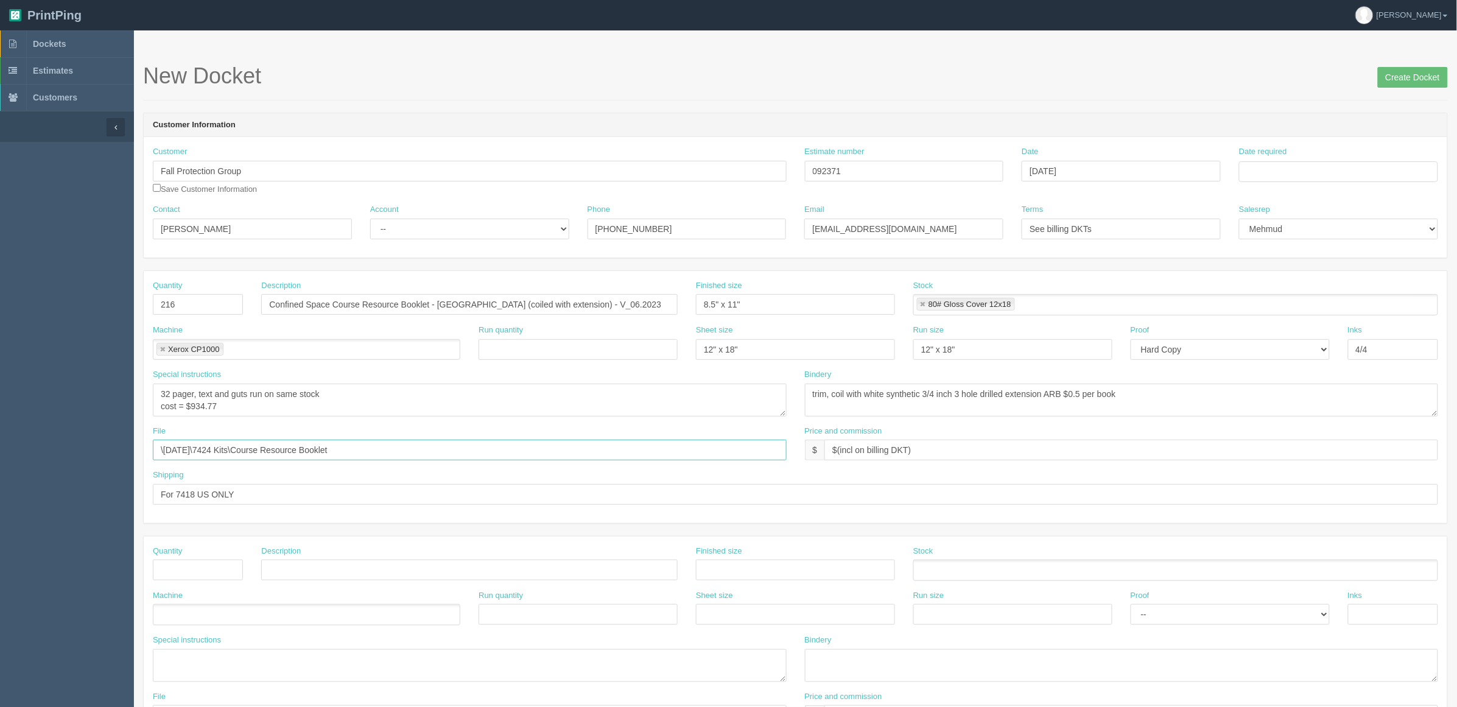
drag, startPoint x: 407, startPoint y: 453, endPoint x: 0, endPoint y: 453, distance: 406.9
click at [0, 453] on section "Dockets Estimates Customers" at bounding box center [728, 568] width 1457 height 1076
paste input "Z:\F\Fall Protection Group\2025\September 2025\7480 Instructor Kits"
drag, startPoint x: 285, startPoint y: 454, endPoint x: 16, endPoint y: 485, distance: 270.5
click at [16, 485] on section "Dockets Estimates Customers" at bounding box center [728, 568] width 1457 height 1076
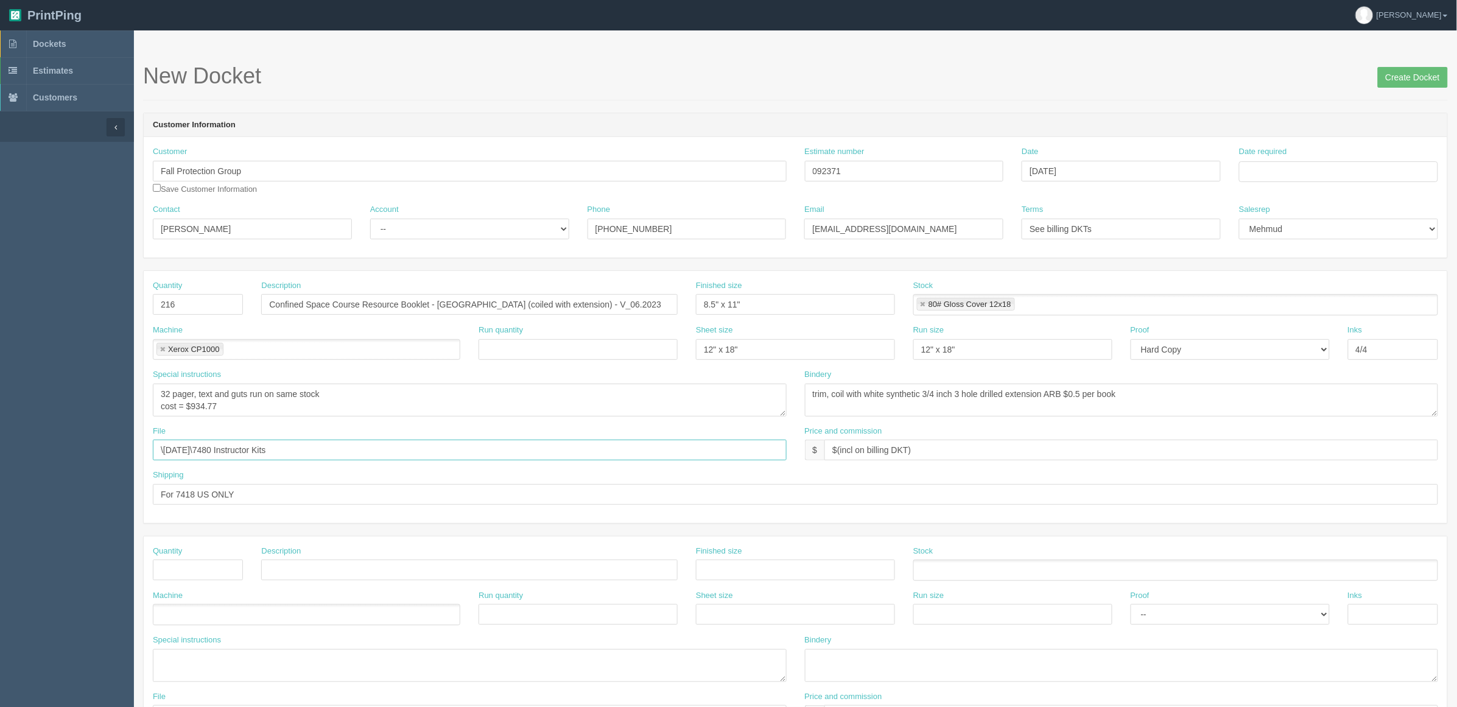
type input "\September 2025\7480 Instructor Kits"
click at [263, 494] on input "For 7418 US ONLY" at bounding box center [796, 494] width 1286 height 21
type input "For 7418 US ONLY (9 goes in a kit)"
click at [404, 223] on select "-- Existing Client Allrush Client Rep Client" at bounding box center [469, 229] width 199 height 21
select select "Rep Client"
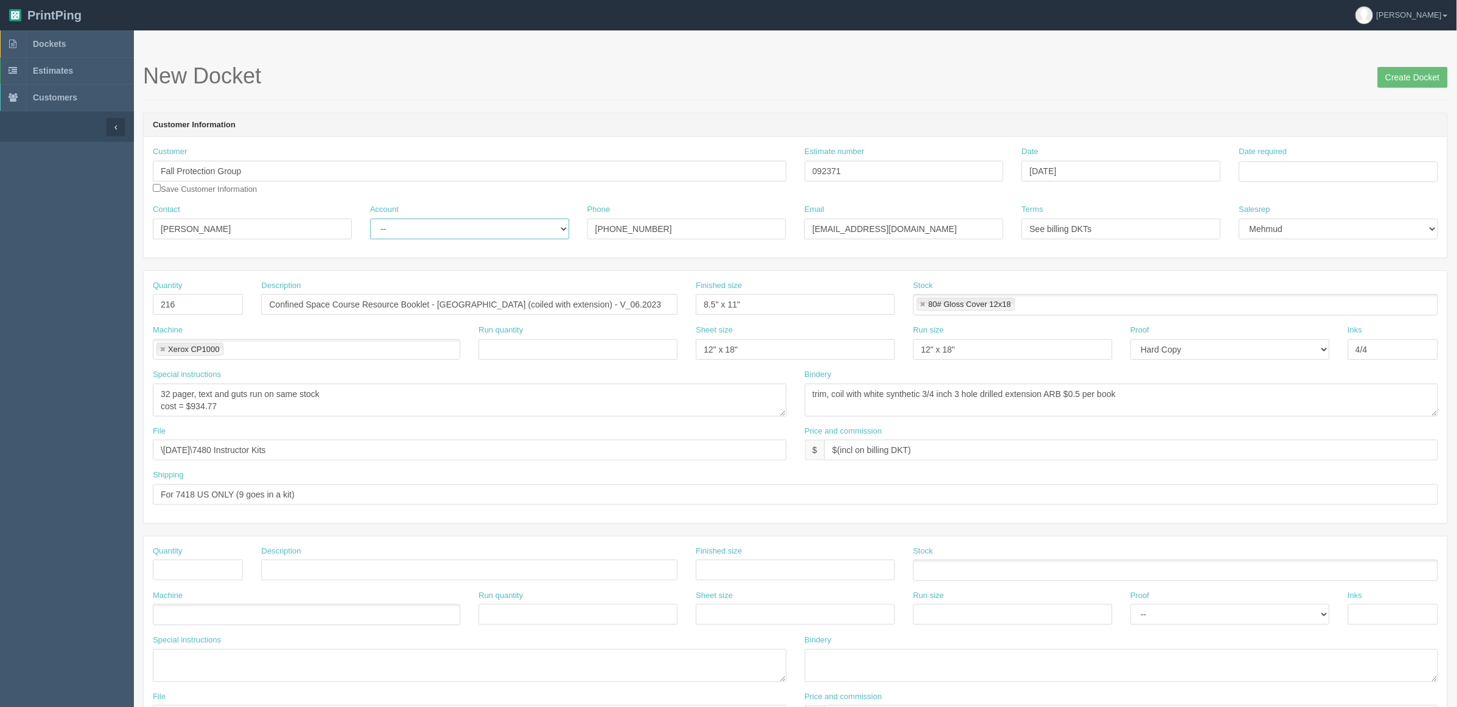
click at [370, 219] on select "-- Existing Client Allrush Client Rep Client" at bounding box center [469, 229] width 199 height 21
click at [1256, 171] on input "Date required" at bounding box center [1338, 171] width 199 height 21
click at [1273, 270] on td "15" at bounding box center [1268, 272] width 18 height 18
click at [1266, 290] on td "22" at bounding box center [1268, 289] width 18 height 18
click at [1284, 291] on td "23" at bounding box center [1284, 289] width 15 height 18
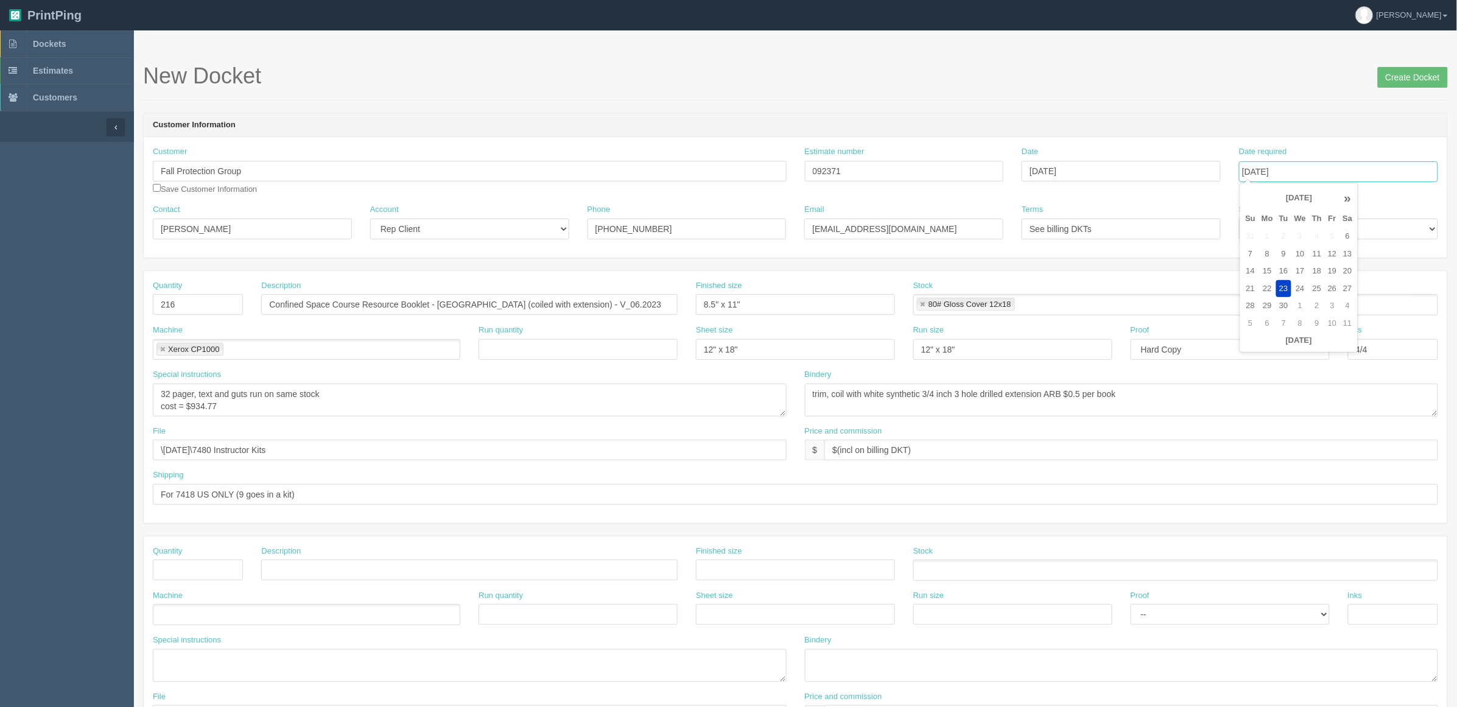
type input "[DATE]"
click at [1233, 116] on header "Customer Information" at bounding box center [796, 125] width 1304 height 24
click at [1317, 169] on input "[DATE]" at bounding box center [1338, 171] width 199 height 21
click at [1281, 95] on div "New Docket Create Docket" at bounding box center [795, 82] width 1305 height 37
click at [378, 412] on textarea "36 pager, text and guts run on same stock cost = $462.53" at bounding box center [470, 400] width 634 height 33
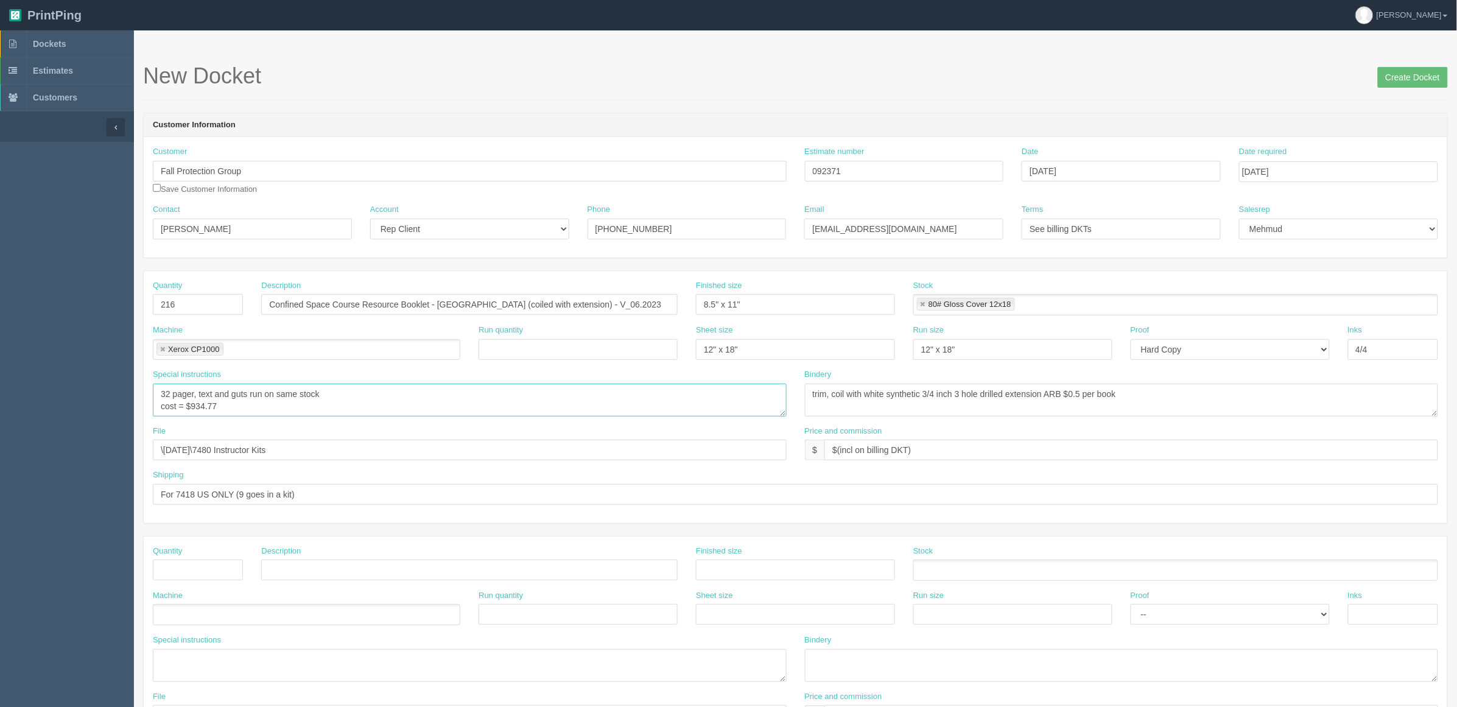
click at [250, 407] on textarea "36 pager, text and guts run on same stock cost = $462.53" at bounding box center [470, 400] width 634 height 33
click at [390, 494] on input "For 7418 US ONLY (9 goes in a kit)" at bounding box center [796, 494] width 1286 height 21
click at [1313, 409] on textarea "trim, coil with white synthetic 3/4 inch 3 hole drilled extension ARB $0.5 per …" at bounding box center [1122, 400] width 634 height 33
click at [1225, 400] on textarea "trim, coil with white synthetic 3/4 inch 3 hole drilled extension ARB $0.5 per …" at bounding box center [1122, 400] width 634 height 33
click at [1411, 80] on input "Create Docket" at bounding box center [1413, 77] width 70 height 21
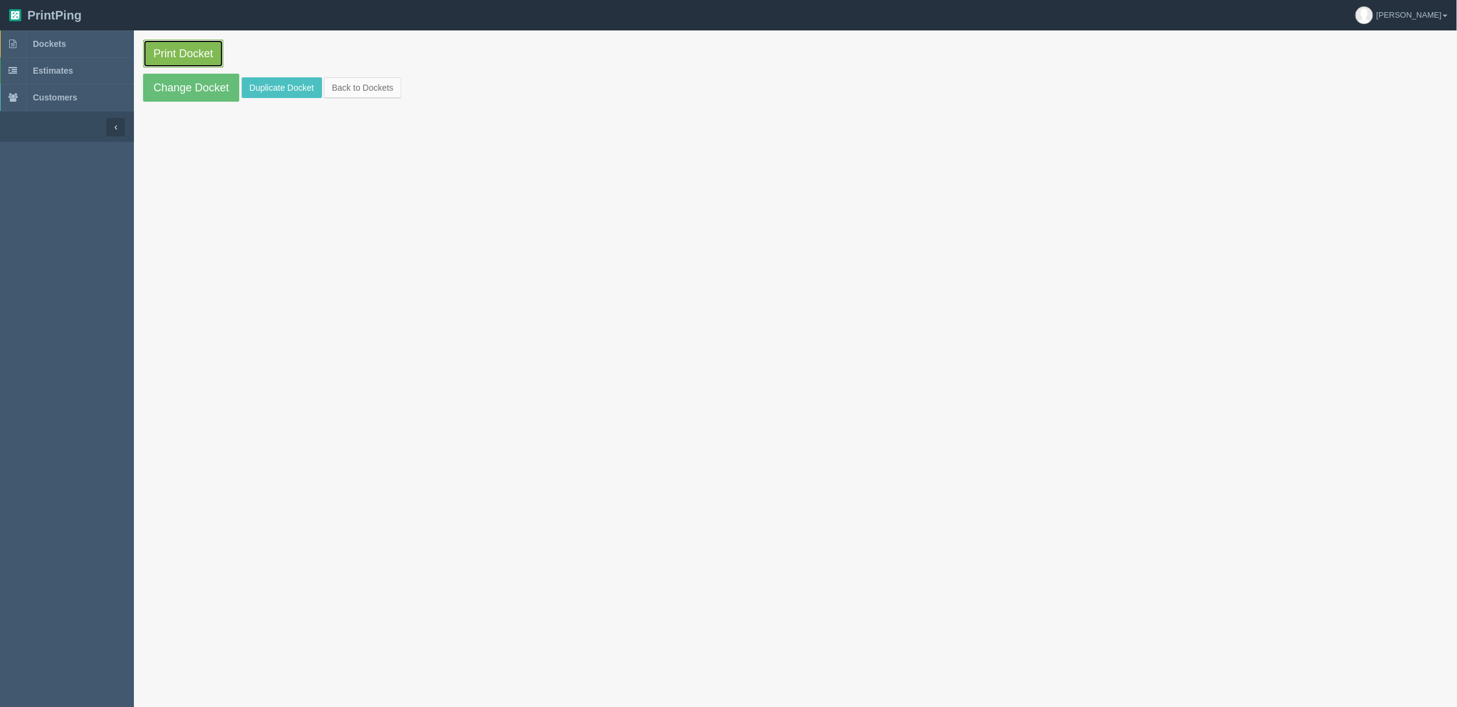
click at [186, 58] on link "Print Docket" at bounding box center [183, 54] width 80 height 28
click at [62, 40] on span "Dockets" at bounding box center [49, 44] width 33 height 10
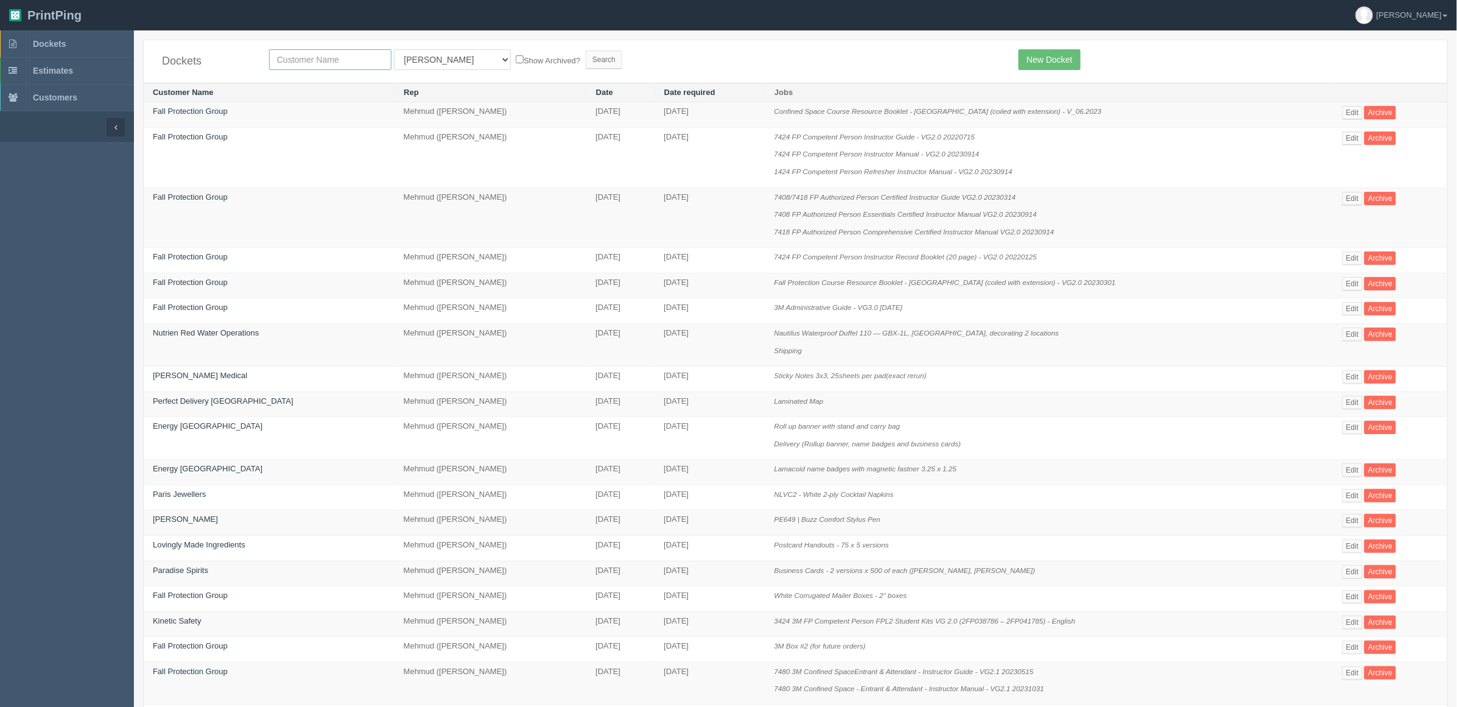
click at [345, 64] on input "text" at bounding box center [330, 59] width 122 height 21
click at [318, 61] on input "text" at bounding box center [330, 59] width 122 height 21
type input "fall"
click at [586, 51] on input "Search" at bounding box center [604, 60] width 37 height 18
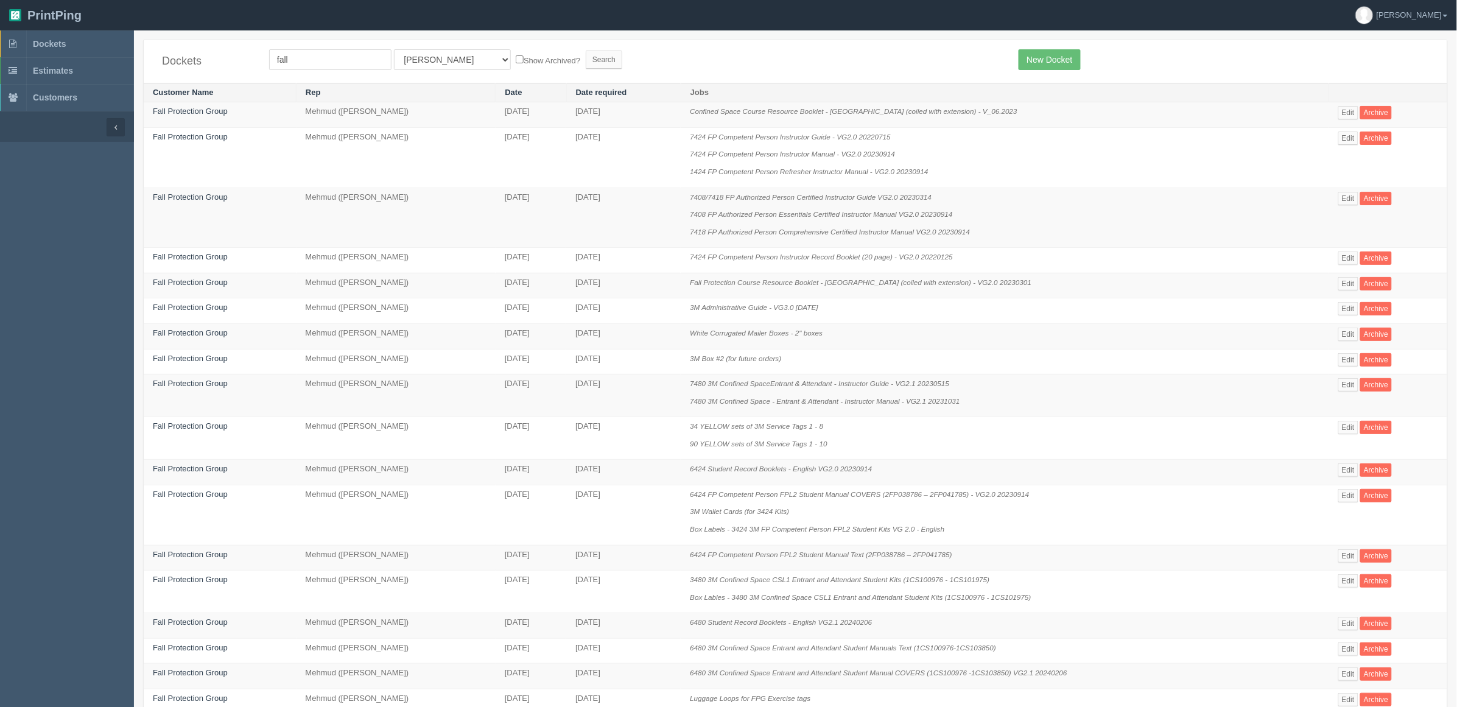
click at [883, 361] on p "3M Box #2 (for future orders)" at bounding box center [1005, 359] width 630 height 12
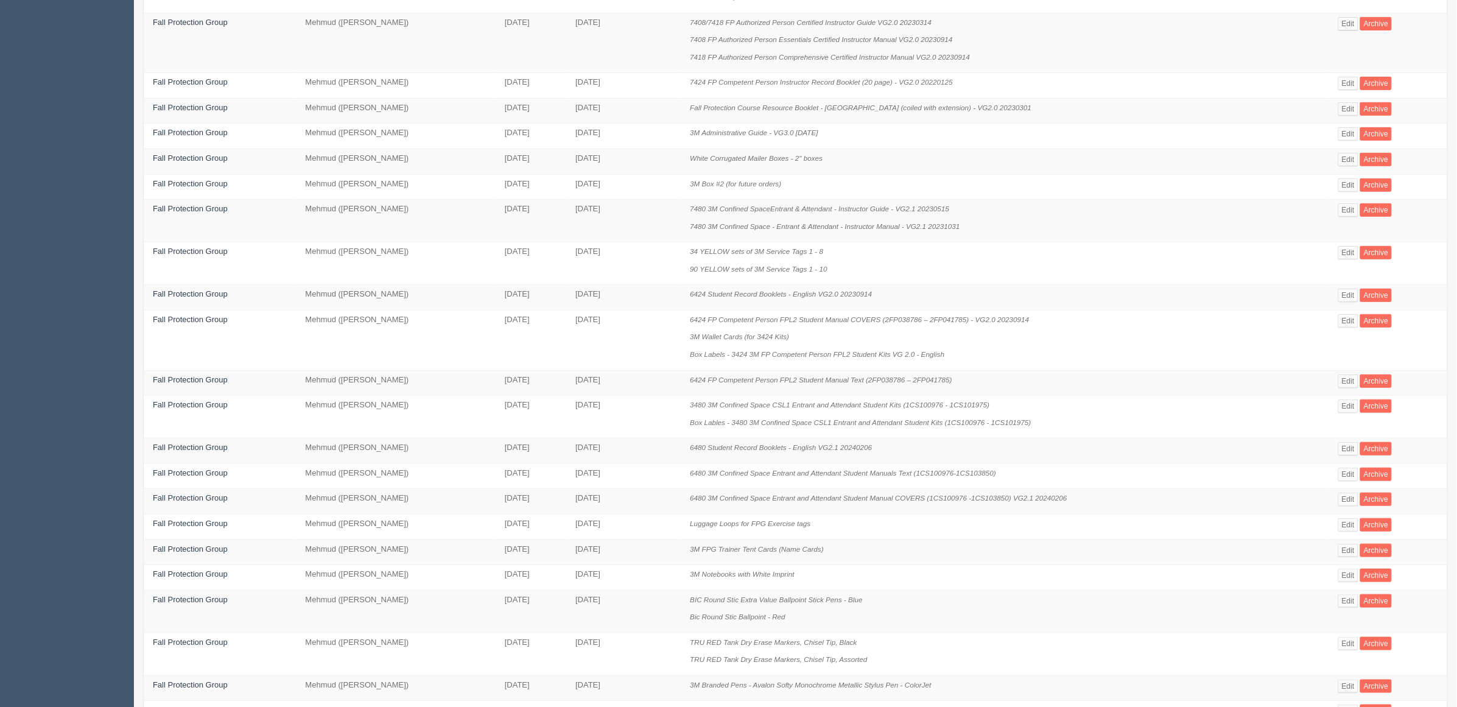
scroll to position [318, 0]
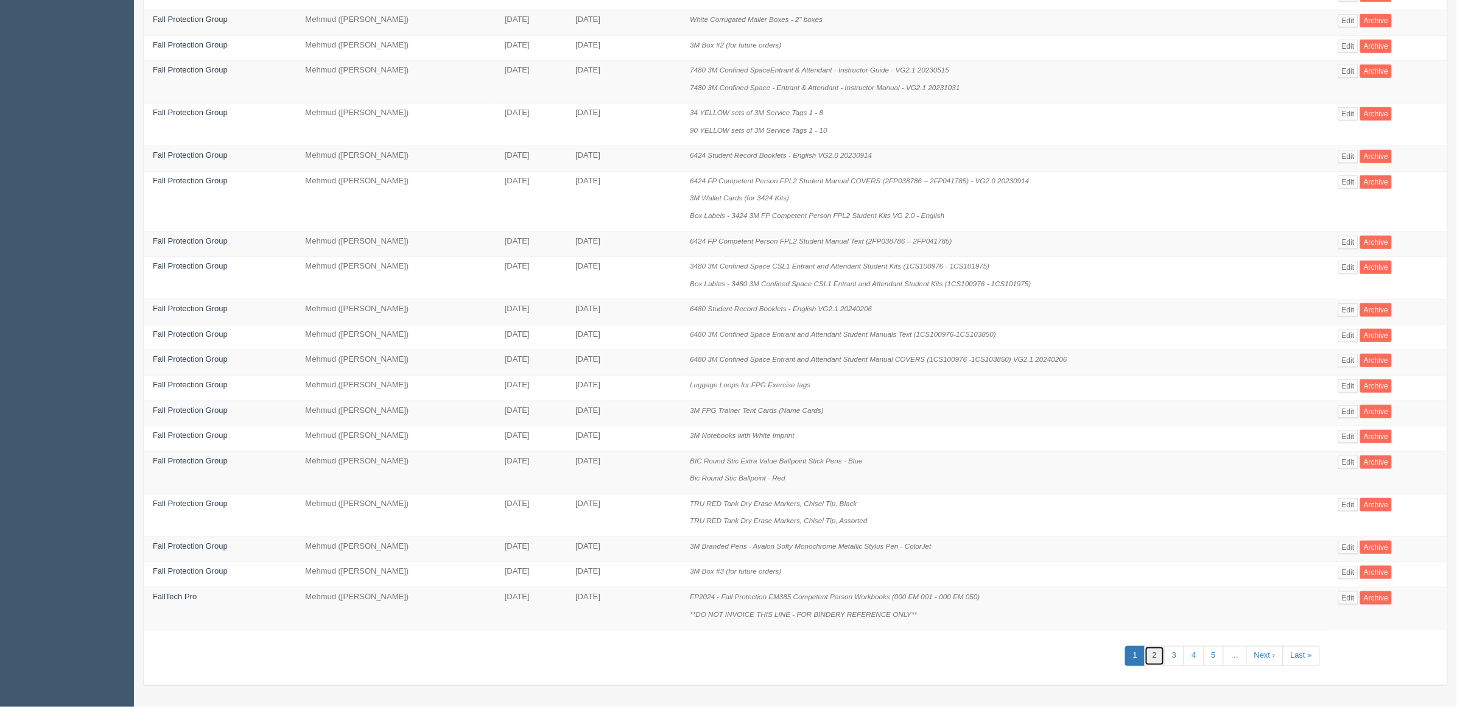
click at [1160, 654] on link "2" at bounding box center [1155, 656] width 20 height 20
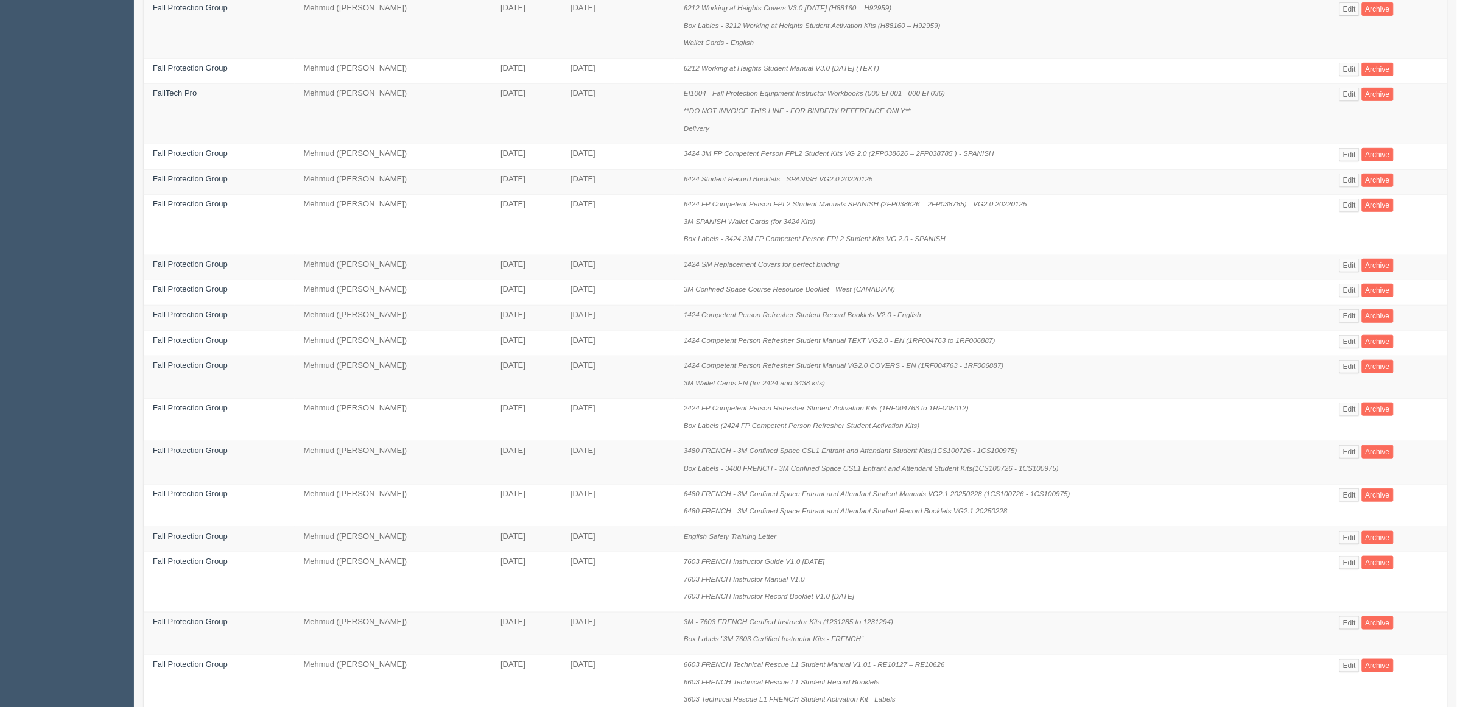
scroll to position [405, 0]
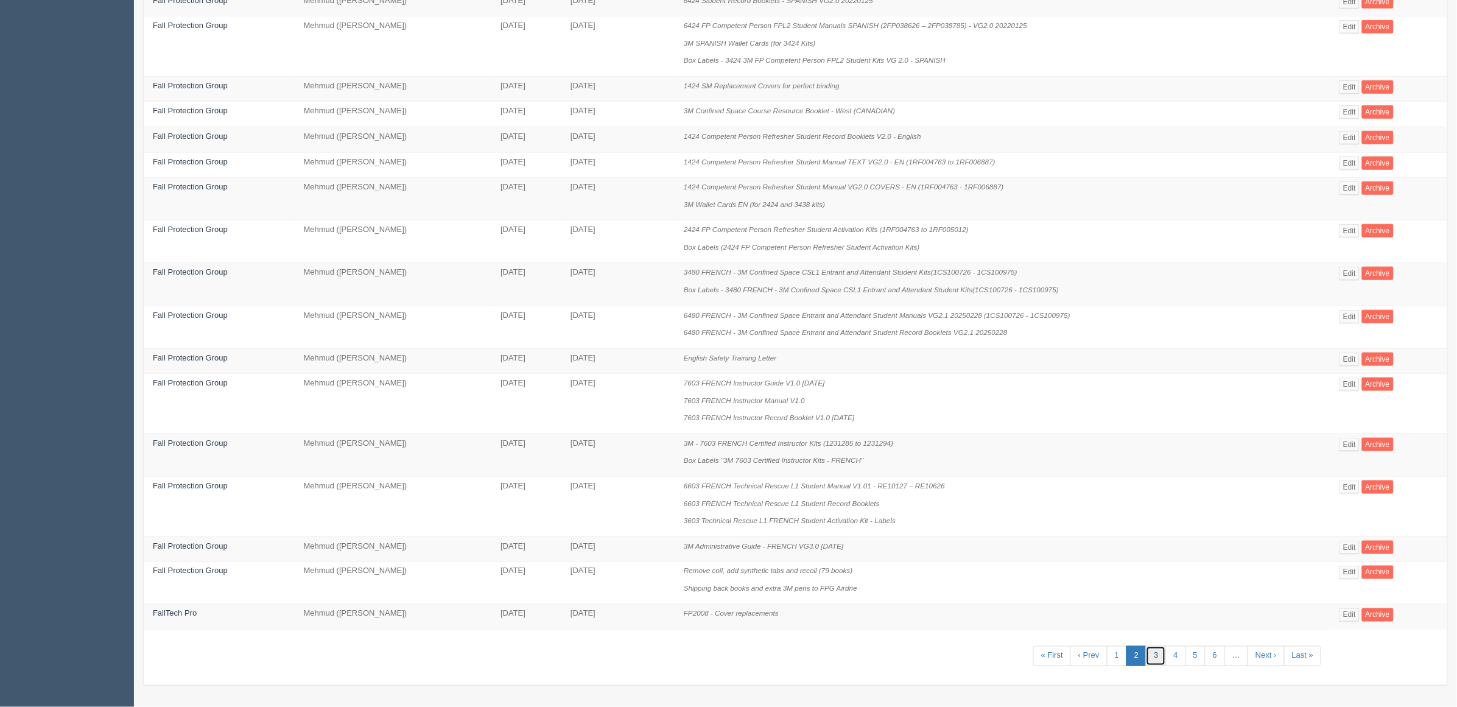
click at [1163, 654] on link "3" at bounding box center [1156, 656] width 20 height 20
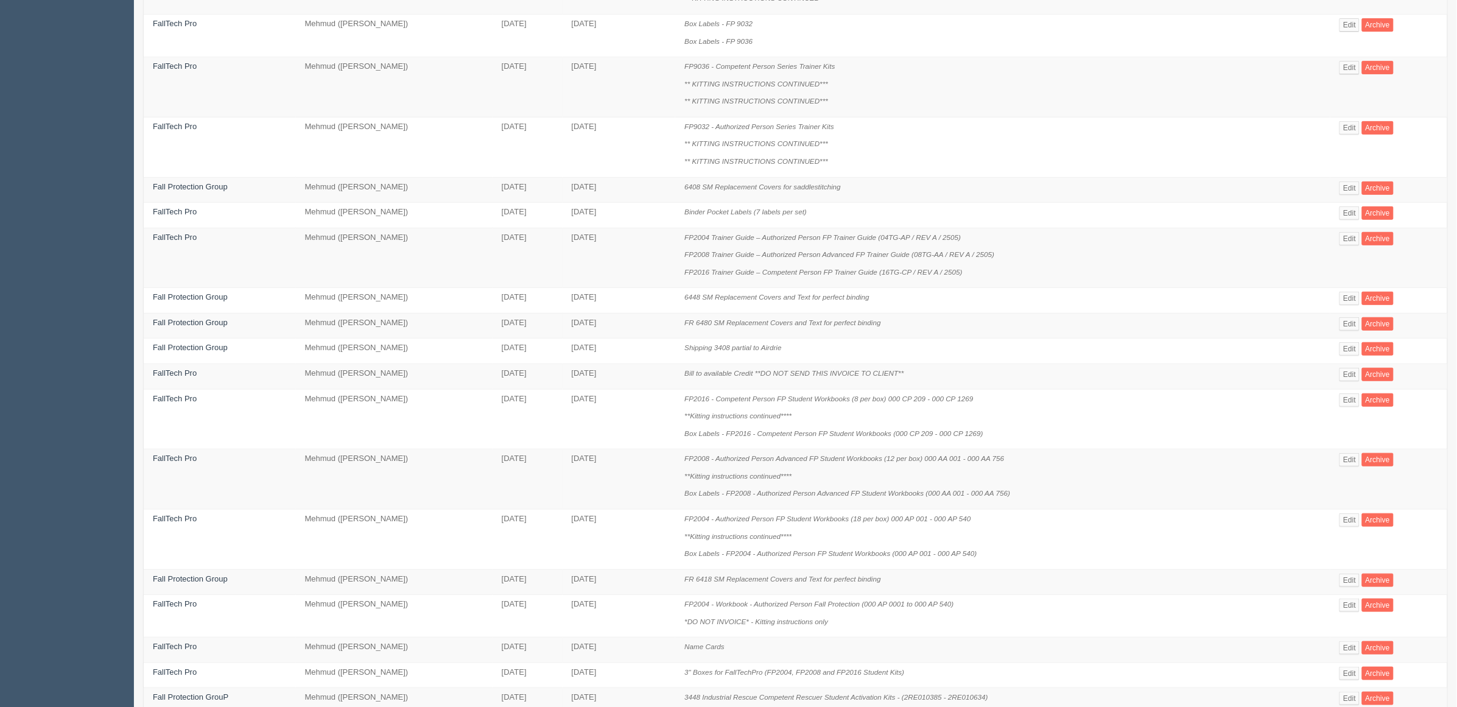
scroll to position [405, 0]
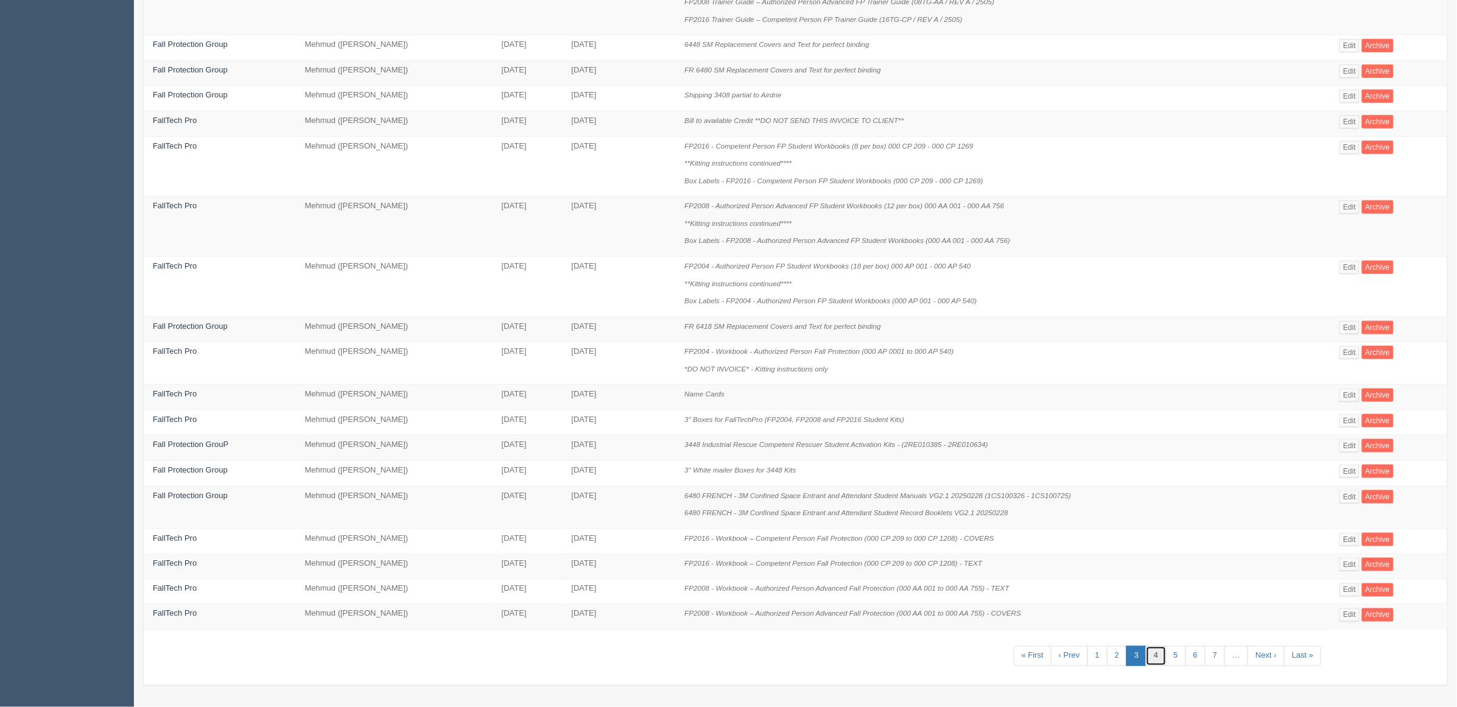
click at [1152, 660] on link "4" at bounding box center [1156, 656] width 20 height 20
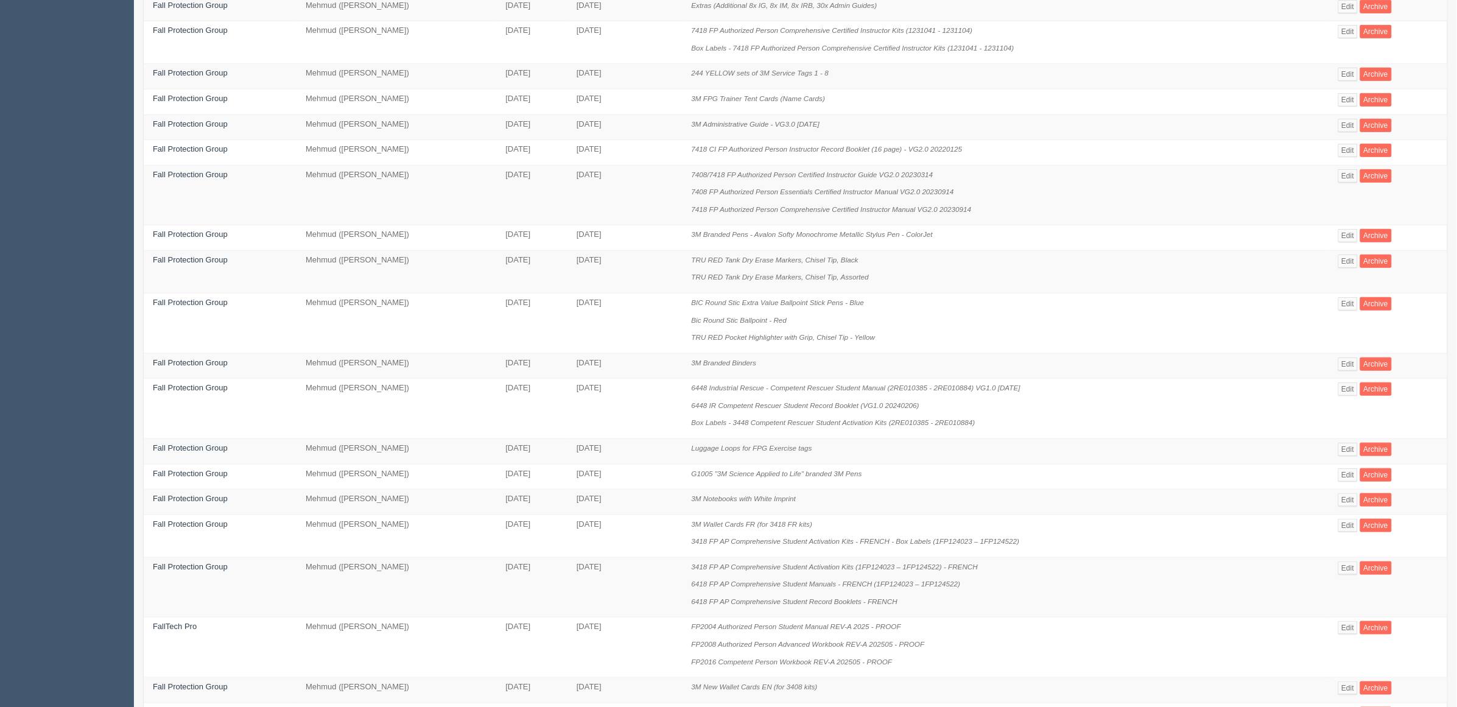
scroll to position [387, 0]
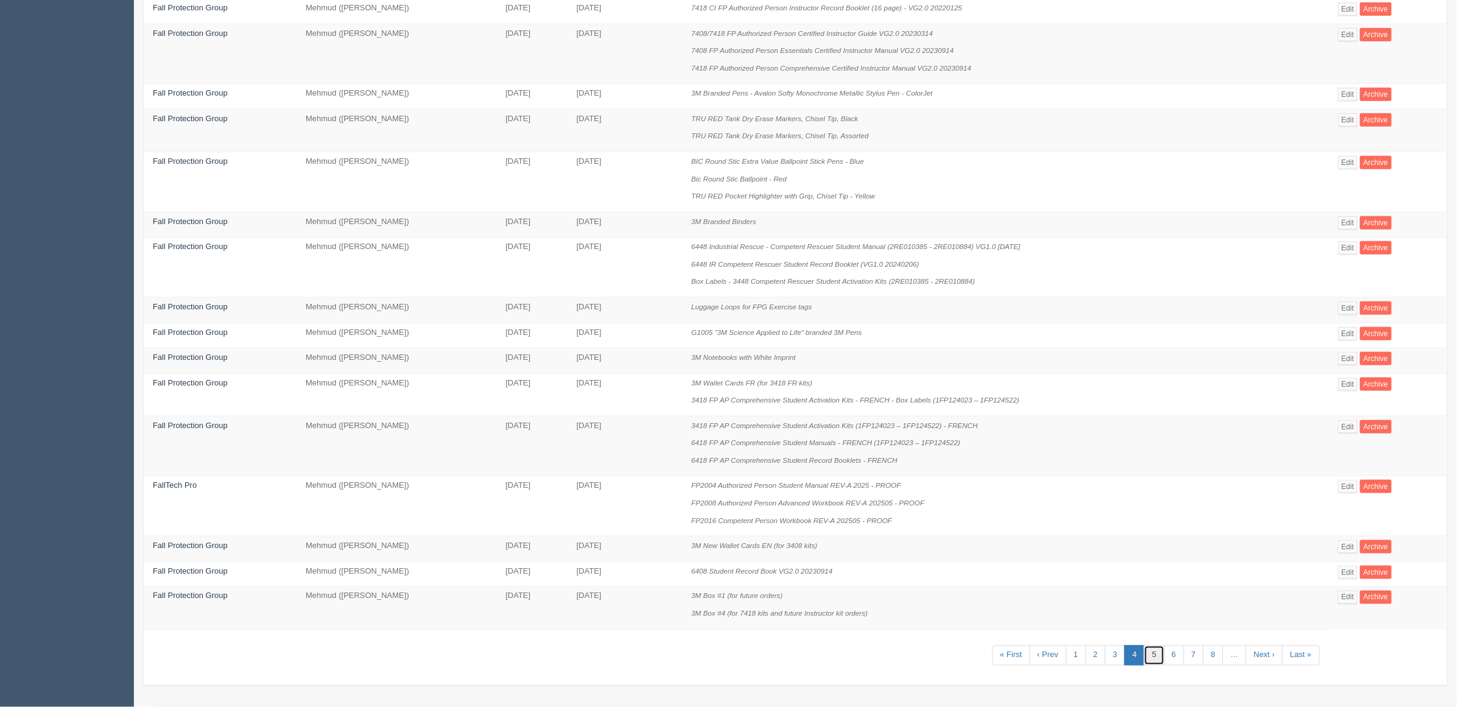
click at [1152, 655] on link "5" at bounding box center [1154, 656] width 20 height 20
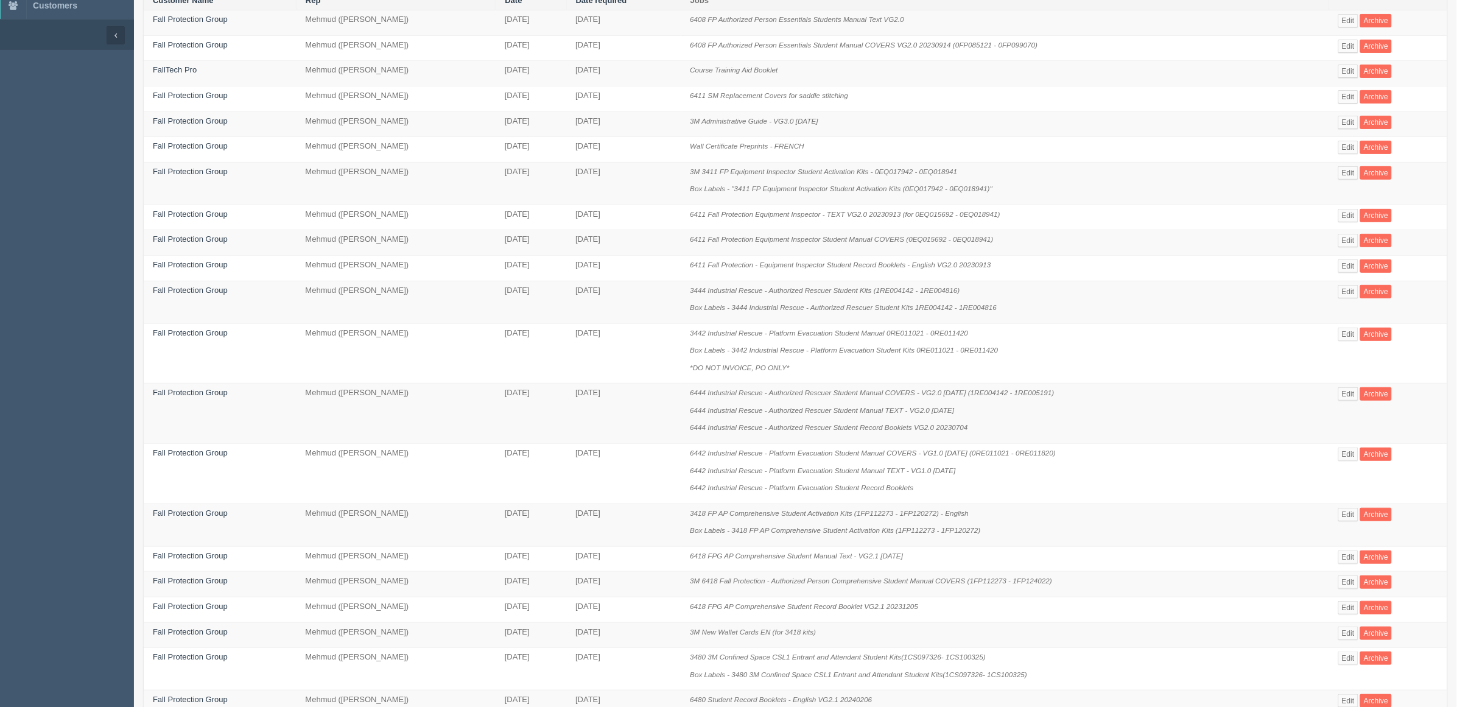
scroll to position [300, 0]
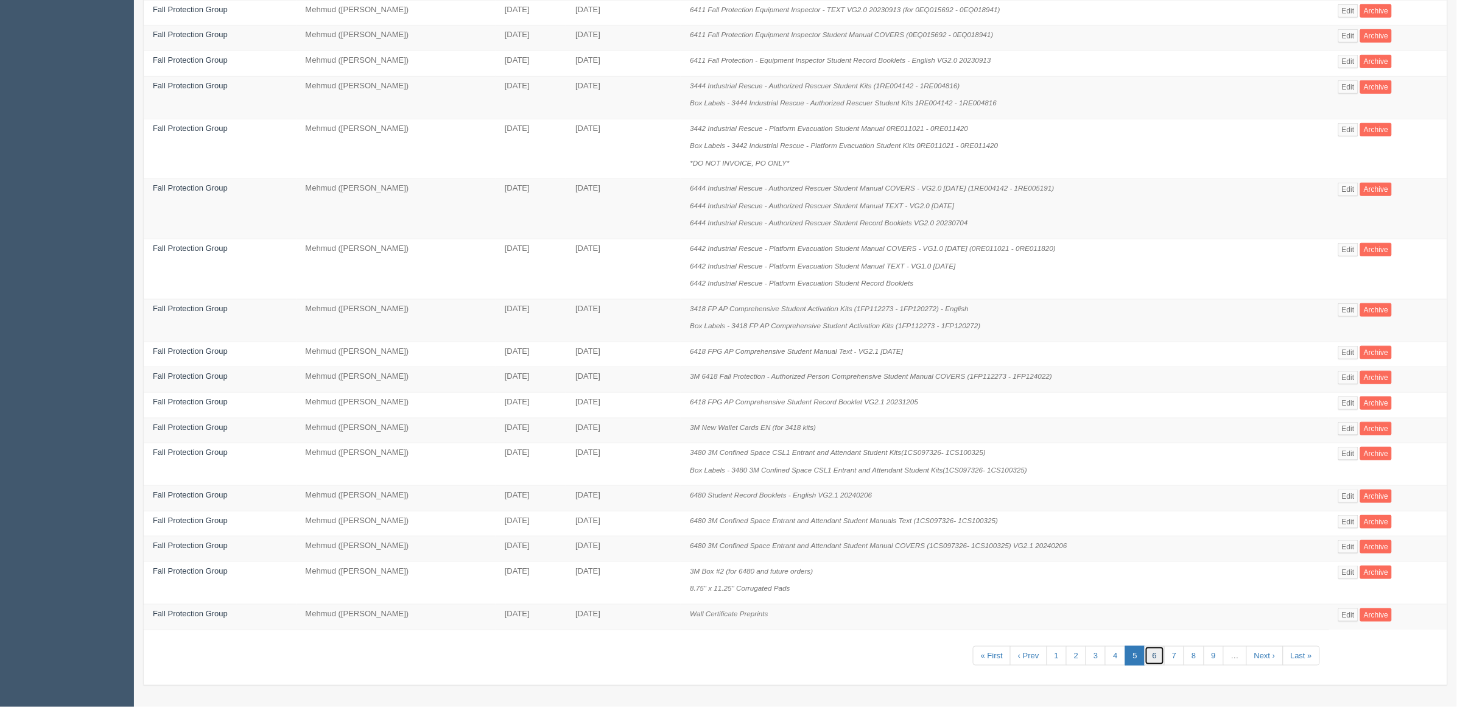
click at [1145, 658] on link "6" at bounding box center [1155, 656] width 20 height 20
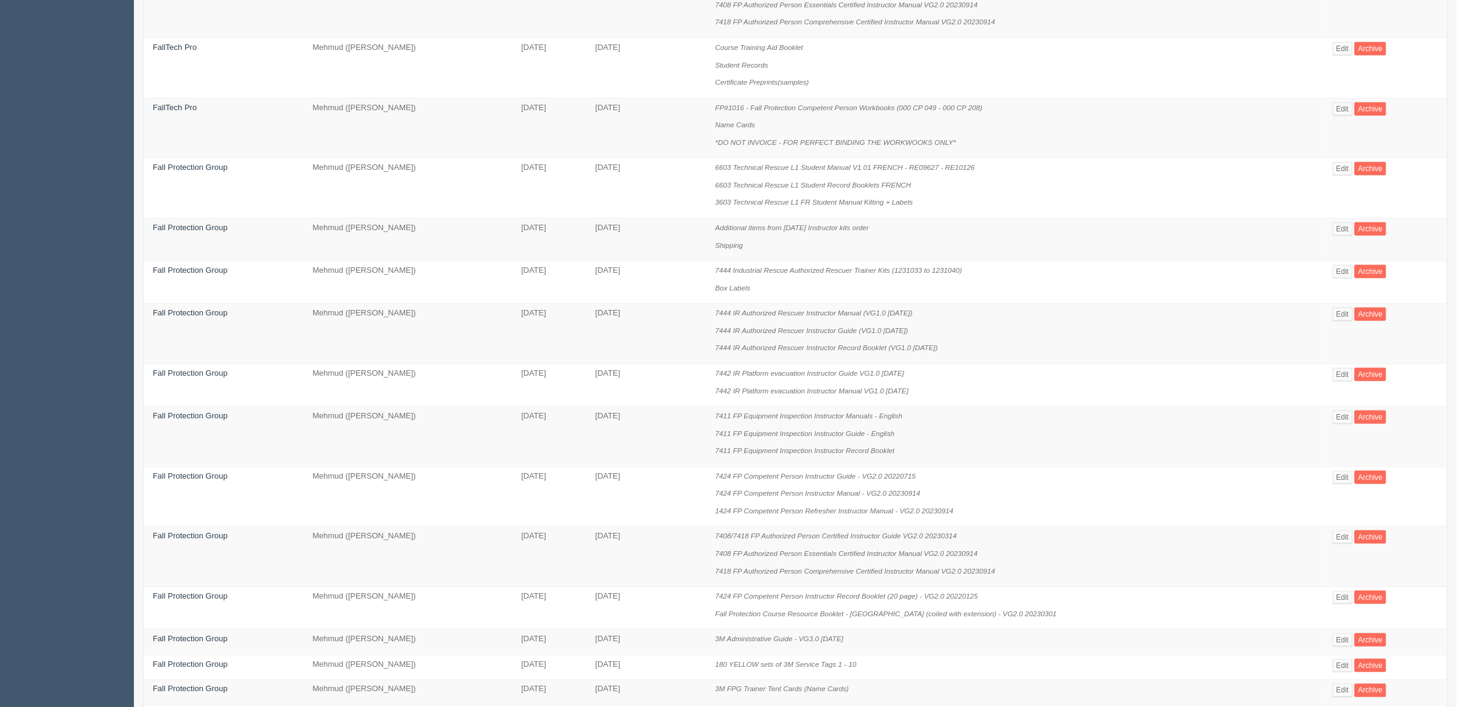
scroll to position [509, 0]
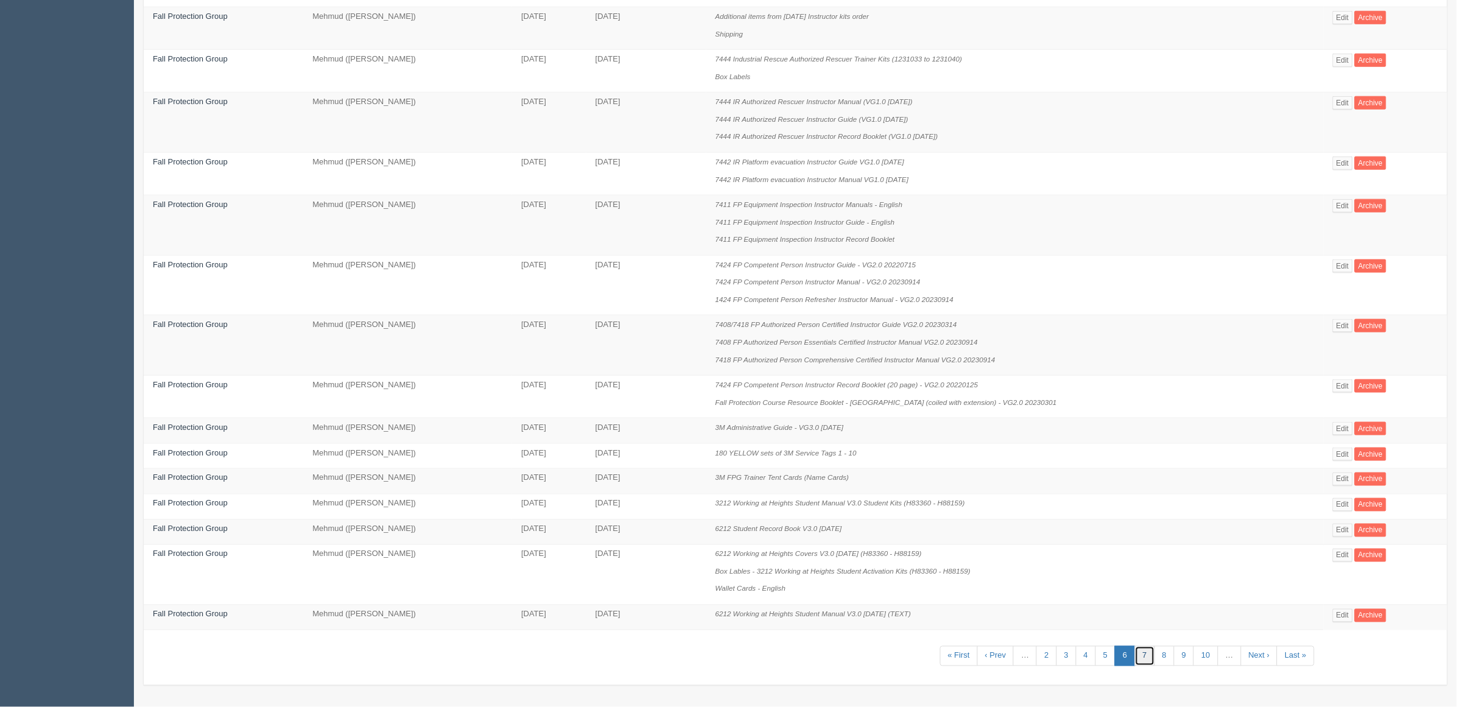
click at [1135, 656] on link "7" at bounding box center [1145, 656] width 20 height 20
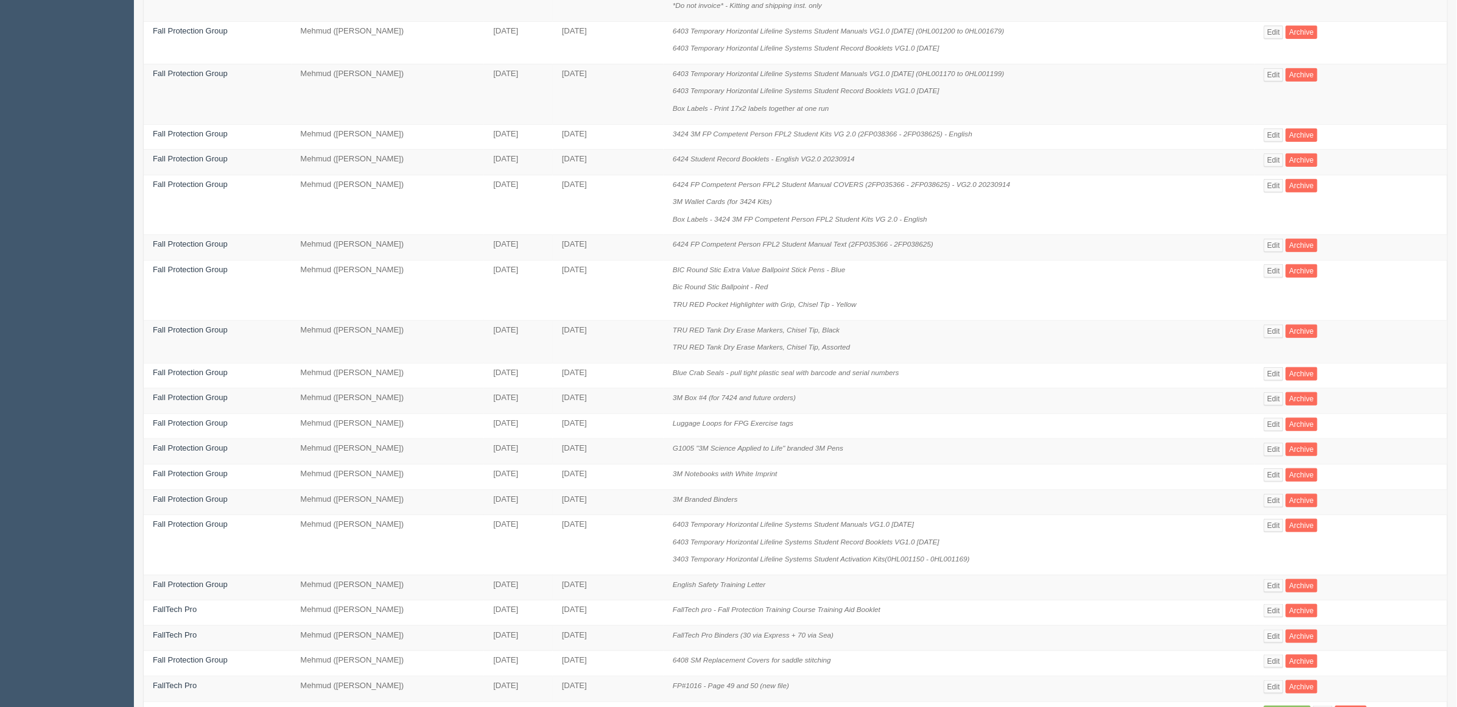
scroll to position [353, 0]
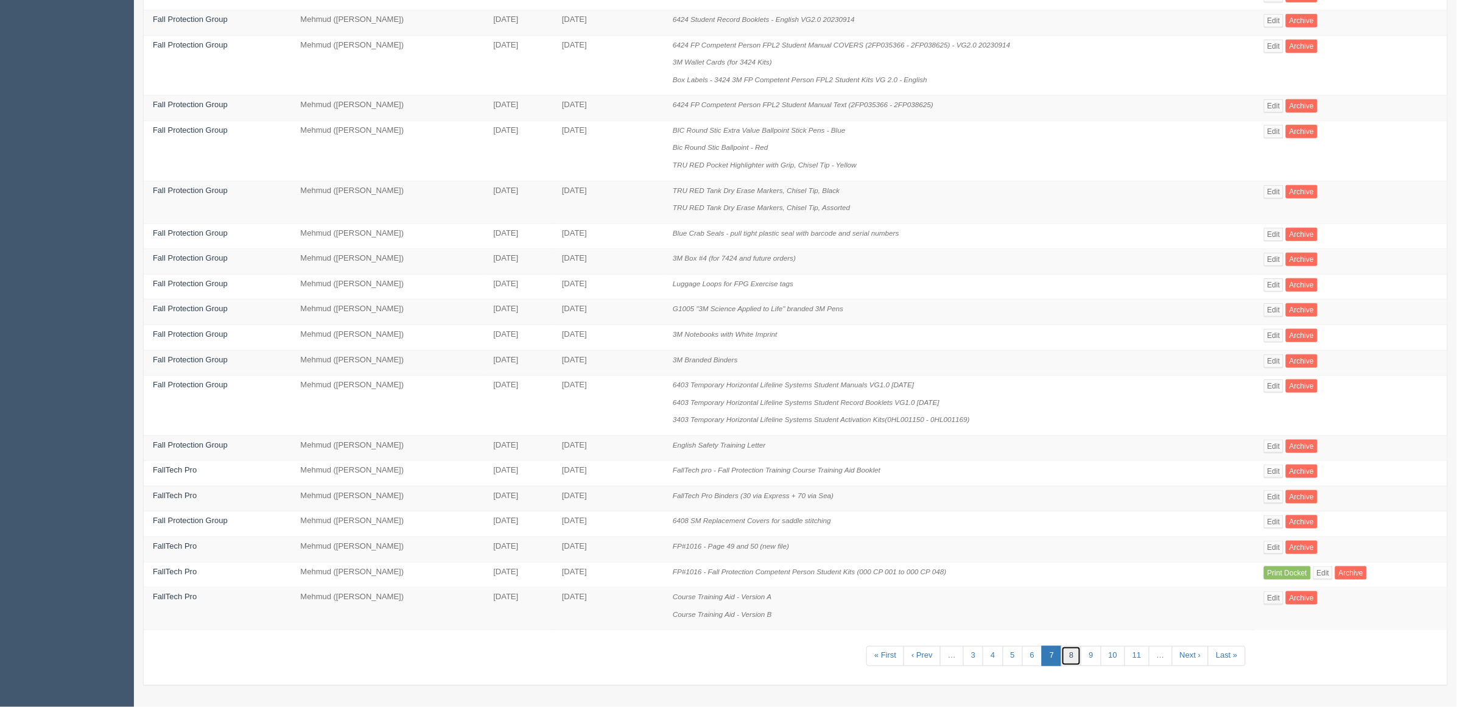
click at [1066, 658] on link "8" at bounding box center [1072, 656] width 20 height 20
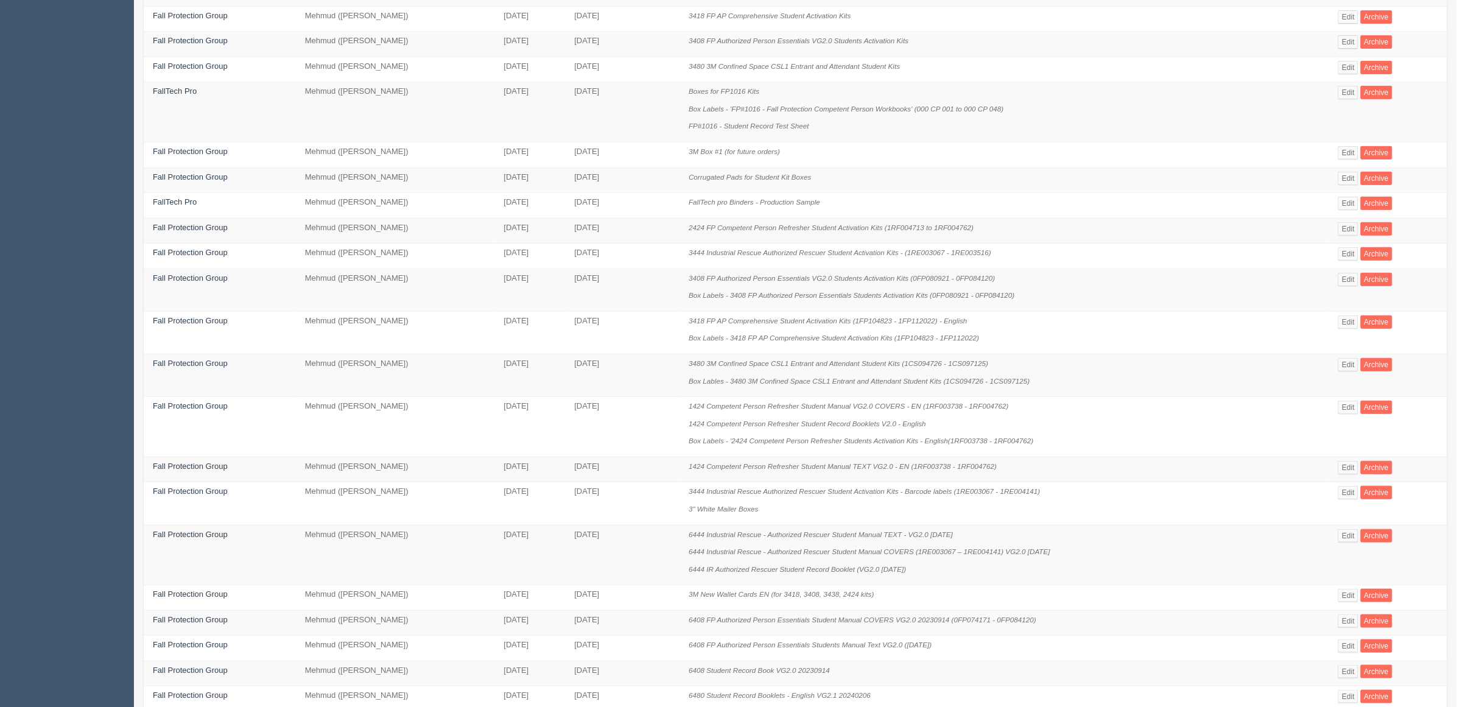
scroll to position [300, 0]
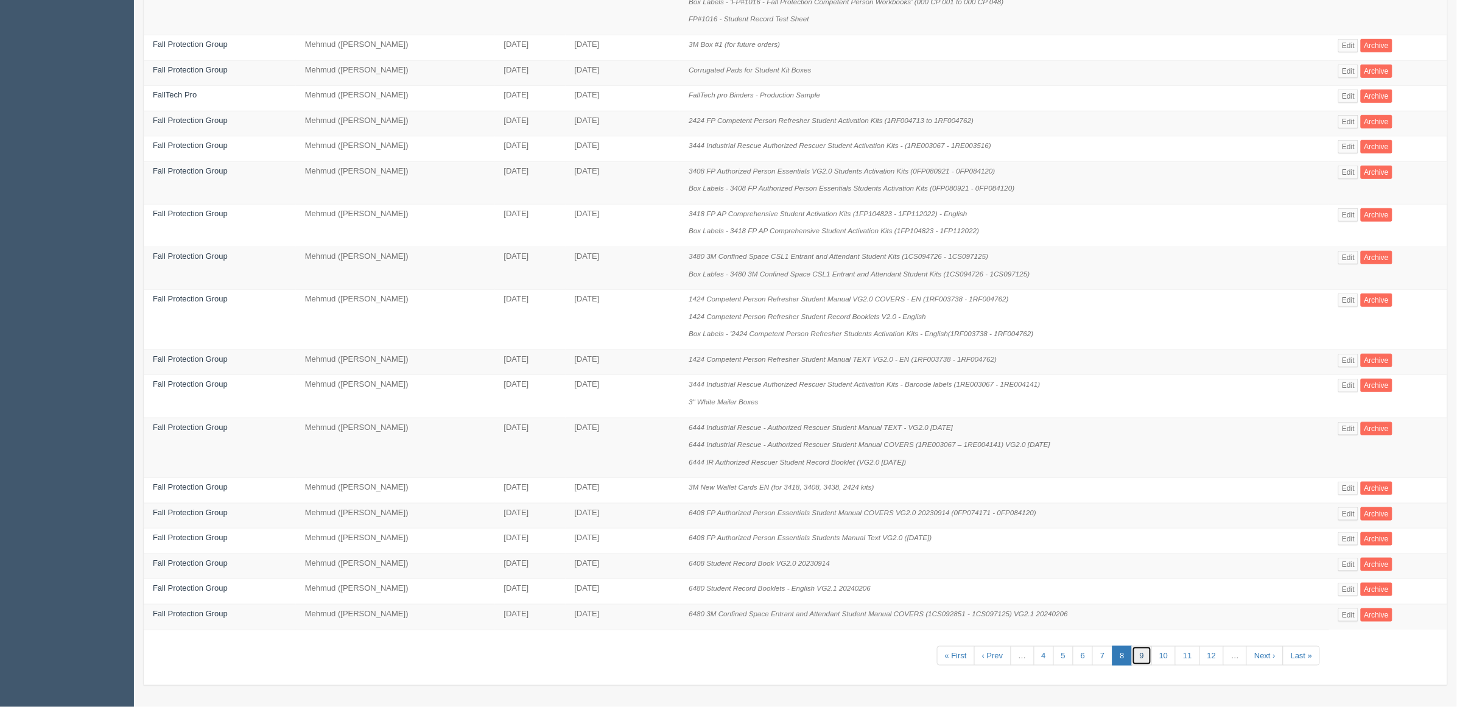
click at [1140, 658] on link "9" at bounding box center [1142, 656] width 20 height 20
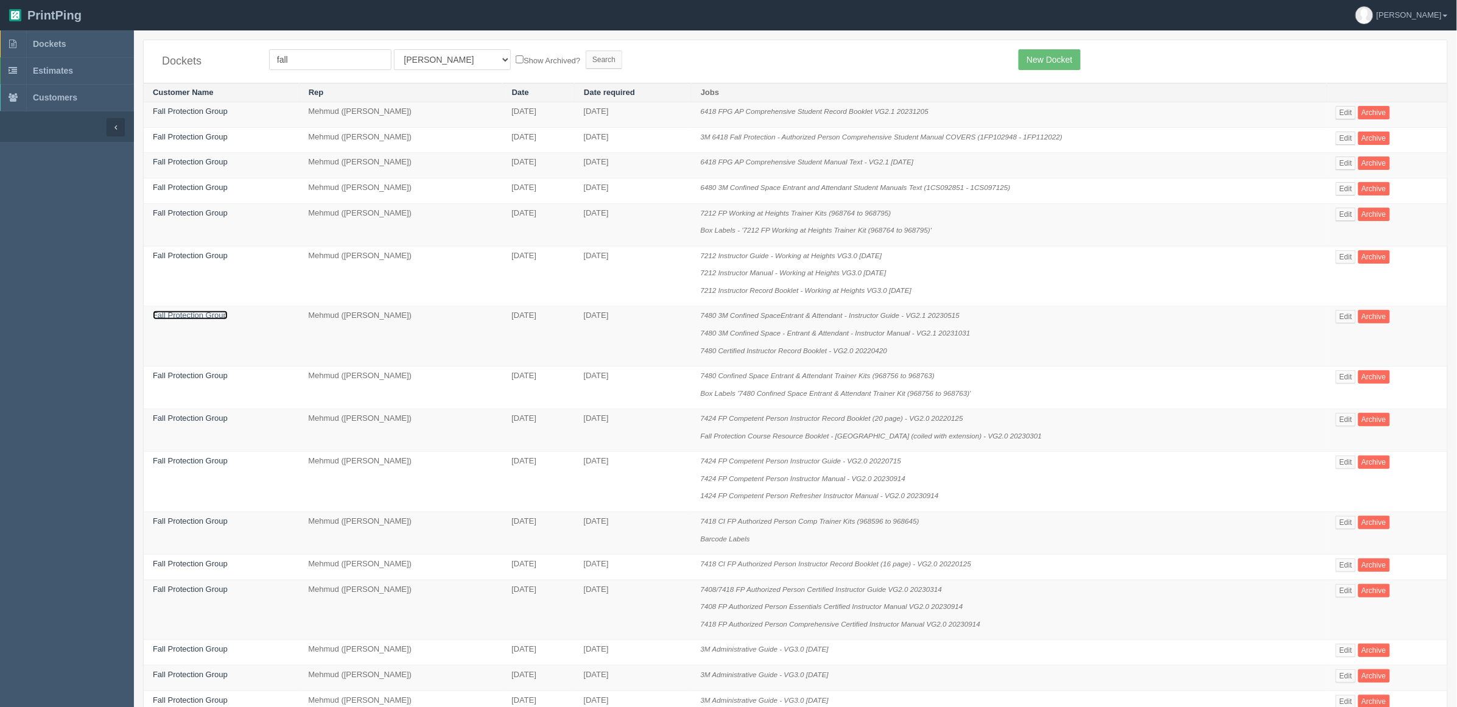
click at [185, 314] on link "Fall Protection Group" at bounding box center [190, 315] width 75 height 9
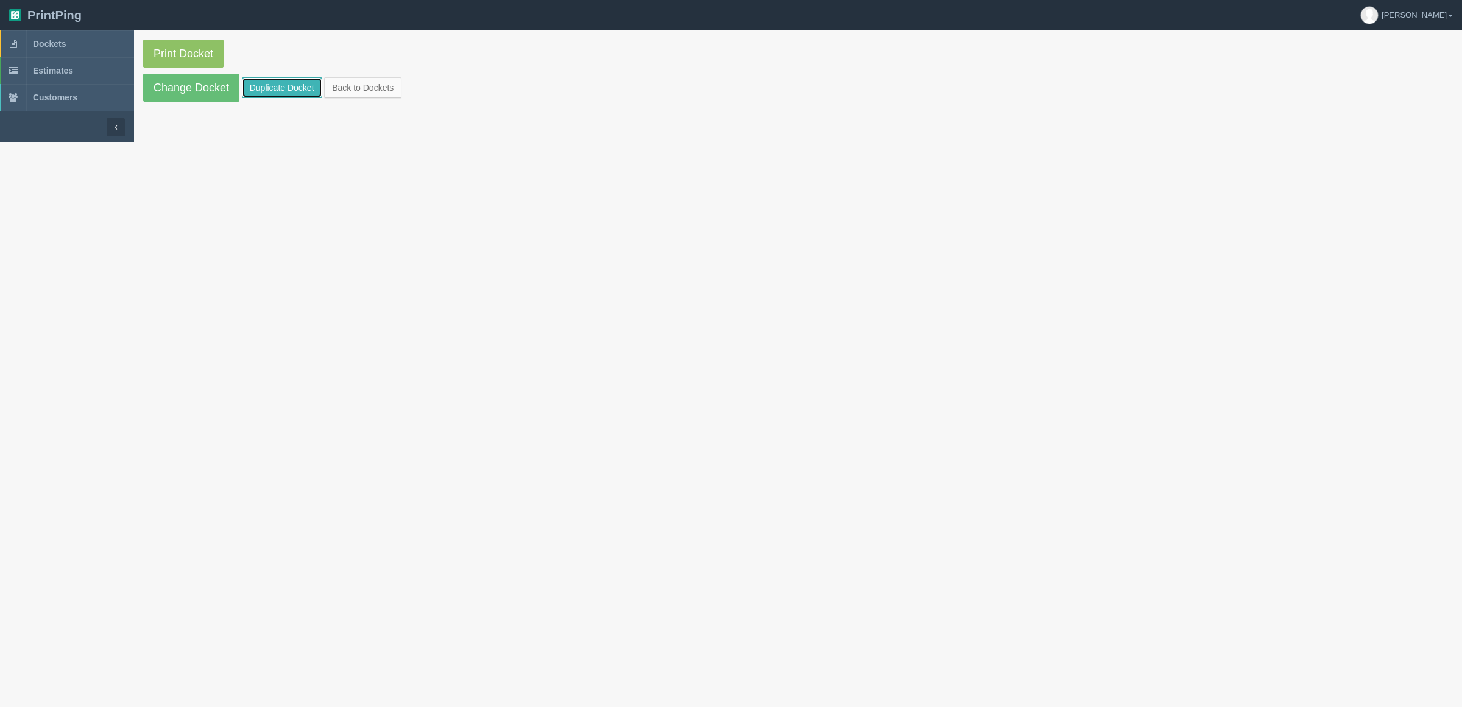
click at [259, 87] on link "Duplicate Docket" at bounding box center [282, 87] width 80 height 21
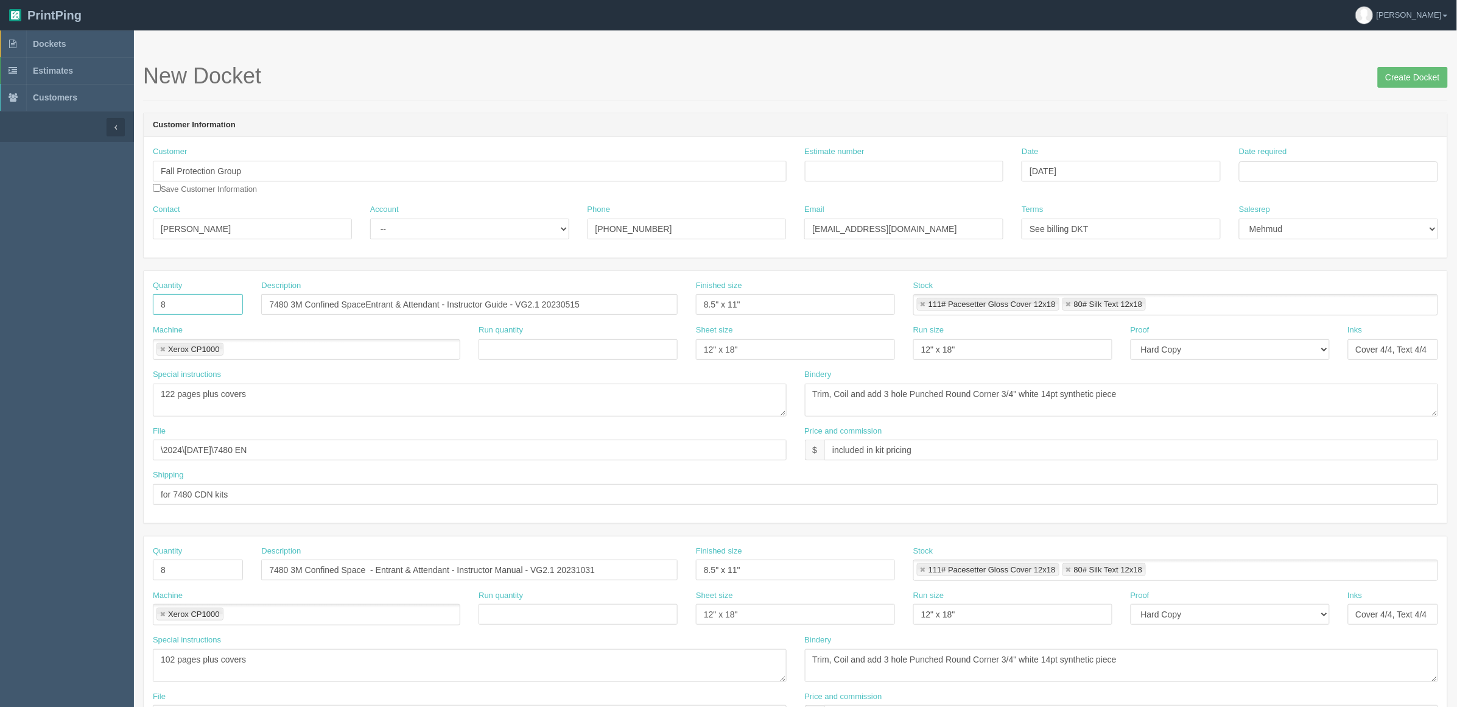
drag, startPoint x: 200, startPoint y: 309, endPoint x: 46, endPoint y: 309, distance: 154.1
click at [46, 309] on section "Dockets Estimates Customers" at bounding box center [728, 568] width 1457 height 1076
type input "24"
drag, startPoint x: 177, startPoint y: 569, endPoint x: 160, endPoint y: 546, distance: 29.2
click at [81, 568] on section "Dockets Estimates Customers" at bounding box center [728, 568] width 1457 height 1076
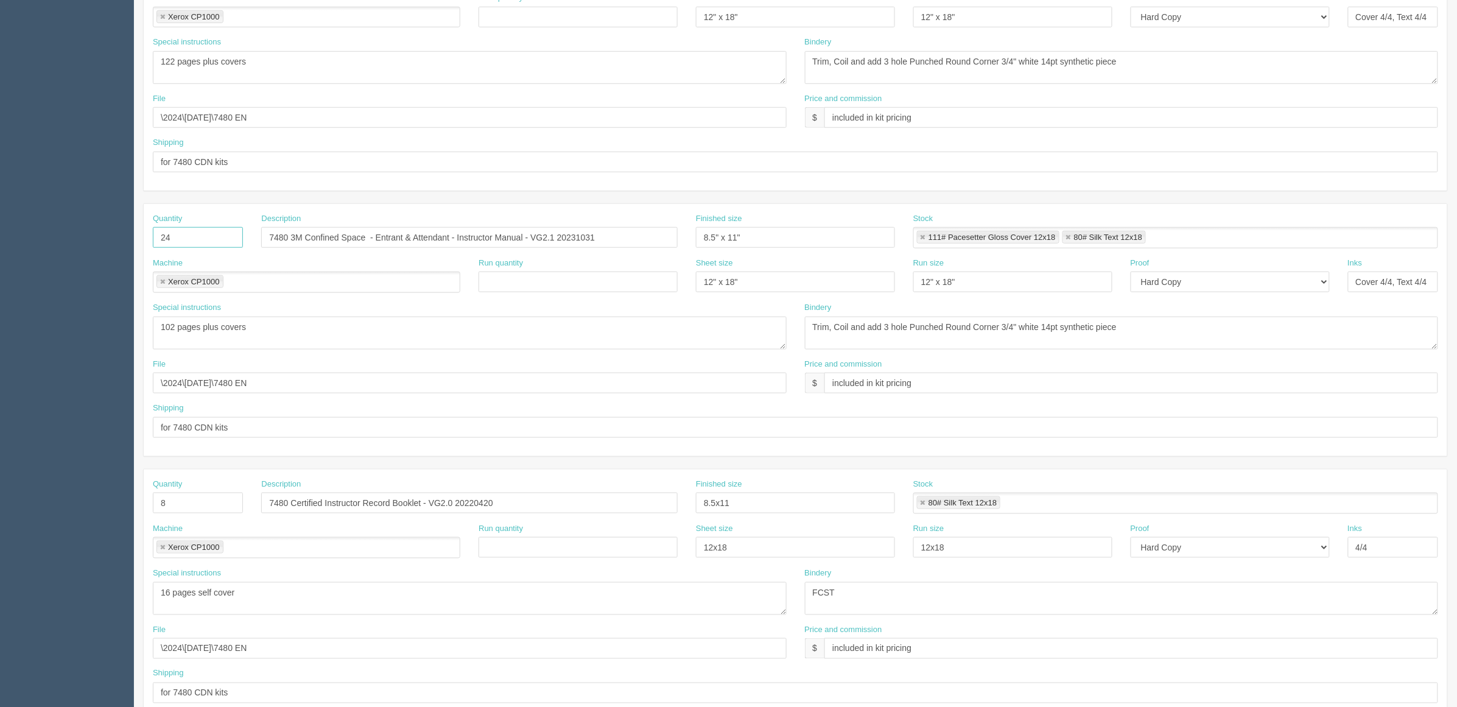
scroll to position [381, 0]
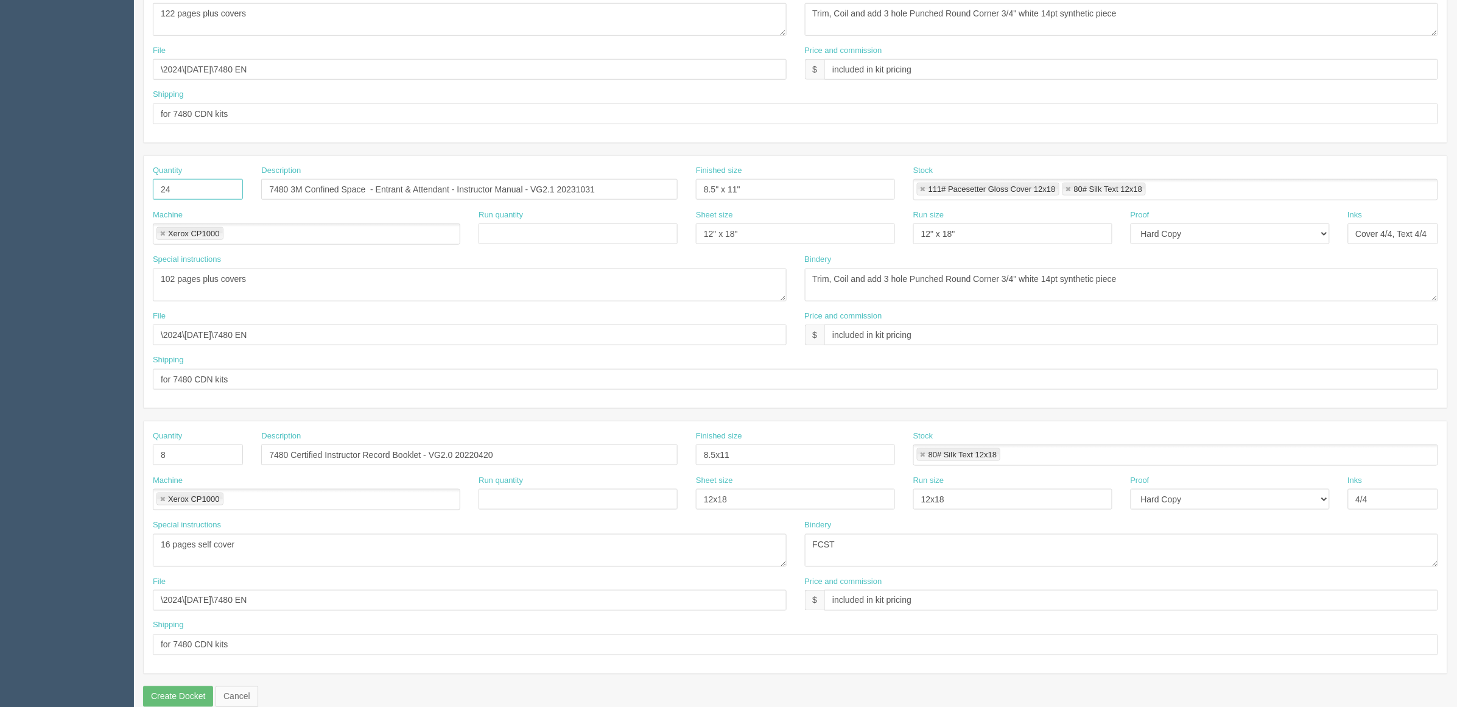
type input "24"
drag, startPoint x: 171, startPoint y: 454, endPoint x: 12, endPoint y: 451, distance: 159.0
click at [17, 454] on section "Dockets Estimates Customers" at bounding box center [728, 188] width 1457 height 1076
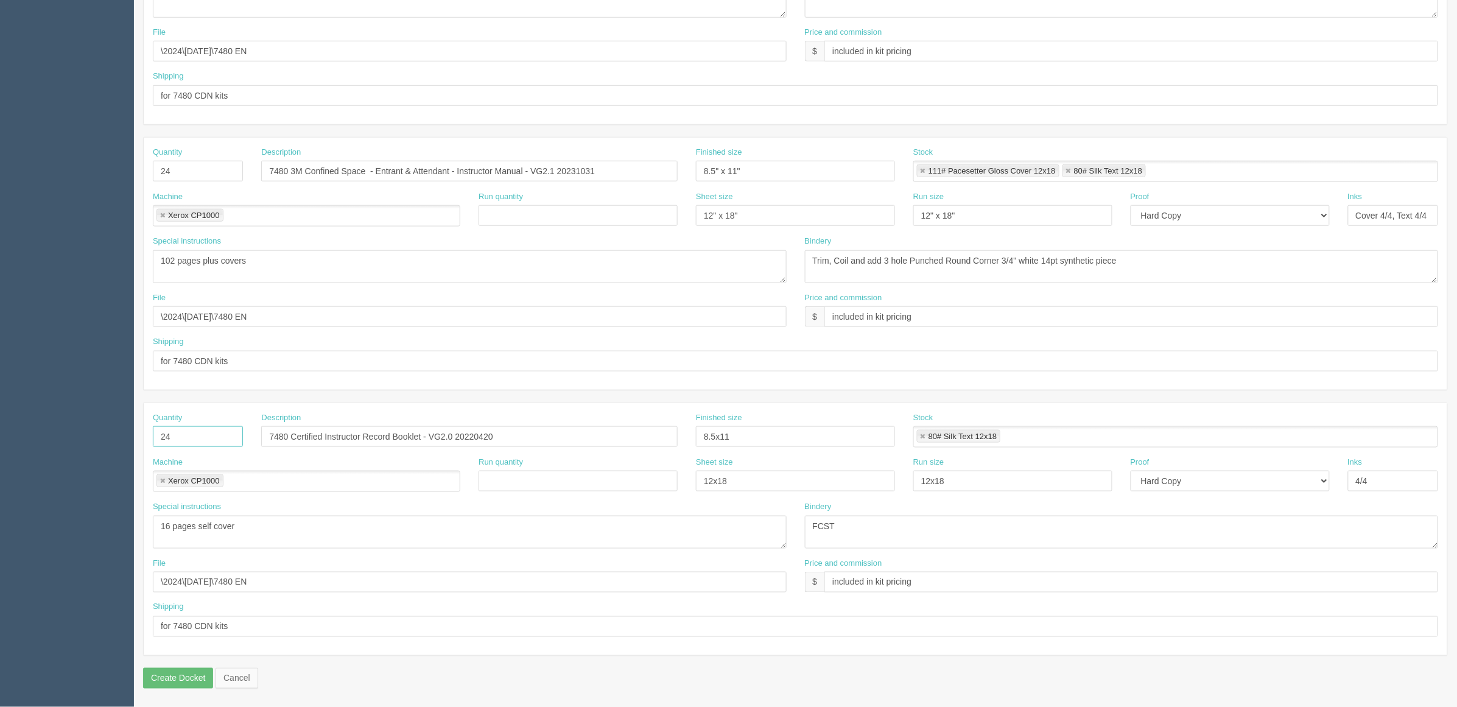
scroll to position [403, 0]
type input "24"
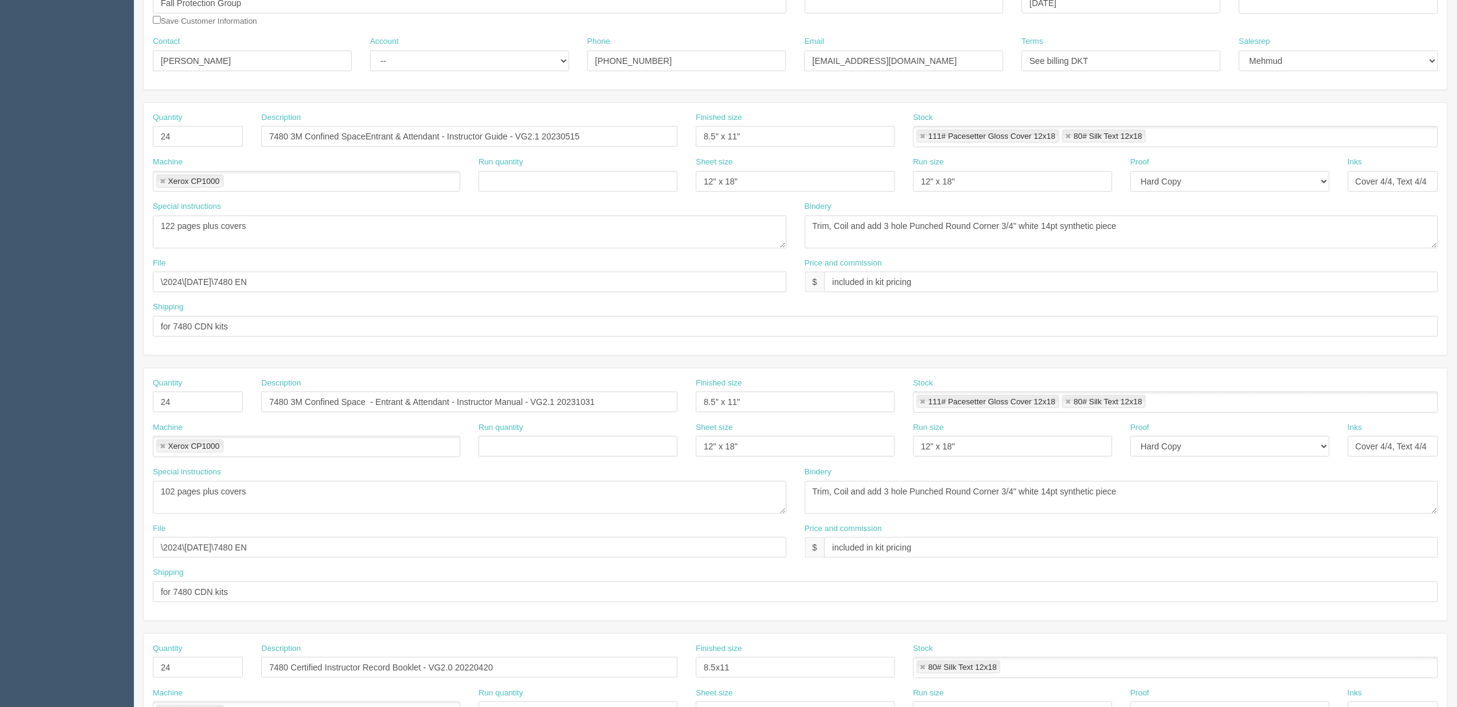
scroll to position [0, 0]
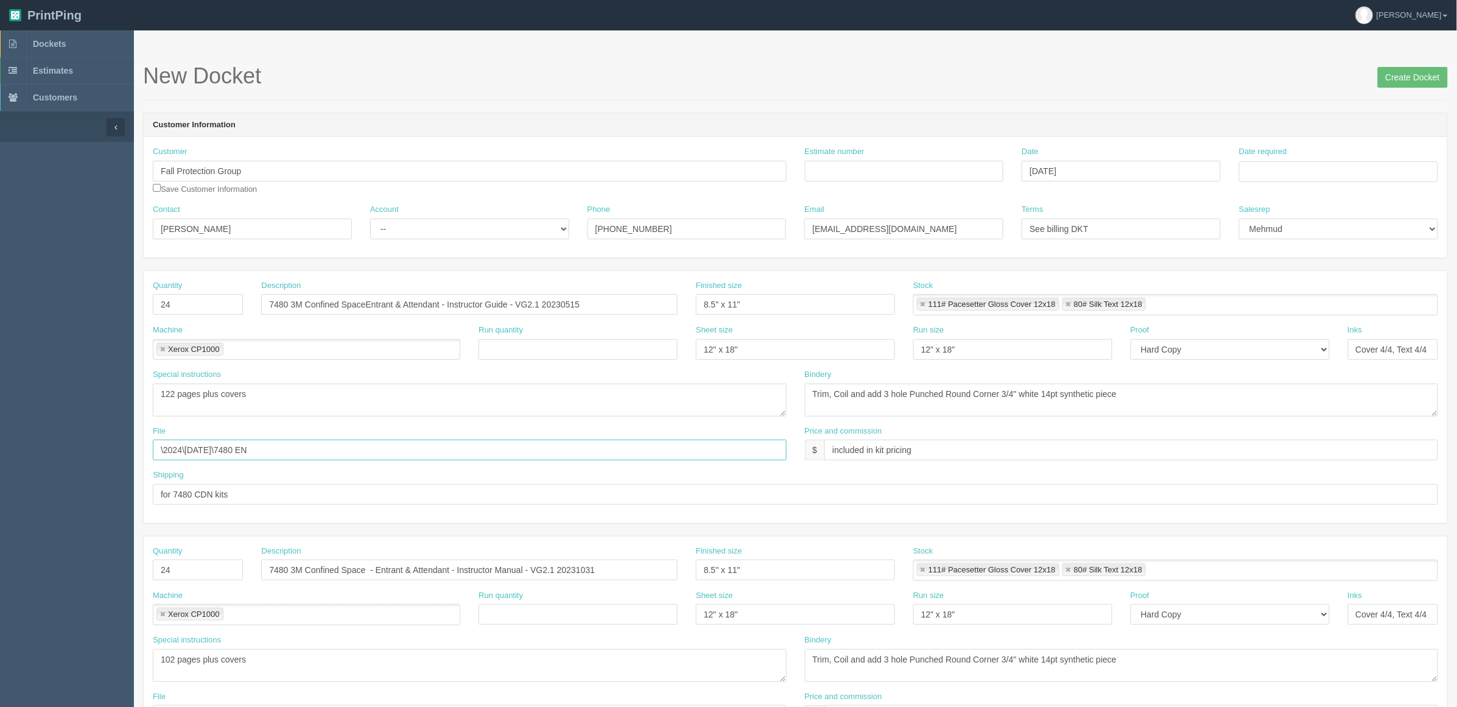
drag, startPoint x: 242, startPoint y: 457, endPoint x: 0, endPoint y: 462, distance: 241.8
click at [0, 462] on section "Dockets Estimates Customers" at bounding box center [728, 568] width 1457 height 1076
paste input "Z:\F\Fall Protection Group\2025\September 2025\7480 Instructor Kits"
drag, startPoint x: 238, startPoint y: 451, endPoint x: 76, endPoint y: 451, distance: 162.0
click at [90, 451] on section "Dockets Estimates Customers" at bounding box center [728, 568] width 1457 height 1076
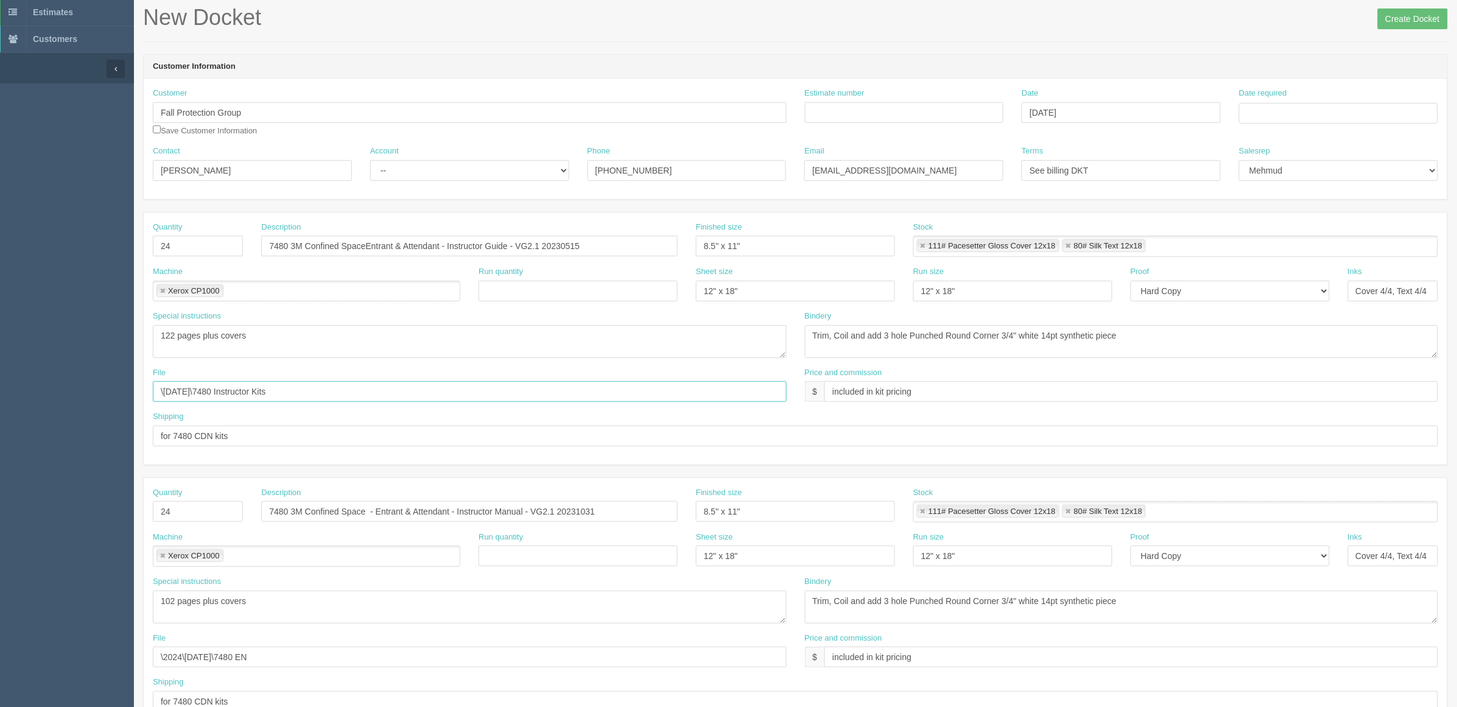
scroll to position [228, 0]
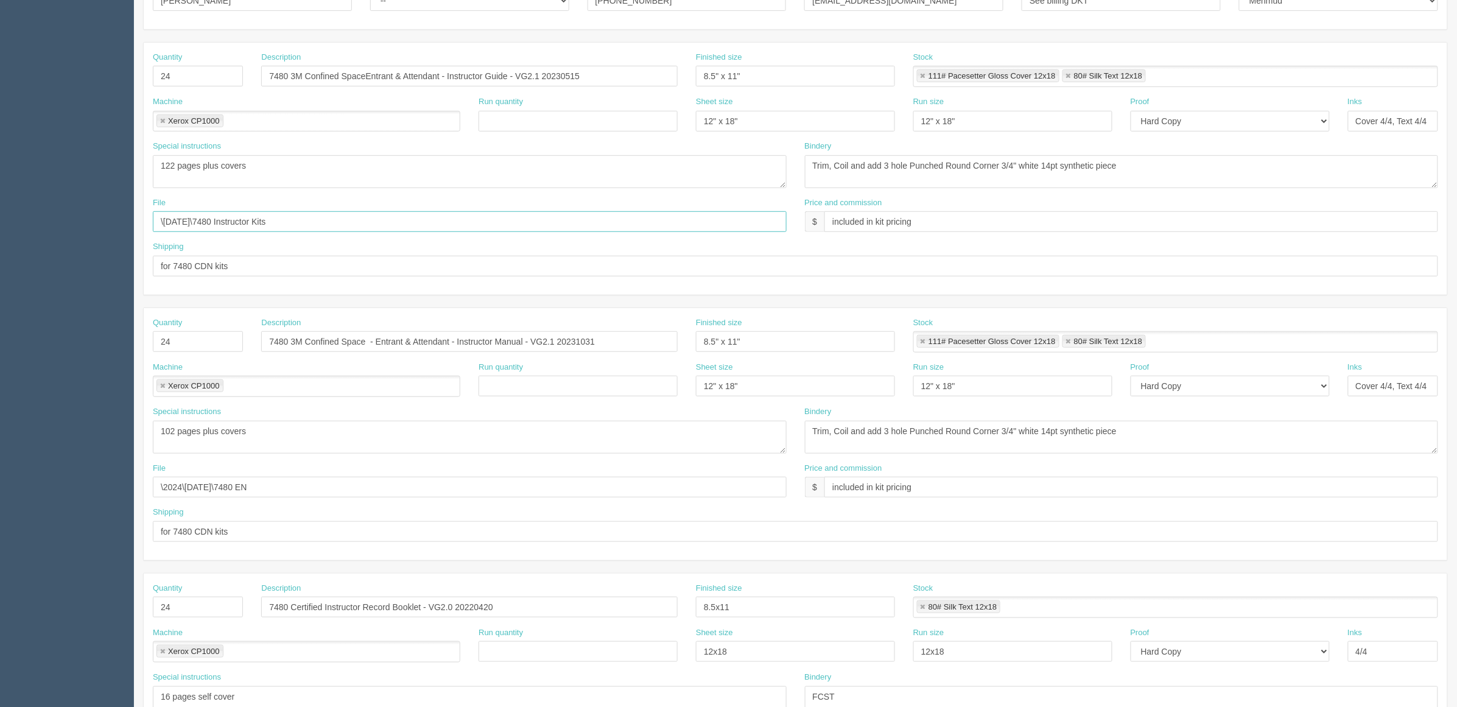
type input "\September 2025\7480 Instructor Kits"
drag, startPoint x: 293, startPoint y: 487, endPoint x: 0, endPoint y: 484, distance: 293.0
click at [0, 484] on section "Dockets Estimates Customers" at bounding box center [728, 340] width 1457 height 1076
paste input "September 2025\7480 Instructor Kits"
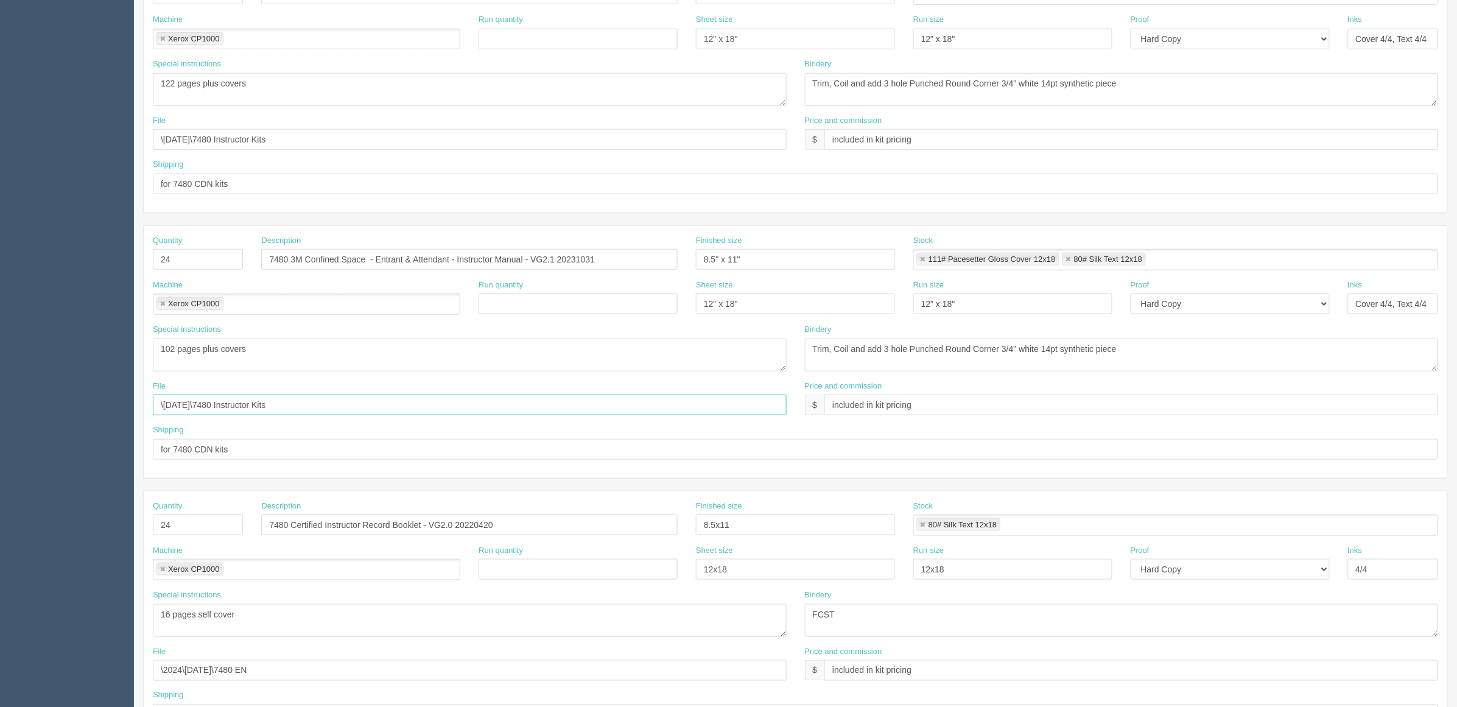
scroll to position [403, 0]
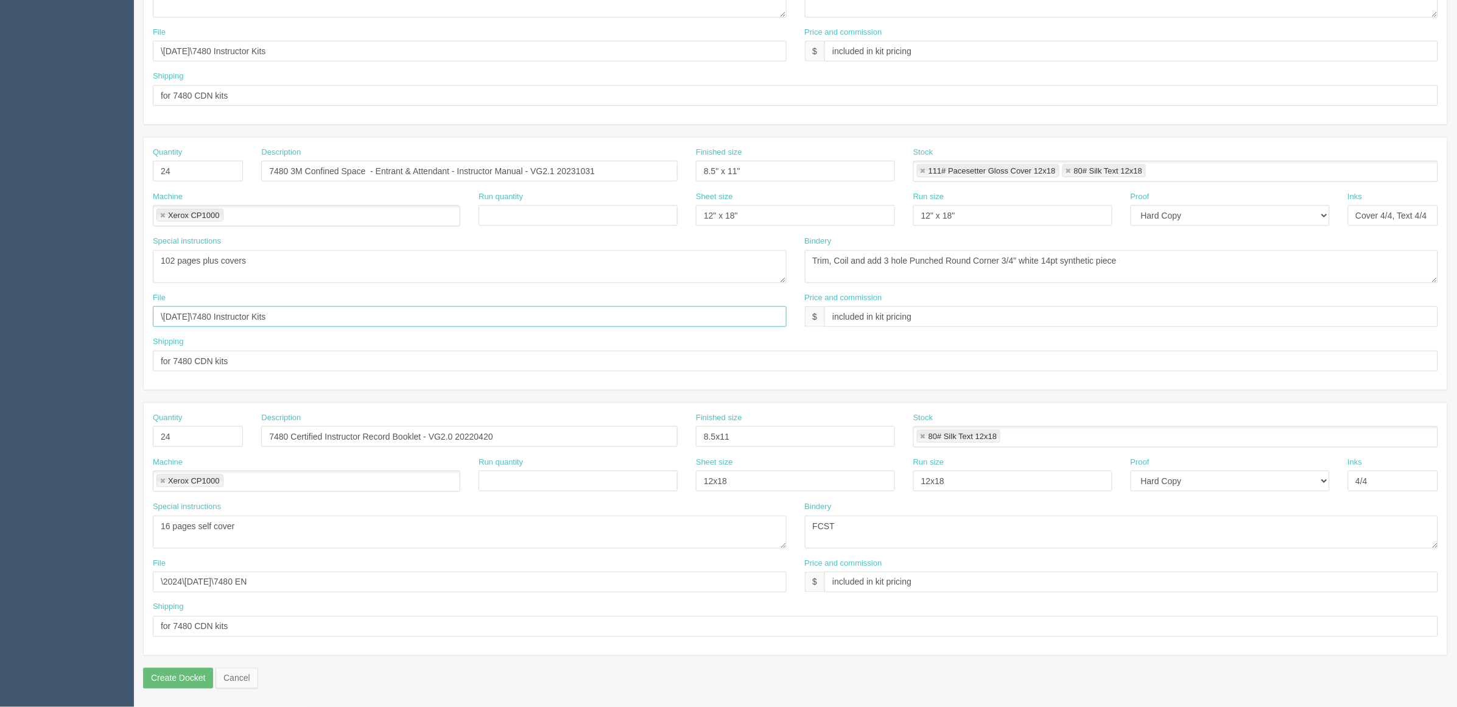
type input "\September 2025\7480 Instructor Kits"
click at [0, 591] on section "Dockets Estimates Customers" at bounding box center [728, 170] width 1457 height 1076
paste input "September 2025\7480 Instructor Kits"
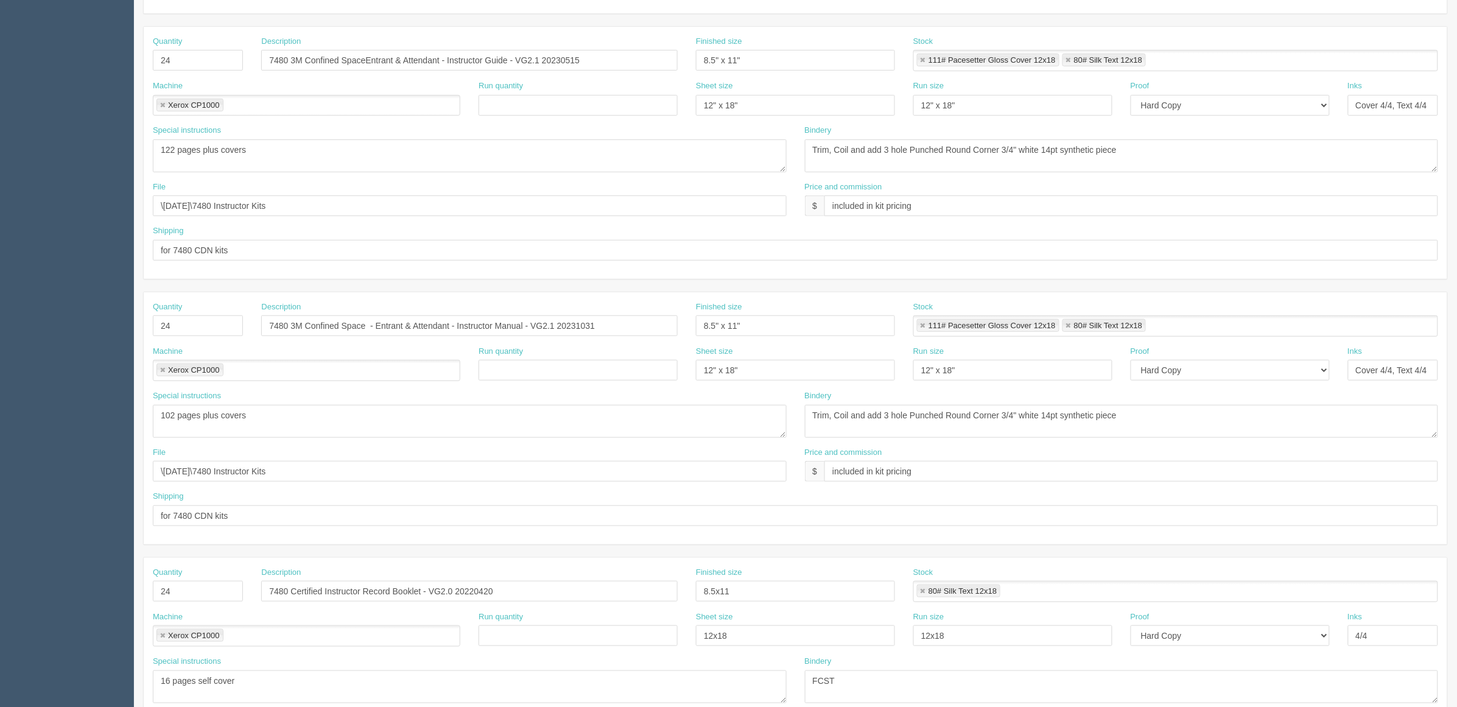
scroll to position [0, 0]
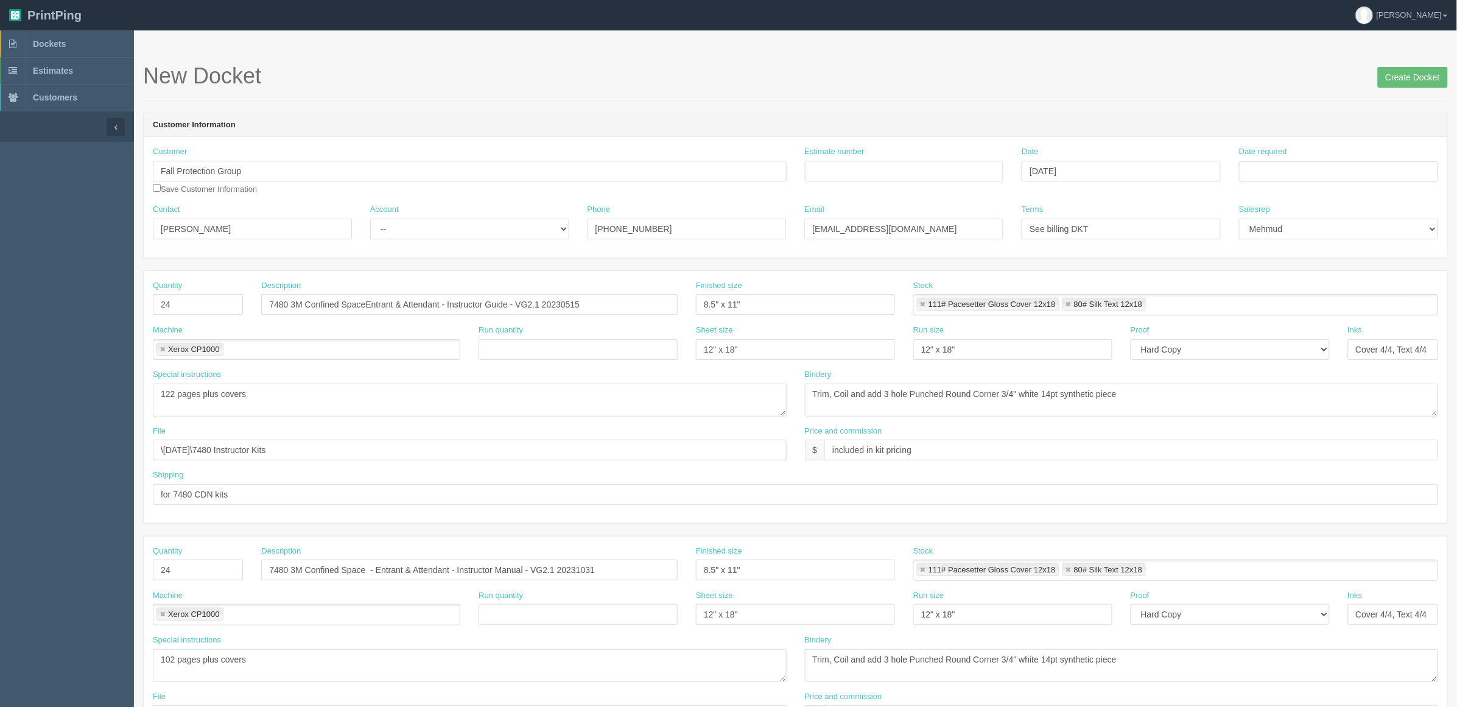
type input "\September 2025\7480 Instructor Kits"
drag, startPoint x: 927, startPoint y: 174, endPoint x: 927, endPoint y: 164, distance: 9.1
click at [927, 174] on input "Estimate number" at bounding box center [904, 171] width 199 height 21
paste input "92372"
type input "092372"
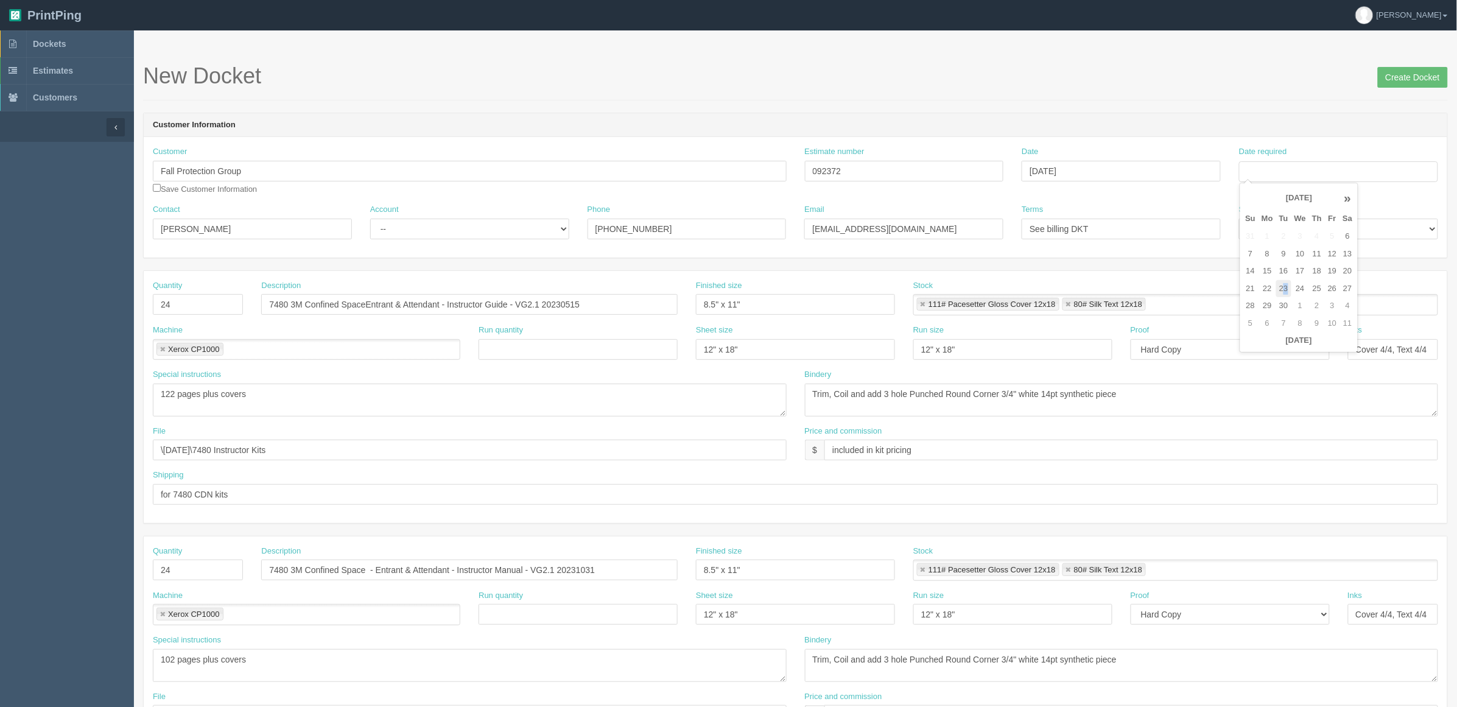
click at [1286, 289] on td "23" at bounding box center [1284, 289] width 15 height 18
type input "[DATE]"
drag, startPoint x: 177, startPoint y: 302, endPoint x: 11, endPoint y: 290, distance: 166.1
click at [18, 297] on section "Dockets Estimates Customers" at bounding box center [728, 568] width 1457 height 1076
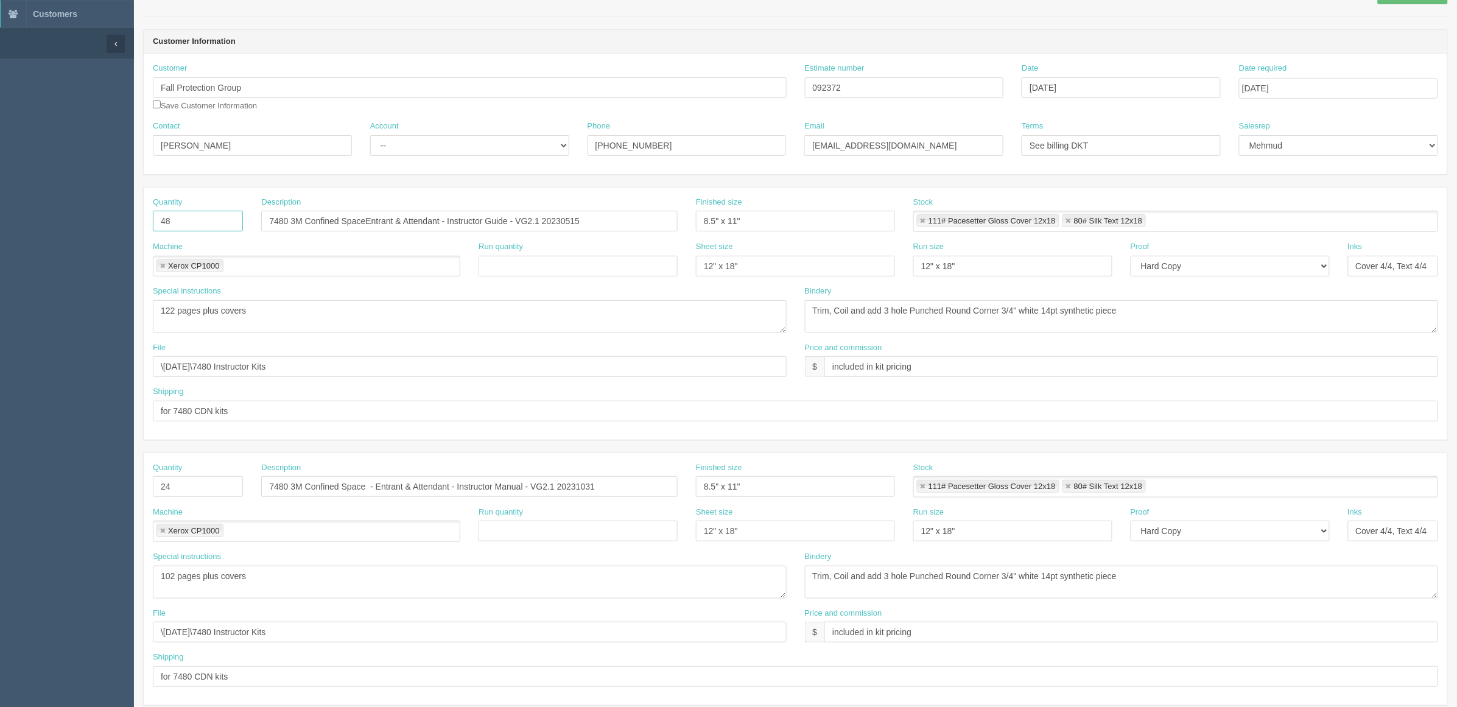
scroll to position [228, 0]
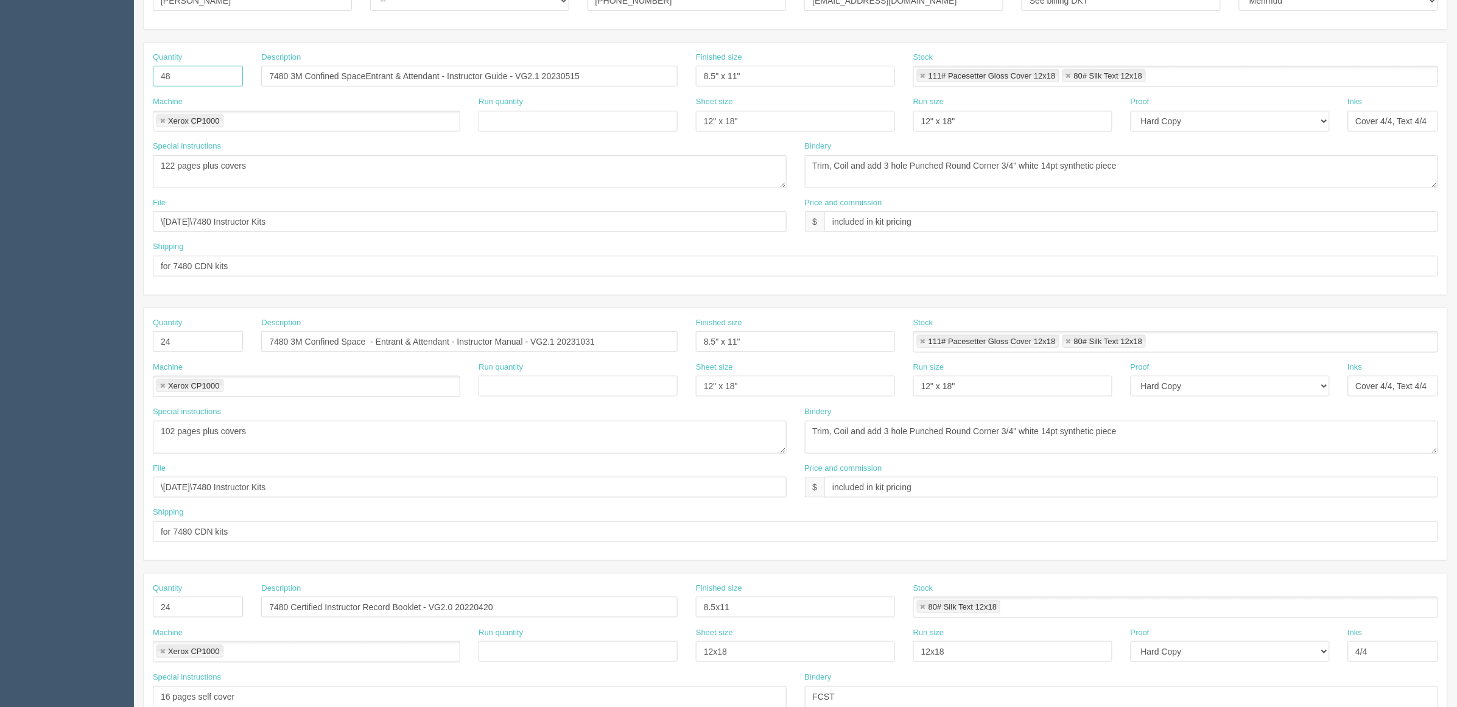
type input "48"
drag, startPoint x: 187, startPoint y: 339, endPoint x: 0, endPoint y: 338, distance: 187.0
click at [0, 338] on section "Dockets Estimates Customers" at bounding box center [728, 340] width 1457 height 1076
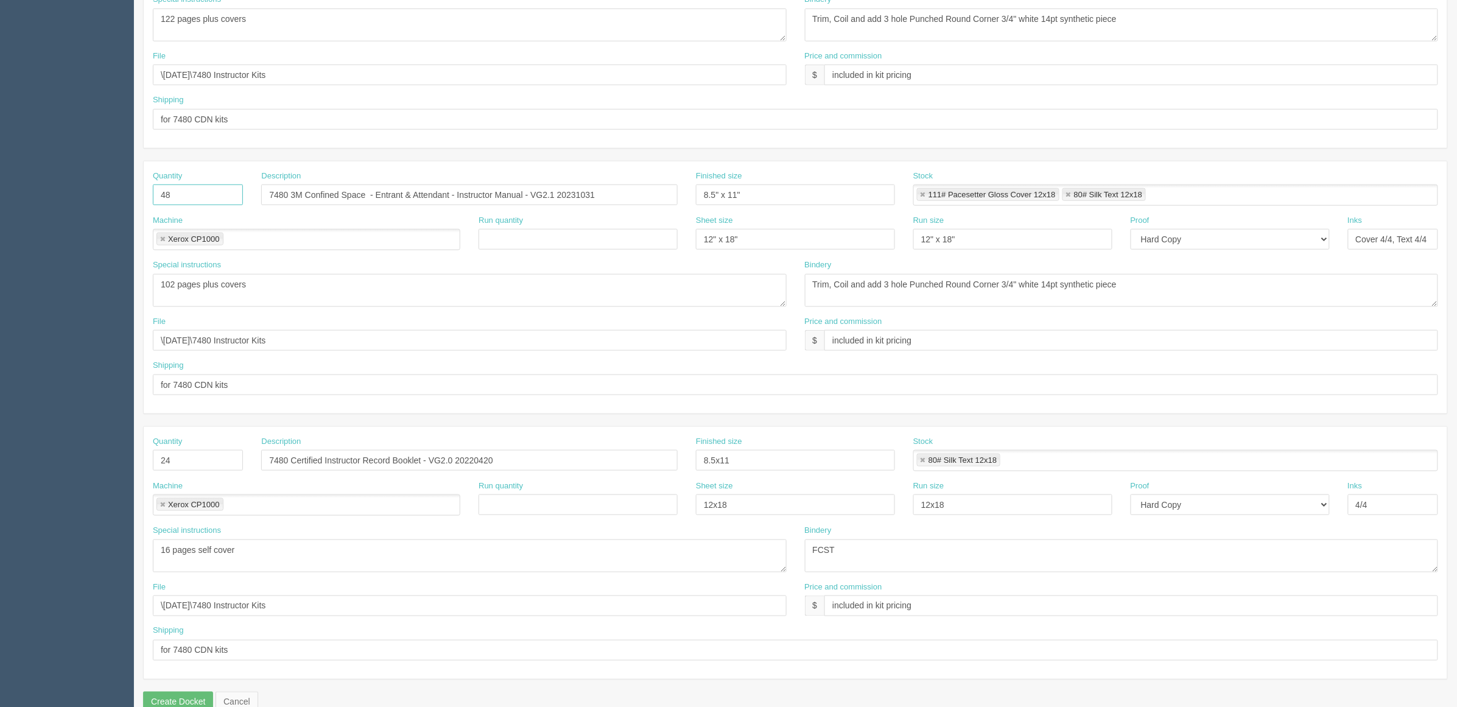
scroll to position [403, 0]
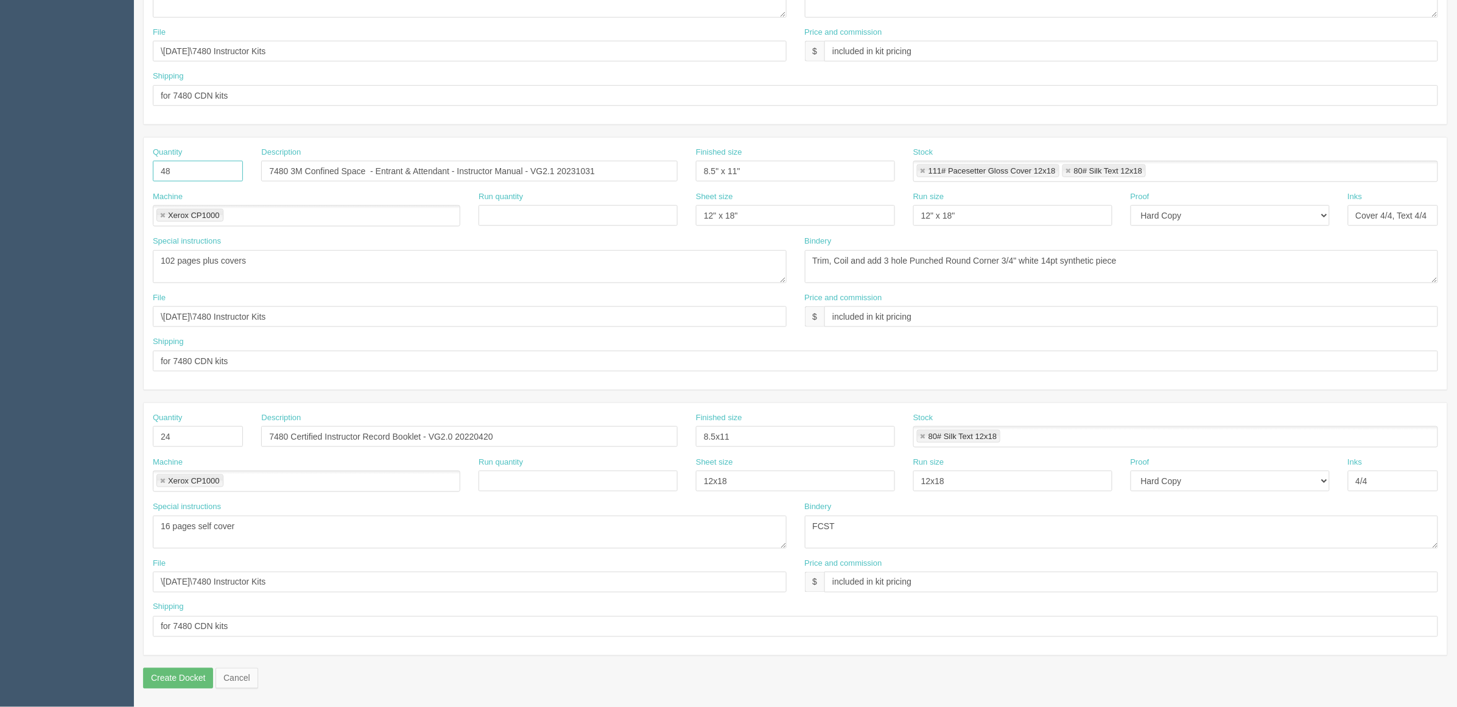
type input "48"
drag, startPoint x: 189, startPoint y: 445, endPoint x: 57, endPoint y: 448, distance: 132.2
click at [58, 448] on section "Dockets Estimates Customers" at bounding box center [728, 170] width 1457 height 1076
type input "48"
drag, startPoint x: 174, startPoint y: 86, endPoint x: 192, endPoint y: 94, distance: 20.2
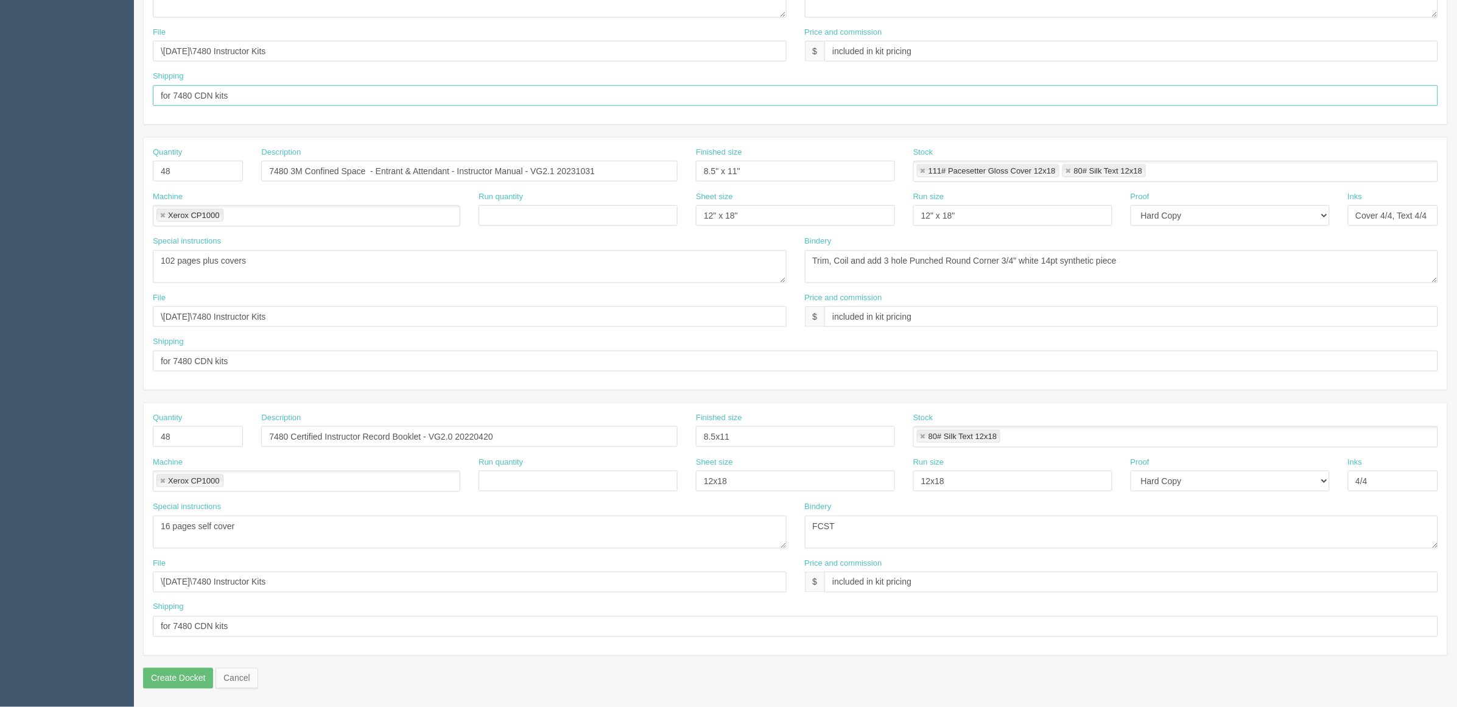
click at [174, 86] on input "for 7480 CDN kits" at bounding box center [796, 95] width 1286 height 21
click at [260, 94] on input "hold for kitting | 24x US and 24x CDN 7480 kits" at bounding box center [796, 95] width 1286 height 21
type input "hold for kitting | 24x US + 24x CDN 7480 kits"
click at [0, 336] on section "Dockets Estimates Customers" at bounding box center [728, 170] width 1457 height 1076
paste input "hold for kitting | 24x US + 24x CDN 7480"
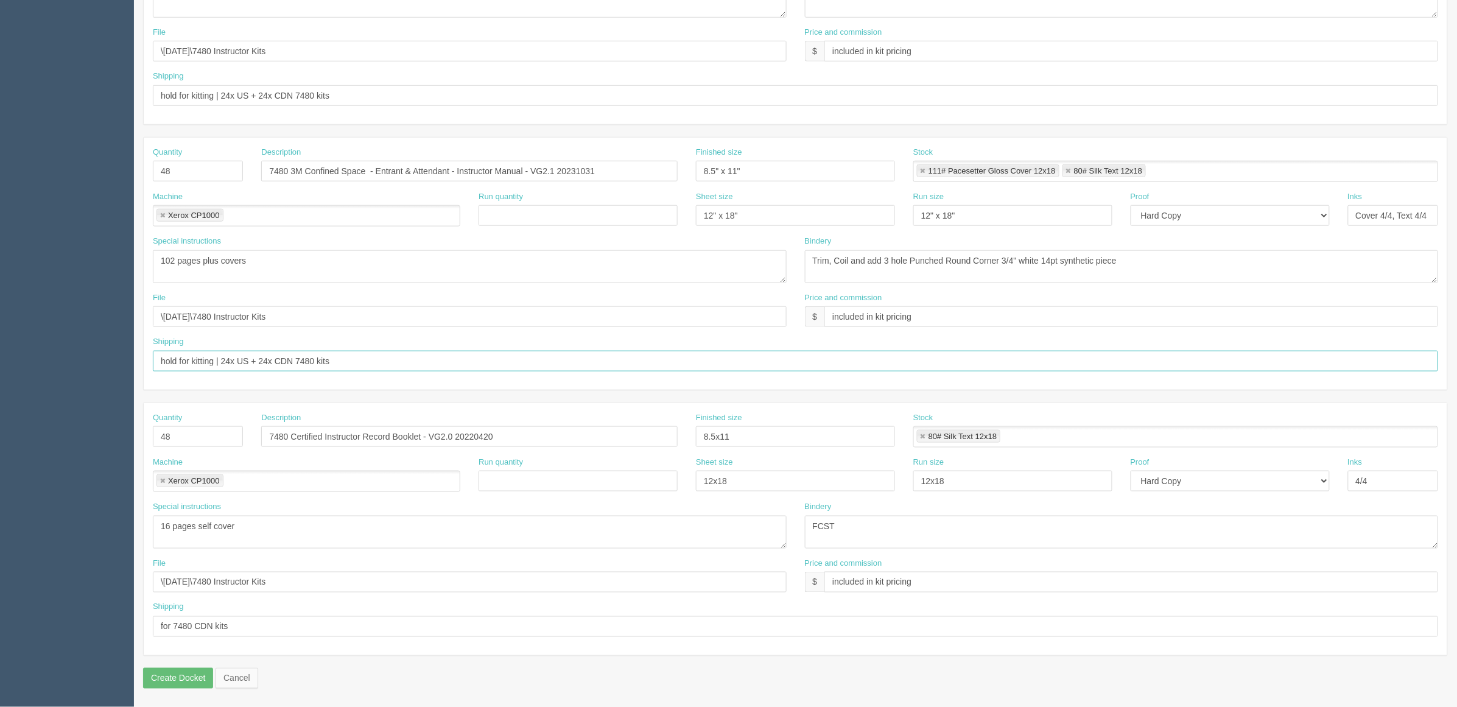
type input "hold for kitting | 24x US + 24x CDN 7480 kits"
drag, startPoint x: 0, startPoint y: 577, endPoint x: 0, endPoint y: 554, distance: 22.5
click at [0, 554] on section "Dockets Estimates Customers" at bounding box center [728, 170] width 1457 height 1076
paste input "hold for kitting | 24x US + 24x CDN 7480"
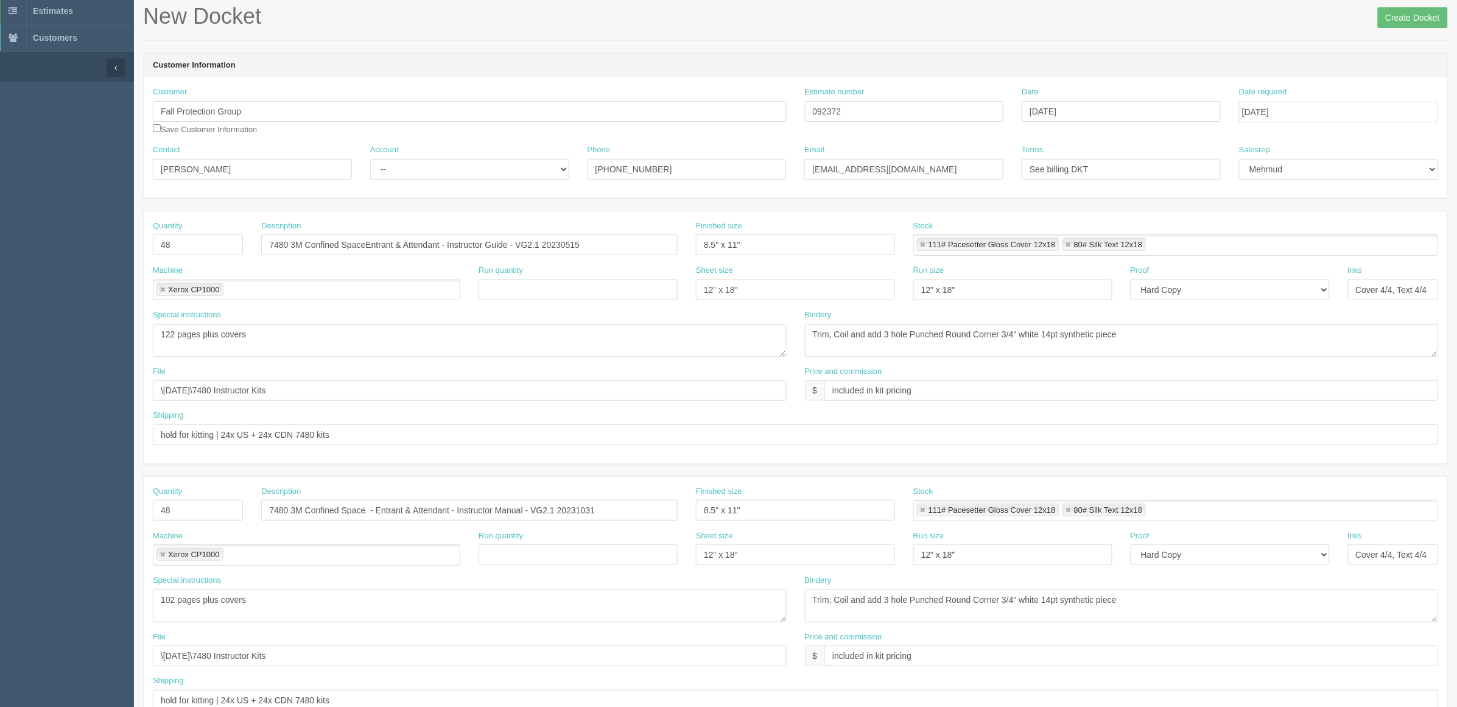
scroll to position [22, 0]
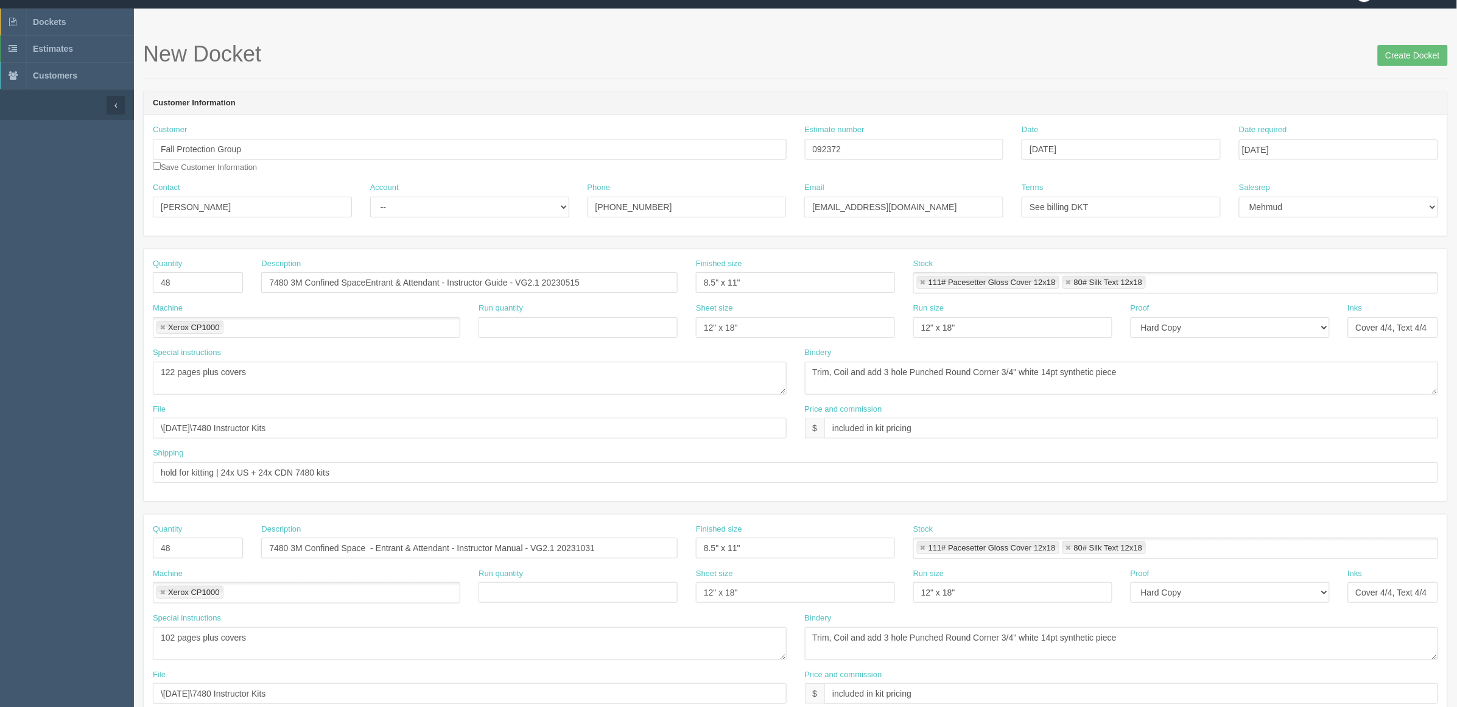
type input "hold for kitting | 24x US + 24x CDN 7480 kits"
click at [435, 205] on select "-- Existing Client Allrush Client Rep Client" at bounding box center [469, 207] width 199 height 21
select select "Rep Client"
click at [370, 197] on select "-- Existing Client Allrush Client Rep Client" at bounding box center [469, 207] width 199 height 21
click at [317, 387] on textarea "122 pages plus covers" at bounding box center [470, 378] width 634 height 33
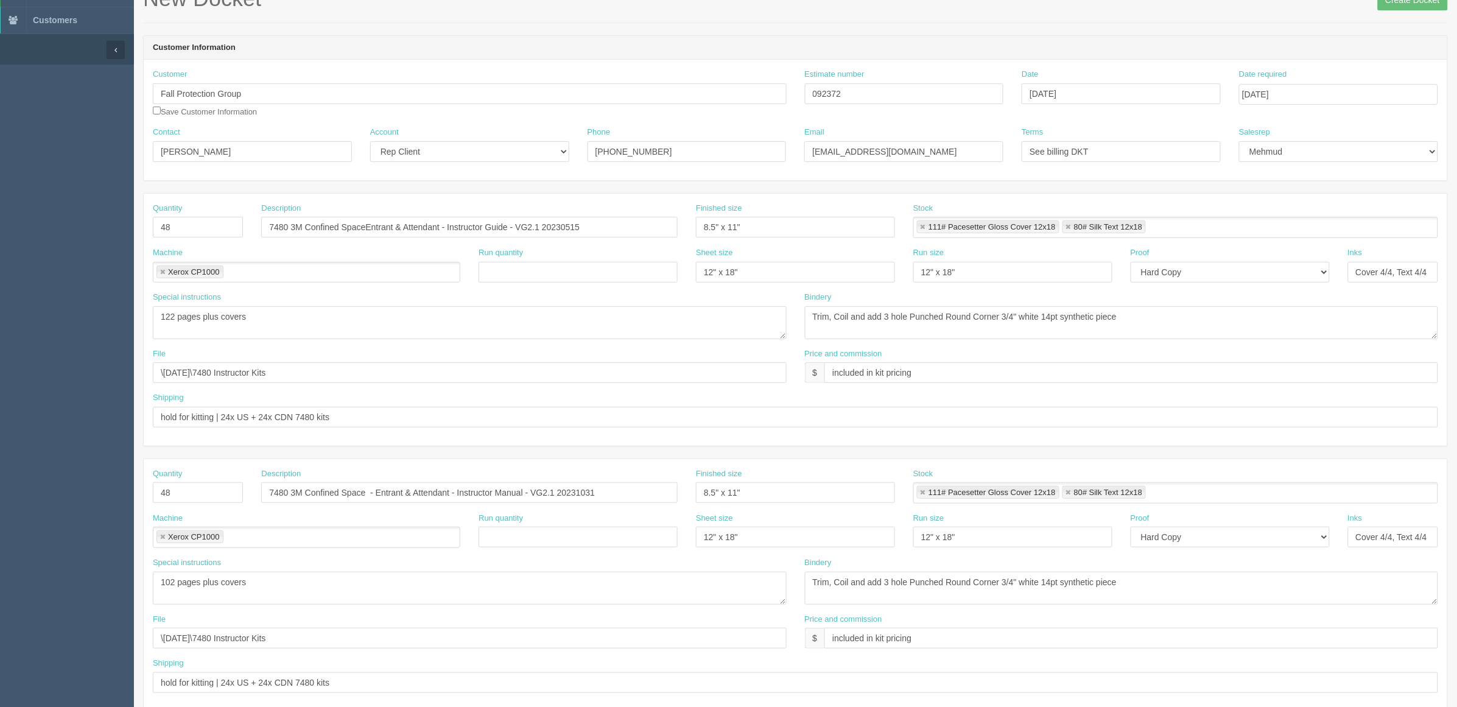
scroll to position [76, 0]
click at [314, 327] on textarea "122 pages plus covers" at bounding box center [470, 324] width 634 height 33
click at [333, 318] on textarea "122 pages plus covers" at bounding box center [470, 324] width 634 height 33
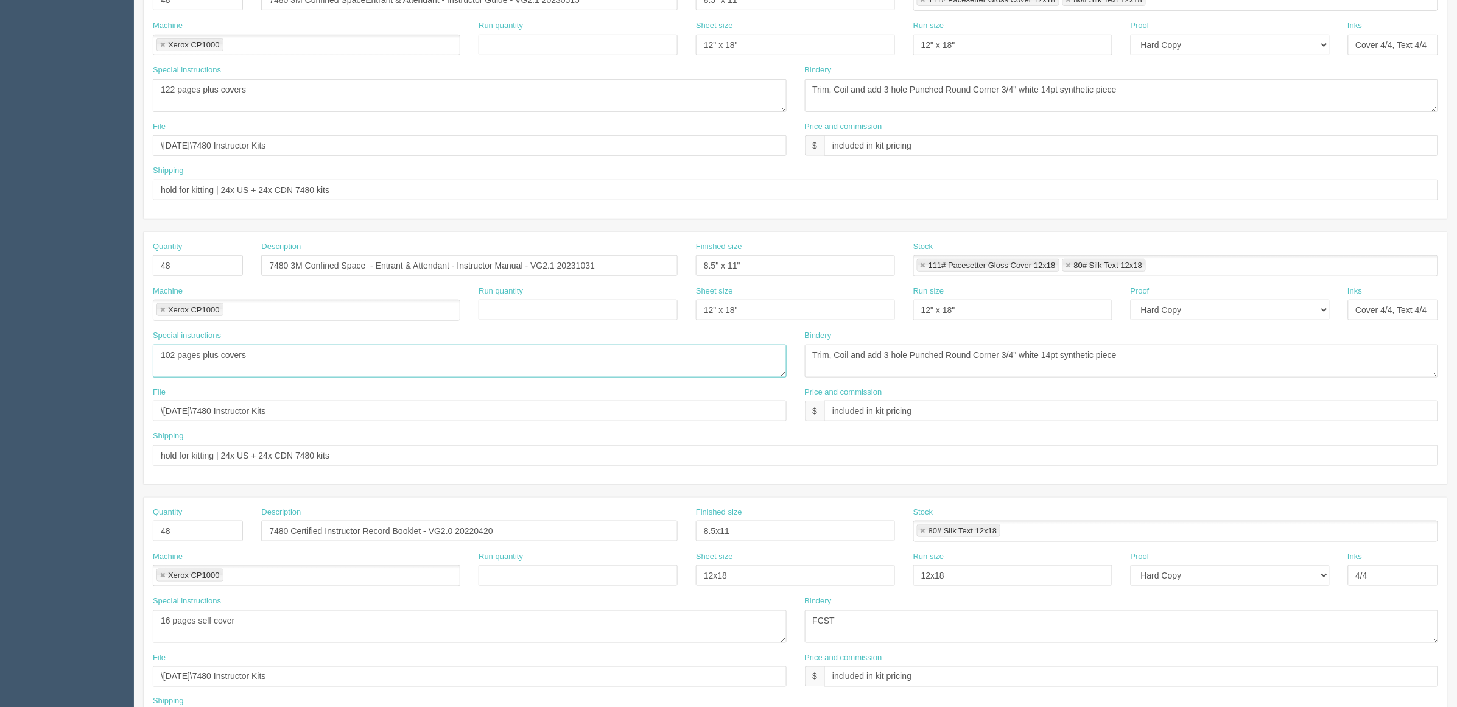
click at [305, 358] on textarea "102 pages plus covers" at bounding box center [470, 361] width 634 height 33
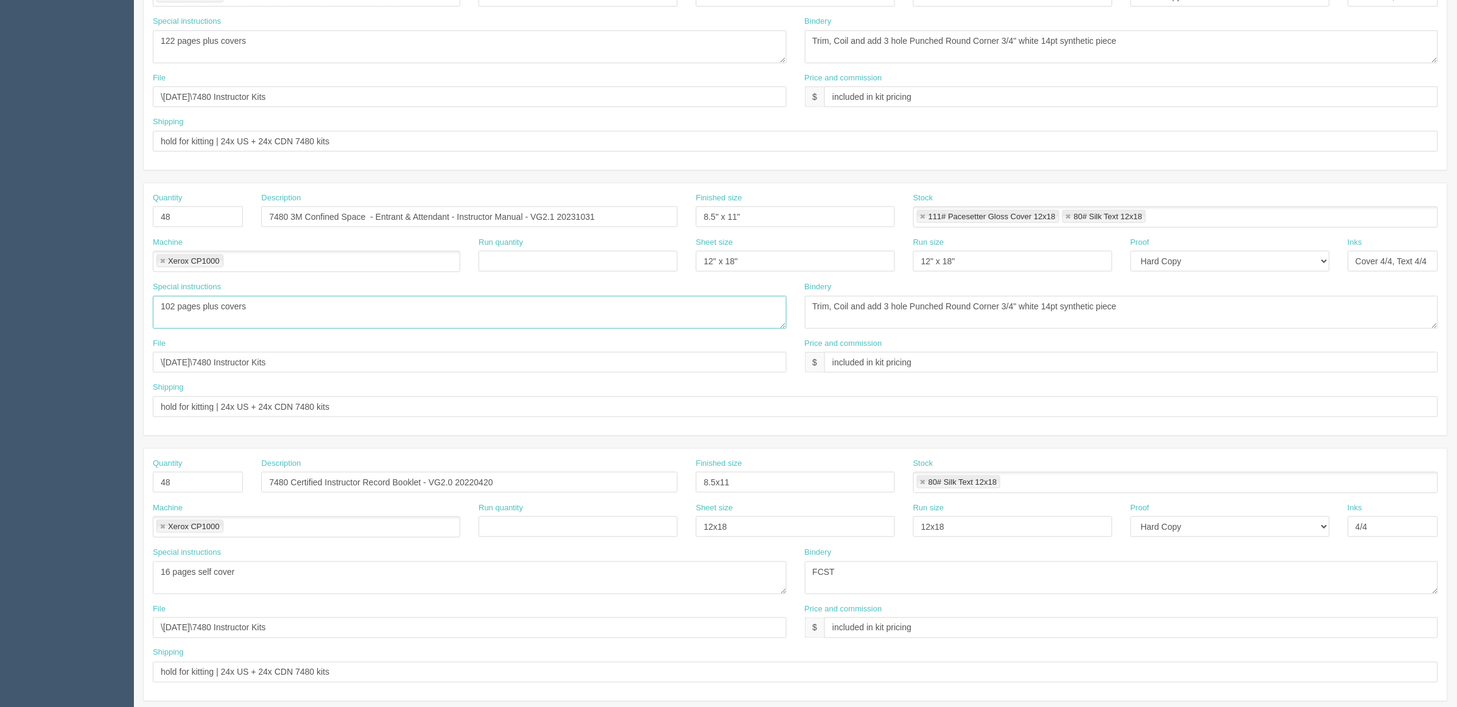
scroll to position [381, 0]
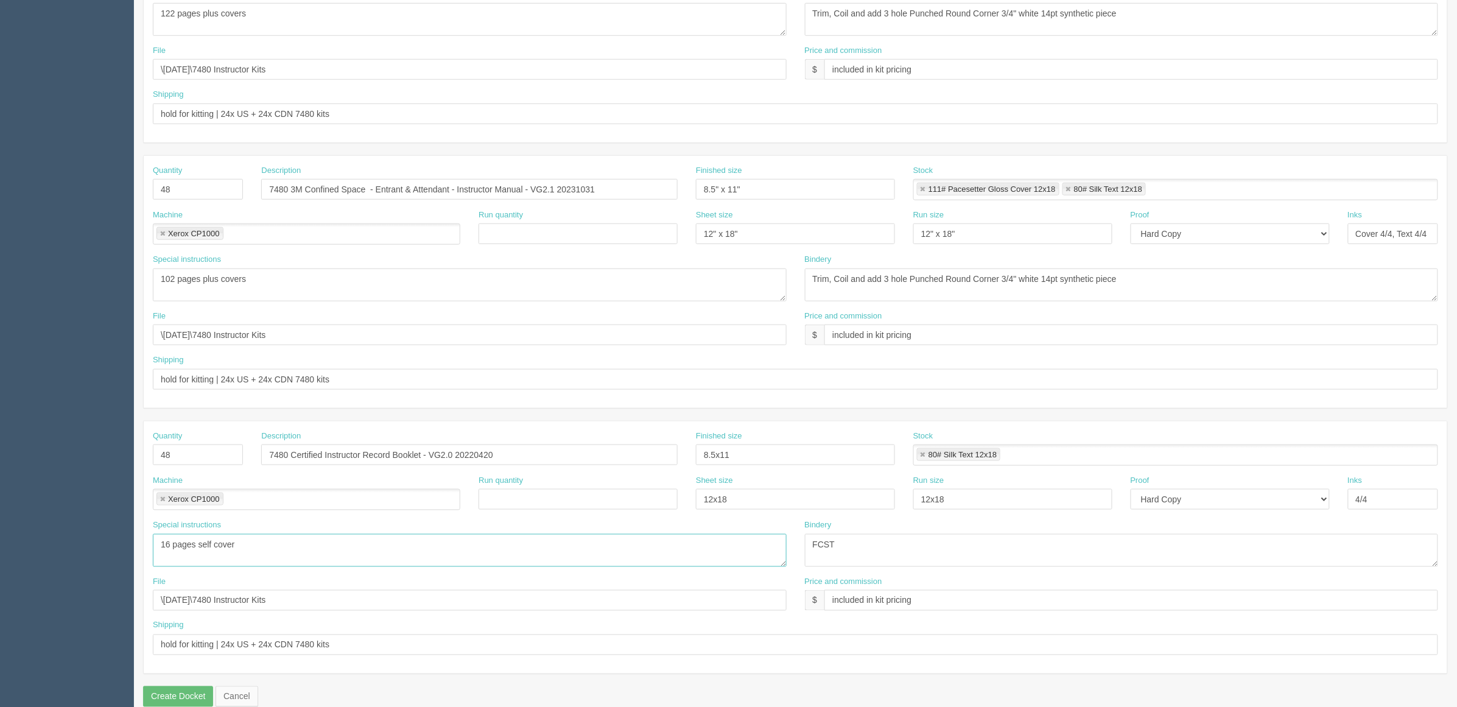
click at [308, 556] on textarea "16 pages self cover" at bounding box center [470, 550] width 634 height 33
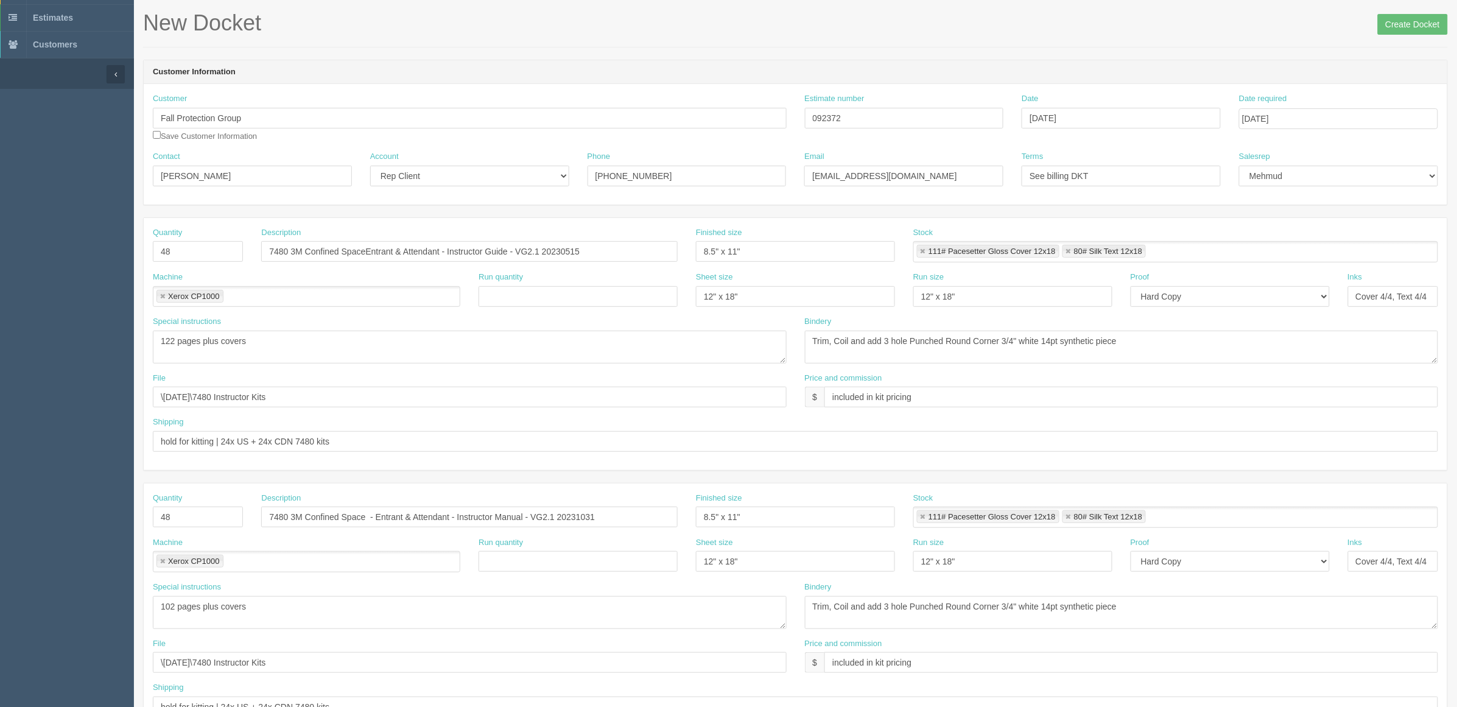
scroll to position [22, 0]
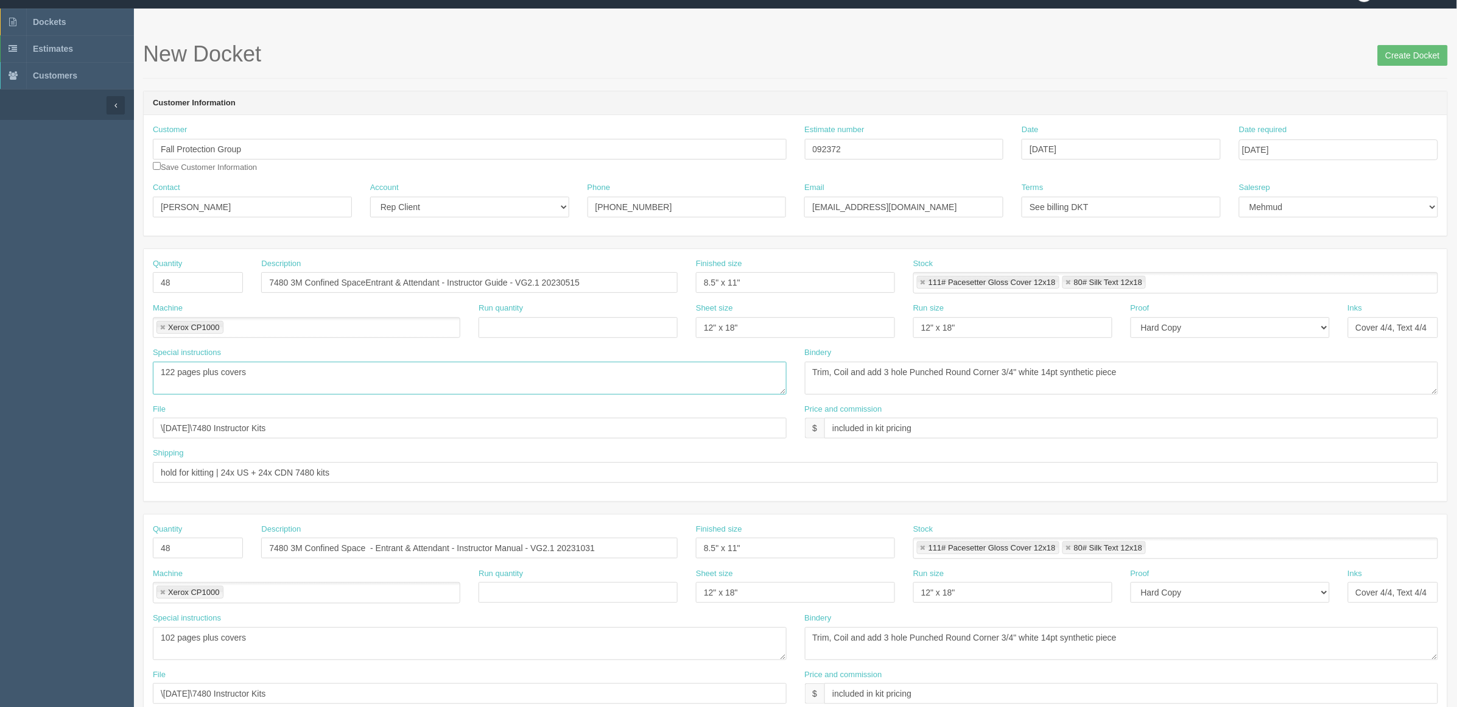
drag, startPoint x: 281, startPoint y: 376, endPoint x: 373, endPoint y: 390, distance: 93.1
click at [281, 376] on textarea "122 pages plus covers" at bounding box center [470, 378] width 634 height 33
click at [1203, 390] on textarea "Trim, Coil and add 3 hole Punched Round Corner 3/4" white 14pt synthetic piece" at bounding box center [1122, 378] width 634 height 33
drag, startPoint x: 242, startPoint y: 387, endPoint x: 263, endPoint y: 402, distance: 24.9
click at [242, 387] on textarea "122 pages plus covers" at bounding box center [470, 378] width 634 height 33
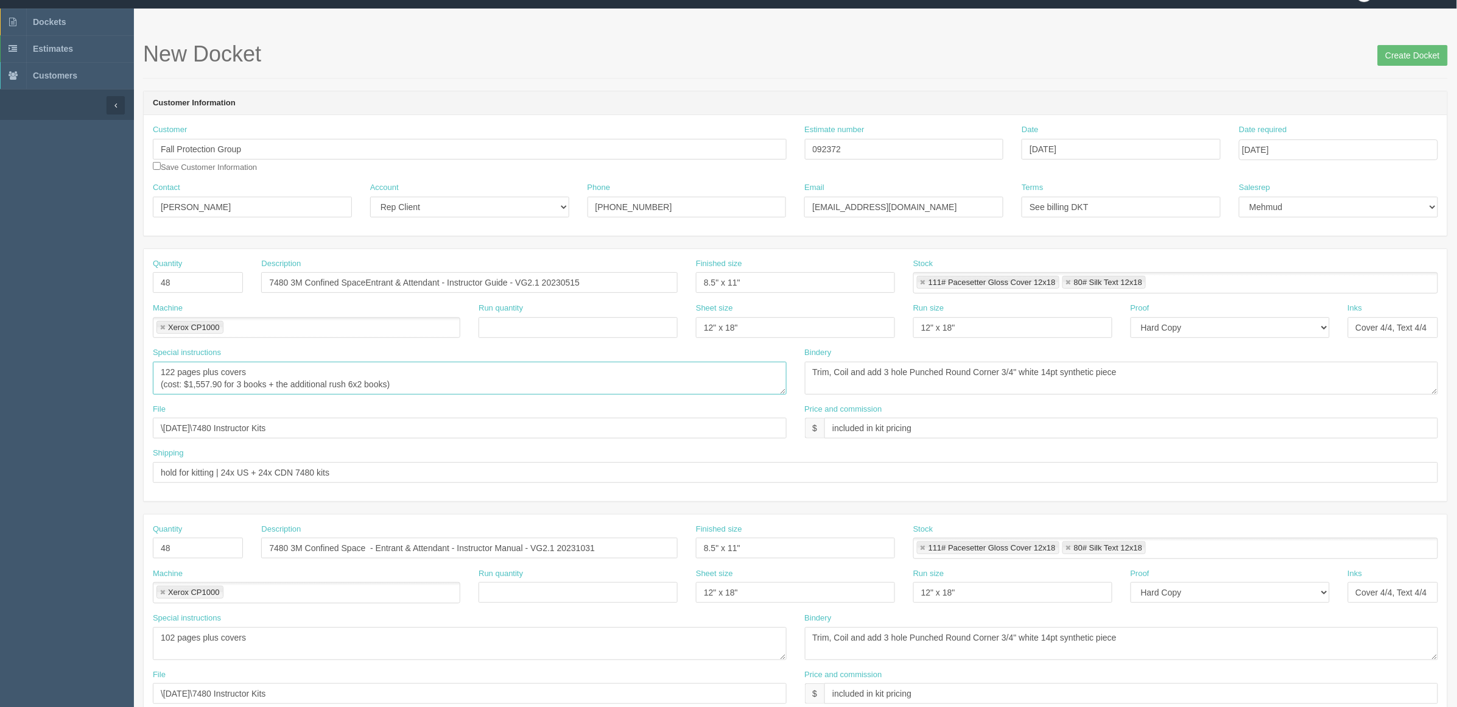
type textarea "122 pages plus covers (cost: $1,557.90 for 3 books + the additional rush 6x2 bo…"
click at [426, 381] on textarea "122 pages plus covers" at bounding box center [470, 378] width 634 height 33
click at [431, 390] on textarea "122 pages plus covers" at bounding box center [470, 378] width 634 height 33
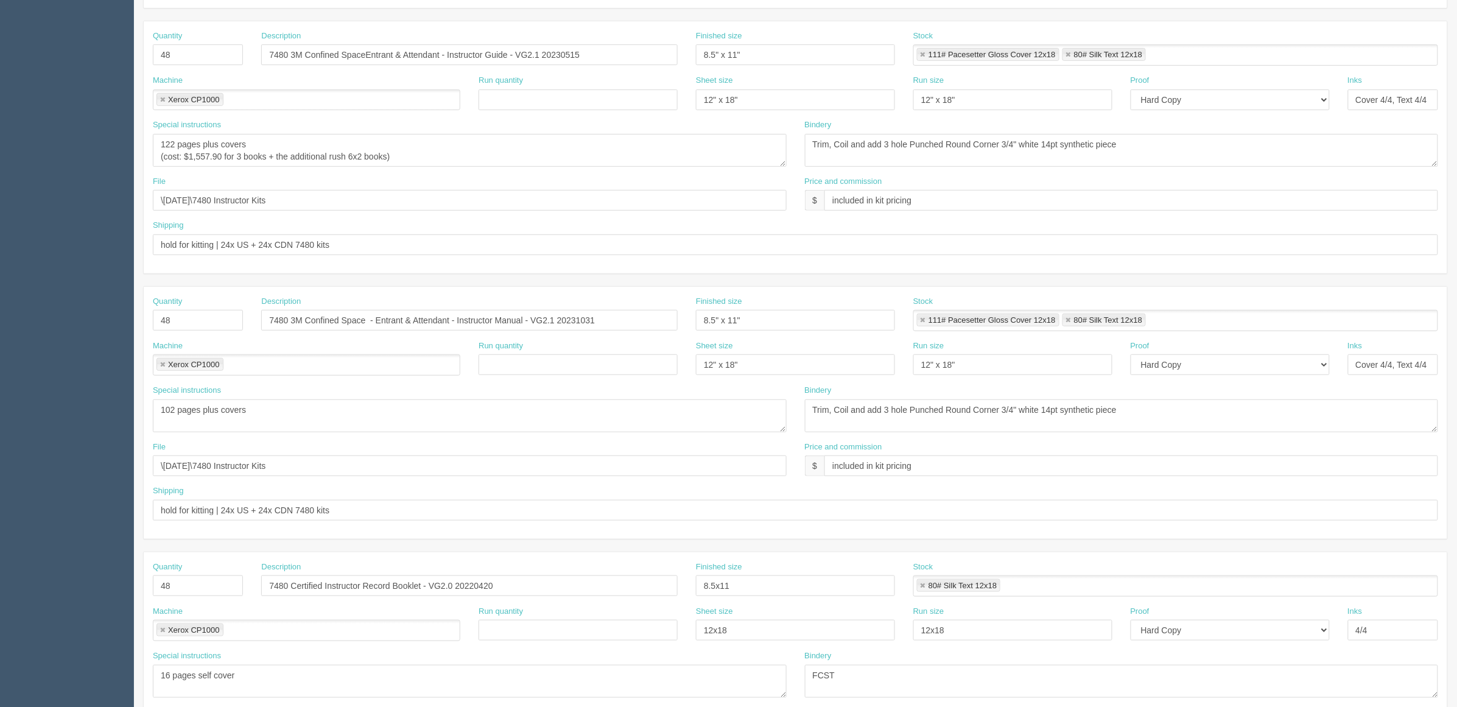
scroll to position [0, 0]
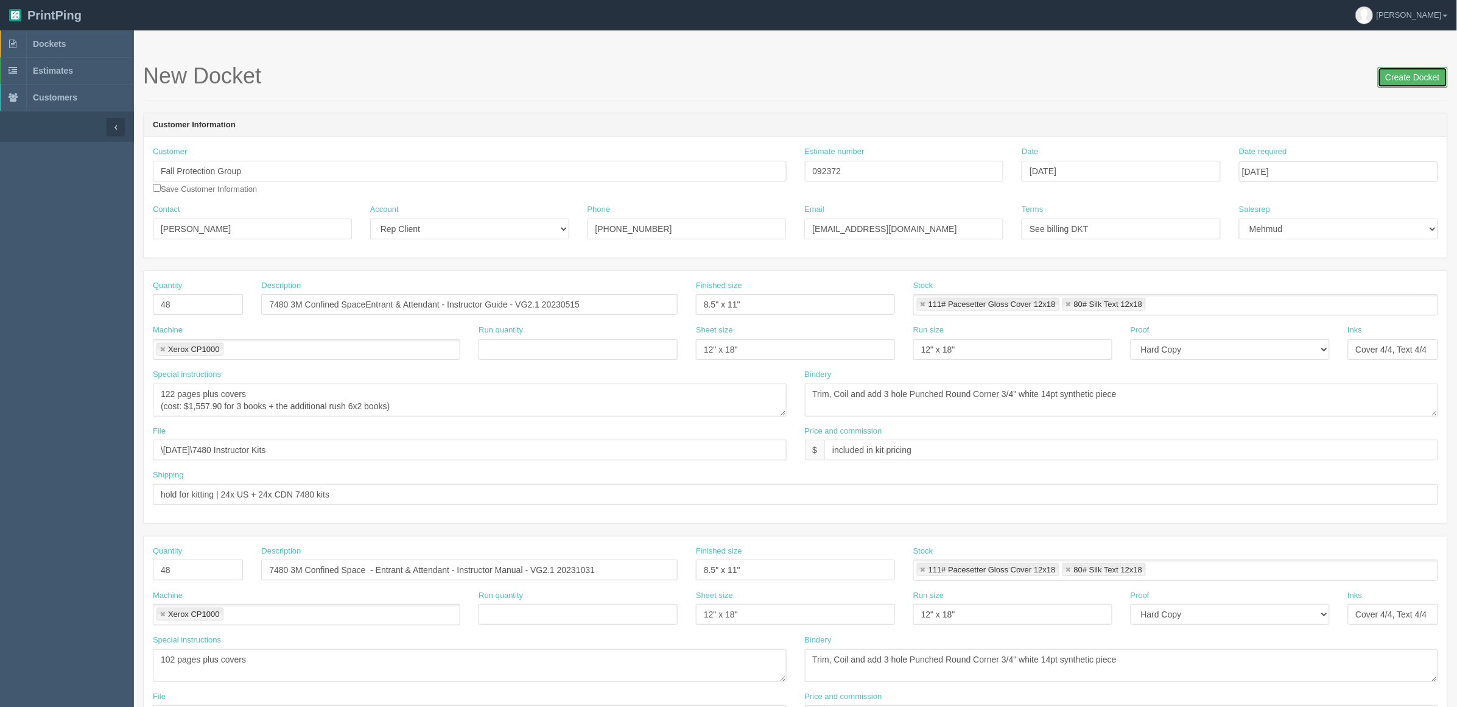
click at [1397, 79] on input "Create Docket" at bounding box center [1413, 77] width 70 height 21
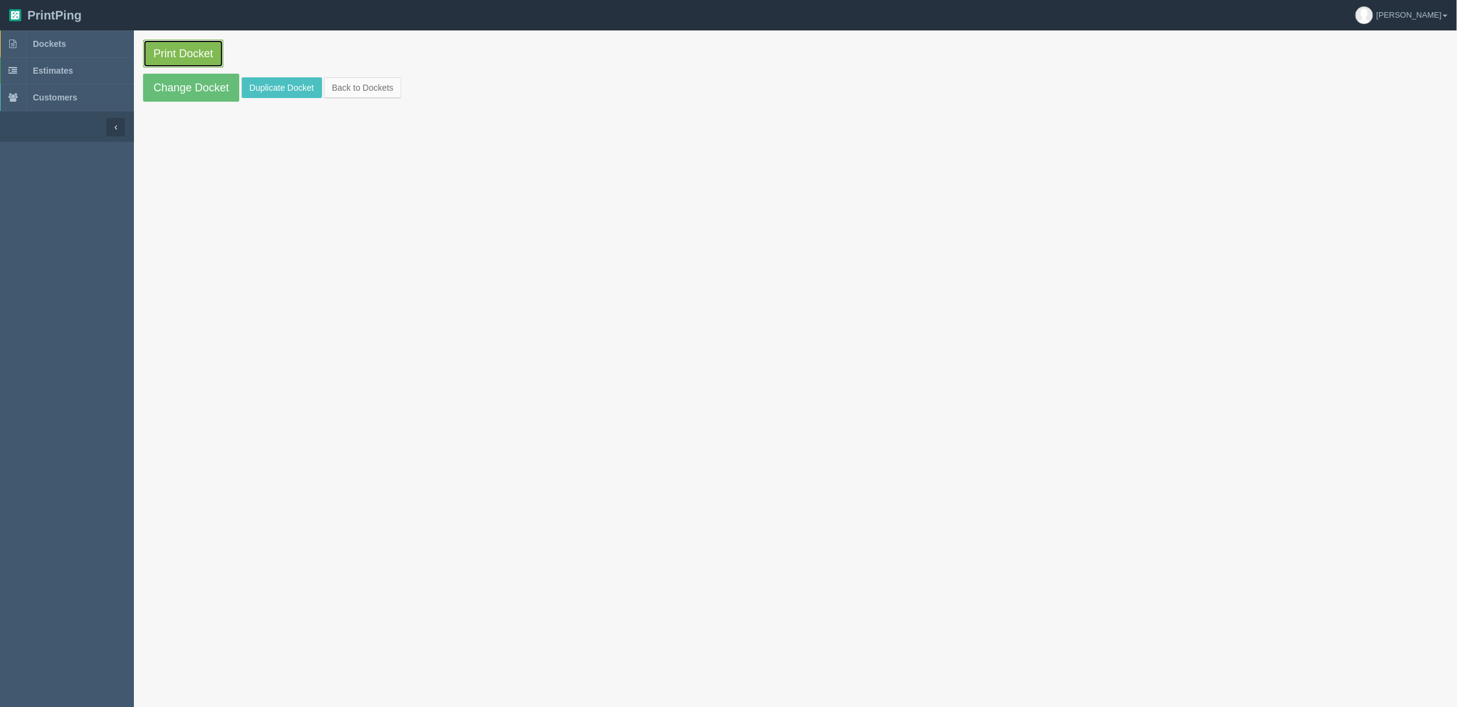
drag, startPoint x: 0, startPoint y: 0, endPoint x: 189, endPoint y: 57, distance: 197.7
click at [189, 57] on link "Print Docket" at bounding box center [183, 54] width 80 height 28
click at [66, 44] on span "Dockets" at bounding box center [49, 44] width 33 height 10
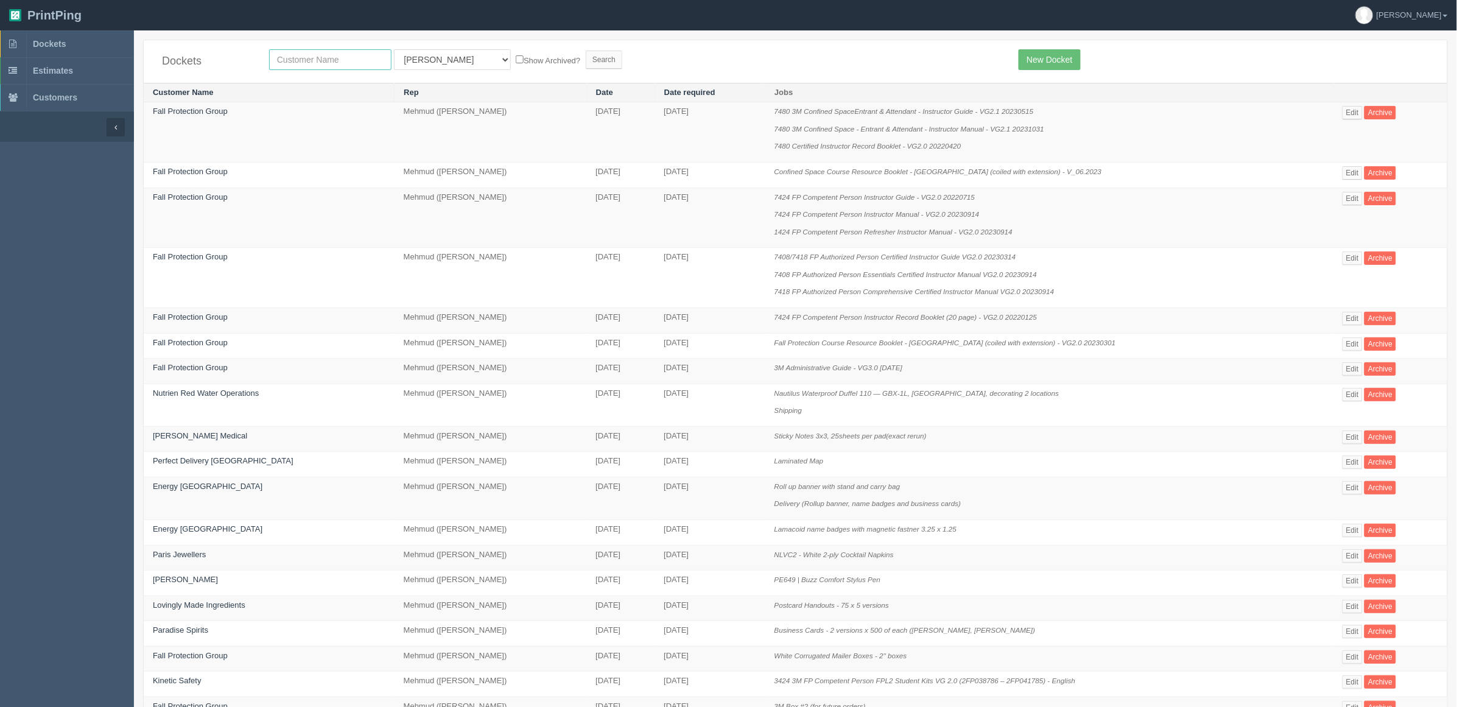
click at [309, 59] on input "text" at bounding box center [330, 59] width 122 height 21
type input "fall"
click at [586, 51] on input "Search" at bounding box center [604, 60] width 37 height 18
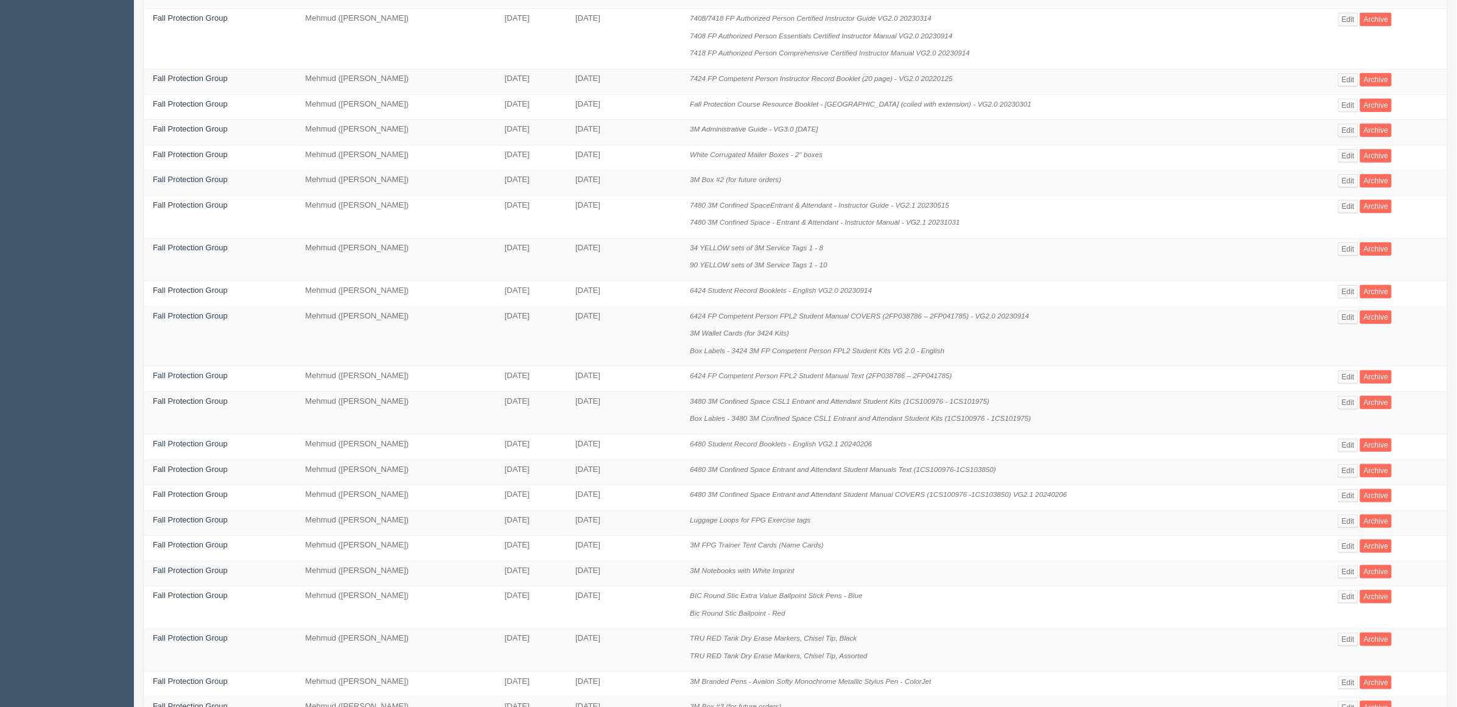
scroll to position [336, 0]
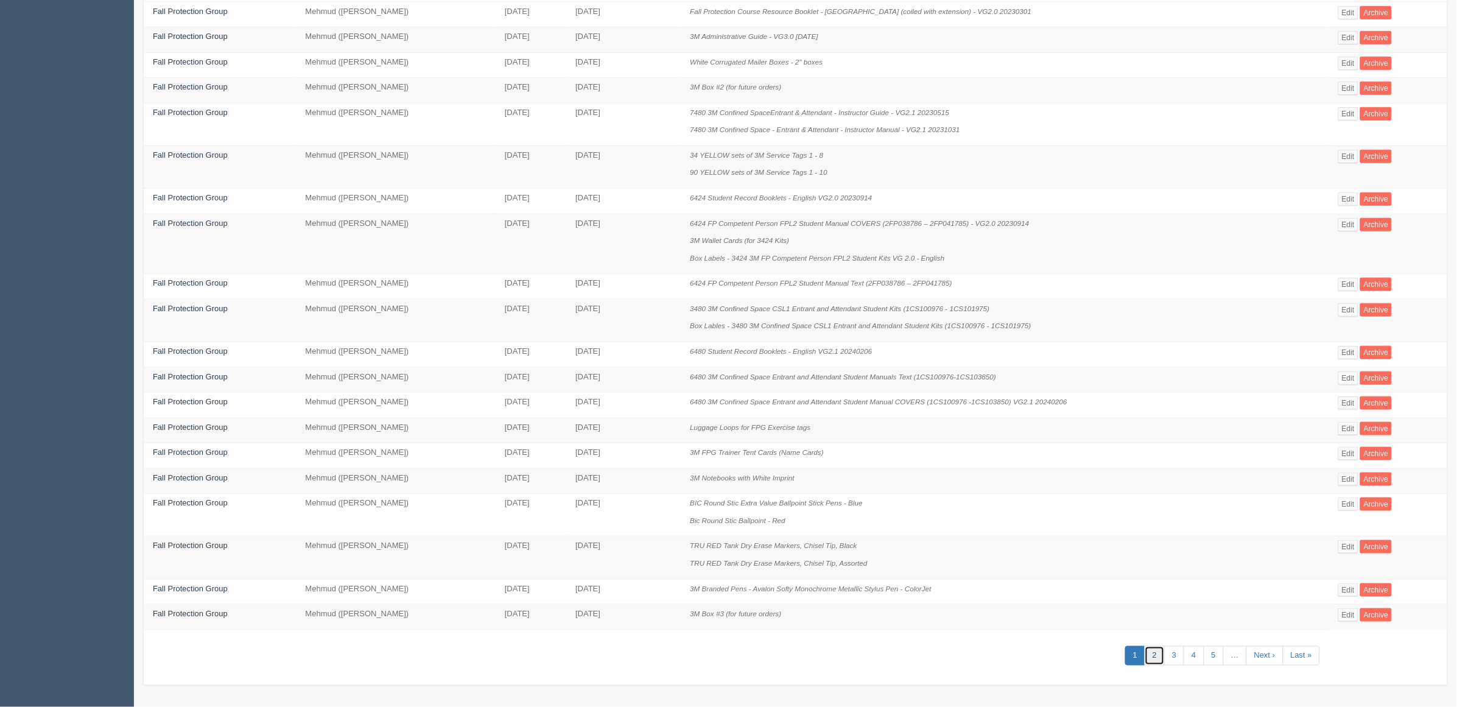
click at [1161, 655] on link "2" at bounding box center [1155, 656] width 20 height 20
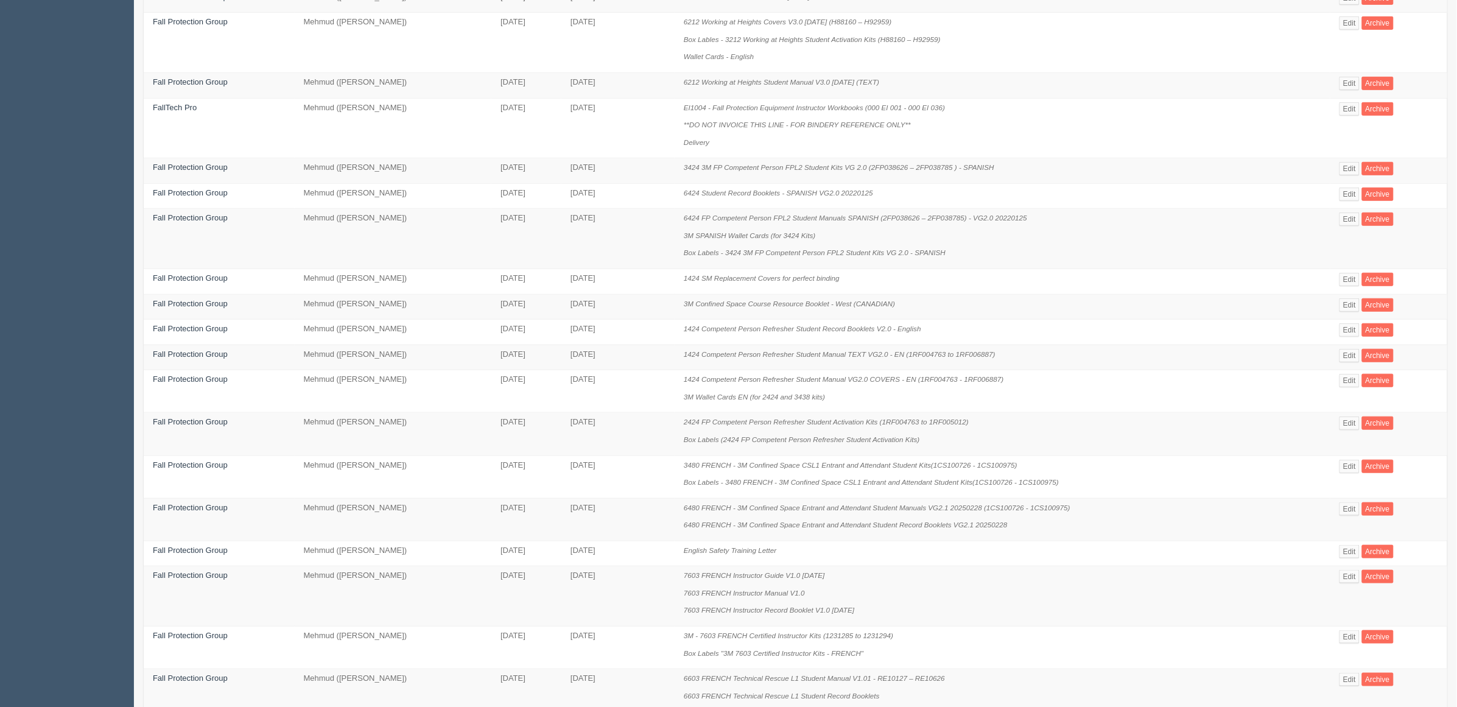
scroll to position [422, 0]
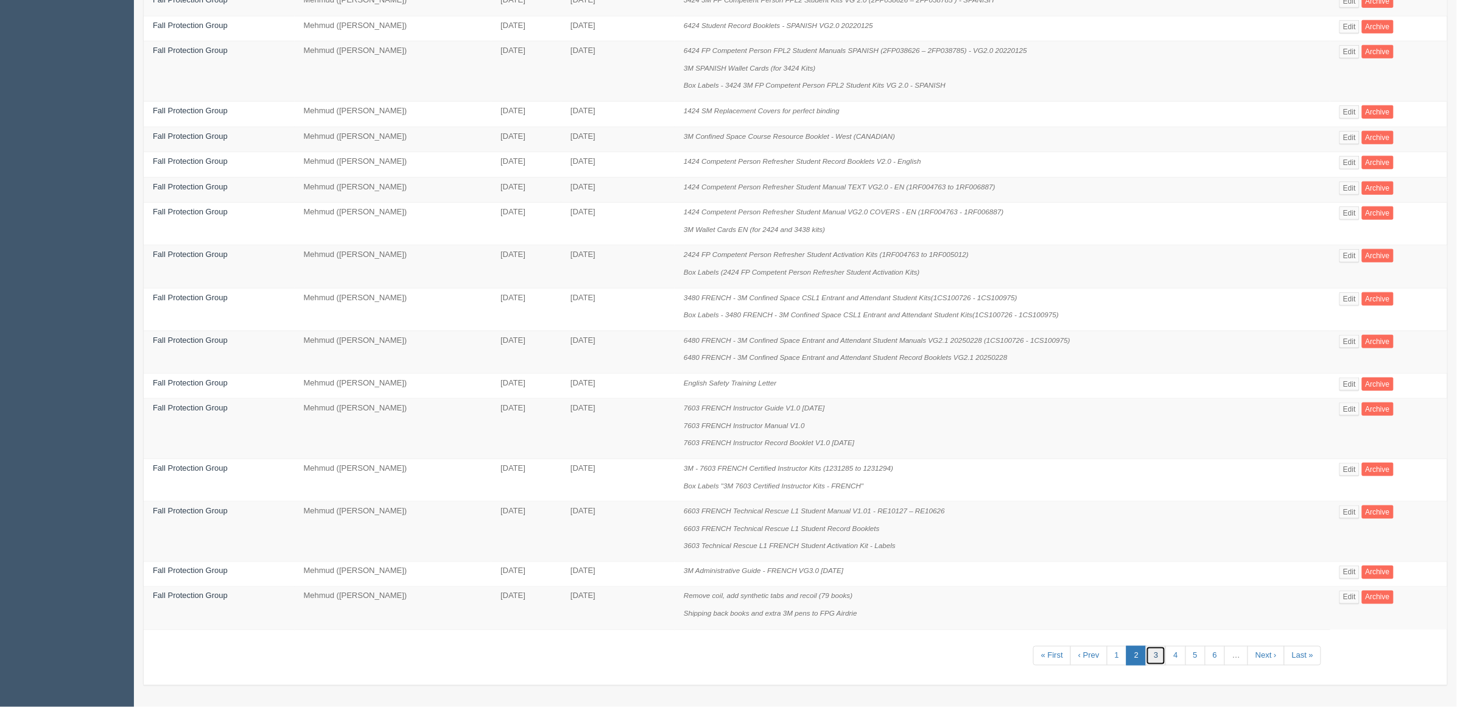
click at [1159, 656] on link "3" at bounding box center [1156, 656] width 20 height 20
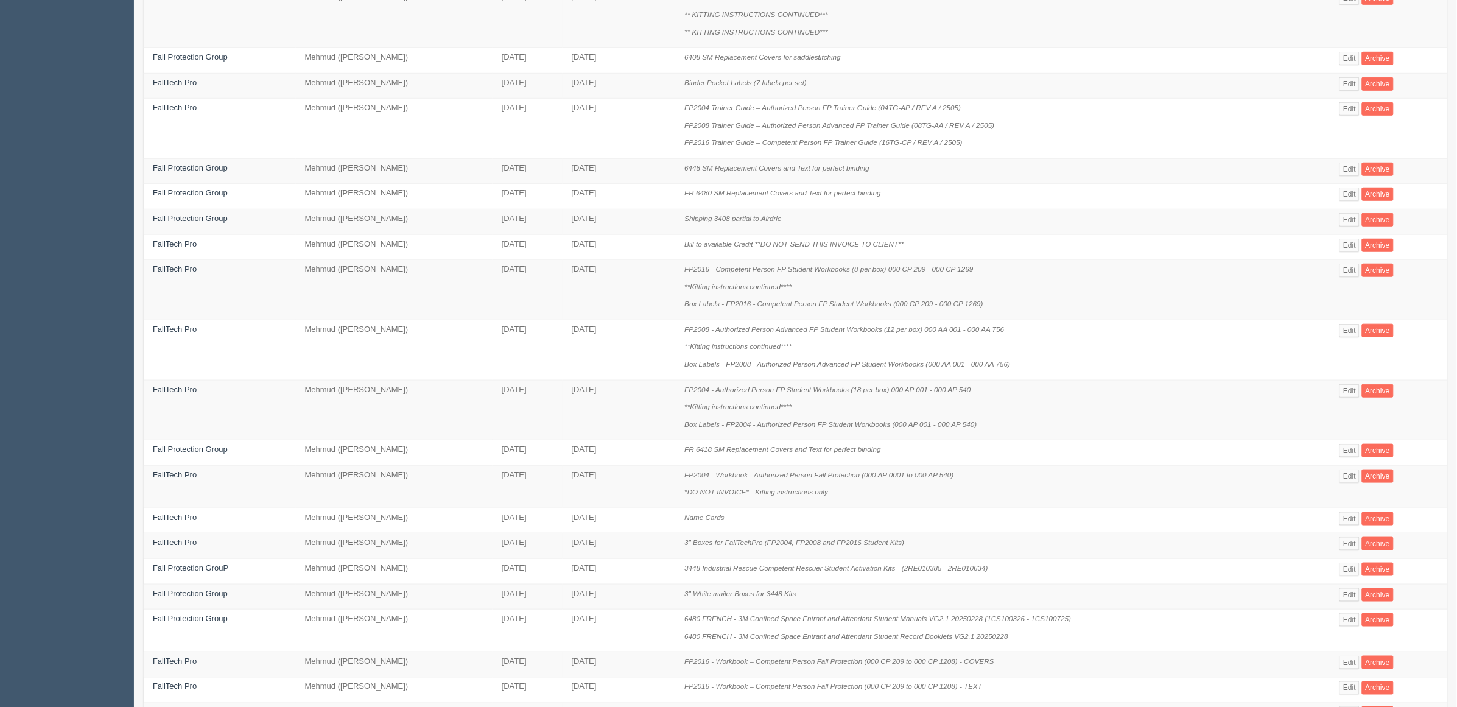
scroll to position [405, 0]
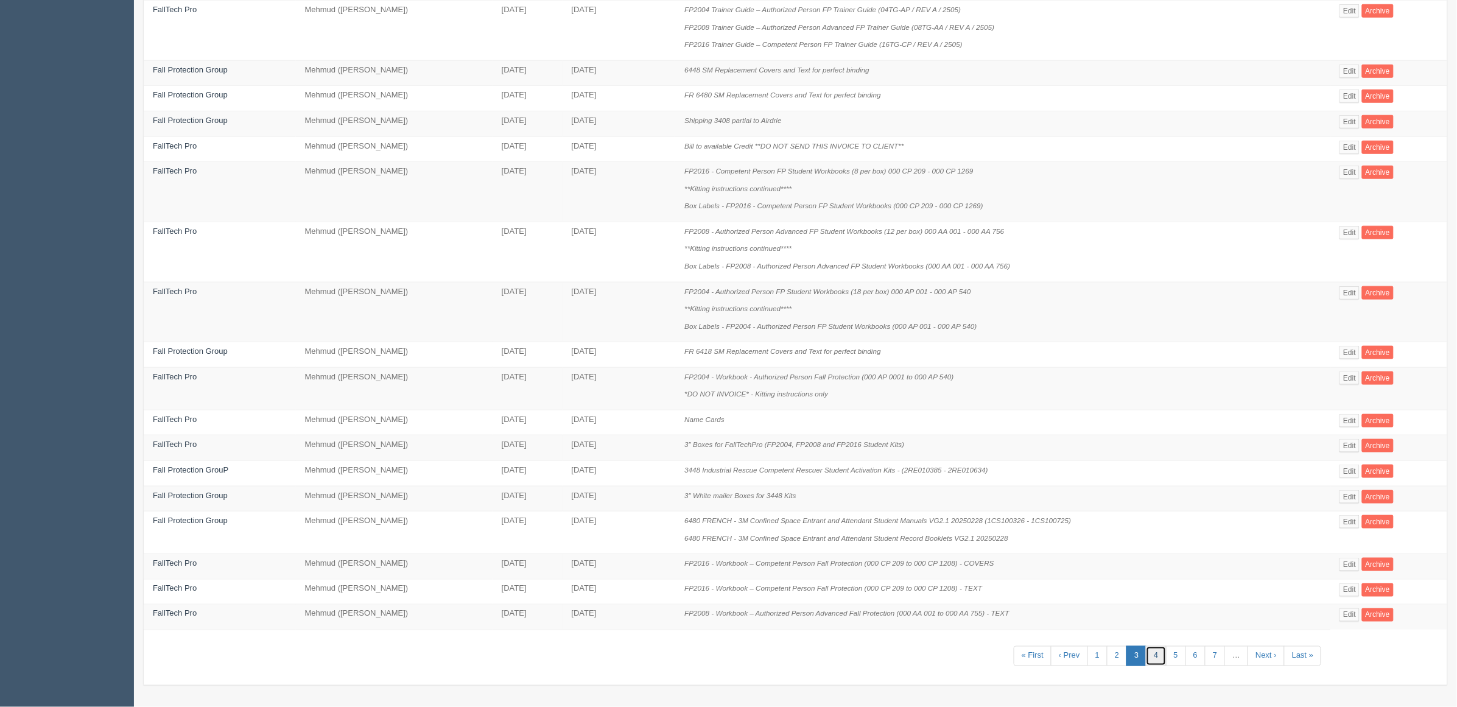
click at [1146, 653] on link "4" at bounding box center [1156, 656] width 20 height 20
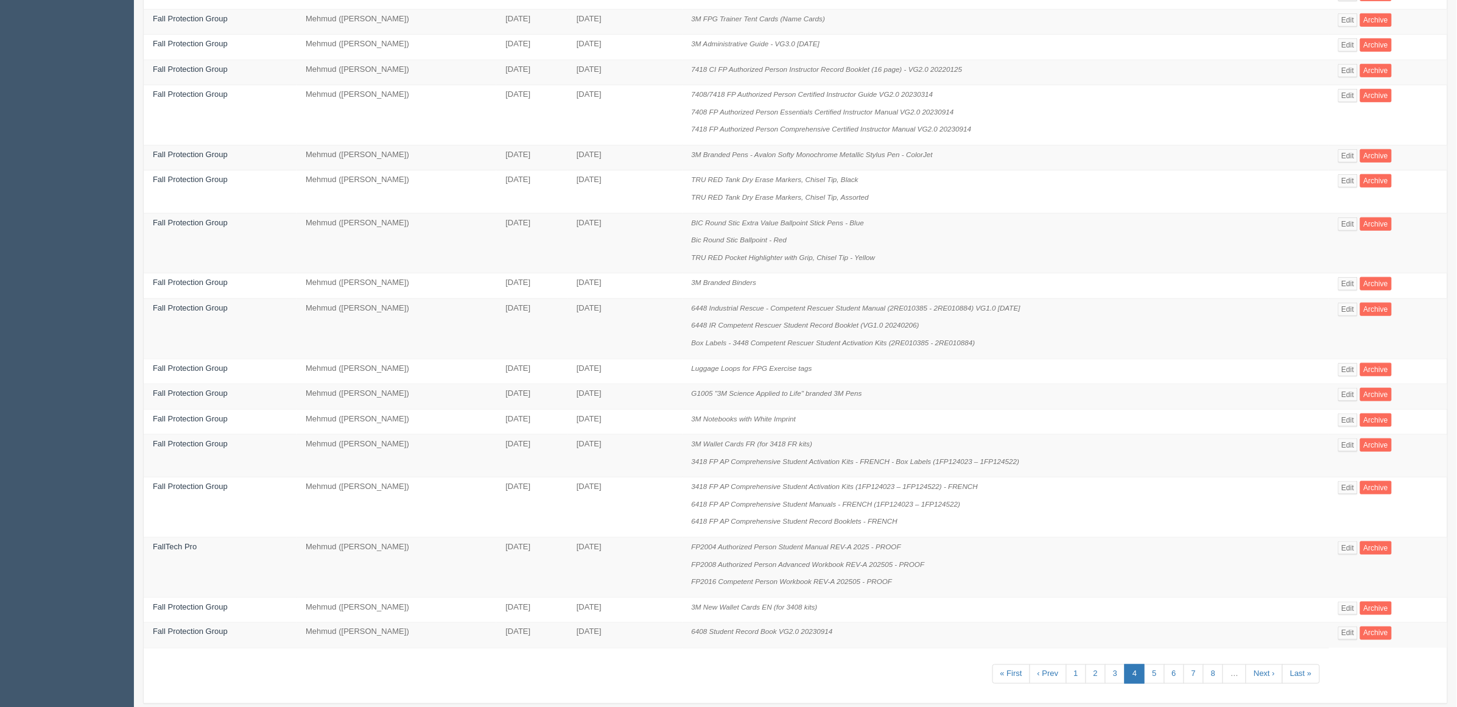
scroll to position [370, 0]
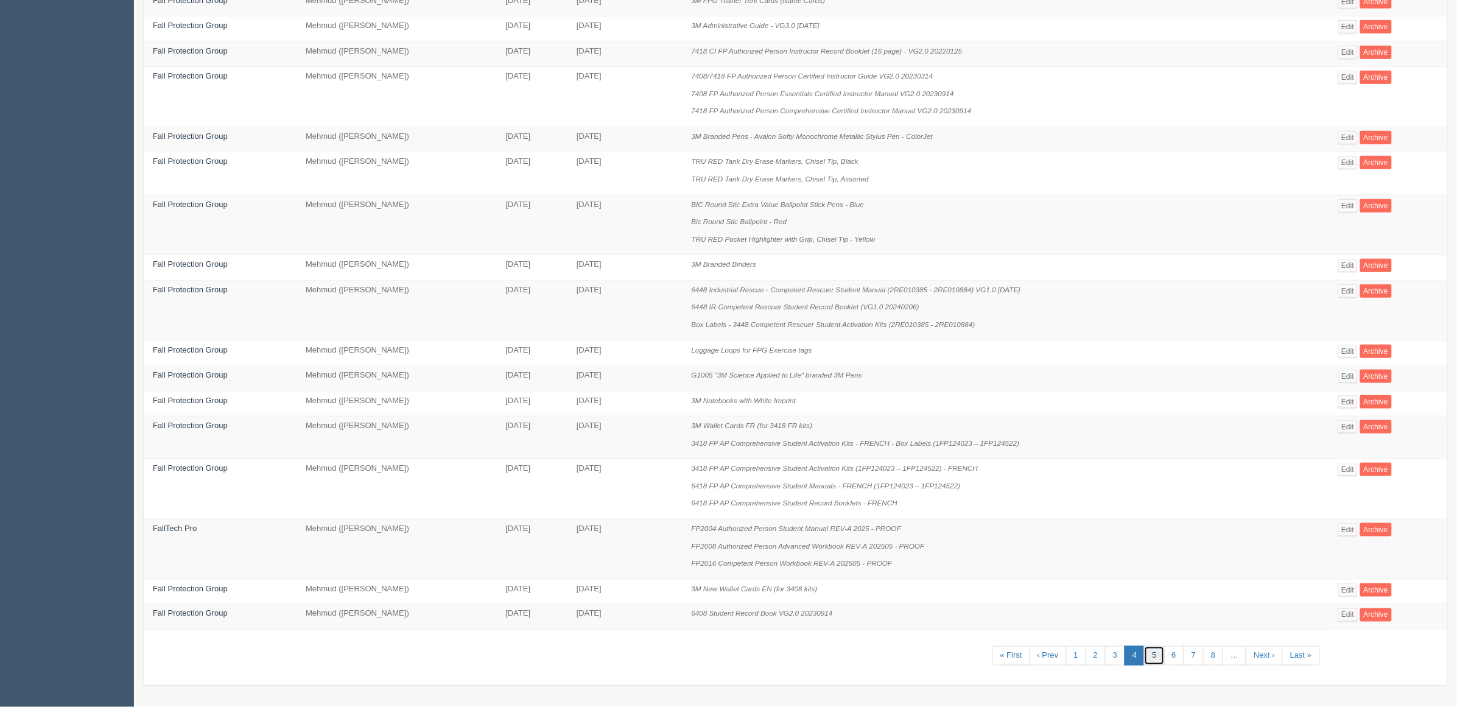
click at [1148, 658] on link "5" at bounding box center [1154, 656] width 20 height 20
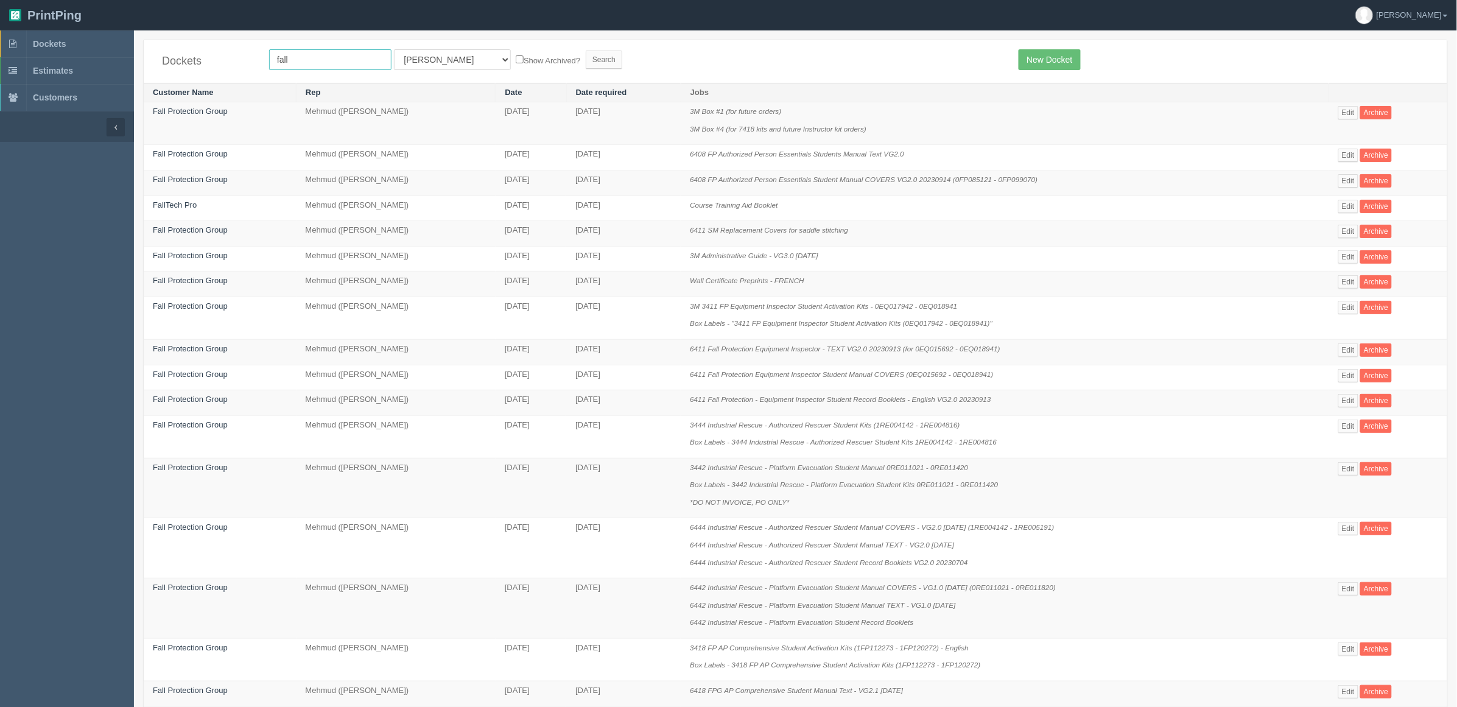
drag, startPoint x: 308, startPoint y: 59, endPoint x: 202, endPoint y: 59, distance: 106.6
click at [108, 55] on section "Dockets Estimates Customers" at bounding box center [728, 525] width 1457 height 990
click at [420, 58] on select "All Users [PERSON_NAME] Test 1 [PERSON_NAME] [PERSON_NAME] [PERSON_NAME] France…" at bounding box center [452, 59] width 117 height 21
select select
click at [394, 49] on select "All Users [PERSON_NAME] Test 1 [PERSON_NAME] [PERSON_NAME] [PERSON_NAME] France…" at bounding box center [452, 59] width 117 height 21
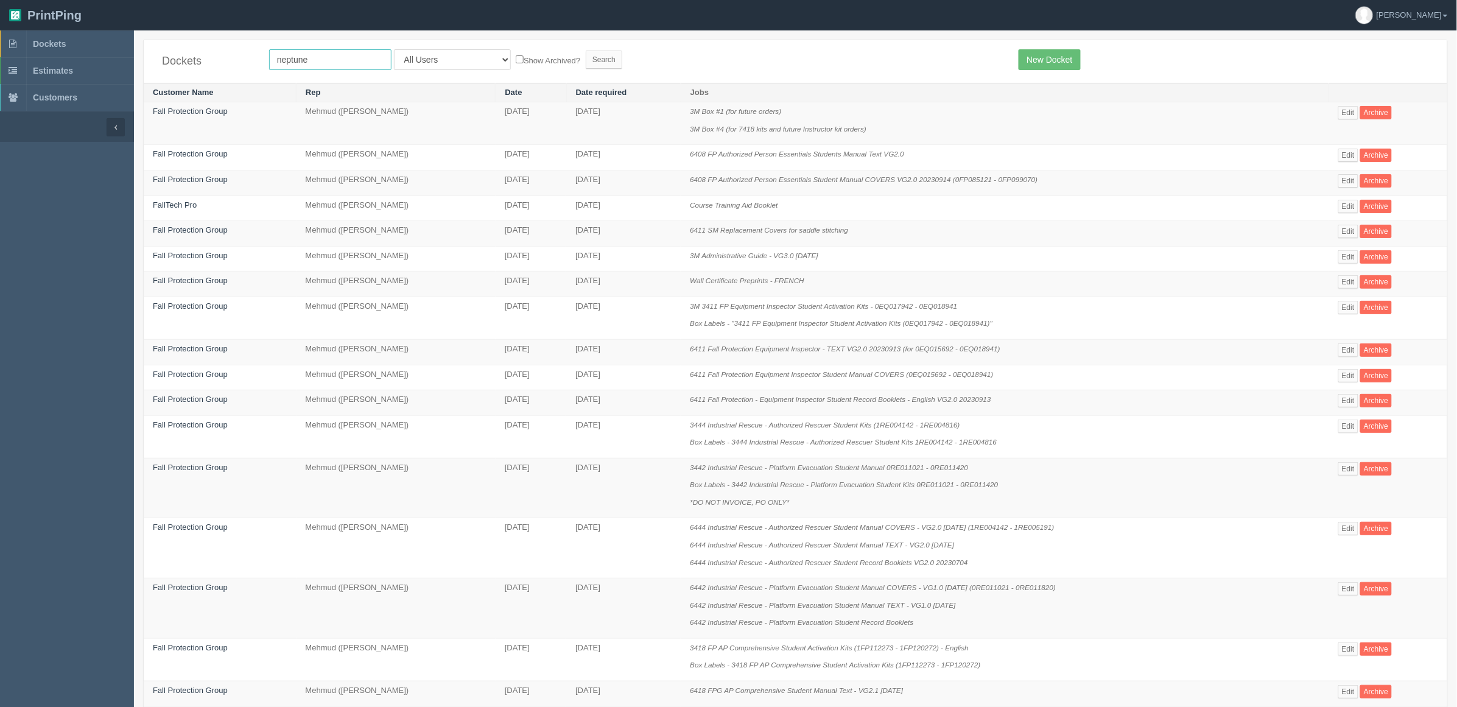
type input "neptune"
click at [586, 51] on input "Search" at bounding box center [604, 60] width 37 height 18
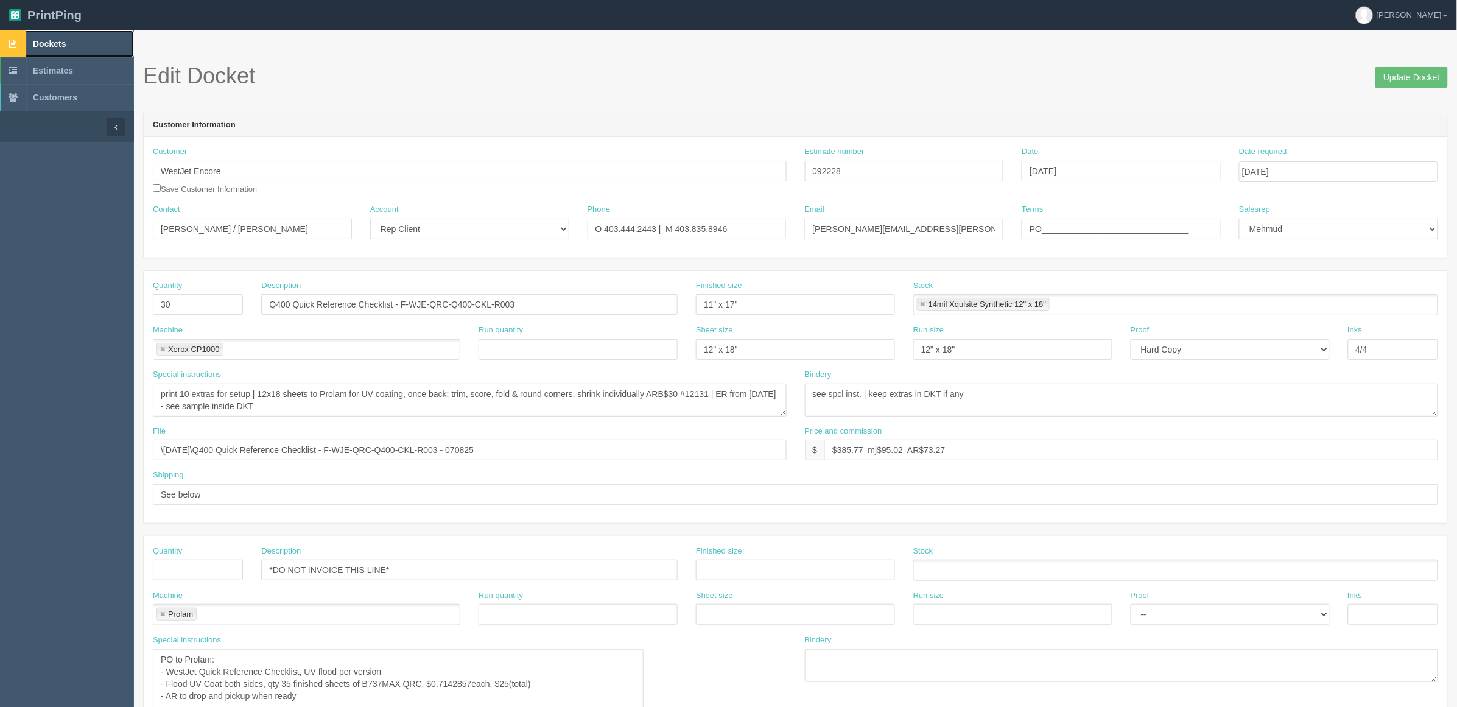
click at [97, 35] on link "Dockets" at bounding box center [67, 43] width 134 height 27
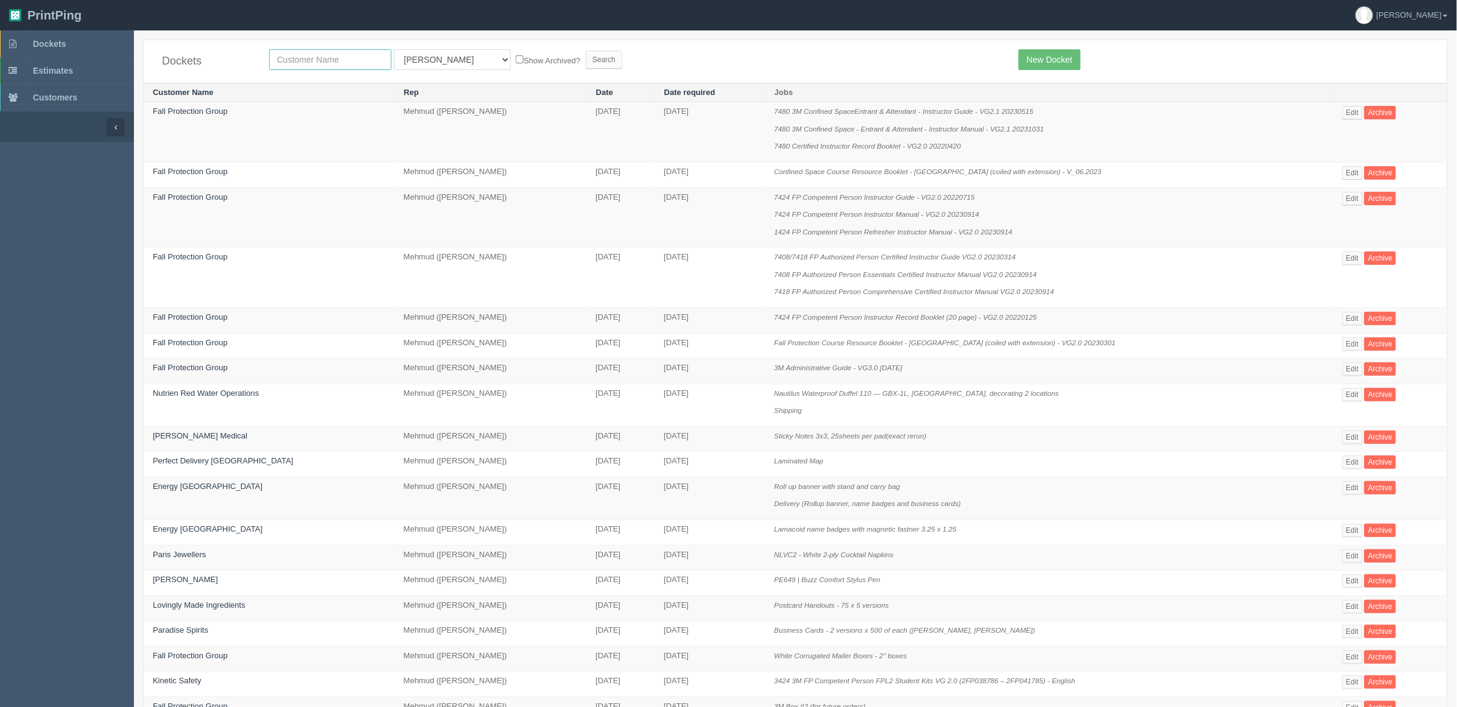
click at [373, 62] on input "text" at bounding box center [330, 59] width 122 height 21
type input "fall"
click at [586, 51] on input "Search" at bounding box center [604, 60] width 37 height 18
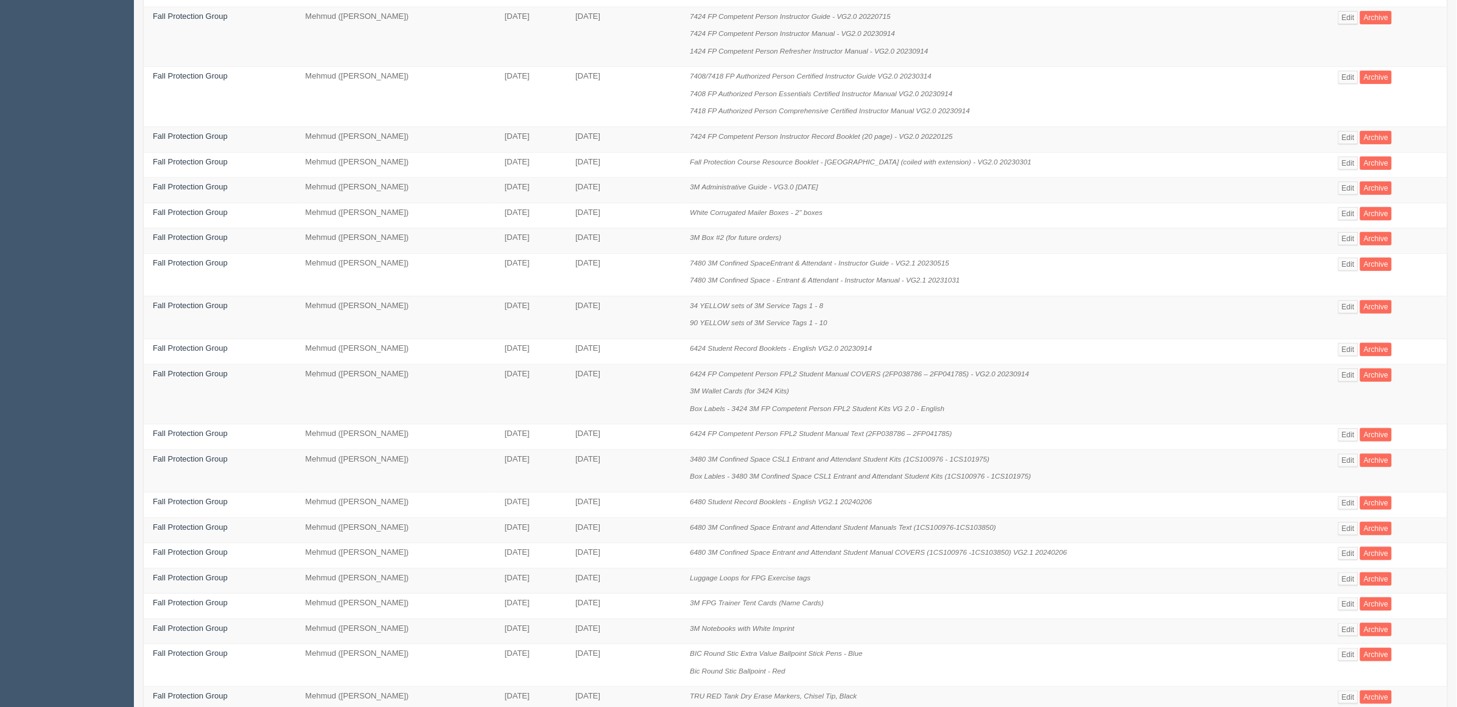
scroll to position [336, 0]
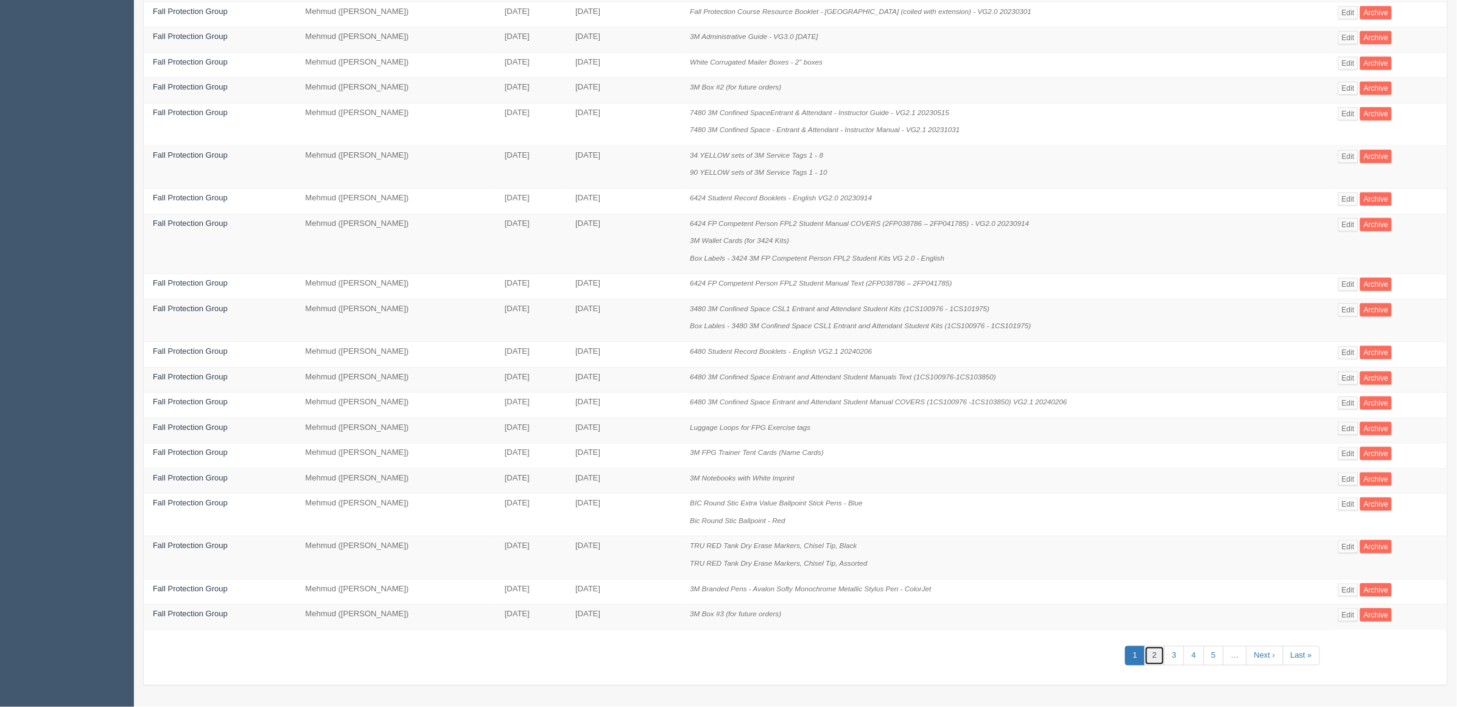
click at [1155, 657] on link "2" at bounding box center [1155, 656] width 20 height 20
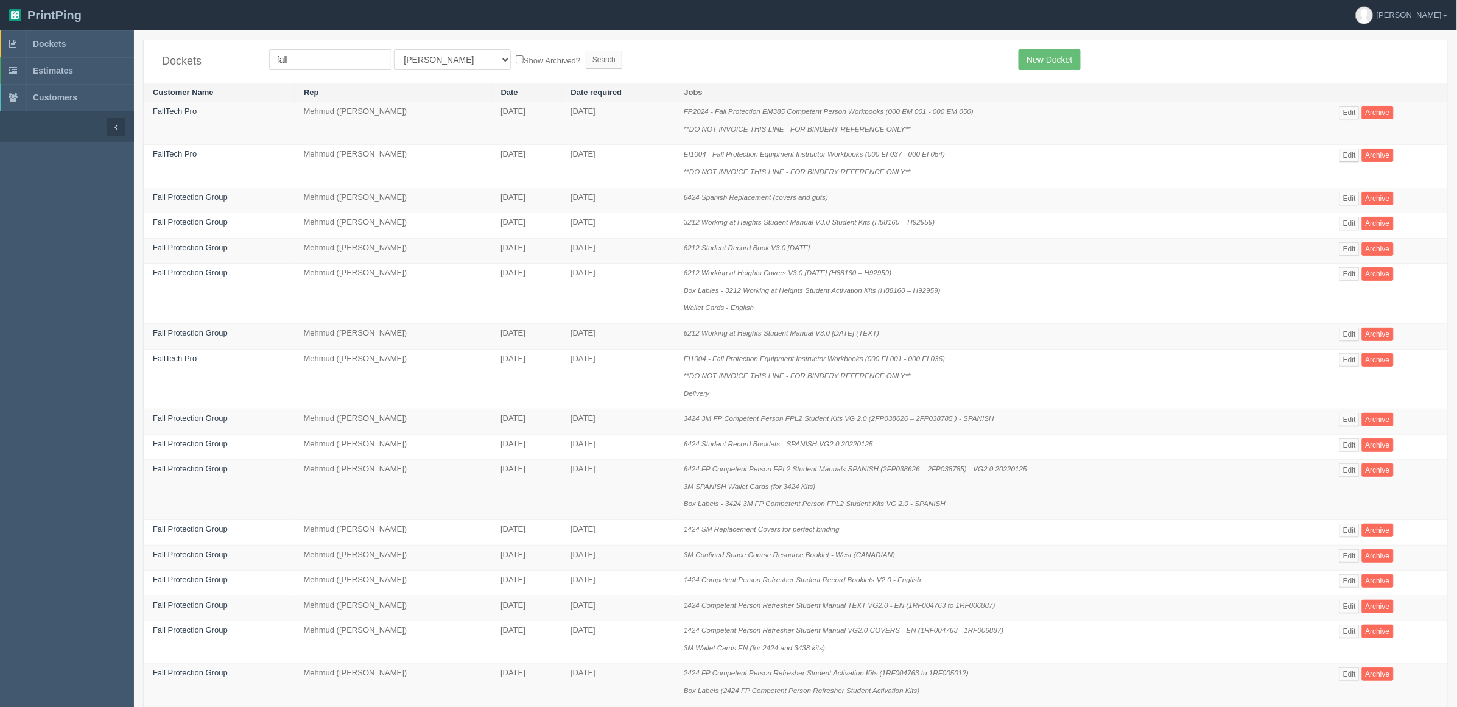
scroll to position [422, 0]
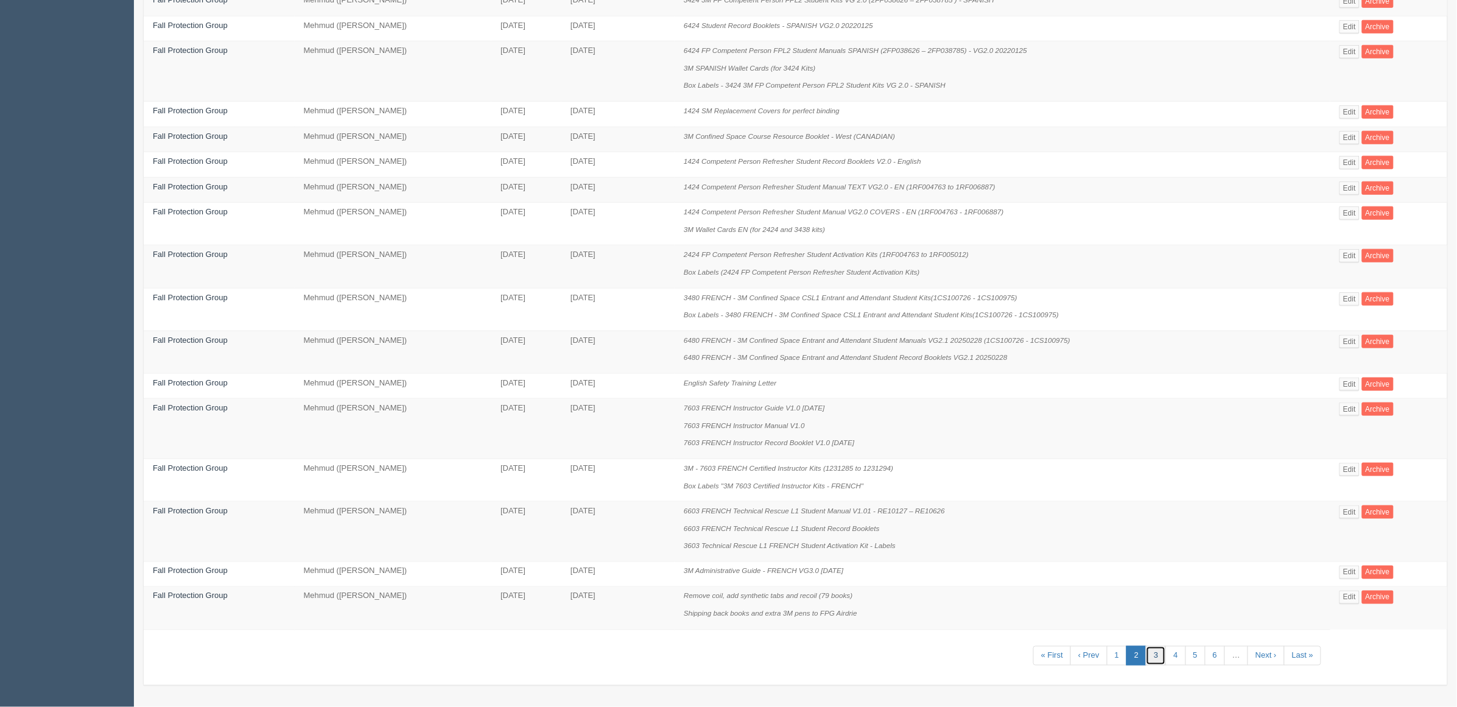
click at [1155, 658] on link "3" at bounding box center [1156, 656] width 20 height 20
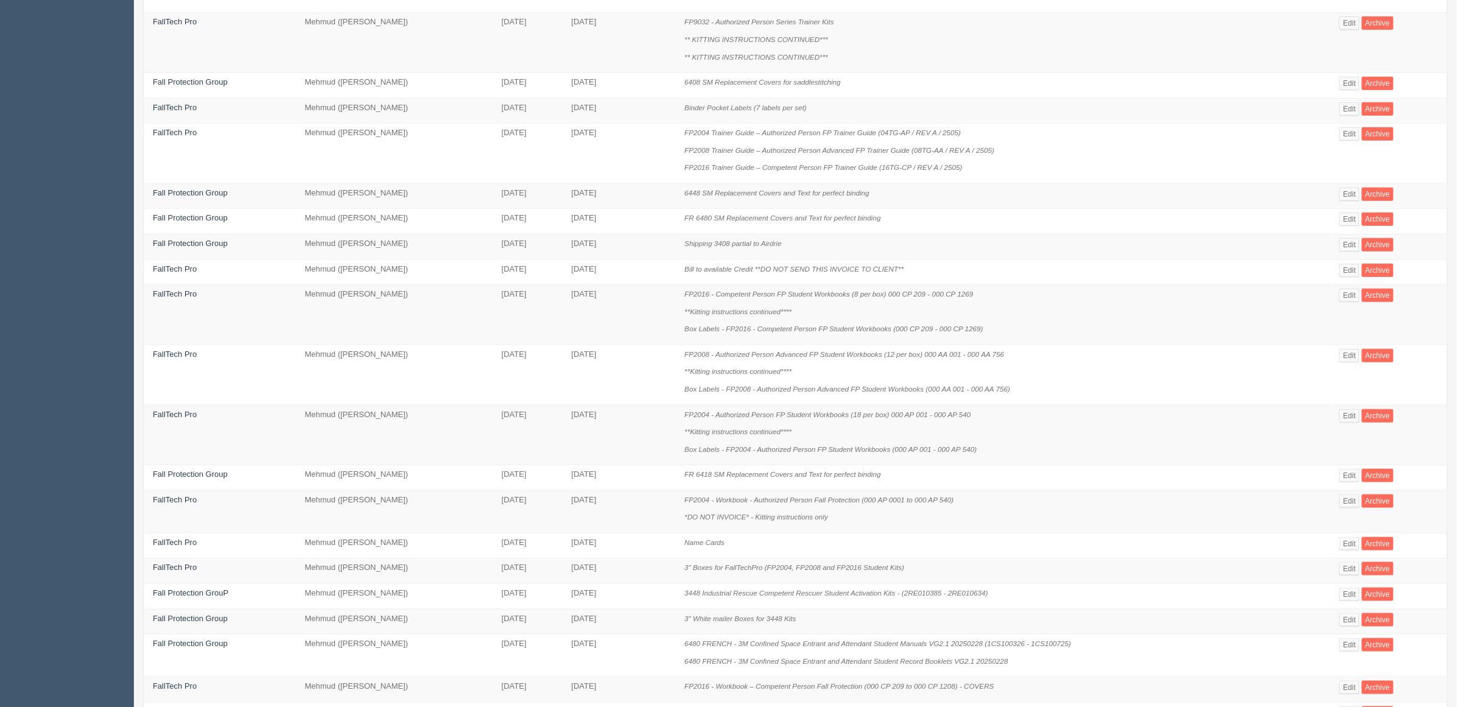
scroll to position [405, 0]
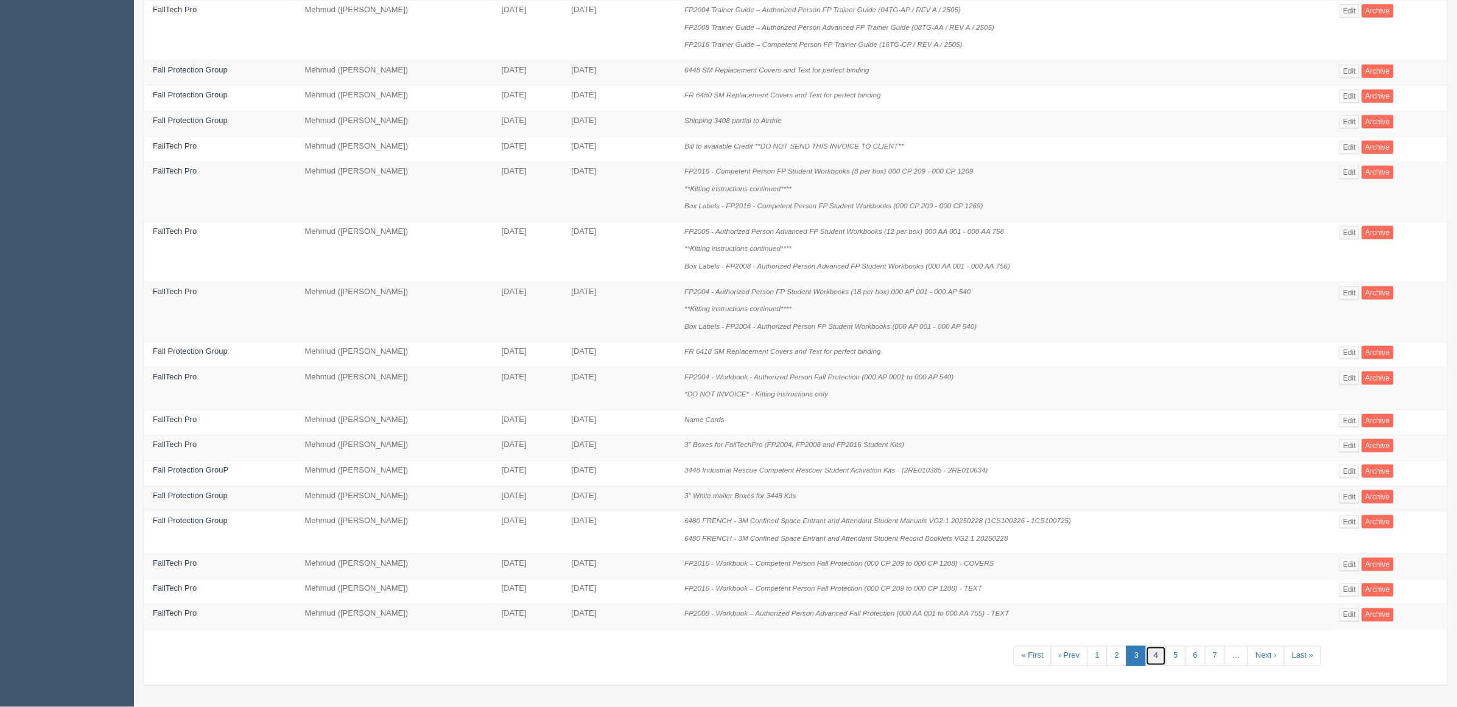
click at [1151, 656] on link "4" at bounding box center [1156, 656] width 20 height 20
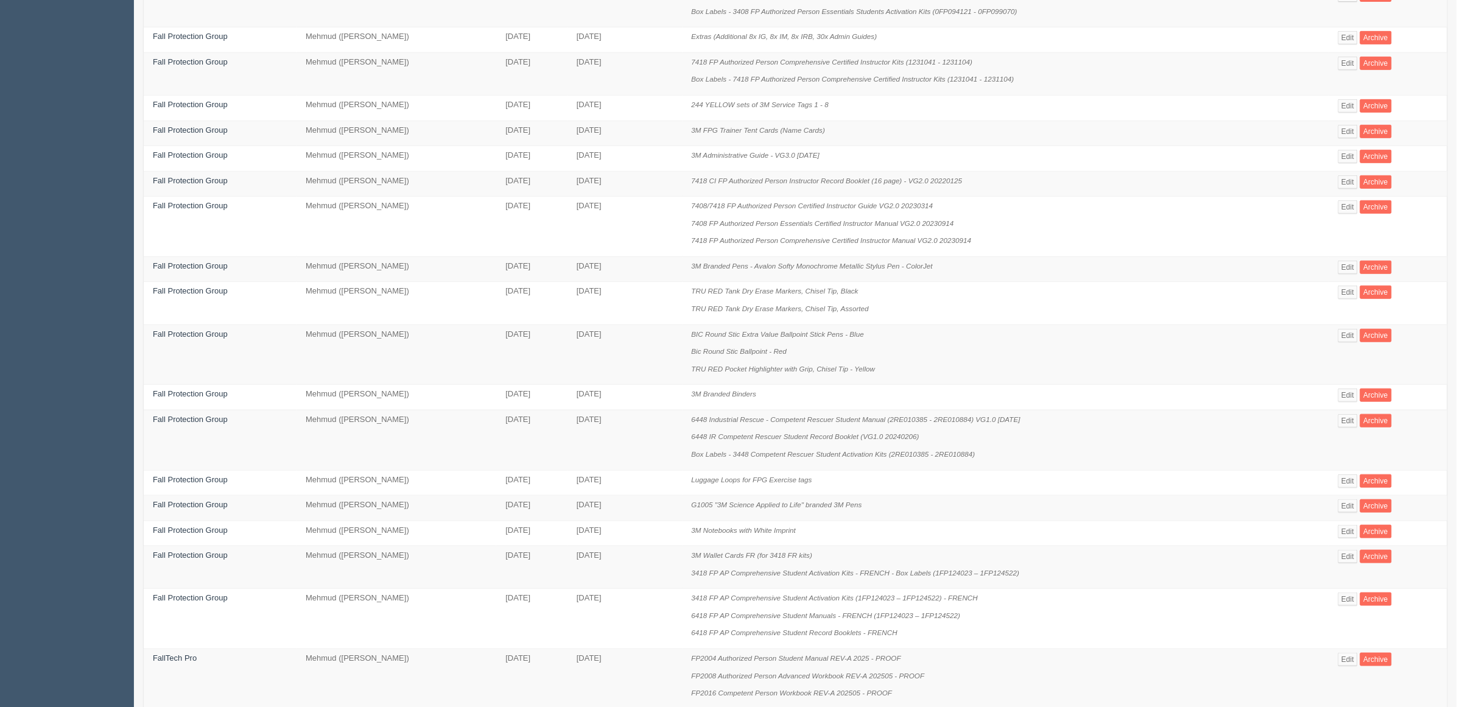
scroll to position [370, 0]
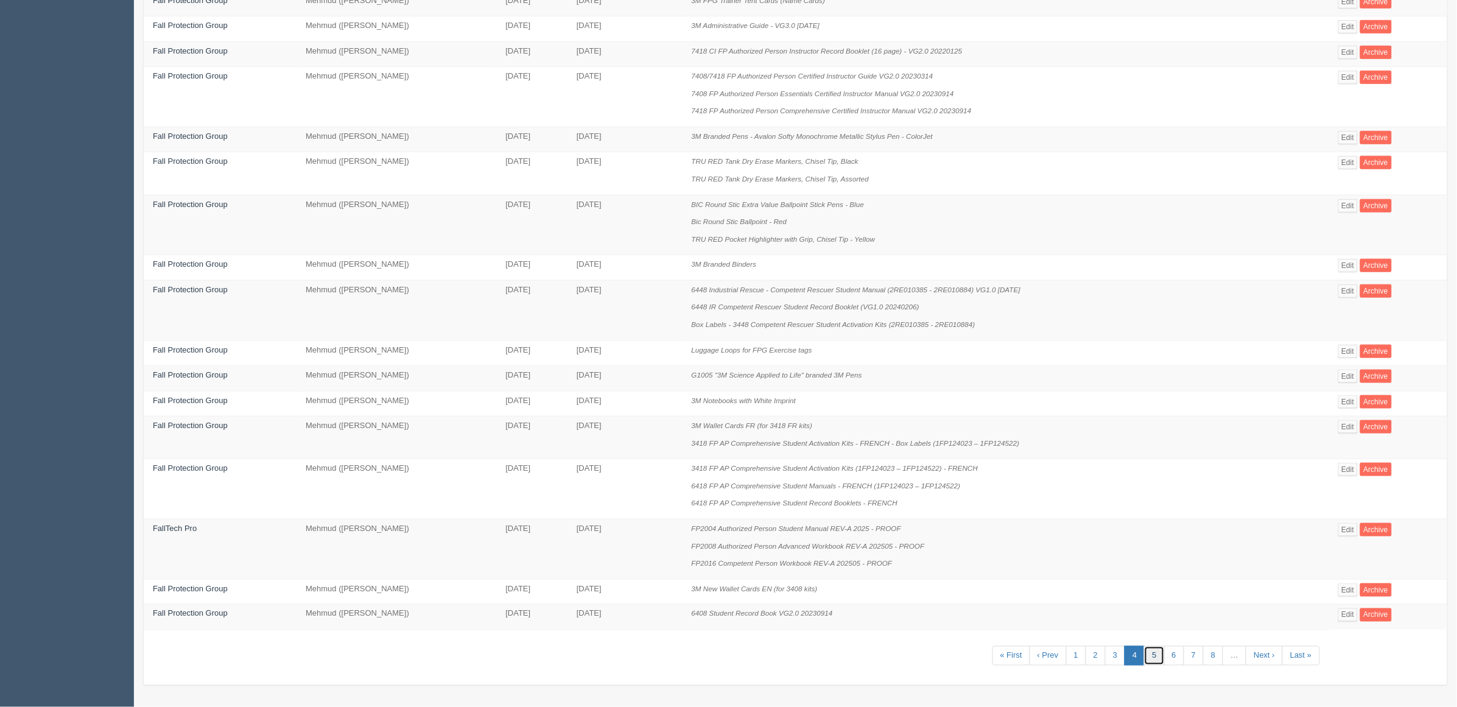
click at [1146, 657] on link "5" at bounding box center [1154, 656] width 20 height 20
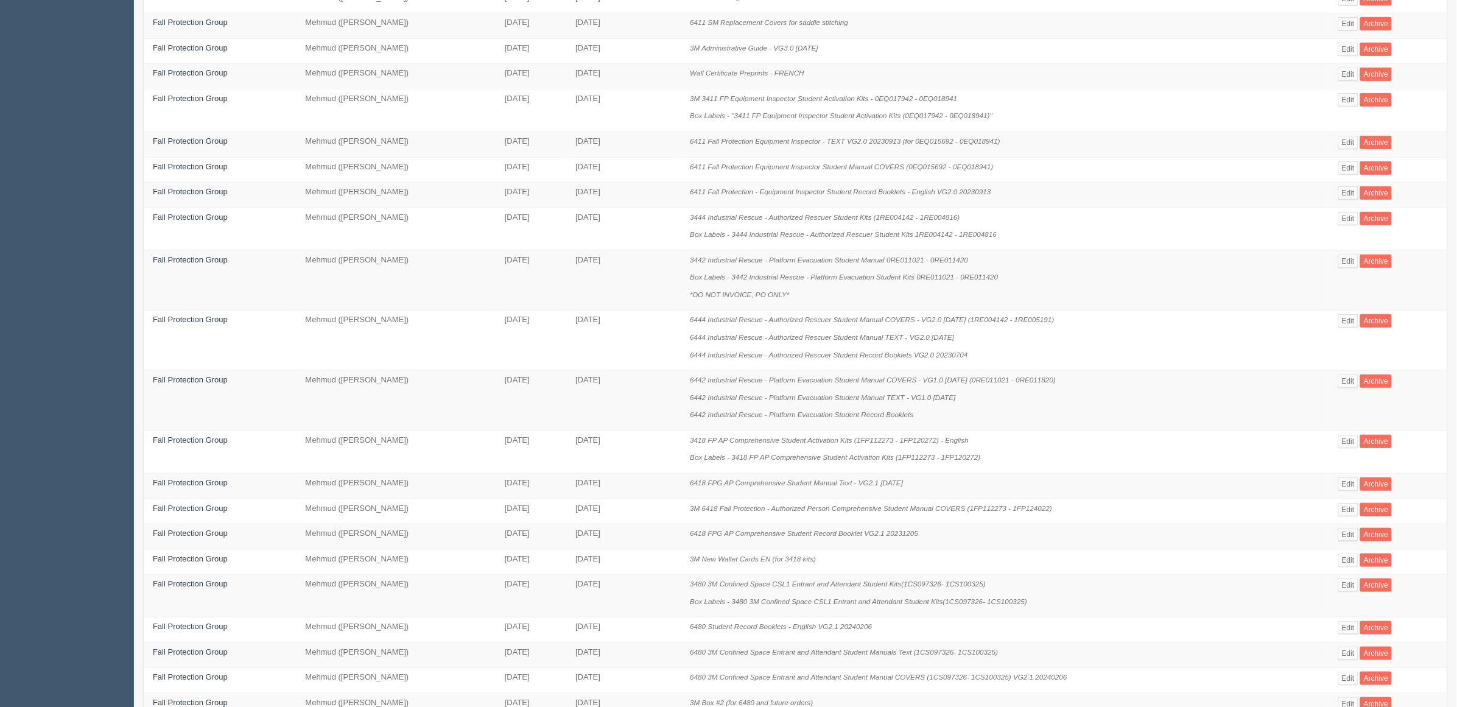
scroll to position [318, 0]
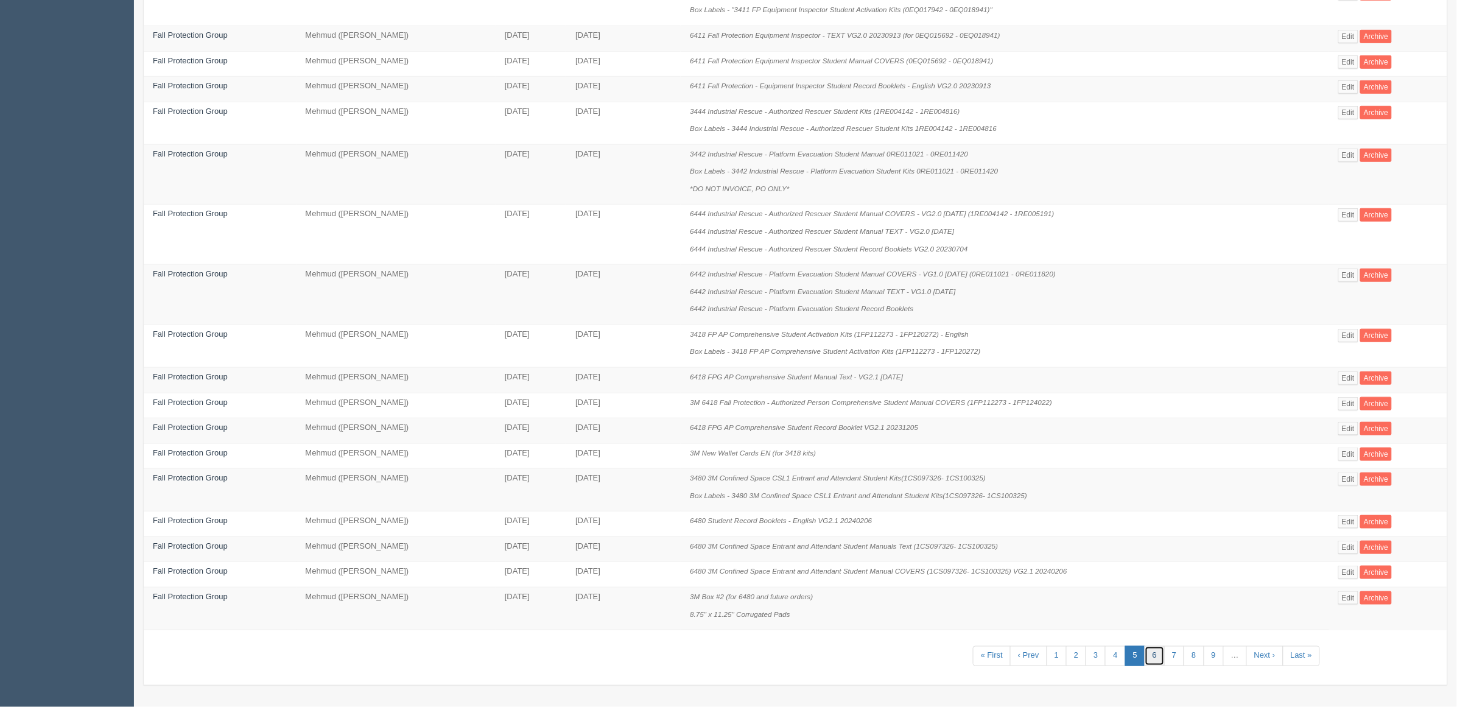
click at [1149, 657] on link "6" at bounding box center [1155, 656] width 20 height 20
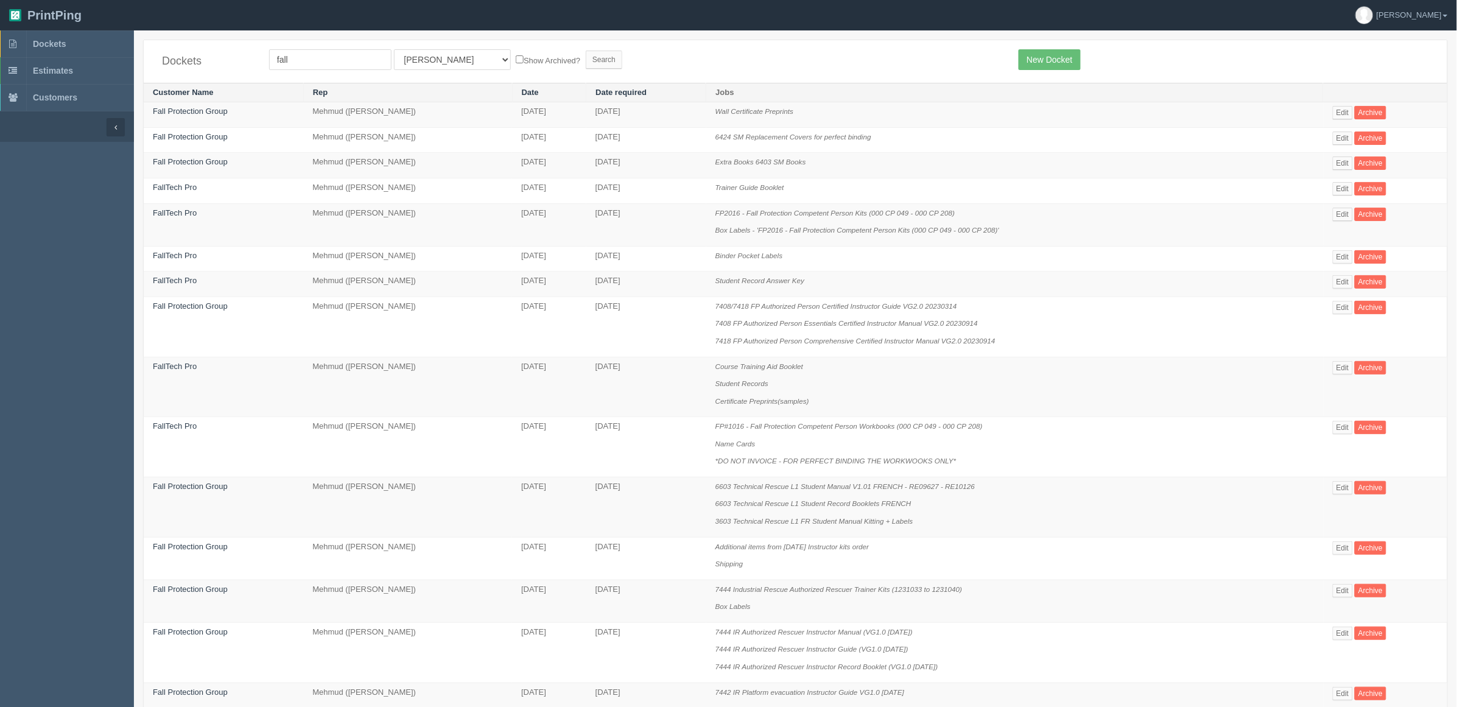
scroll to position [384, 0]
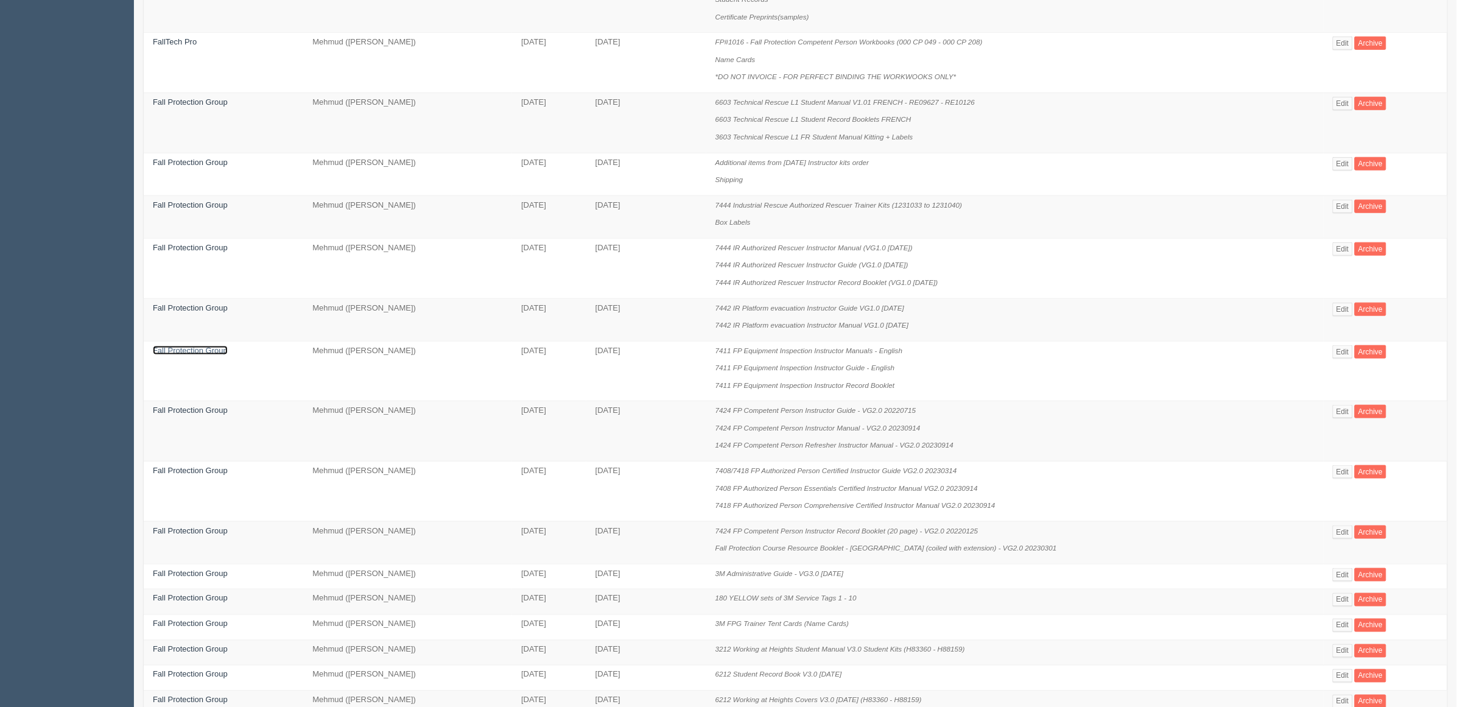
click at [214, 349] on link "Fall Protection Group" at bounding box center [190, 350] width 75 height 9
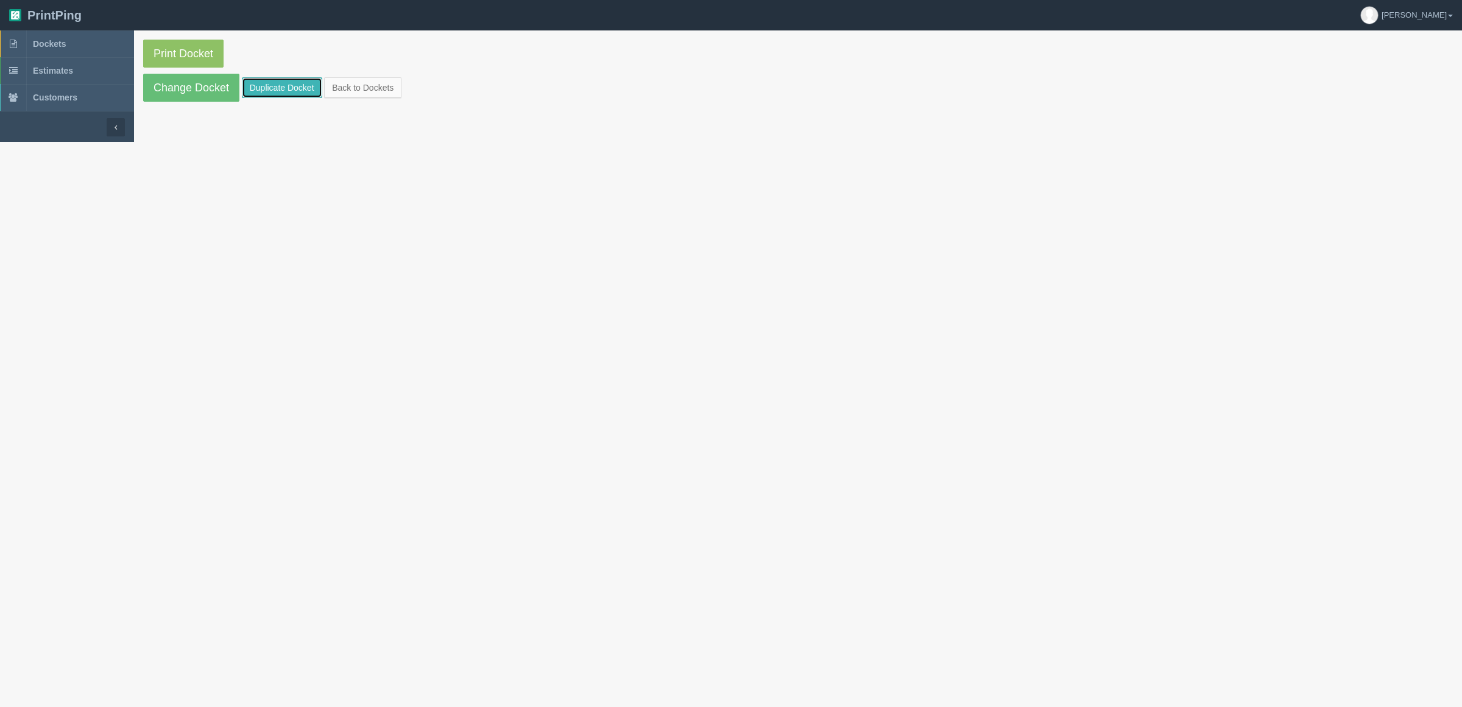
click at [297, 92] on link "Duplicate Docket" at bounding box center [282, 87] width 80 height 21
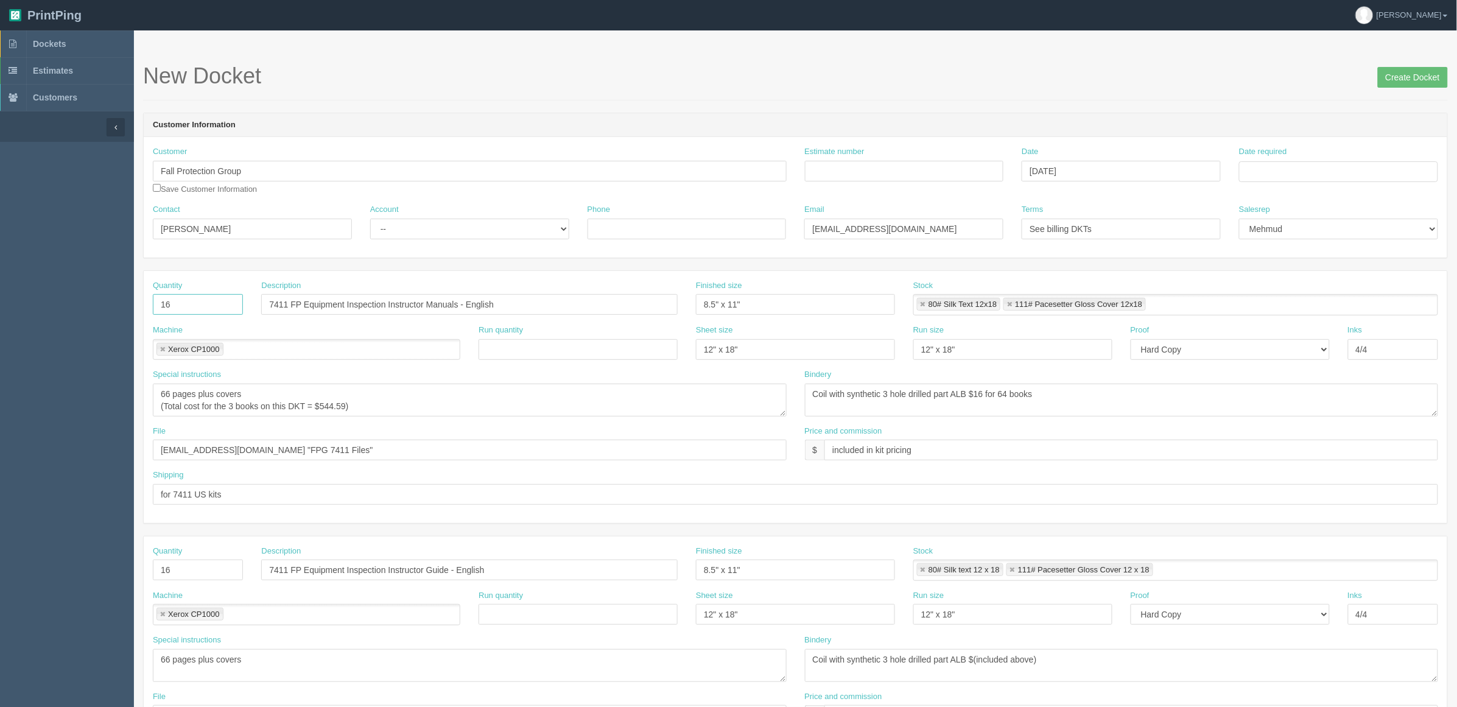
drag, startPoint x: 189, startPoint y: 303, endPoint x: 86, endPoint y: 287, distance: 104.2
click at [88, 291] on section "Dockets Estimates Customers" at bounding box center [728, 568] width 1457 height 1076
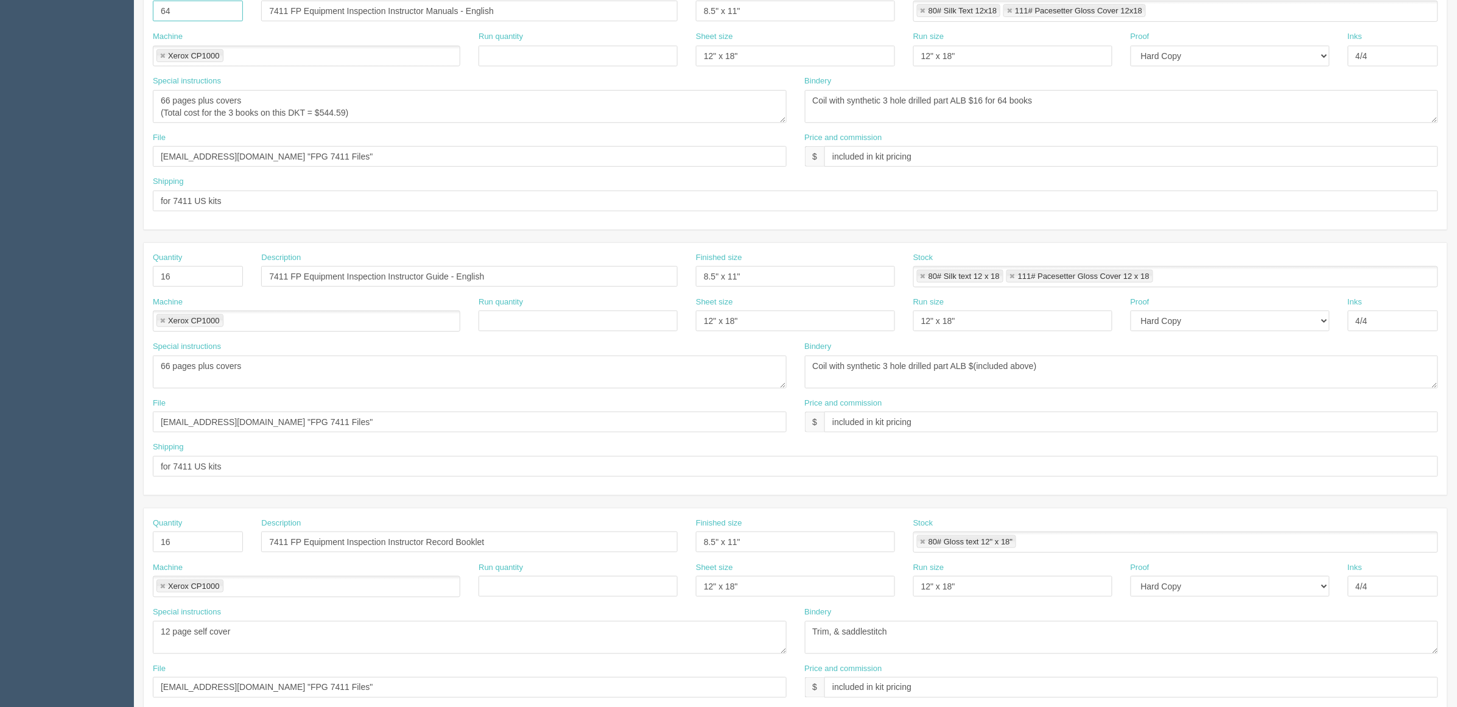
scroll to position [305, 0]
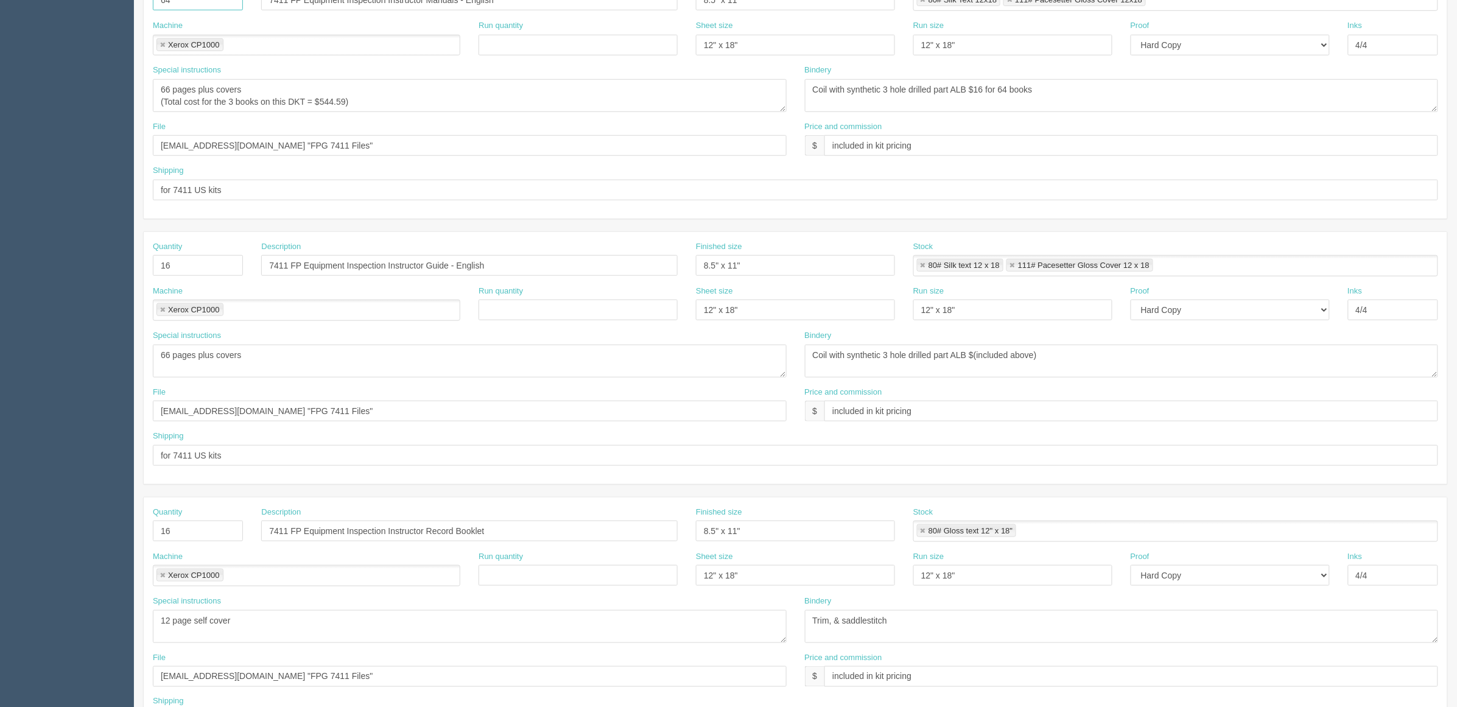
type input "64"
drag, startPoint x: 193, startPoint y: 271, endPoint x: 111, endPoint y: 245, distance: 86.1
click at [114, 252] on section "Dockets Estimates Customers" at bounding box center [728, 264] width 1457 height 1076
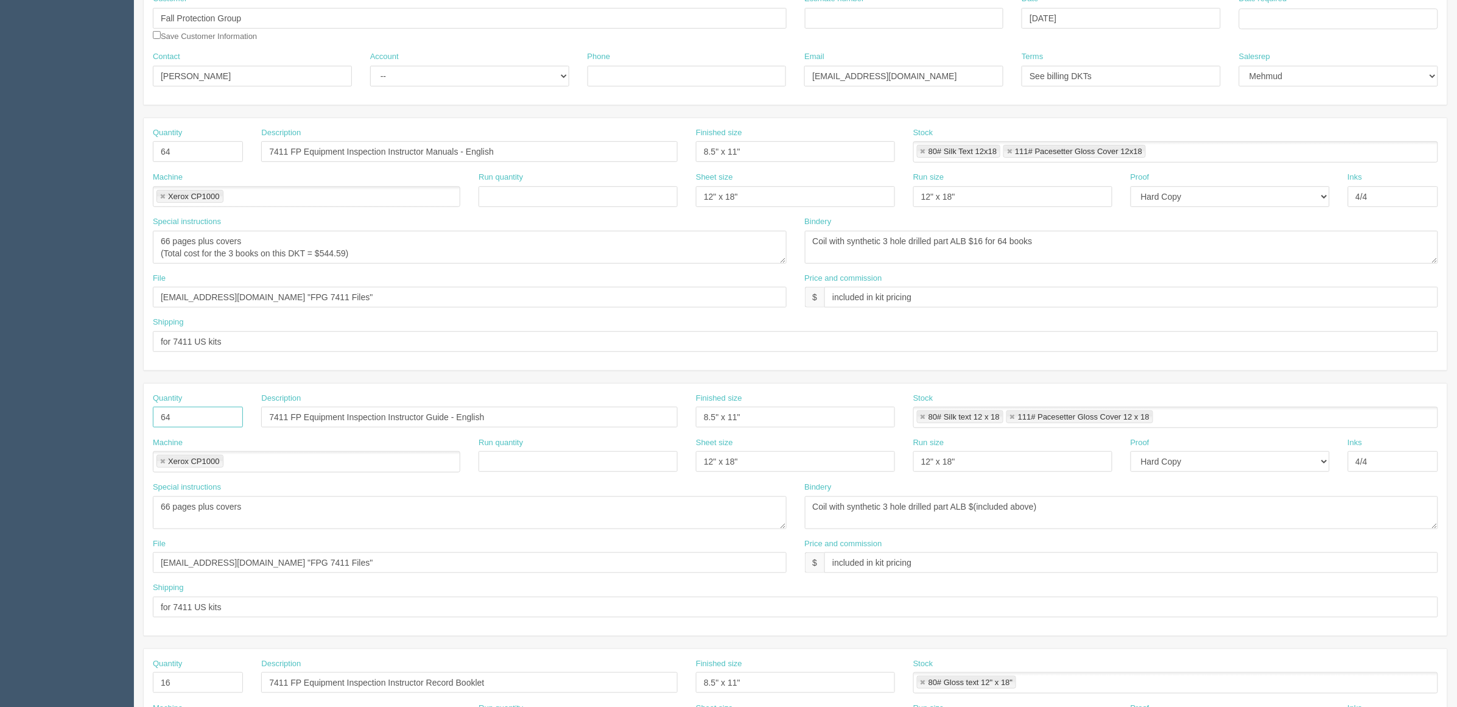
scroll to position [152, 0]
type input "64"
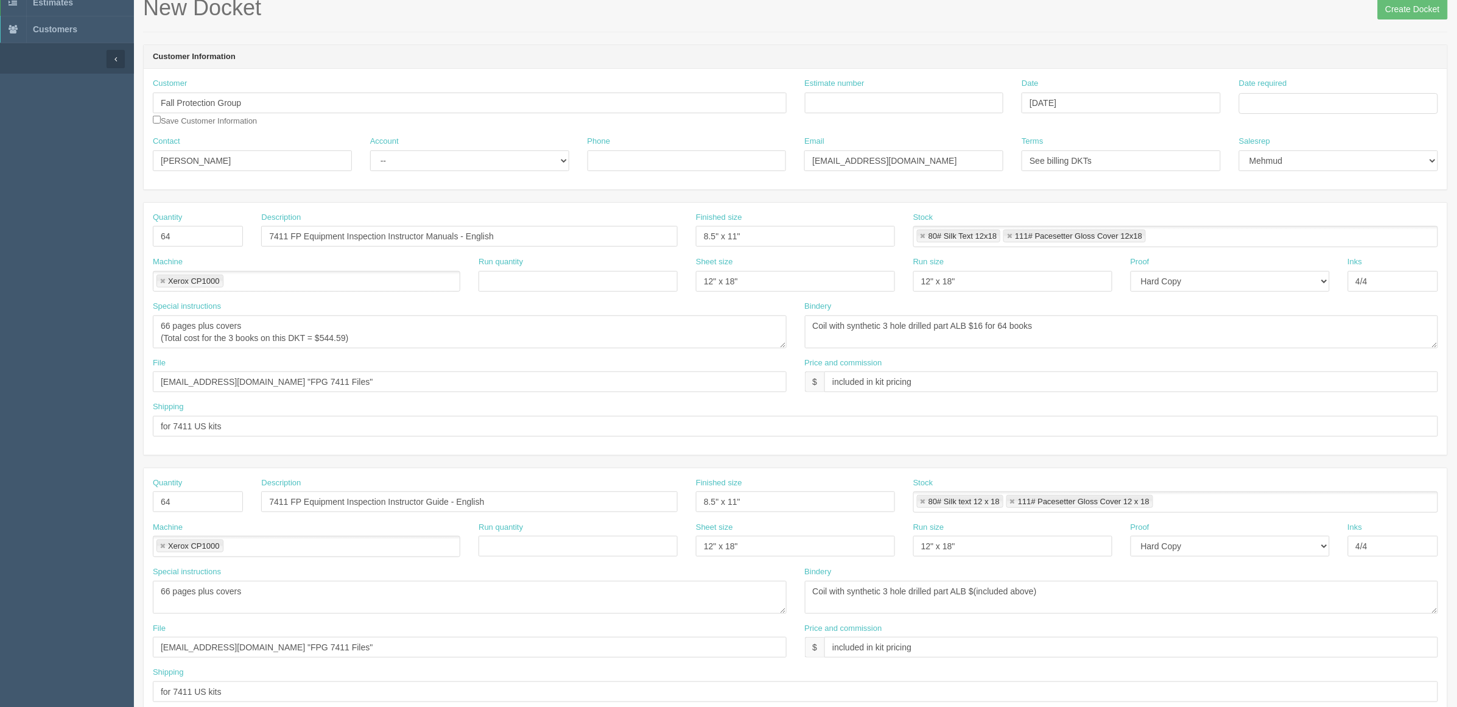
scroll to position [0, 0]
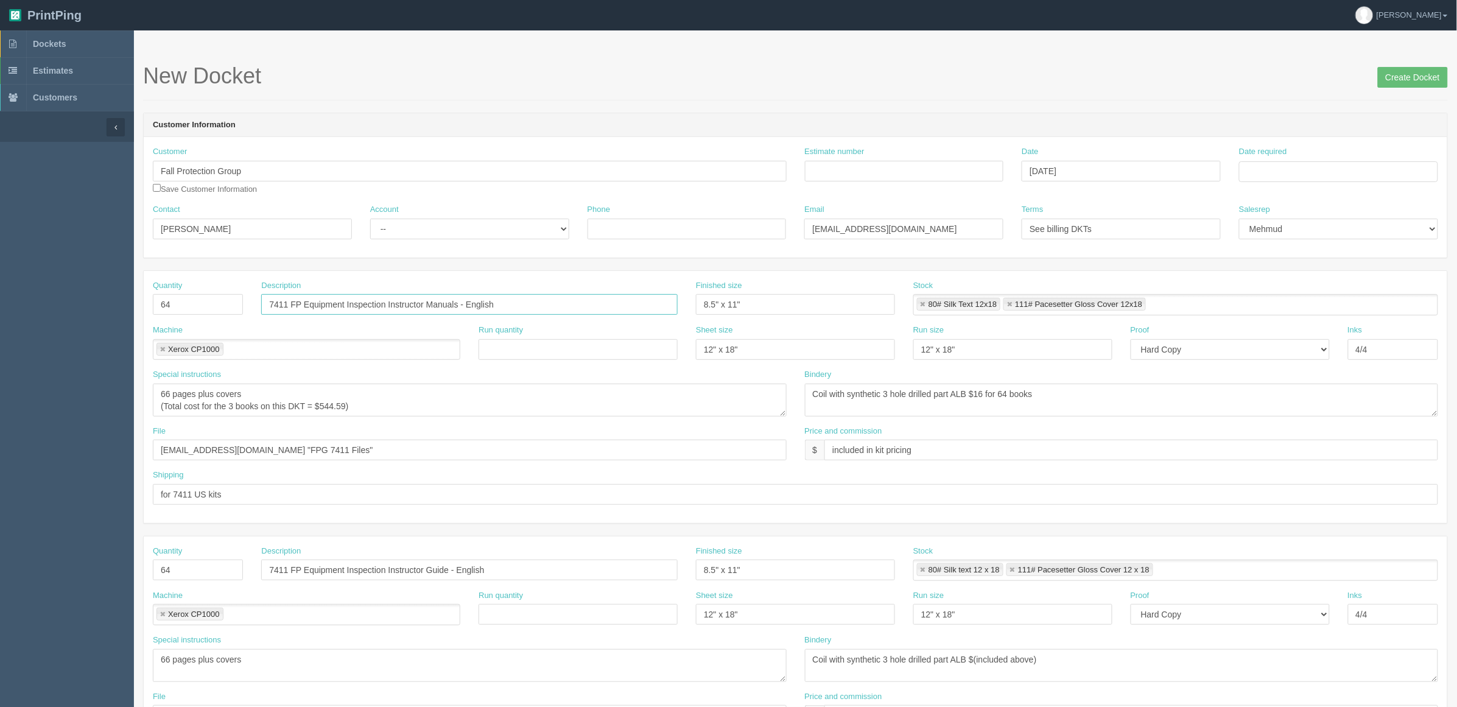
click at [567, 309] on input "7411 FP Equipment Inspection Instructor Manuals - English" at bounding box center [469, 304] width 417 height 21
type input "7411 FP Equipment Inspection Instructor Manuals - VG2.0 20230913"
drag, startPoint x: 516, startPoint y: 573, endPoint x: 515, endPoint y: 541, distance: 32.3
click at [516, 558] on div "Description 7411 FP Equipment Inspection Instructor Guide - English" at bounding box center [469, 563] width 417 height 35
paste input "- VG2.0 20230913"
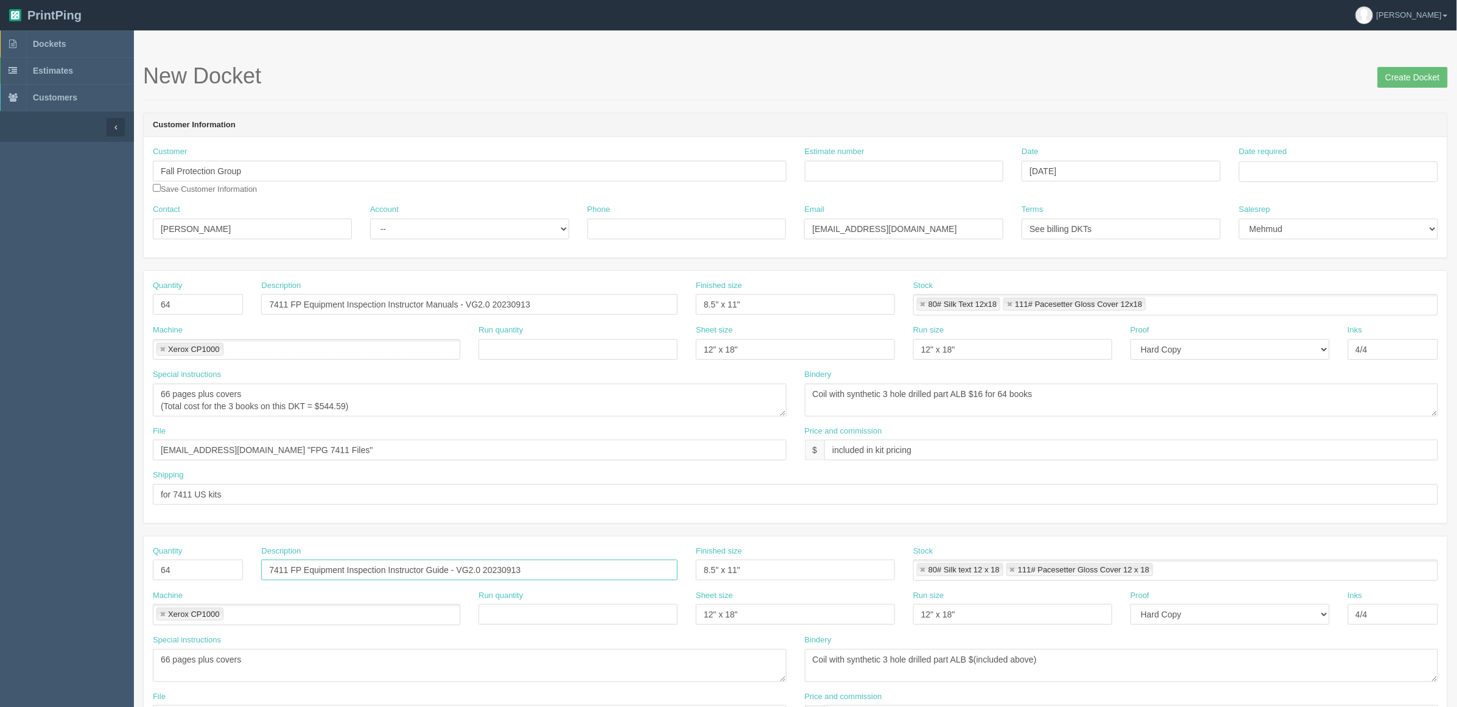
type input "7411 FP Equipment Inspection Instructor Guide - VG2.0 20230913"
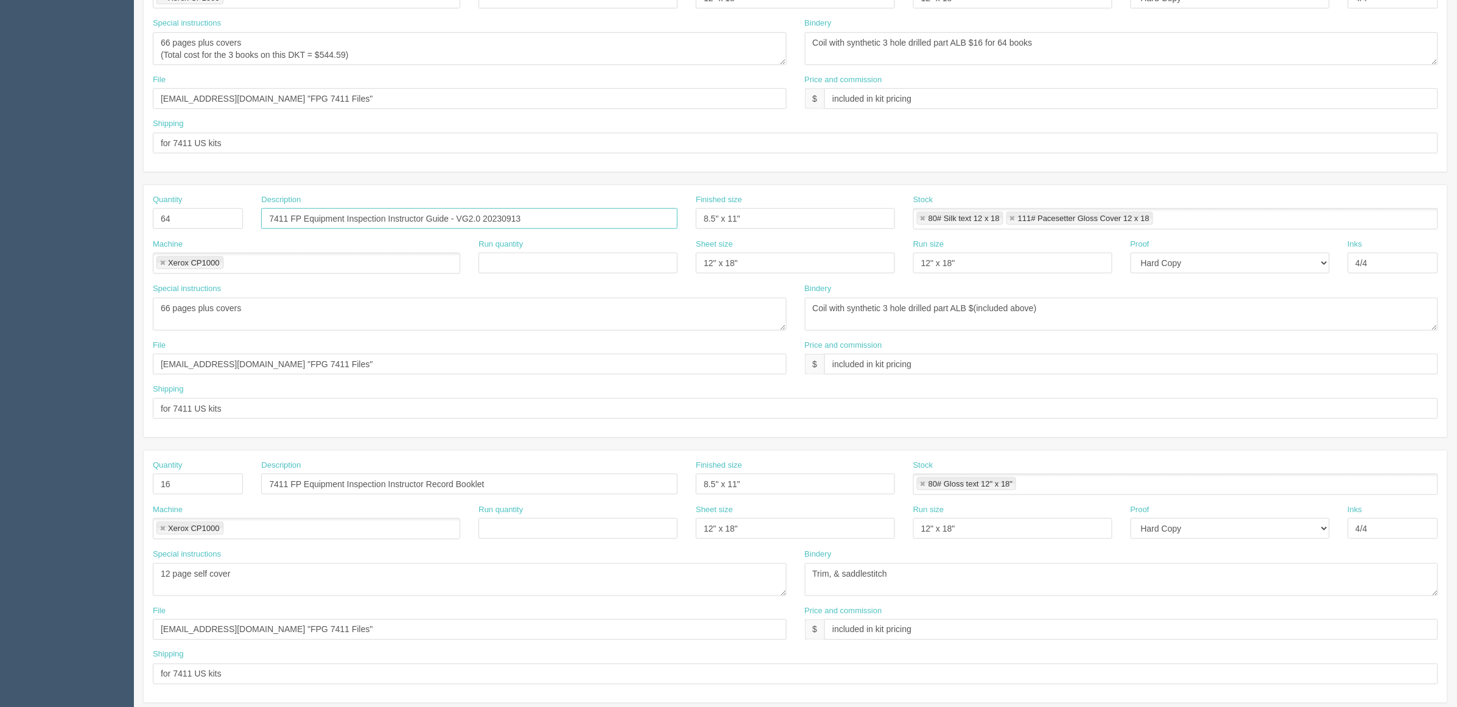
scroll to position [381, 0]
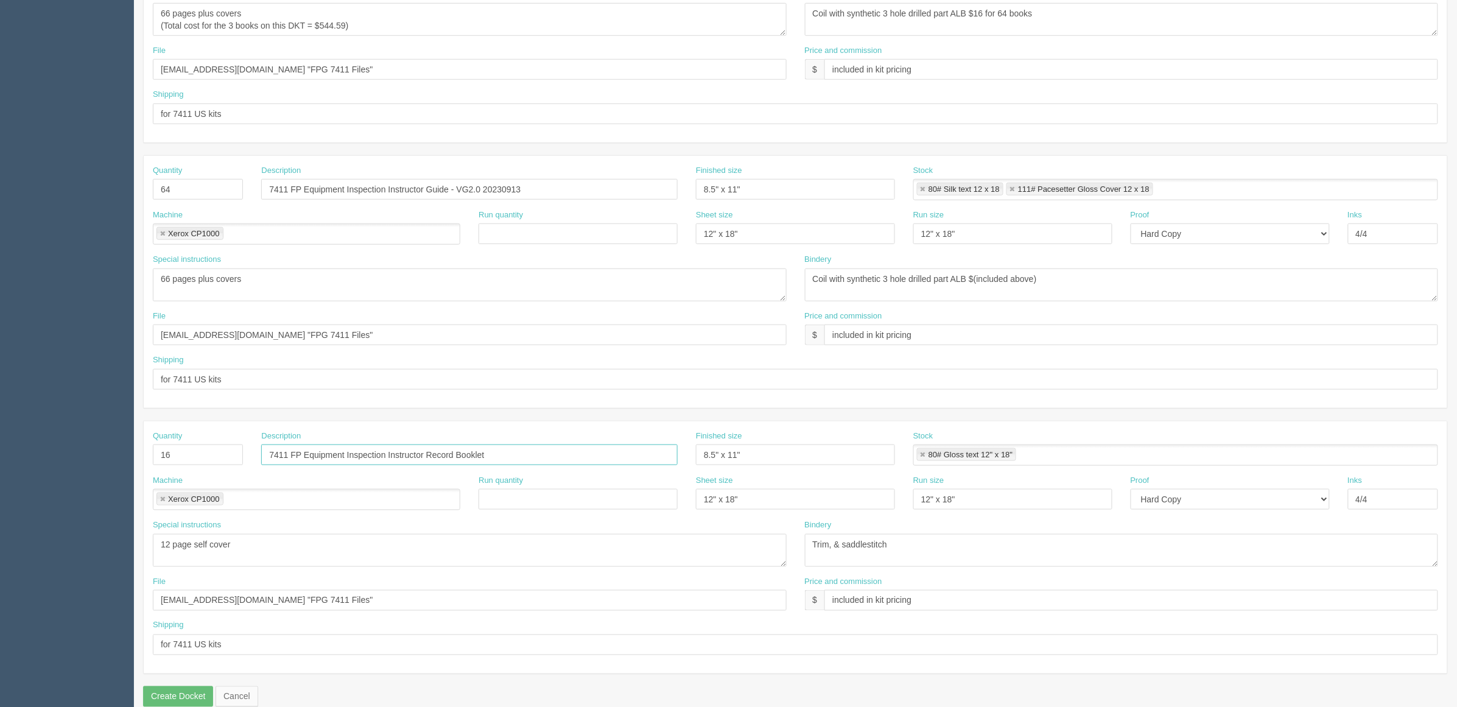
click at [518, 455] on input "7411 FP Equipment Inspection Instructor Record Booklet" at bounding box center [469, 455] width 417 height 21
paste input "- VG2.0 20230913"
type input "7411 FP Equipment Inspection Instructor Record Booklet - VG2.0 20230913"
drag, startPoint x: 295, startPoint y: 606, endPoint x: 0, endPoint y: 606, distance: 295.4
click at [0, 606] on section "Dockets Estimates Customers" at bounding box center [728, 188] width 1457 height 1076
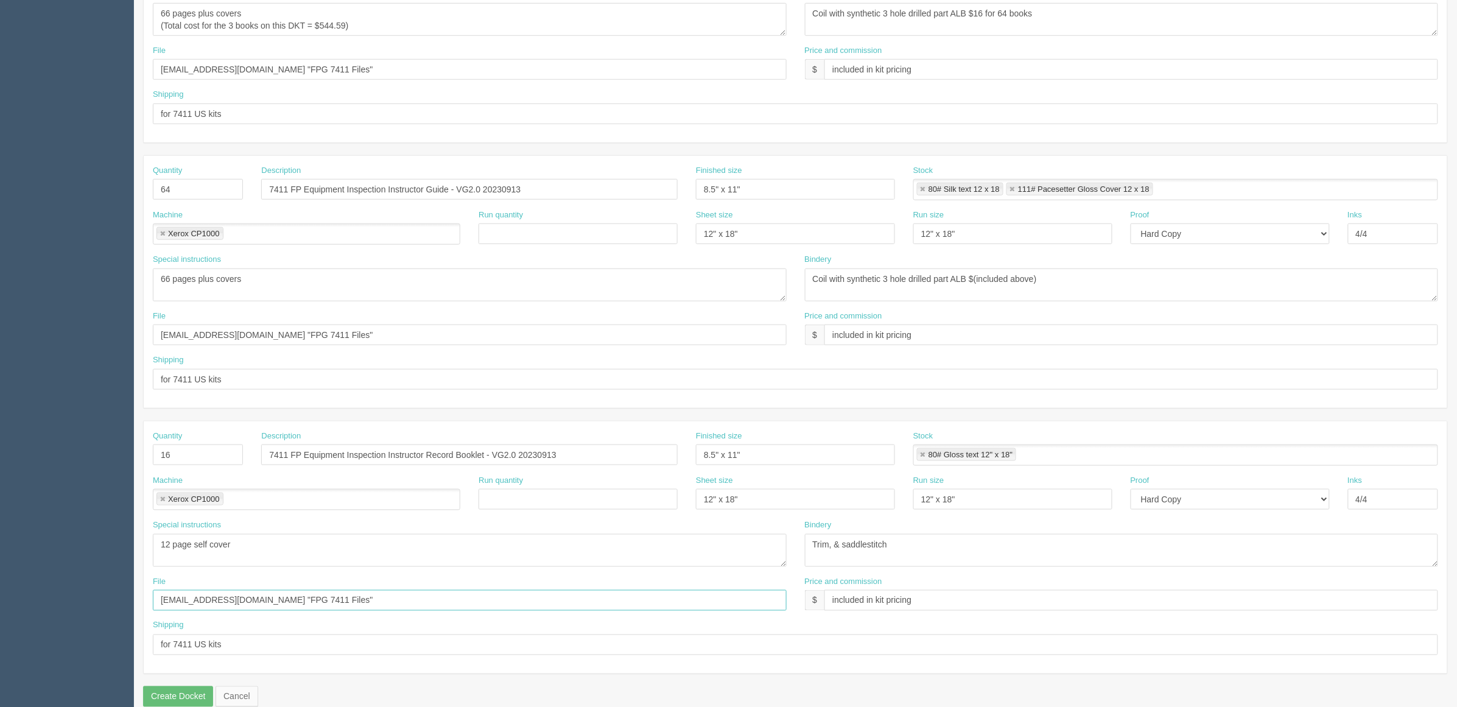
paste input "Z:\F\Fall Protection Group\2025\September 2025\7411 & 8411 Kits"
drag, startPoint x: 284, startPoint y: 608, endPoint x: 0, endPoint y: 604, distance: 283.9
click at [0, 604] on section "Dockets Estimates Customers" at bounding box center [728, 188] width 1457 height 1076
type input "\September 2025\7411 & 8411 Kits"
drag, startPoint x: 110, startPoint y: 335, endPoint x: 0, endPoint y: 335, distance: 110.2
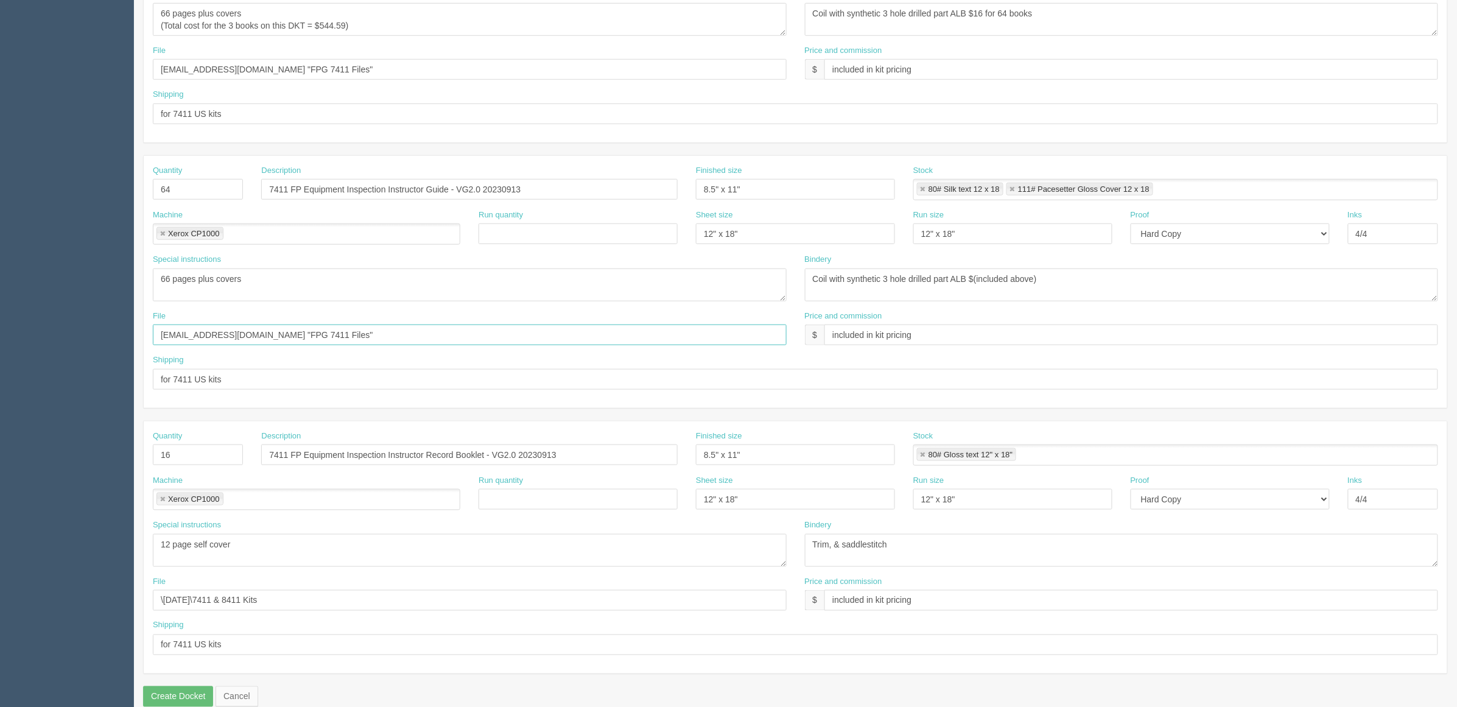
click at [0, 335] on section "Dockets Estimates Customers" at bounding box center [728, 188] width 1457 height 1076
paste input "\September 2025\7411 & 8411 Kits"
type input "\September 2025\7411 & 8411 Kits"
drag, startPoint x: 325, startPoint y: 76, endPoint x: 8, endPoint y: 95, distance: 317.3
click at [0, 81] on section "Dockets Estimates Customers" at bounding box center [728, 188] width 1457 height 1076
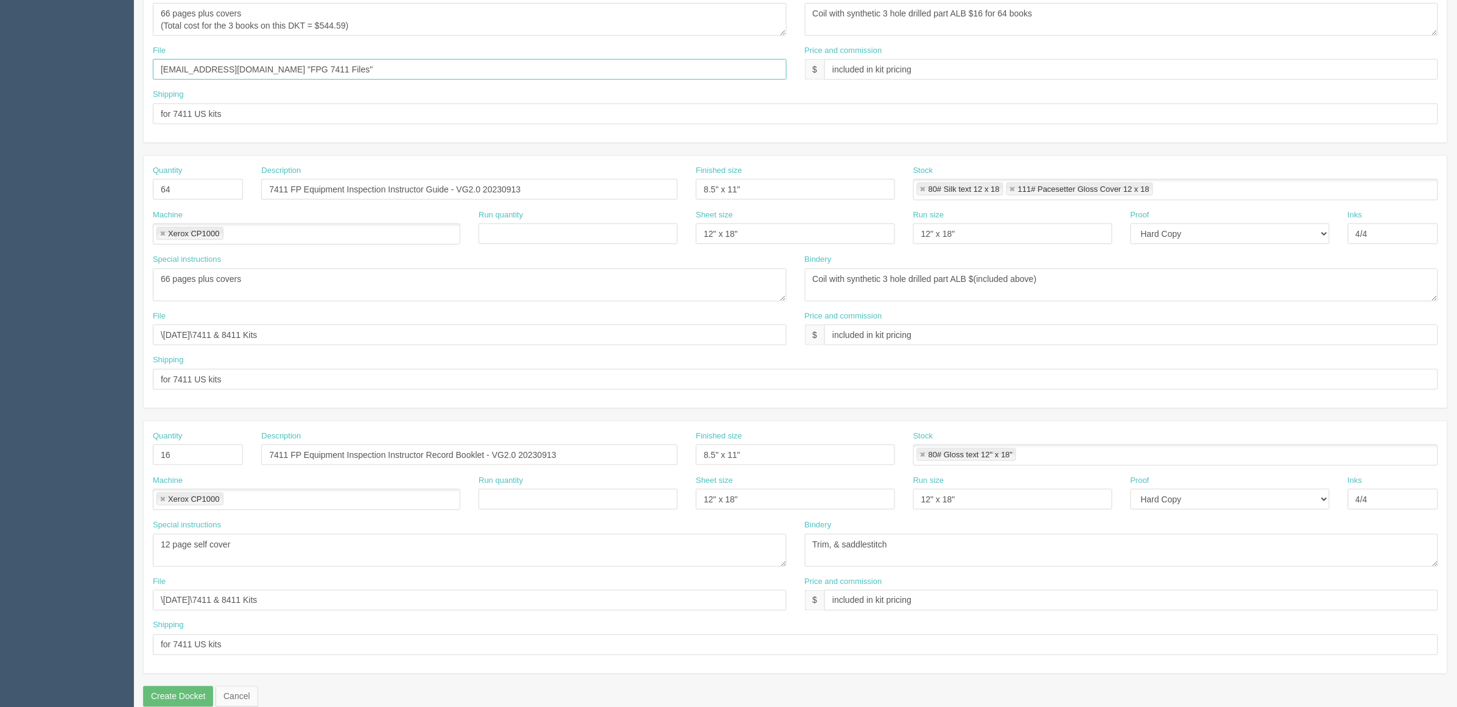
paste input "\September 2025\7411 & 8411 Kits"
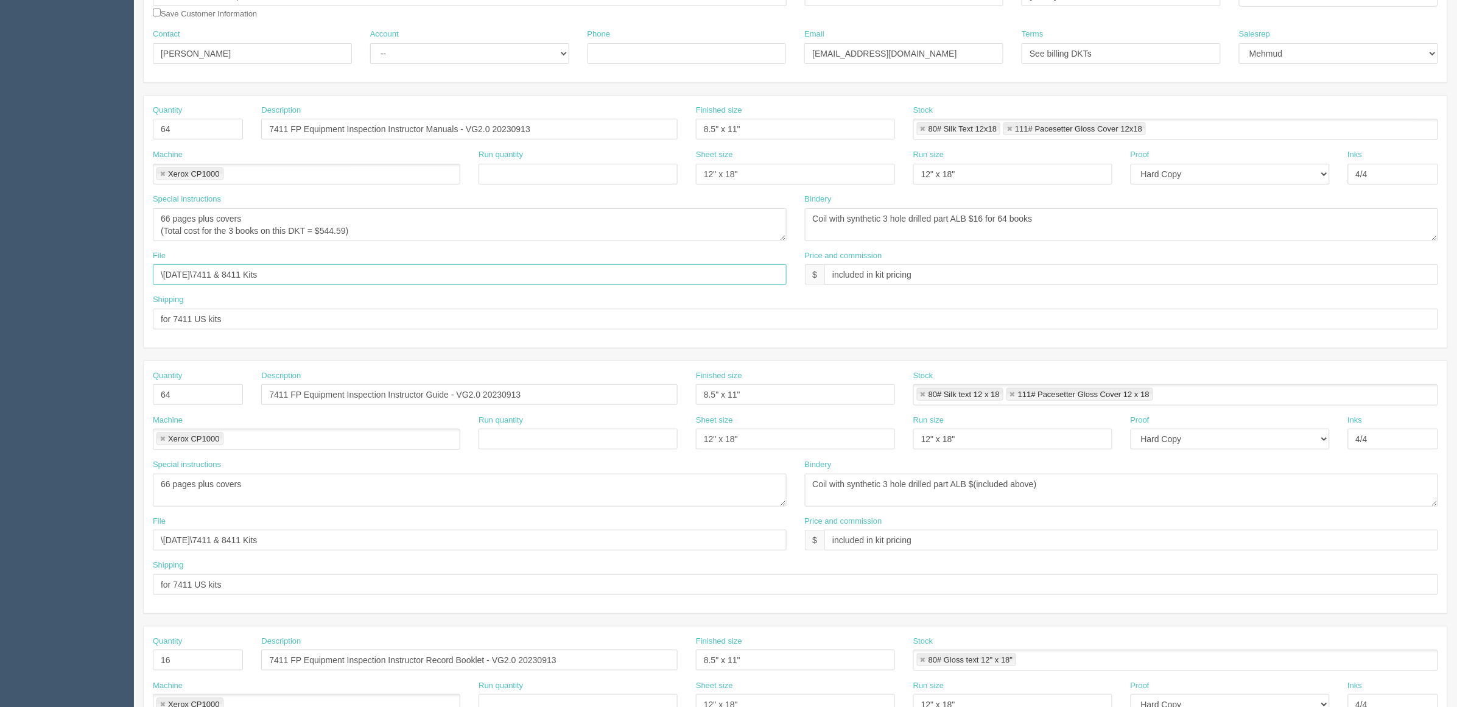
scroll to position [152, 0]
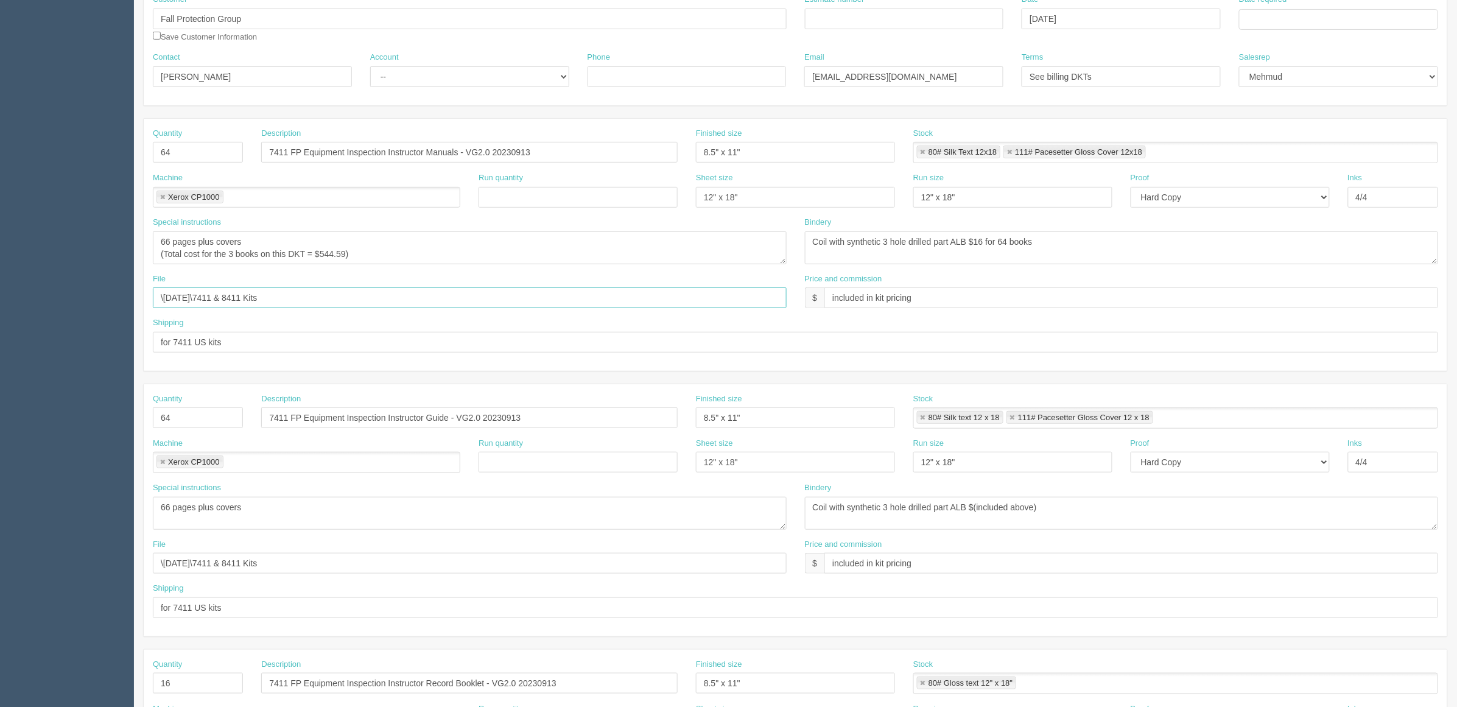
type input "\September 2025\7411 & 8411 Kits"
click at [192, 339] on input "for 7411 US kits" at bounding box center [796, 342] width 1286 height 21
click at [247, 346] on input "hold for kitting |" at bounding box center [796, 342] width 1286 height 21
click at [296, 340] on input "hold for kitting | US 7411(16) +" at bounding box center [796, 342] width 1286 height 21
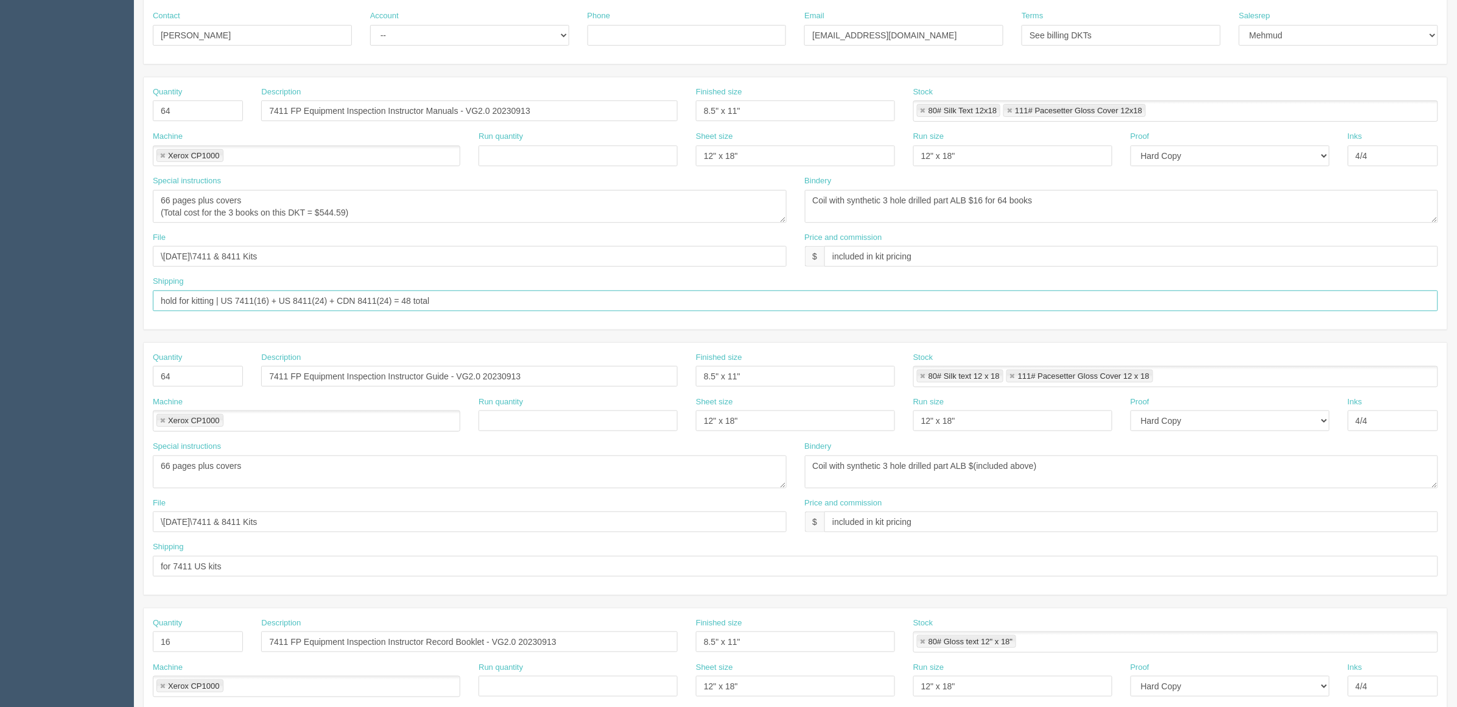
scroll to position [228, 0]
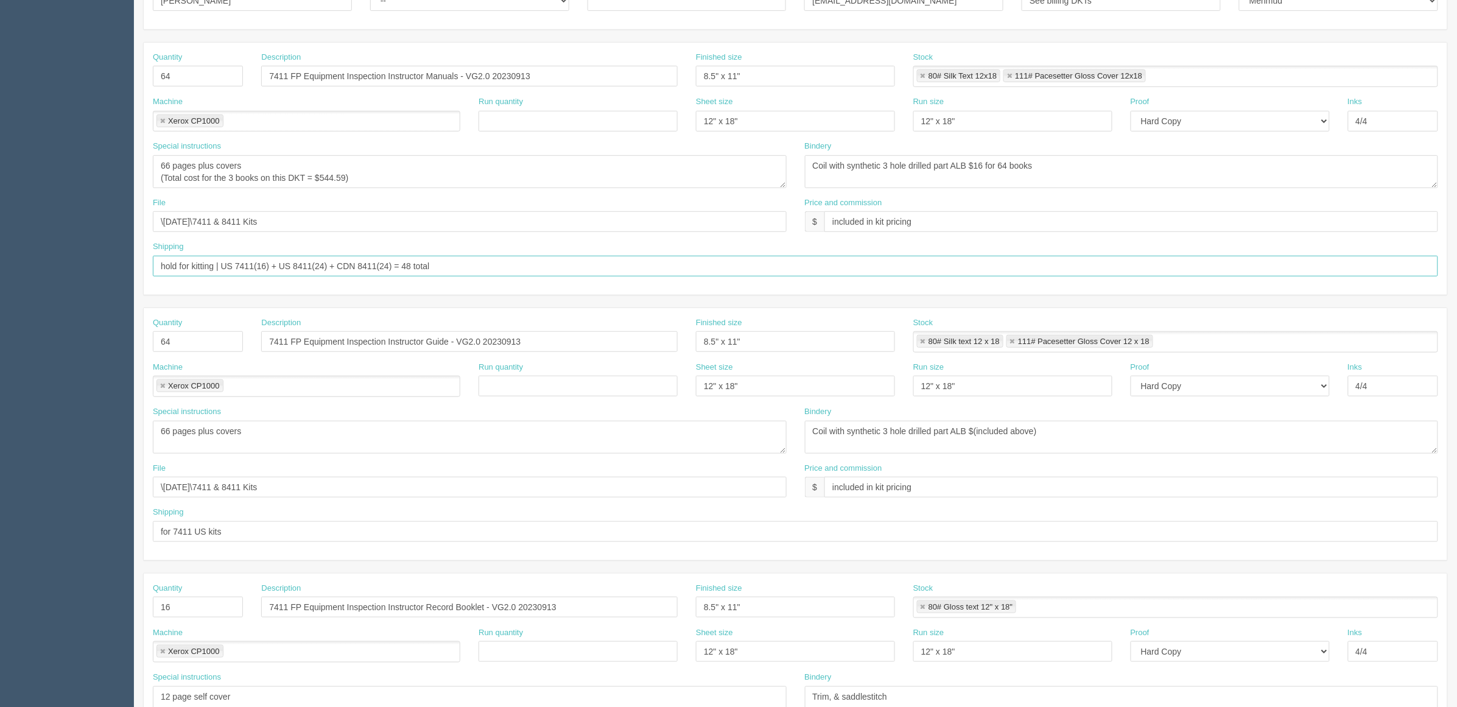
click at [406, 266] on input "hold for kitting | US 7411(16) + US 8411(24) + CDN 8411(24) = 48 total" at bounding box center [796, 266] width 1286 height 21
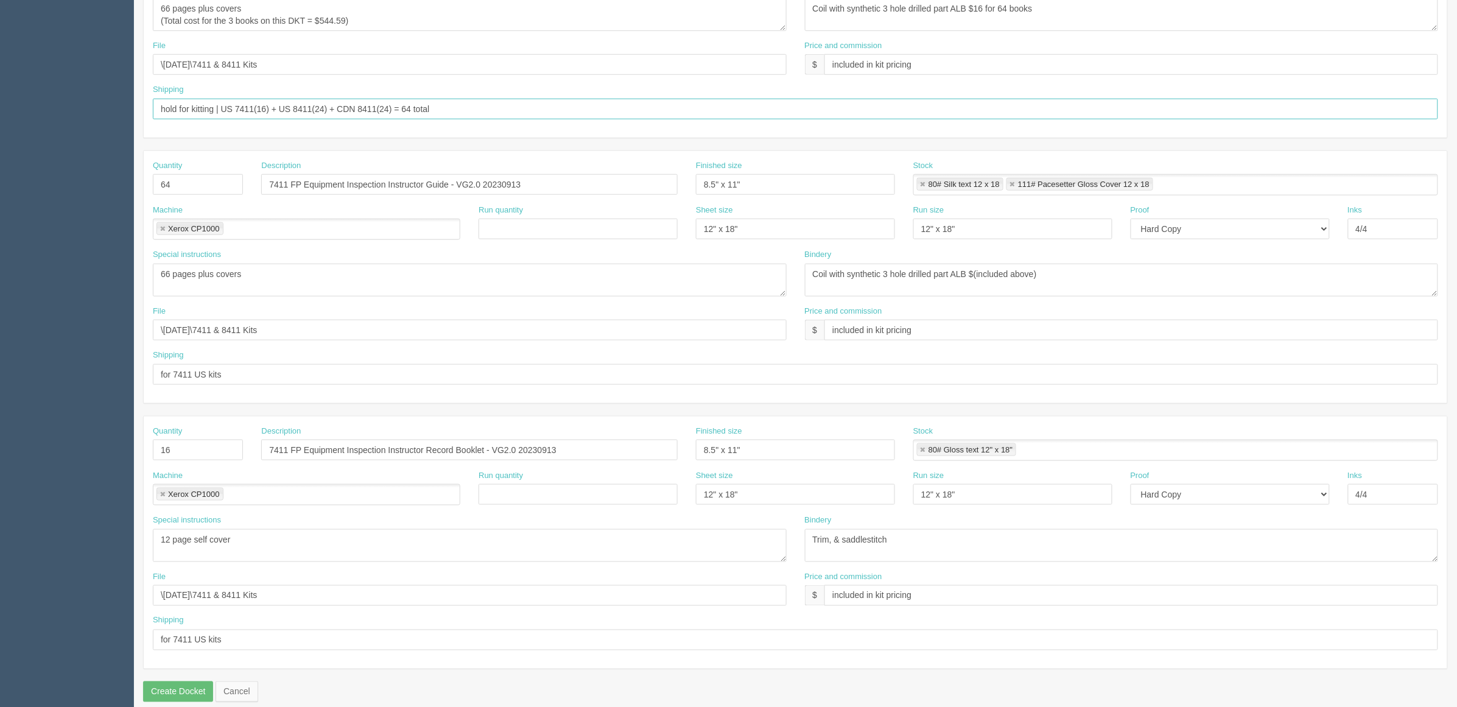
scroll to position [403, 0]
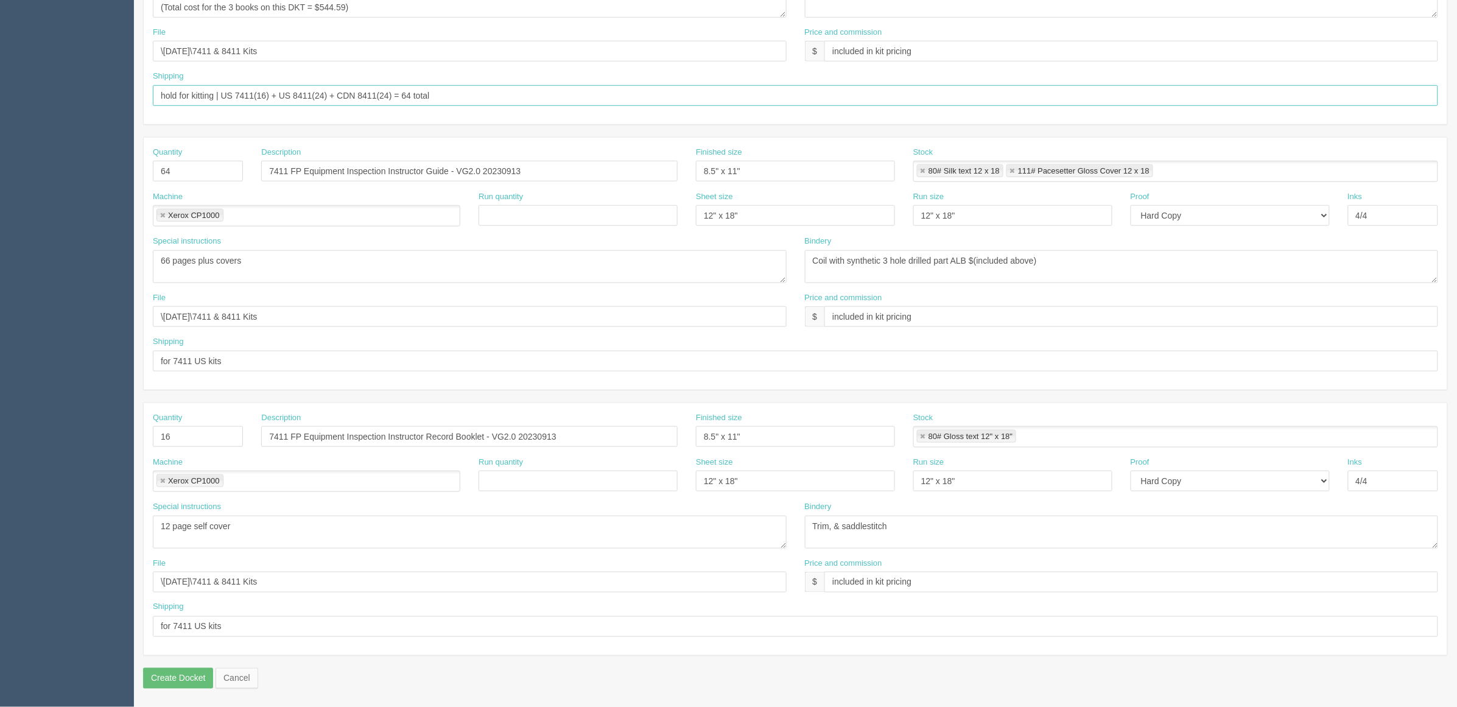
type input "hold for kitting | US 7411(16) + US 8411(24) + CDN 8411(24) = 64 total"
drag, startPoint x: 290, startPoint y: 361, endPoint x: 0, endPoint y: 387, distance: 291.0
click at [0, 378] on section "Dockets Estimates Customers" at bounding box center [728, 170] width 1457 height 1076
paste input "hold for kitting | US 7411(16) + US 8411(24) + CDN 8411(24) = 64 total"
type input "hold for kitting | US 7411(16) + US 8411(24) + CDN 8411(24) = 64 total"
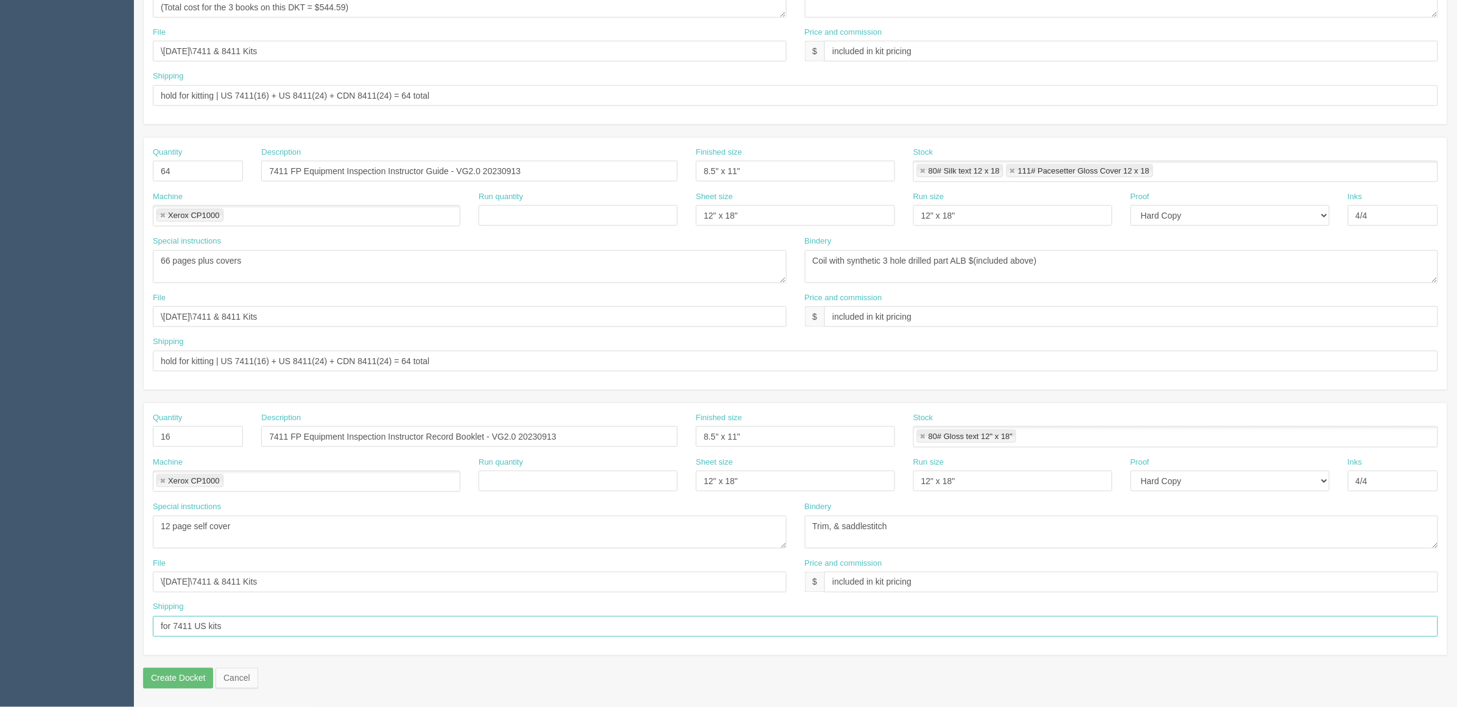
drag, startPoint x: 264, startPoint y: 632, endPoint x: 0, endPoint y: 622, distance: 263.9
click at [0, 622] on section "Dockets Estimates Customers" at bounding box center [728, 170] width 1457 height 1076
paste input "hold for kitting | US 7411(16) + US 8411(24) + CDN 8411(24) = 64 total"
type input "hold for kitting | US 7411(16) + US 8411(24) + CDN 8411(24) = 64 total"
drag, startPoint x: 229, startPoint y: 440, endPoint x: 110, endPoint y: 431, distance: 119.7
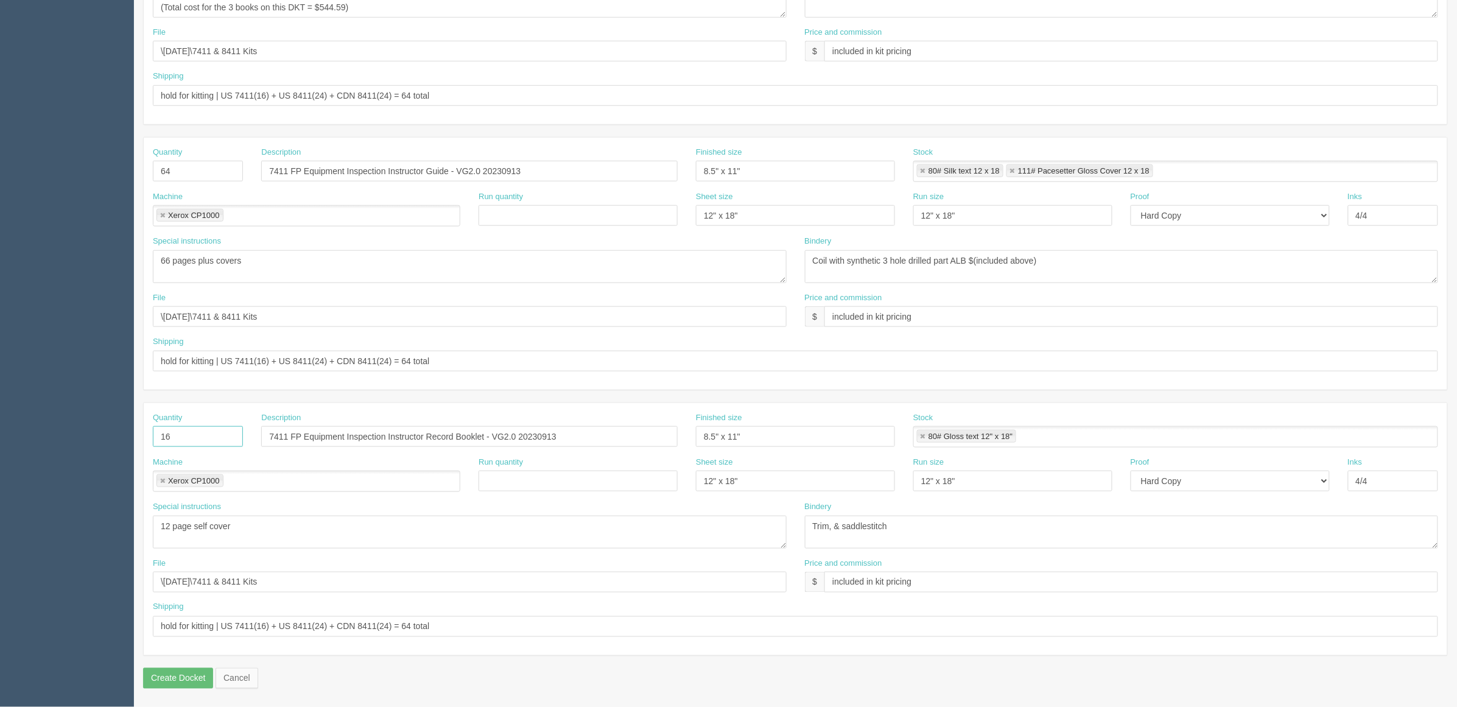
click at [110, 431] on section "Dockets Estimates Customers" at bounding box center [728, 170] width 1457 height 1076
type input "64"
click at [524, 543] on textarea "12 page self cover" at bounding box center [470, 532] width 634 height 33
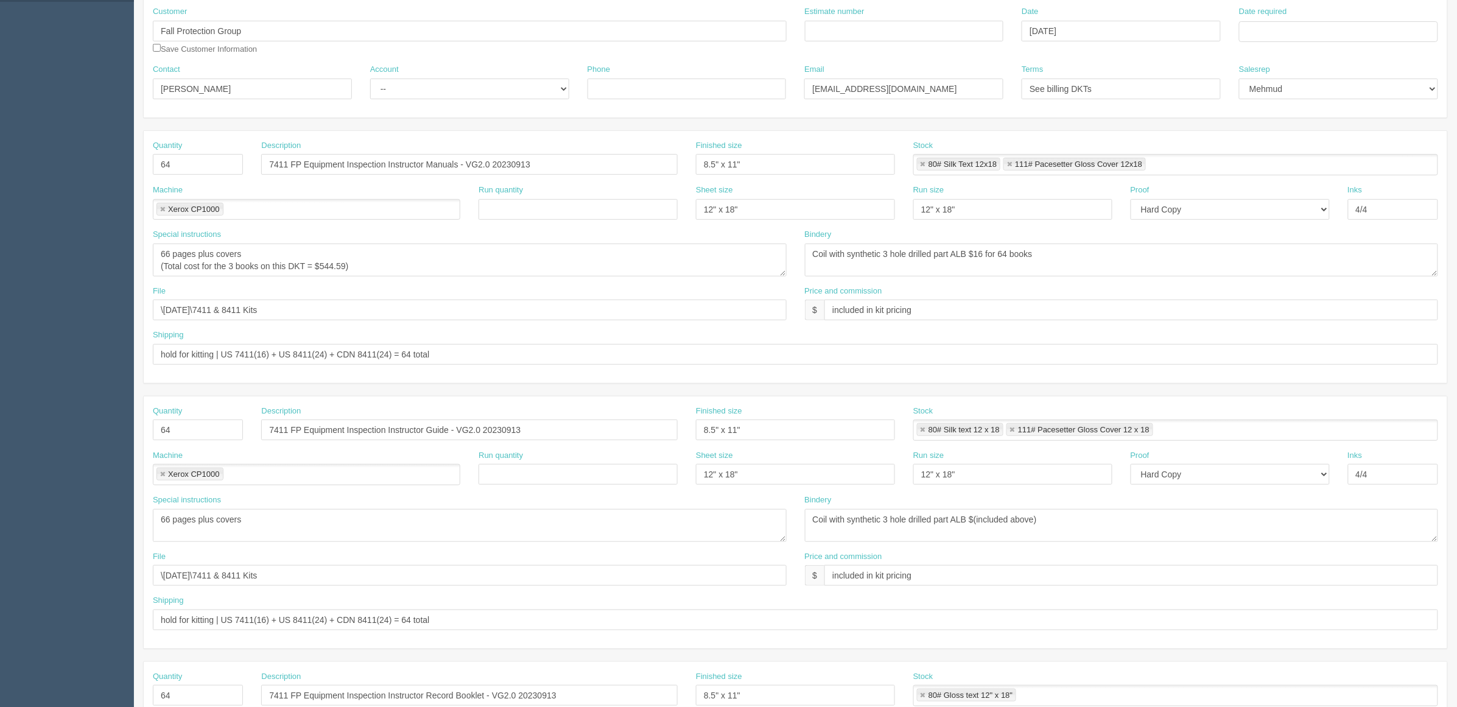
scroll to position [0, 0]
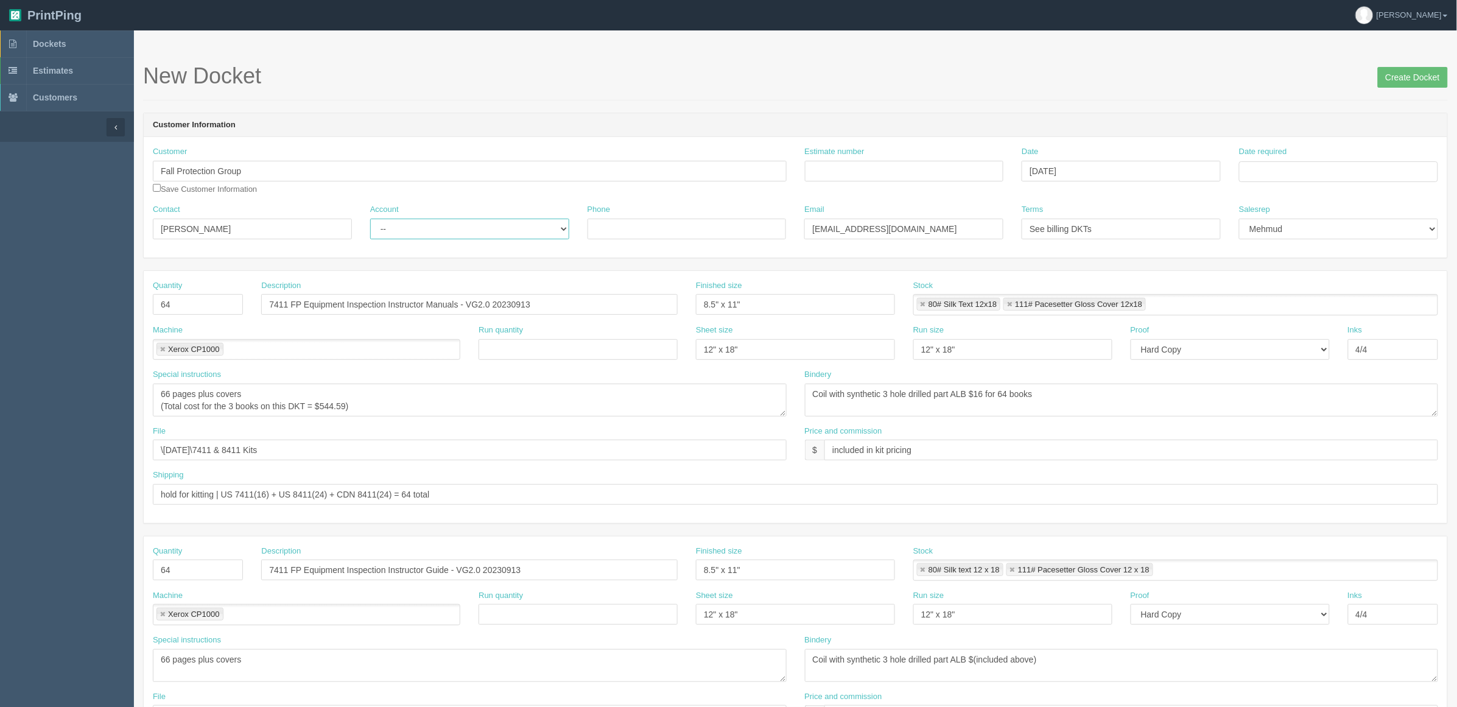
click at [409, 230] on select "-- Existing Client Allrush Client Rep Client" at bounding box center [469, 229] width 199 height 21
select select "Rep Client"
click at [370, 219] on select "-- Existing Client Allrush Client Rep Client" at bounding box center [469, 229] width 199 height 21
click at [836, 171] on input "Estimate number" at bounding box center [904, 171] width 199 height 21
type input "092393"
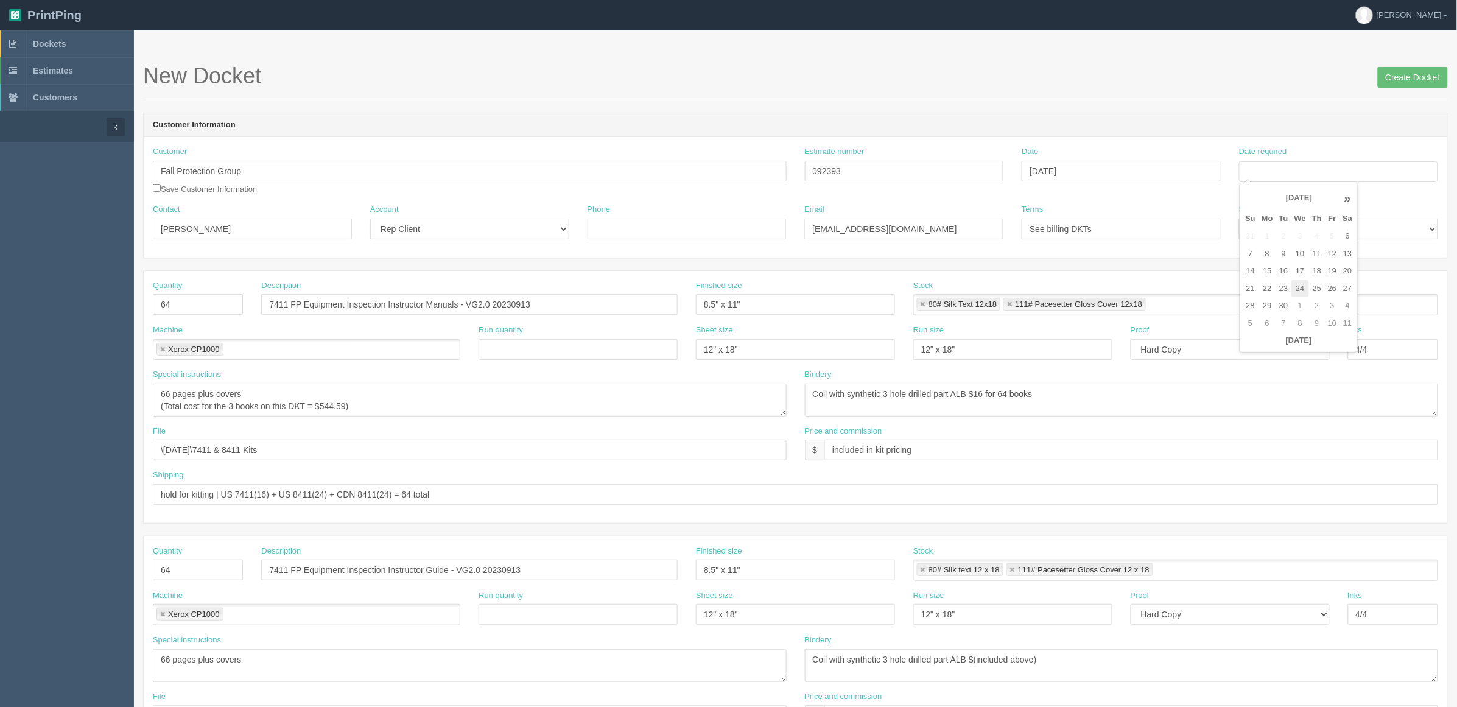
click at [1305, 287] on td "24" at bounding box center [1301, 289] width 18 height 18
type input "September 24, 2025"
click at [1154, 111] on form "New Docket Create Docket Customer Information Customer Fall Protection Group Sa…" at bounding box center [795, 576] width 1305 height 1024
click at [1410, 78] on input "Create Docket" at bounding box center [1413, 77] width 70 height 21
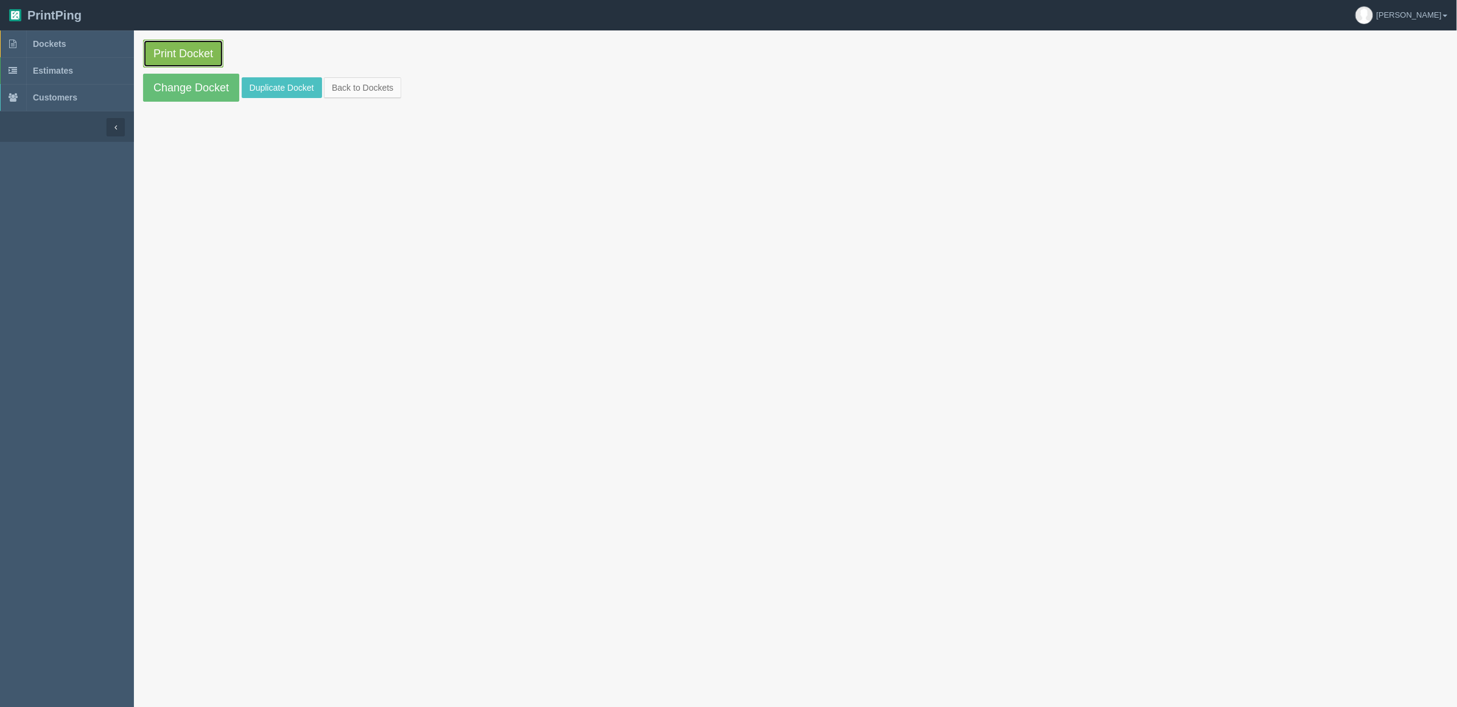
click at [186, 53] on link "Print Docket" at bounding box center [183, 54] width 80 height 28
click at [47, 46] on span "Dockets" at bounding box center [49, 44] width 33 height 10
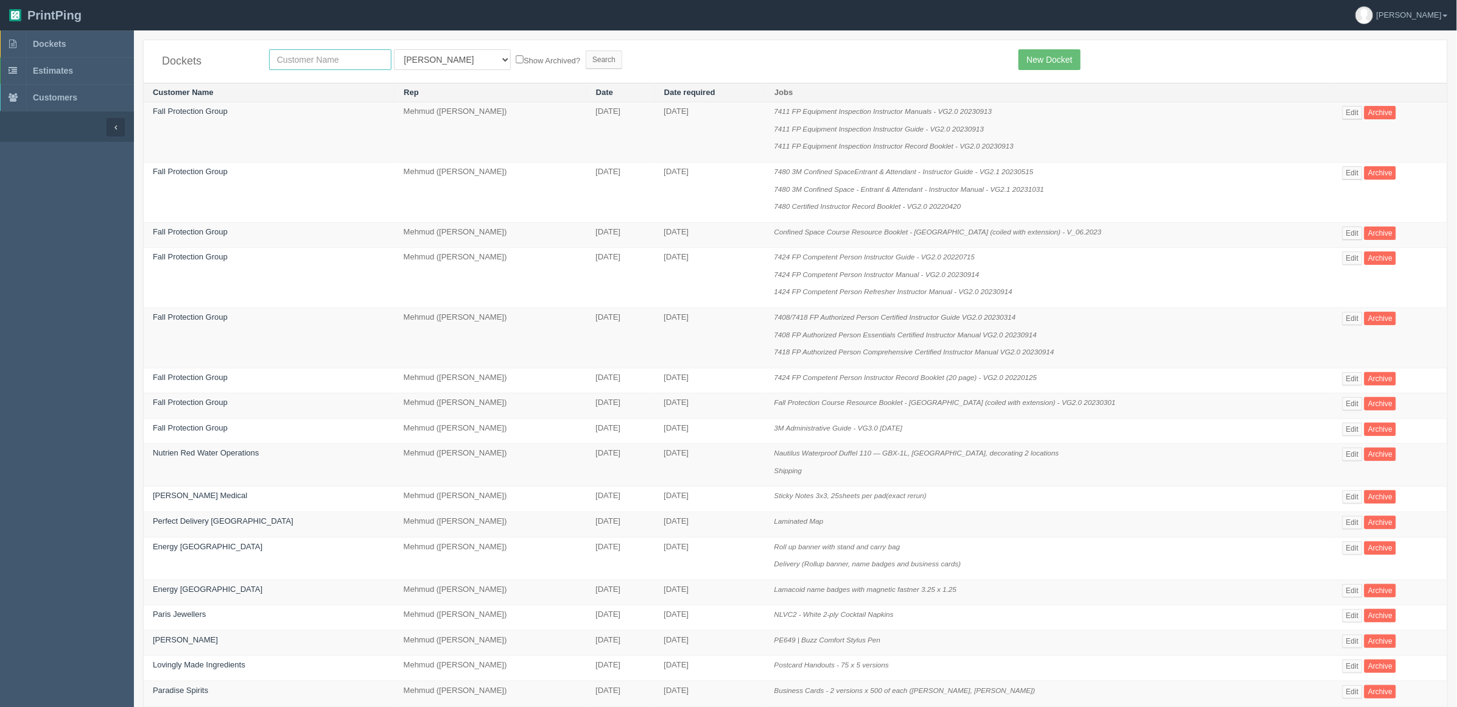
click at [340, 62] on input "text" at bounding box center [330, 59] width 122 height 21
type input "fall"
click at [586, 51] on input "Search" at bounding box center [604, 60] width 37 height 18
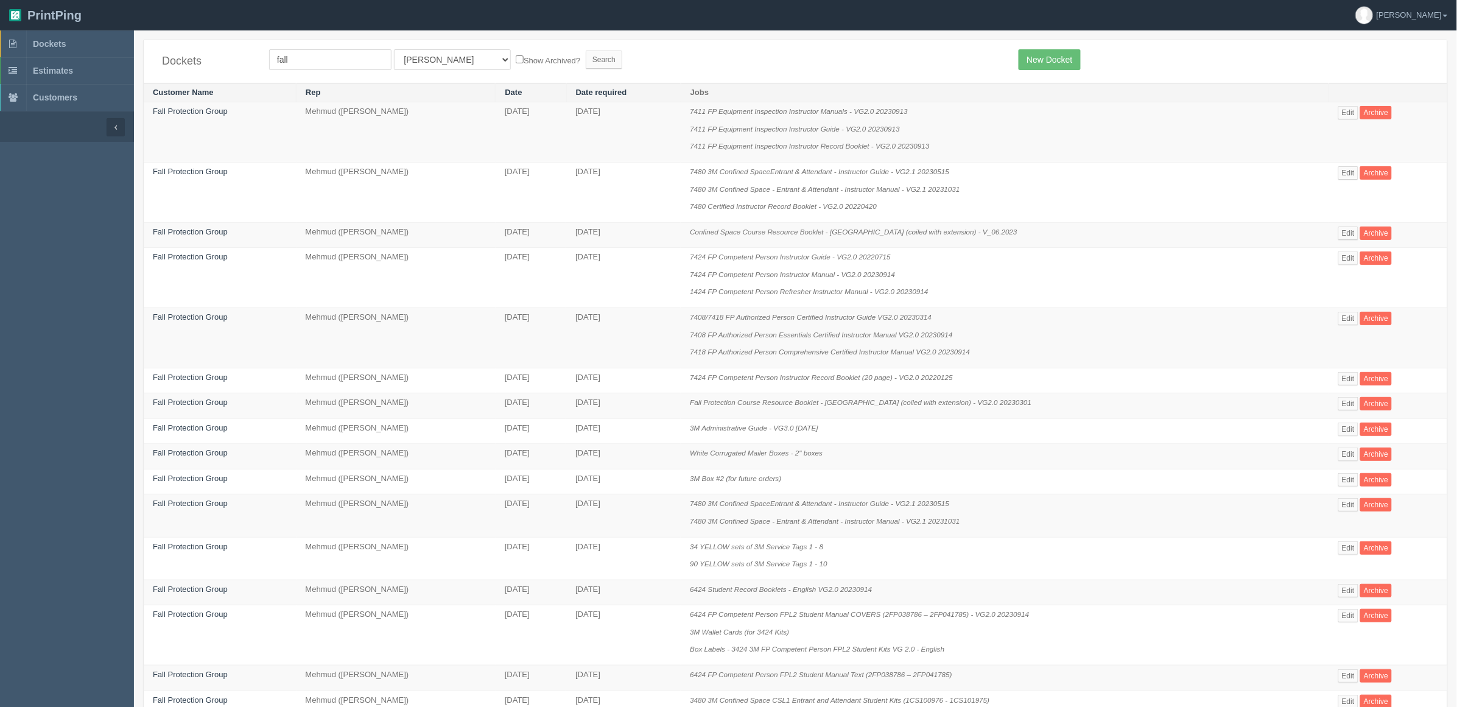
click at [900, 76] on div "Dockets fall All Users [PERSON_NAME] Test 1 [PERSON_NAME] [PERSON_NAME] [PERSON…" at bounding box center [796, 61] width 1304 height 43
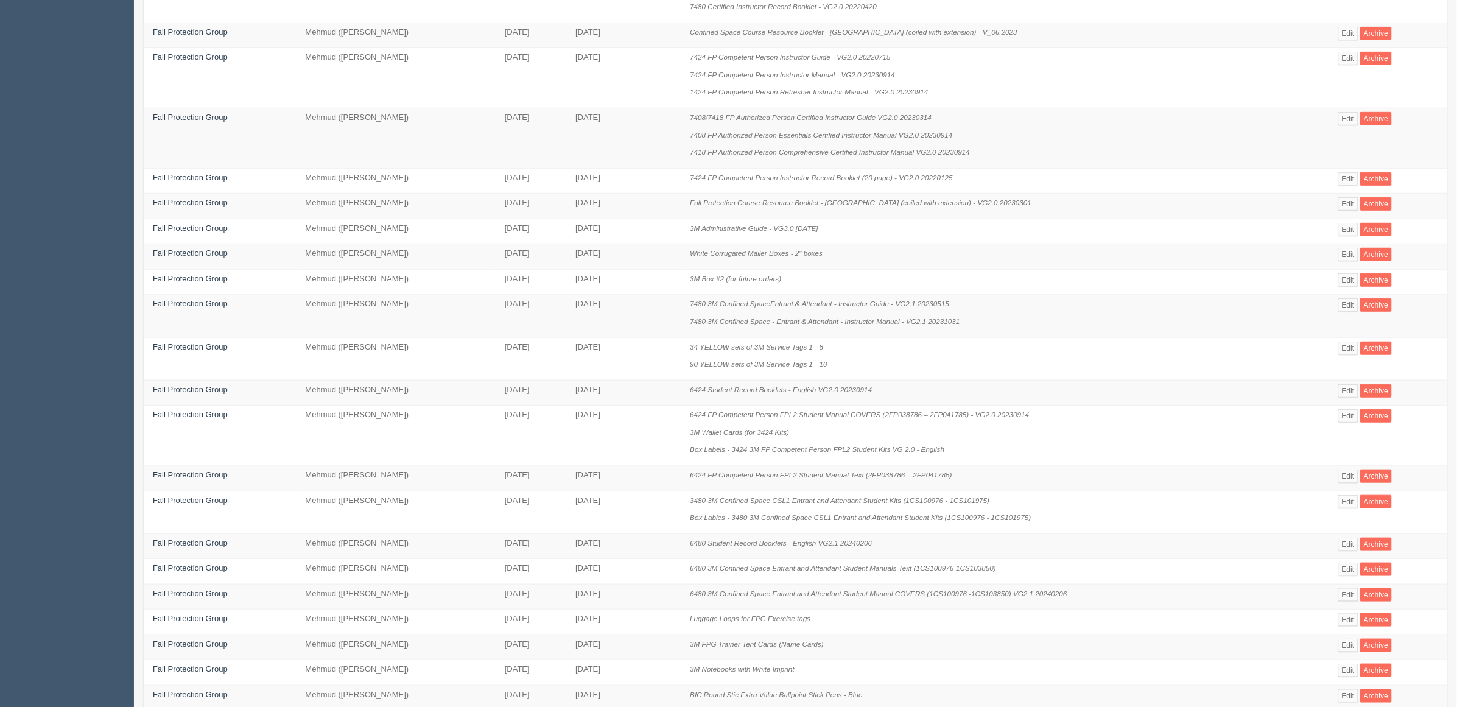
scroll to position [370, 0]
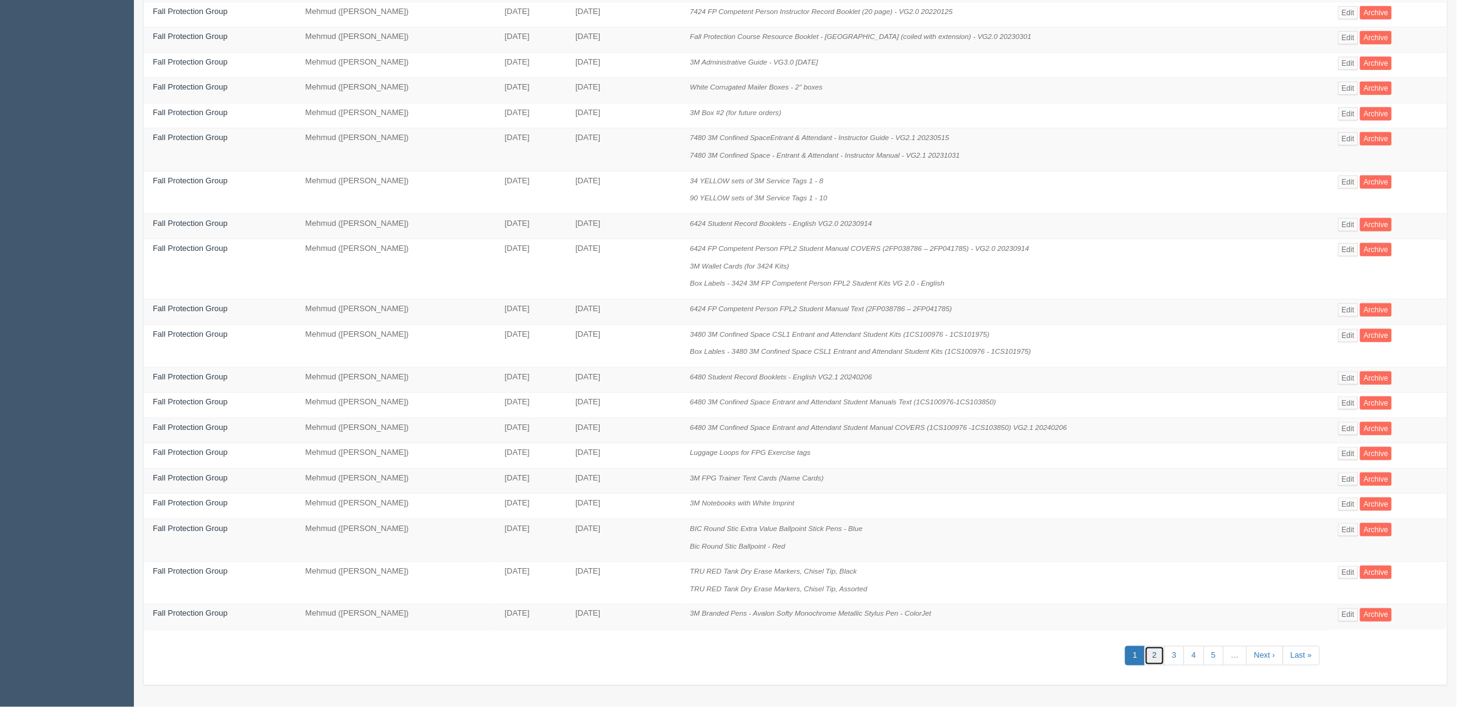
click at [1160, 656] on link "2" at bounding box center [1155, 656] width 20 height 20
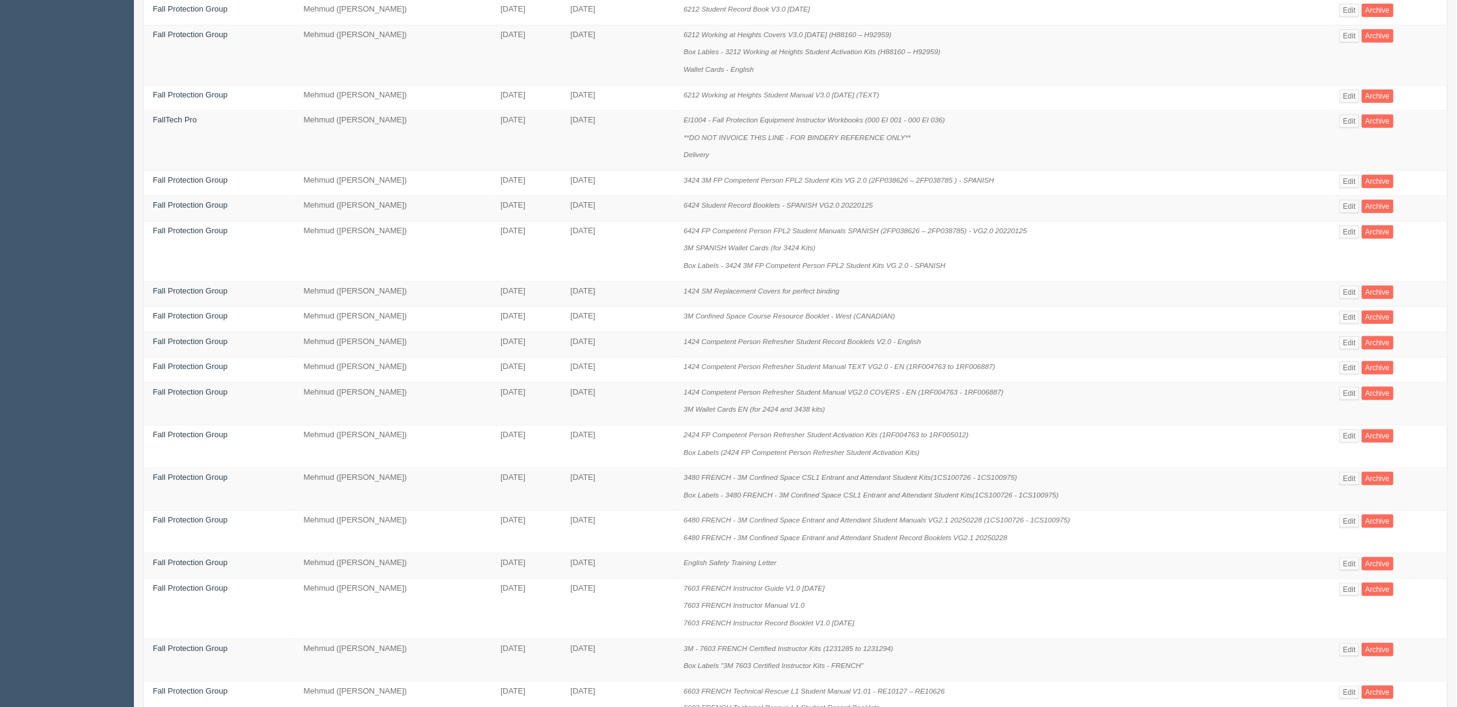
scroll to position [405, 0]
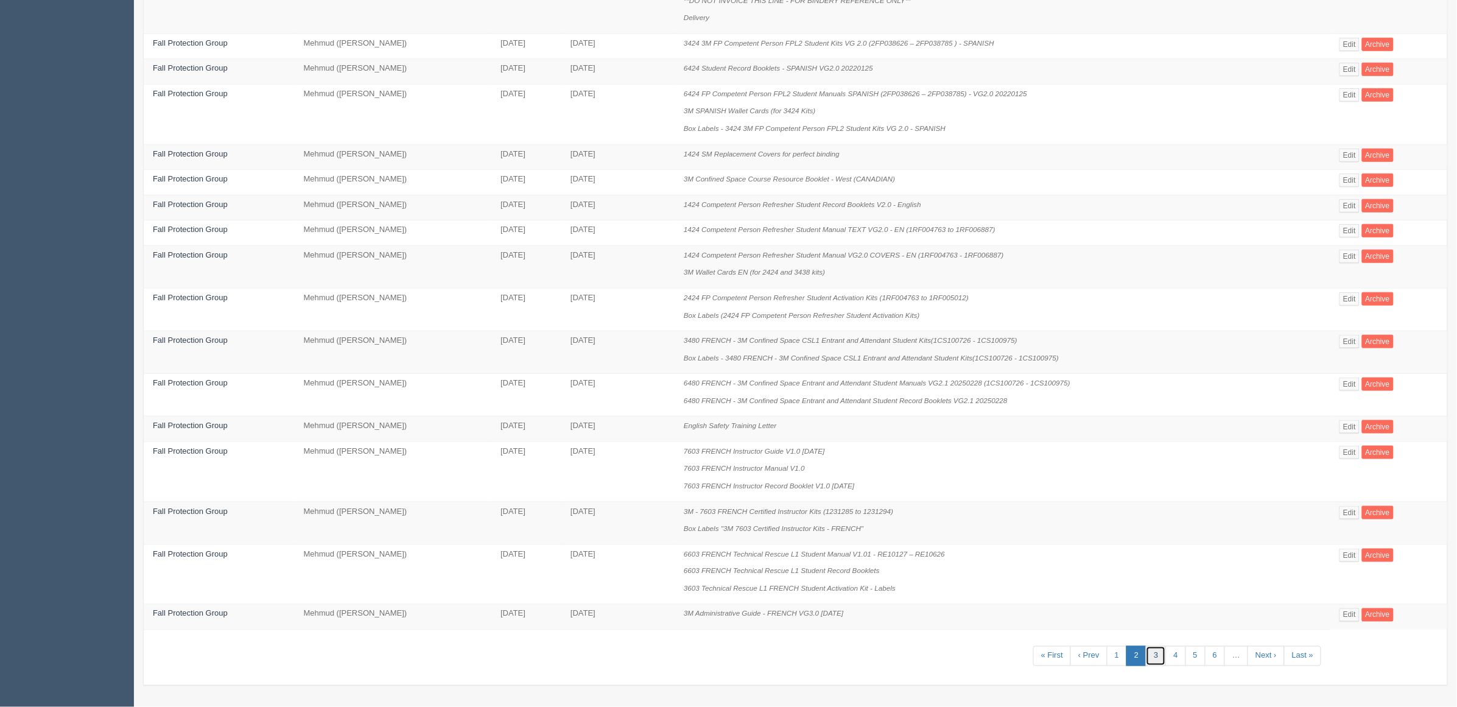
click at [1155, 658] on link "3" at bounding box center [1156, 656] width 20 height 20
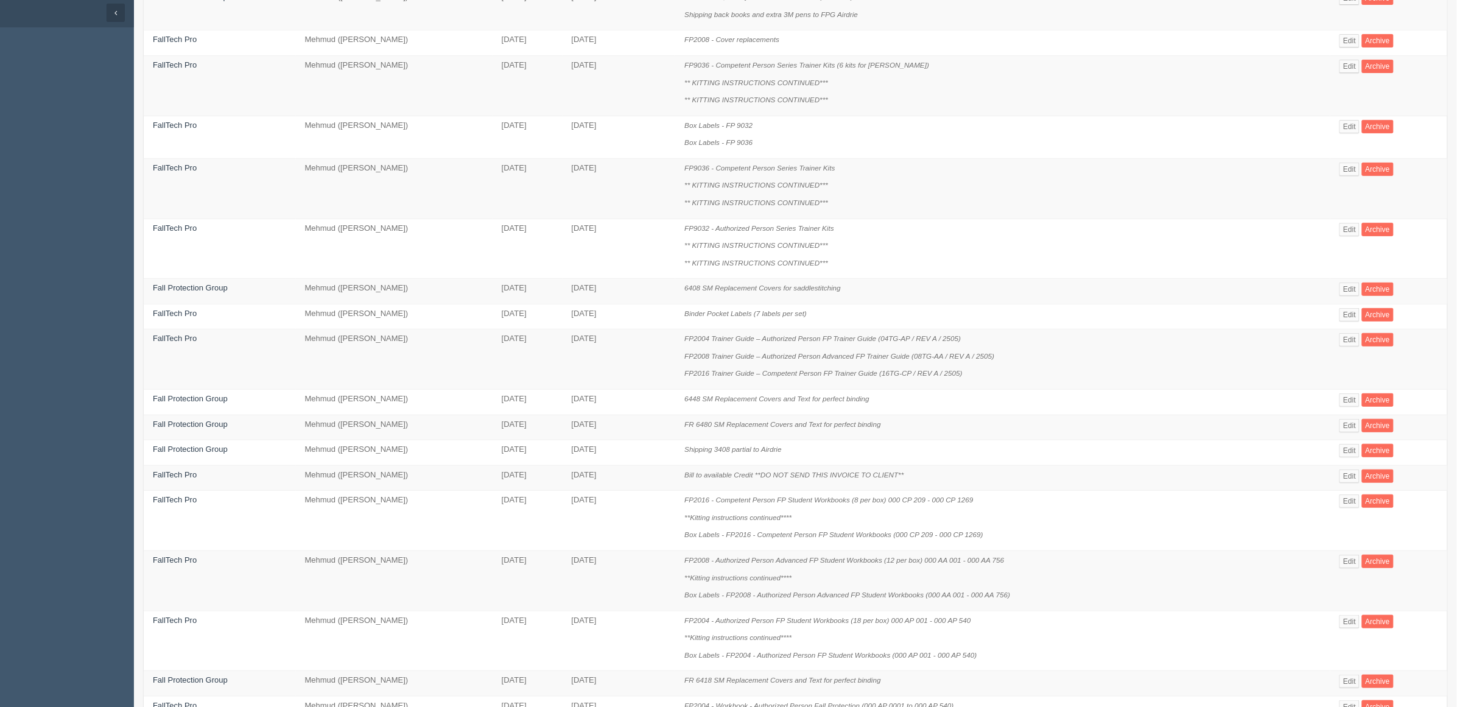
scroll to position [422, 0]
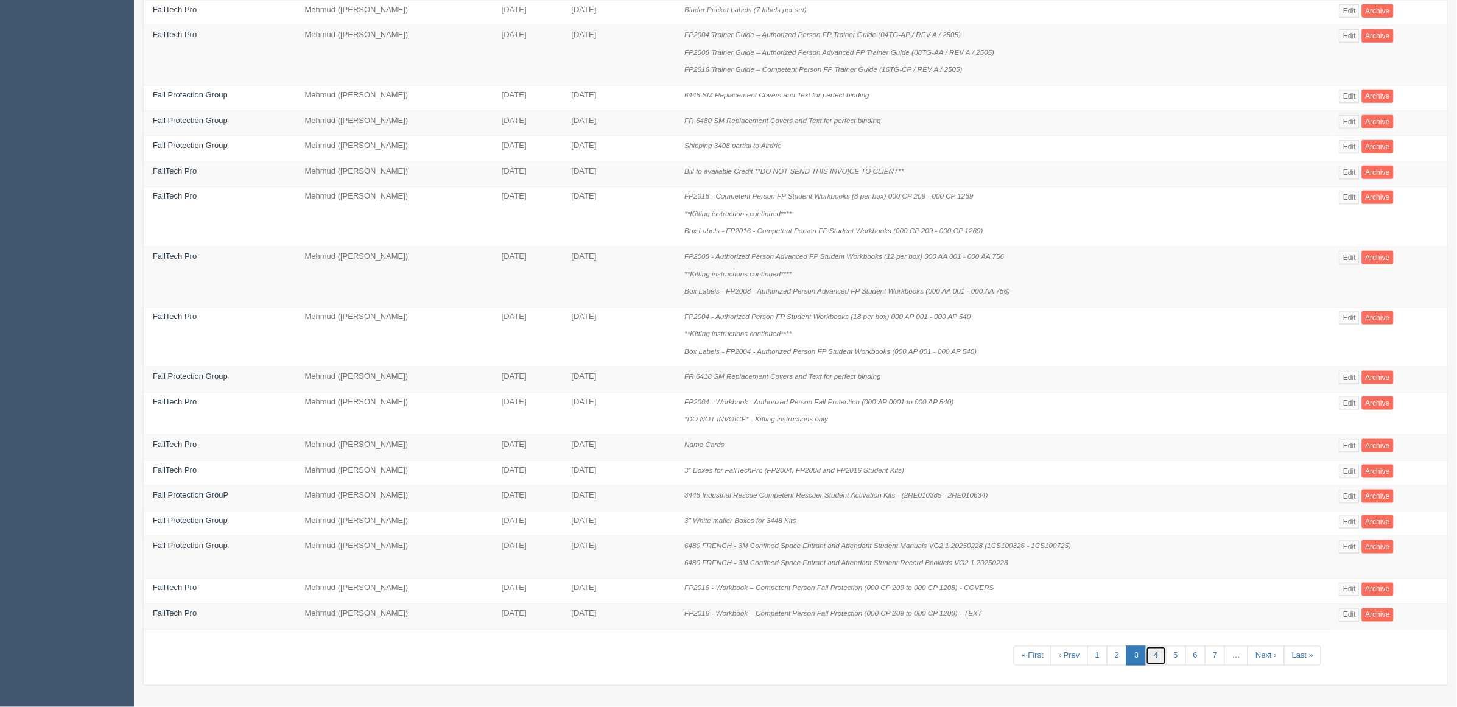
click at [1156, 658] on link "4" at bounding box center [1156, 656] width 20 height 20
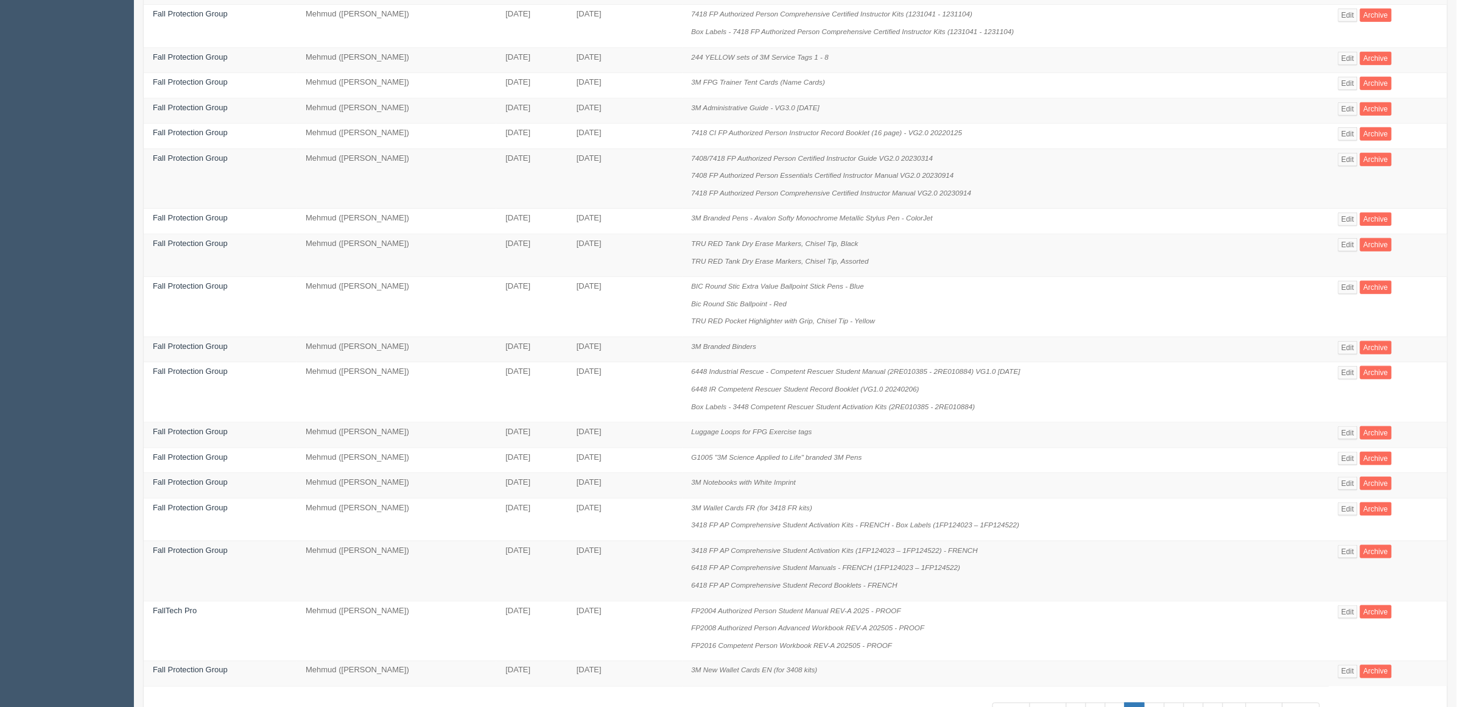
scroll to position [370, 0]
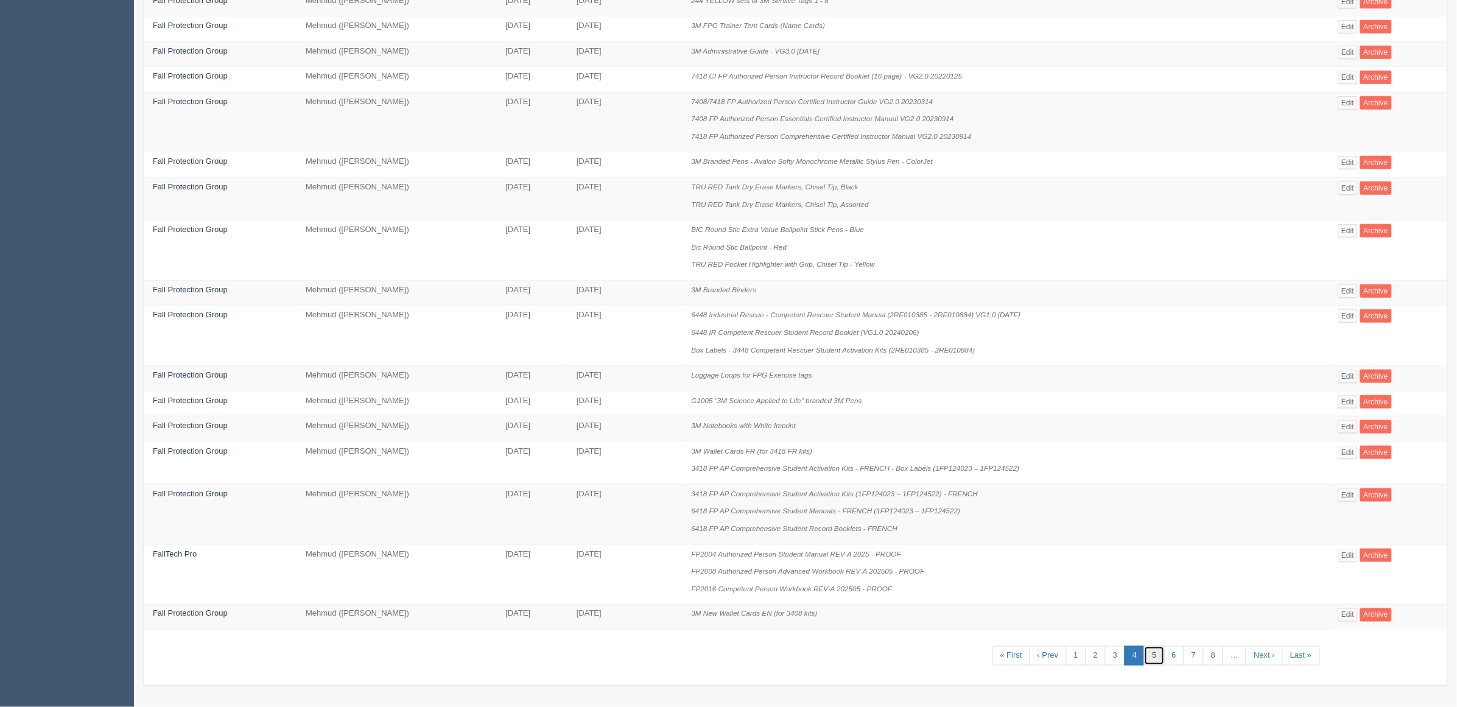
click at [1153, 652] on link "5" at bounding box center [1154, 656] width 20 height 20
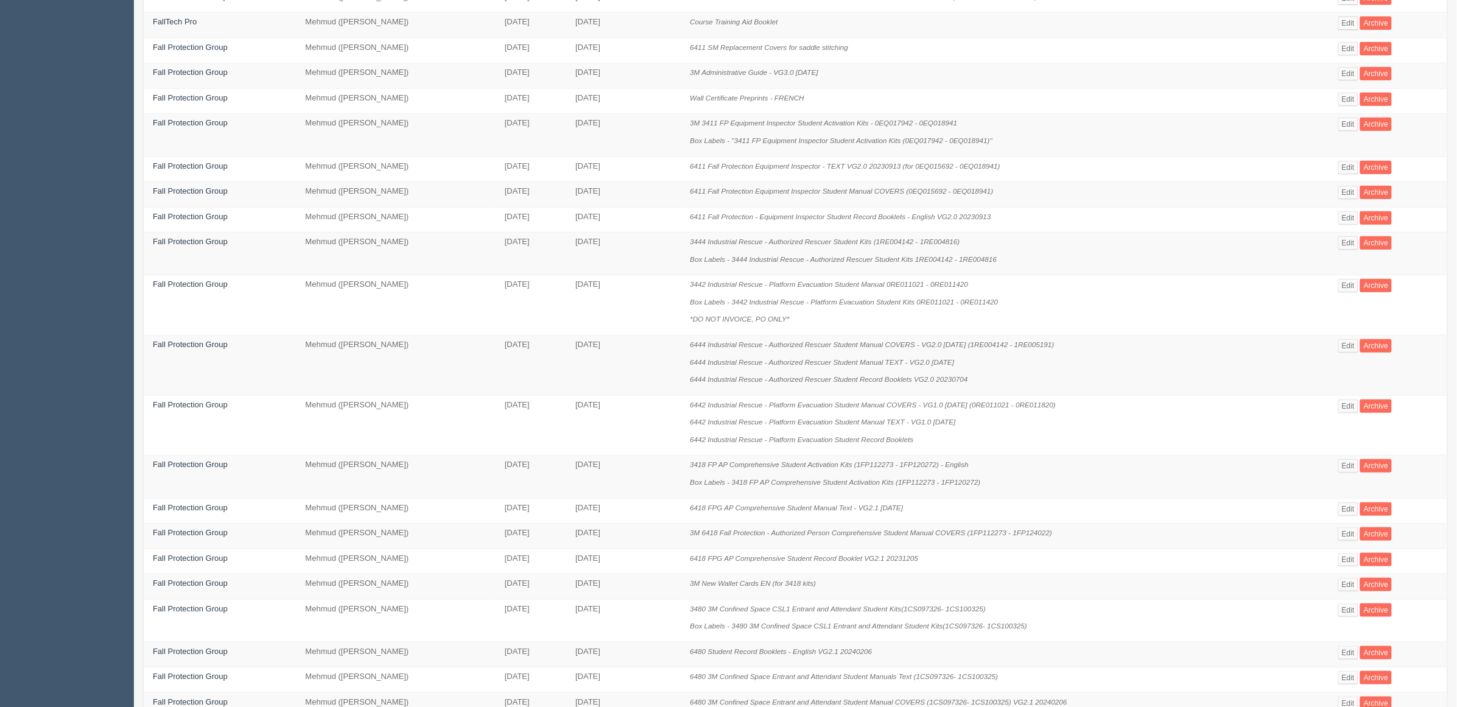
scroll to position [300, 0]
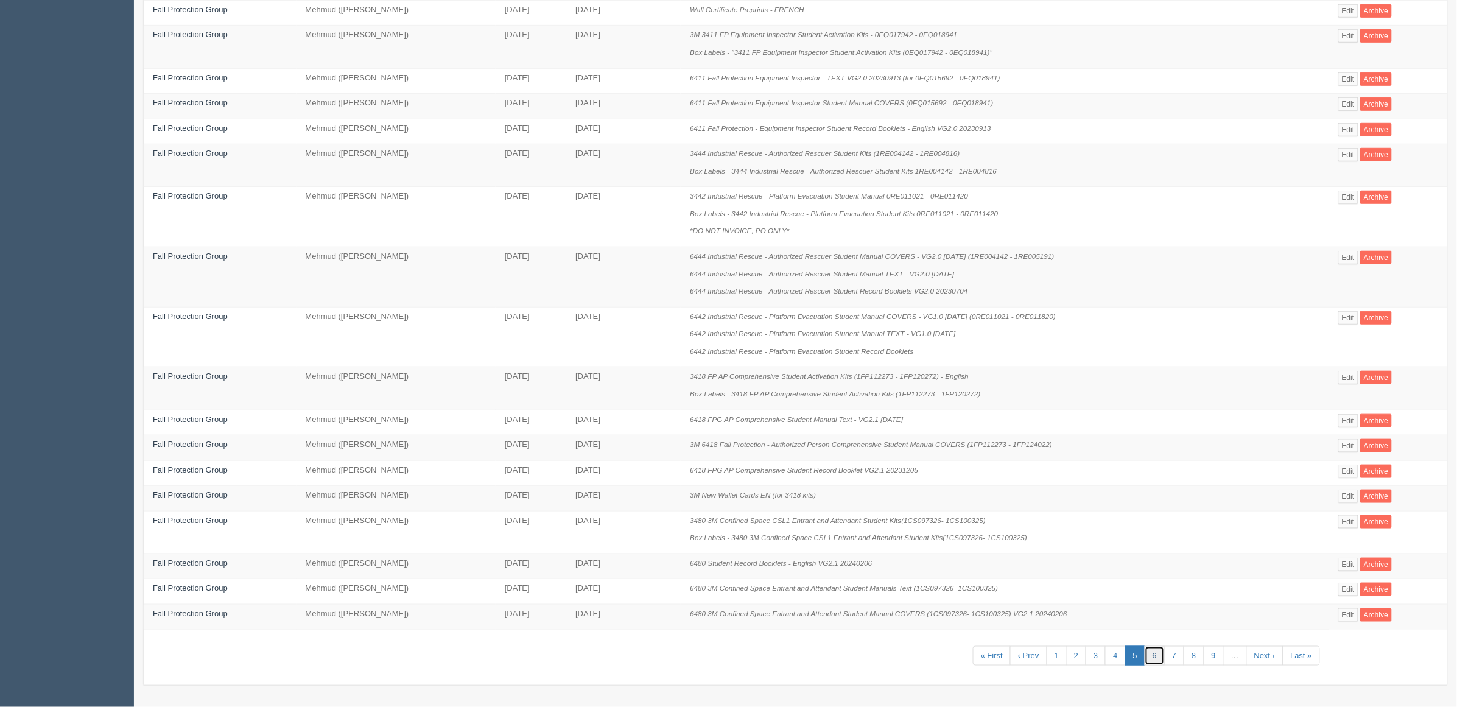
click at [1150, 653] on link "6" at bounding box center [1155, 656] width 20 height 20
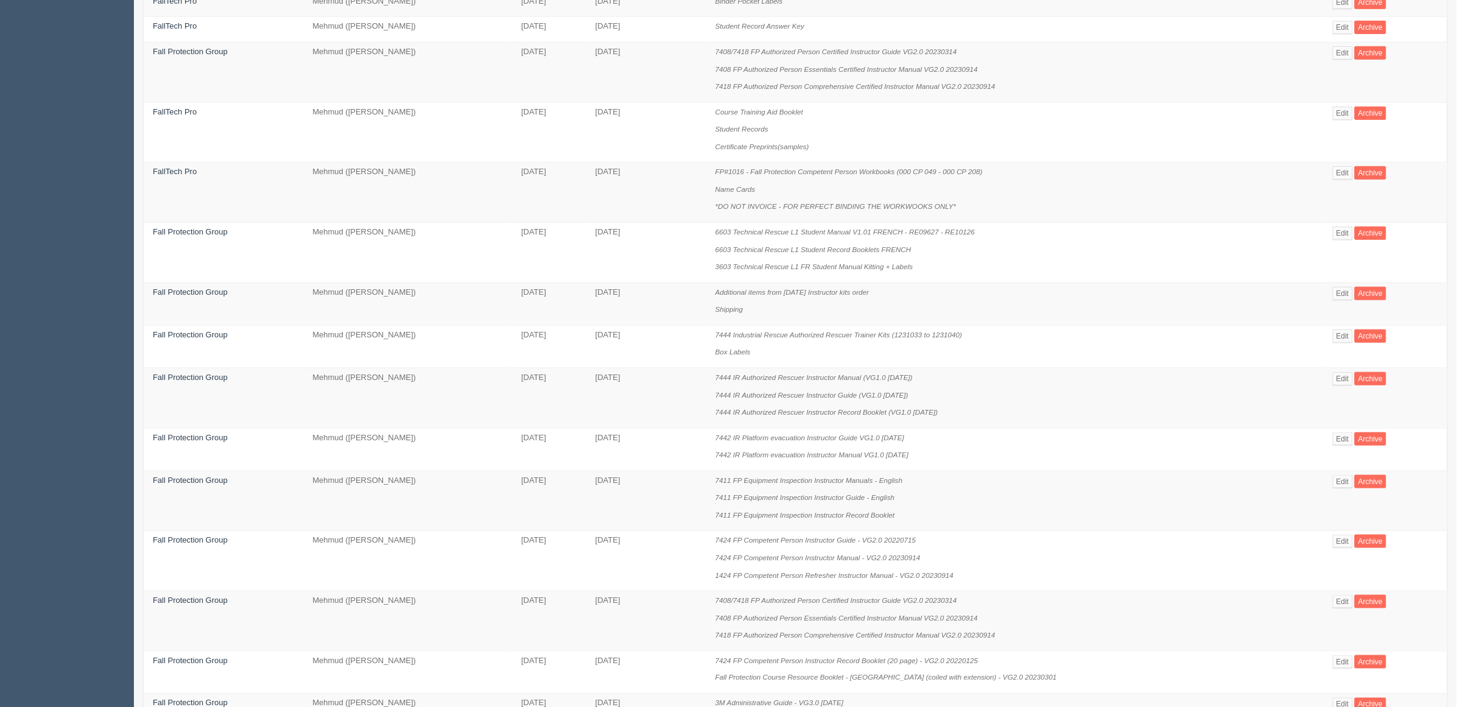
scroll to position [492, 0]
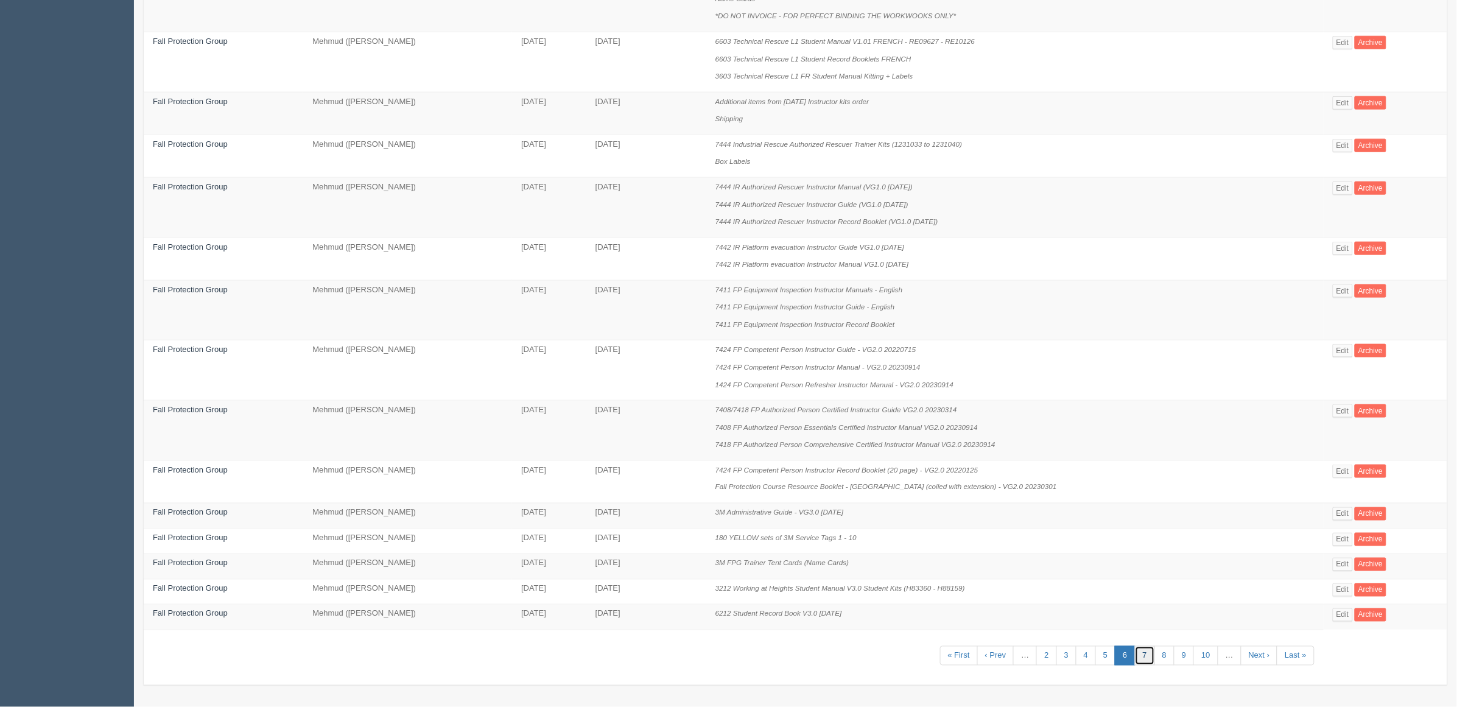
click at [1135, 656] on link "7" at bounding box center [1145, 656] width 20 height 20
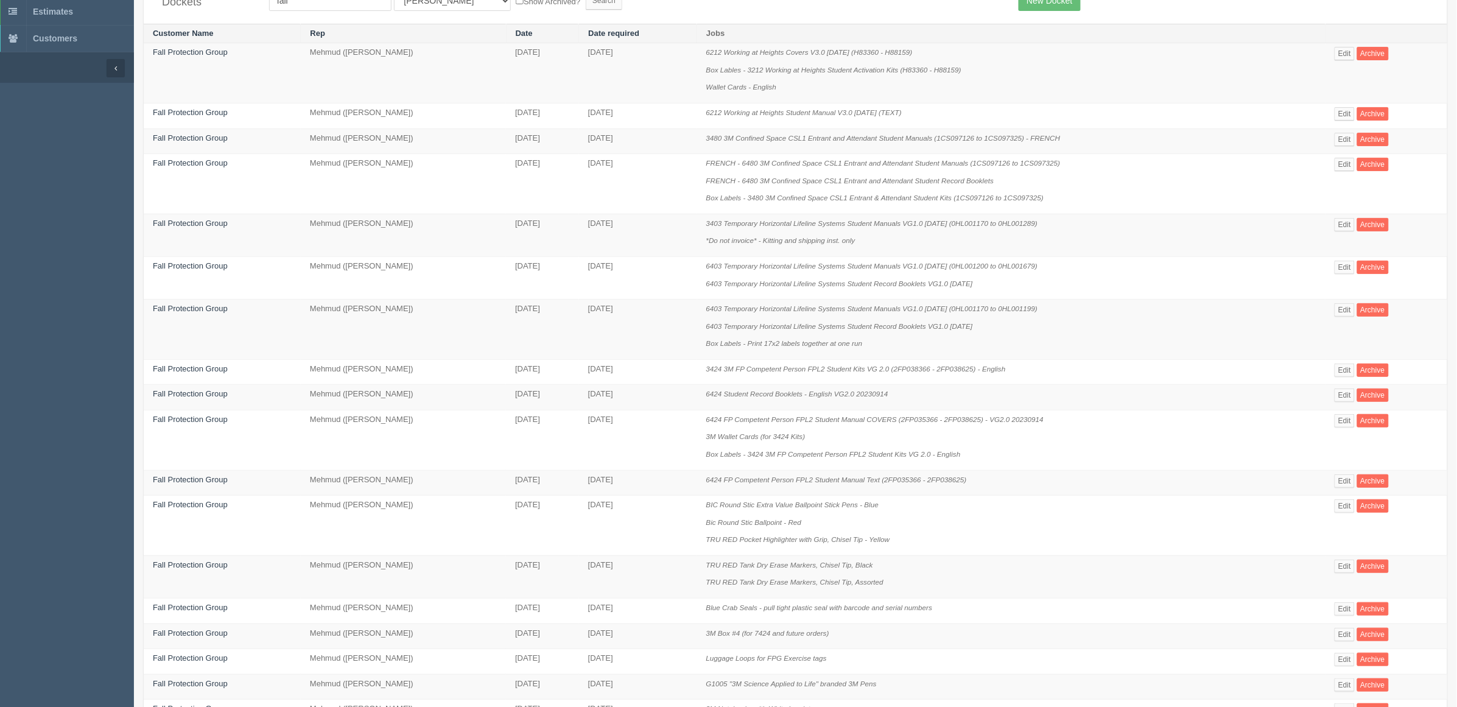
scroll to position [370, 0]
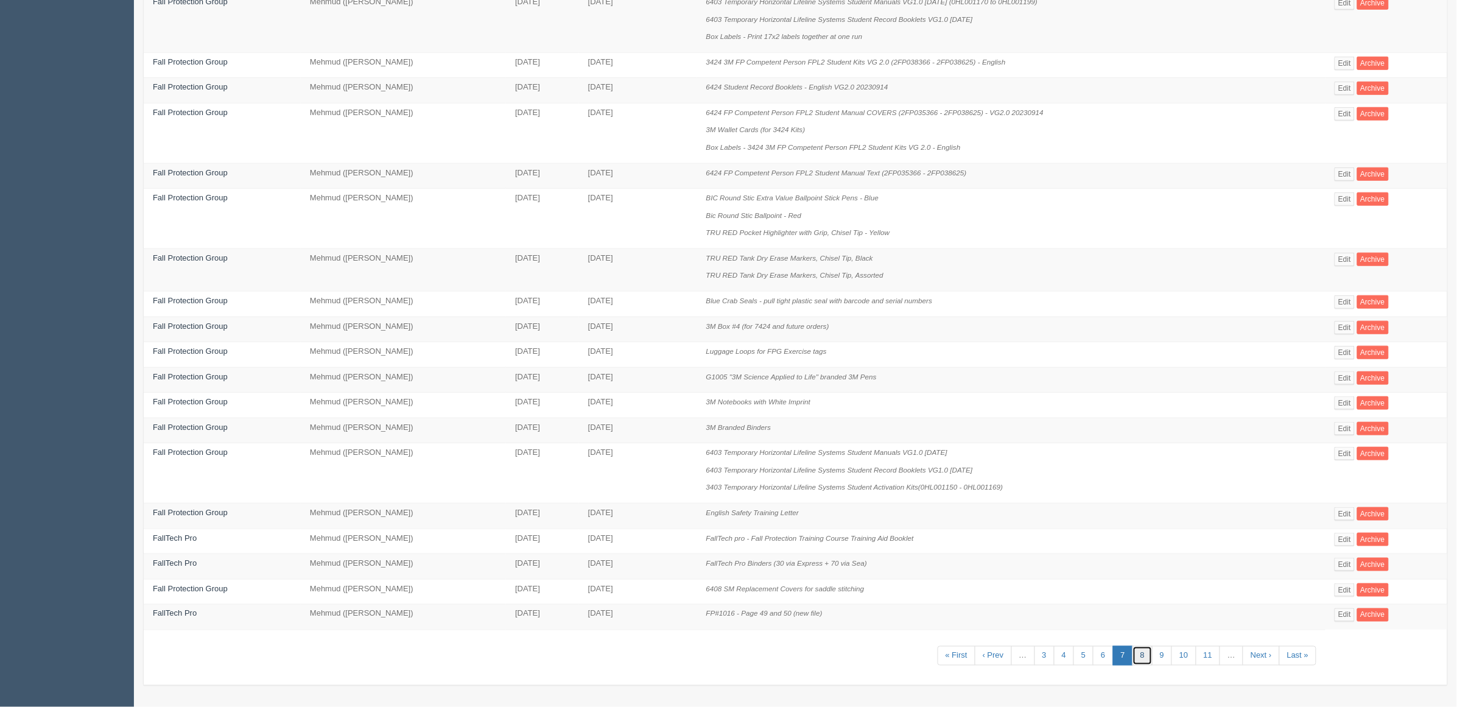
click at [1137, 657] on link "8" at bounding box center [1143, 656] width 20 height 20
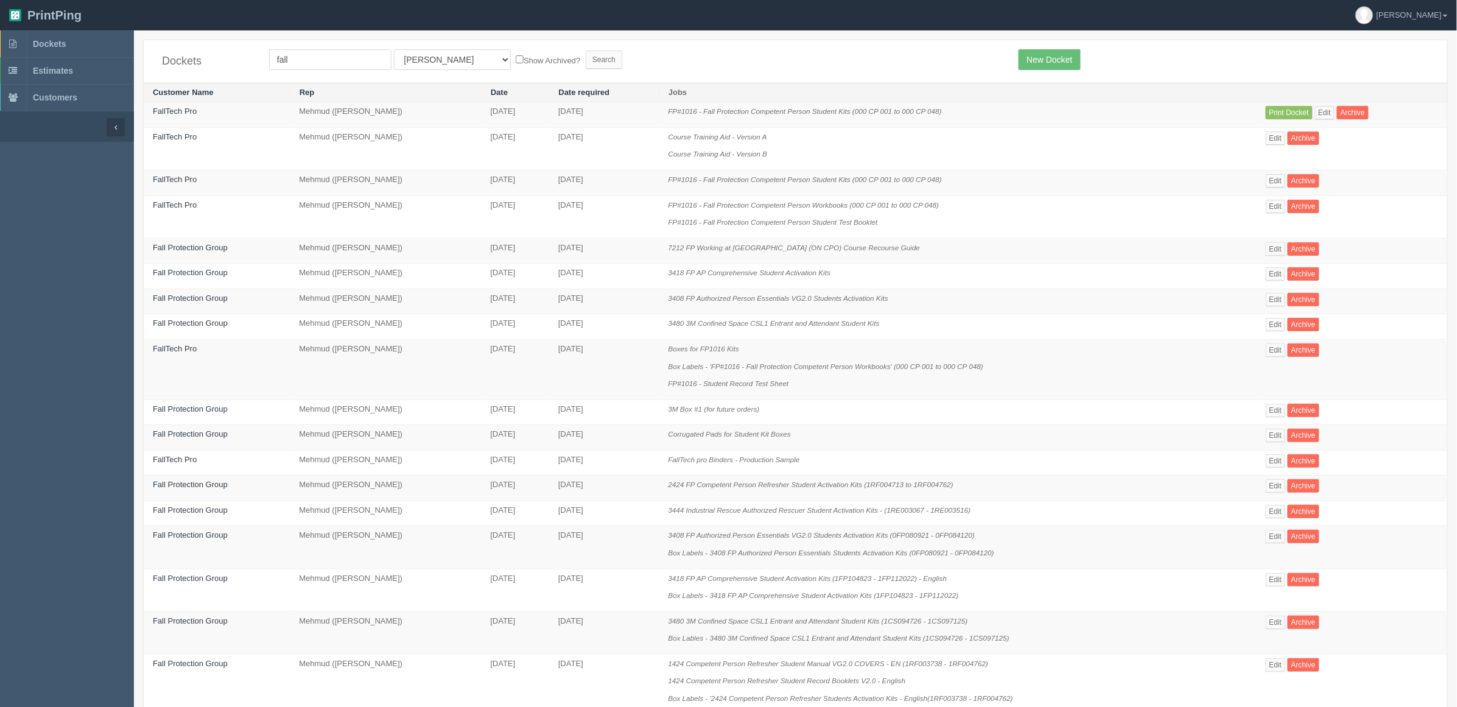
scroll to position [318, 0]
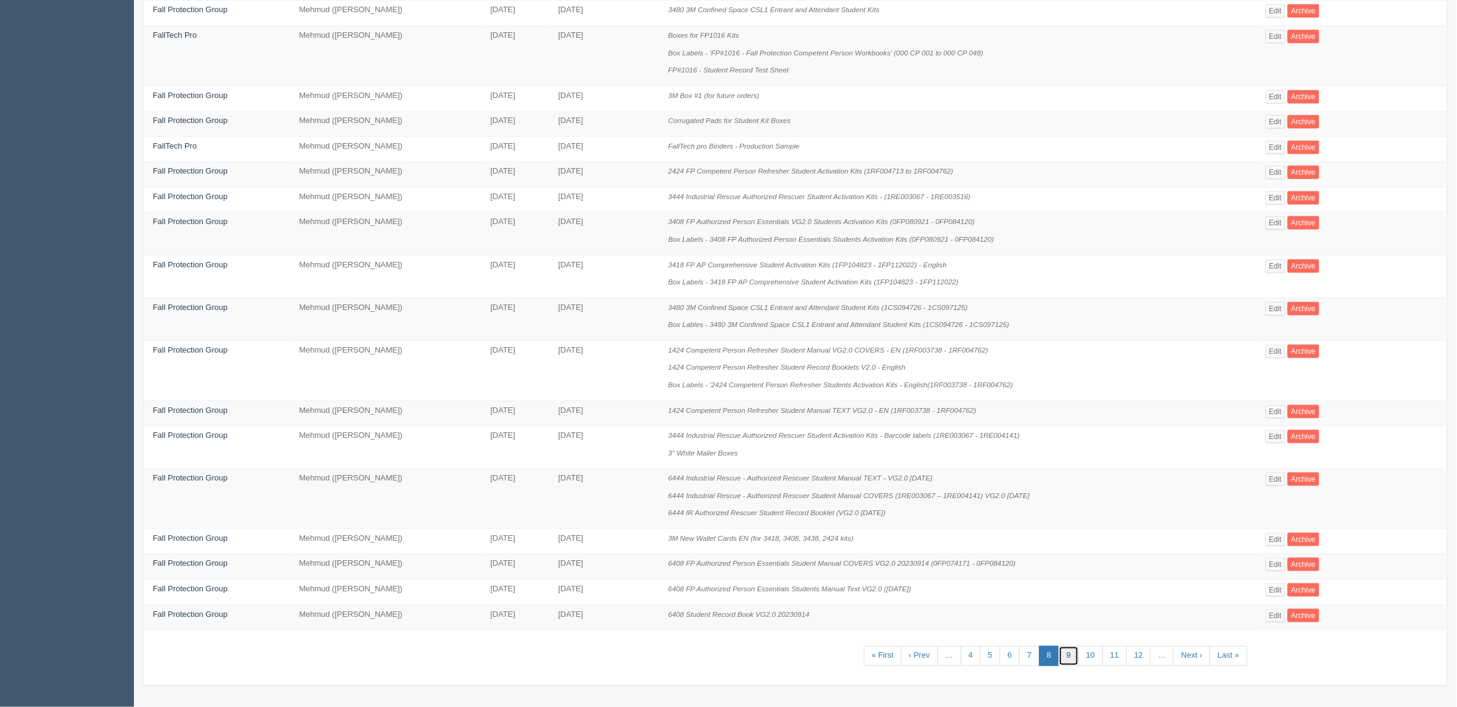
click at [1067, 654] on link "9" at bounding box center [1069, 656] width 20 height 20
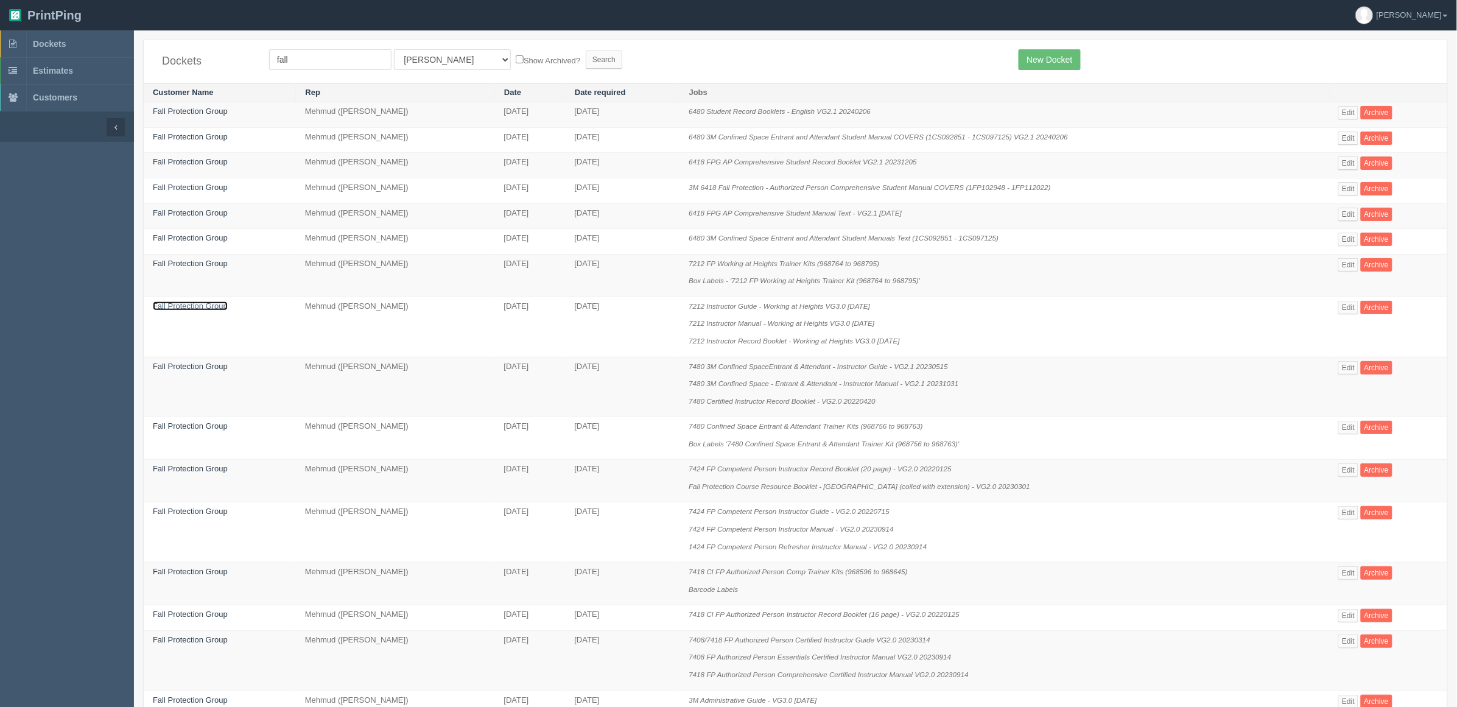
click at [210, 311] on link "Fall Protection Group" at bounding box center [190, 305] width 75 height 9
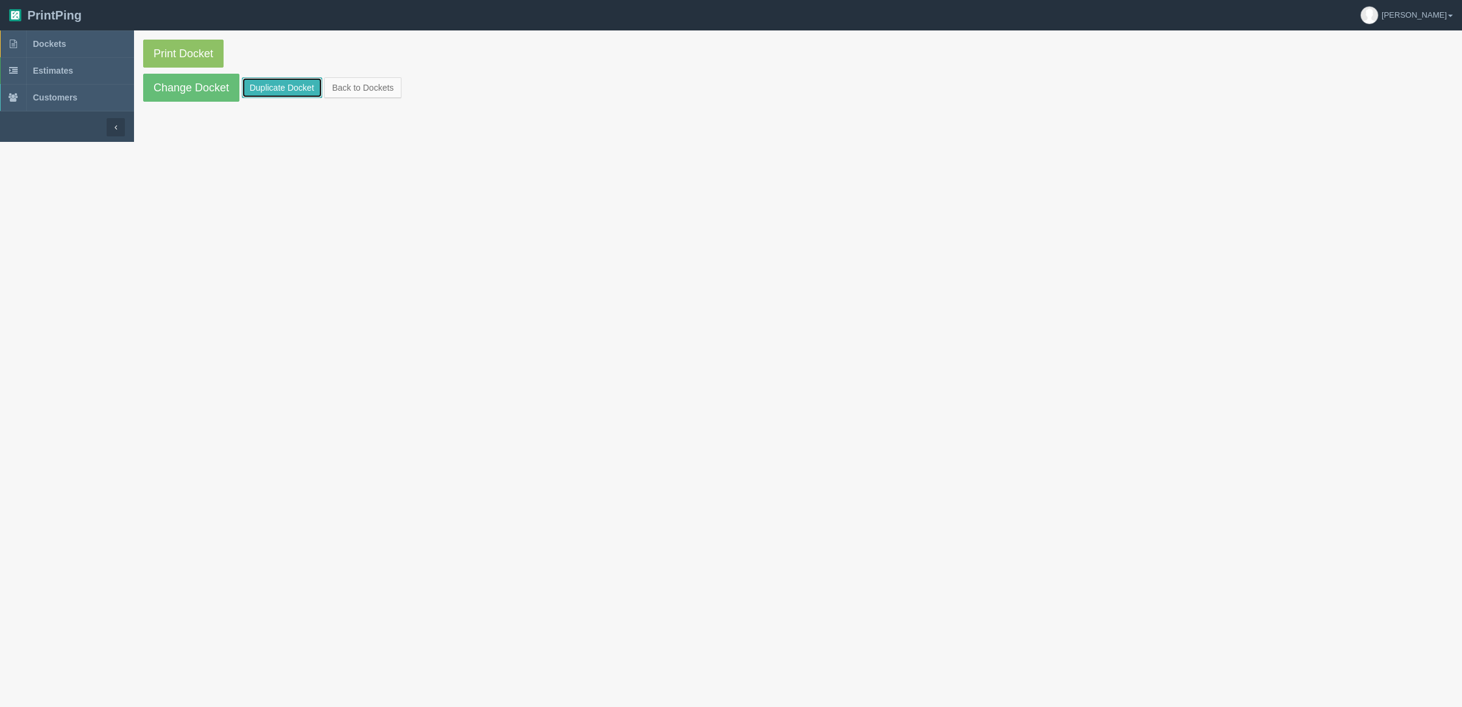
click at [275, 90] on link "Duplicate Docket" at bounding box center [282, 87] width 80 height 21
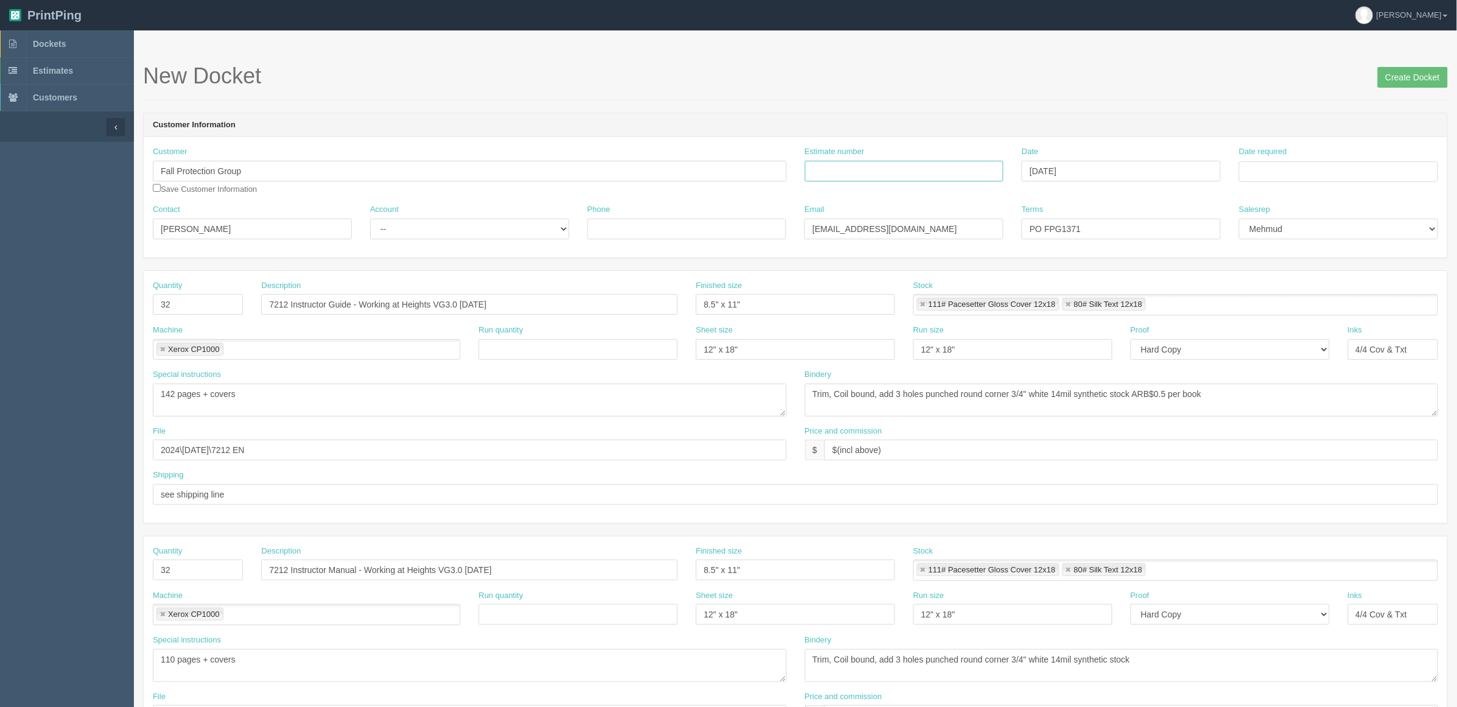
click at [915, 171] on input "Estimate number" at bounding box center [904, 171] width 199 height 21
paste input "92373"
type input "092373"
drag, startPoint x: 198, startPoint y: 300, endPoint x: 16, endPoint y: 276, distance: 183.7
click at [0, 293] on section "Dockets Estimates Customers" at bounding box center [728, 568] width 1457 height 1076
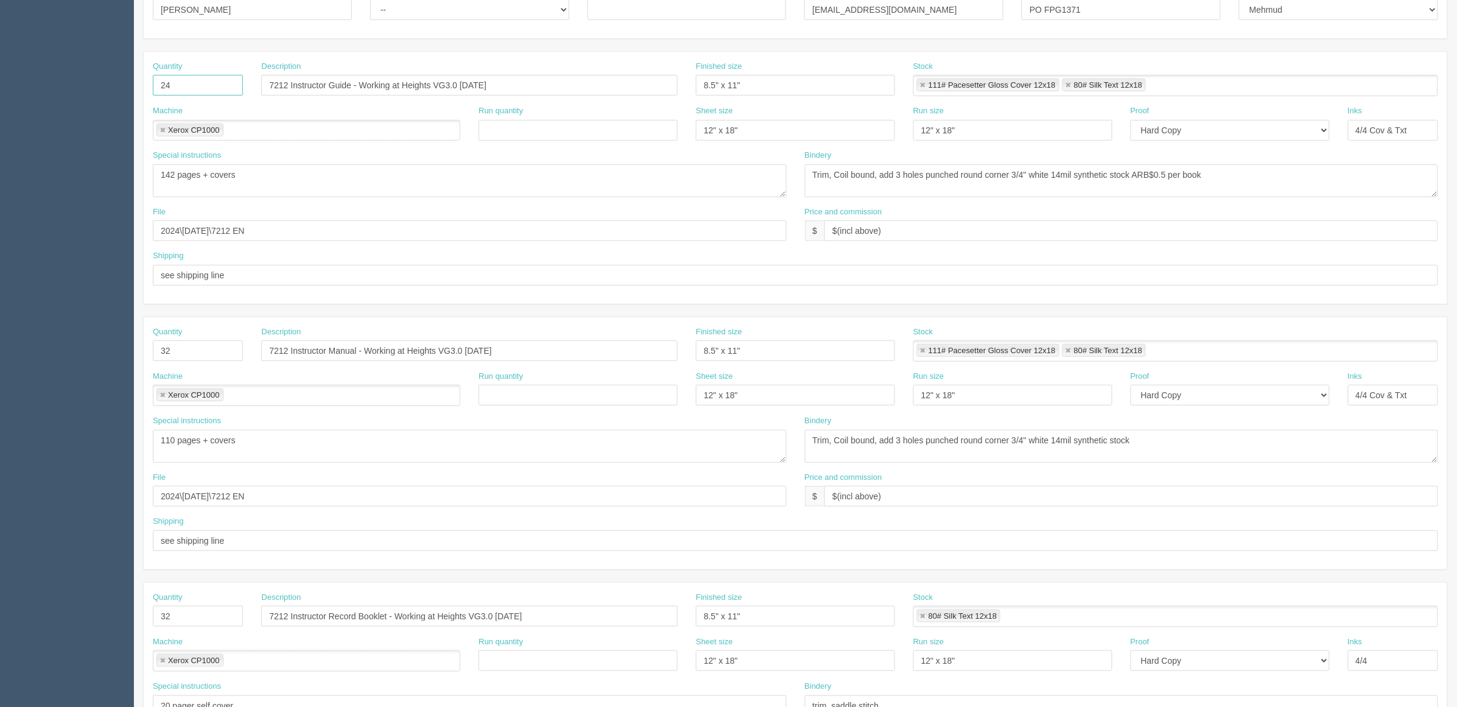
scroll to position [228, 0]
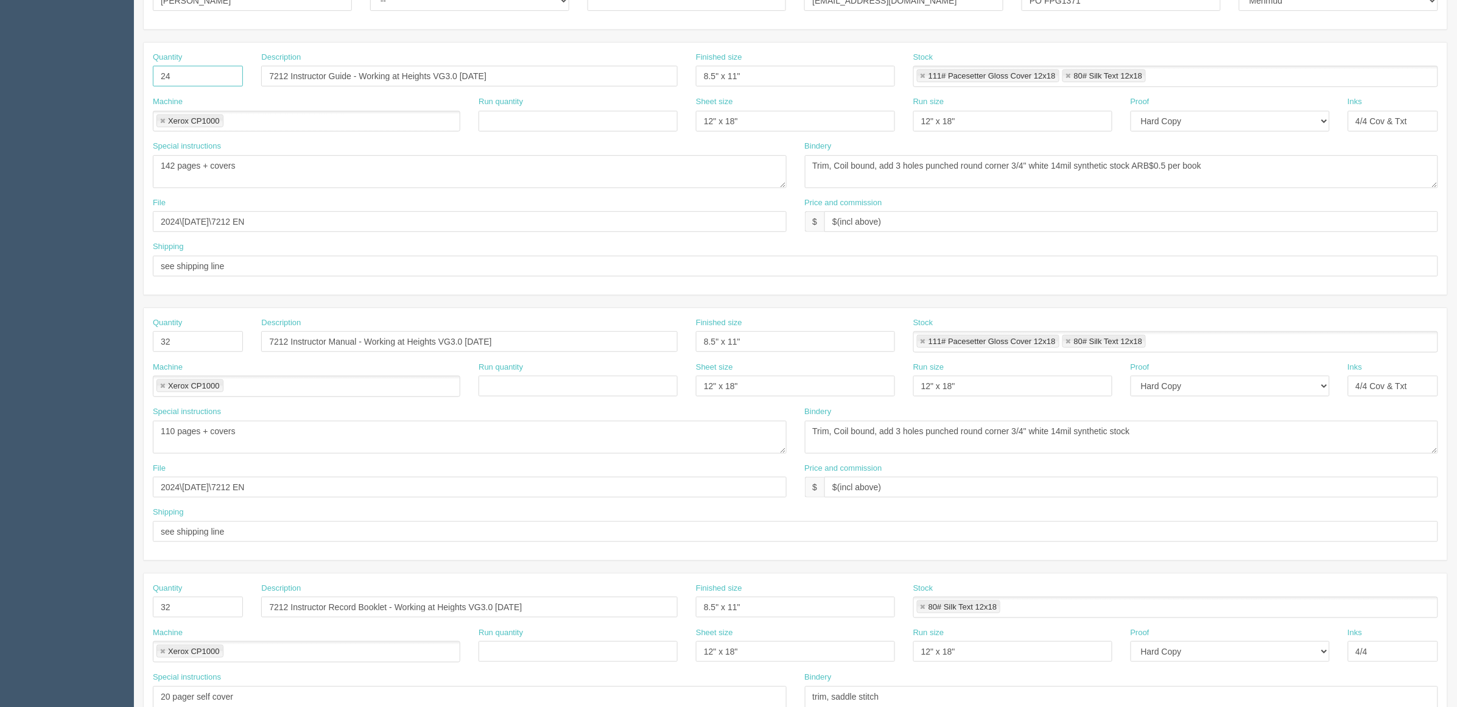
type input "24"
drag, startPoint x: 188, startPoint y: 336, endPoint x: 0, endPoint y: 297, distance: 191.5
click at [0, 323] on section "Dockets Estimates Customers" at bounding box center [728, 340] width 1457 height 1076
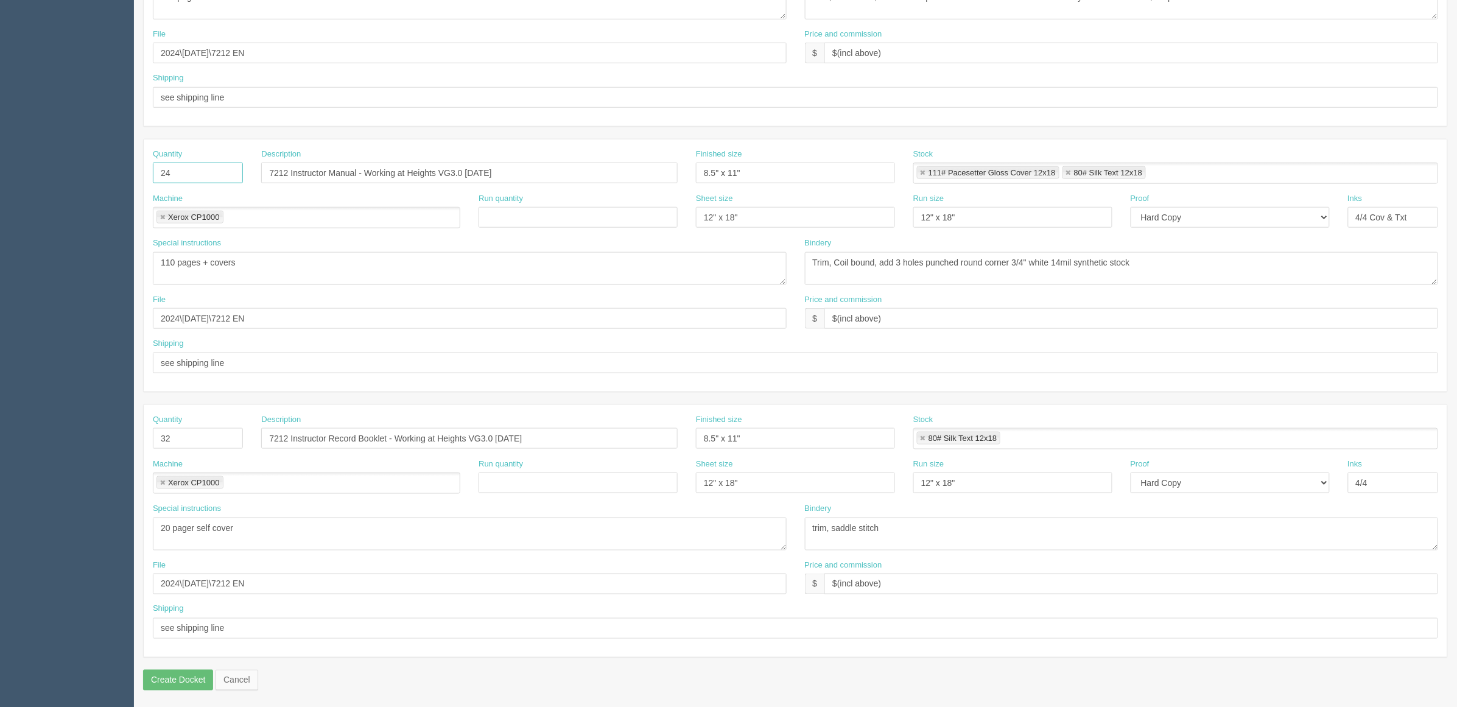
scroll to position [403, 0]
type input "24"
drag, startPoint x: 186, startPoint y: 429, endPoint x: 0, endPoint y: 391, distance: 189.7
click at [9, 409] on section "Dockets Estimates Customers" at bounding box center [728, 170] width 1457 height 1076
type input "24"
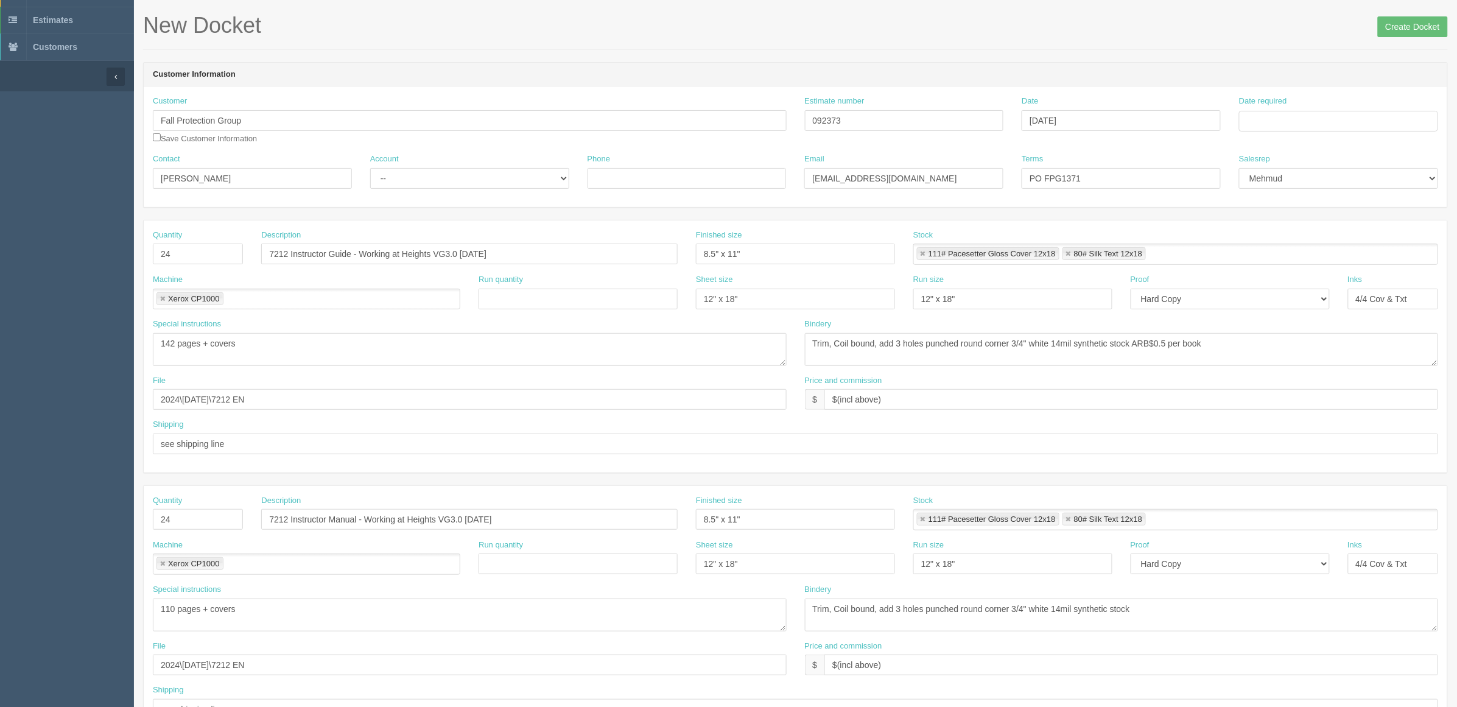
scroll to position [22, 0]
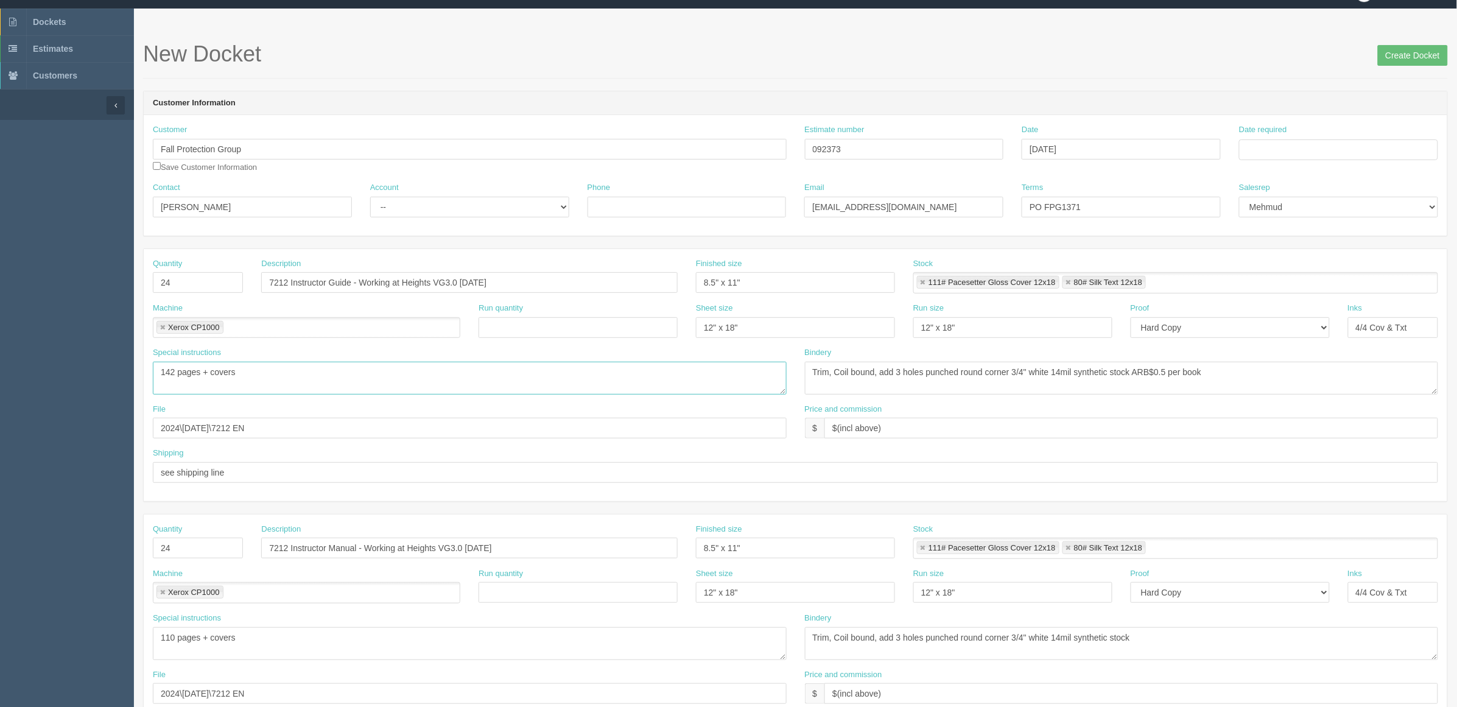
click at [257, 384] on textarea "142 pages + covers" at bounding box center [470, 378] width 634 height 33
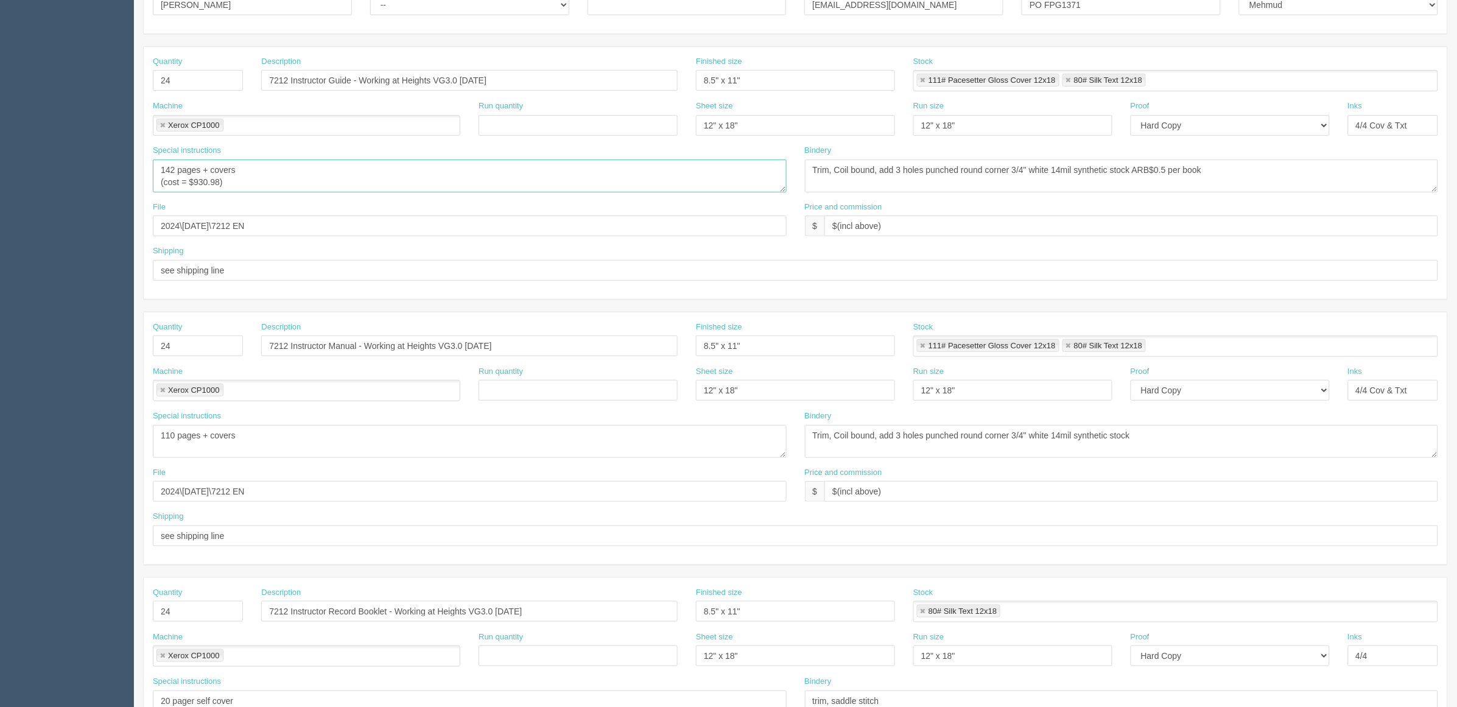
scroll to position [250, 0]
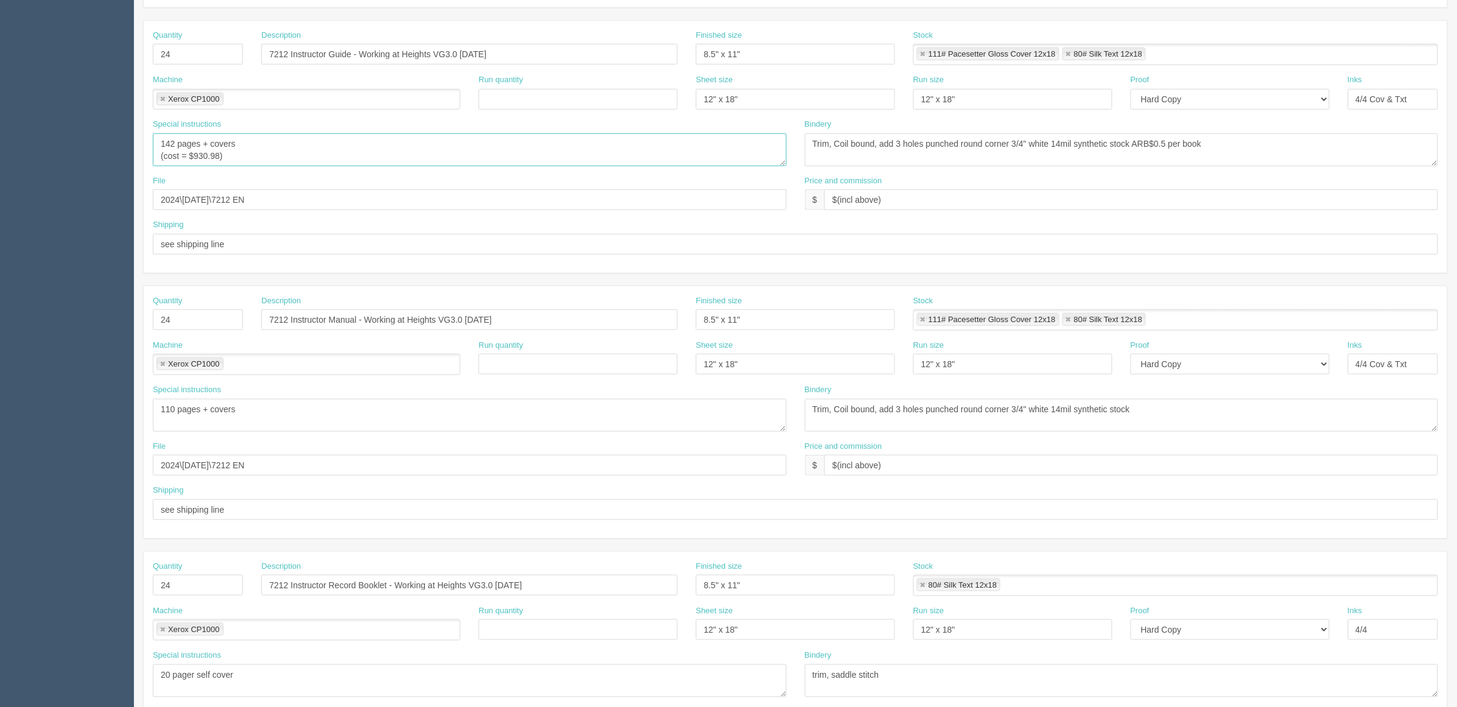
type textarea "142 pages + covers (cost = $930.98)"
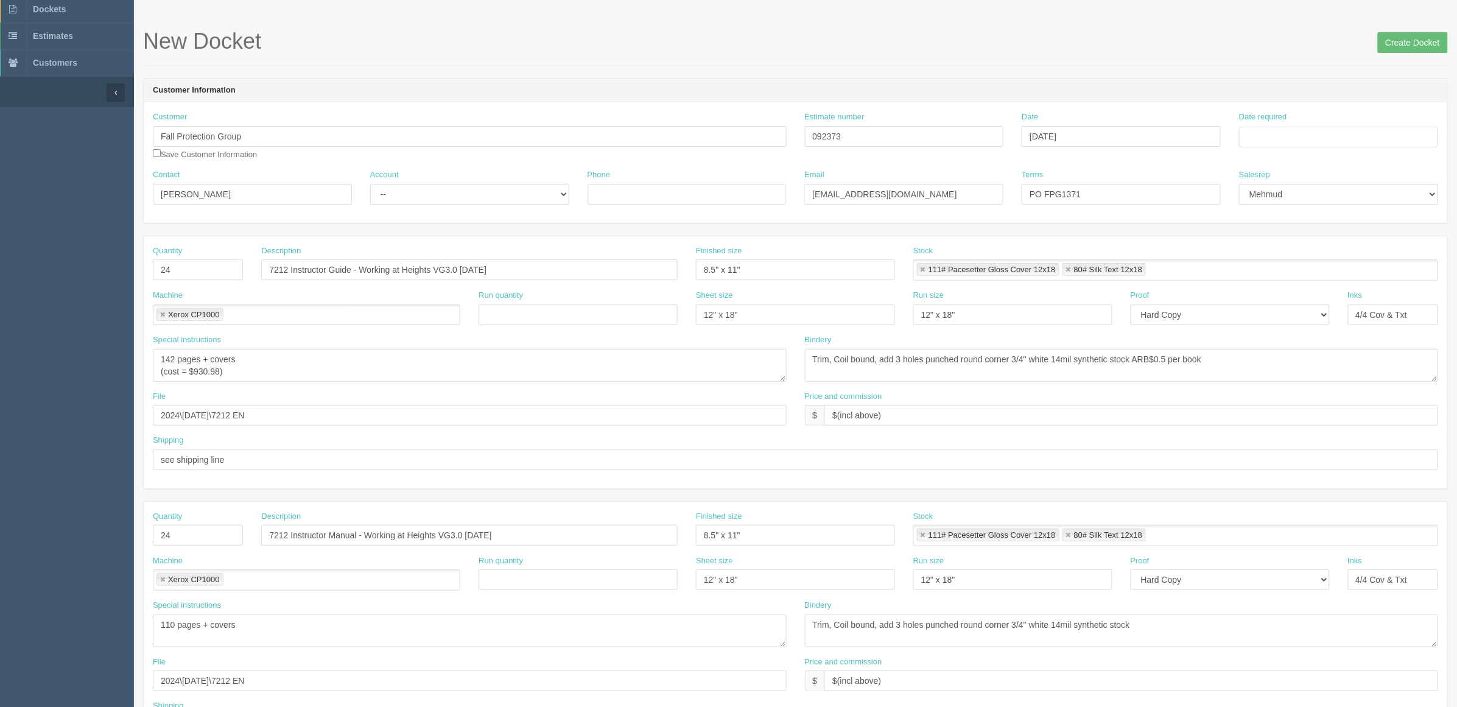
scroll to position [0, 0]
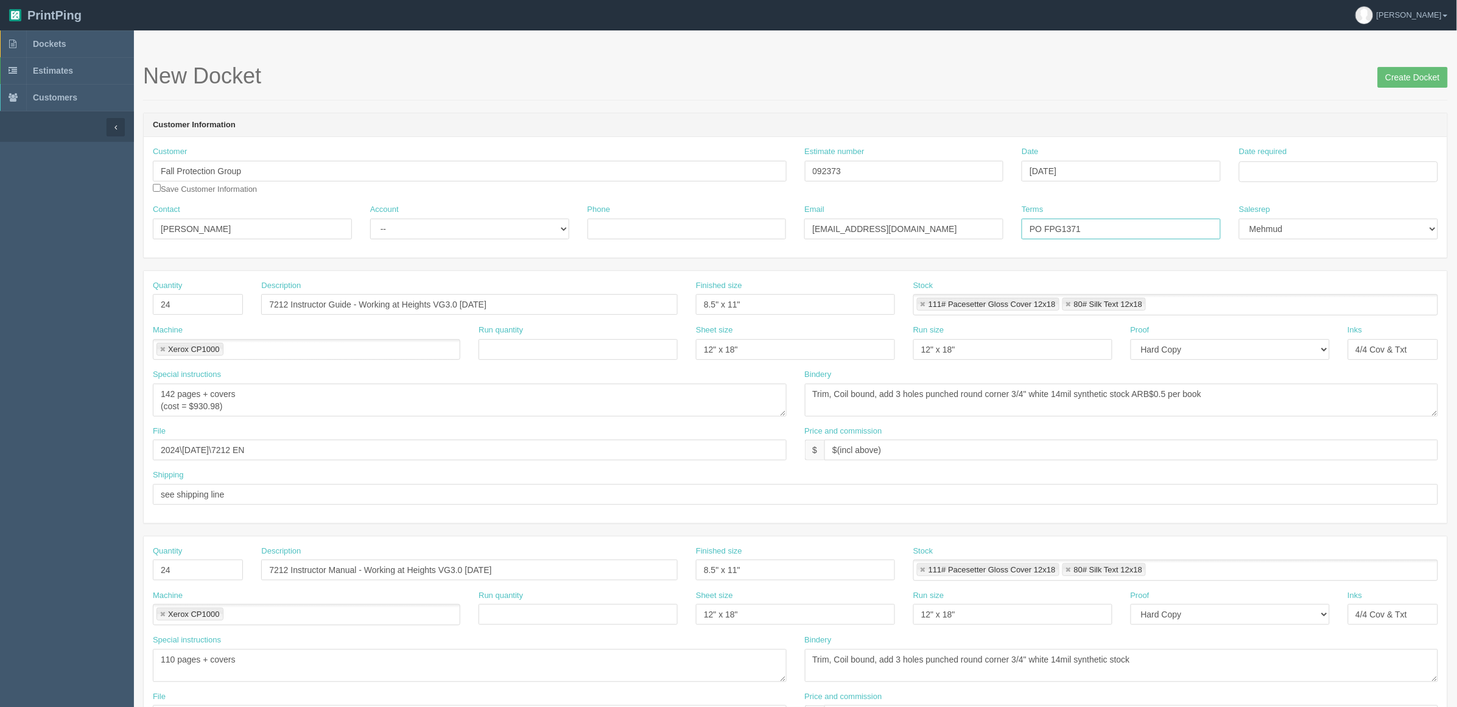
drag, startPoint x: 809, startPoint y: 230, endPoint x: 676, endPoint y: 232, distance: 132.8
click at [676, 232] on div "Contact Andrew Dawson Account -- Existing Client Allrush Client Rep Client Phon…" at bounding box center [796, 226] width 1304 height 44
click at [1133, 227] on input "PO FPG1371" at bounding box center [1121, 229] width 199 height 21
type input "See billing DKTs"
click at [1258, 174] on input "Date required" at bounding box center [1338, 171] width 199 height 21
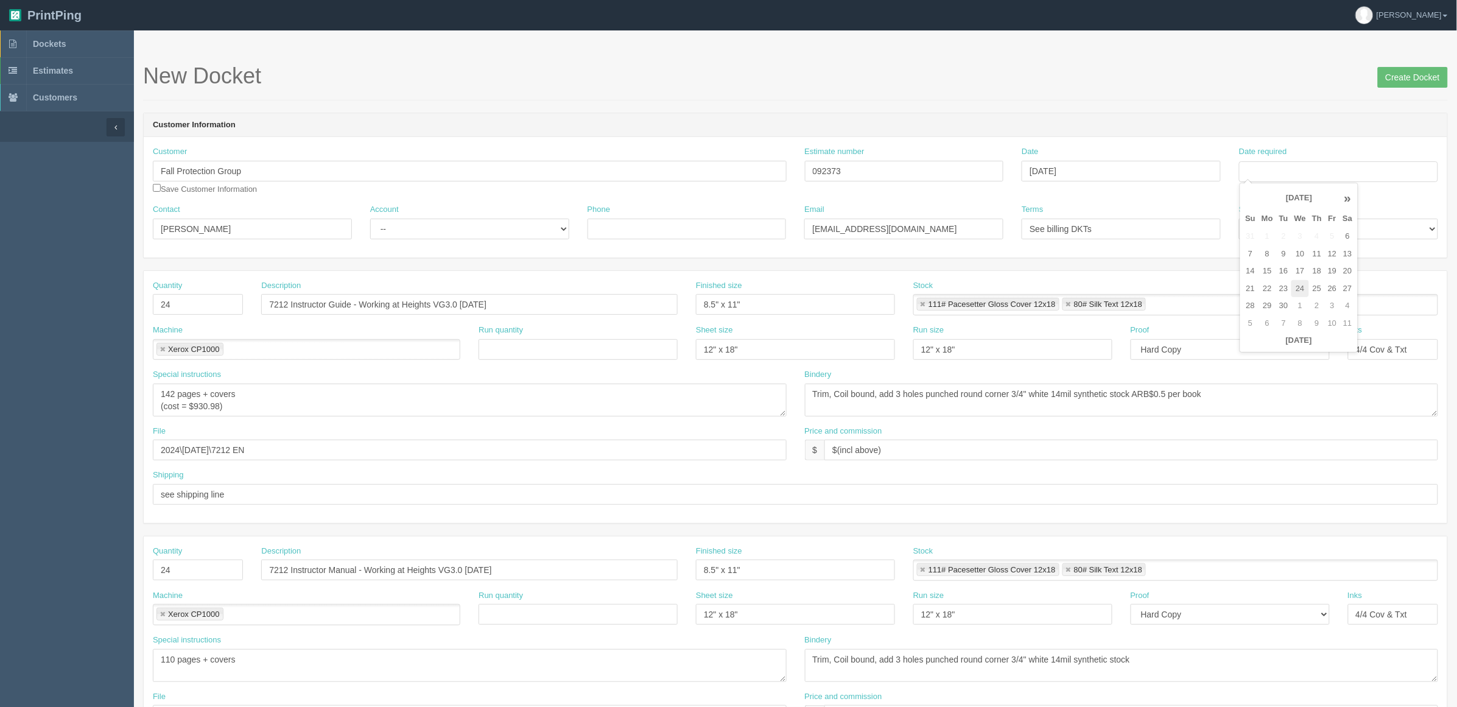
click at [1302, 287] on td "24" at bounding box center [1301, 289] width 18 height 18
click at [1316, 285] on td "25" at bounding box center [1317, 289] width 16 height 18
type input "September 25, 2025"
click at [964, 99] on div "New Docket Create Docket" at bounding box center [795, 82] width 1305 height 37
click at [477, 233] on select "-- Existing Client Allrush Client Rep Client" at bounding box center [469, 229] width 199 height 21
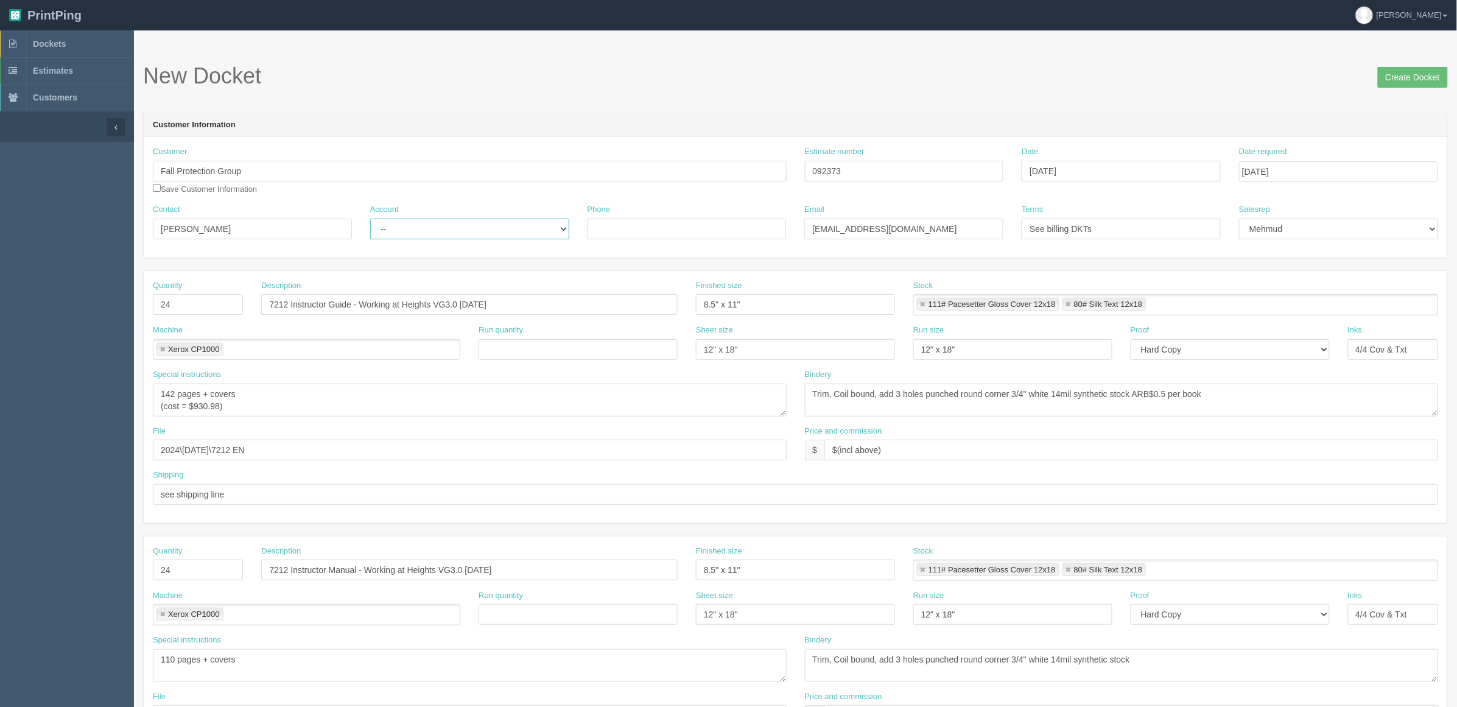
select select "Rep Client"
click at [370, 219] on select "-- Existing Client Allrush Client Rep Client" at bounding box center [469, 229] width 199 height 21
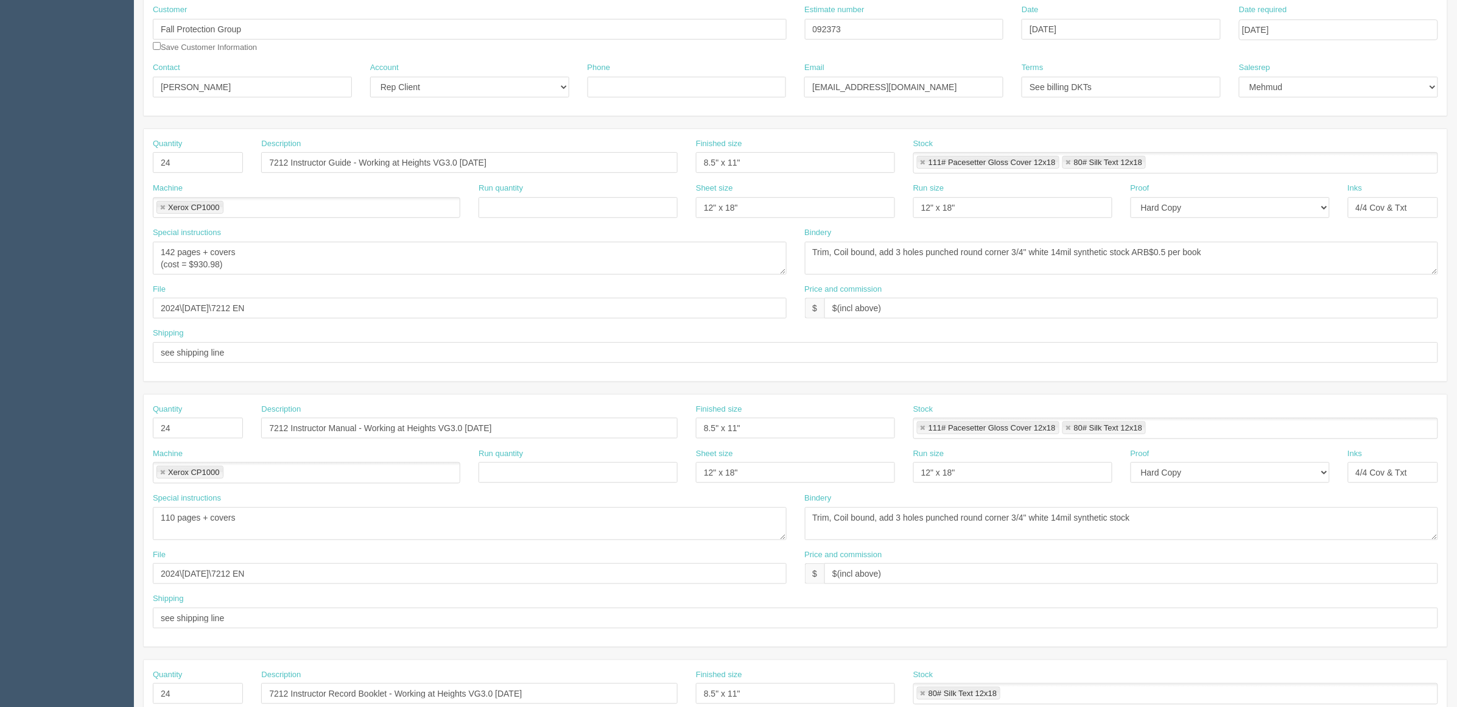
scroll to position [152, 0]
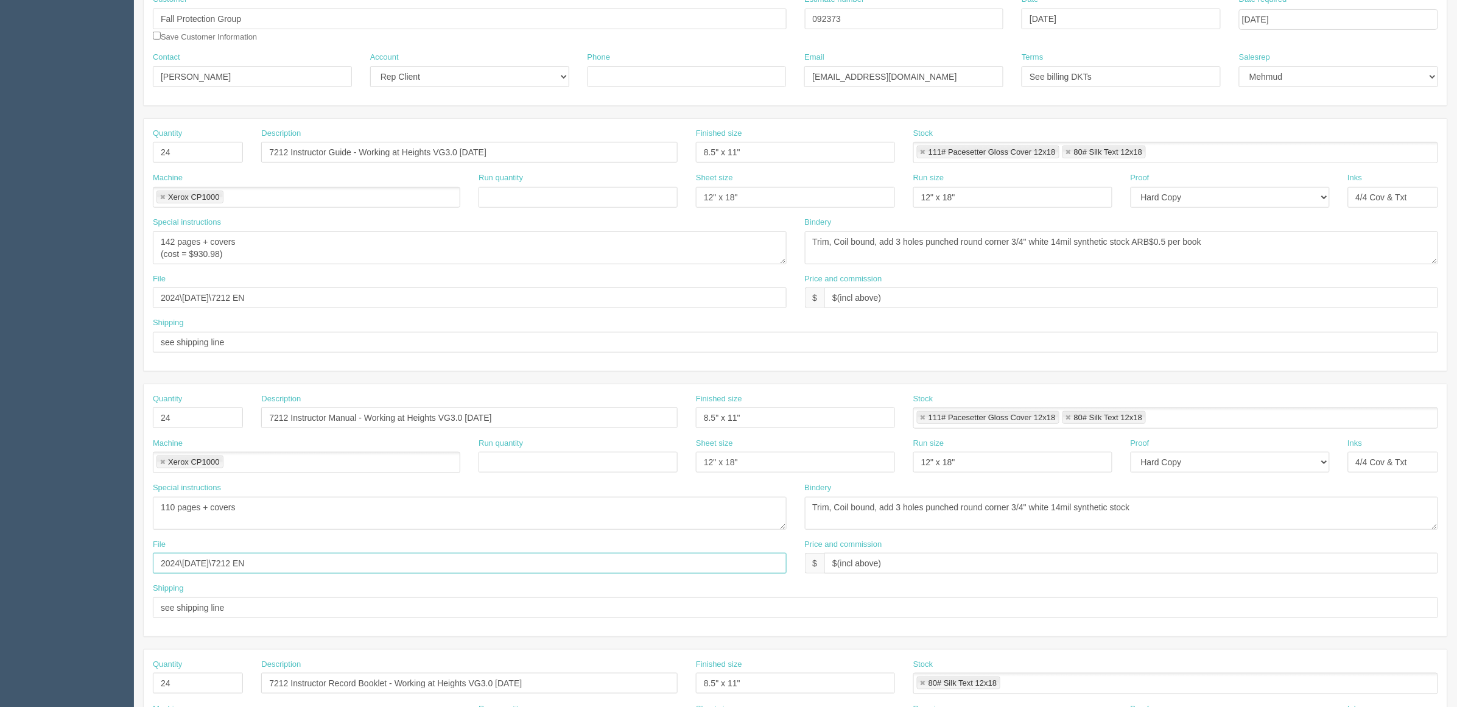
drag, startPoint x: 367, startPoint y: 560, endPoint x: 4, endPoint y: 568, distance: 363.7
click at [0, 568] on section "Dockets Estimates Customers" at bounding box center [728, 416] width 1457 height 1076
paste input "Z:\F\Fall Protection Group\2025\September 2025\7212 - NEW IM Guts"
drag, startPoint x: 283, startPoint y: 565, endPoint x: 0, endPoint y: 591, distance: 284.4
click at [0, 591] on section "Dockets Estimates Customers" at bounding box center [728, 416] width 1457 height 1076
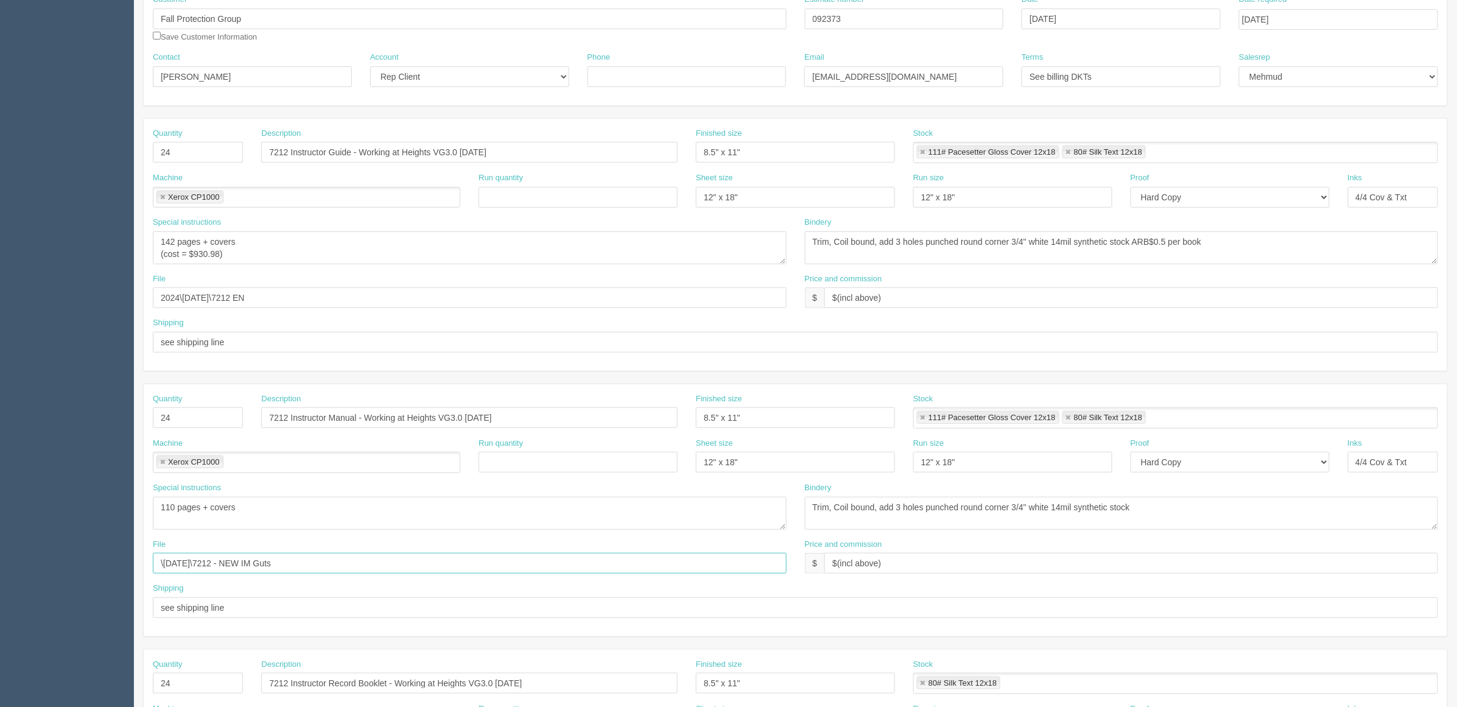
type input "\September 2025\7212 - NEW IM Guts"
click at [378, 527] on textarea "110 pages + covers" at bounding box center [470, 513] width 634 height 33
drag, startPoint x: 44, startPoint y: 301, endPoint x: 16, endPoint y: 303, distance: 27.5
click at [18, 303] on section "Dockets Estimates Customers" at bounding box center [728, 416] width 1457 height 1076
paste input "Z:\F\Fall Protection Group\2025\September 2025\7212 - NEW files"
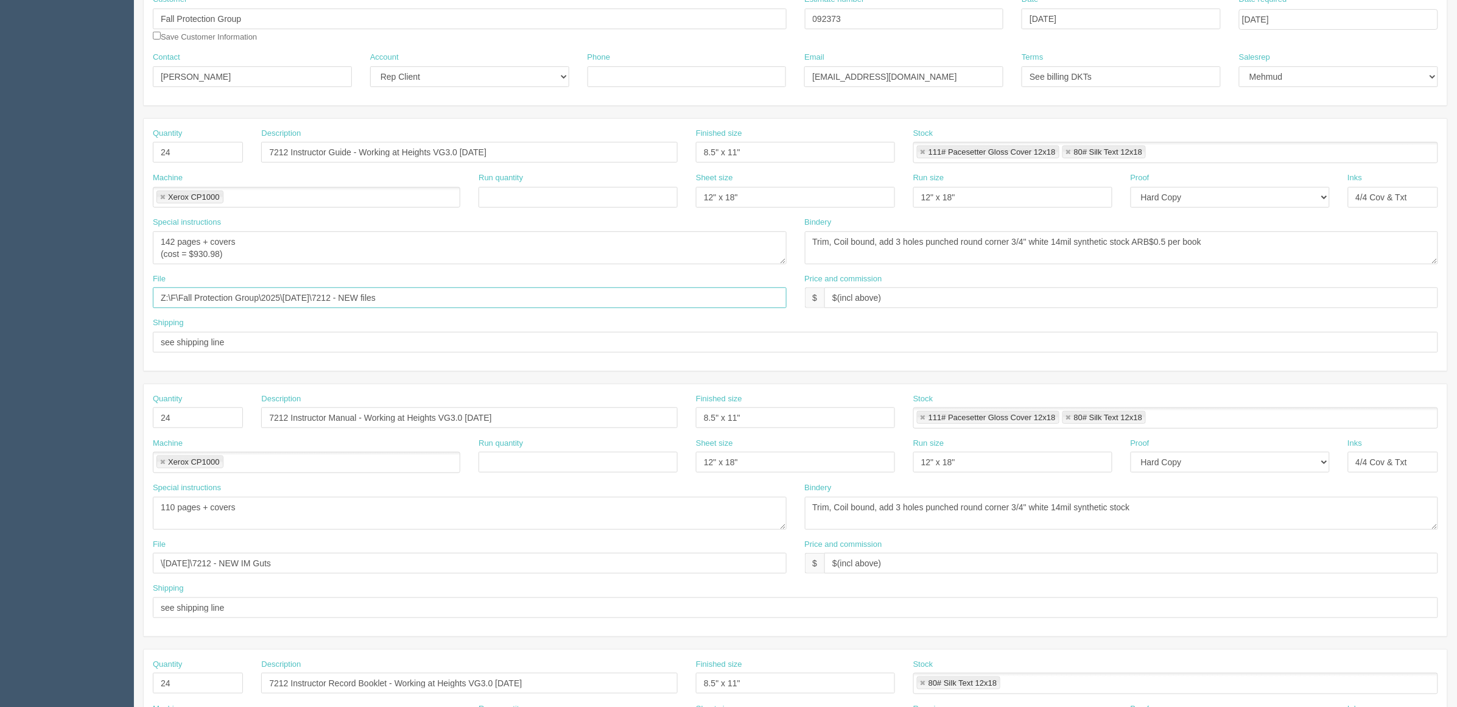
drag, startPoint x: 266, startPoint y: 303, endPoint x: 68, endPoint y: 309, distance: 198.7
click at [68, 309] on section "Dockets Estimates Customers" at bounding box center [728, 416] width 1457 height 1076
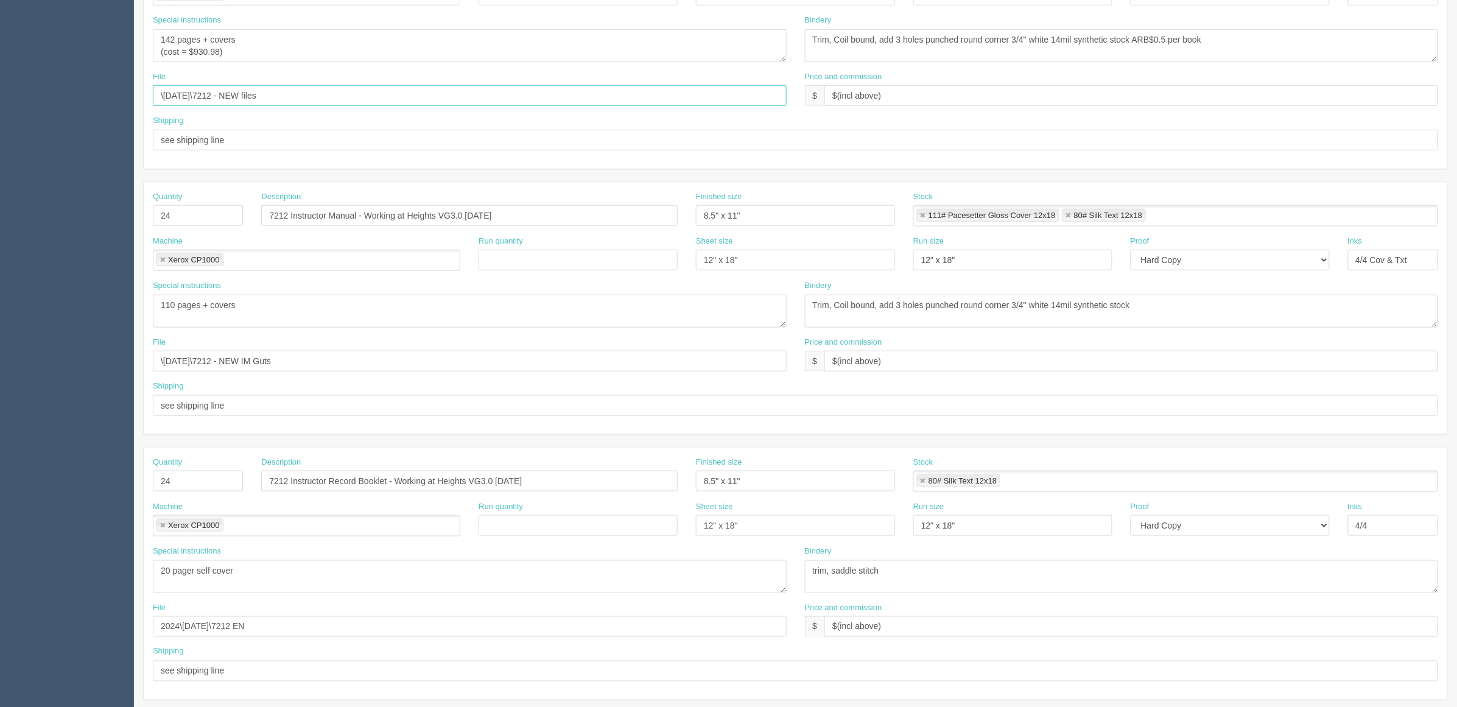
scroll to position [381, 0]
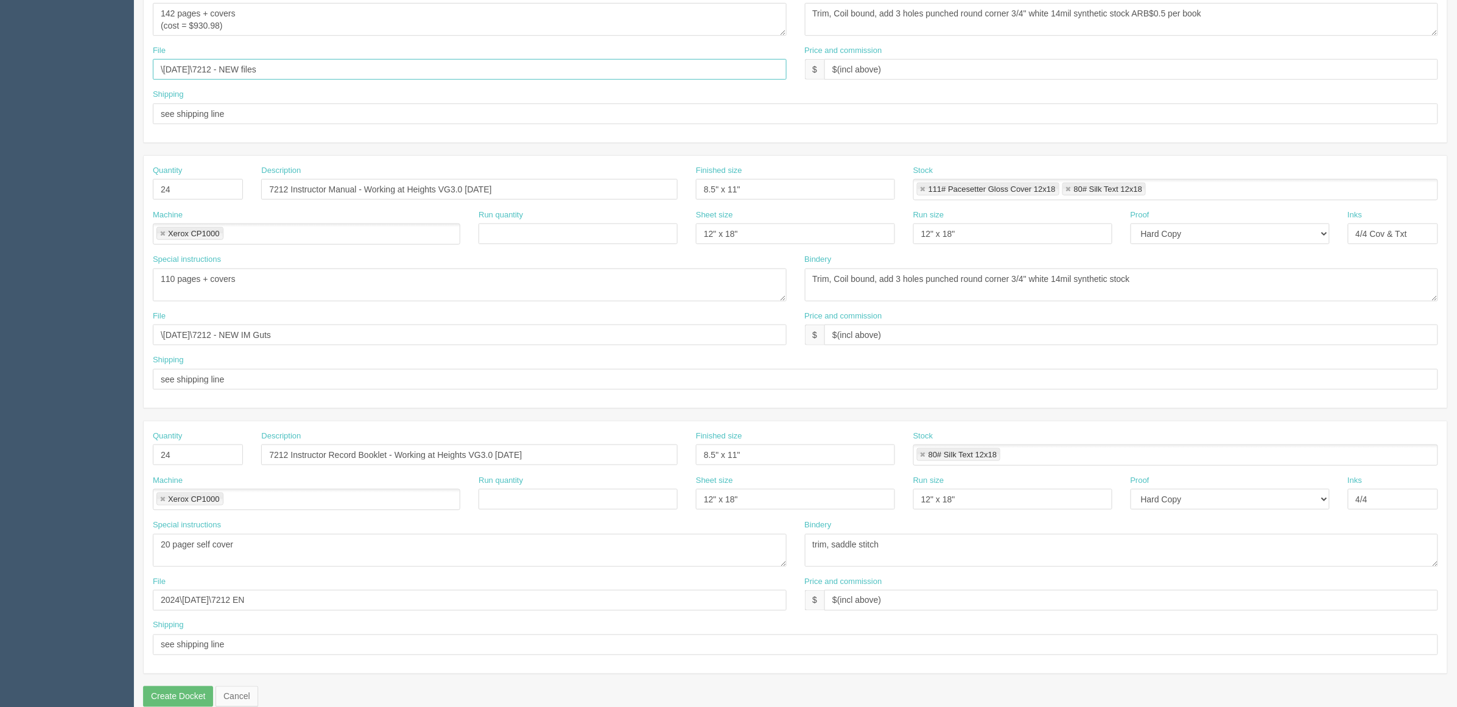
type input "\September 2025\7212 - NEW files"
drag, startPoint x: 19, startPoint y: 339, endPoint x: 10, endPoint y: 340, distance: 8.6
click at [10, 340] on section "Dockets Estimates Customers" at bounding box center [728, 188] width 1457 height 1076
paste input "file"
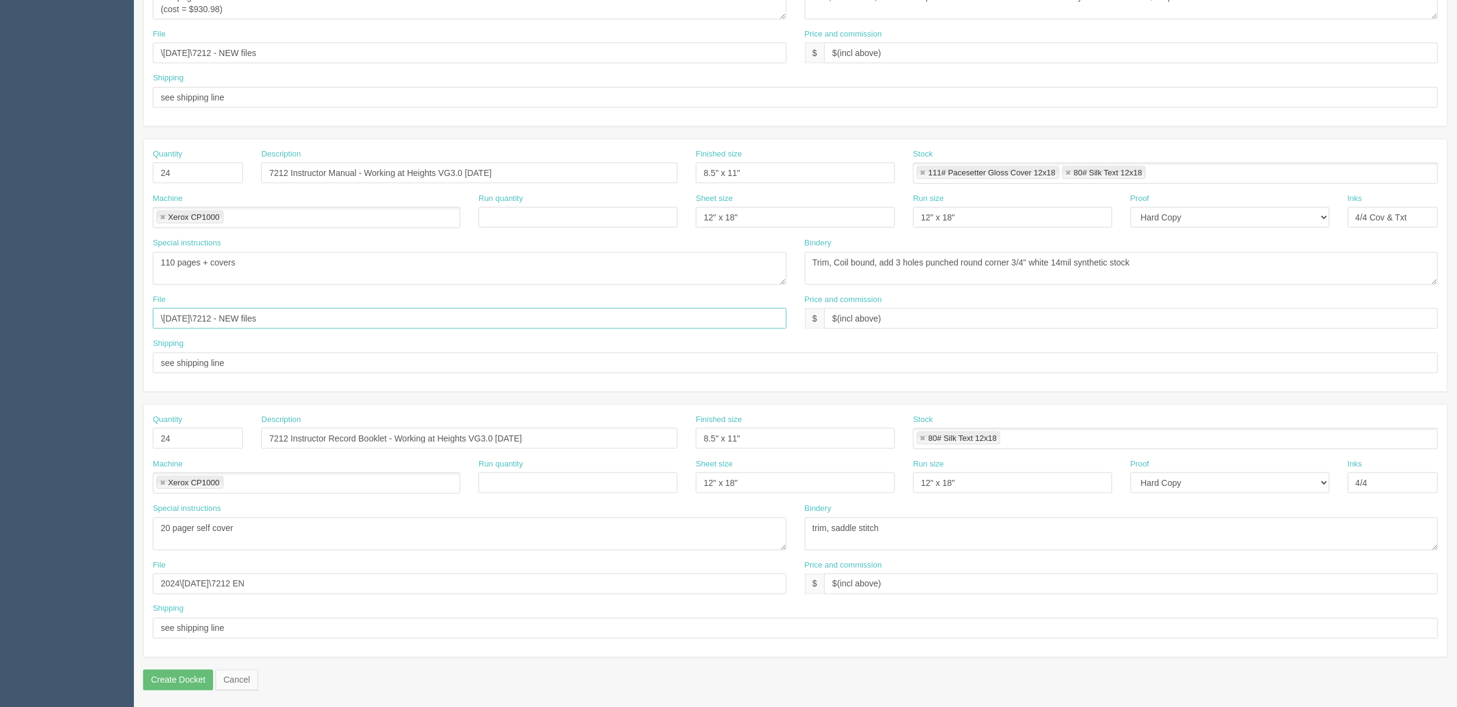
scroll to position [403, 0]
type input "\September 2025\7212 - NEW files"
drag, startPoint x: 308, startPoint y: 582, endPoint x: 71, endPoint y: 563, distance: 237.6
click at [0, 579] on section "Dockets Estimates Customers" at bounding box center [728, 170] width 1457 height 1076
paste input "\September 2025\7212 - NEW files"
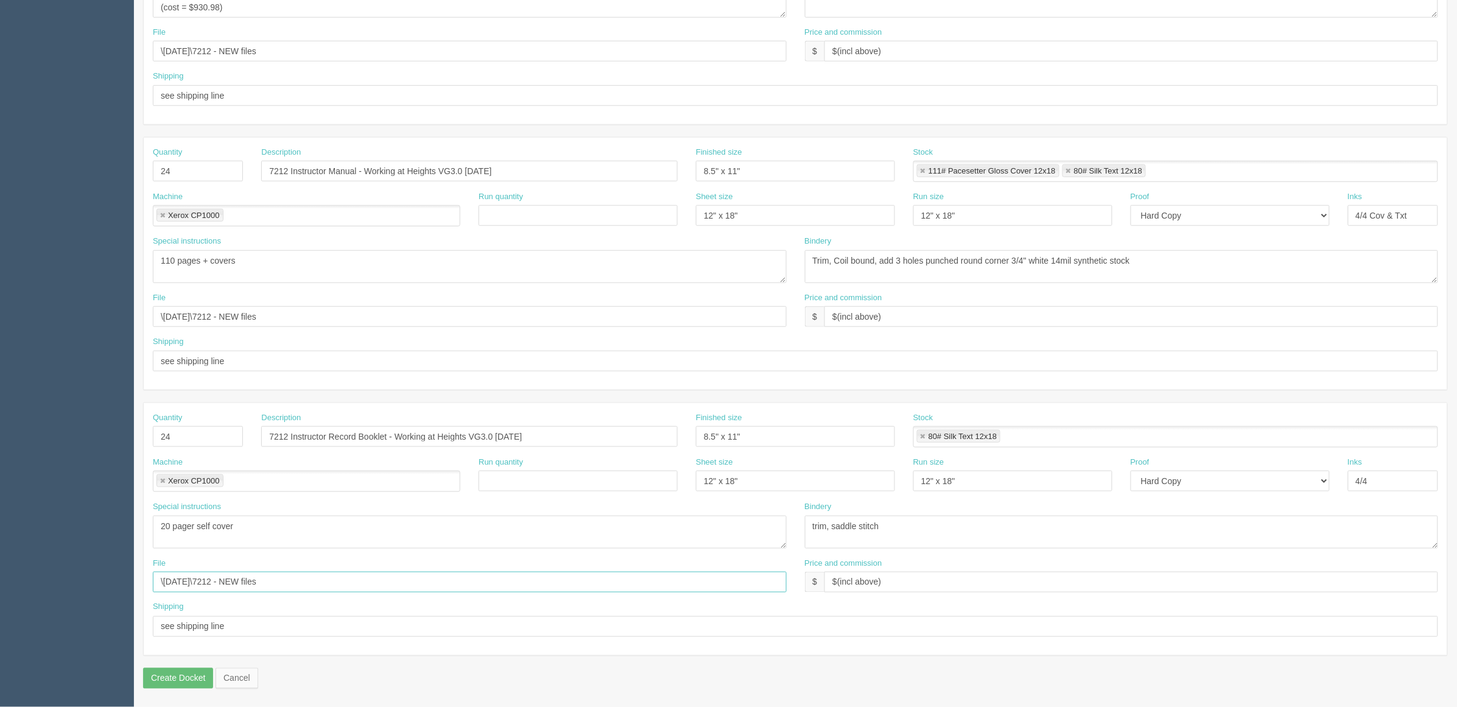
type input "\September 2025\7212 - NEW files"
click at [283, 263] on textarea "110 pages + covers" at bounding box center [470, 266] width 634 height 33
drag, startPoint x: 264, startPoint y: 275, endPoint x: 276, endPoint y: 266, distance: 14.9
click at [264, 275] on textarea "110 pages + covers" at bounding box center [470, 266] width 634 height 33
click at [178, 274] on textarea "110 pages + covers" at bounding box center [470, 266] width 634 height 33
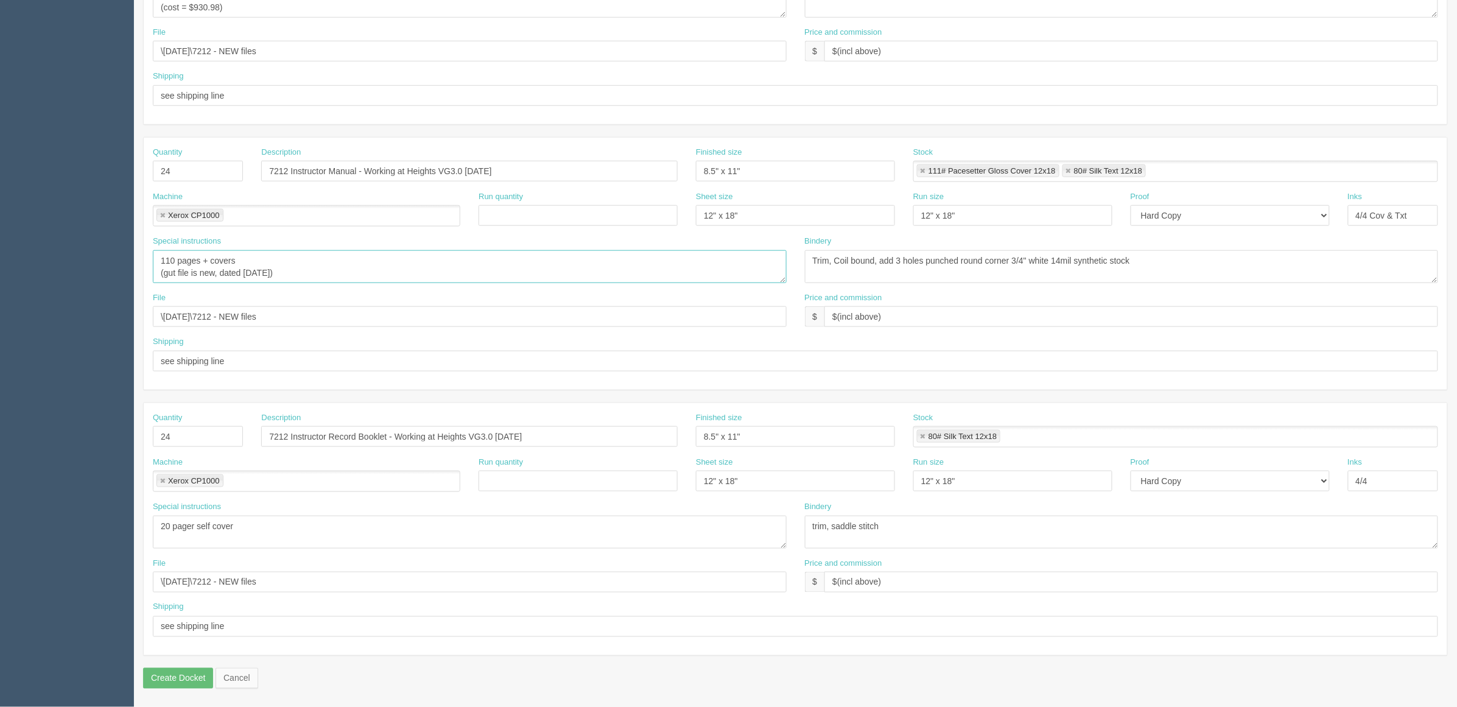
scroll to position [0, 0]
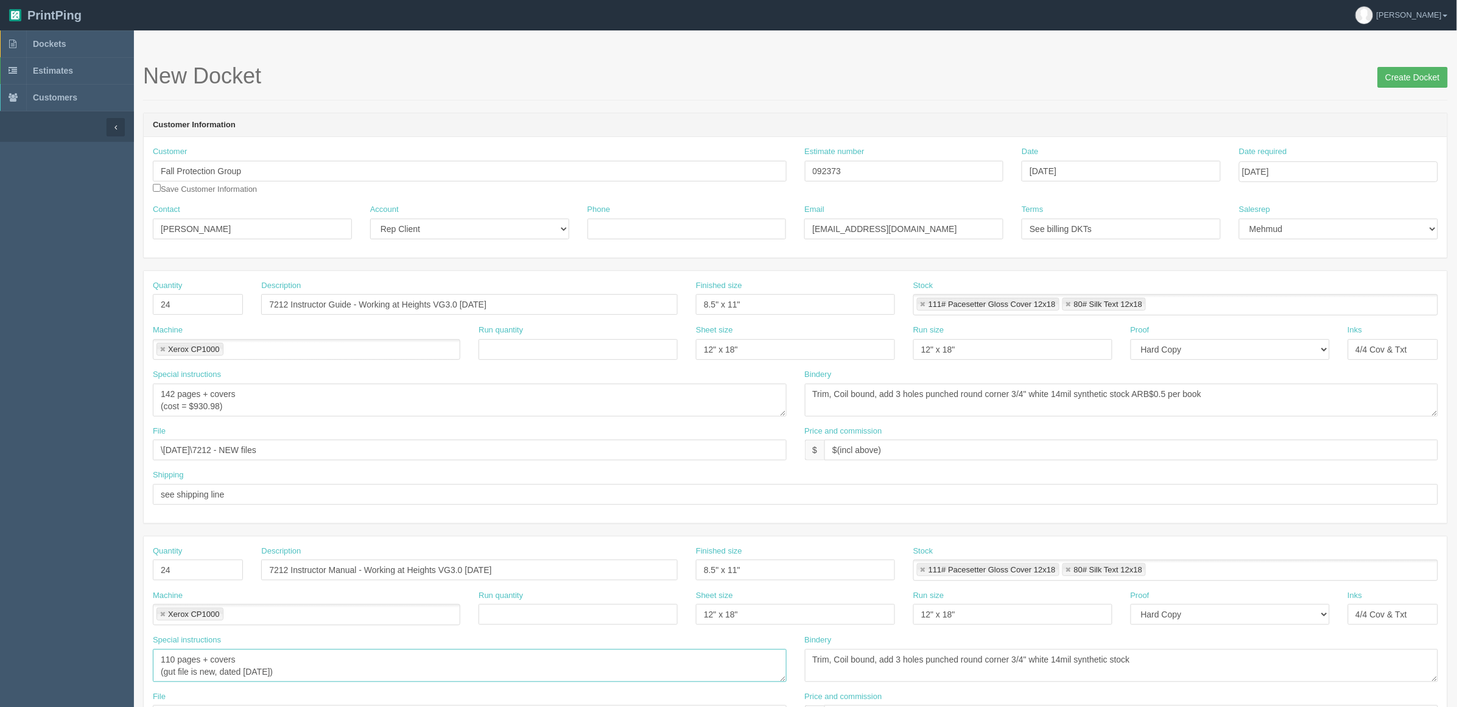
type textarea "110 pages + covers (gut file is new, dated 2025.09.08)"
click at [1420, 68] on input "Create Docket" at bounding box center [1413, 77] width 70 height 21
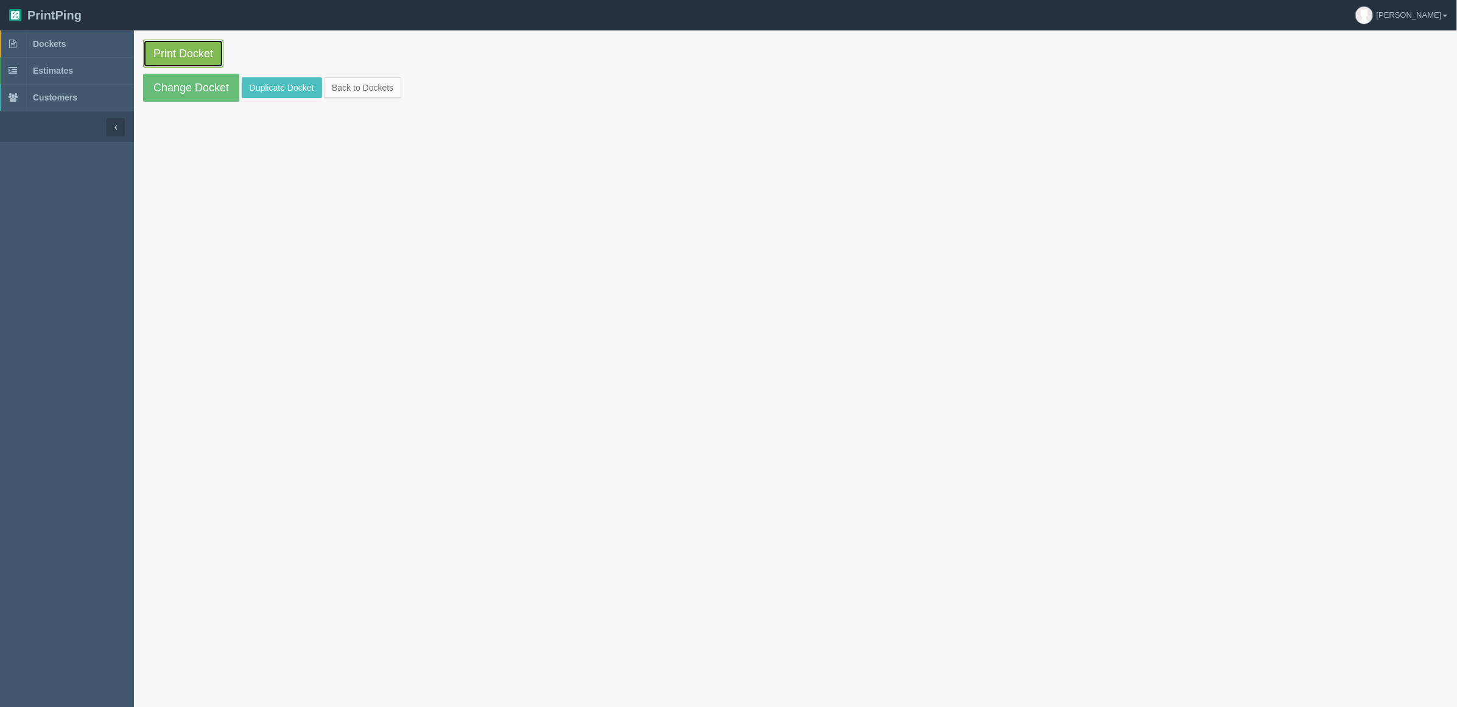
click at [208, 53] on link "Print Docket" at bounding box center [183, 54] width 80 height 28
